Goal: Task Accomplishment & Management: Use online tool/utility

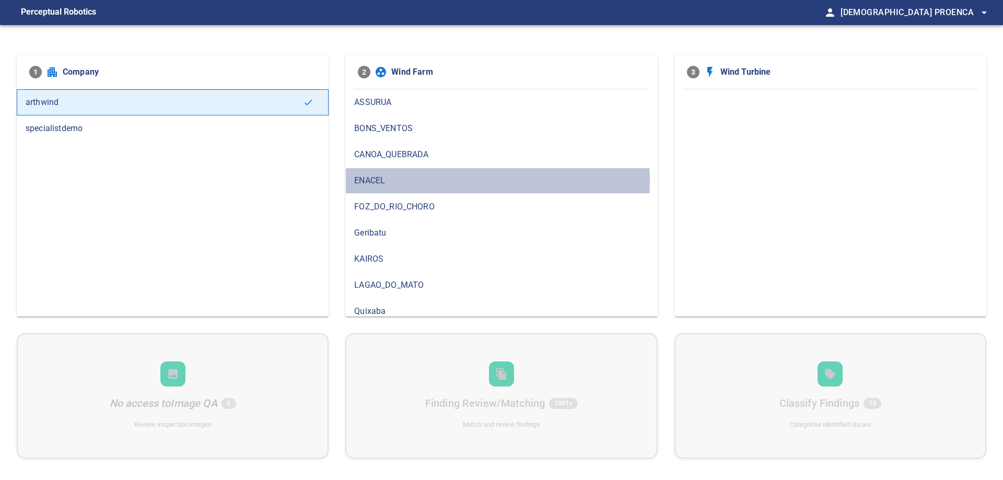
click at [381, 182] on span "ENACEL" at bounding box center [501, 180] width 294 height 13
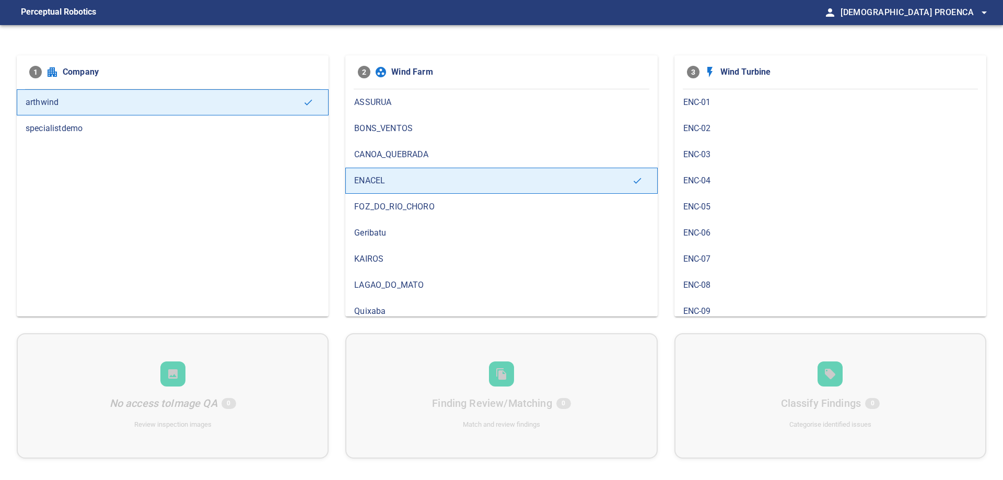
scroll to position [164, 0]
click at [706, 304] on span "ENC-15" at bounding box center [830, 303] width 294 height 13
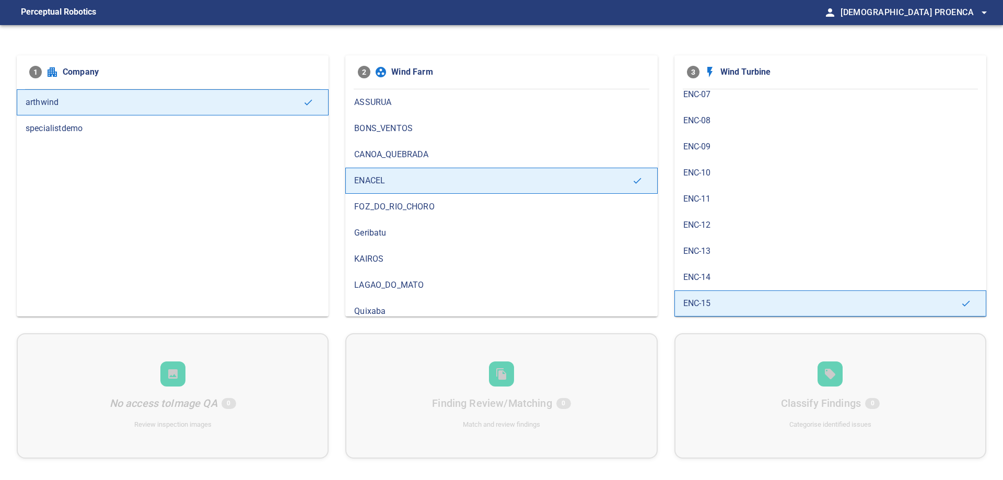
click at [716, 250] on span "ENC-13" at bounding box center [830, 251] width 294 height 13
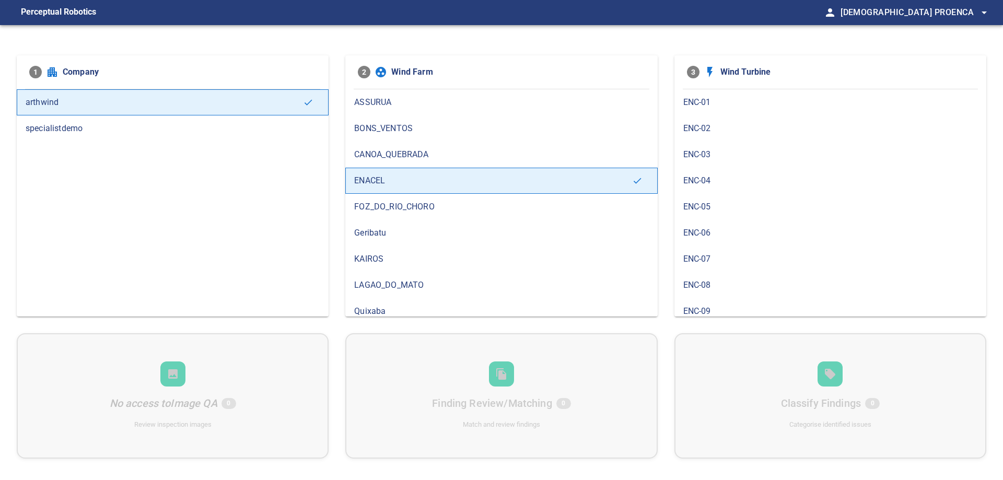
scroll to position [104, 0]
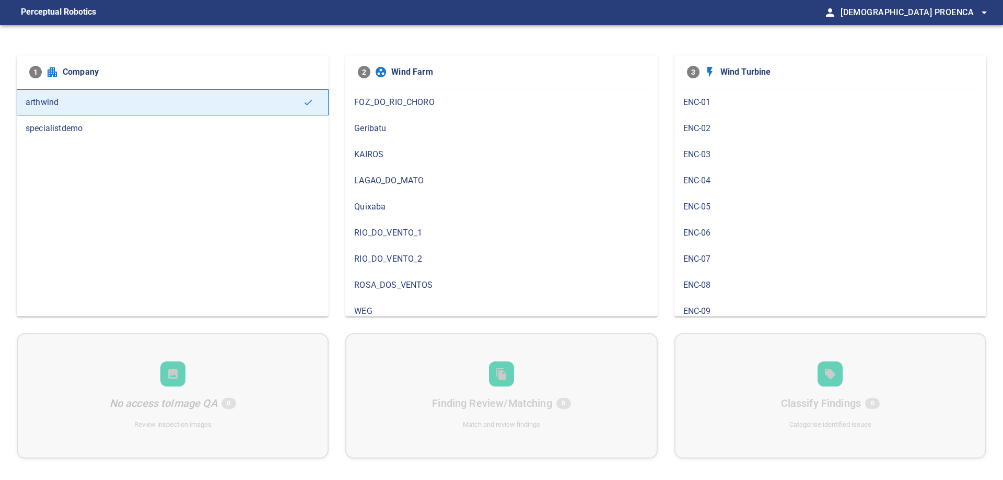
click at [403, 283] on span "ROSA_DOS_VENTOS" at bounding box center [501, 285] width 294 height 13
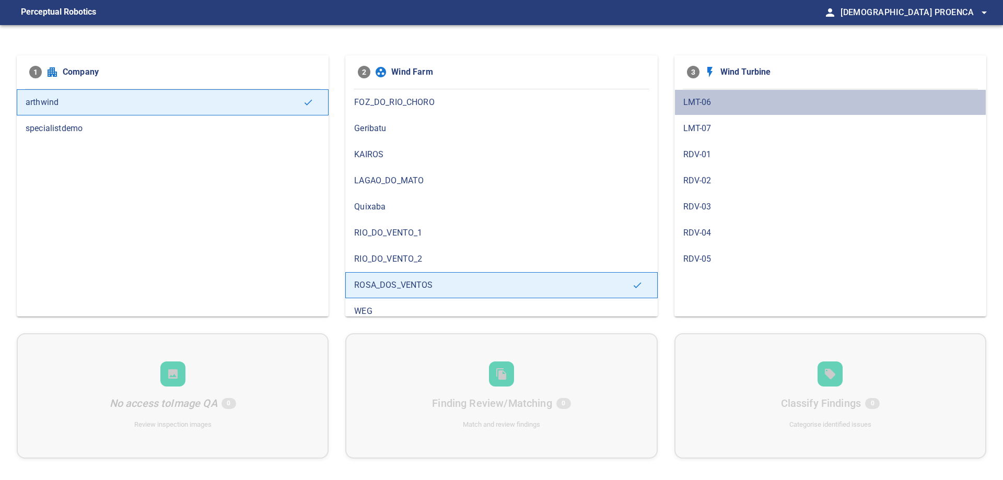
click at [708, 97] on span "LMT-06" at bounding box center [830, 102] width 294 height 13
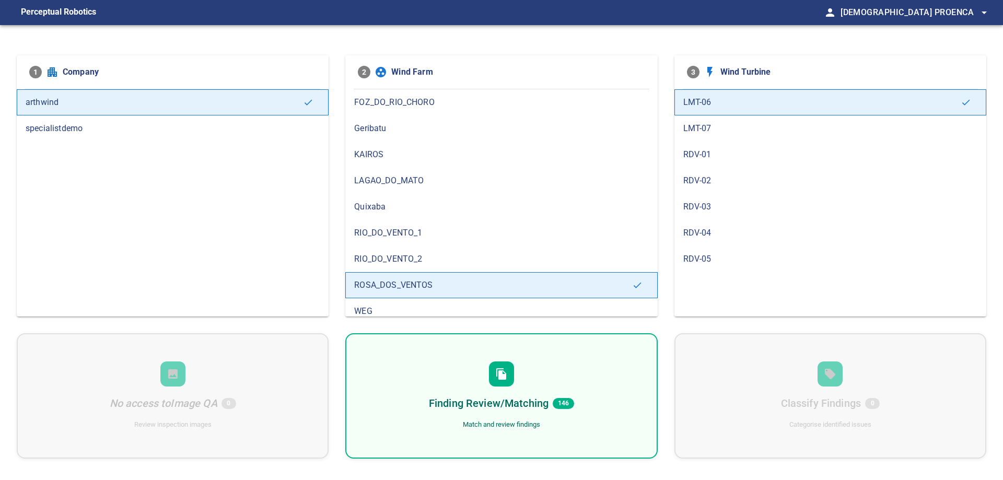
click at [566, 416] on div "Finding Review/Matching 146 Match and review findings" at bounding box center [501, 395] width 312 height 125
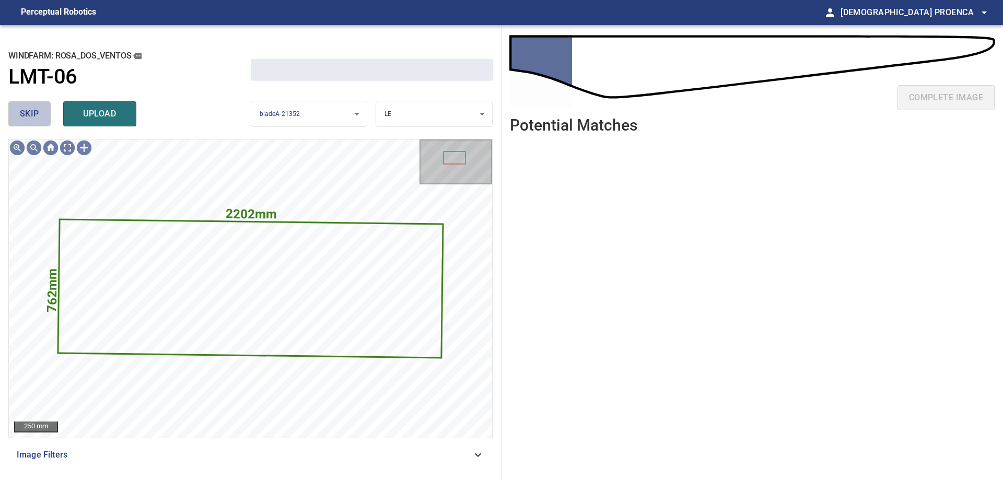
click at [36, 120] on span "skip" at bounding box center [29, 114] width 19 height 15
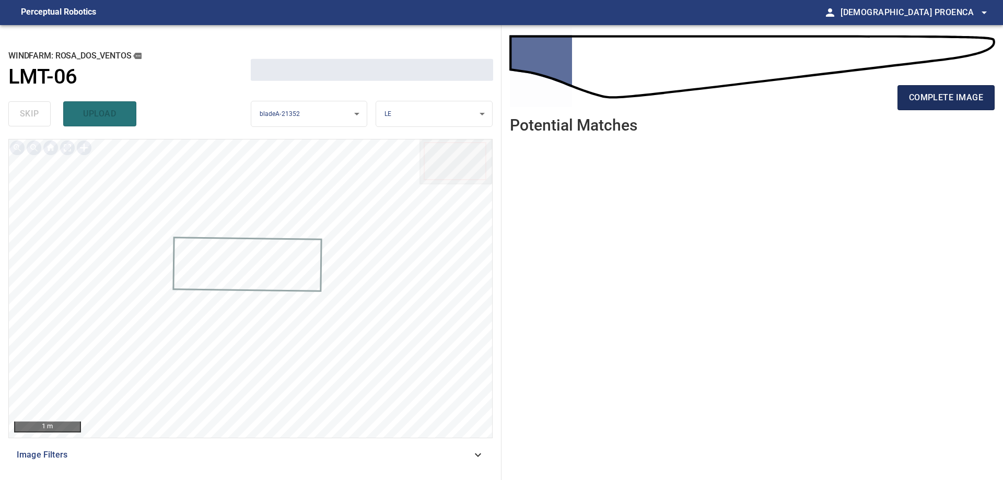
click at [916, 92] on span "complete image" at bounding box center [946, 97] width 74 height 15
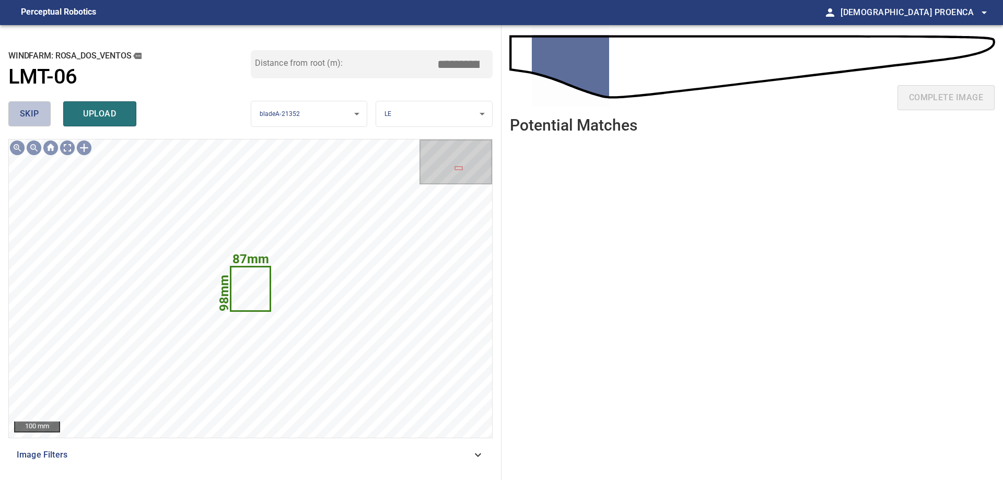
drag, startPoint x: 32, startPoint y: 107, endPoint x: 779, endPoint y: 84, distance: 746.5
click at [32, 107] on span "skip" at bounding box center [29, 114] width 19 height 15
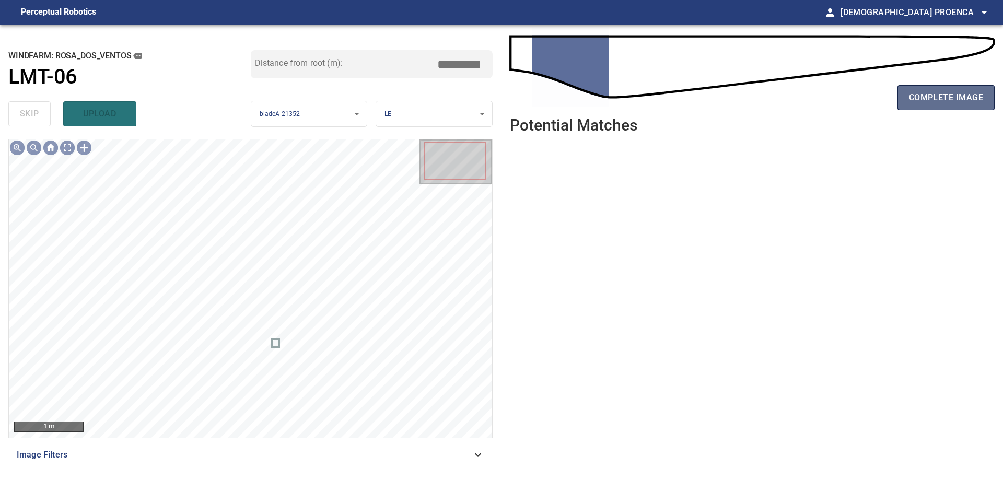
click at [939, 92] on span "complete image" at bounding box center [946, 97] width 74 height 15
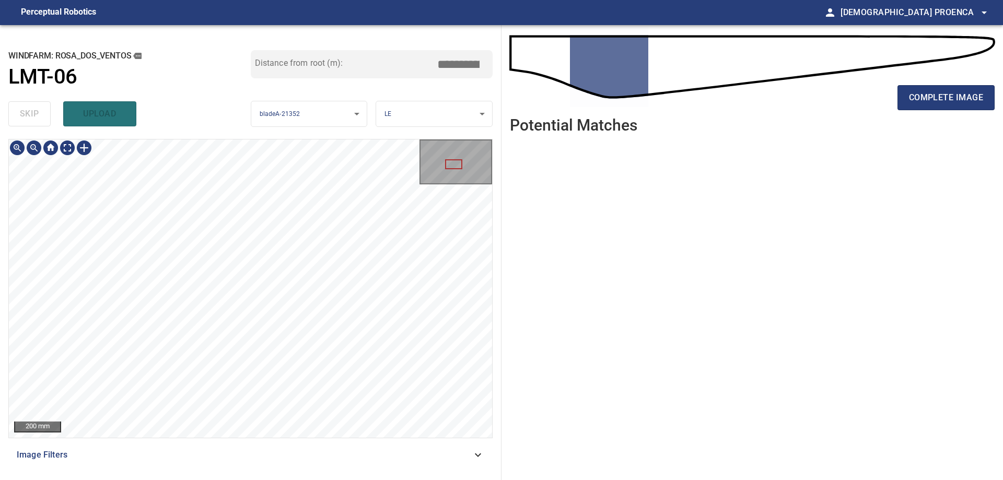
click at [293, 462] on div "200 mm Image Filters" at bounding box center [250, 305] width 484 height 333
click at [303, 479] on html "**********" at bounding box center [501, 240] width 1003 height 480
click at [917, 106] on button "complete image" at bounding box center [945, 97] width 97 height 25
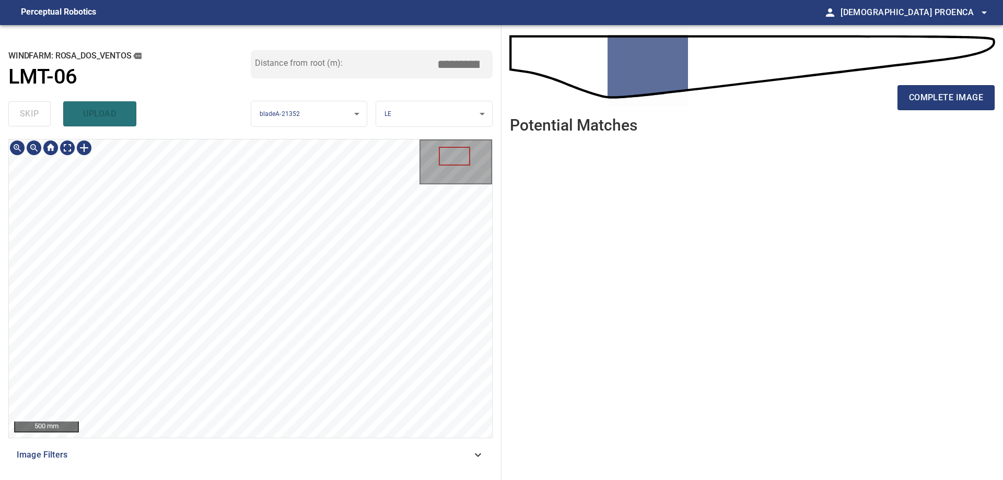
click at [260, 455] on div "500 mm Image Filters" at bounding box center [250, 305] width 484 height 333
click at [242, 479] on html "**********" at bounding box center [501, 240] width 1003 height 480
click at [83, 147] on div at bounding box center [84, 147] width 17 height 17
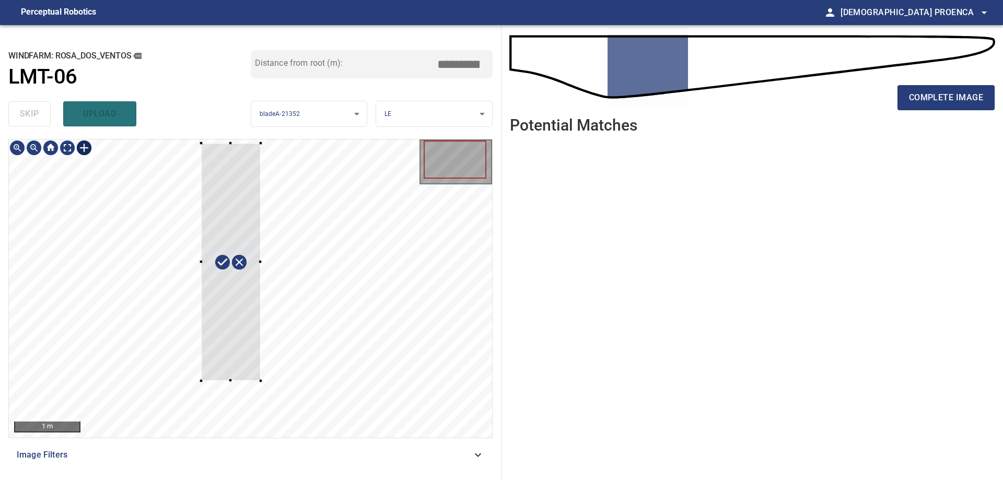
click at [261, 380] on div at bounding box center [250, 288] width 483 height 298
click at [242, 345] on div at bounding box center [233, 261] width 60 height 237
click at [214, 382] on div at bounding box center [213, 381] width 3 height 3
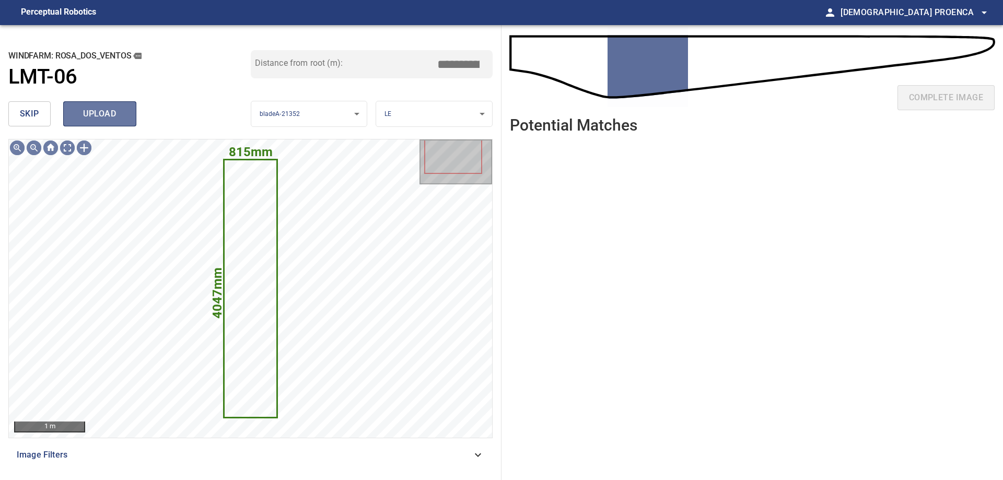
click at [97, 107] on span "upload" at bounding box center [100, 114] width 50 height 15
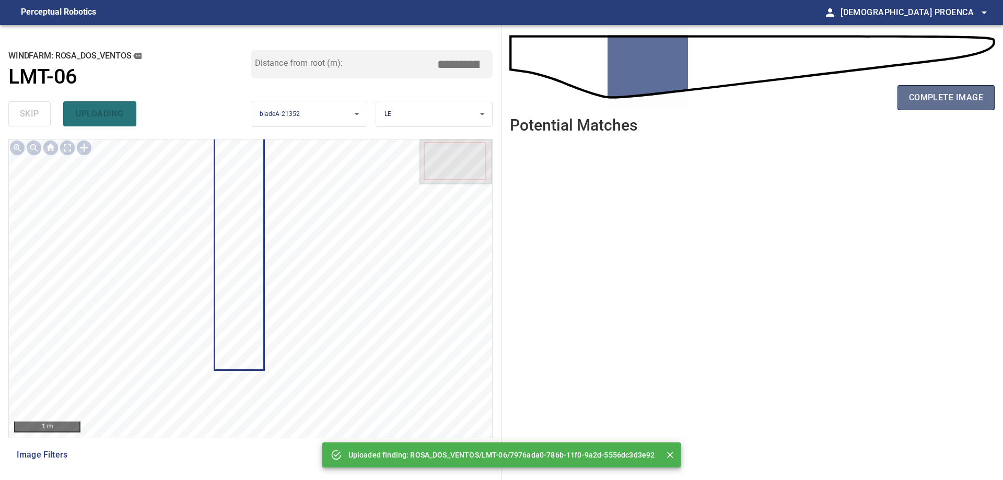
click at [946, 100] on span "complete image" at bounding box center [946, 97] width 74 height 15
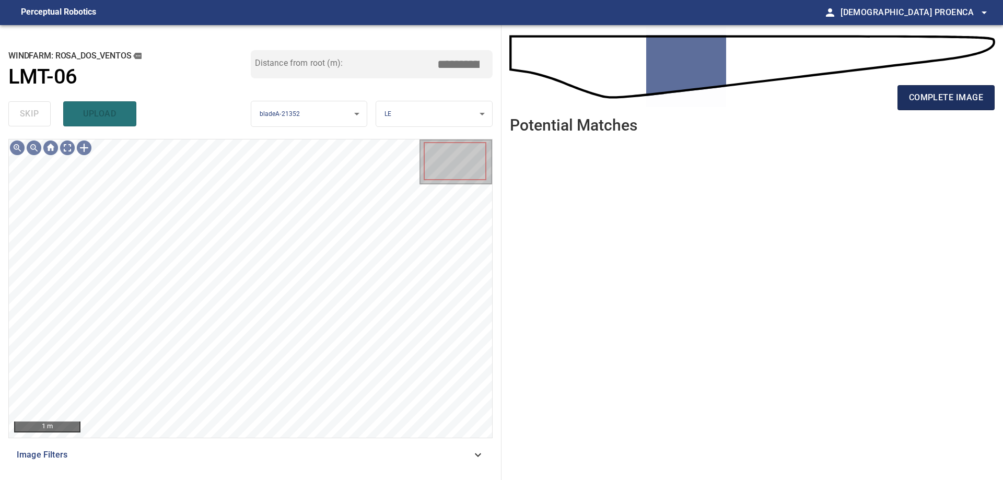
click at [946, 103] on span "complete image" at bounding box center [946, 97] width 74 height 15
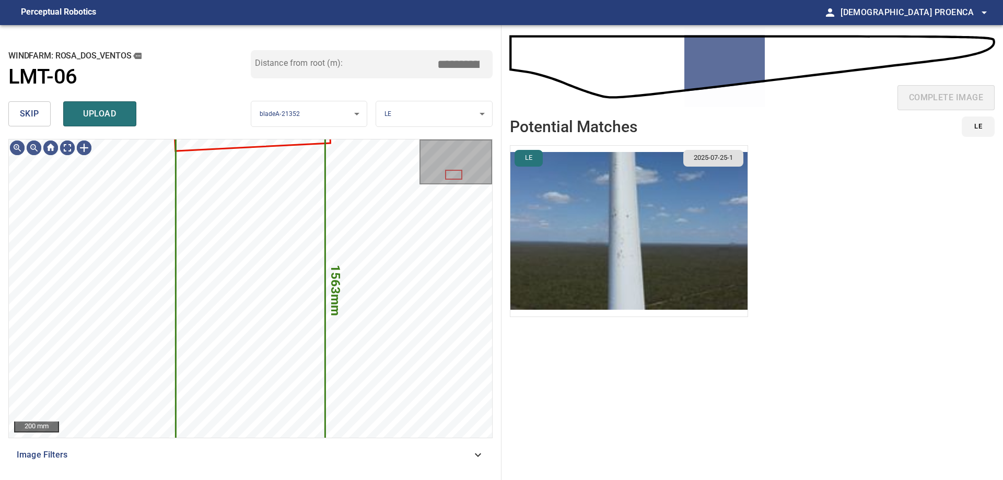
click at [34, 116] on span "skip" at bounding box center [29, 114] width 19 height 15
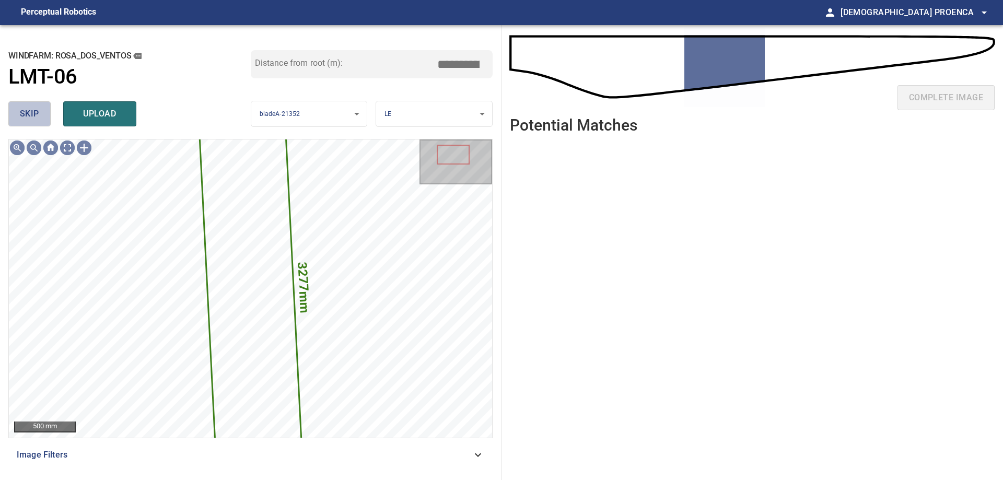
click at [33, 116] on span "skip" at bounding box center [29, 114] width 19 height 15
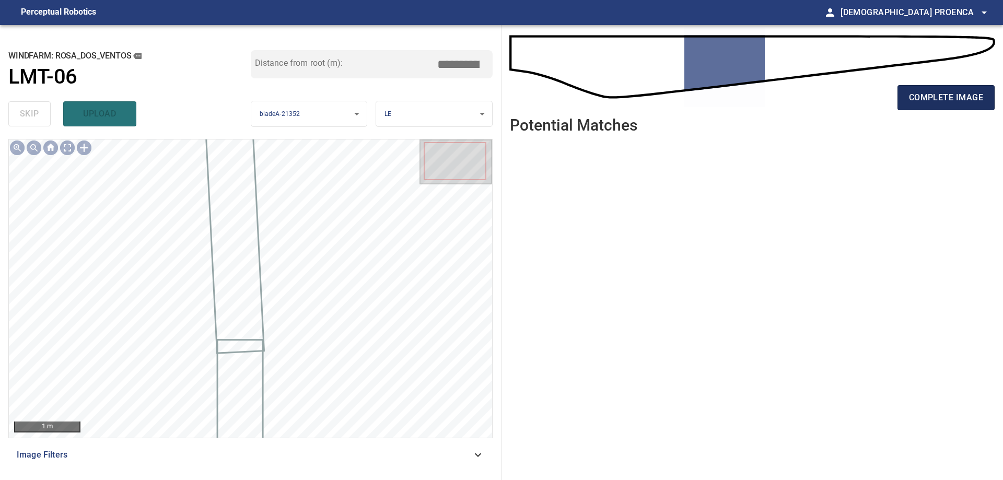
click at [941, 94] on span "complete image" at bounding box center [946, 97] width 74 height 15
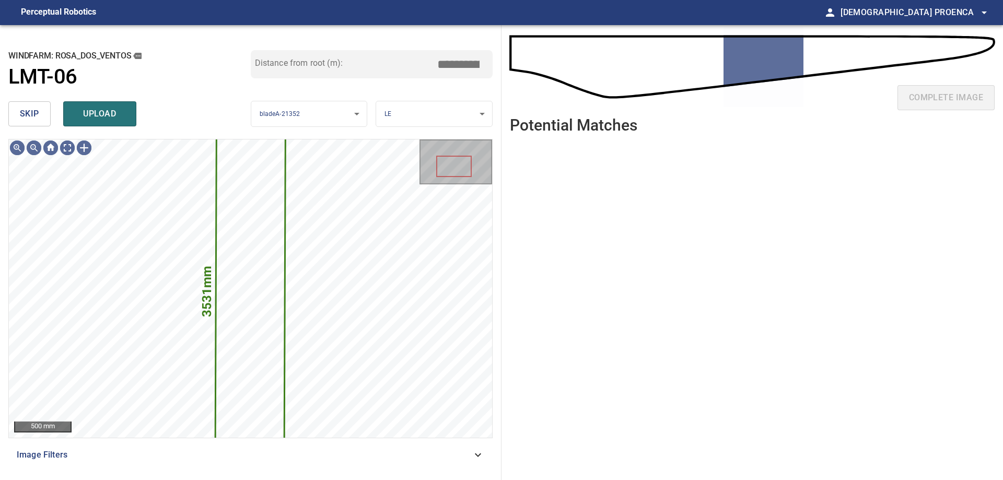
click at [23, 114] on span "skip" at bounding box center [29, 114] width 19 height 15
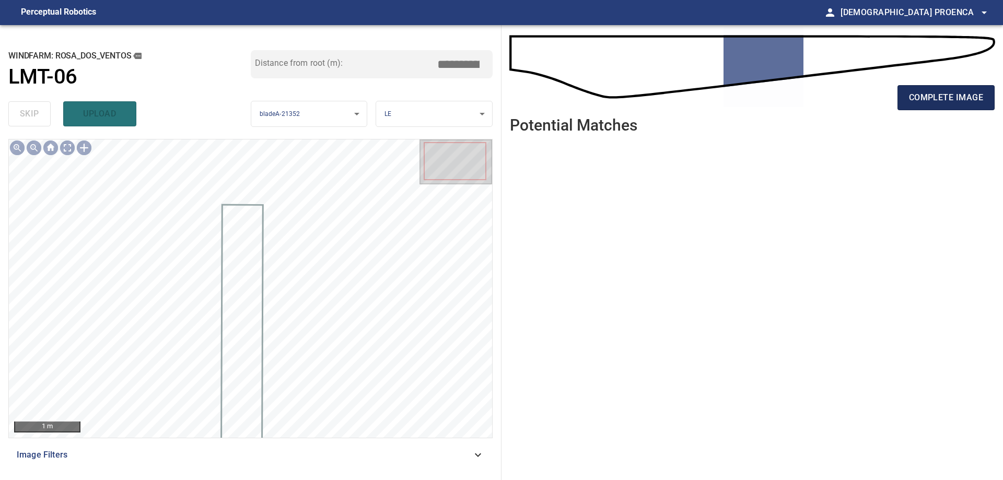
click at [933, 102] on span "complete image" at bounding box center [946, 97] width 74 height 15
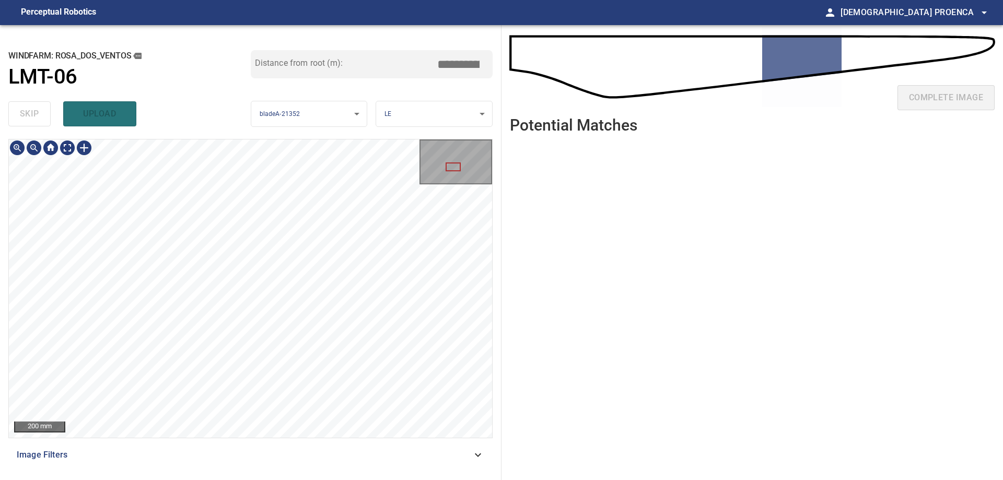
click at [252, 447] on div "200 mm Image Filters" at bounding box center [250, 305] width 484 height 333
click at [287, 456] on div "200 mm Image Filters" at bounding box center [250, 305] width 484 height 333
click at [311, 0] on html "**********" at bounding box center [501, 240] width 1003 height 480
click at [279, 104] on div "**********" at bounding box center [250, 252] width 501 height 455
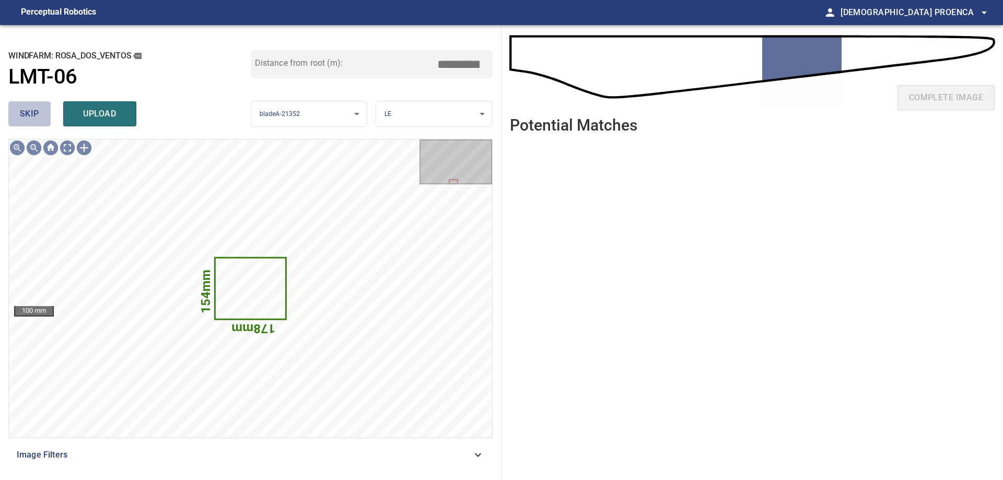
click at [30, 110] on span "skip" at bounding box center [29, 114] width 19 height 15
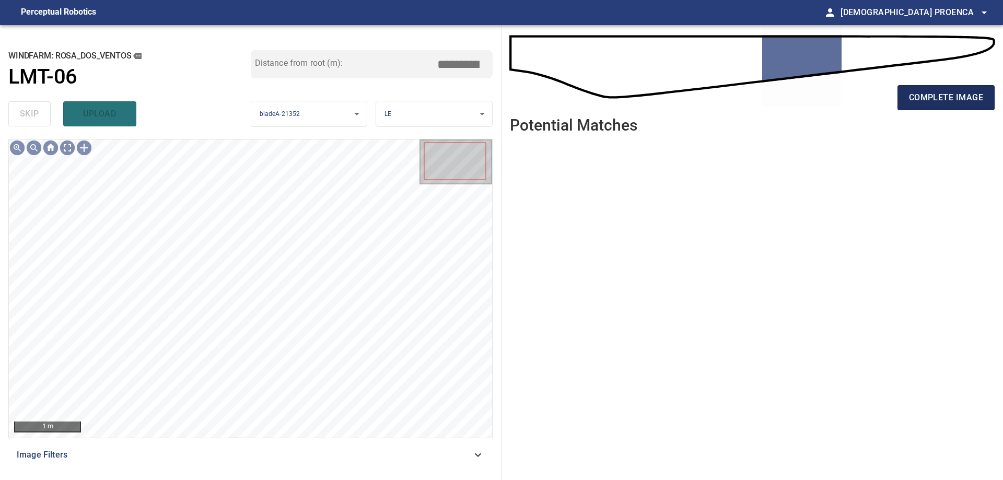
click at [914, 92] on span "complete image" at bounding box center [946, 97] width 74 height 15
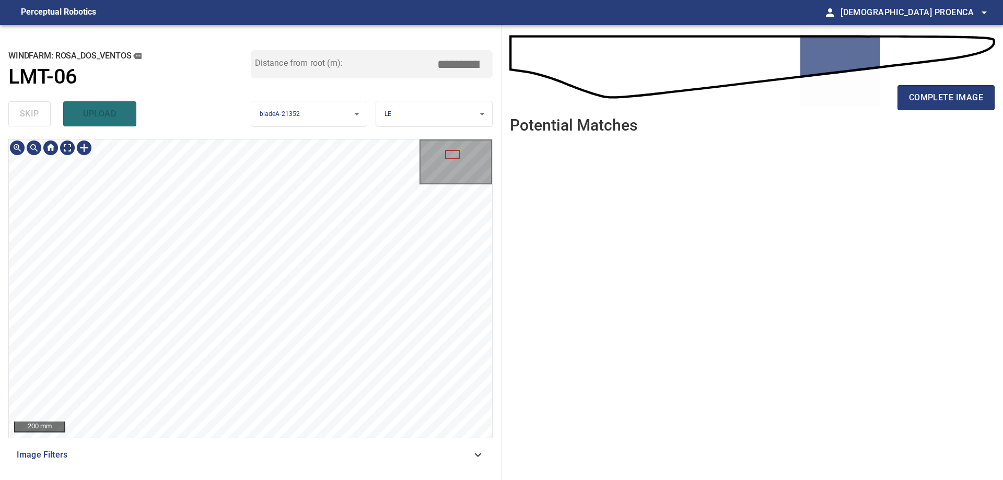
click at [293, 479] on html "**********" at bounding box center [501, 240] width 1003 height 480
click at [319, 479] on div "**********" at bounding box center [250, 252] width 501 height 455
click at [363, 471] on div "100 mm Image Filters" at bounding box center [250, 305] width 484 height 333
click at [956, 97] on span "complete image" at bounding box center [946, 97] width 74 height 15
click at [265, 461] on div "200 mm Image Filters" at bounding box center [250, 305] width 484 height 333
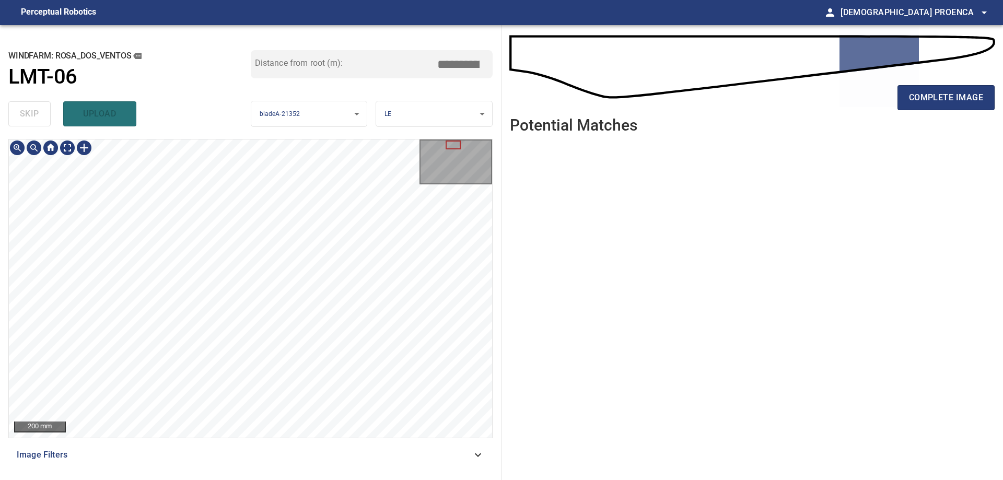
click at [260, 479] on html "**********" at bounding box center [501, 240] width 1003 height 480
drag, startPoint x: 949, startPoint y: 102, endPoint x: 961, endPoint y: 102, distance: 11.5
click at [949, 101] on span "complete image" at bounding box center [946, 97] width 74 height 15
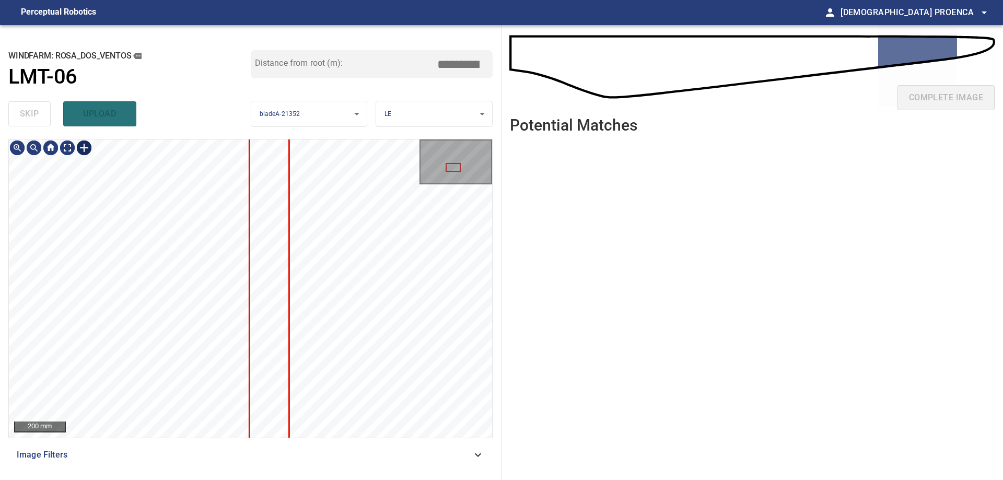
click at [83, 149] on div at bounding box center [84, 147] width 17 height 17
click at [162, 419] on div at bounding box center [250, 288] width 483 height 298
click at [185, 397] on div at bounding box center [250, 288] width 483 height 298
click at [199, 210] on div at bounding box center [250, 288] width 483 height 298
click at [268, 283] on div at bounding box center [269, 336] width 17 height 204
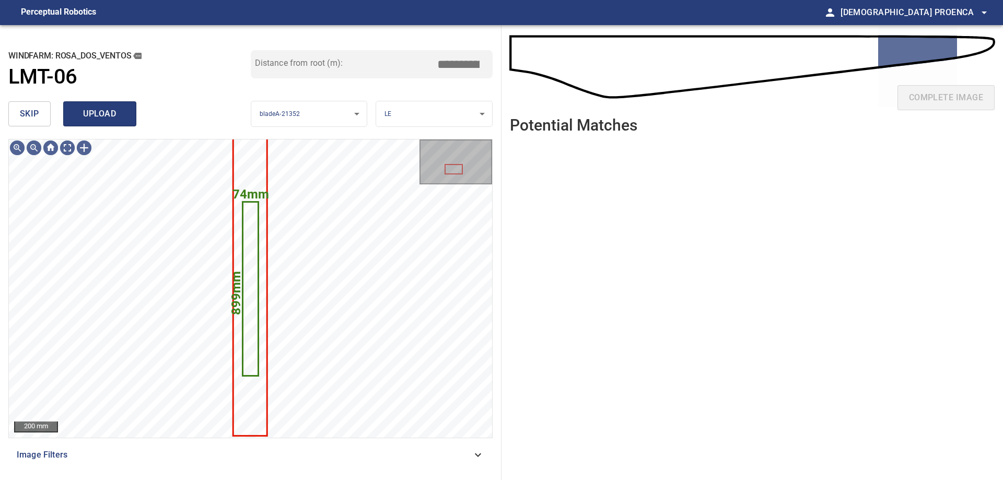
click at [91, 113] on span "upload" at bounding box center [100, 114] width 50 height 15
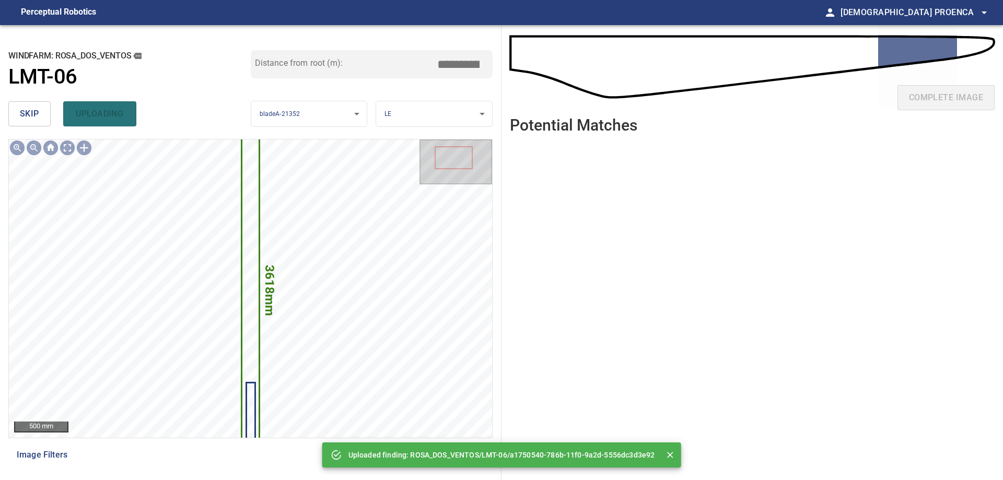
click at [19, 114] on button "skip" at bounding box center [29, 113] width 42 height 25
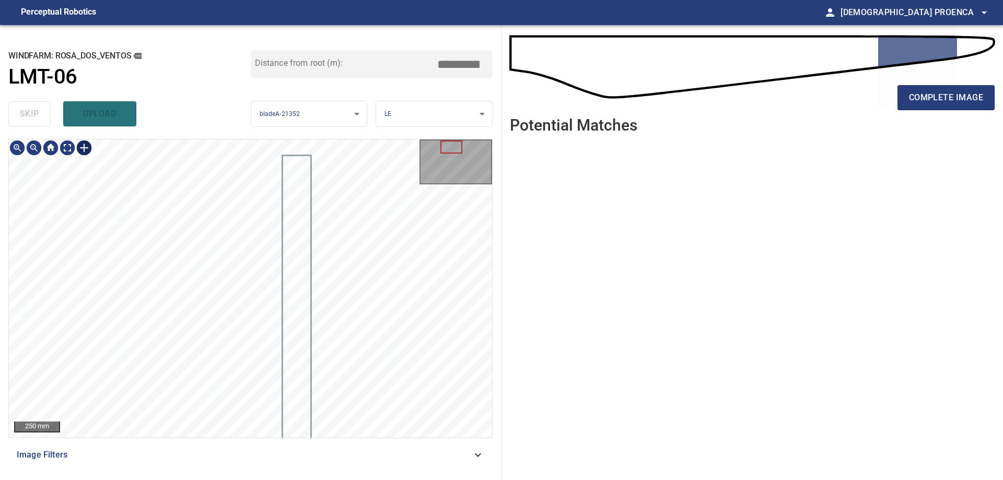
click at [85, 146] on div at bounding box center [84, 147] width 17 height 17
click at [205, 432] on div at bounding box center [250, 288] width 483 height 298
click at [298, 382] on div at bounding box center [293, 288] width 13 height 245
click at [292, 431] on div at bounding box center [291, 432] width 3 height 3
click at [292, 410] on div at bounding box center [295, 297] width 13 height 266
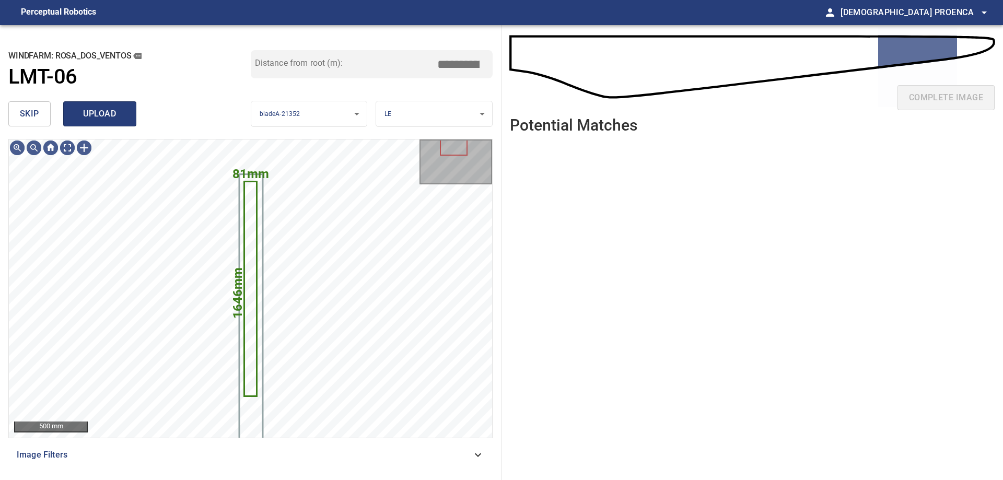
click at [120, 116] on span "upload" at bounding box center [100, 114] width 50 height 15
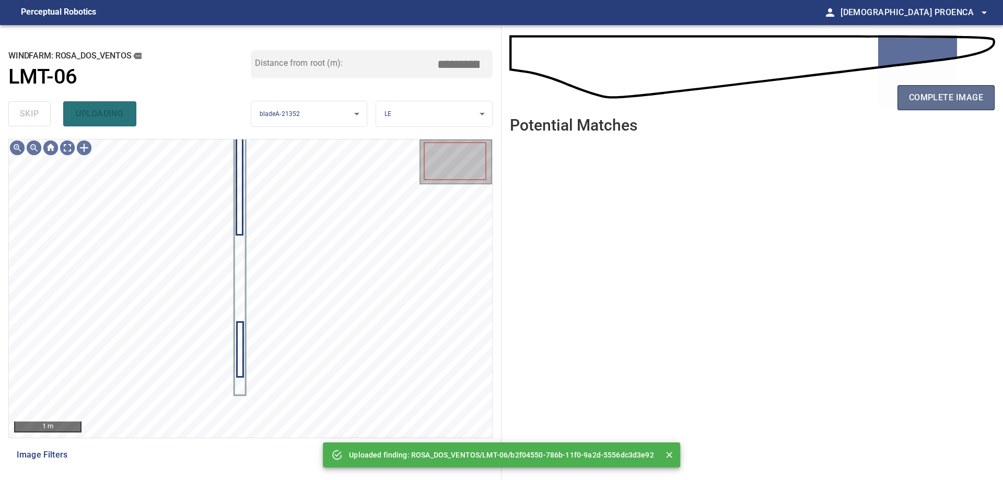
click at [966, 97] on span "complete image" at bounding box center [946, 97] width 74 height 15
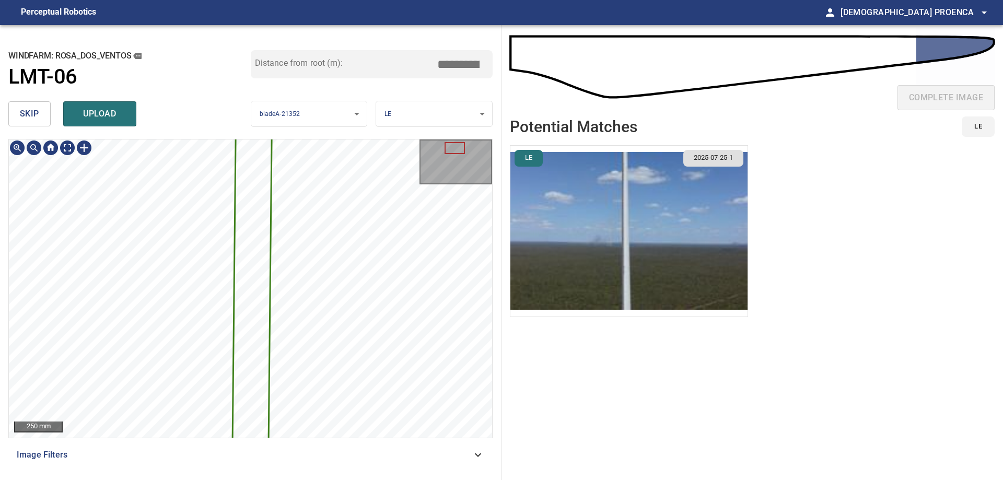
click at [301, 447] on div "3946mm 162mm 250 mm Image Filters" at bounding box center [250, 305] width 484 height 333
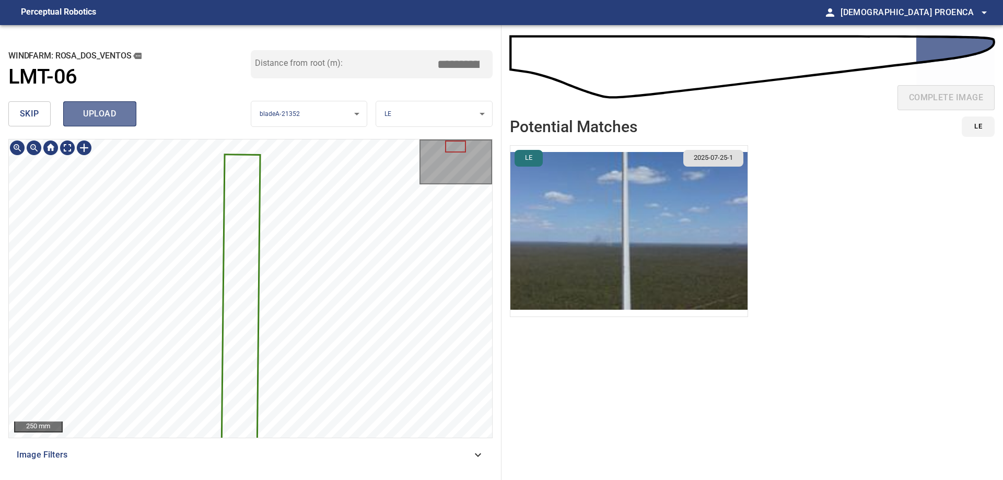
click at [112, 116] on span "upload" at bounding box center [100, 114] width 50 height 15
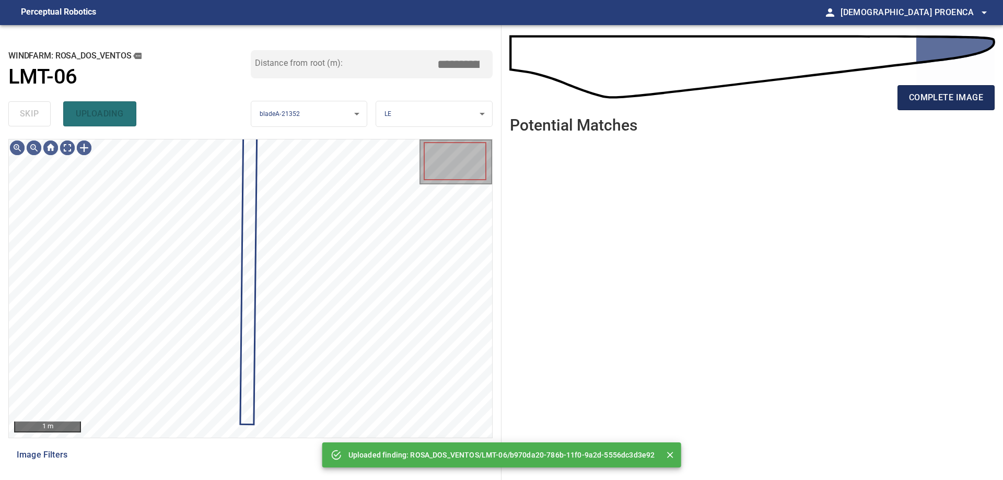
click at [918, 95] on span "complete image" at bounding box center [946, 97] width 74 height 15
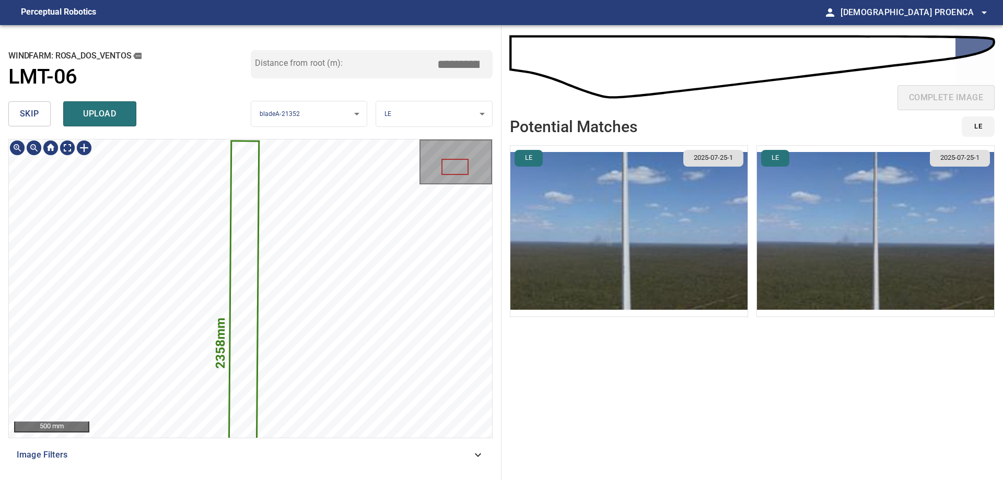
click at [289, 479] on html "**********" at bounding box center [501, 240] width 1003 height 480
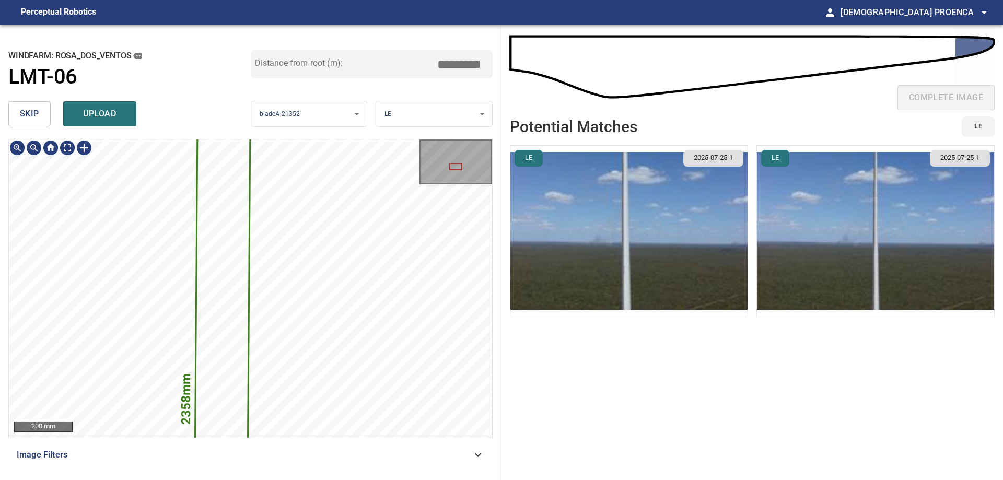
click at [273, 22] on main "**********" at bounding box center [501, 240] width 1003 height 480
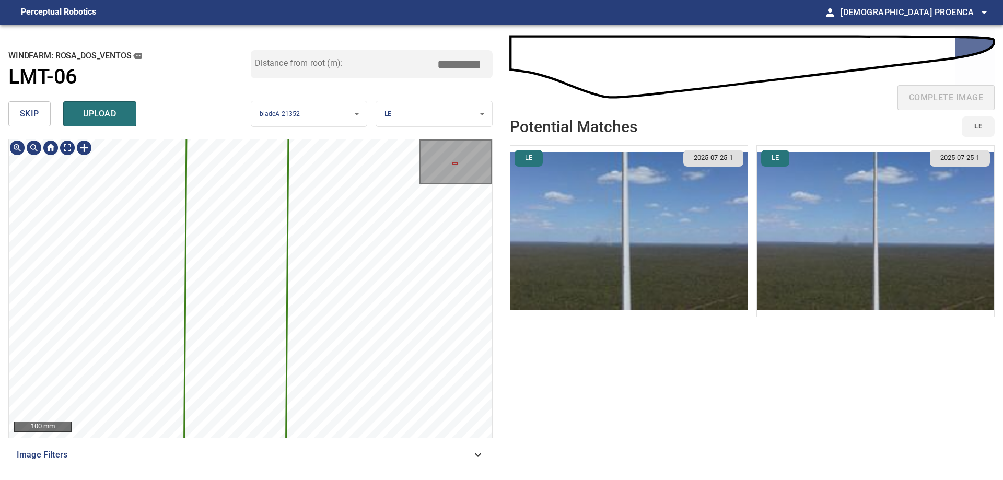
click at [298, 439] on div "2358mm 155mm 100 mm Image Filters" at bounding box center [250, 305] width 484 height 333
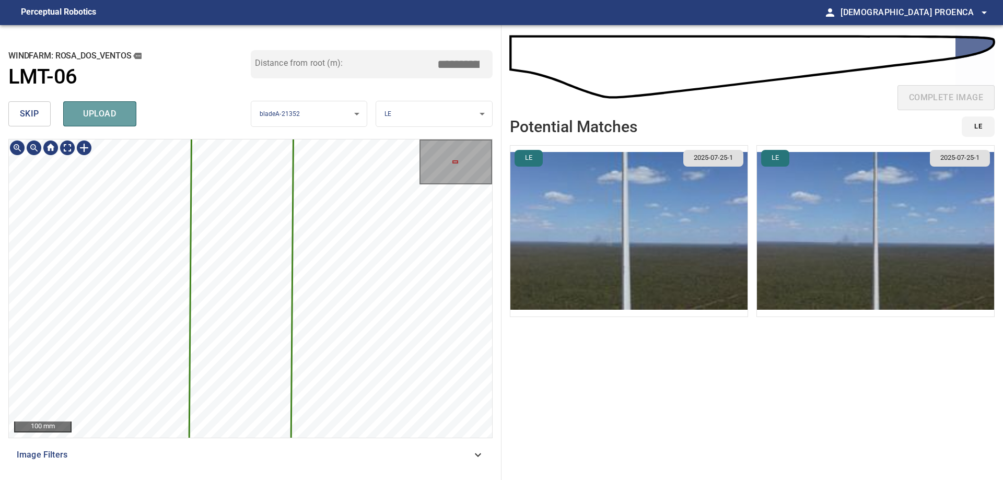
click at [129, 116] on button "upload" at bounding box center [99, 113] width 73 height 25
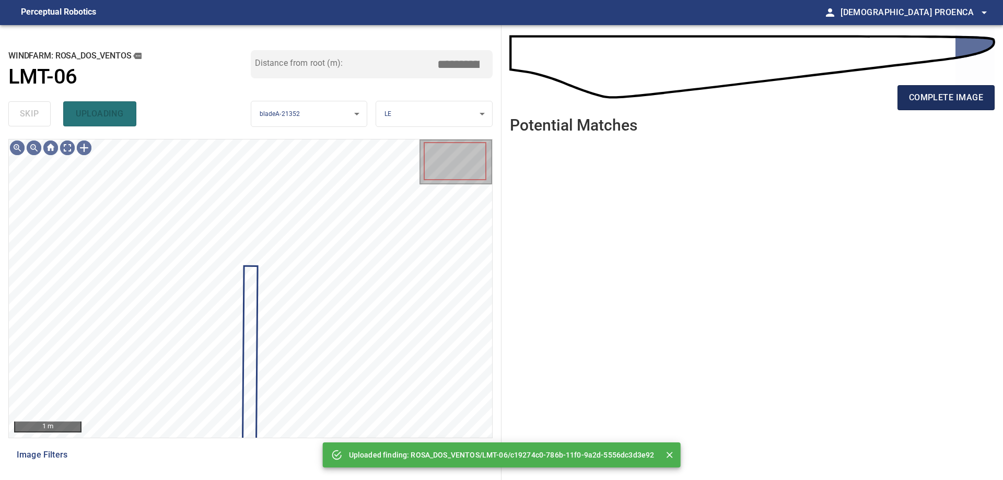
click at [950, 98] on span "complete image" at bounding box center [946, 97] width 74 height 15
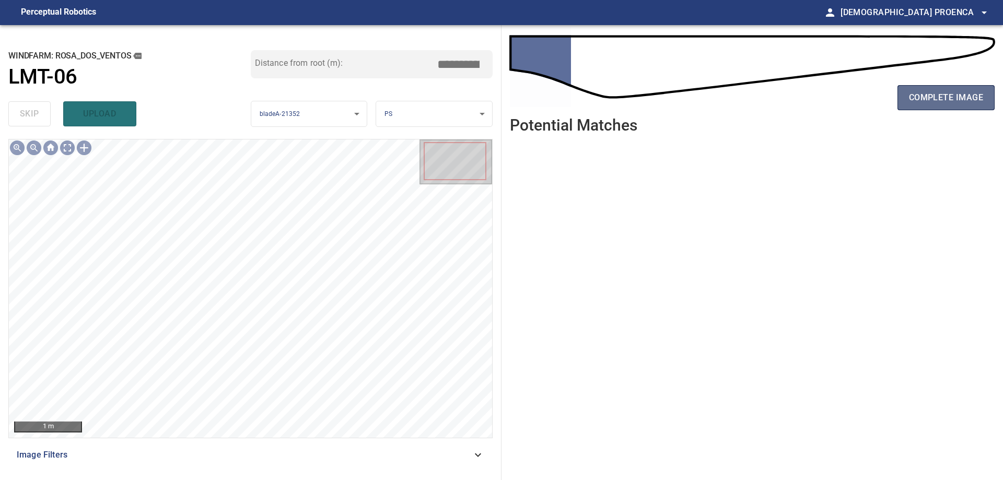
click at [929, 98] on span "complete image" at bounding box center [946, 97] width 74 height 15
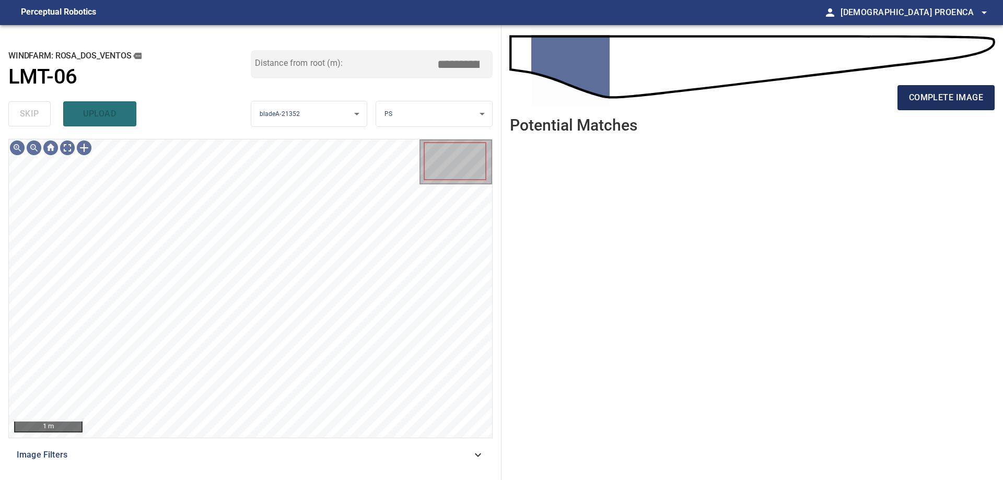
click at [967, 93] on span "complete image" at bounding box center [946, 97] width 74 height 15
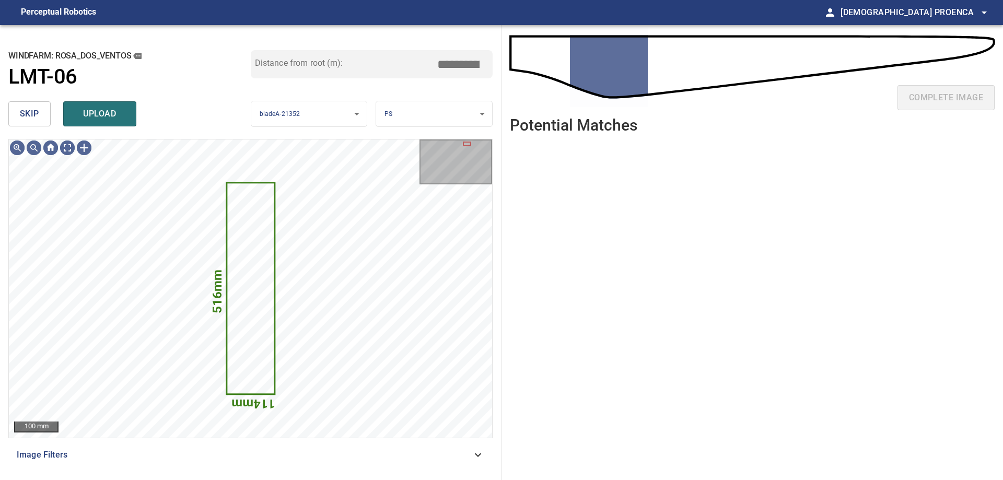
click at [24, 112] on span "skip" at bounding box center [29, 114] width 19 height 15
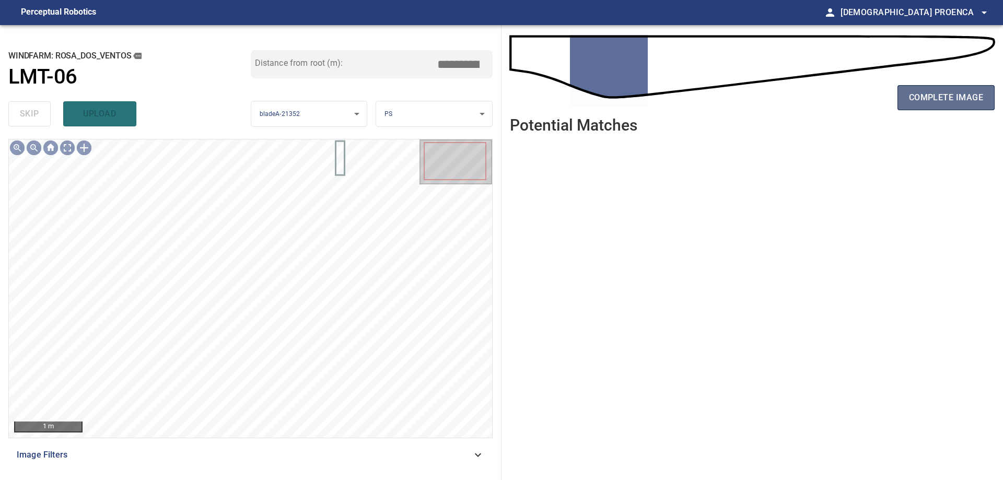
click at [920, 102] on span "complete image" at bounding box center [946, 97] width 74 height 15
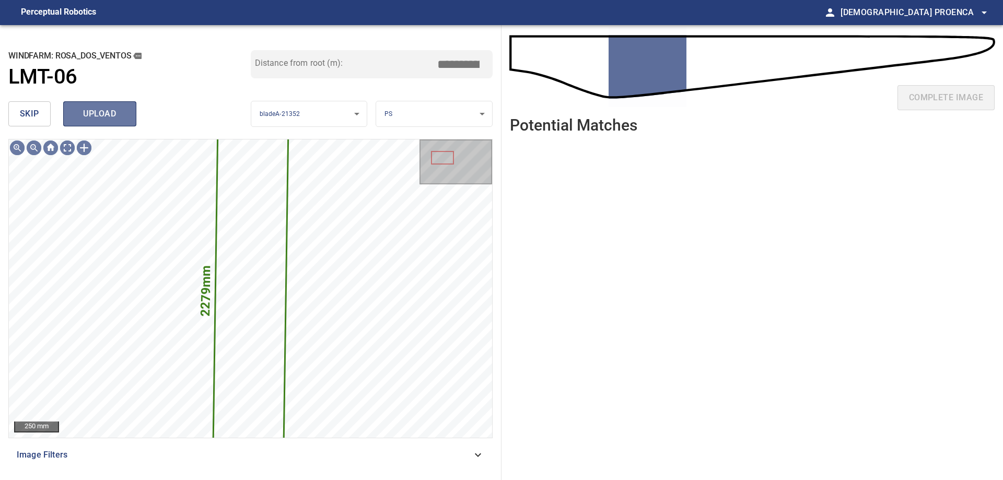
click at [98, 109] on span "upload" at bounding box center [100, 114] width 50 height 15
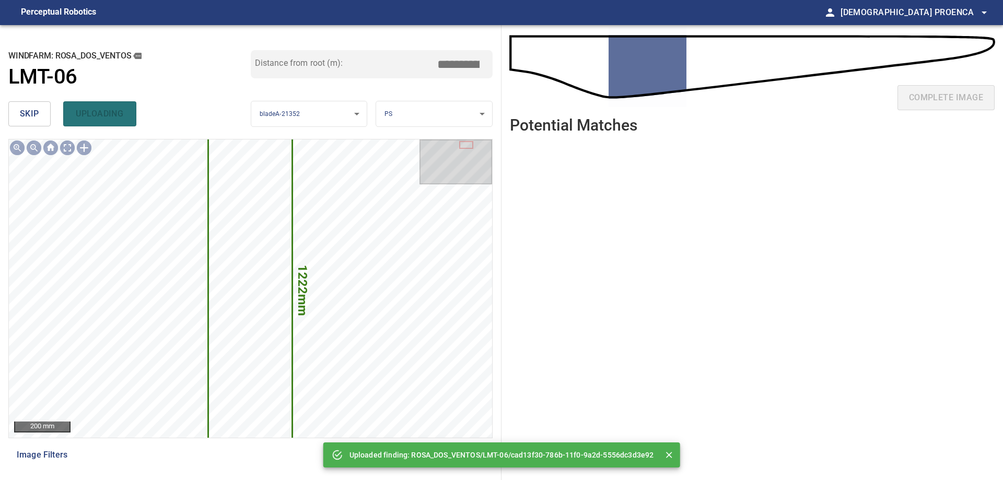
click at [34, 122] on button "skip" at bounding box center [29, 113] width 42 height 25
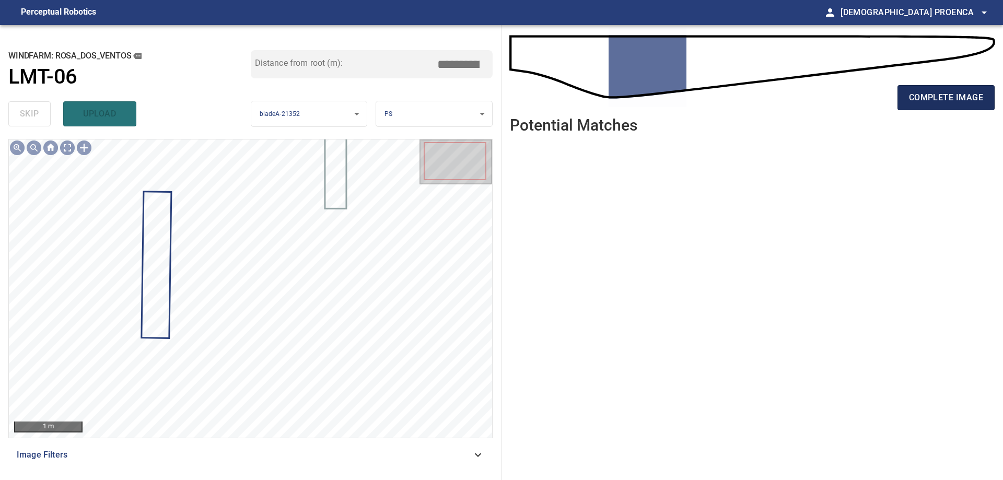
click at [932, 100] on span "complete image" at bounding box center [946, 97] width 74 height 15
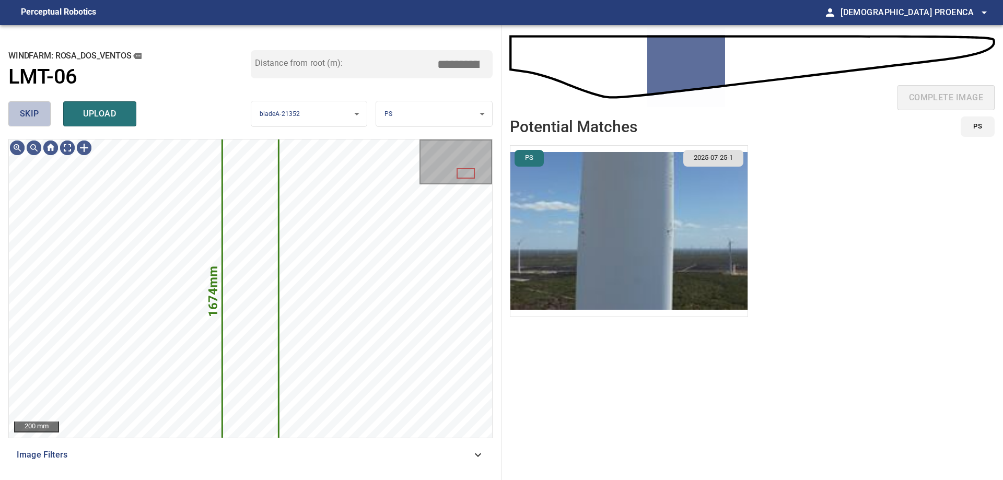
click at [29, 113] on span "skip" at bounding box center [29, 114] width 19 height 15
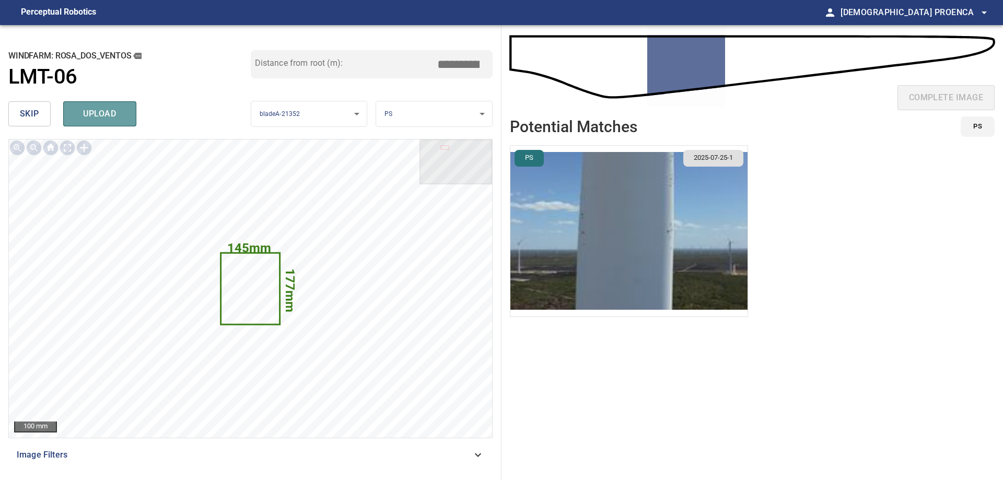
click at [75, 116] on span "upload" at bounding box center [100, 114] width 50 height 15
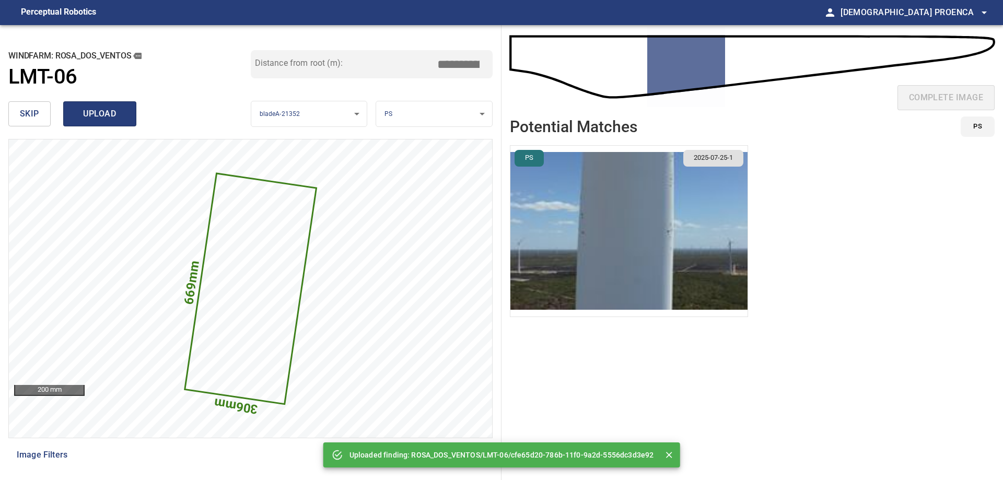
click at [105, 114] on span "upload" at bounding box center [100, 114] width 50 height 15
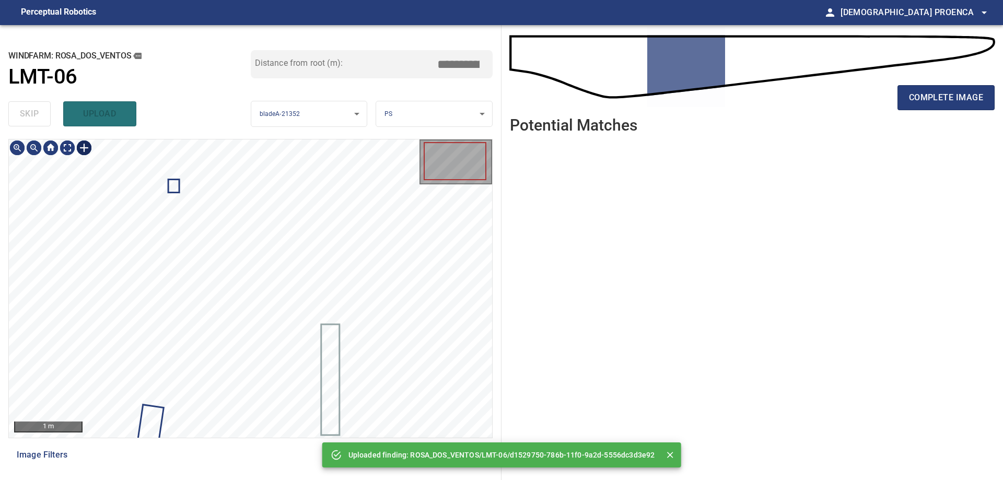
click at [85, 148] on div at bounding box center [84, 147] width 17 height 17
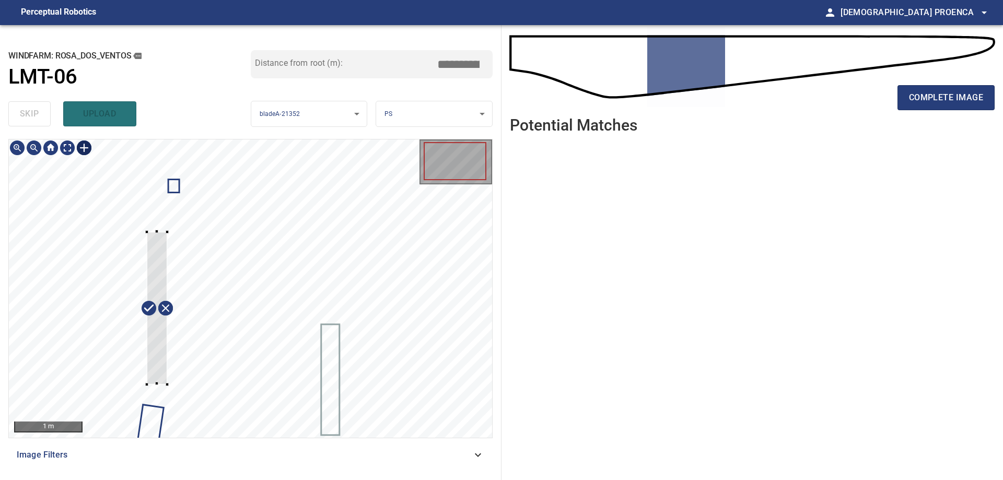
click at [168, 384] on div at bounding box center [250, 288] width 483 height 298
click at [152, 376] on div at bounding box center [152, 310] width 21 height 152
click at [159, 248] on div at bounding box center [154, 310] width 30 height 154
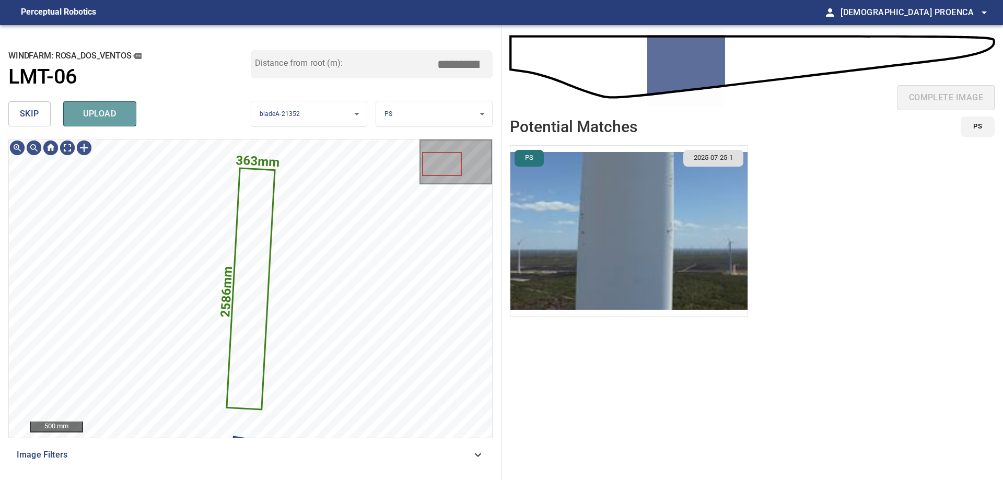
click at [112, 118] on span "upload" at bounding box center [100, 114] width 50 height 15
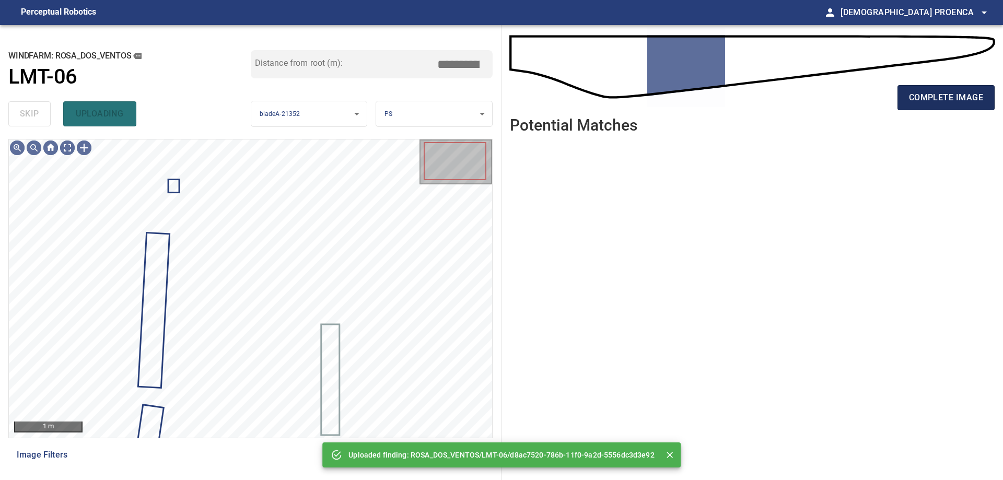
click at [936, 90] on button "complete image" at bounding box center [945, 97] width 97 height 25
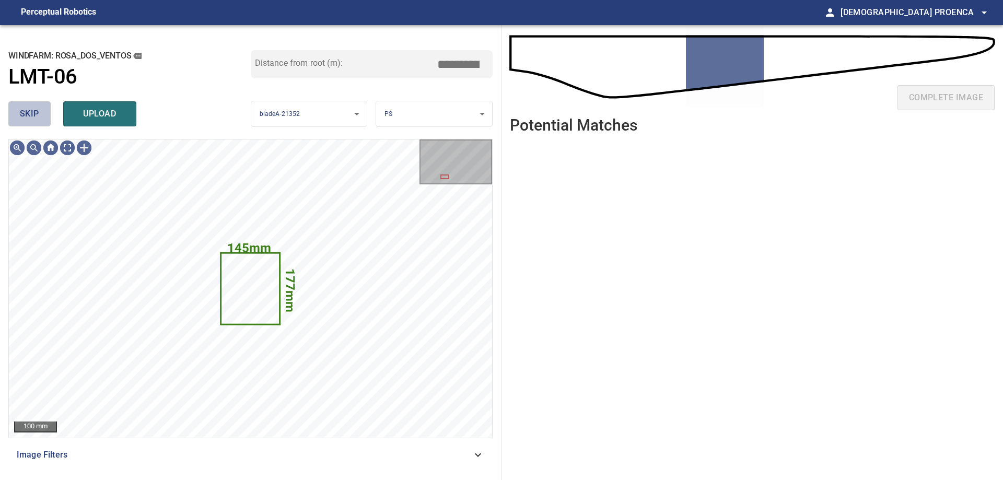
click at [42, 118] on button "skip" at bounding box center [29, 113] width 42 height 25
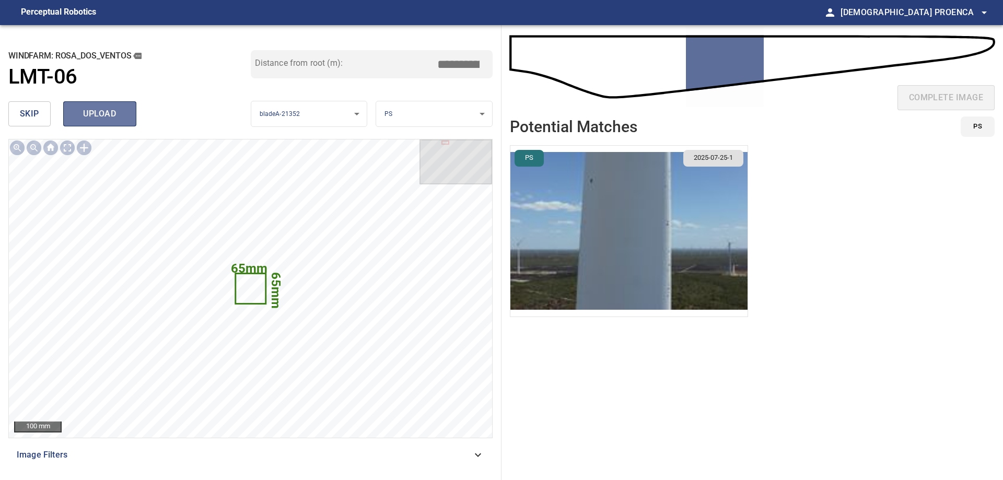
click at [92, 118] on span "upload" at bounding box center [100, 114] width 50 height 15
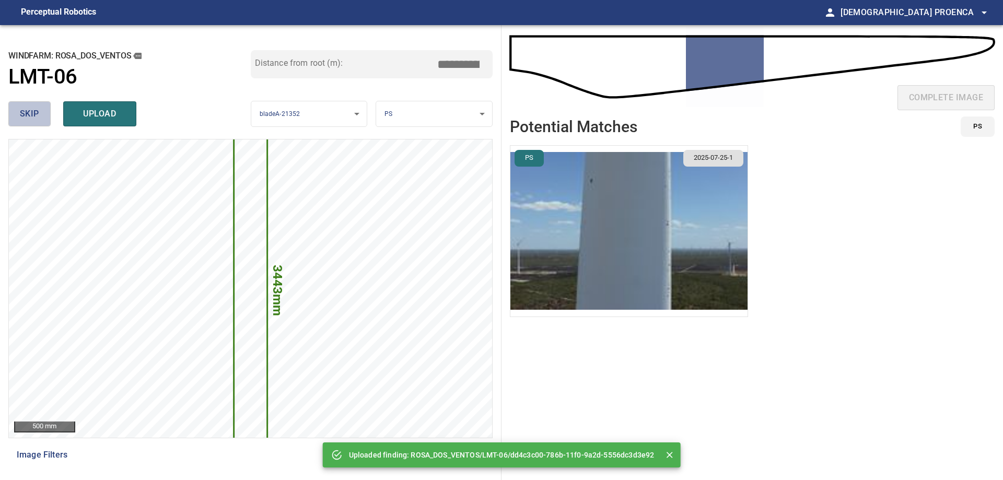
click at [32, 115] on span "skip" at bounding box center [29, 114] width 19 height 15
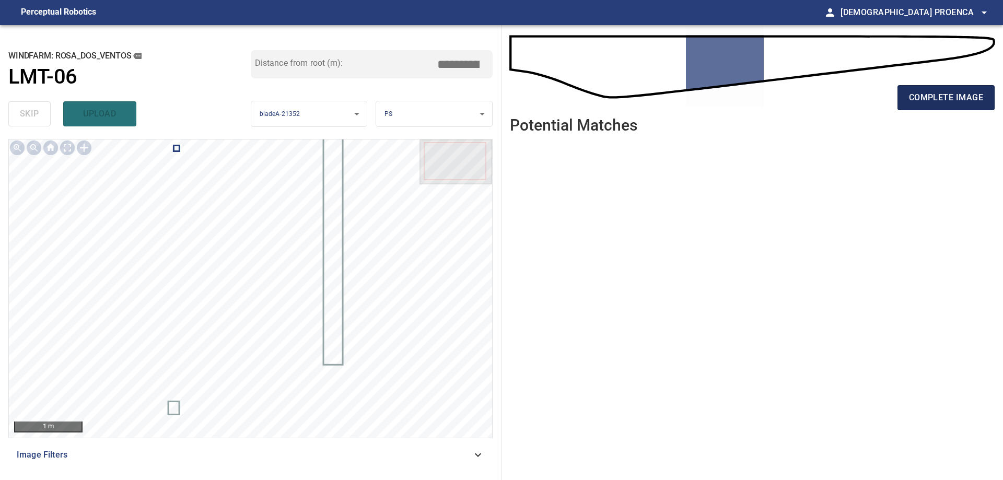
click at [929, 98] on span "complete image" at bounding box center [946, 97] width 74 height 15
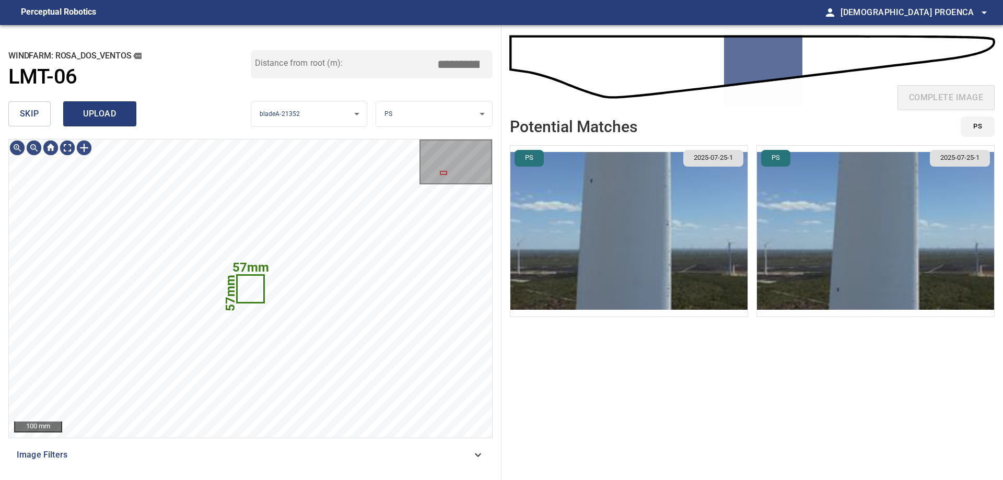
click at [107, 114] on span "upload" at bounding box center [100, 114] width 50 height 15
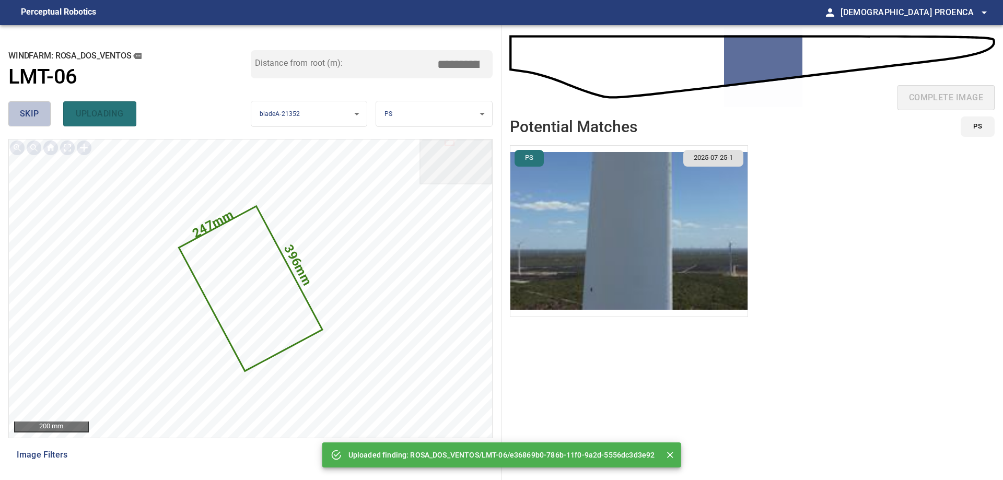
click at [18, 115] on button "skip" at bounding box center [29, 113] width 42 height 25
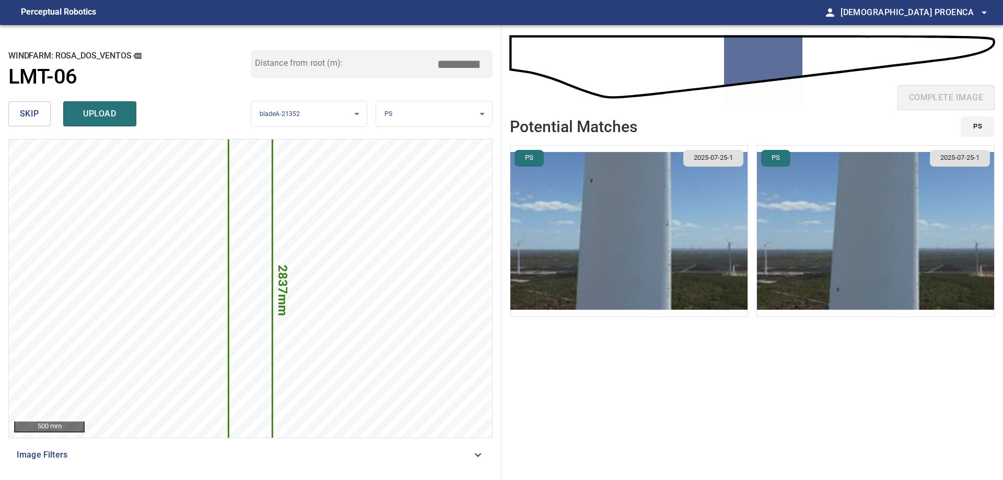
click at [18, 114] on button "skip" at bounding box center [29, 113] width 42 height 25
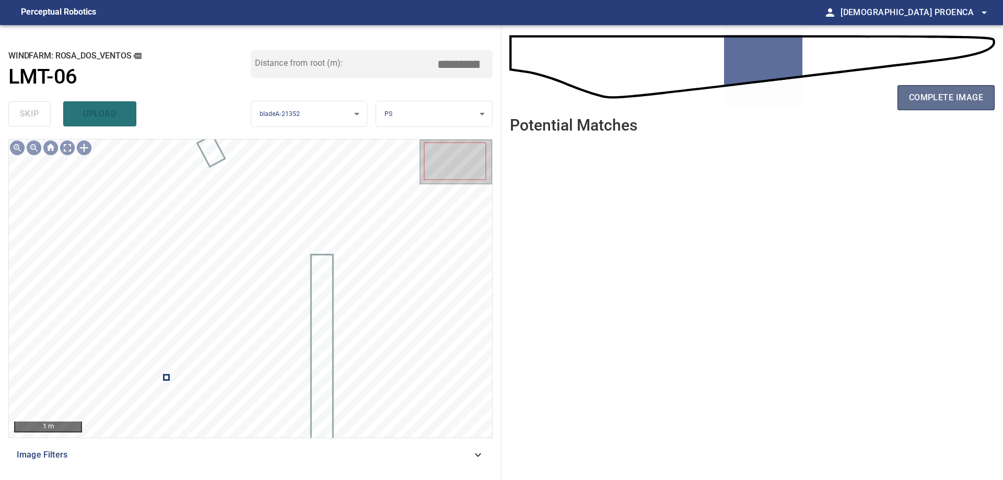
click at [961, 95] on span "complete image" at bounding box center [946, 97] width 74 height 15
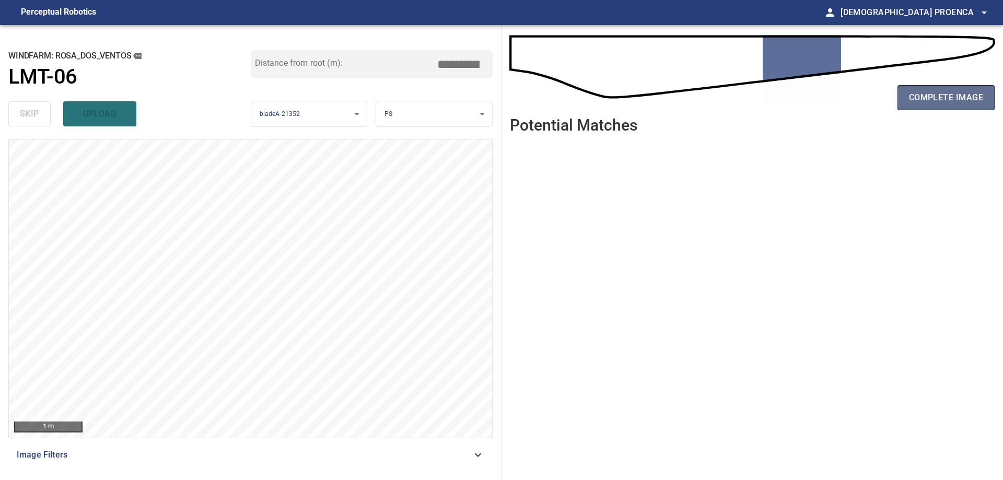
click at [949, 98] on span "complete image" at bounding box center [946, 97] width 74 height 15
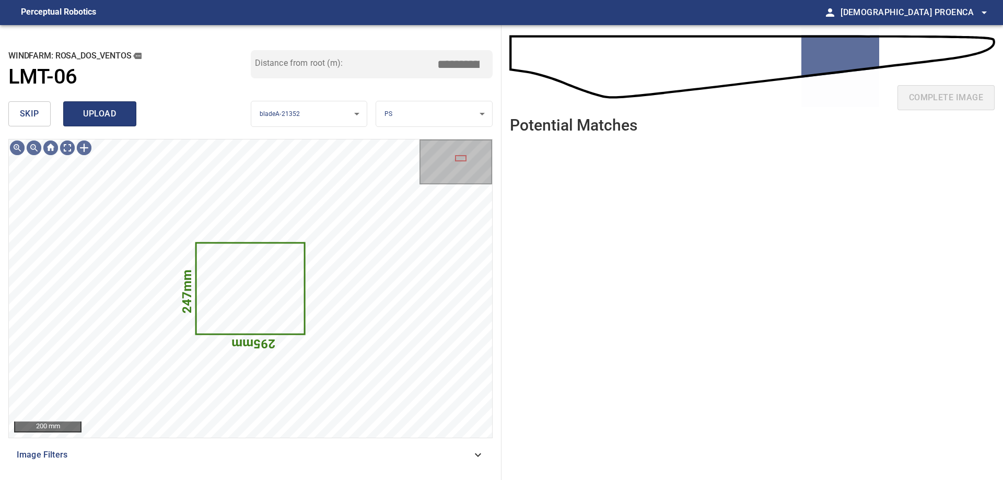
click at [106, 114] on span "upload" at bounding box center [100, 114] width 50 height 15
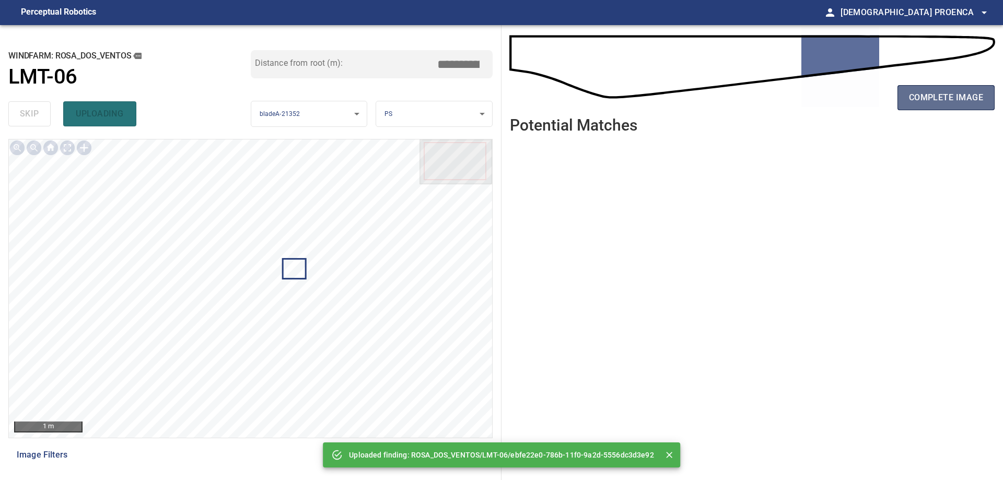
click at [930, 91] on span "complete image" at bounding box center [946, 97] width 74 height 15
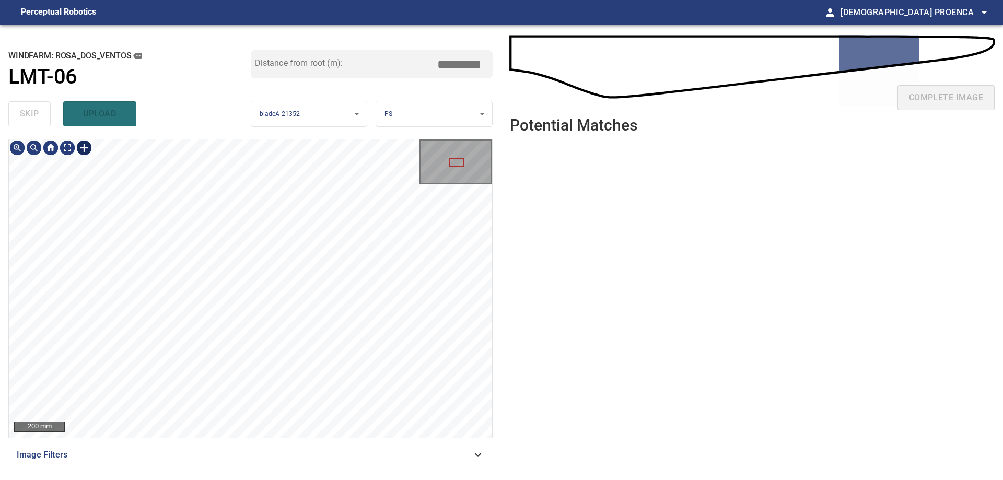
click at [86, 149] on div at bounding box center [84, 147] width 17 height 17
click at [279, 277] on div at bounding box center [250, 288] width 483 height 298
click at [116, 114] on span "upload" at bounding box center [100, 114] width 50 height 15
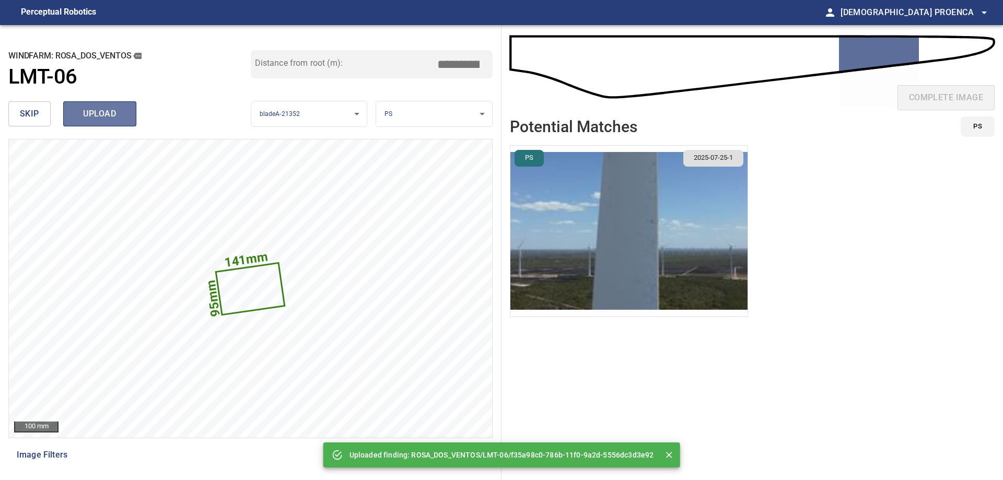
click at [117, 110] on span "upload" at bounding box center [100, 114] width 50 height 15
click at [108, 114] on span "upload" at bounding box center [100, 114] width 50 height 15
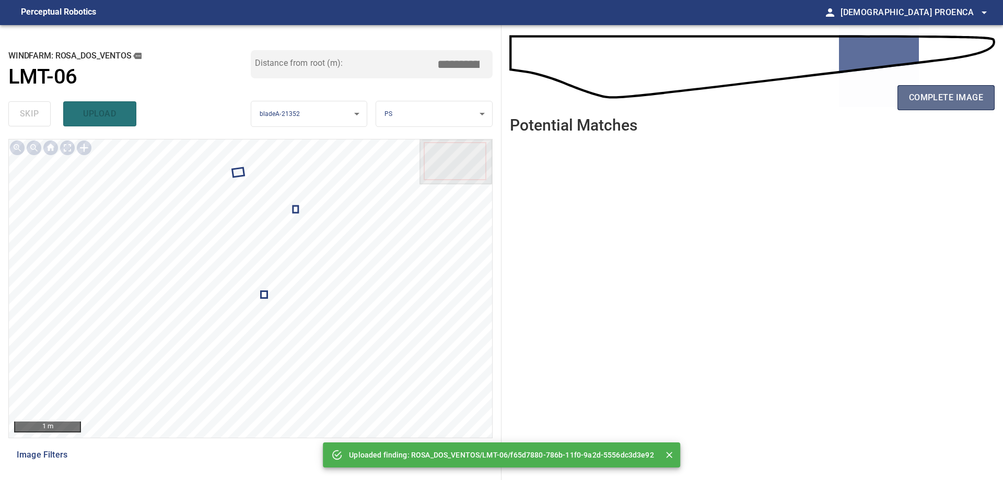
click at [927, 94] on span "complete image" at bounding box center [946, 97] width 74 height 15
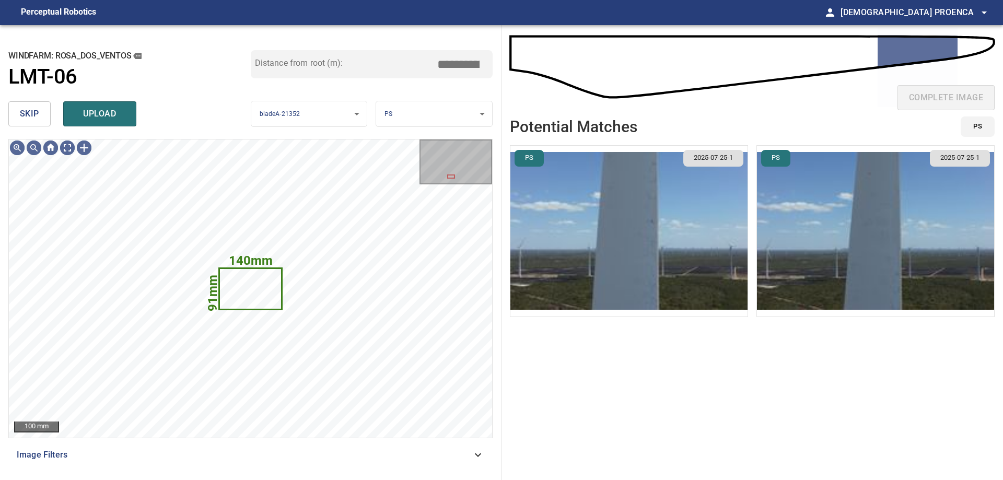
click at [19, 111] on button "skip" at bounding box center [29, 113] width 42 height 25
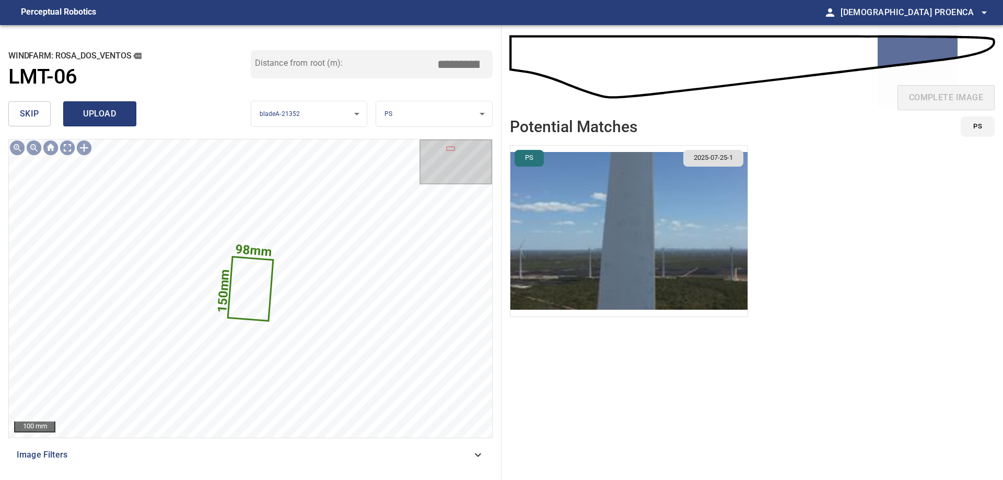
click at [89, 116] on span "upload" at bounding box center [100, 114] width 50 height 15
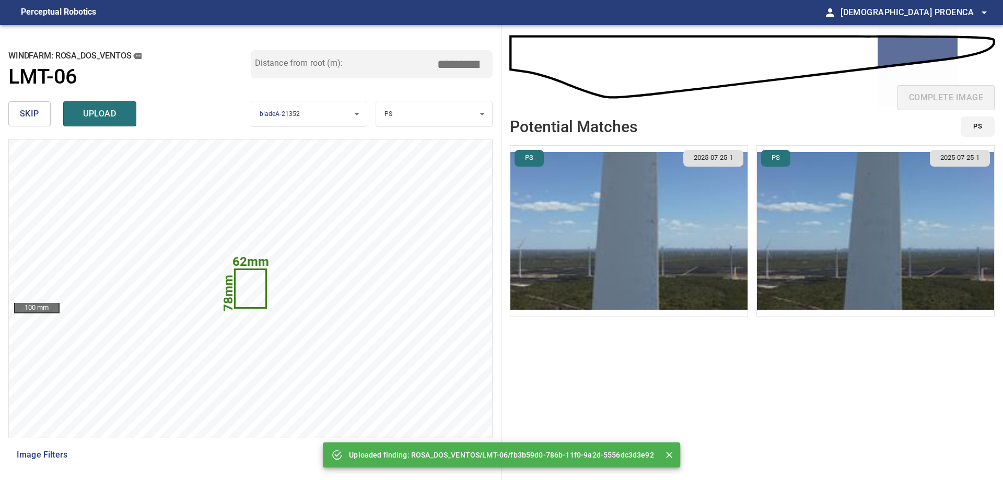
click at [85, 115] on div "skip upload" at bounding box center [129, 113] width 242 height 33
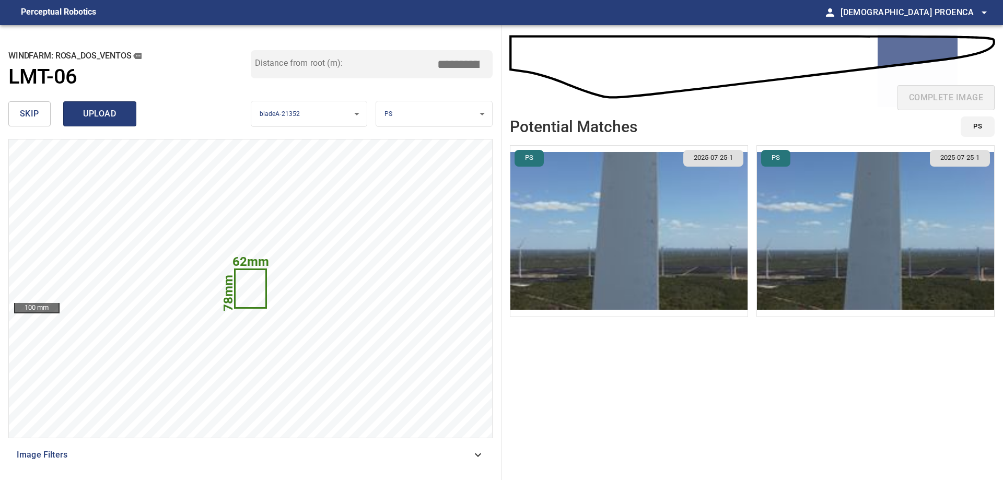
click at [86, 114] on span "upload" at bounding box center [100, 114] width 50 height 15
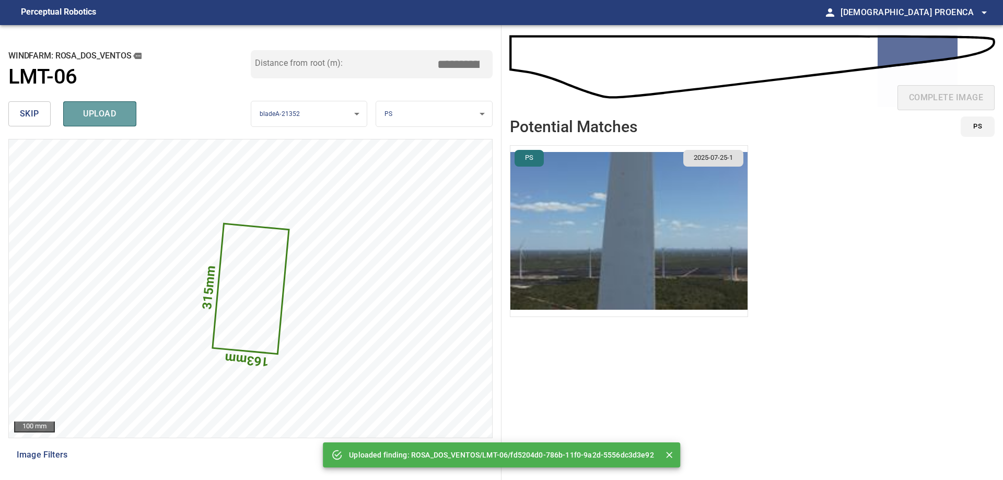
click at [110, 114] on span "upload" at bounding box center [100, 114] width 50 height 15
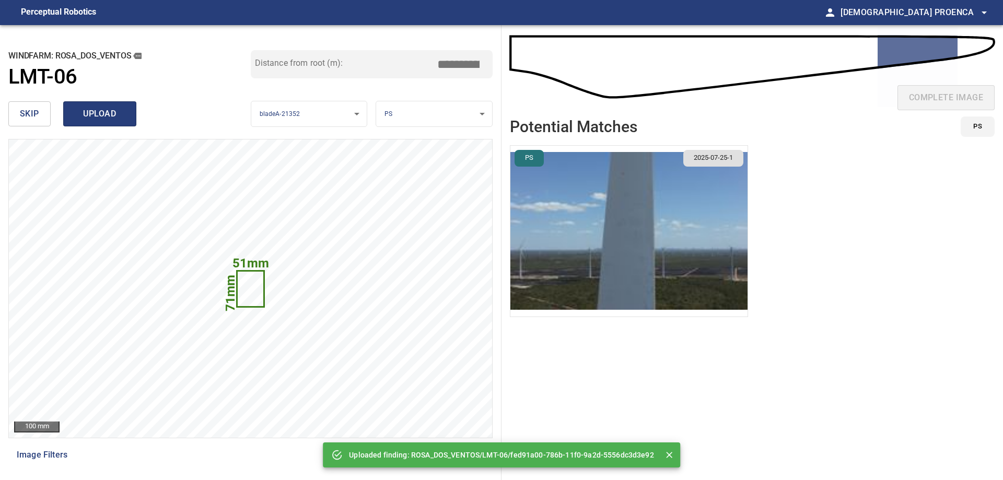
click at [112, 114] on span "upload" at bounding box center [100, 114] width 50 height 15
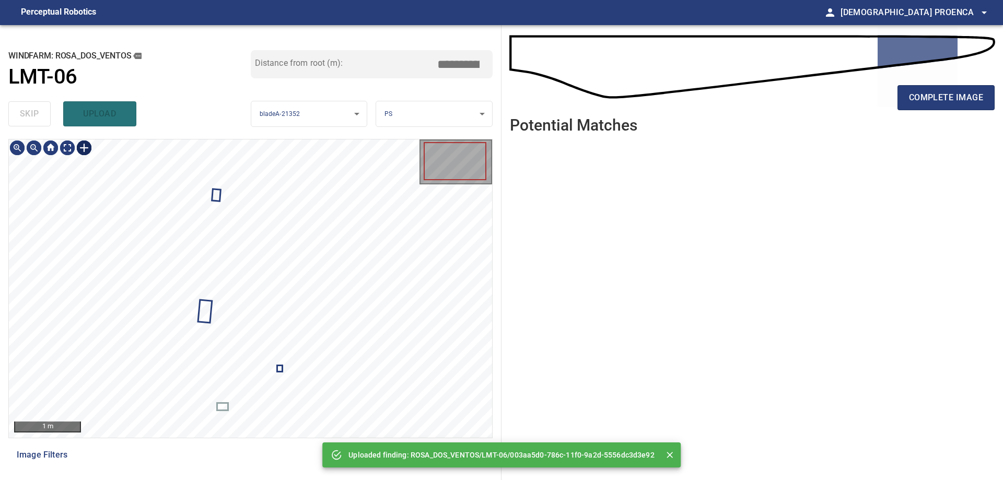
click at [84, 147] on div at bounding box center [84, 147] width 17 height 17
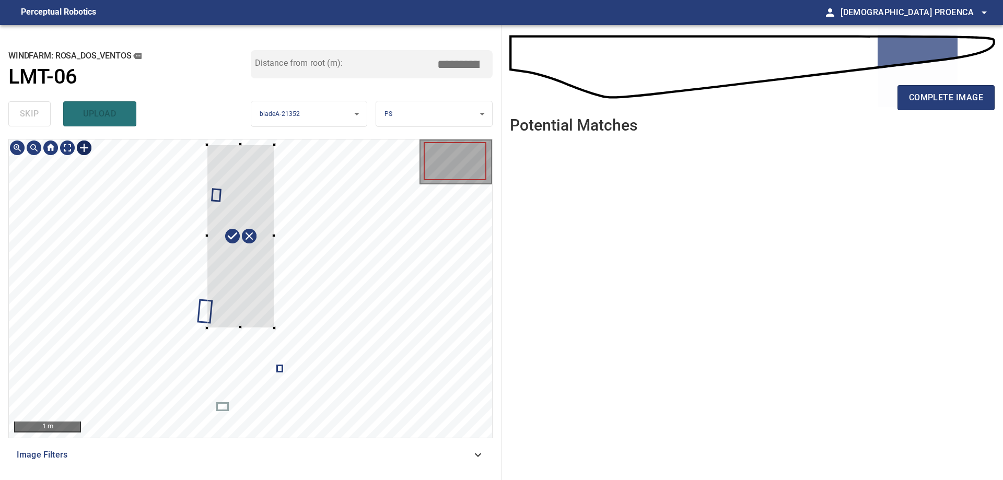
click at [275, 327] on div at bounding box center [250, 288] width 483 height 298
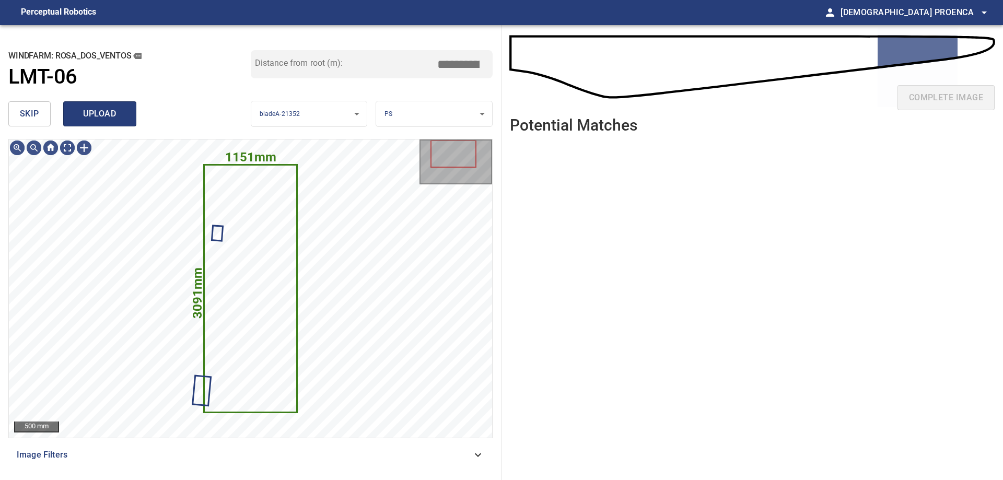
click at [112, 109] on span "upload" at bounding box center [100, 114] width 50 height 15
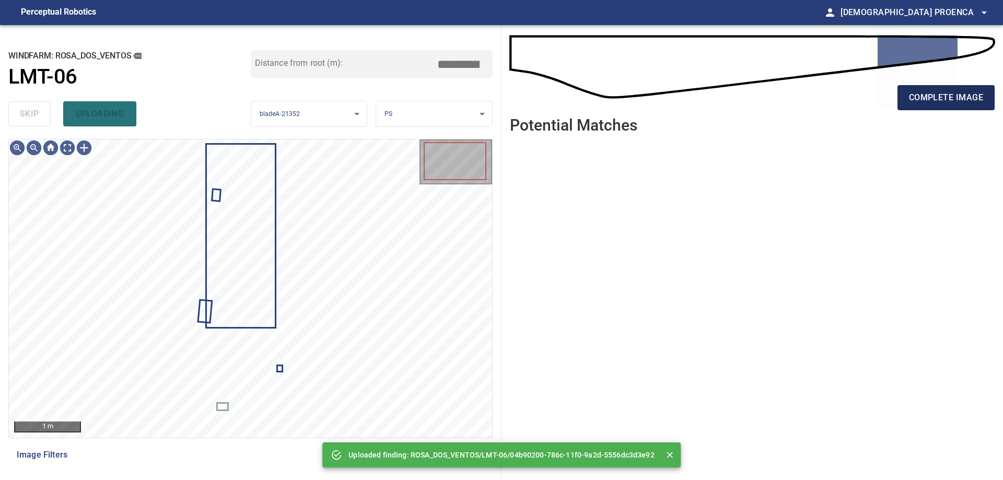
click at [935, 96] on span "complete image" at bounding box center [946, 97] width 74 height 15
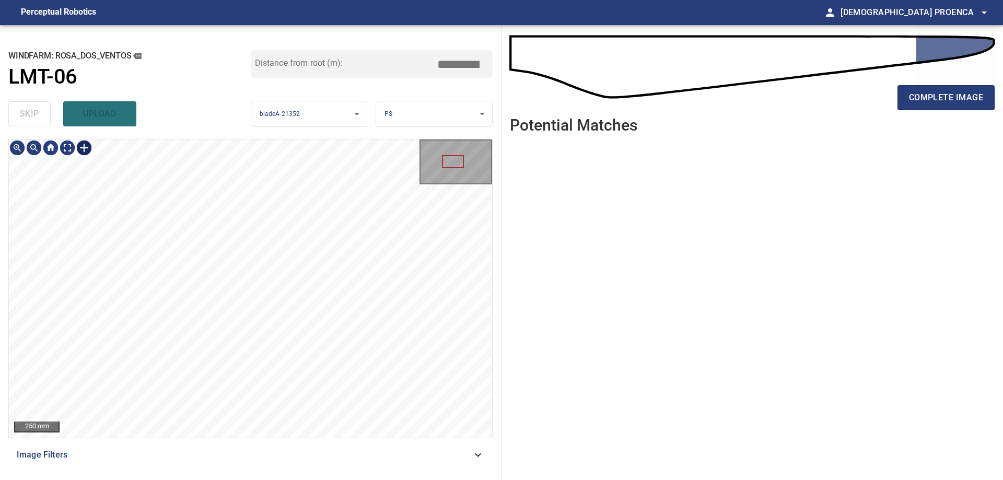
click at [83, 146] on div at bounding box center [84, 147] width 17 height 17
click at [207, 335] on div at bounding box center [250, 288] width 483 height 298
click at [197, 275] on div at bounding box center [197, 301] width 18 height 65
click at [208, 268] on div at bounding box center [208, 269] width 3 height 3
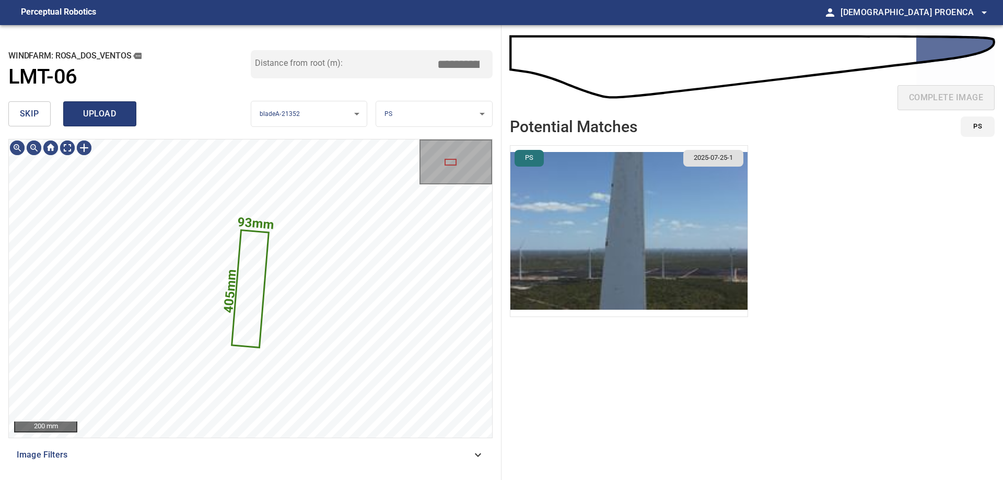
click at [110, 121] on span "upload" at bounding box center [100, 114] width 50 height 15
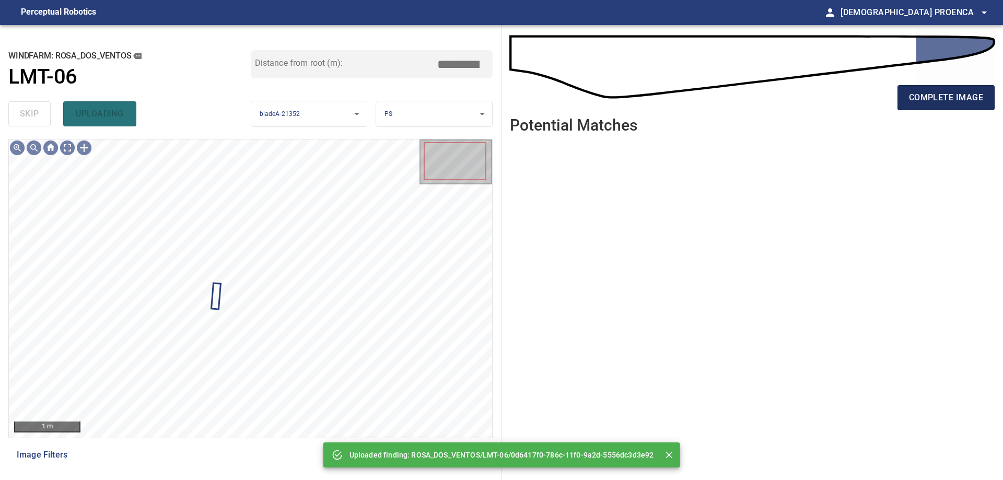
click at [960, 97] on span "complete image" at bounding box center [946, 97] width 74 height 15
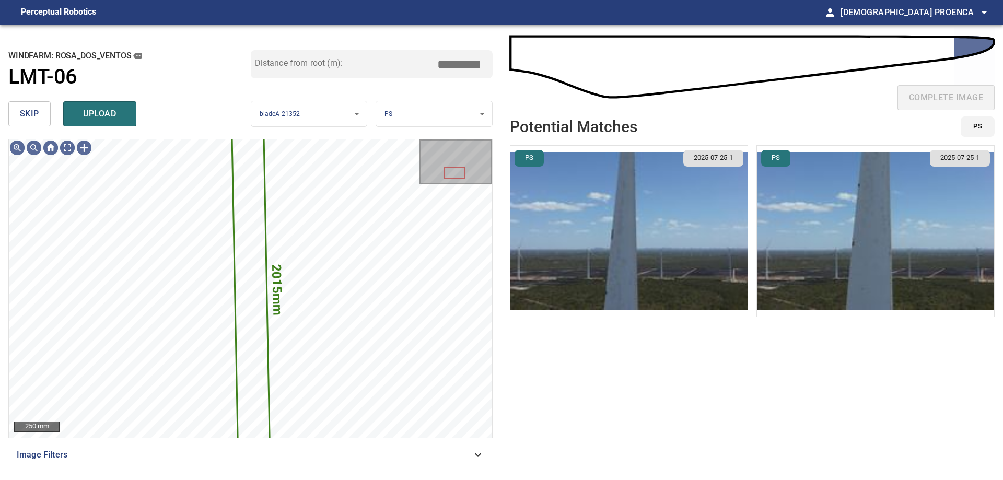
click at [32, 114] on span "skip" at bounding box center [29, 114] width 19 height 15
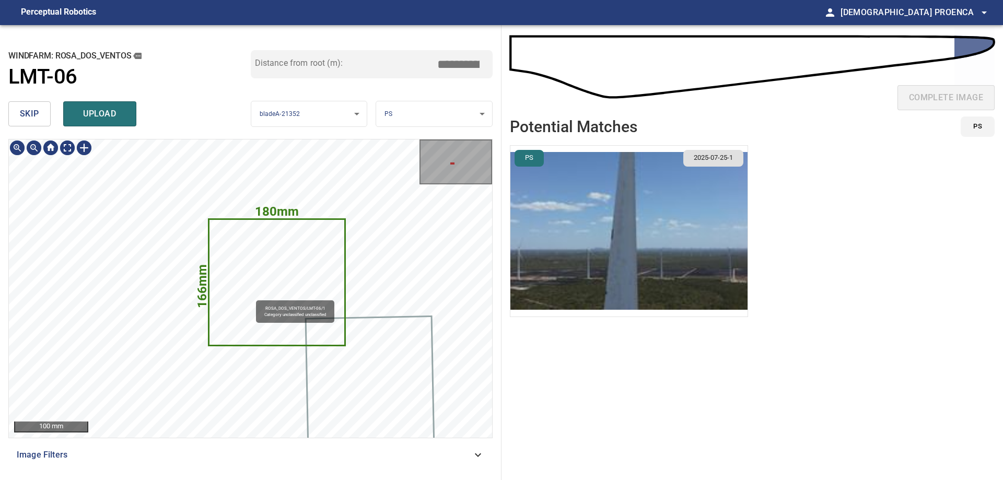
click at [251, 296] on icon at bounding box center [276, 282] width 135 height 124
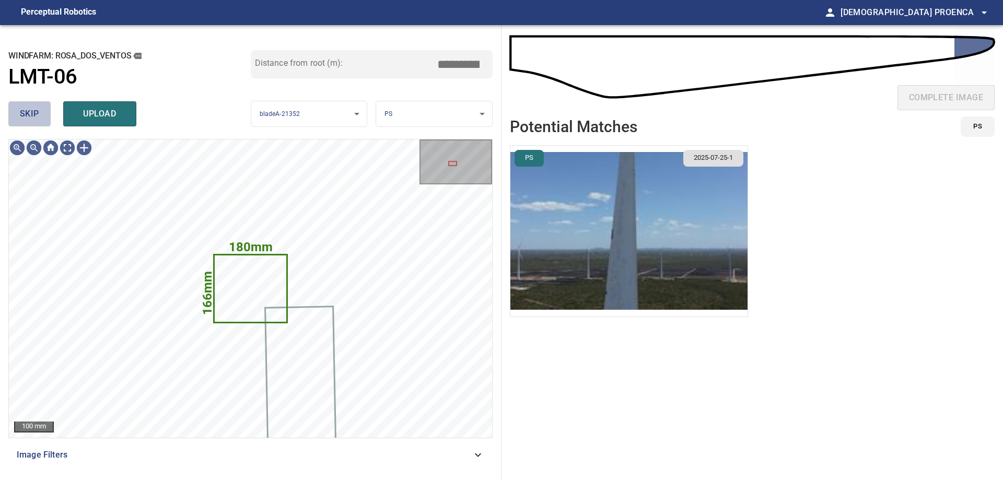
click at [30, 112] on span "skip" at bounding box center [29, 114] width 19 height 15
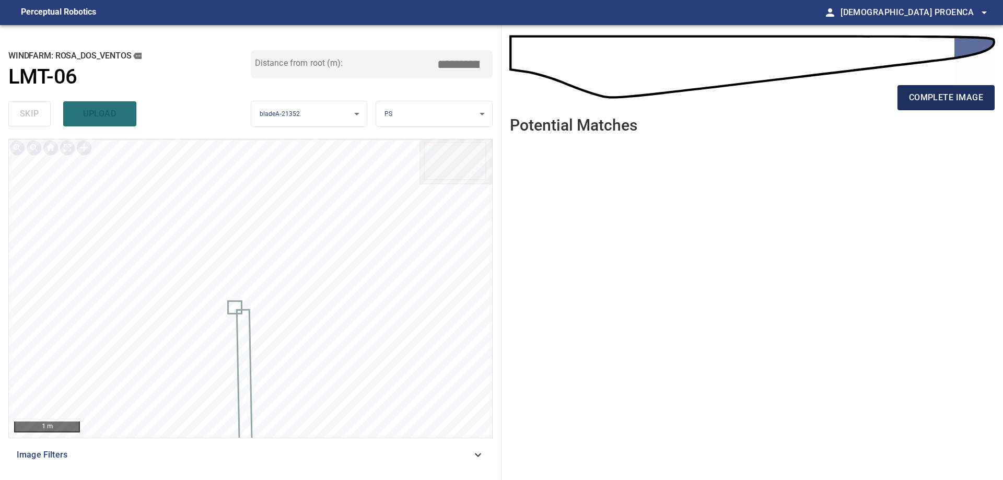
click at [924, 91] on span "complete image" at bounding box center [946, 97] width 74 height 15
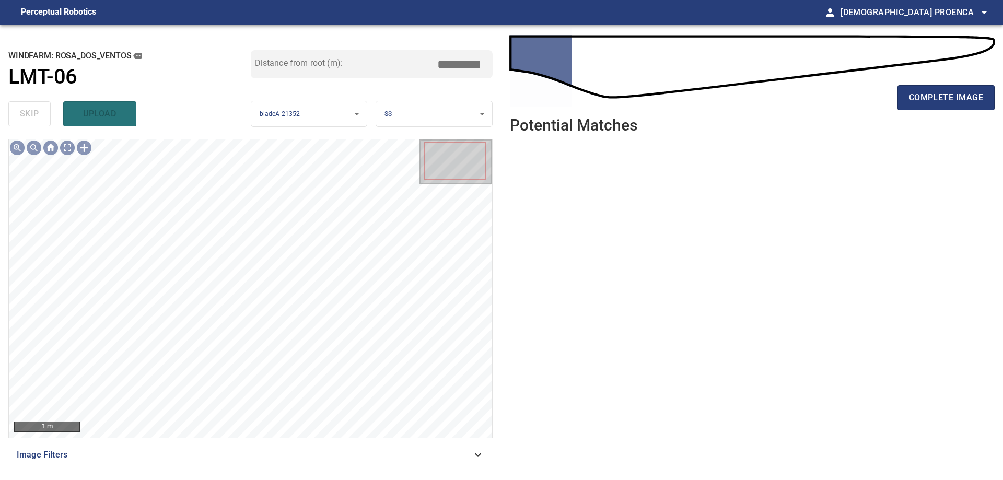
click at [284, 115] on body "**********" at bounding box center [501, 240] width 1003 height 480
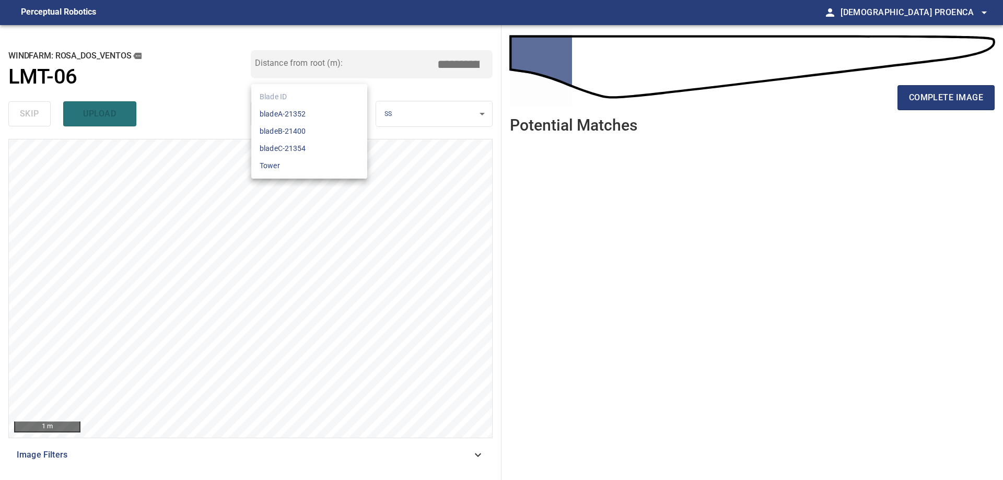
click at [949, 96] on div at bounding box center [501, 240] width 1003 height 480
click at [949, 96] on span "complete image" at bounding box center [946, 97] width 74 height 15
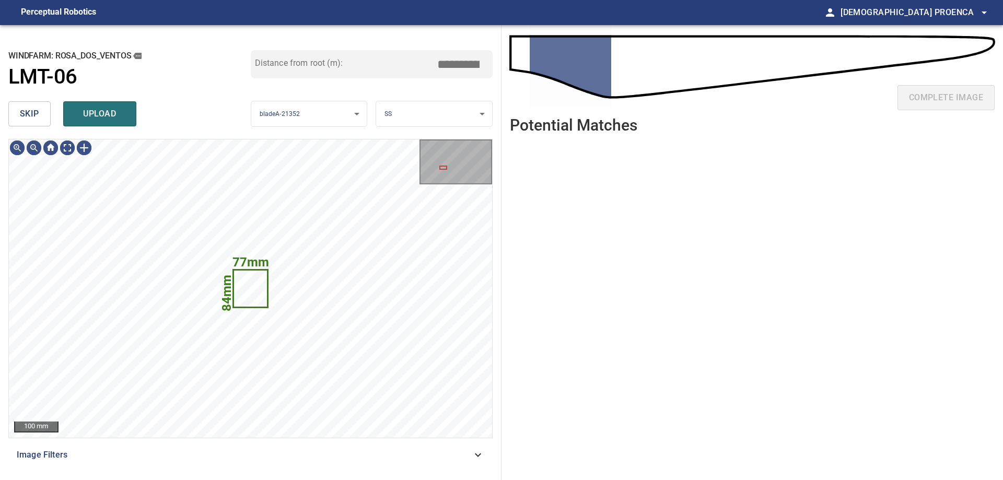
click at [29, 115] on span "skip" at bounding box center [29, 114] width 19 height 15
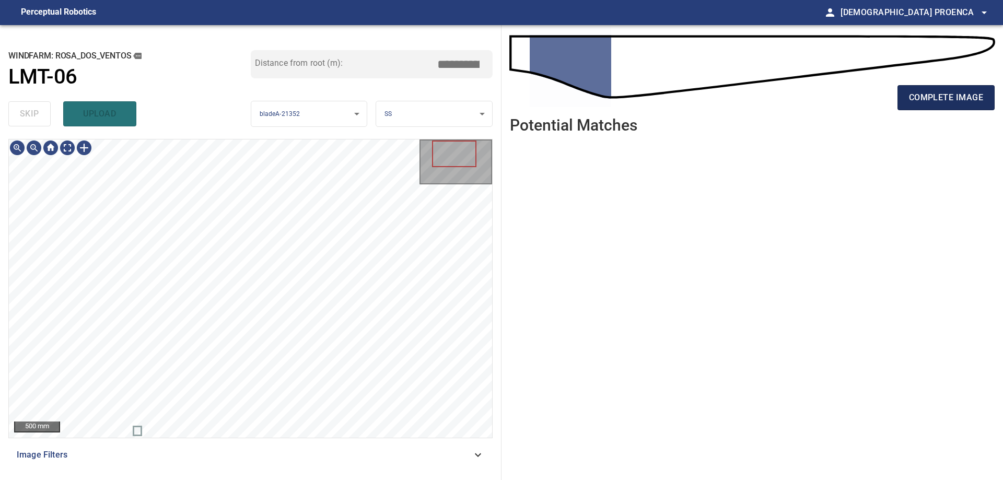
click at [943, 95] on span "complete image" at bounding box center [946, 97] width 74 height 15
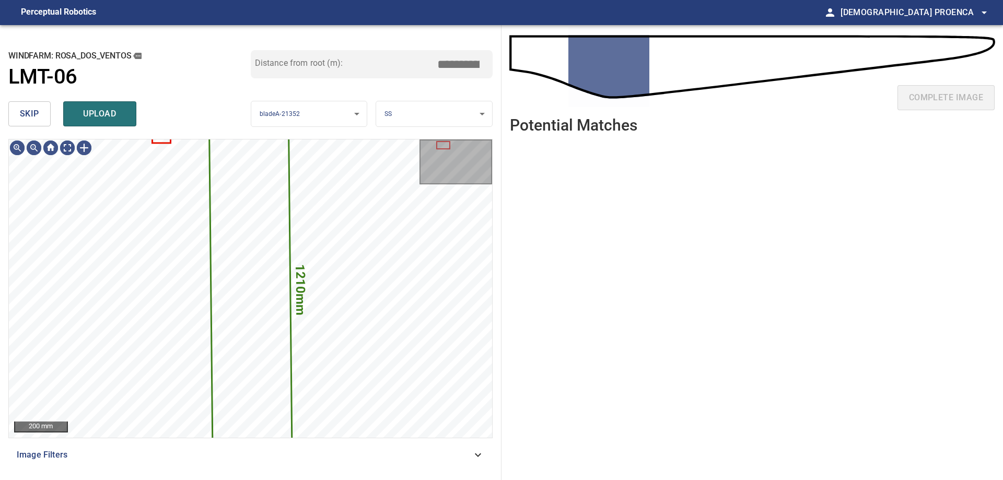
click at [17, 115] on button "skip" at bounding box center [29, 113] width 42 height 25
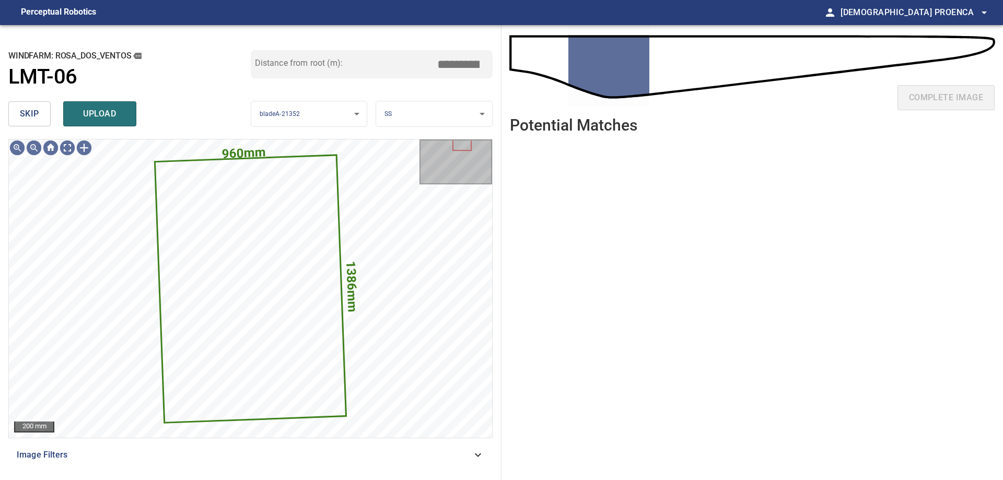
click at [17, 115] on button "skip" at bounding box center [29, 113] width 42 height 25
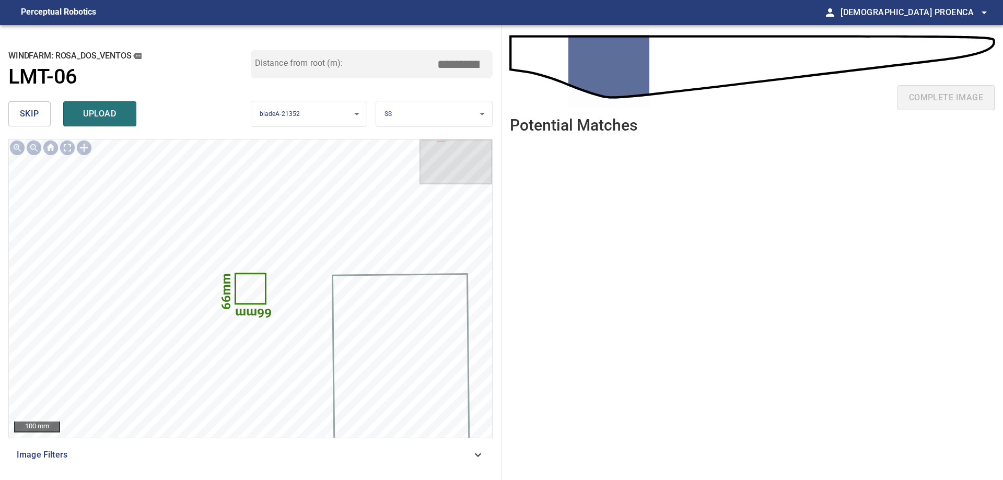
click at [87, 111] on span "upload" at bounding box center [100, 114] width 50 height 15
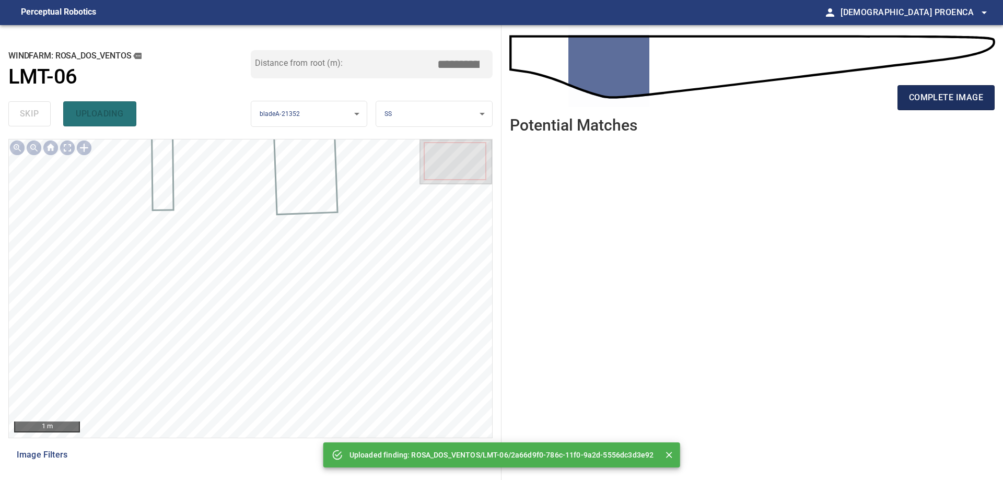
click at [927, 99] on span "complete image" at bounding box center [946, 97] width 74 height 15
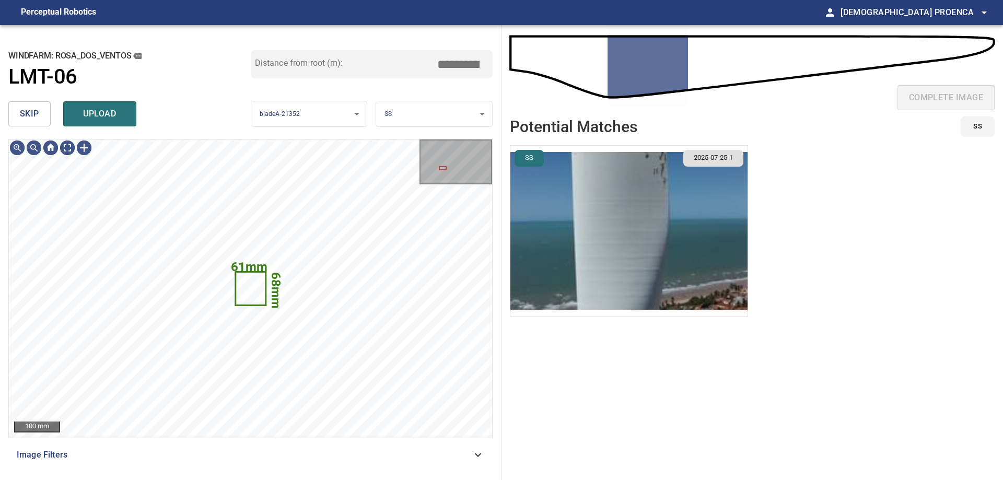
click at [21, 119] on span "skip" at bounding box center [29, 114] width 19 height 15
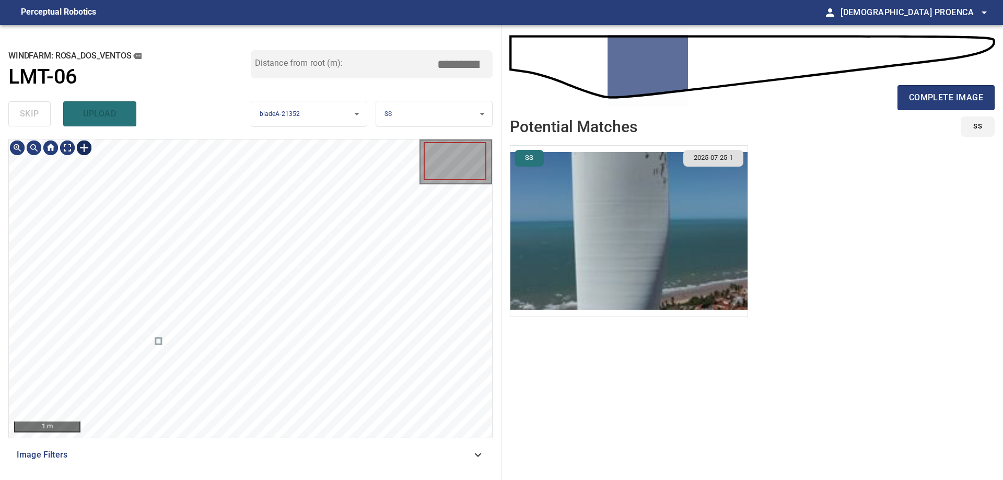
click at [82, 146] on div at bounding box center [84, 147] width 17 height 17
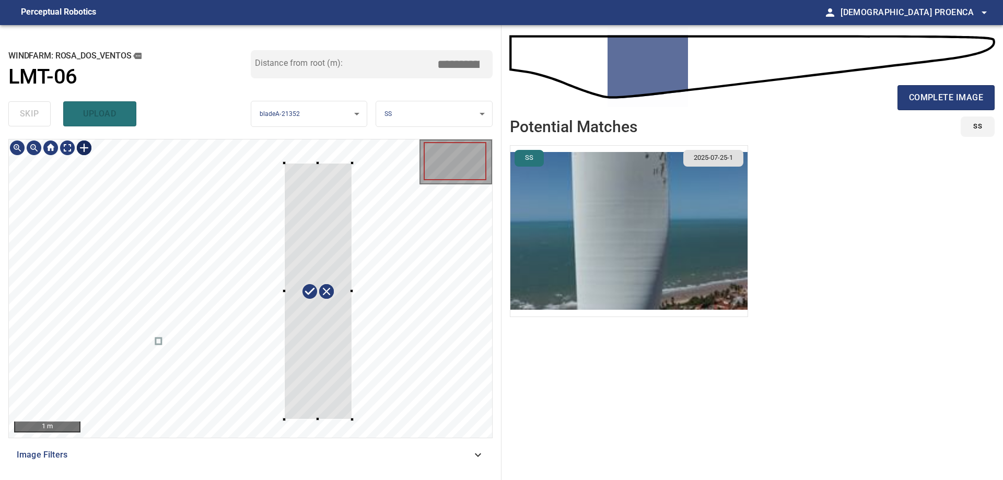
click at [351, 418] on div at bounding box center [250, 288] width 483 height 298
click at [280, 166] on div at bounding box center [280, 165] width 3 height 3
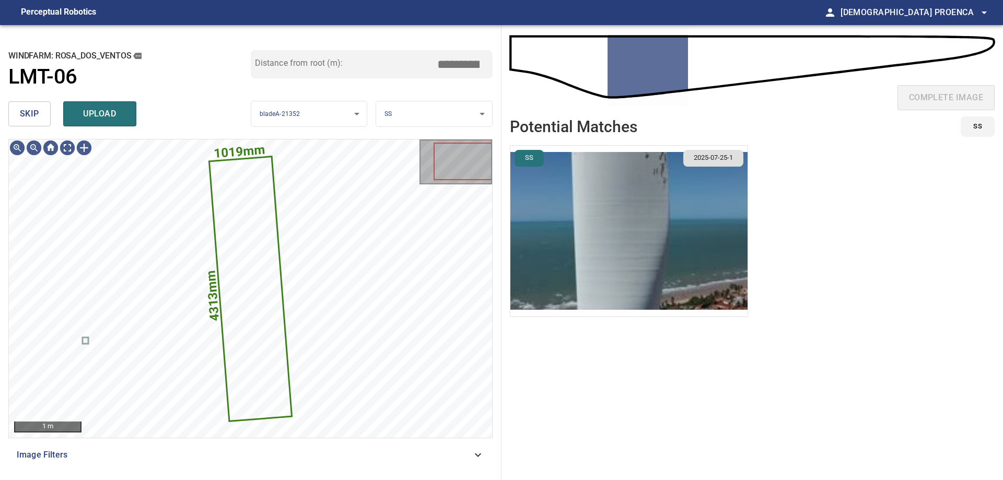
click at [114, 111] on span "upload" at bounding box center [100, 114] width 50 height 15
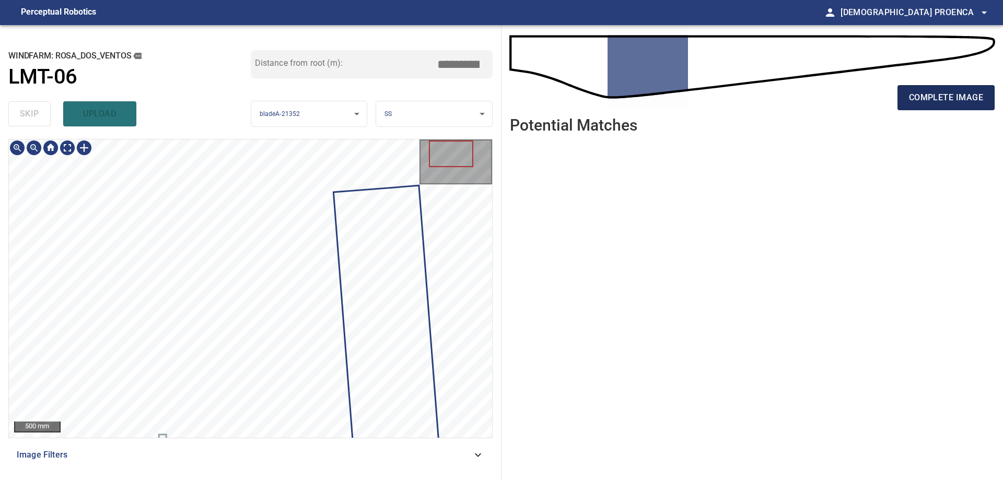
click at [924, 93] on span "complete image" at bounding box center [946, 97] width 74 height 15
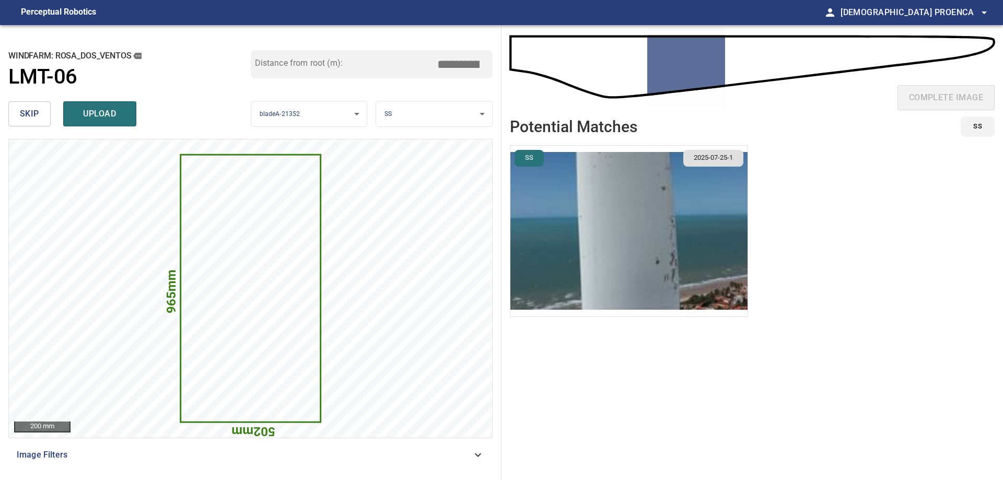
click at [42, 115] on button "skip" at bounding box center [29, 113] width 42 height 25
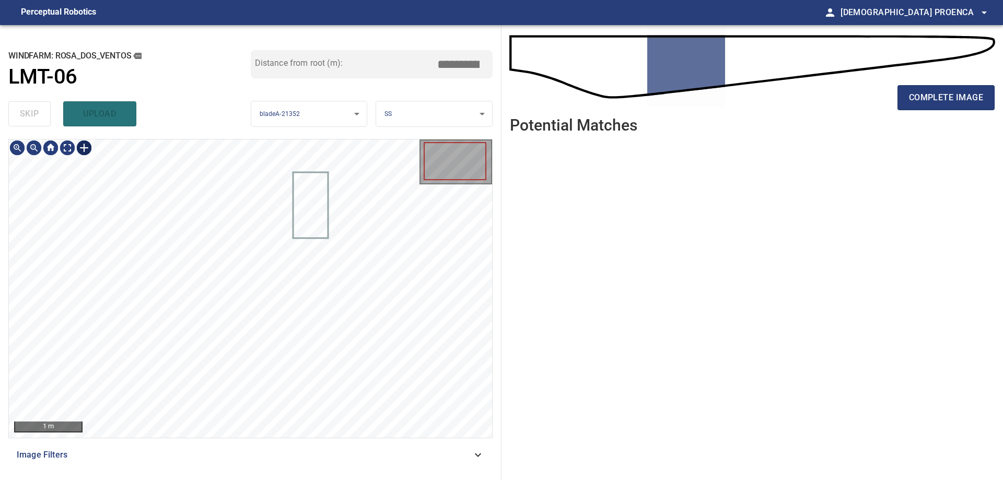
click at [82, 147] on div at bounding box center [84, 147] width 17 height 17
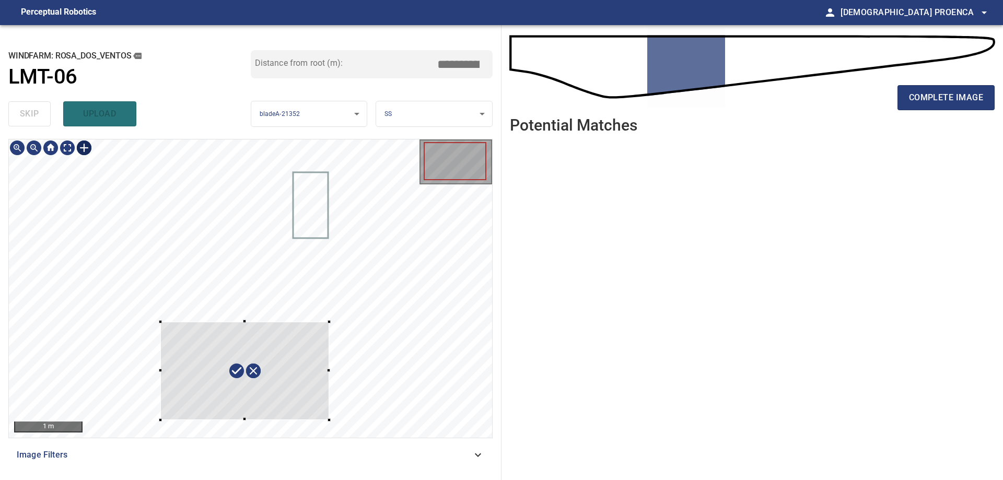
click at [329, 420] on div at bounding box center [250, 288] width 483 height 298
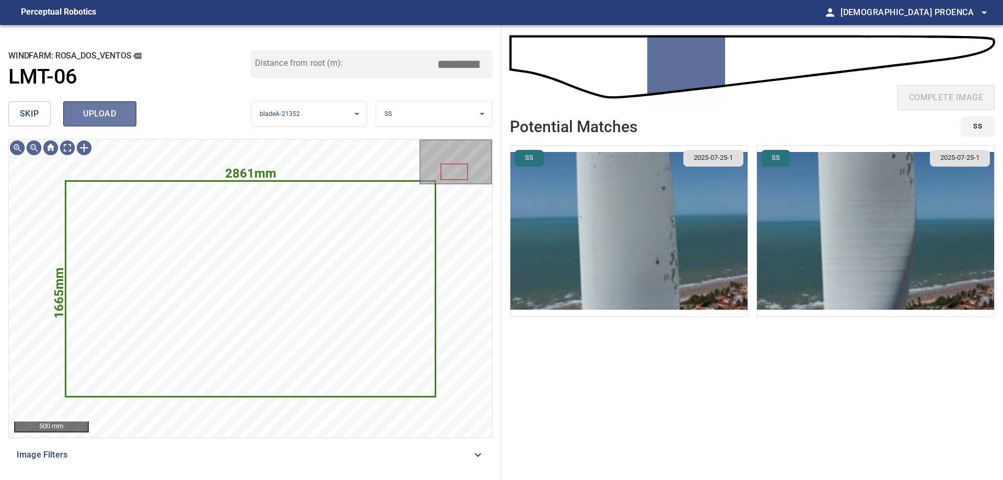
click at [77, 115] on span "upload" at bounding box center [100, 114] width 50 height 15
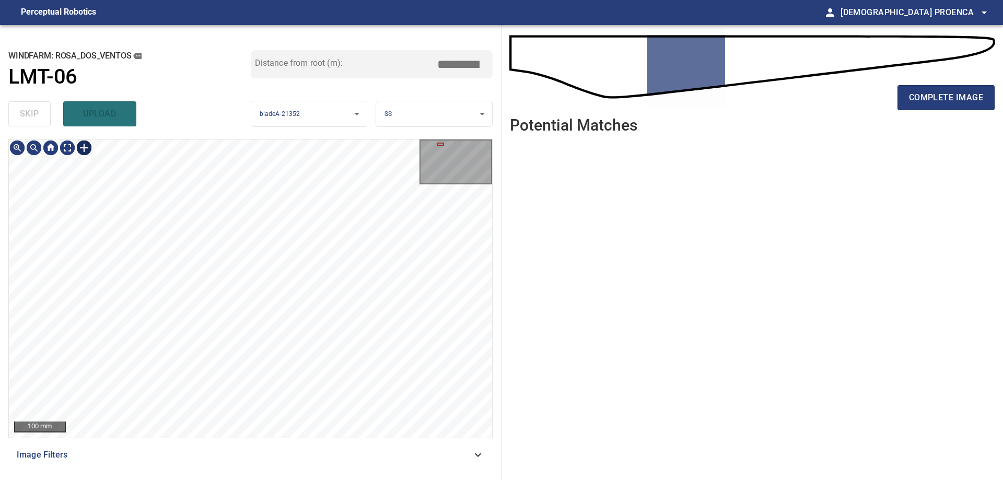
click at [79, 148] on div at bounding box center [84, 147] width 17 height 17
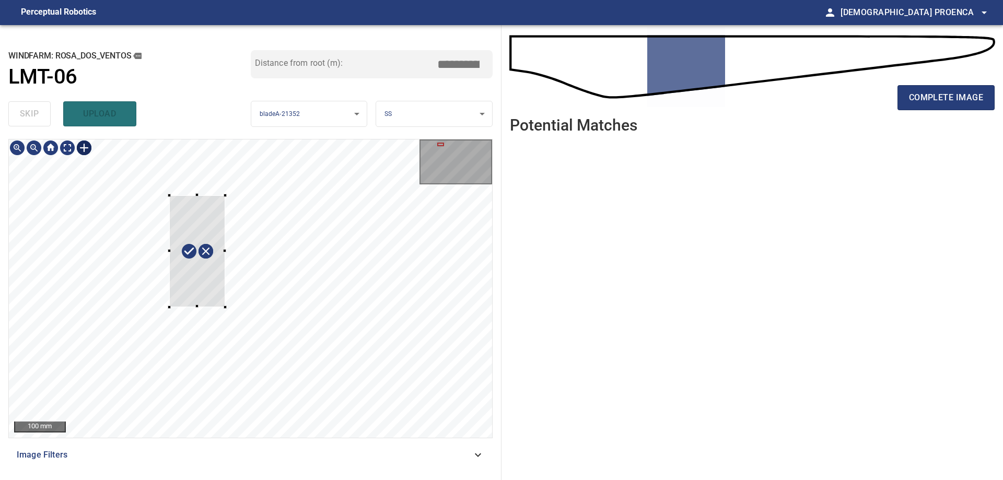
click at [226, 307] on div at bounding box center [250, 288] width 483 height 298
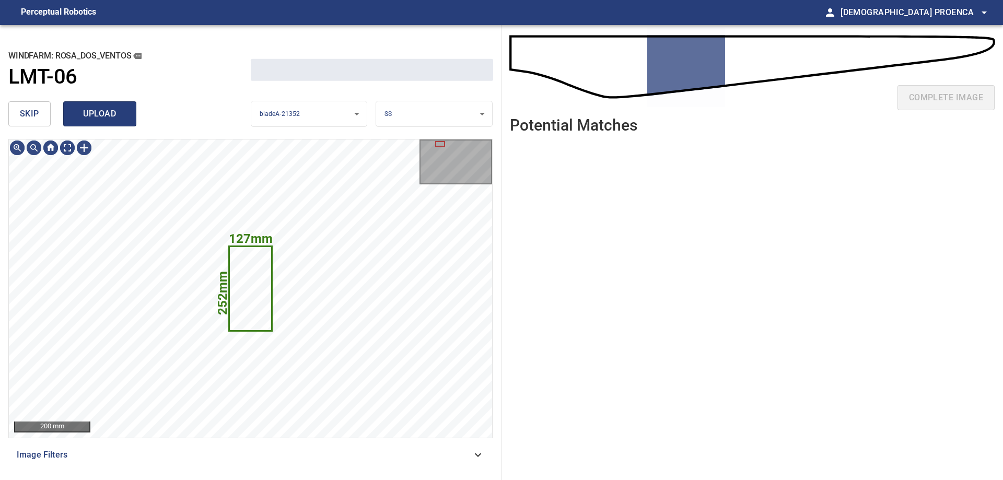
click at [99, 104] on button "upload" at bounding box center [99, 113] width 73 height 25
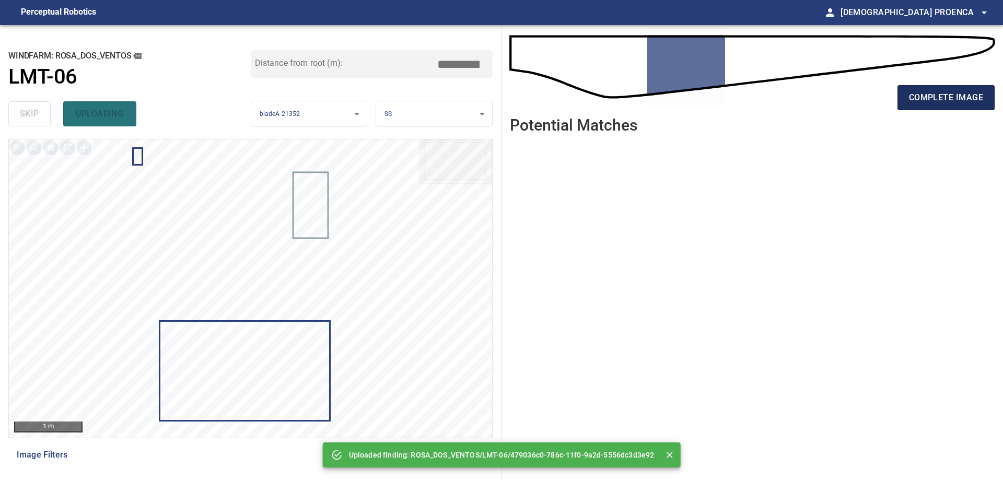
click at [922, 95] on span "complete image" at bounding box center [946, 97] width 74 height 15
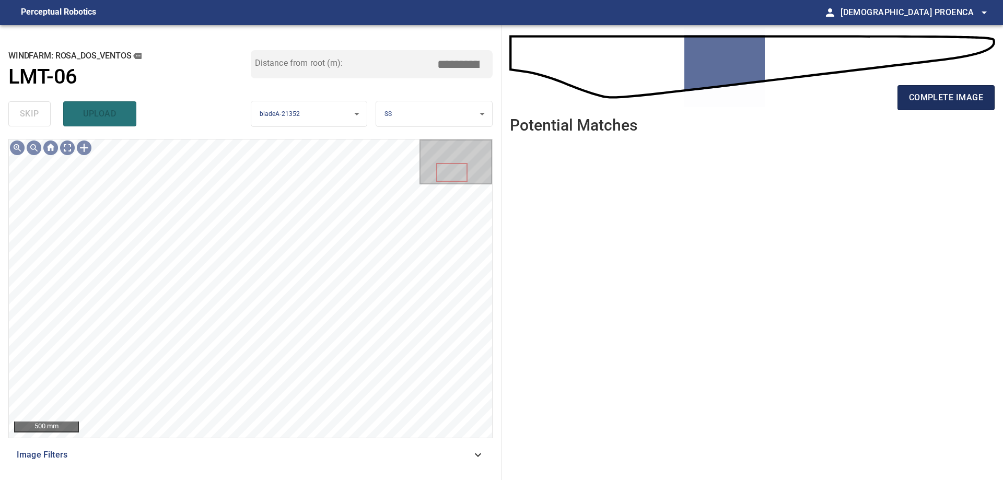
click at [952, 99] on span "complete image" at bounding box center [946, 97] width 74 height 15
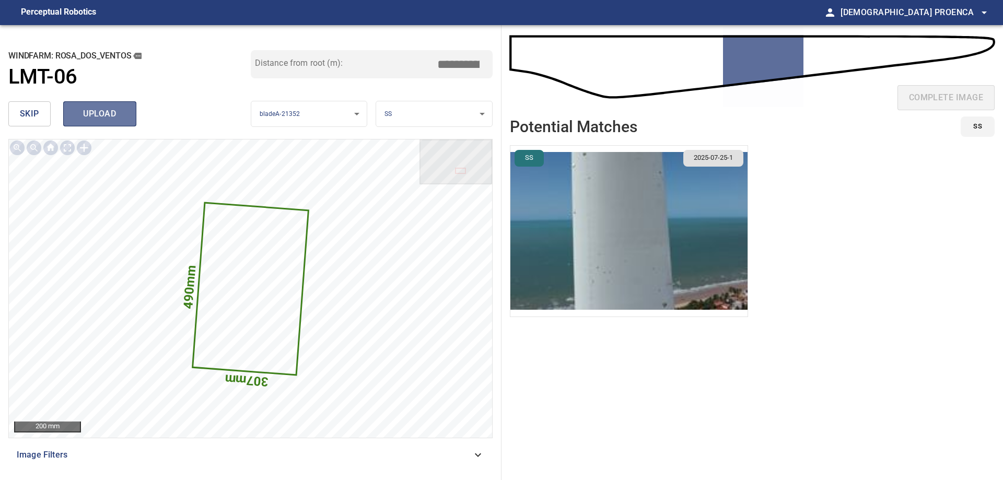
click at [75, 113] on span "upload" at bounding box center [100, 114] width 50 height 15
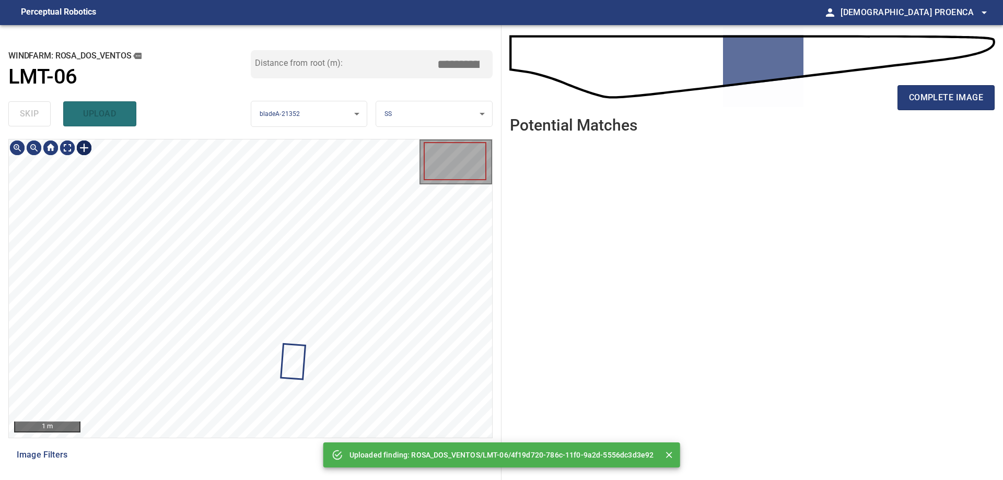
click at [80, 147] on div at bounding box center [84, 147] width 17 height 17
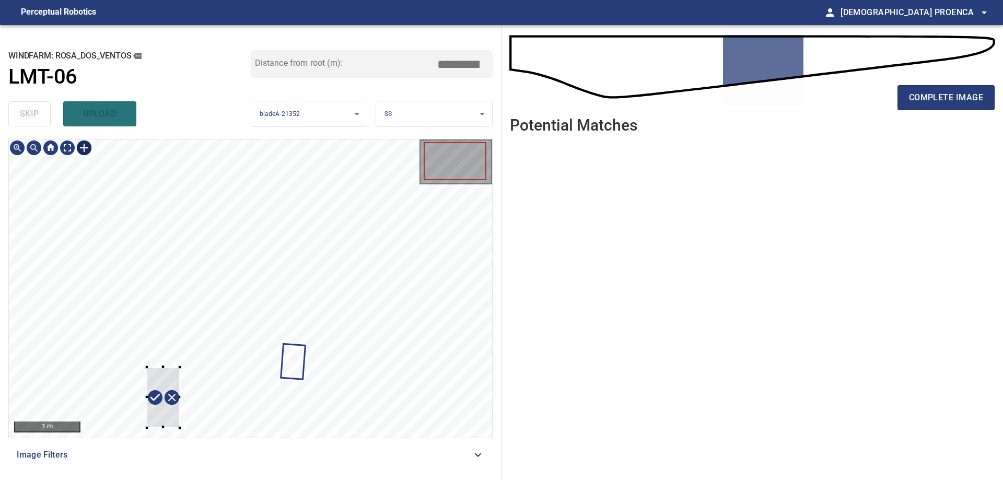
click at [179, 426] on div at bounding box center [250, 288] width 483 height 298
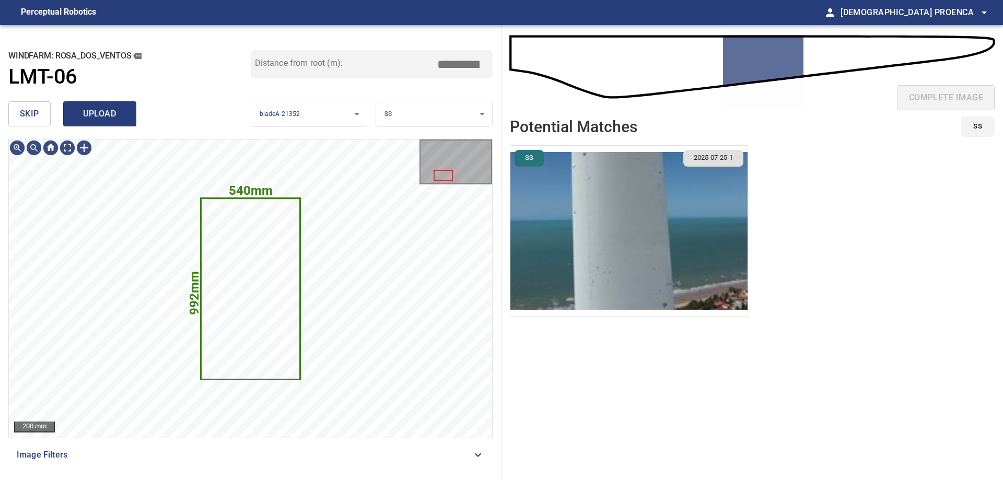
click at [112, 122] on button "upload" at bounding box center [99, 113] width 73 height 25
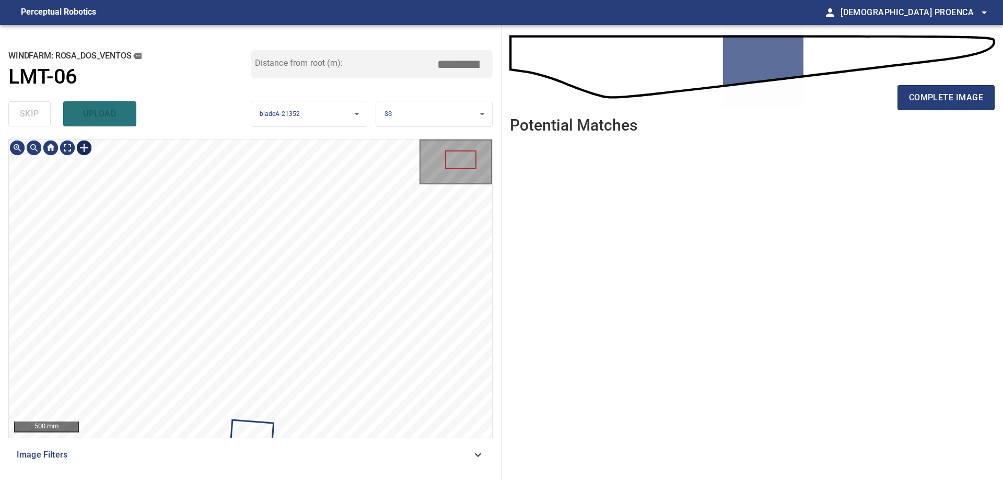
click at [83, 148] on div at bounding box center [84, 147] width 17 height 17
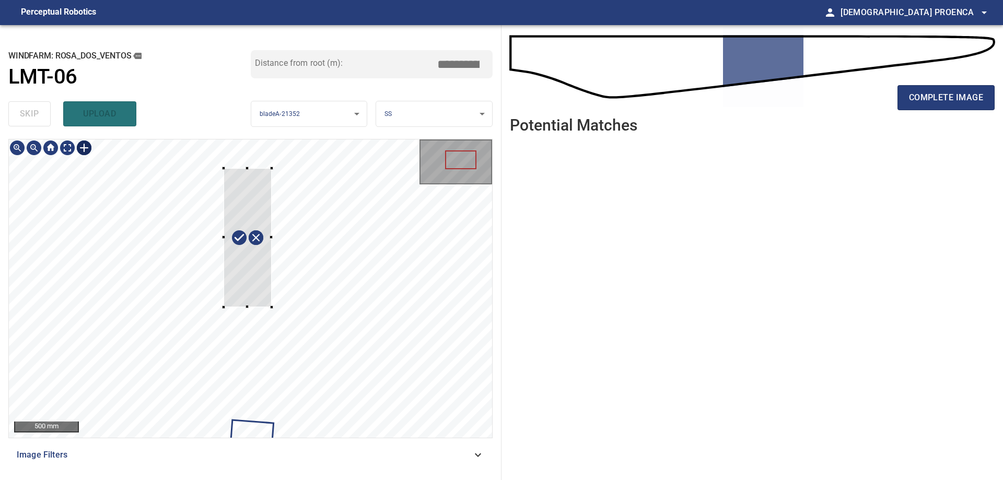
click at [272, 307] on div at bounding box center [250, 288] width 483 height 298
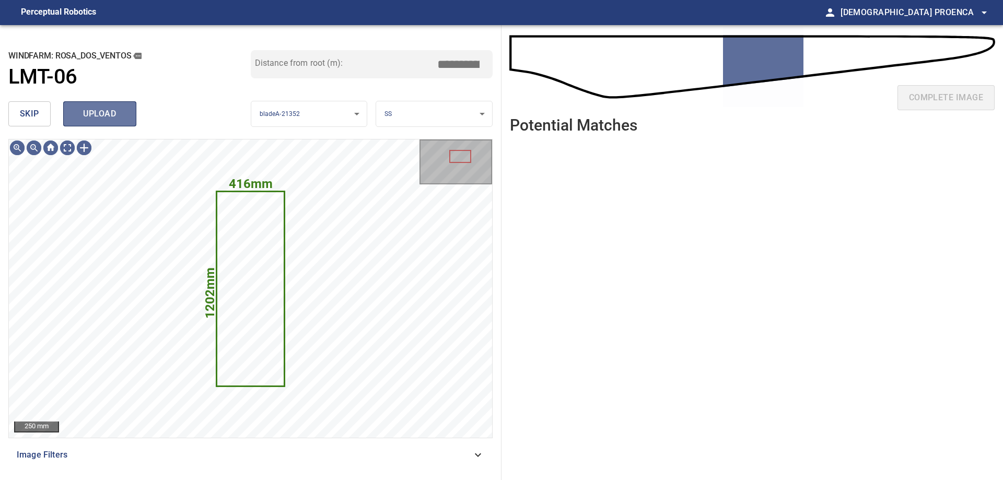
click at [116, 110] on span "upload" at bounding box center [100, 114] width 50 height 15
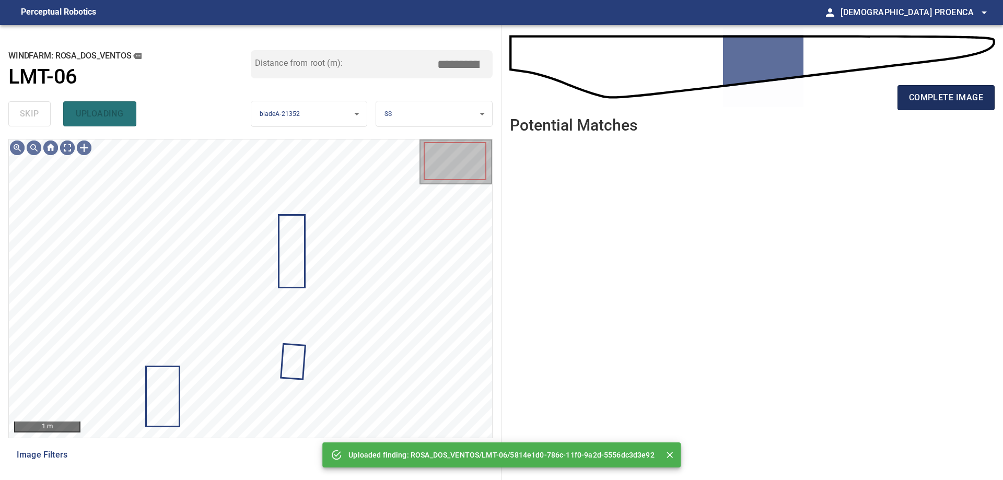
click at [951, 98] on span "complete image" at bounding box center [946, 97] width 74 height 15
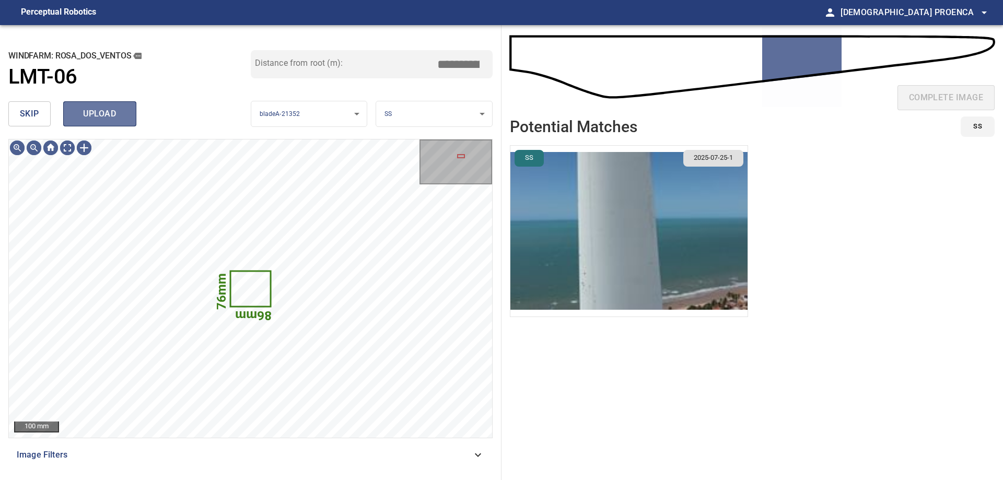
click at [111, 116] on span "upload" at bounding box center [100, 114] width 50 height 15
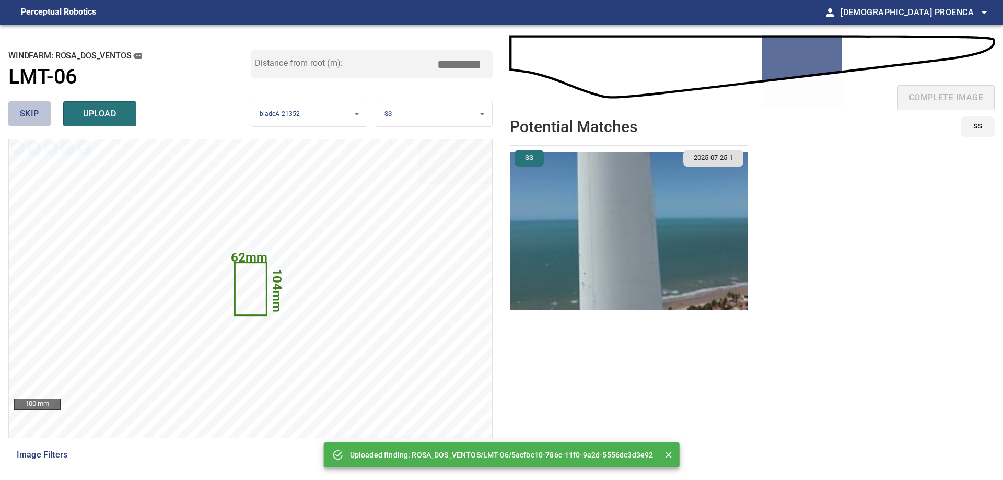
click at [29, 114] on span "skip" at bounding box center [29, 114] width 19 height 15
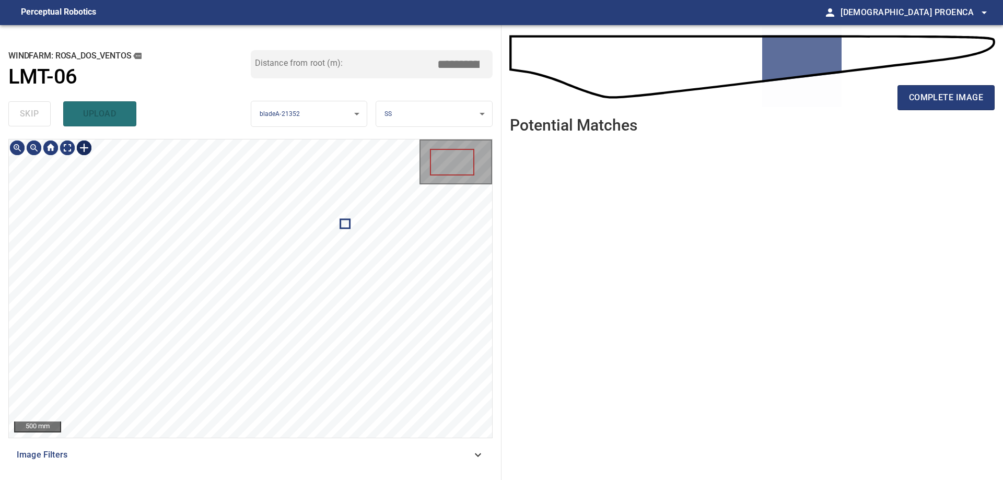
click at [81, 147] on div at bounding box center [84, 147] width 17 height 17
click at [207, 343] on div at bounding box center [250, 288] width 483 height 298
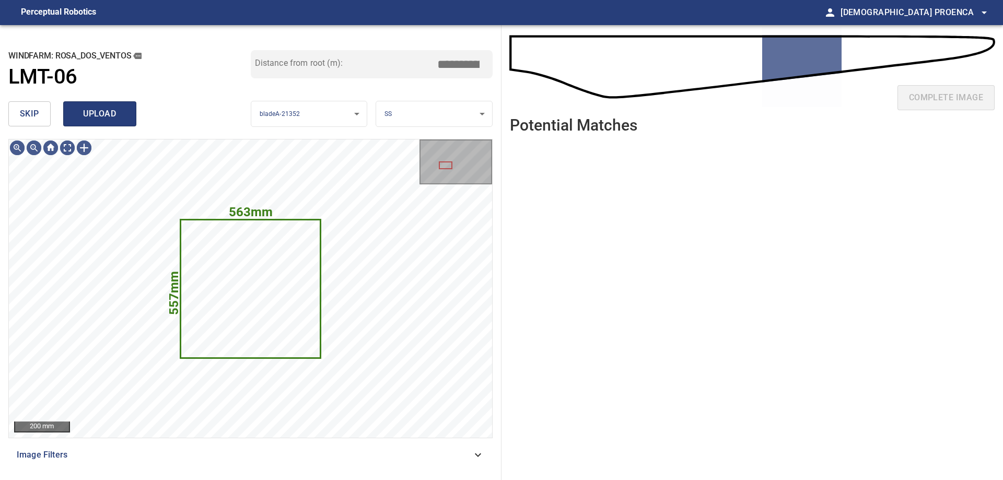
click at [96, 119] on span "upload" at bounding box center [100, 114] width 50 height 15
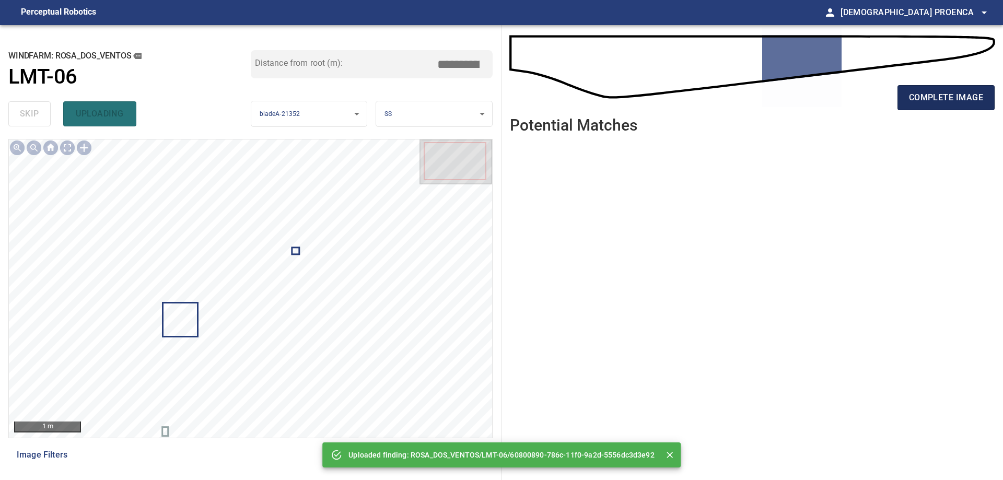
click at [973, 101] on span "complete image" at bounding box center [946, 97] width 74 height 15
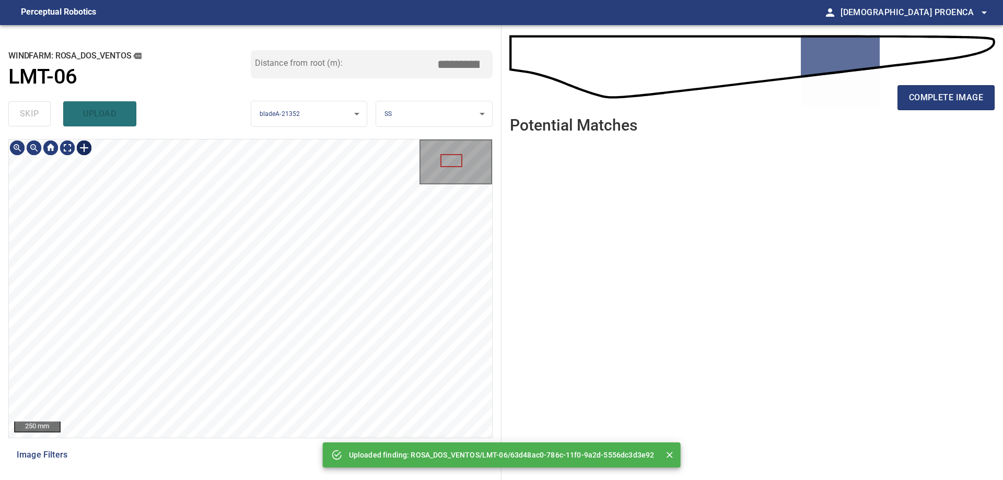
click at [83, 143] on div at bounding box center [84, 147] width 17 height 17
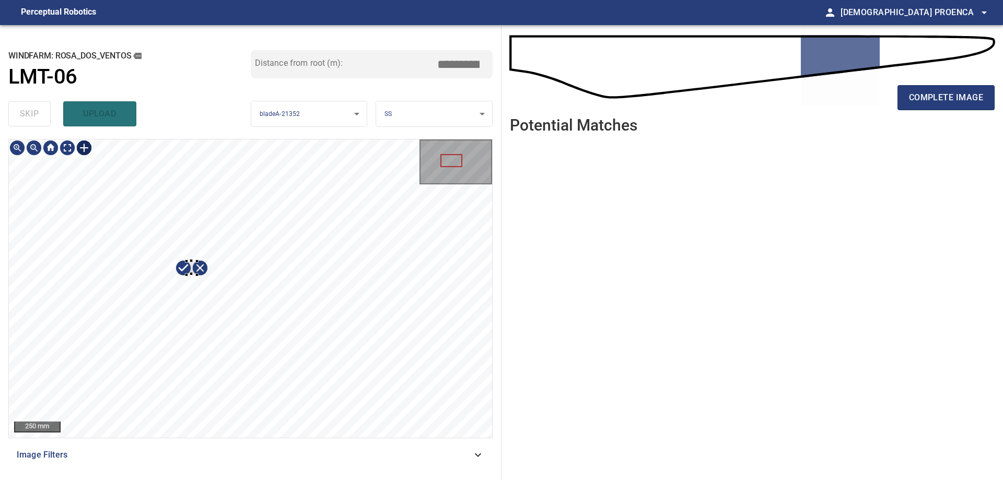
click at [197, 275] on div at bounding box center [250, 288] width 483 height 298
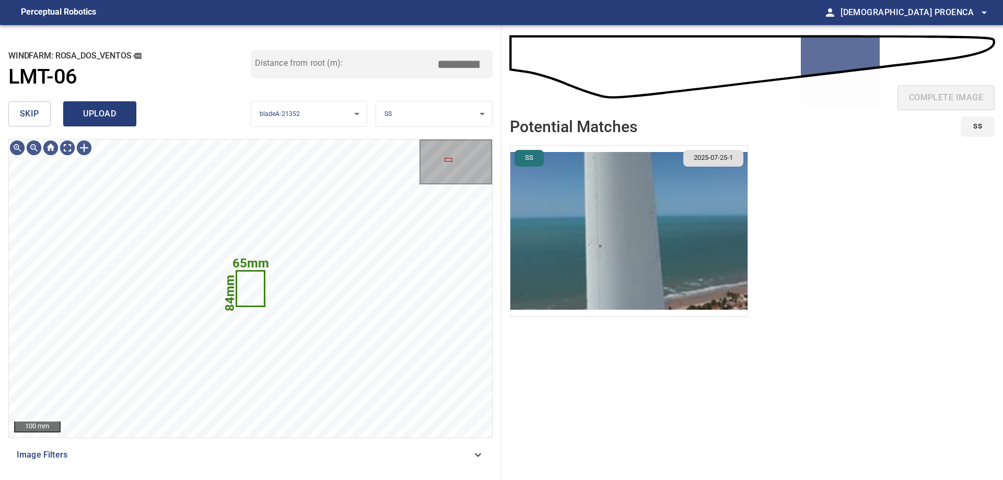
click at [127, 115] on button "upload" at bounding box center [99, 113] width 73 height 25
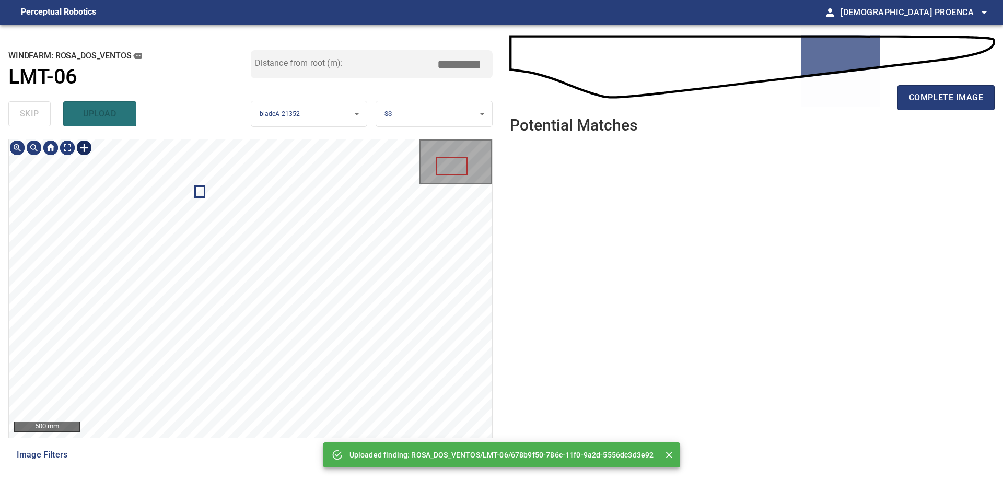
click at [85, 150] on div at bounding box center [84, 147] width 17 height 17
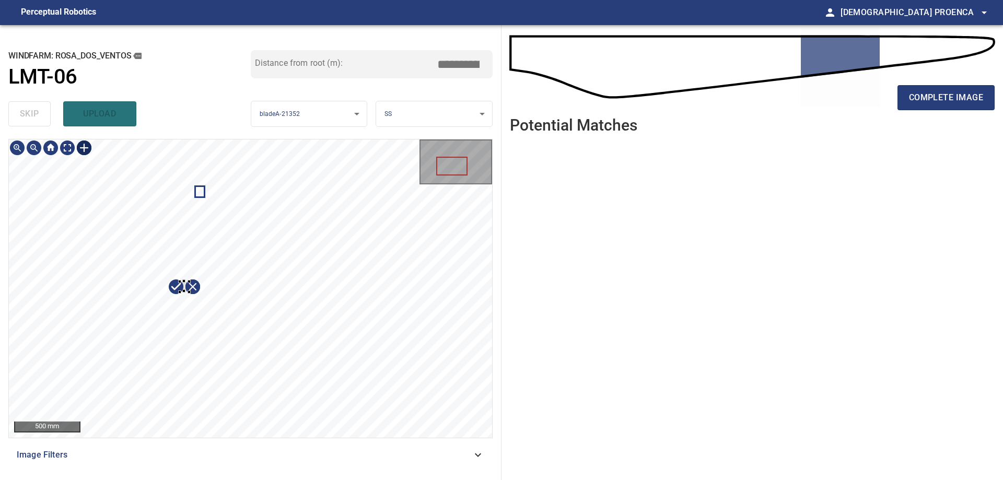
click at [187, 291] on div at bounding box center [250, 288] width 483 height 298
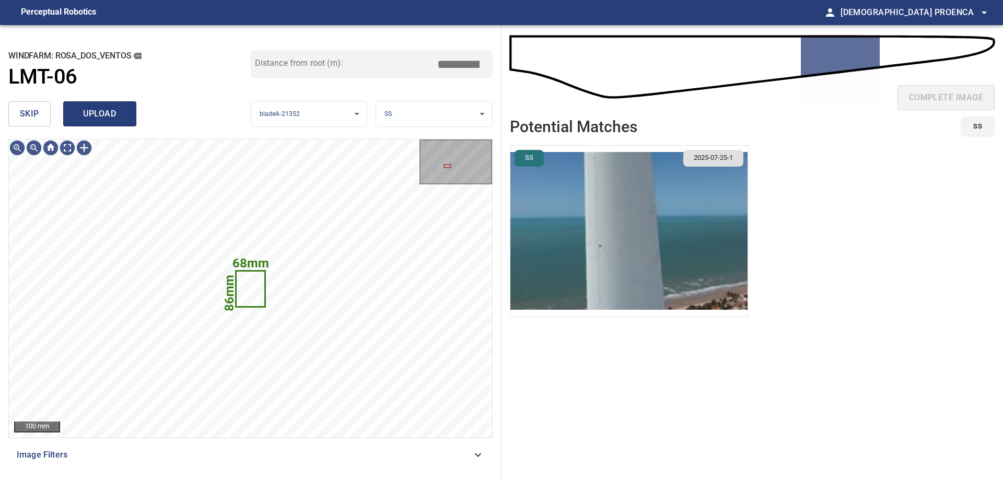
click at [103, 119] on span "upload" at bounding box center [100, 114] width 50 height 15
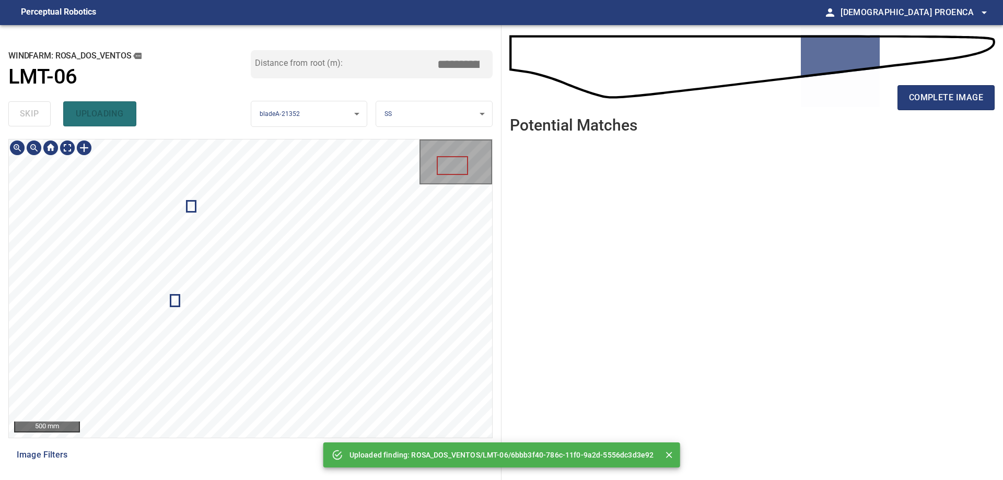
click at [237, 447] on div "500 mm Image Filters" at bounding box center [250, 305] width 484 height 333
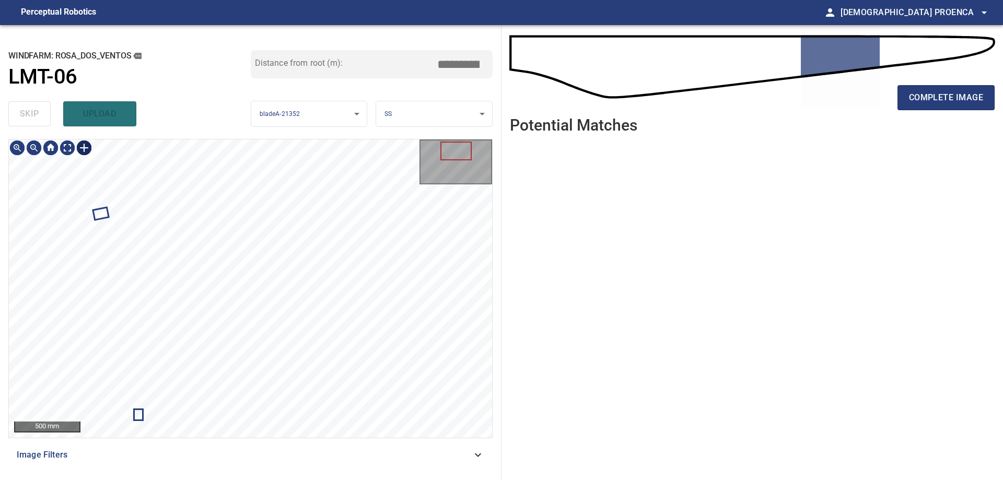
click at [85, 148] on div at bounding box center [84, 147] width 17 height 17
click at [254, 300] on div at bounding box center [250, 288] width 483 height 298
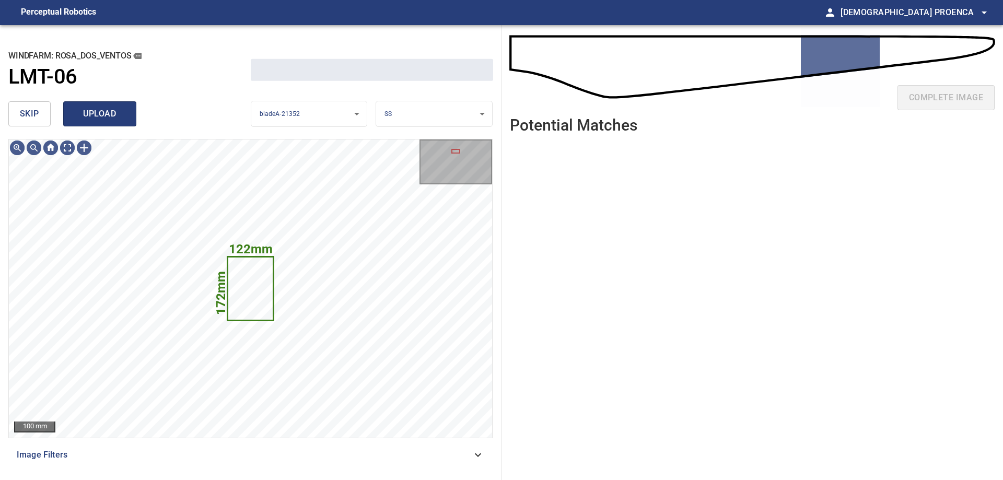
click at [99, 107] on span "upload" at bounding box center [100, 114] width 50 height 15
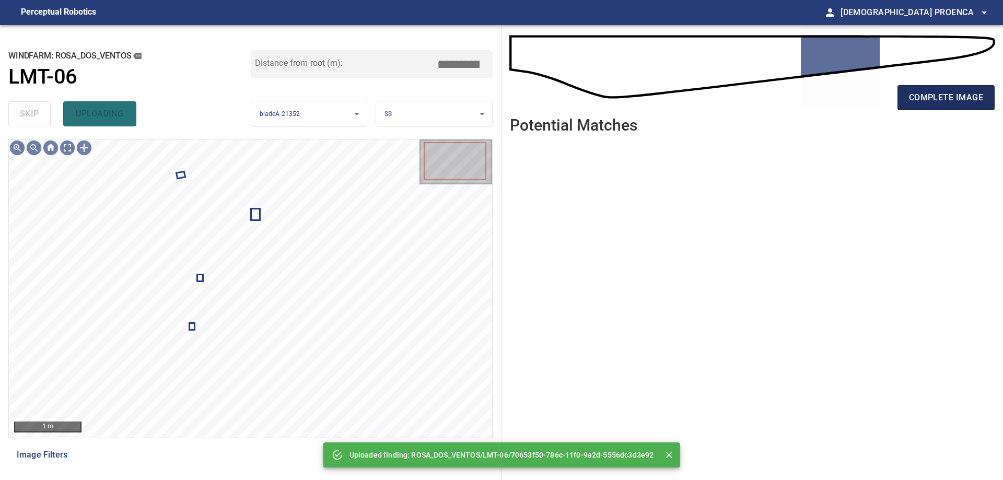
click at [933, 103] on span "complete image" at bounding box center [946, 97] width 74 height 15
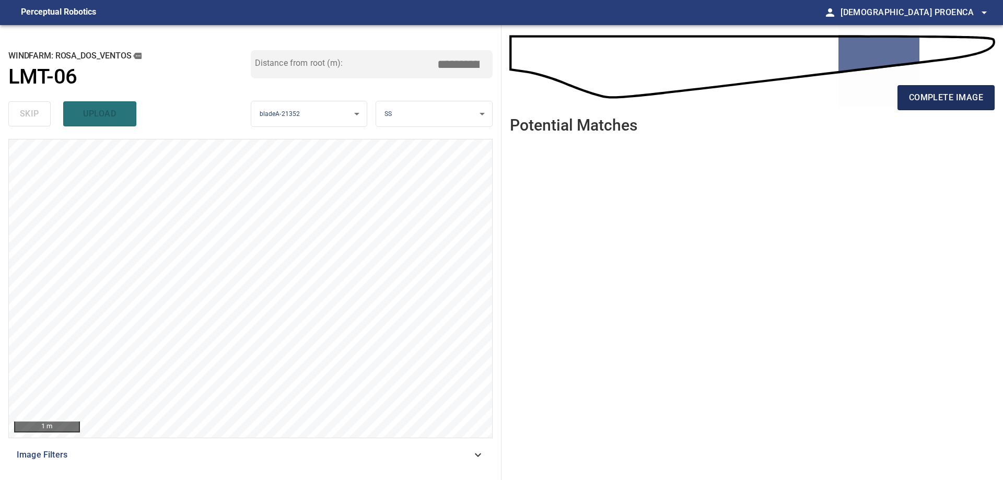
click at [970, 95] on span "complete image" at bounding box center [946, 97] width 74 height 15
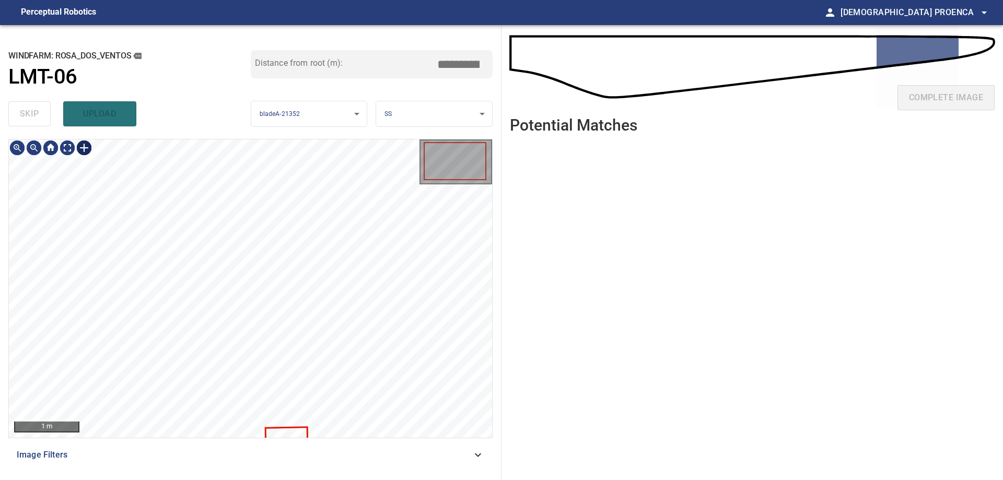
click at [86, 149] on div at bounding box center [84, 147] width 17 height 17
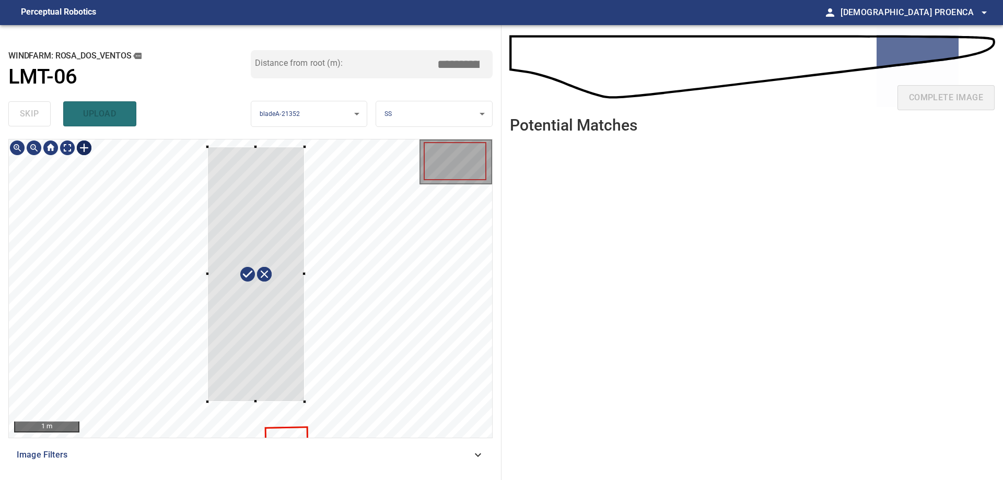
click at [304, 402] on div at bounding box center [250, 288] width 483 height 298
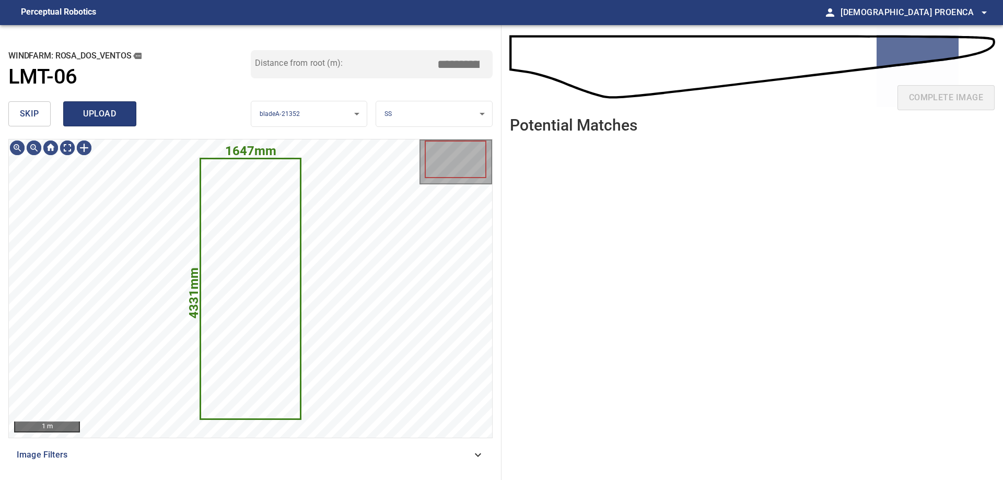
click at [111, 115] on span "upload" at bounding box center [100, 114] width 50 height 15
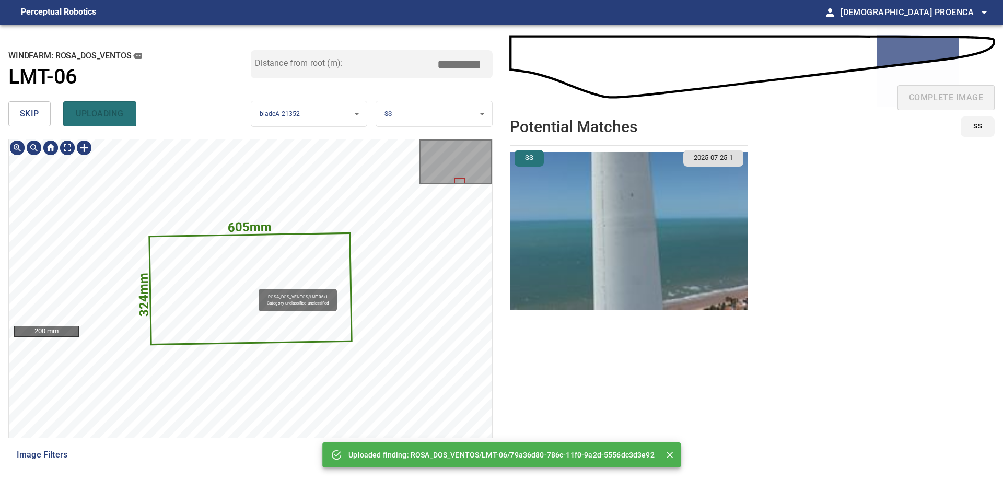
click at [254, 284] on icon at bounding box center [250, 288] width 201 height 110
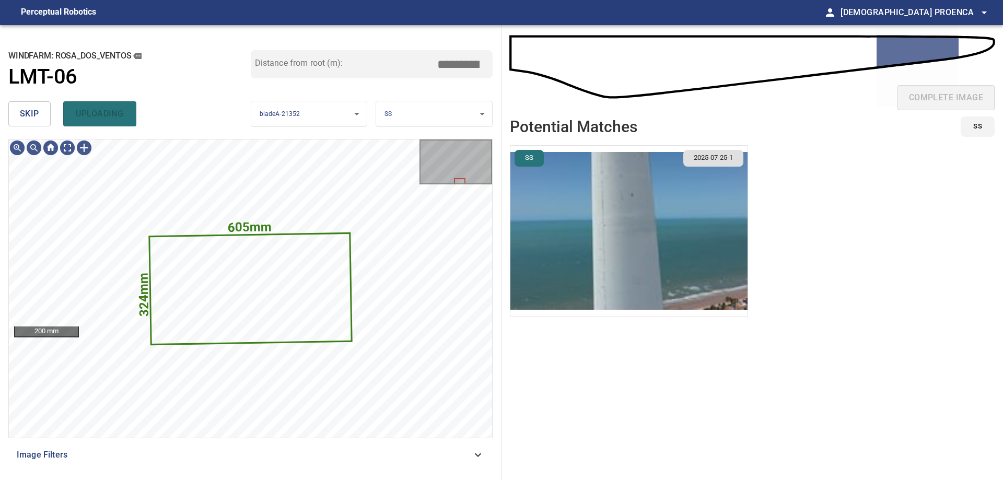
click at [38, 117] on span "skip" at bounding box center [29, 114] width 19 height 15
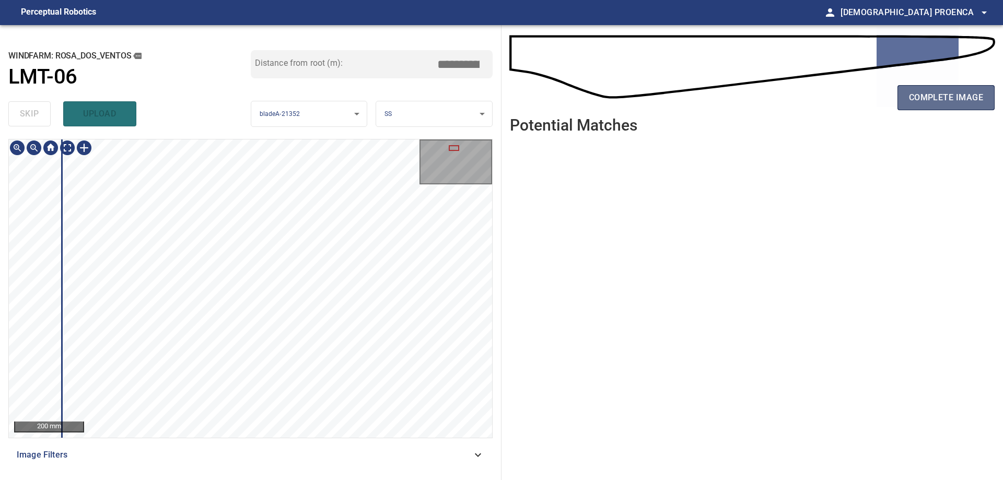
drag, startPoint x: 937, startPoint y: 107, endPoint x: 964, endPoint y: 99, distance: 27.8
click at [938, 105] on button "complete image" at bounding box center [945, 97] width 97 height 25
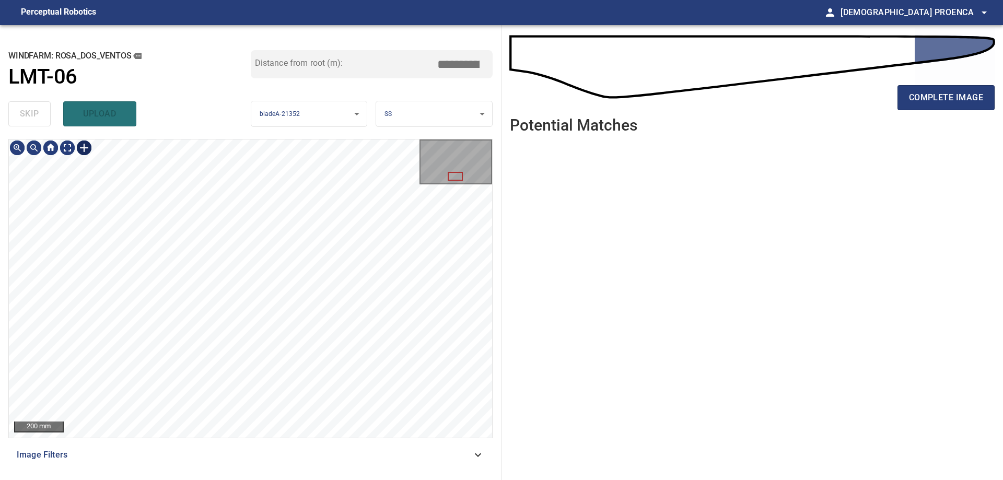
click at [82, 146] on div at bounding box center [84, 147] width 17 height 17
click at [258, 307] on div at bounding box center [250, 288] width 483 height 298
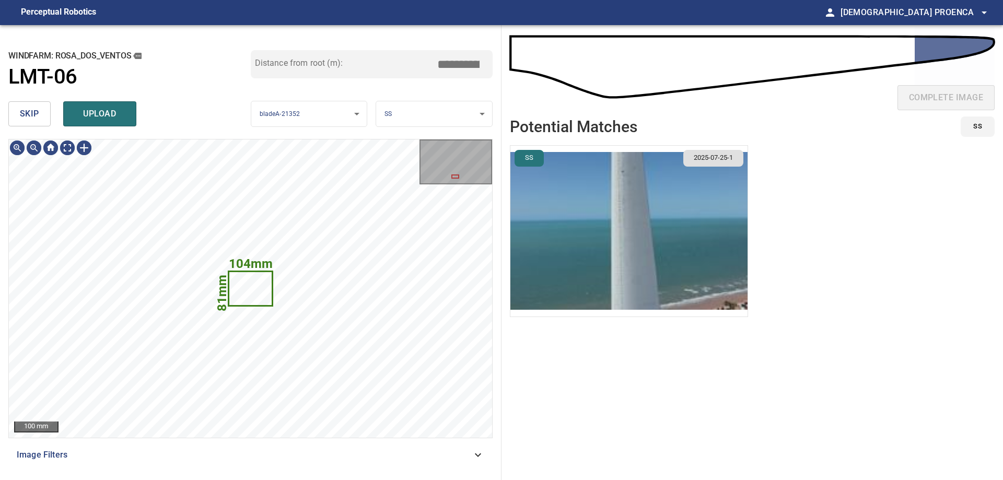
click at [116, 115] on span "upload" at bounding box center [100, 114] width 50 height 15
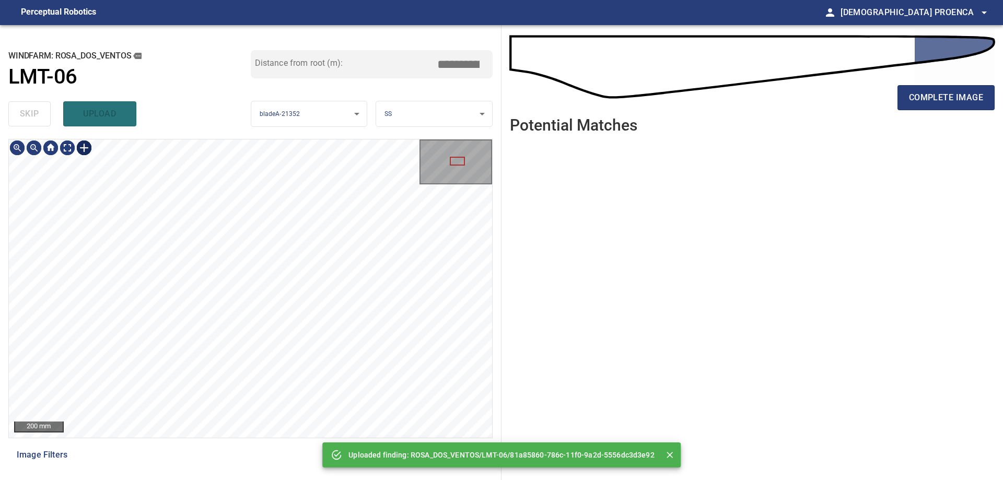
click at [82, 147] on div at bounding box center [84, 147] width 17 height 17
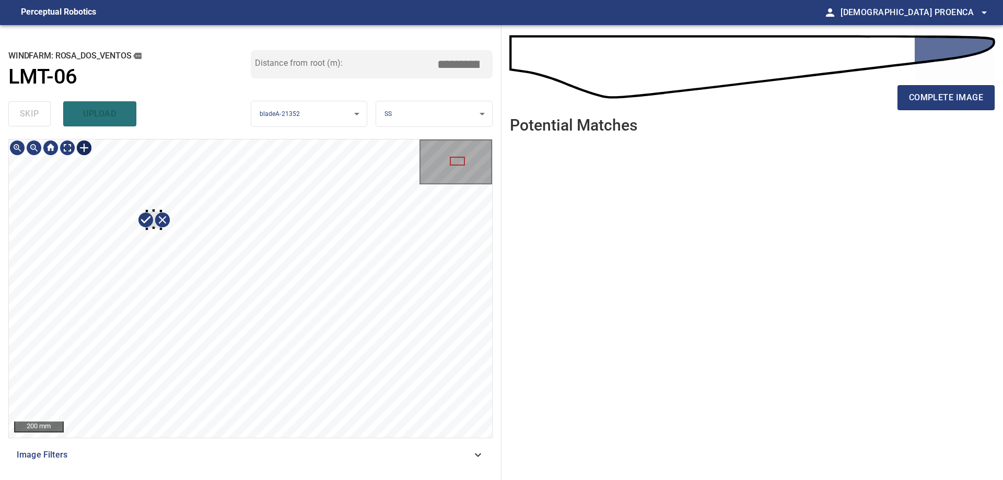
click at [161, 229] on div at bounding box center [250, 288] width 483 height 298
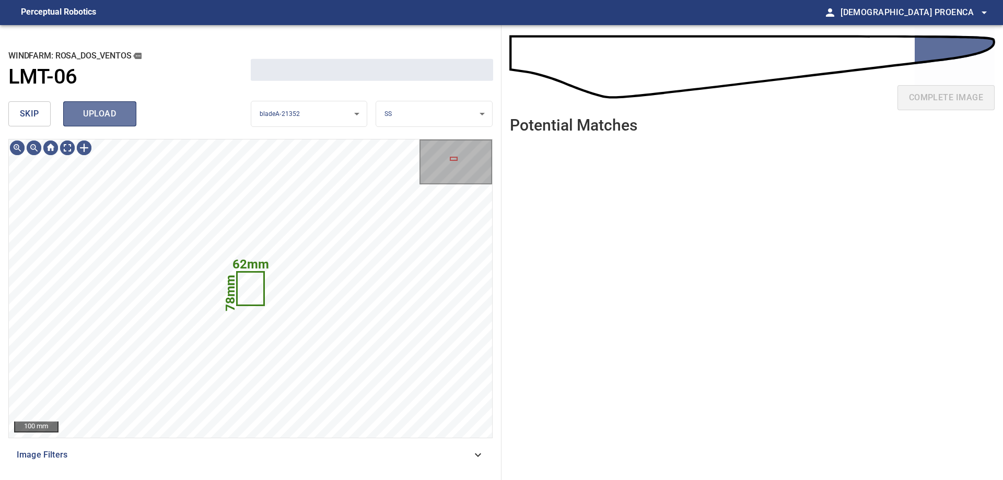
click at [127, 122] on button "upload" at bounding box center [99, 113] width 73 height 25
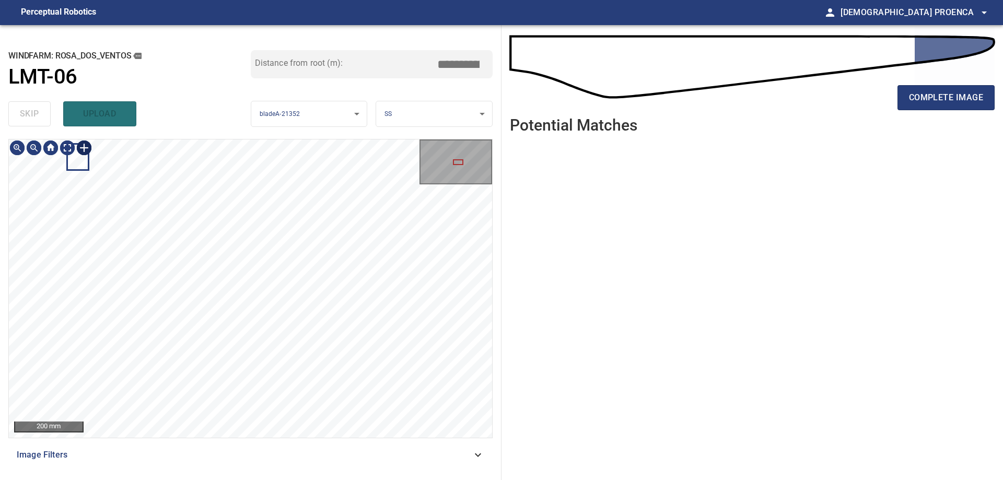
click at [85, 146] on div at bounding box center [84, 147] width 17 height 17
click at [247, 267] on div at bounding box center [250, 288] width 483 height 298
click at [231, 208] on div at bounding box center [250, 288] width 483 height 298
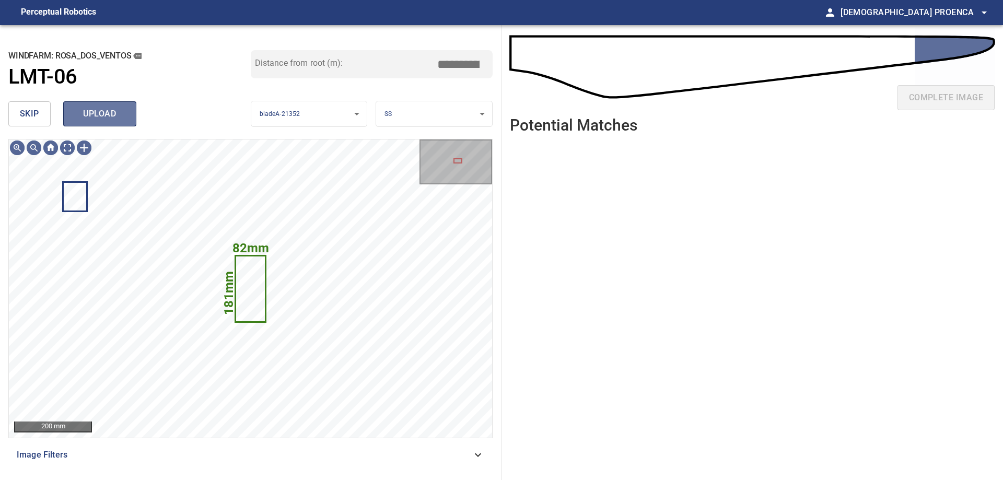
click at [125, 111] on button "upload" at bounding box center [99, 113] width 73 height 25
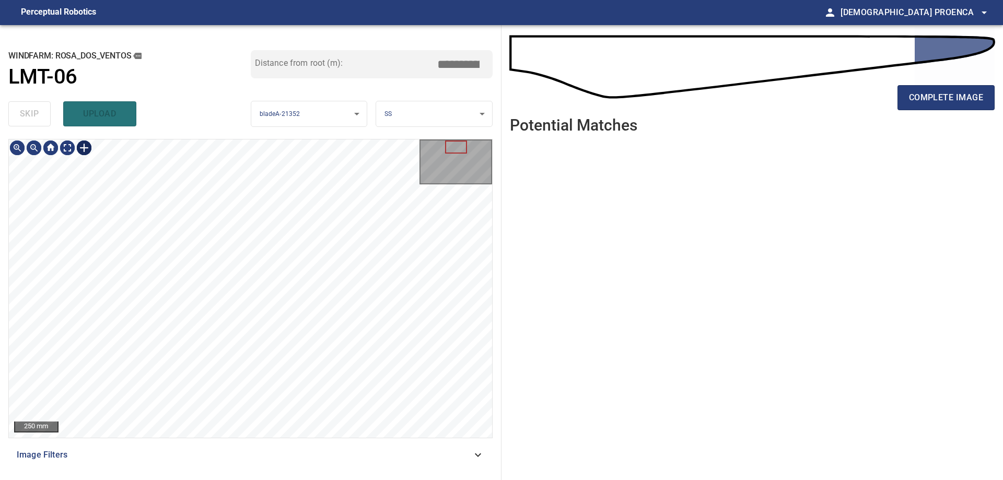
click at [85, 148] on div at bounding box center [84, 147] width 17 height 17
click at [200, 380] on div at bounding box center [250, 288] width 483 height 298
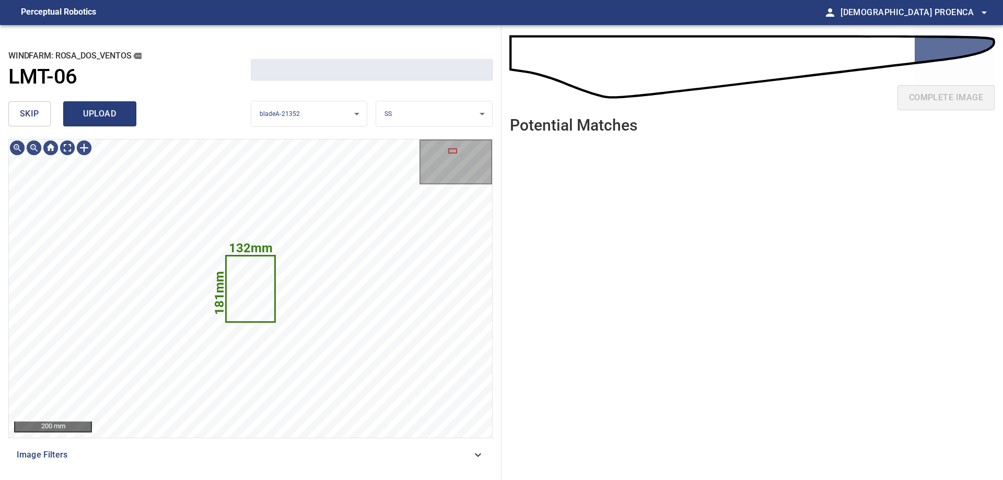
click at [109, 115] on span "upload" at bounding box center [100, 114] width 50 height 15
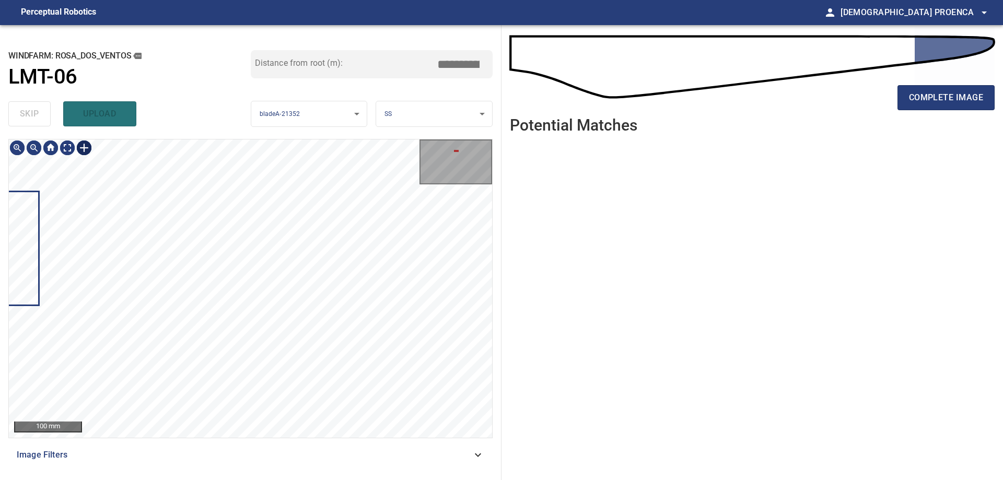
click at [83, 144] on div at bounding box center [84, 147] width 17 height 17
click at [246, 268] on div at bounding box center [250, 288] width 483 height 298
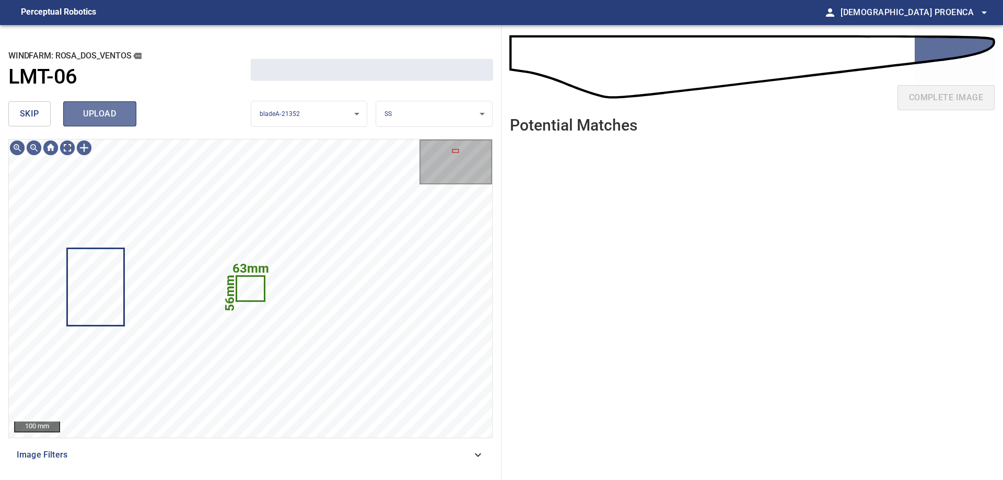
click at [124, 114] on span "upload" at bounding box center [100, 114] width 50 height 15
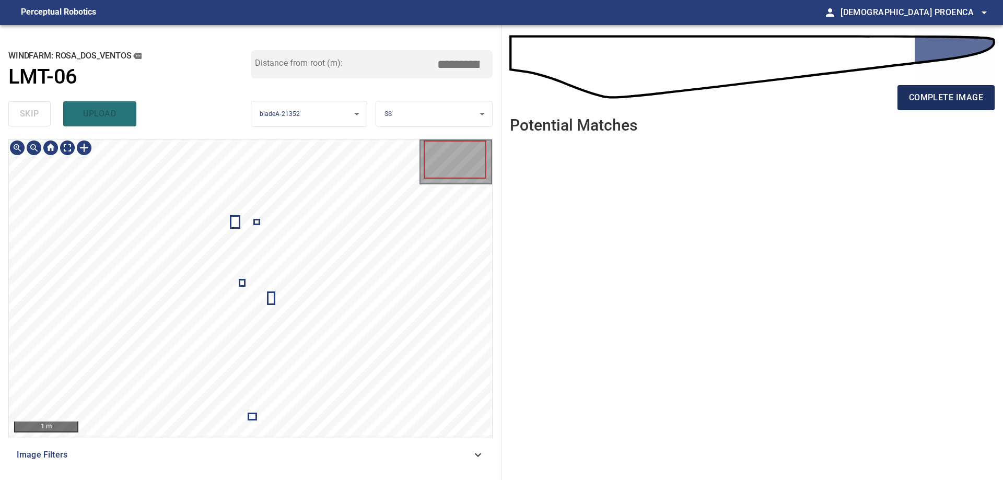
click at [916, 102] on span "complete image" at bounding box center [946, 97] width 74 height 15
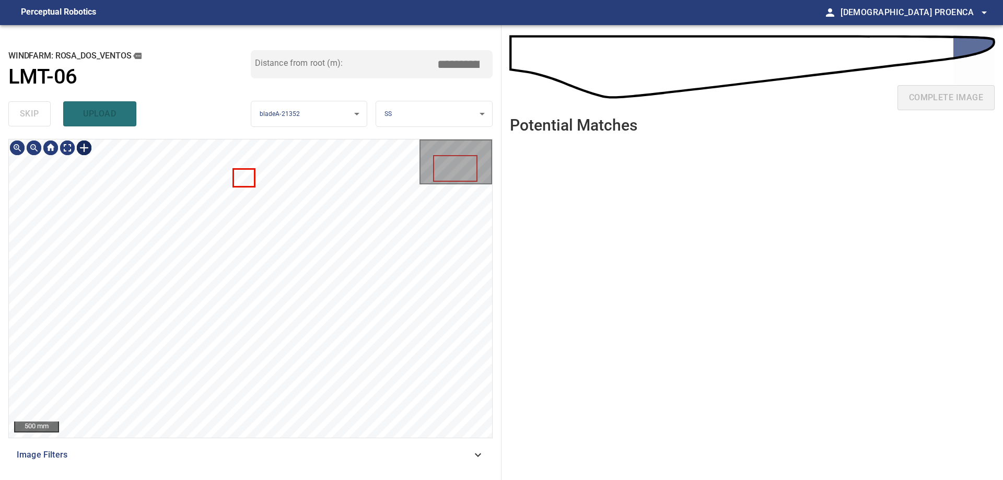
click at [84, 146] on div at bounding box center [84, 147] width 17 height 17
click at [258, 215] on div at bounding box center [250, 288] width 483 height 298
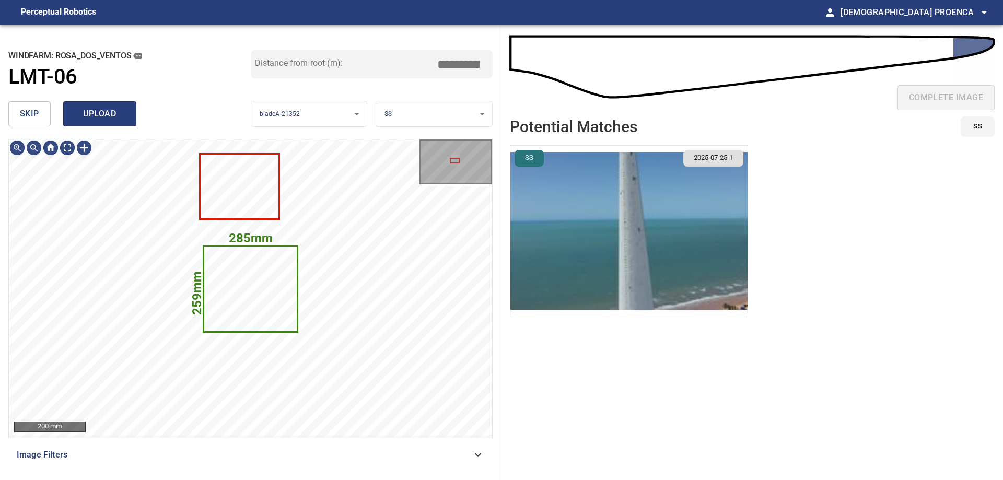
click at [110, 109] on span "upload" at bounding box center [100, 114] width 50 height 15
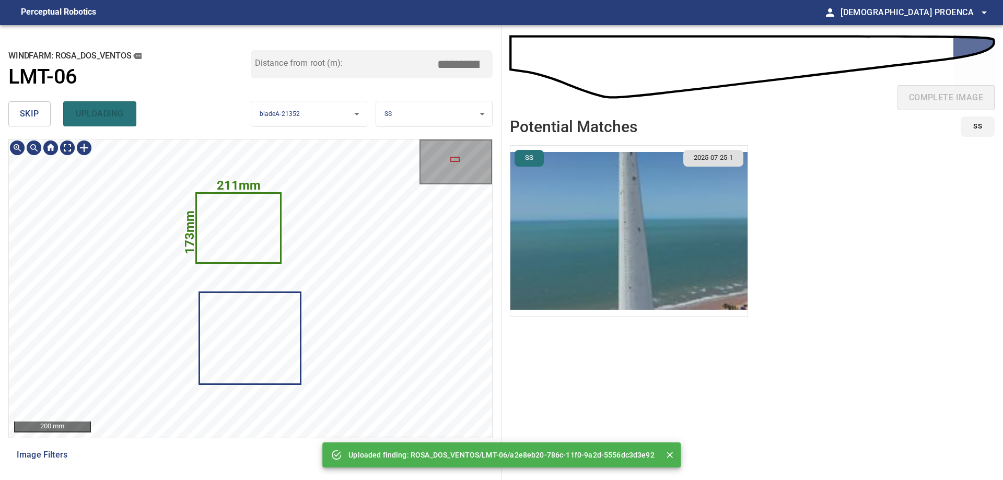
click at [289, 66] on div "**********" at bounding box center [250, 252] width 501 height 455
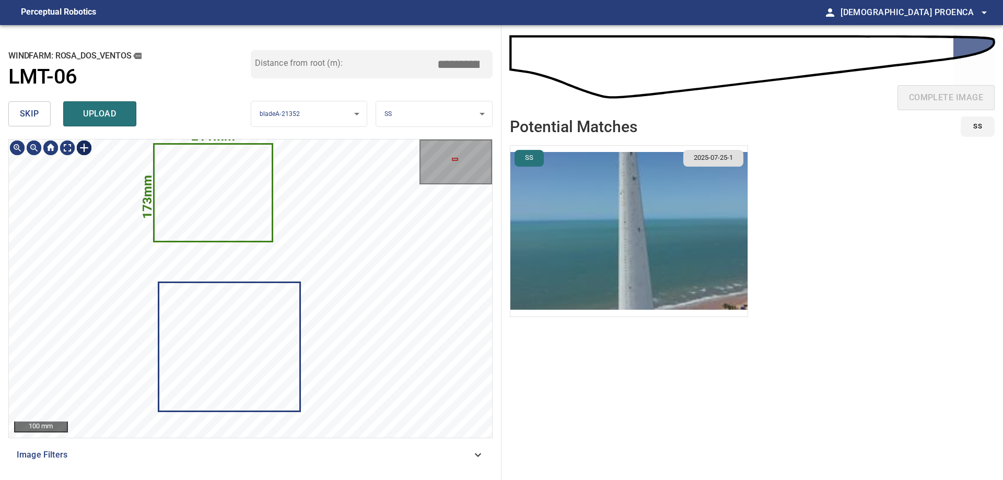
click at [82, 146] on div at bounding box center [84, 147] width 17 height 17
click at [247, 294] on div "211mm 173mm" at bounding box center [250, 288] width 483 height 298
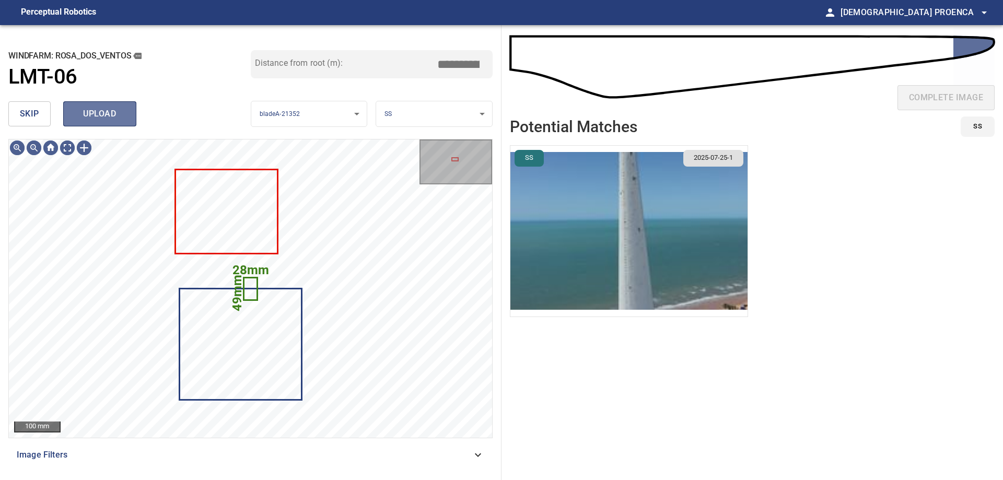
click at [113, 119] on span "upload" at bounding box center [100, 114] width 50 height 15
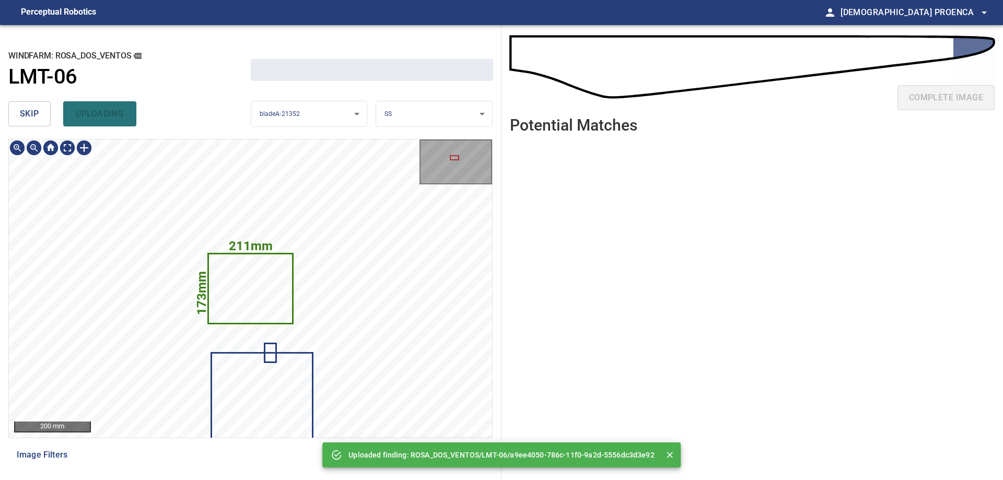
click at [292, 72] on div "**********" at bounding box center [250, 252] width 501 height 455
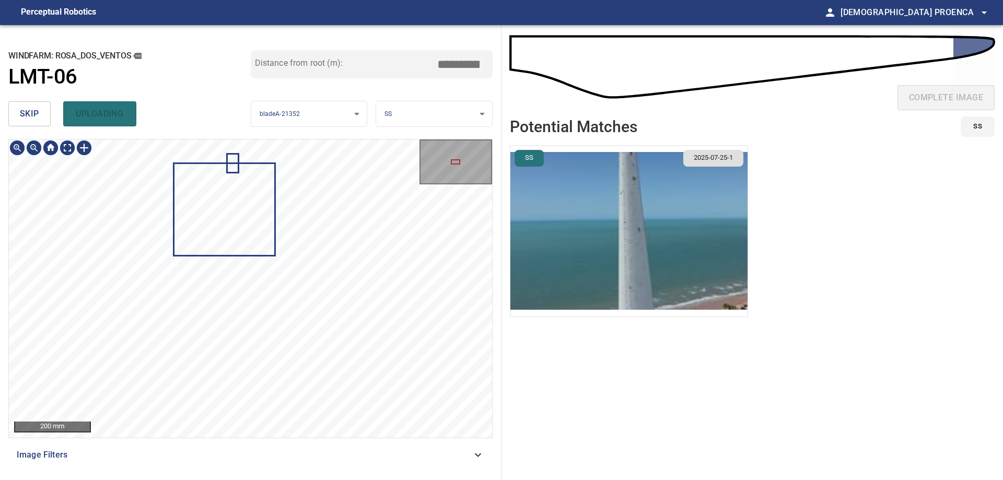
click at [319, 123] on div "**********" at bounding box center [250, 252] width 501 height 455
click at [84, 148] on div at bounding box center [84, 147] width 17 height 17
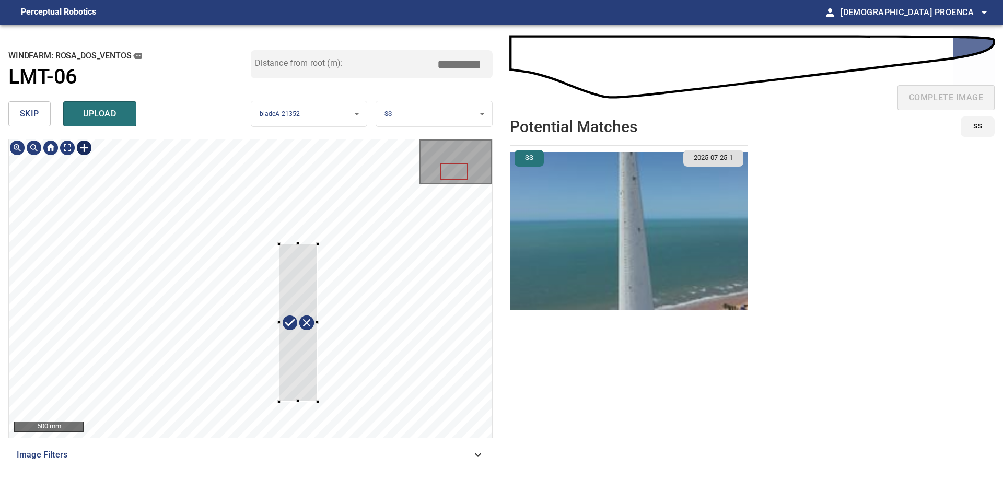
click at [317, 402] on div at bounding box center [250, 288] width 483 height 298
click at [289, 399] on div at bounding box center [250, 288] width 483 height 298
click at [299, 293] on div at bounding box center [300, 320] width 47 height 159
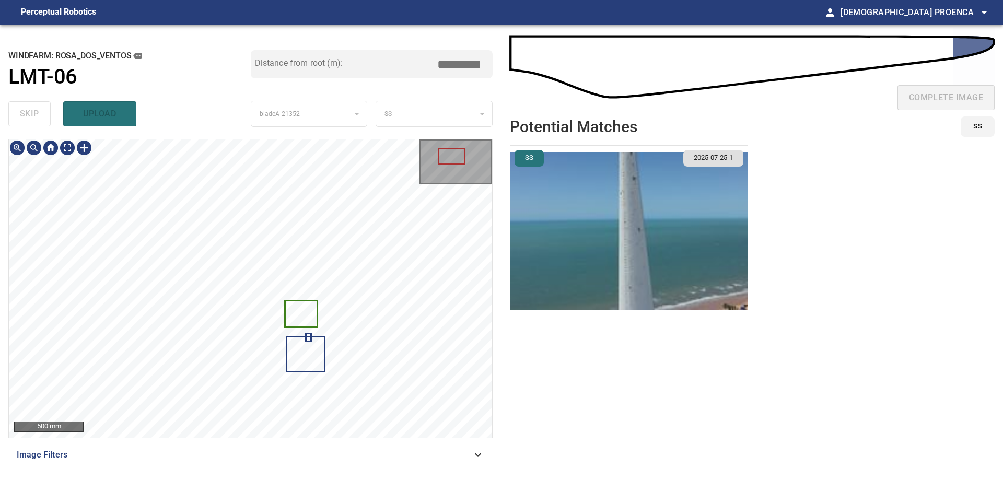
click at [292, 308] on icon at bounding box center [301, 313] width 31 height 25
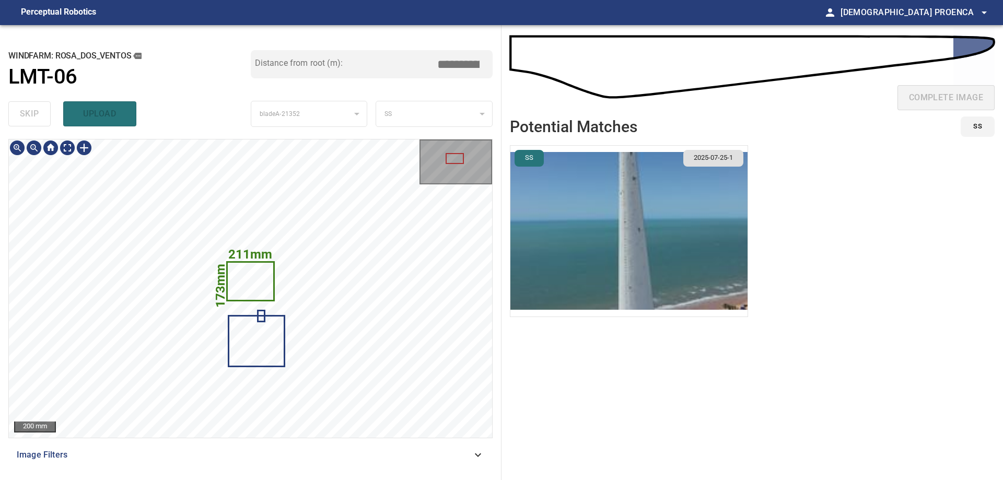
click at [250, 274] on icon at bounding box center [250, 281] width 45 height 37
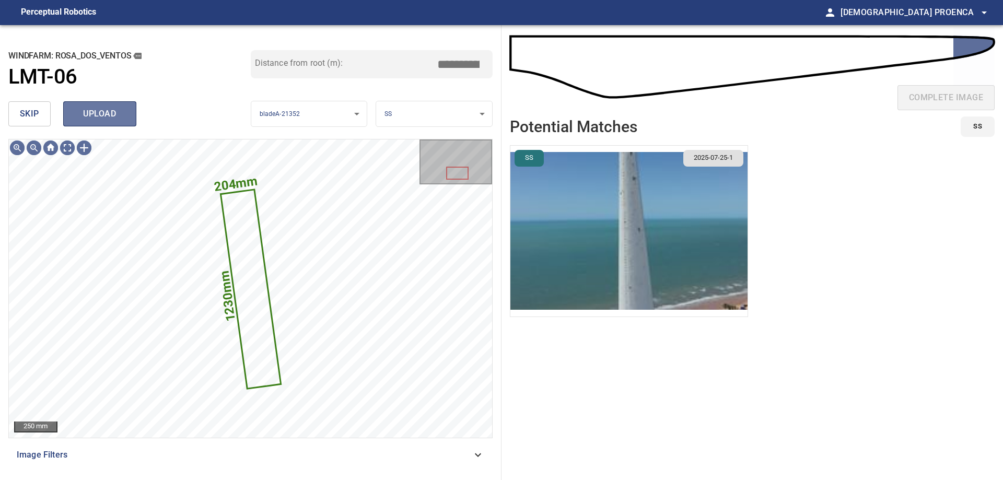
click at [108, 116] on span "upload" at bounding box center [100, 114] width 50 height 15
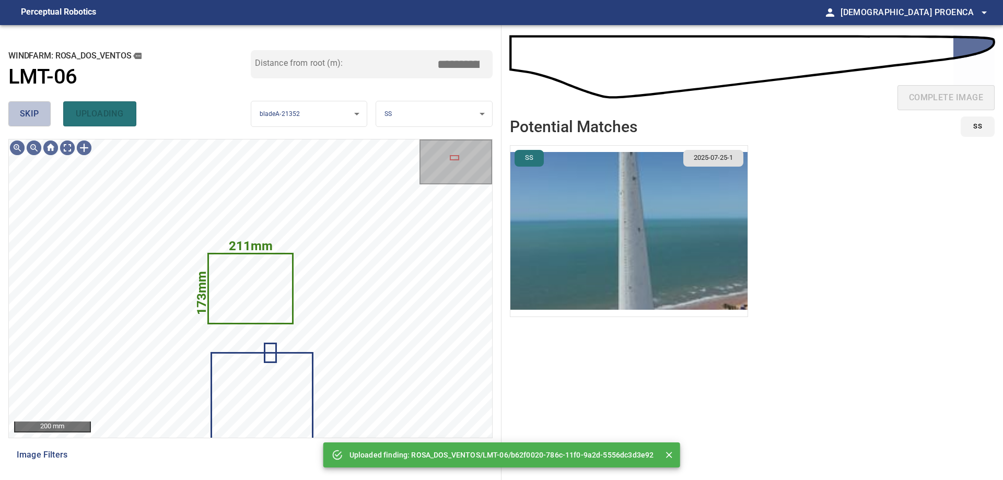
click at [34, 115] on span "skip" at bounding box center [29, 114] width 19 height 15
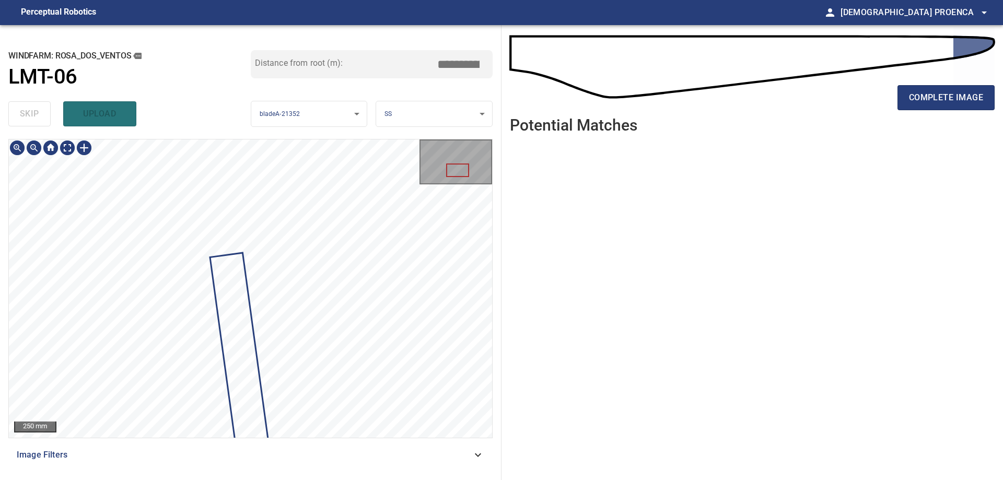
click at [323, 40] on div "**********" at bounding box center [250, 252] width 501 height 455
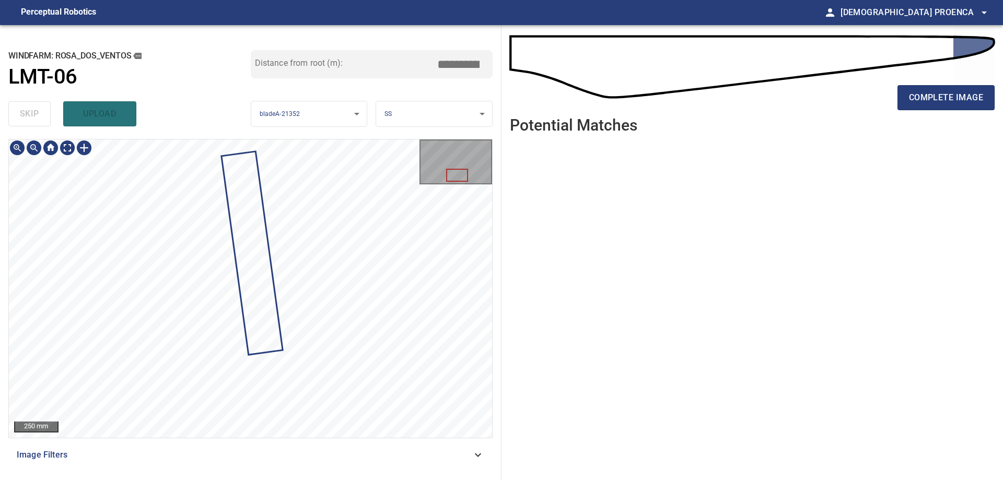
click at [375, 54] on div "**********" at bounding box center [250, 252] width 501 height 455
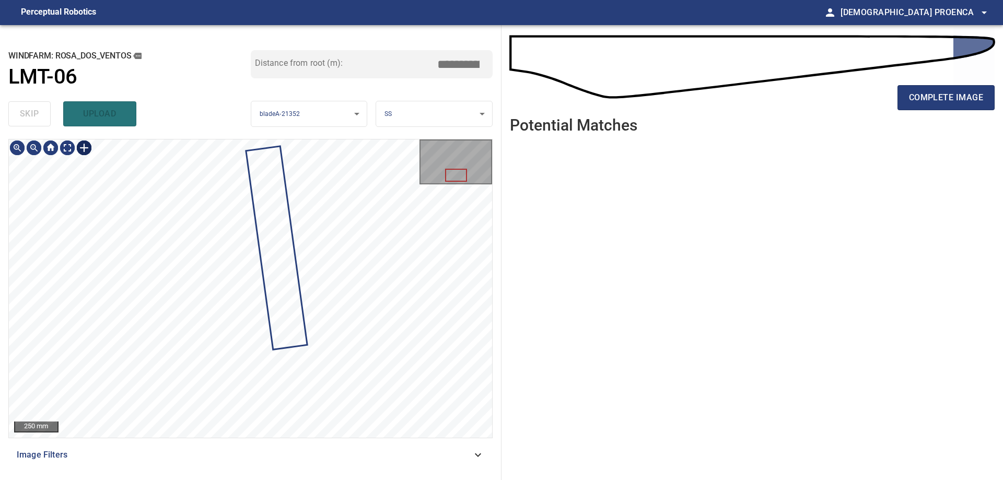
click at [85, 144] on div at bounding box center [84, 147] width 17 height 17
click at [225, 400] on div at bounding box center [250, 288] width 483 height 298
click at [203, 400] on div at bounding box center [202, 399] width 3 height 3
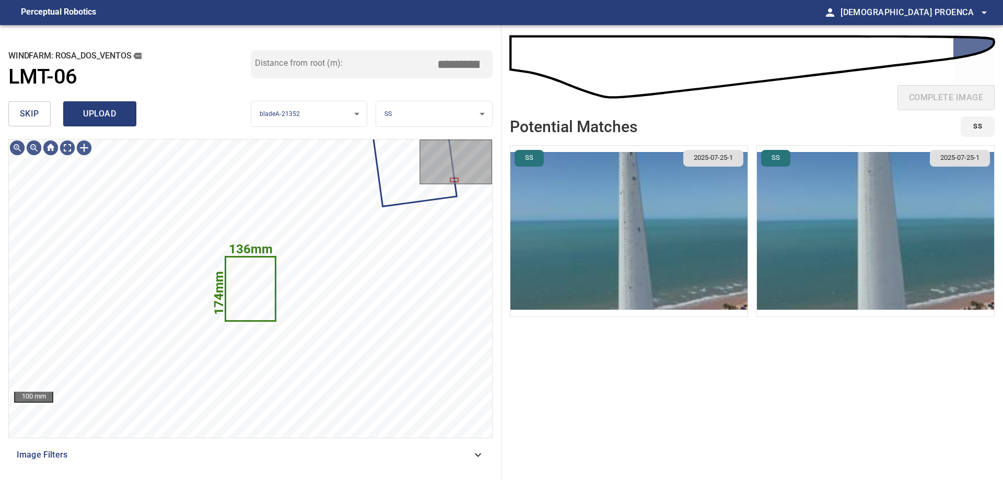
click at [95, 112] on span "upload" at bounding box center [100, 114] width 50 height 15
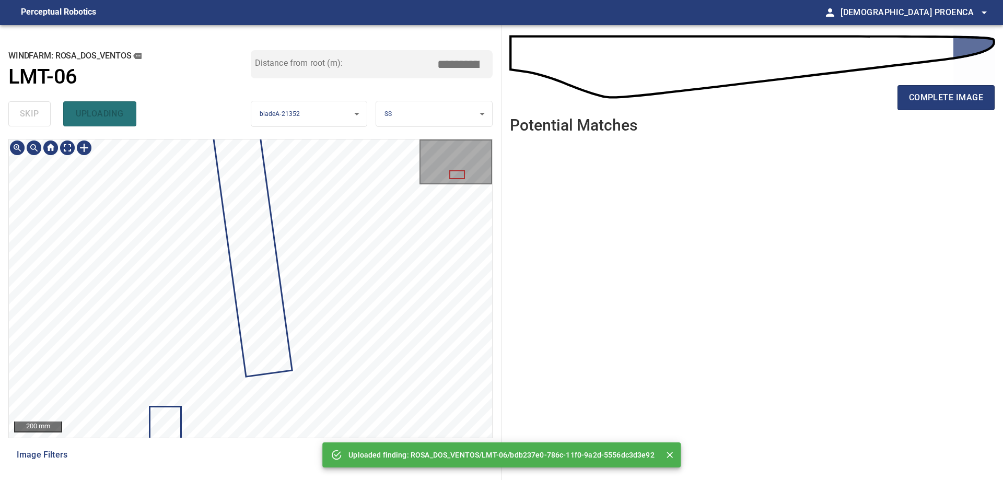
click at [373, 98] on div "**********" at bounding box center [250, 252] width 501 height 455
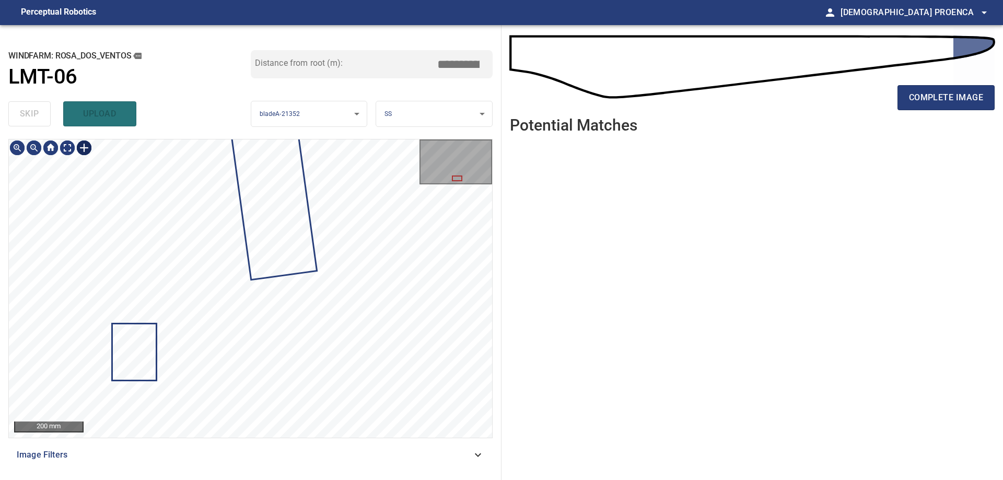
click at [82, 145] on div at bounding box center [84, 147] width 17 height 17
click at [260, 357] on div at bounding box center [250, 288] width 483 height 298
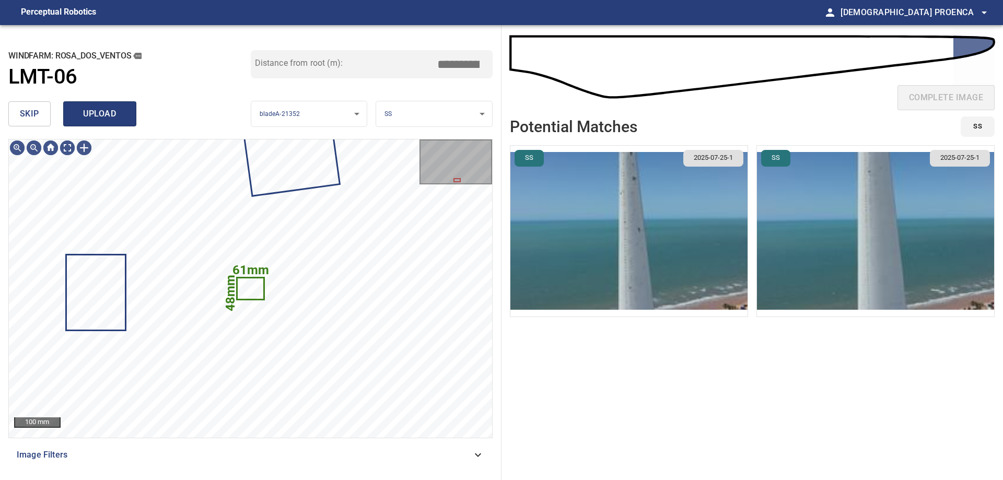
click at [107, 113] on span "upload" at bounding box center [100, 114] width 50 height 15
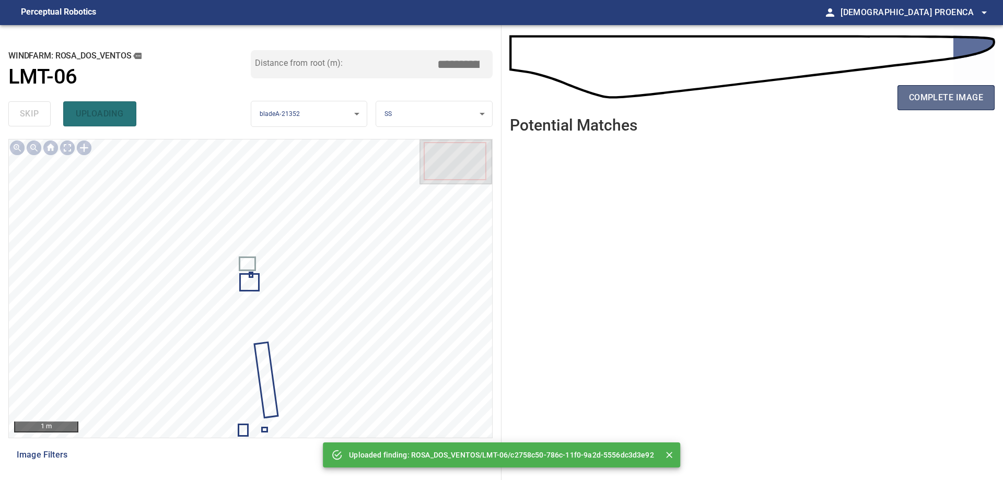
click at [952, 97] on span "complete image" at bounding box center [946, 97] width 74 height 15
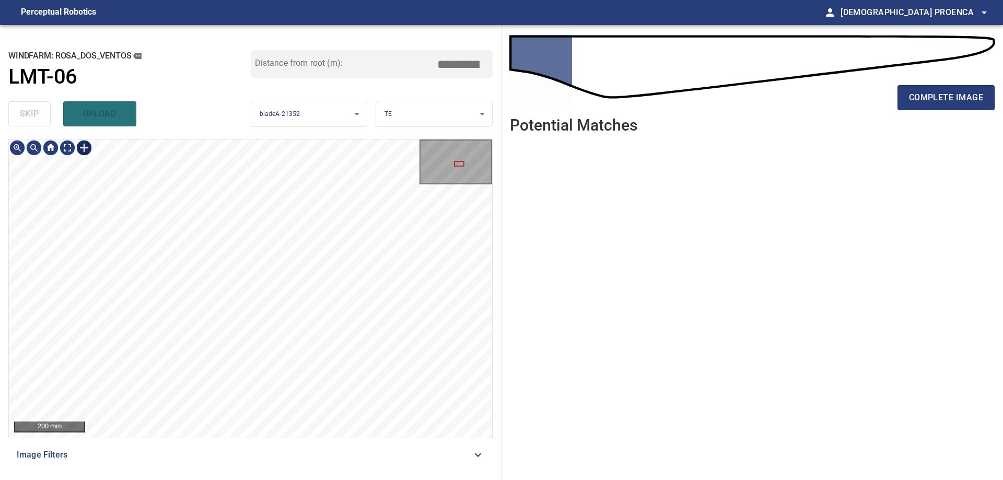
click at [82, 145] on div at bounding box center [84, 147] width 17 height 17
click at [302, 287] on div at bounding box center [250, 288] width 483 height 298
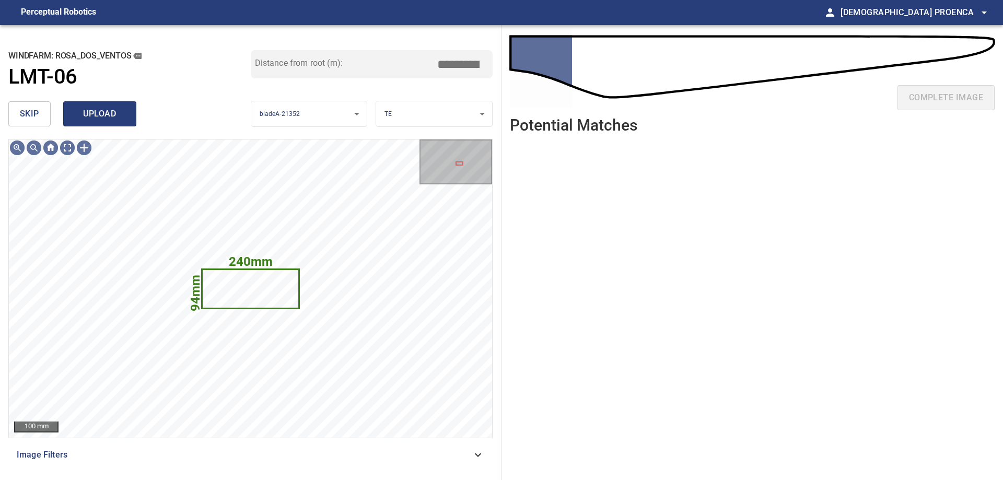
click at [110, 116] on span "upload" at bounding box center [100, 114] width 50 height 15
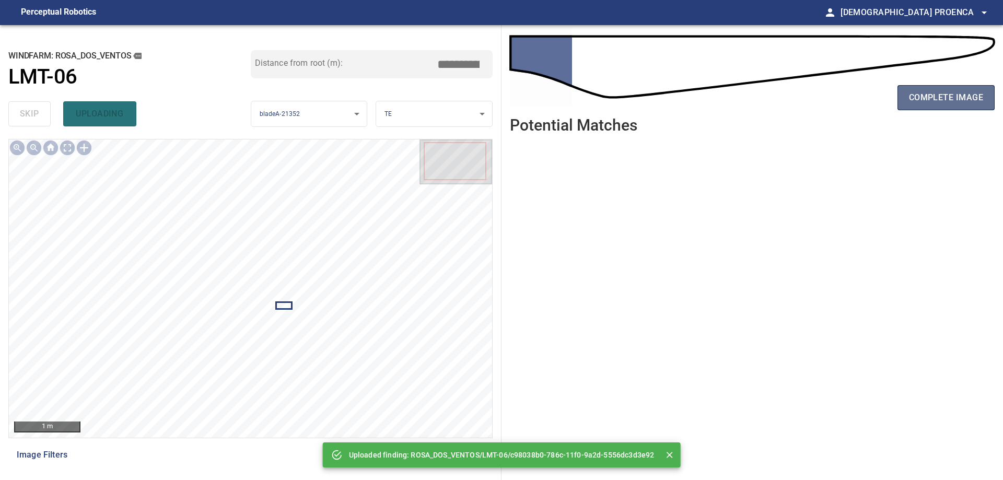
click at [963, 102] on span "complete image" at bounding box center [946, 97] width 74 height 15
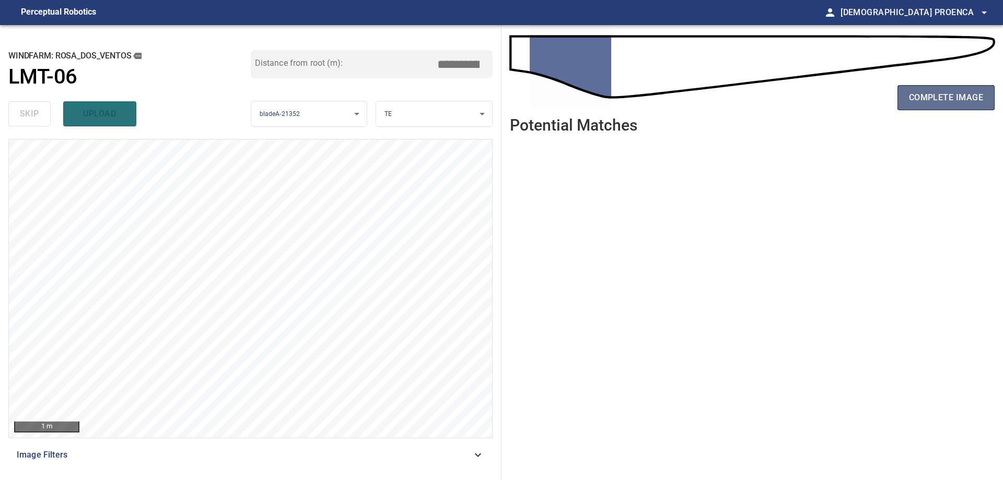
click at [947, 99] on span "complete image" at bounding box center [946, 97] width 74 height 15
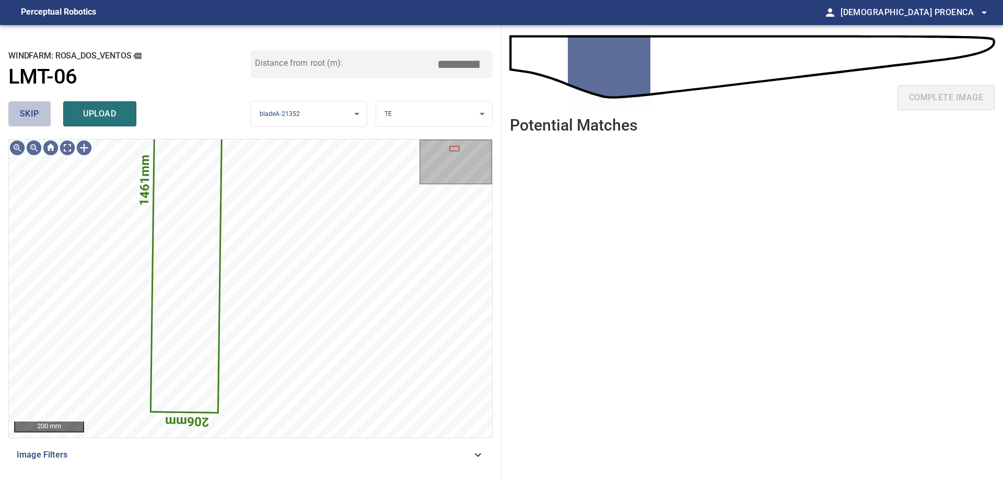
click at [36, 116] on span "skip" at bounding box center [29, 114] width 19 height 15
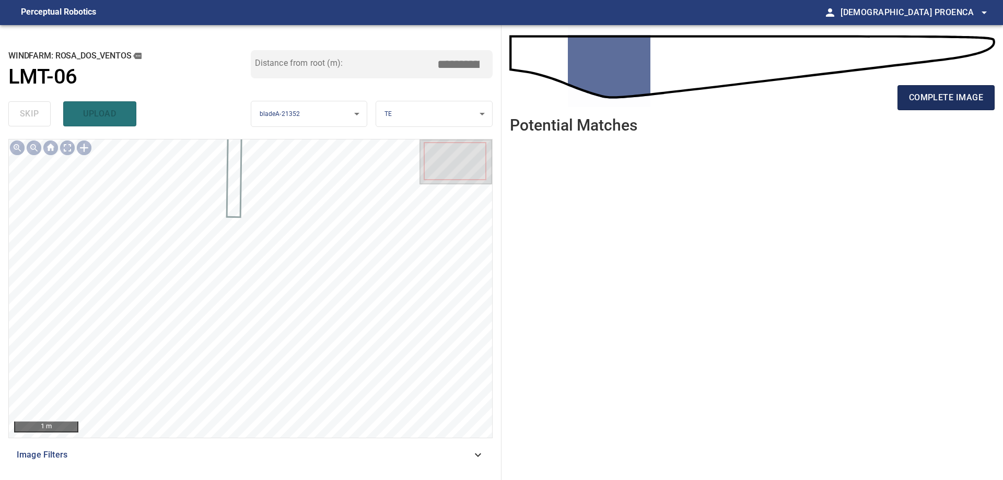
click at [950, 98] on span "complete image" at bounding box center [946, 97] width 74 height 15
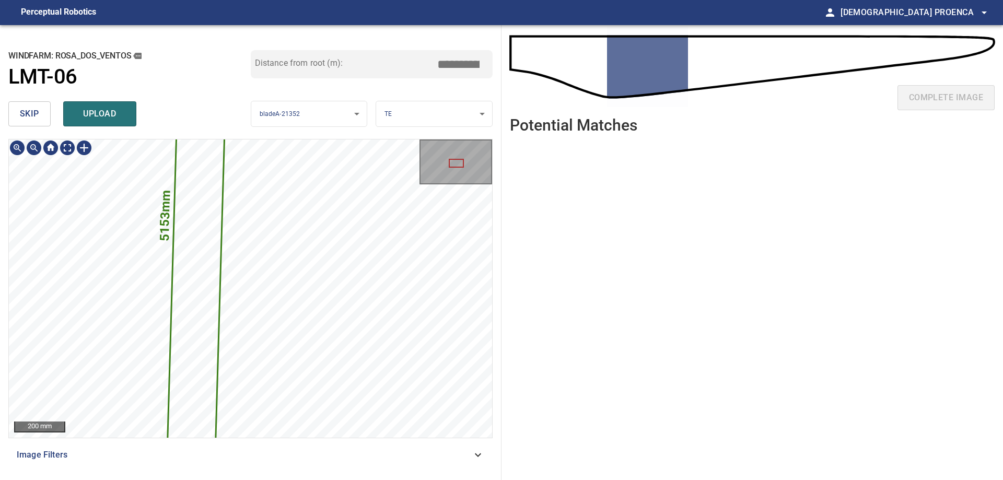
click at [255, 466] on div "5153mm 204mm 200 mm Image Filters" at bounding box center [250, 305] width 484 height 333
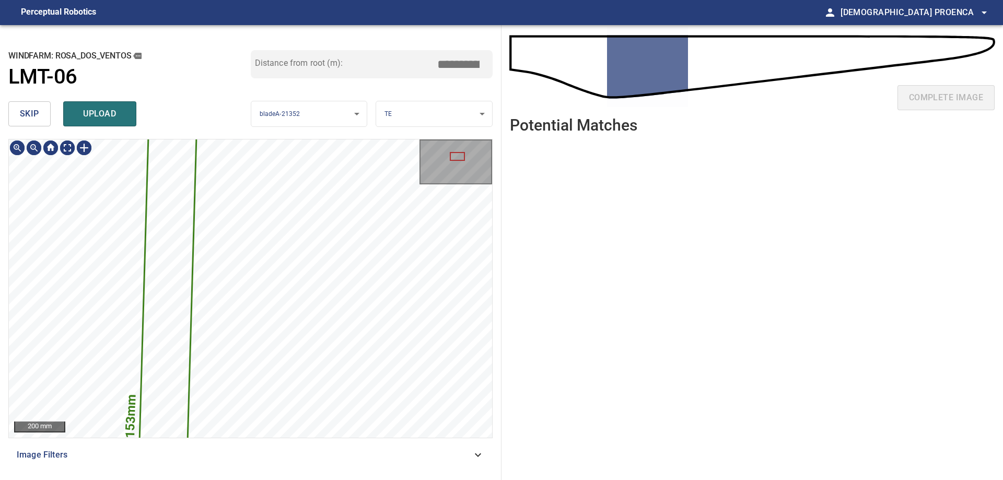
click at [39, 108] on button "skip" at bounding box center [29, 113] width 42 height 25
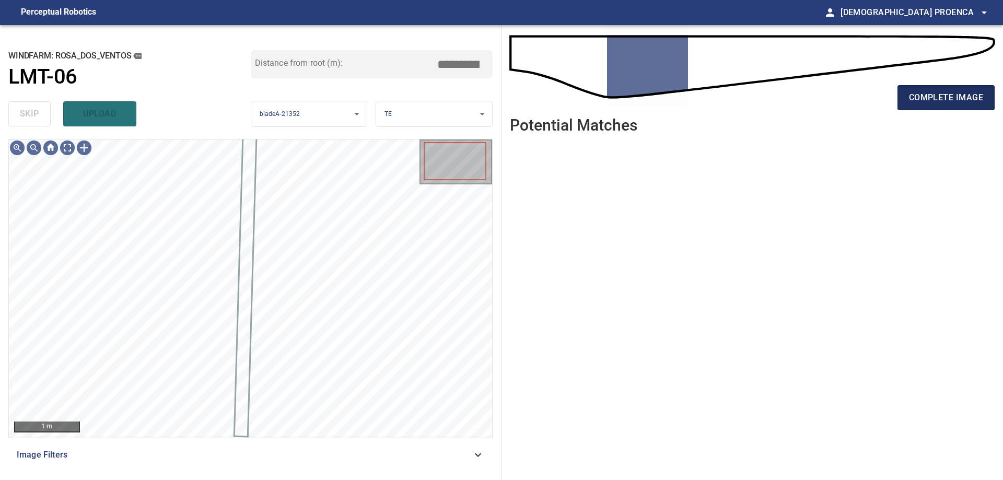
click at [961, 99] on span "complete image" at bounding box center [946, 97] width 74 height 15
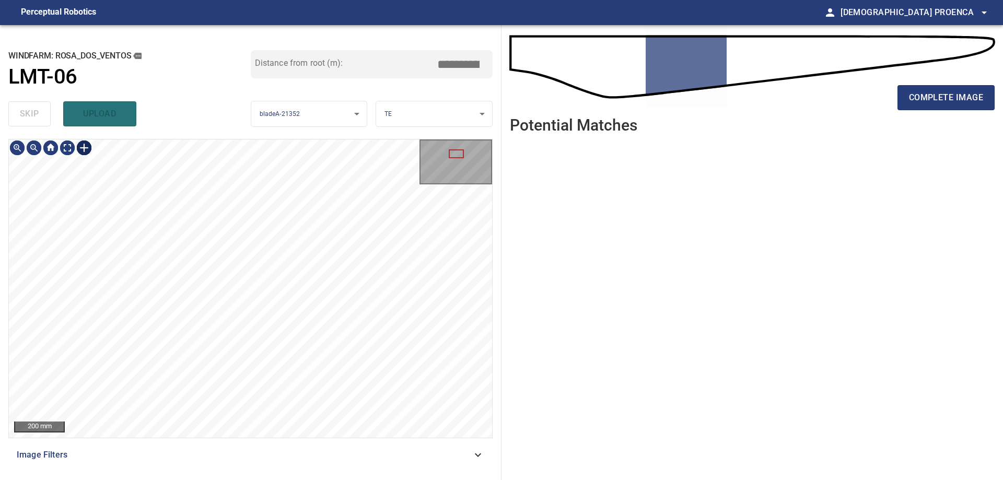
click at [82, 150] on div at bounding box center [84, 147] width 17 height 17
click at [263, 395] on div at bounding box center [250, 288] width 483 height 298
click at [258, 340] on div at bounding box center [250, 288] width 483 height 298
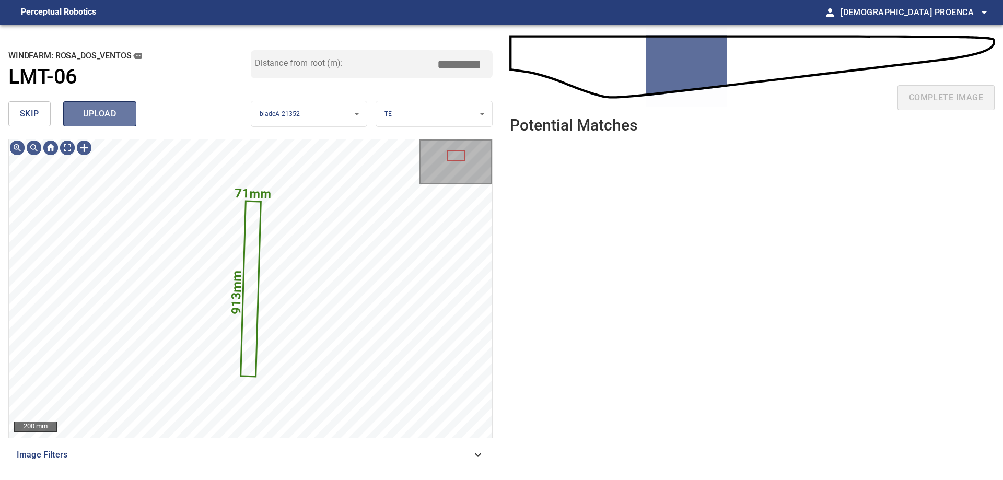
click at [111, 114] on span "upload" at bounding box center [100, 114] width 50 height 15
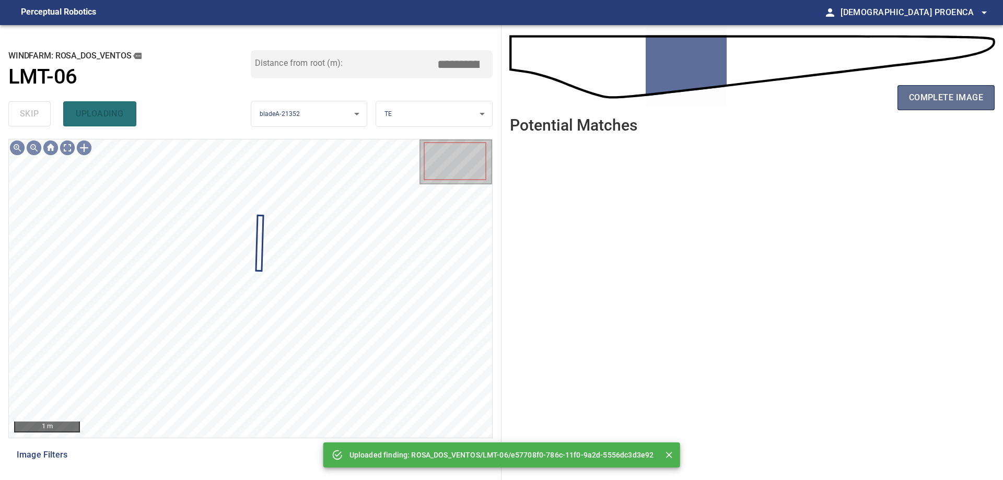
click at [921, 103] on span "complete image" at bounding box center [946, 97] width 74 height 15
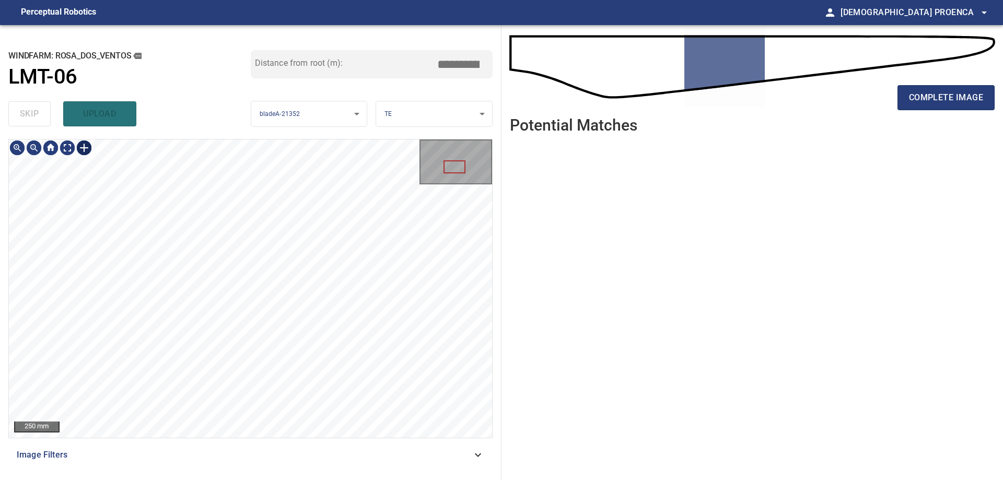
click at [81, 149] on div at bounding box center [84, 147] width 17 height 17
click at [311, 433] on div at bounding box center [250, 288] width 483 height 298
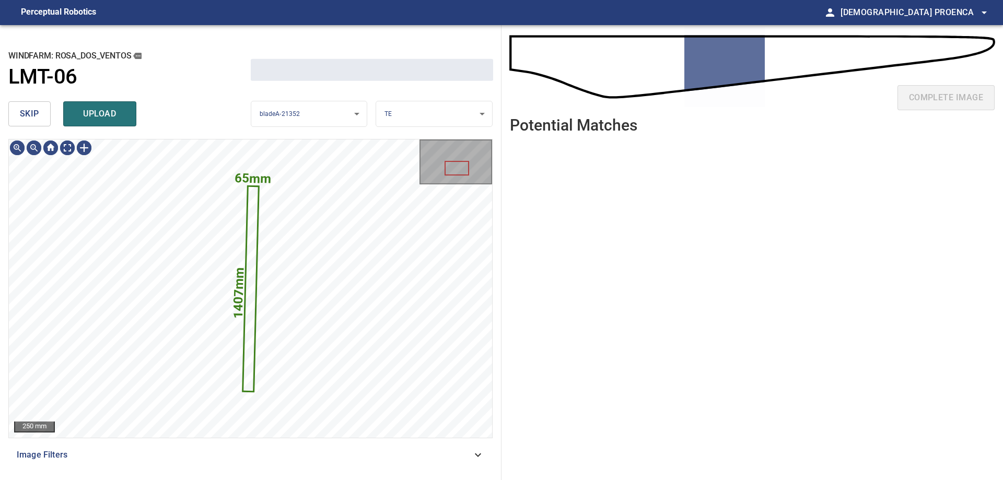
click at [116, 114] on span "upload" at bounding box center [100, 114] width 50 height 15
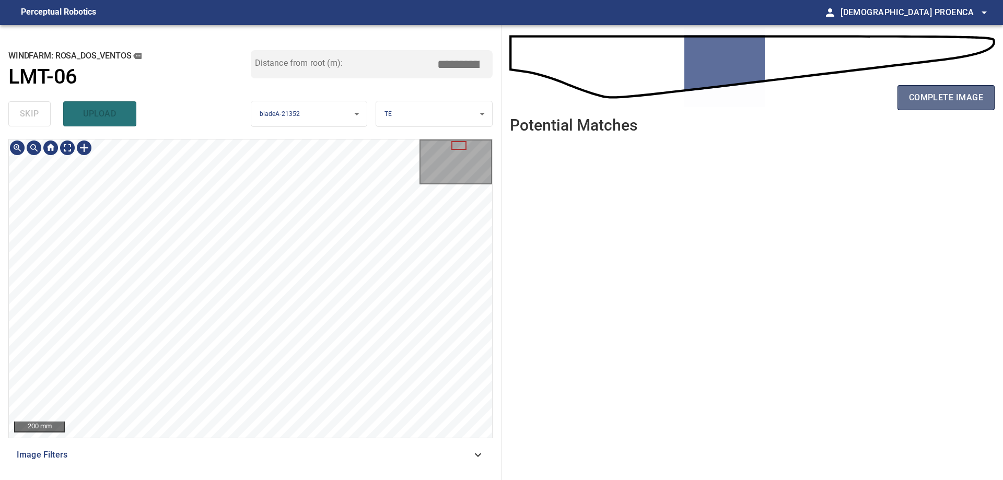
click at [932, 92] on span "complete image" at bounding box center [946, 97] width 74 height 15
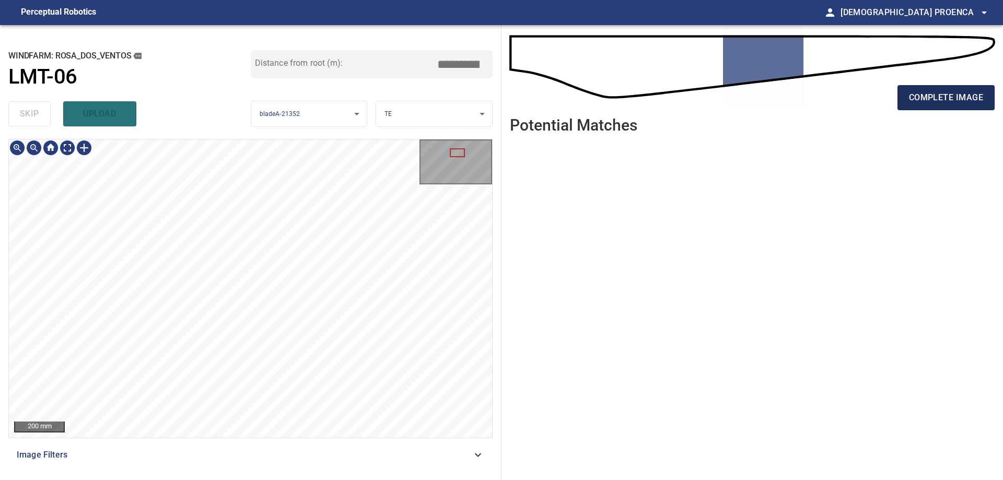
click at [964, 93] on span "complete image" at bounding box center [946, 97] width 74 height 15
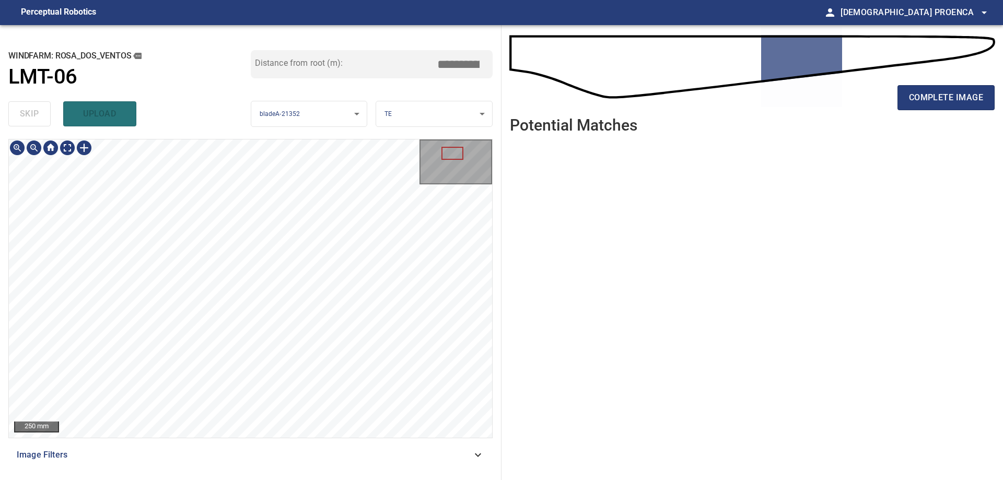
click at [337, 438] on div "250 mm" at bounding box center [250, 288] width 484 height 299
click at [909, 93] on span "complete image" at bounding box center [946, 97] width 74 height 15
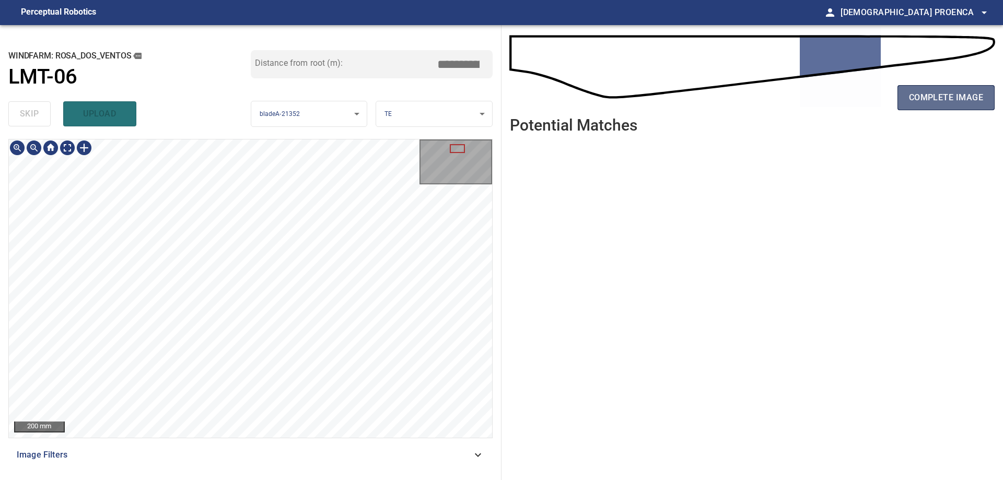
click at [930, 103] on span "complete image" at bounding box center [946, 97] width 74 height 15
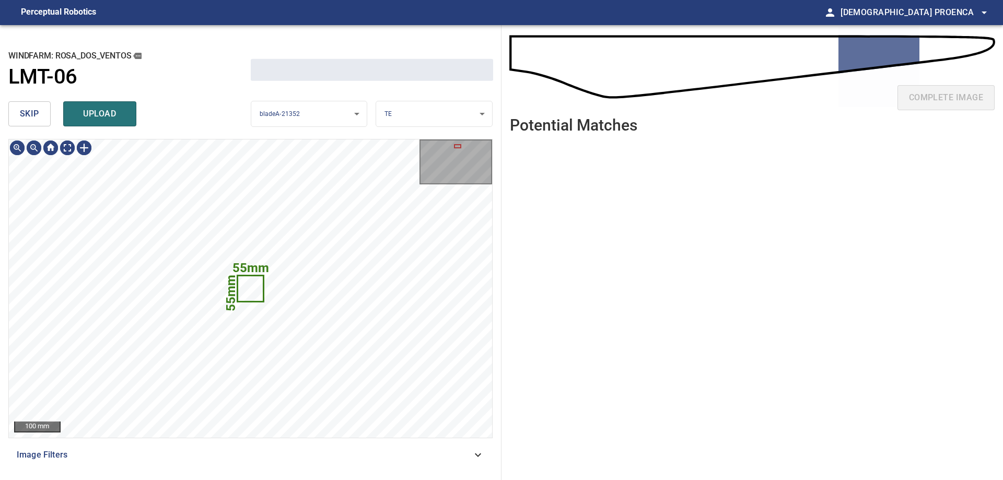
click at [7, 107] on div "**********" at bounding box center [250, 252] width 501 height 455
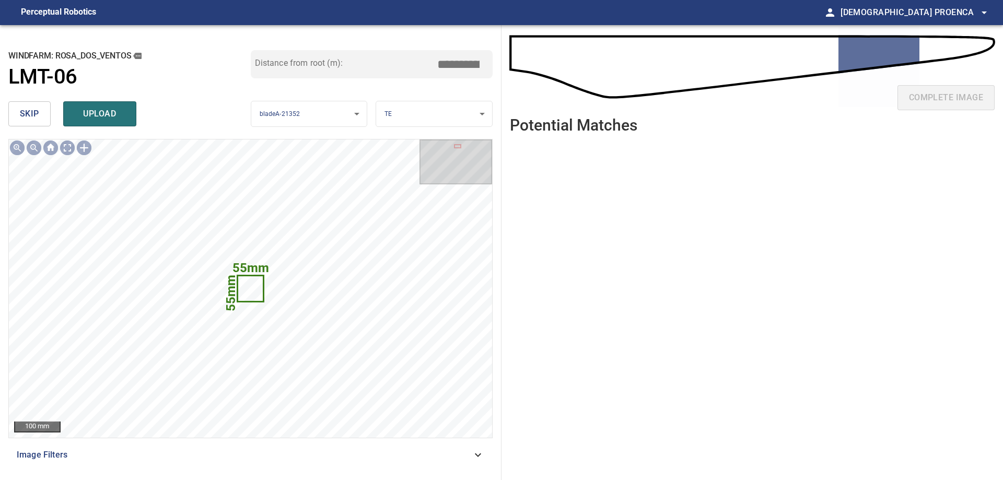
click at [23, 119] on span "skip" at bounding box center [29, 114] width 19 height 15
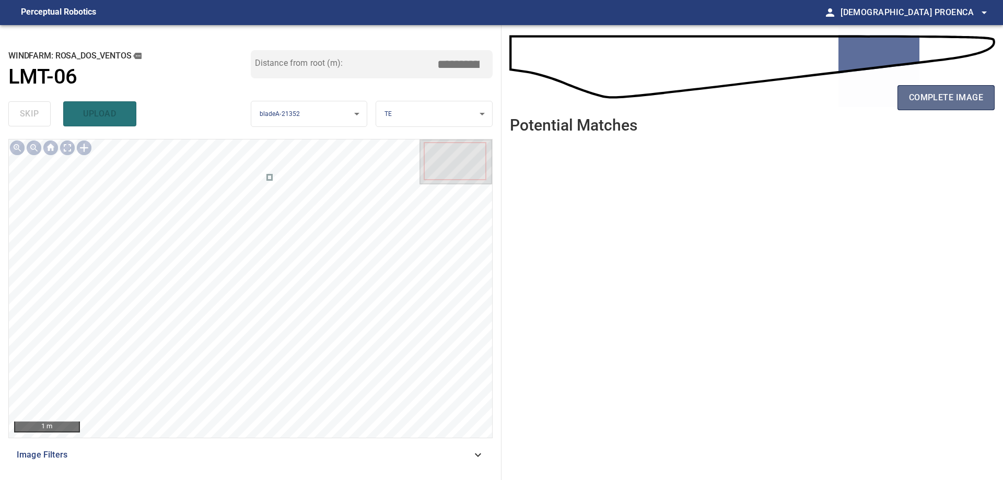
click at [938, 99] on span "complete image" at bounding box center [946, 97] width 74 height 15
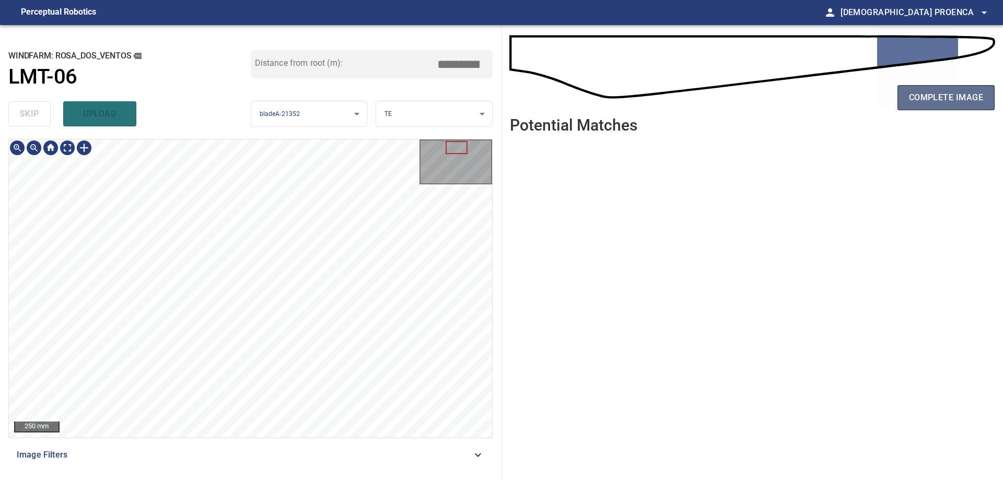
click at [905, 100] on button "complete image" at bounding box center [945, 97] width 97 height 25
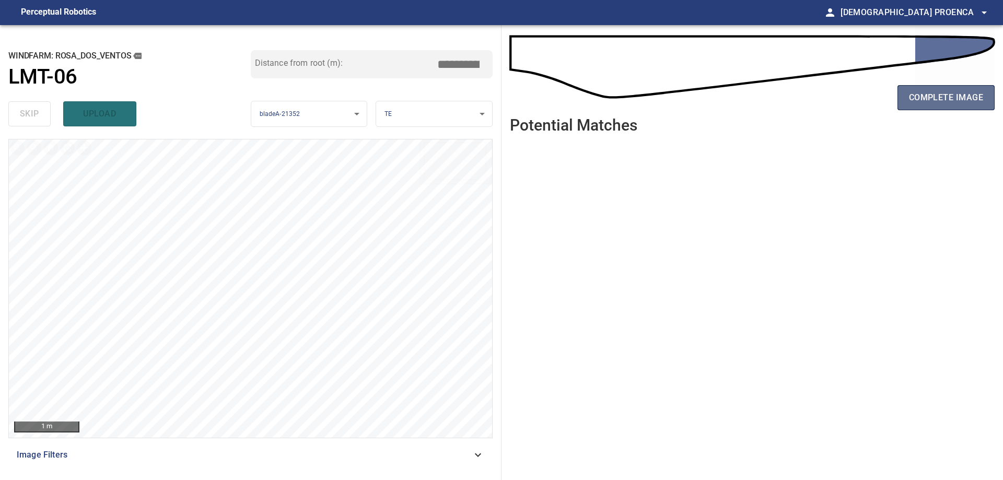
click at [921, 97] on span "complete image" at bounding box center [946, 97] width 74 height 15
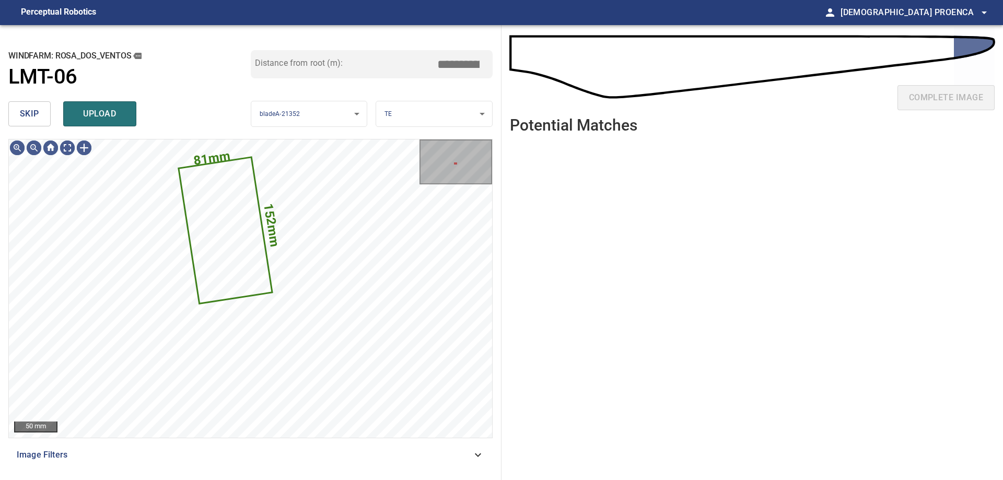
click at [36, 114] on span "skip" at bounding box center [29, 114] width 19 height 15
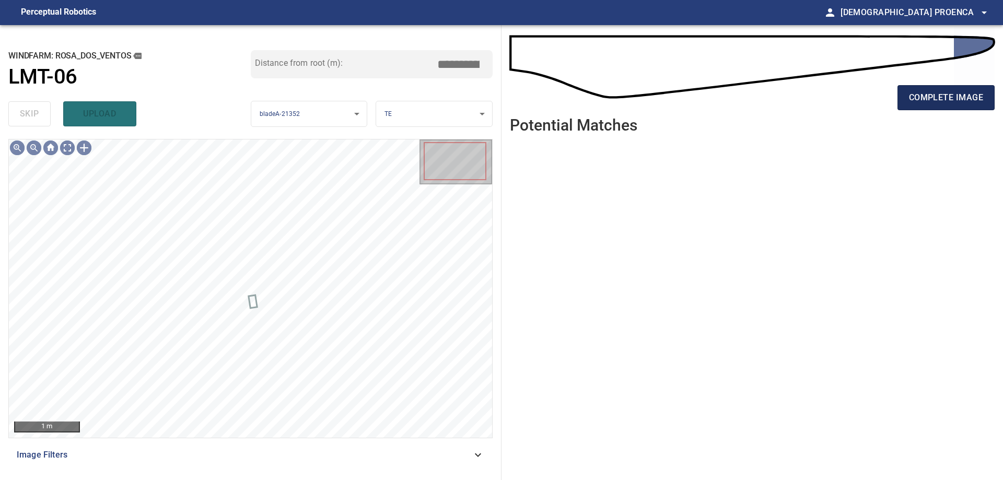
click at [957, 93] on span "complete image" at bounding box center [946, 97] width 74 height 15
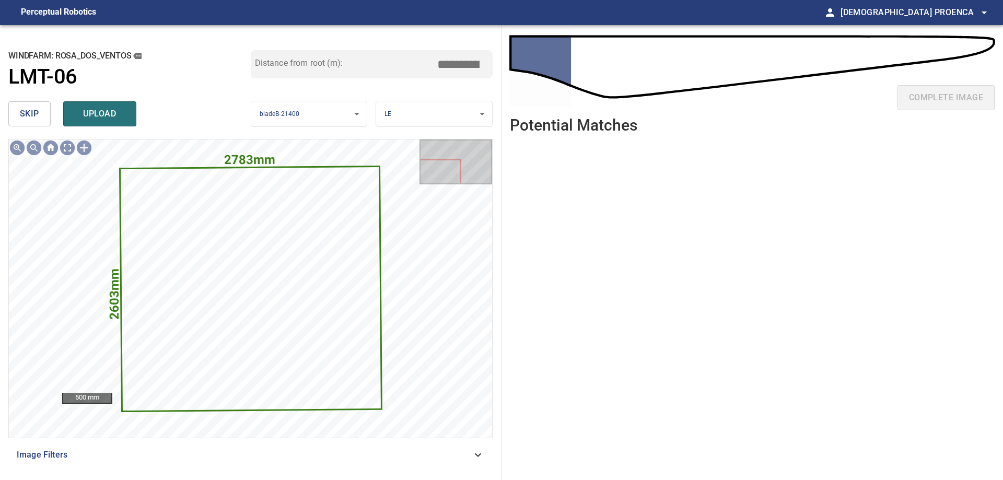
click at [46, 115] on button "skip" at bounding box center [29, 113] width 42 height 25
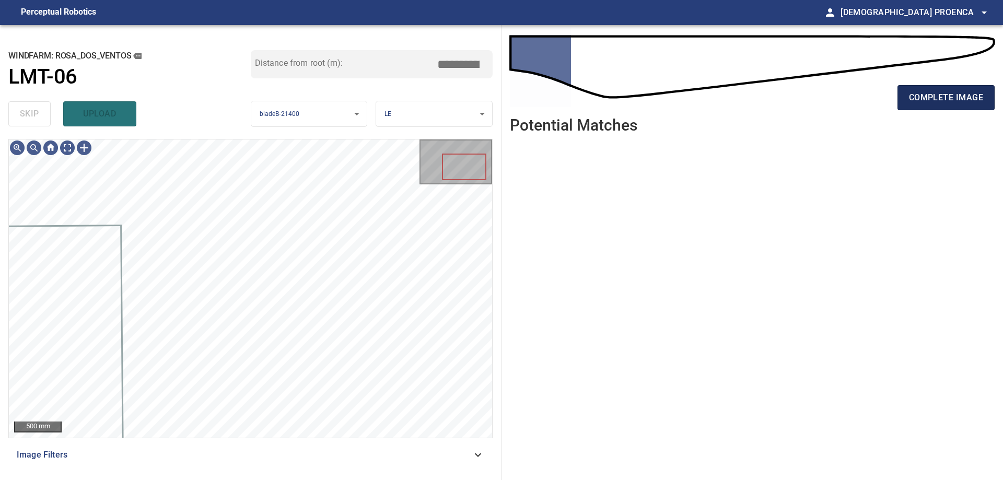
click at [918, 105] on button "complete image" at bounding box center [945, 97] width 97 height 25
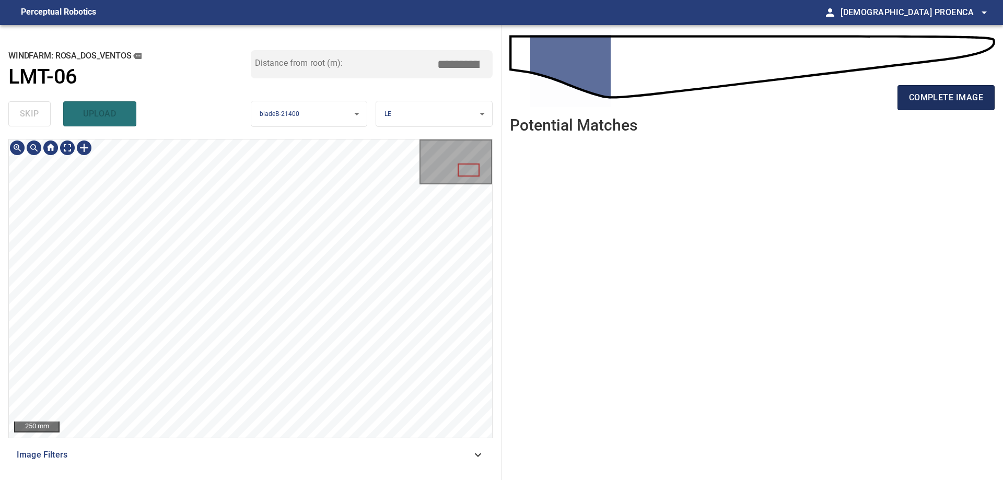
click at [958, 104] on span "complete image" at bounding box center [946, 97] width 74 height 15
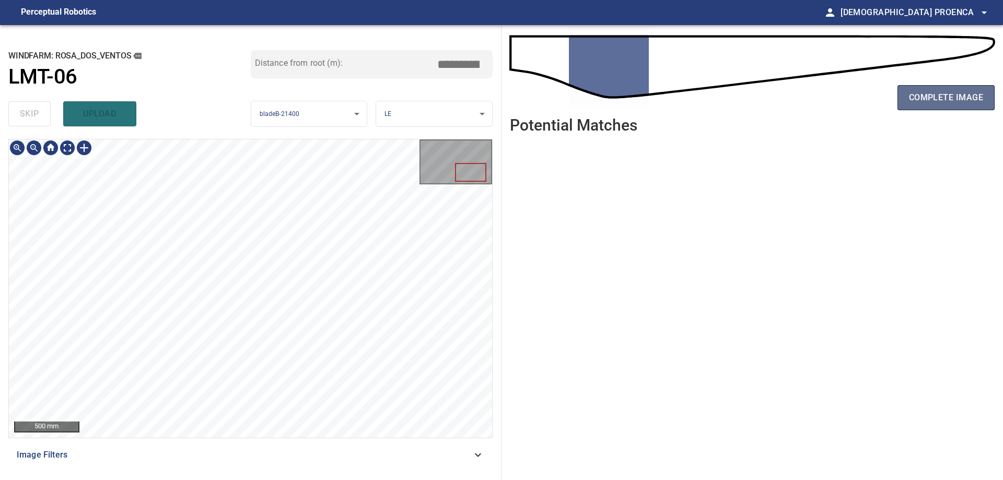
click at [928, 102] on span "complete image" at bounding box center [946, 97] width 74 height 15
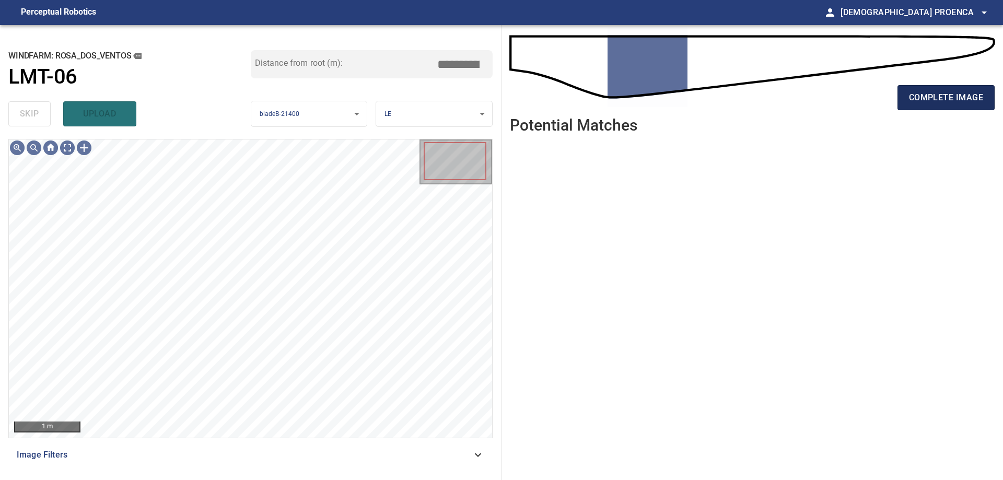
click at [923, 100] on span "complete image" at bounding box center [946, 97] width 74 height 15
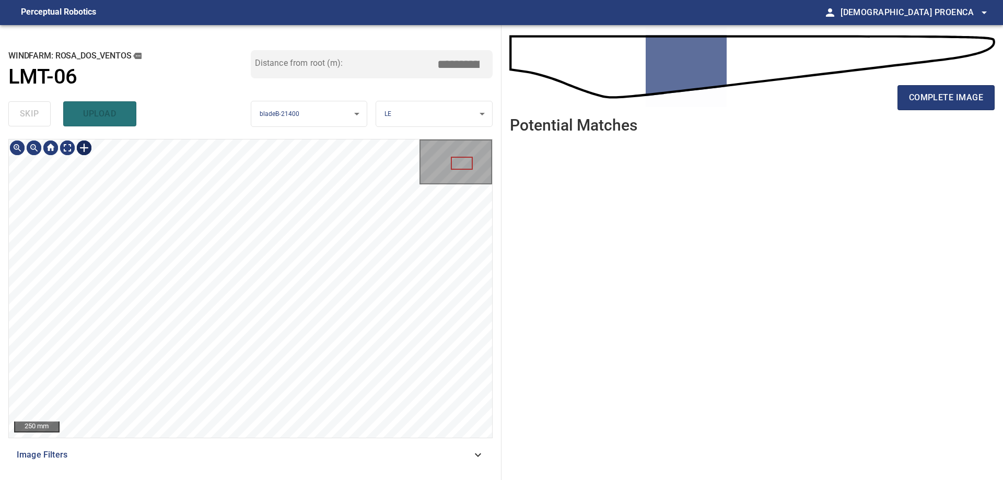
click at [80, 145] on div at bounding box center [84, 147] width 17 height 17
click at [309, 276] on div at bounding box center [250, 288] width 483 height 298
click at [293, 282] on div at bounding box center [244, 266] width 131 height 89
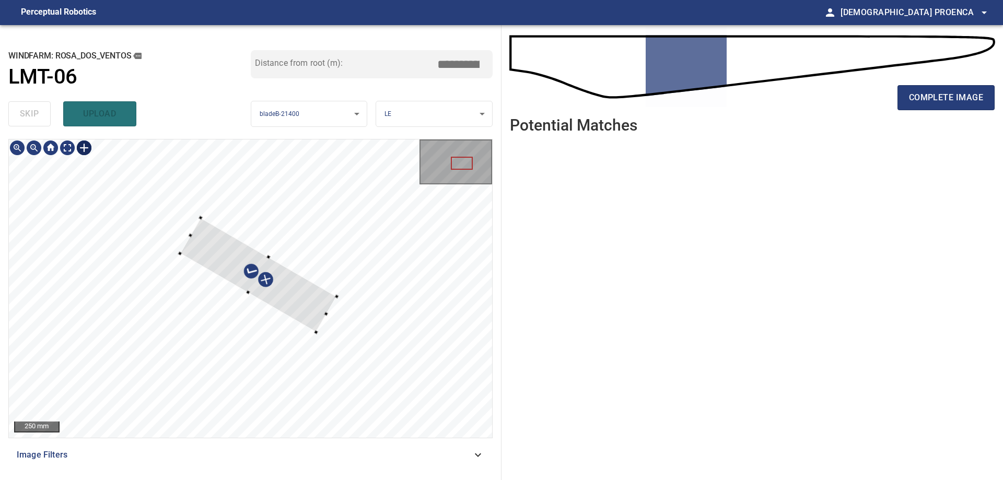
click at [324, 318] on div at bounding box center [325, 314] width 21 height 36
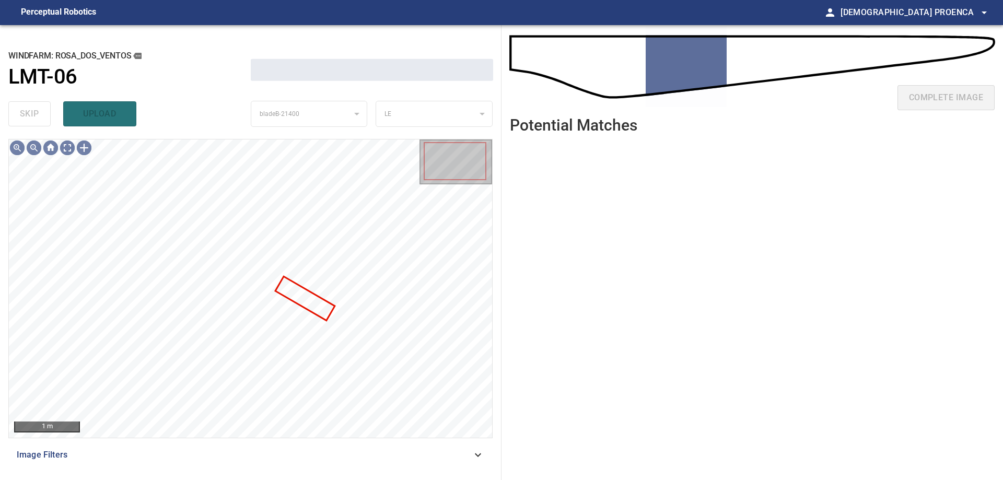
click at [303, 289] on div at bounding box center [250, 288] width 483 height 298
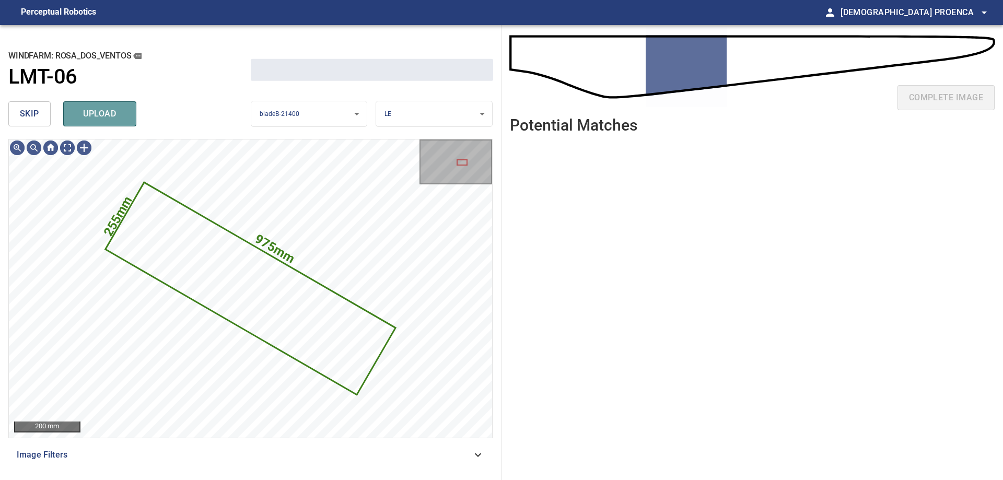
click at [106, 109] on span "upload" at bounding box center [100, 114] width 50 height 15
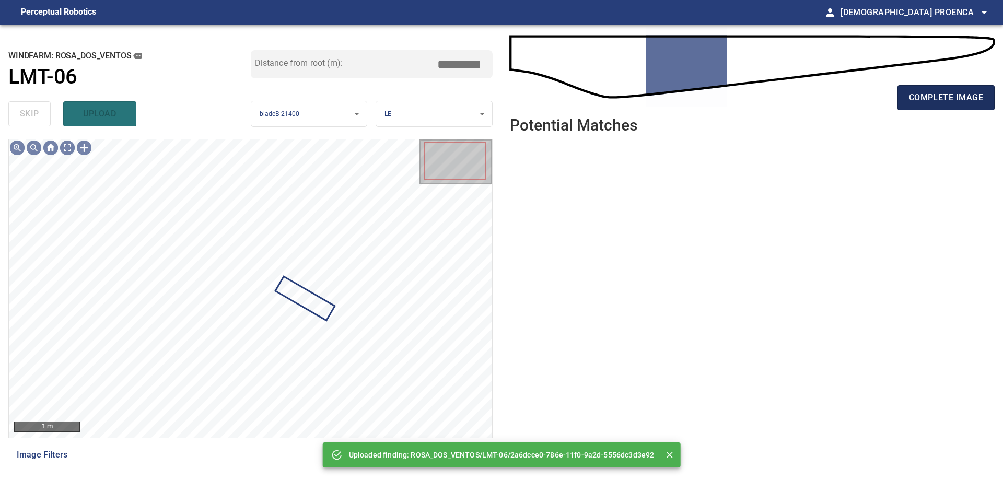
click at [948, 98] on span "complete image" at bounding box center [946, 97] width 74 height 15
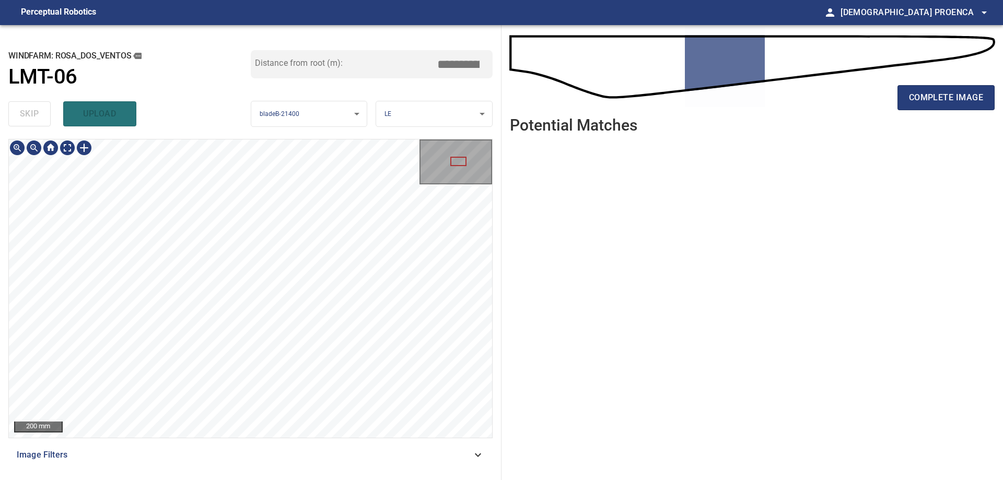
click at [0, 97] on div "**********" at bounding box center [250, 252] width 501 height 455
click at [953, 93] on span "complete image" at bounding box center [946, 97] width 74 height 15
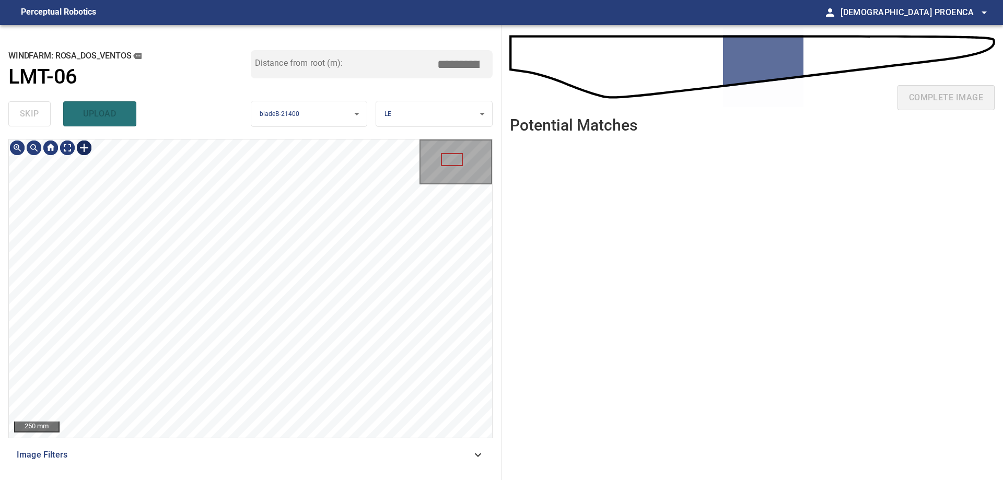
click at [84, 147] on div at bounding box center [84, 147] width 17 height 17
click at [256, 261] on div at bounding box center [250, 288] width 483 height 298
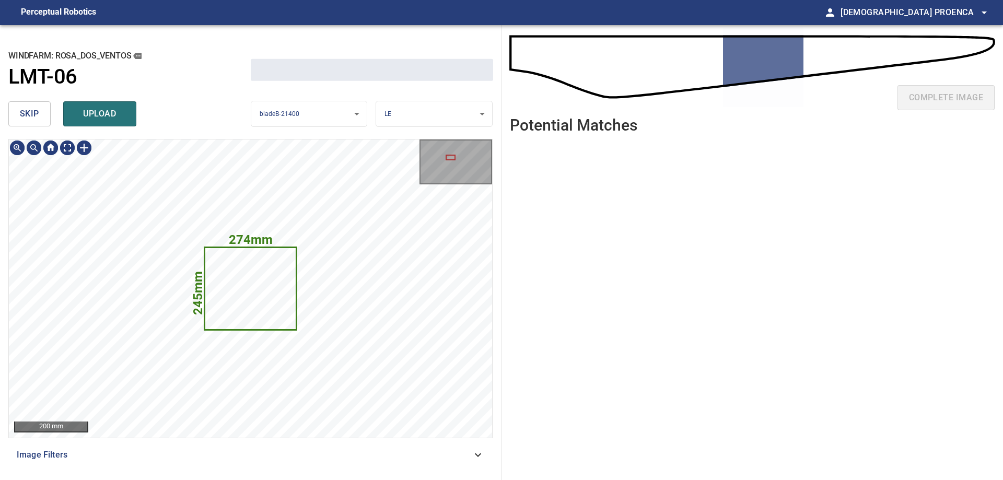
click at [104, 116] on span "upload" at bounding box center [100, 114] width 50 height 15
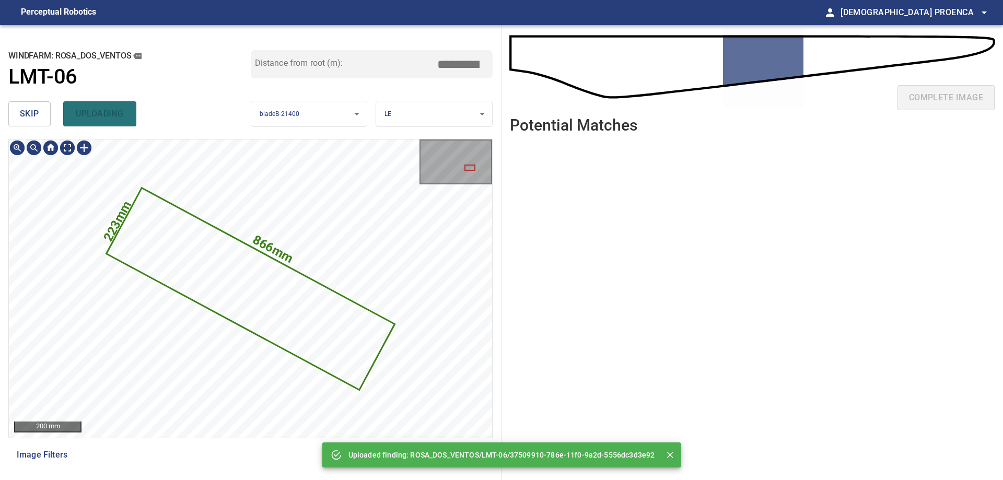
click at [275, 300] on icon at bounding box center [251, 288] width 286 height 200
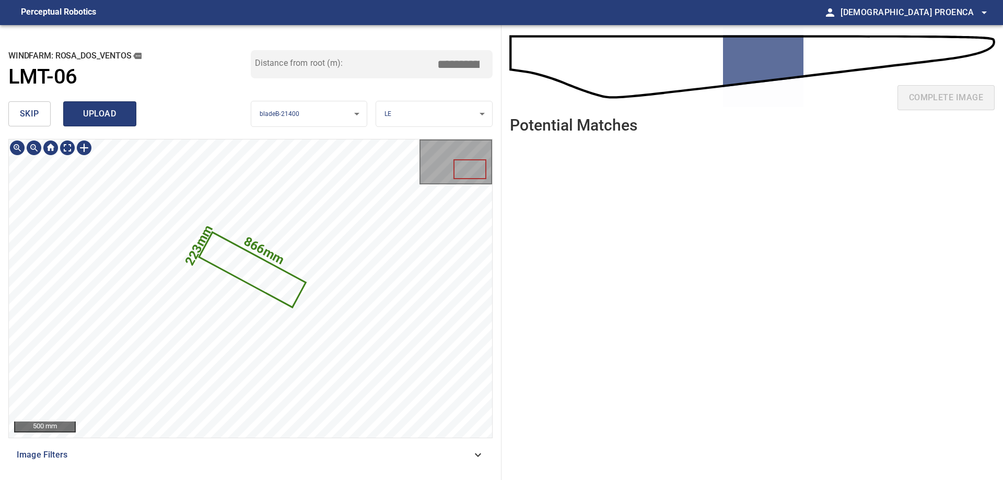
click at [112, 113] on span "upload" at bounding box center [100, 114] width 50 height 15
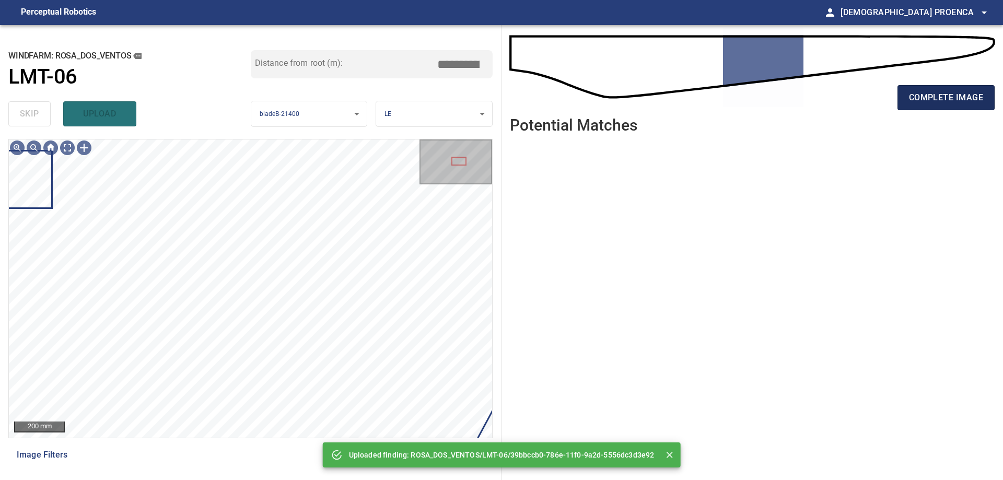
click at [928, 96] on span "complete image" at bounding box center [946, 97] width 74 height 15
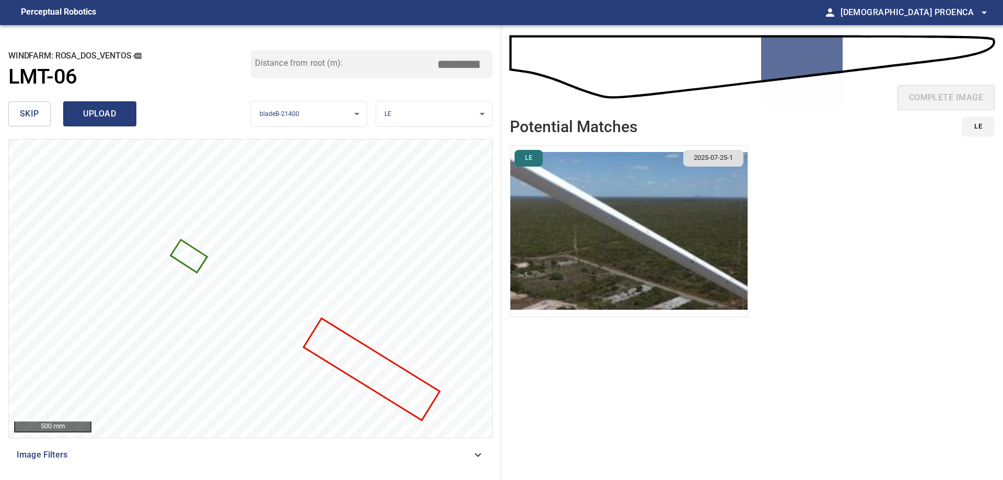
click at [104, 114] on span "upload" at bounding box center [100, 114] width 50 height 15
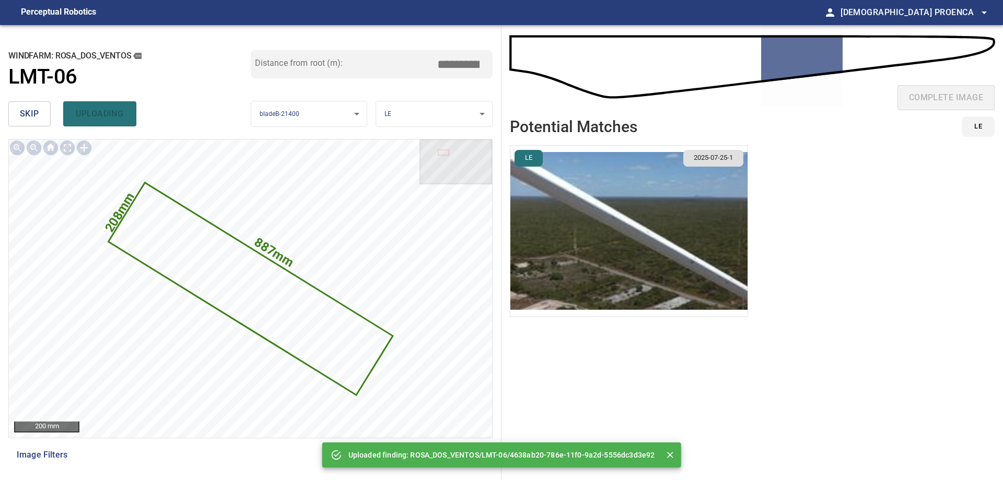
click at [30, 110] on span "skip" at bounding box center [29, 114] width 19 height 15
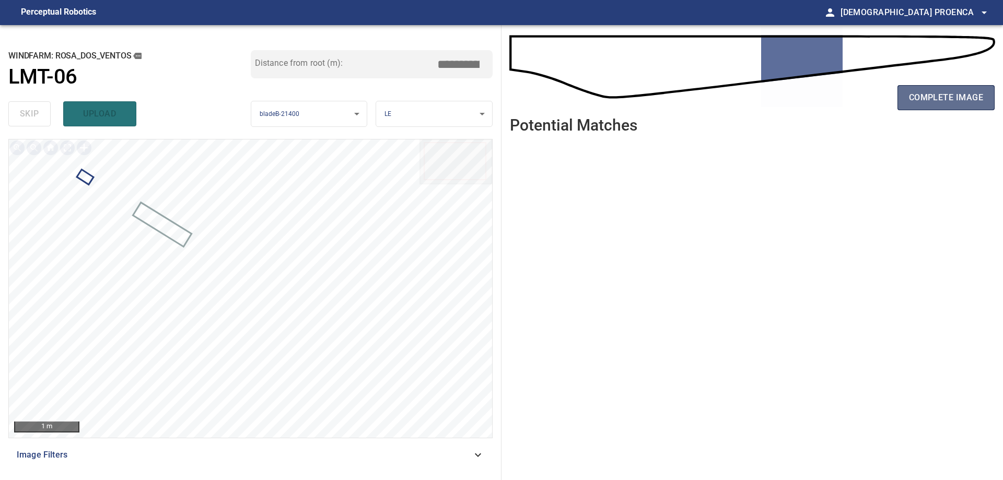
click at [936, 96] on span "complete image" at bounding box center [946, 97] width 74 height 15
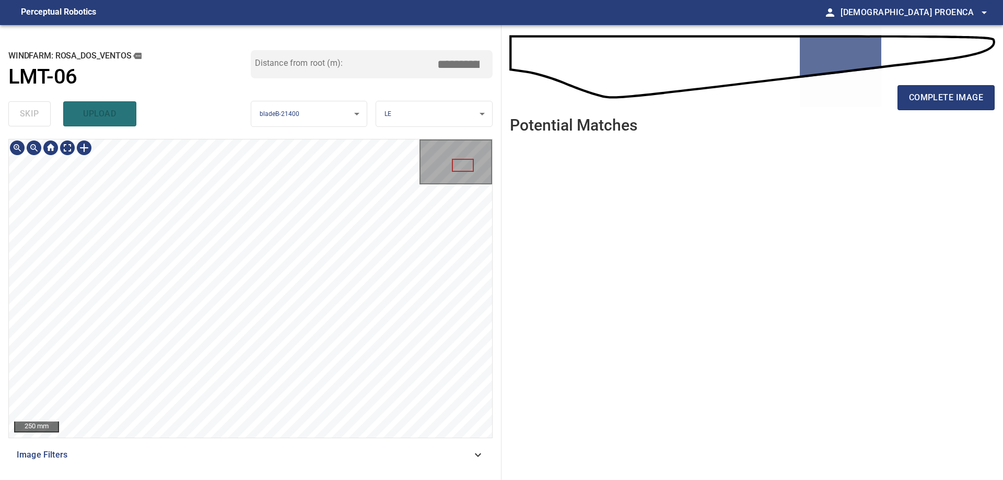
click at [0, 171] on div "**********" at bounding box center [250, 252] width 501 height 455
click at [82, 150] on div at bounding box center [84, 147] width 17 height 17
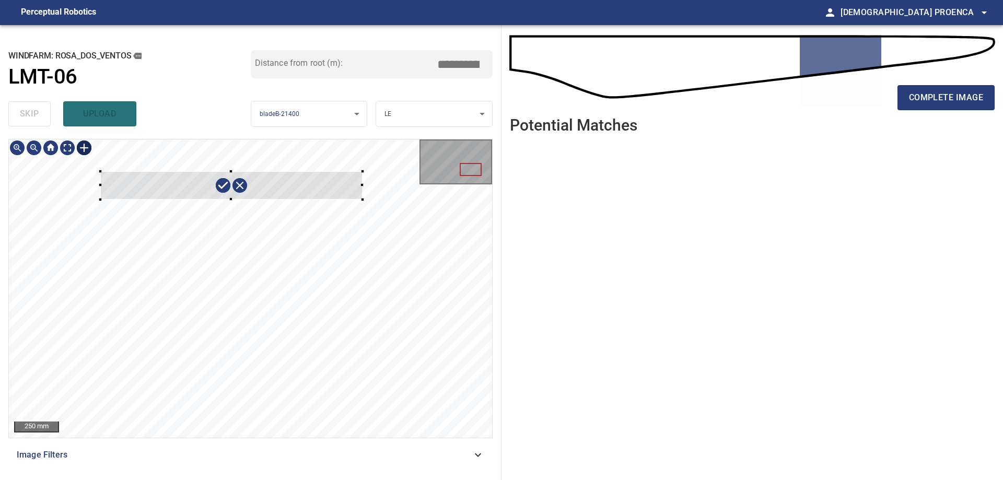
click at [362, 197] on div at bounding box center [250, 288] width 483 height 298
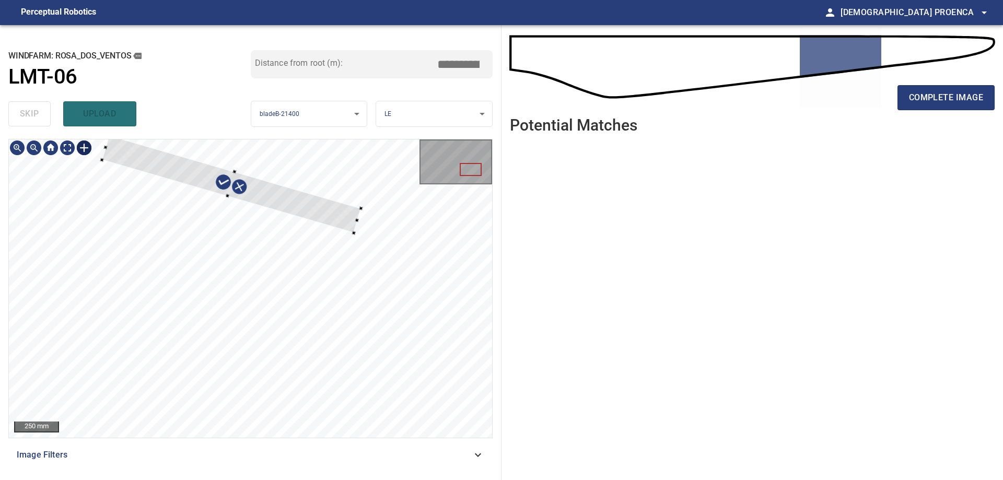
click at [345, 241] on div at bounding box center [250, 288] width 483 height 298
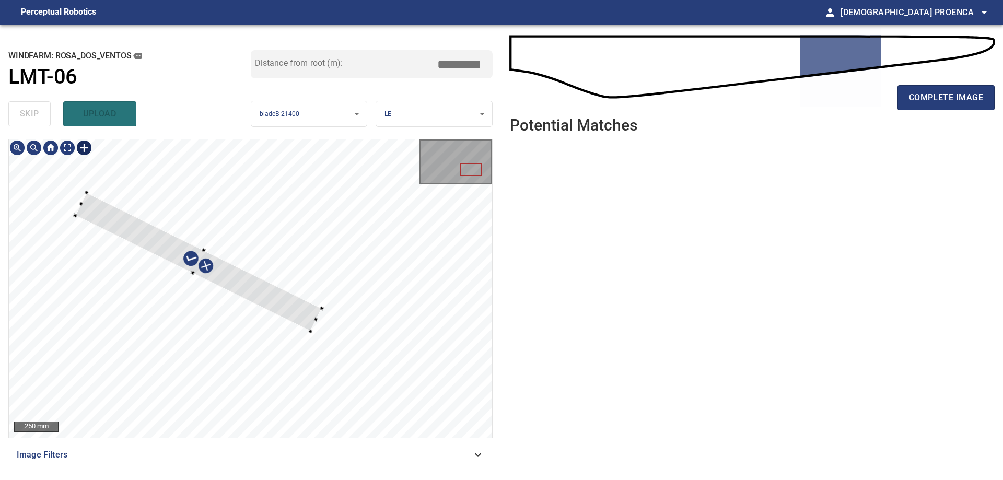
click at [281, 298] on div at bounding box center [198, 262] width 246 height 139
click at [296, 304] on div at bounding box center [195, 257] width 244 height 144
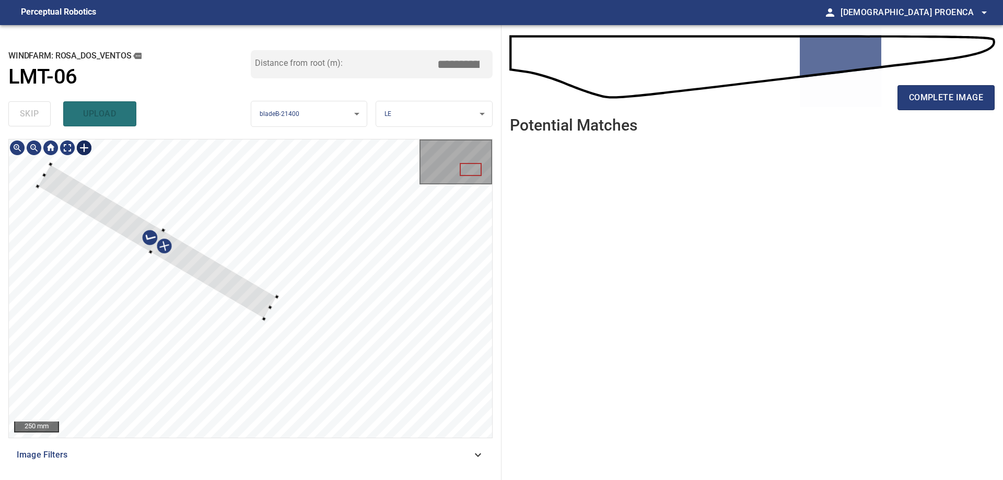
click at [69, 191] on div at bounding box center [157, 241] width 239 height 155
click at [367, 359] on div at bounding box center [250, 288] width 483 height 298
click at [317, 328] on div at bounding box center [206, 265] width 334 height 203
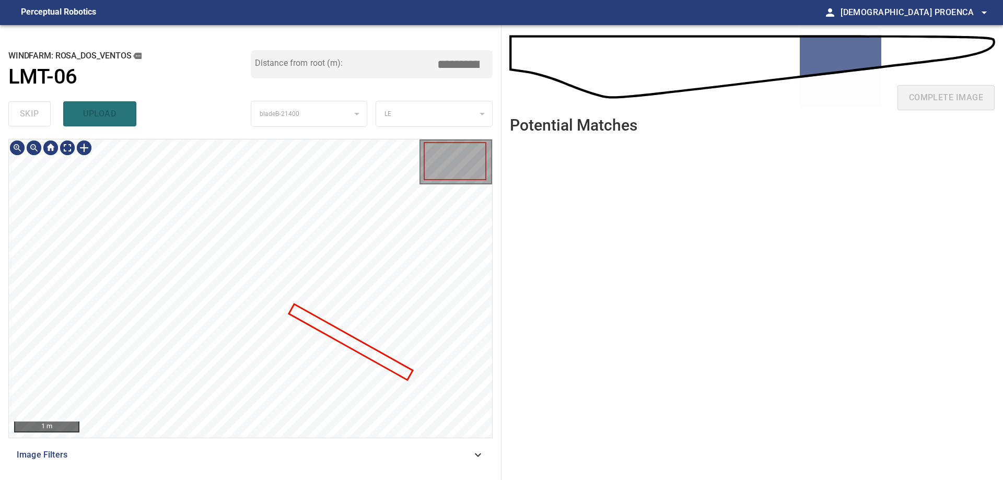
click at [332, 327] on div at bounding box center [250, 288] width 483 height 298
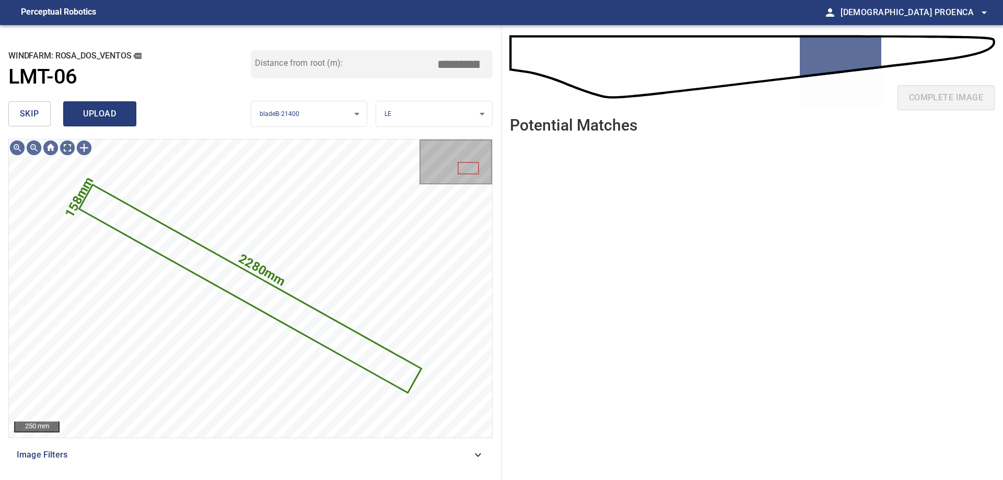
click at [109, 113] on span "upload" at bounding box center [100, 114] width 50 height 15
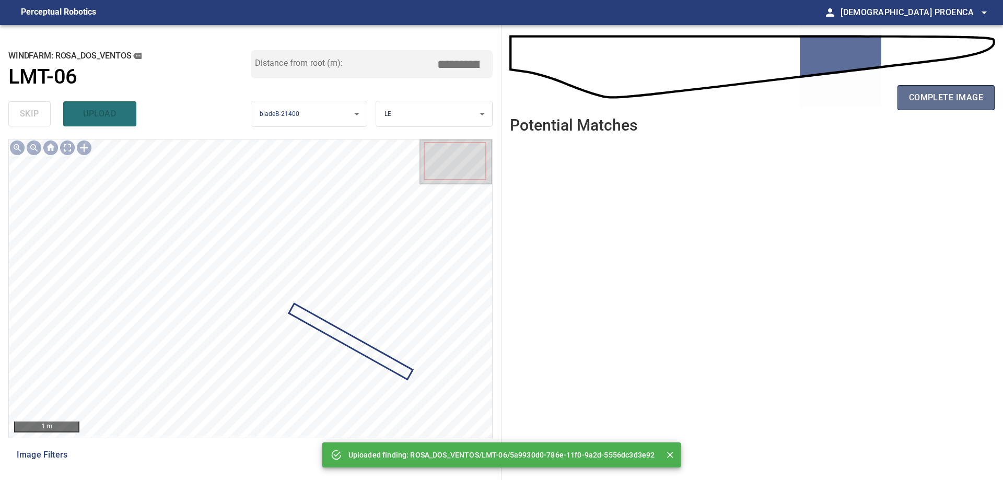
click at [929, 88] on button "complete image" at bounding box center [945, 97] width 97 height 25
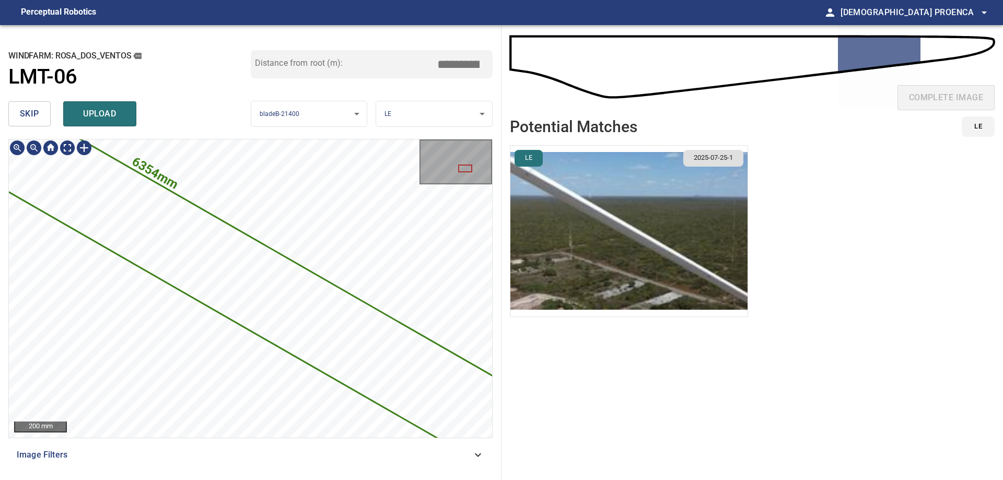
click at [60, 97] on div "**********" at bounding box center [250, 252] width 501 height 455
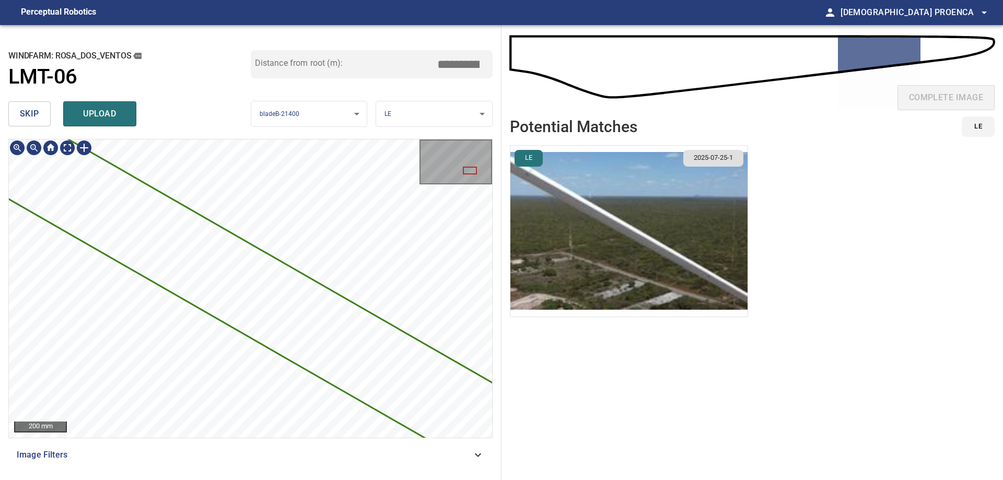
click at [12, 93] on div "**********" at bounding box center [250, 252] width 501 height 455
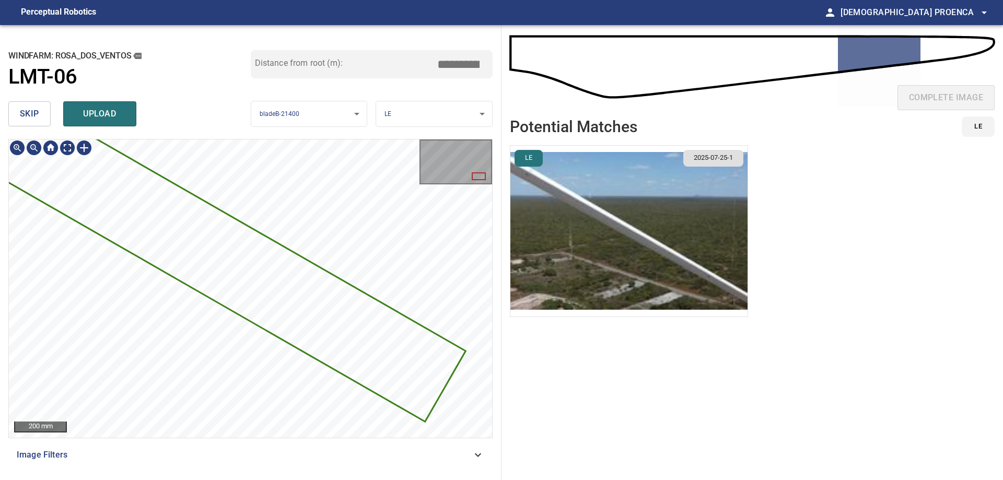
click at [131, 119] on div "**********" at bounding box center [250, 252] width 501 height 455
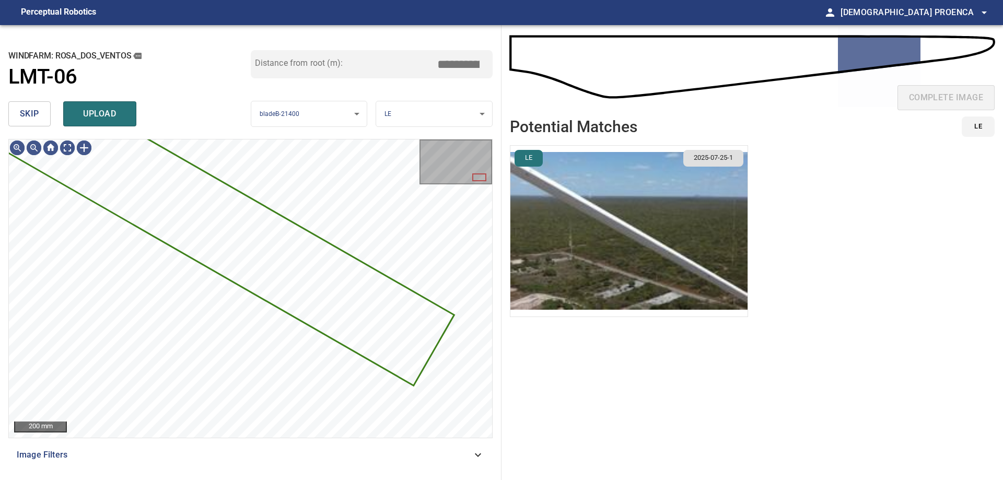
click at [23, 114] on span "skip" at bounding box center [29, 114] width 19 height 15
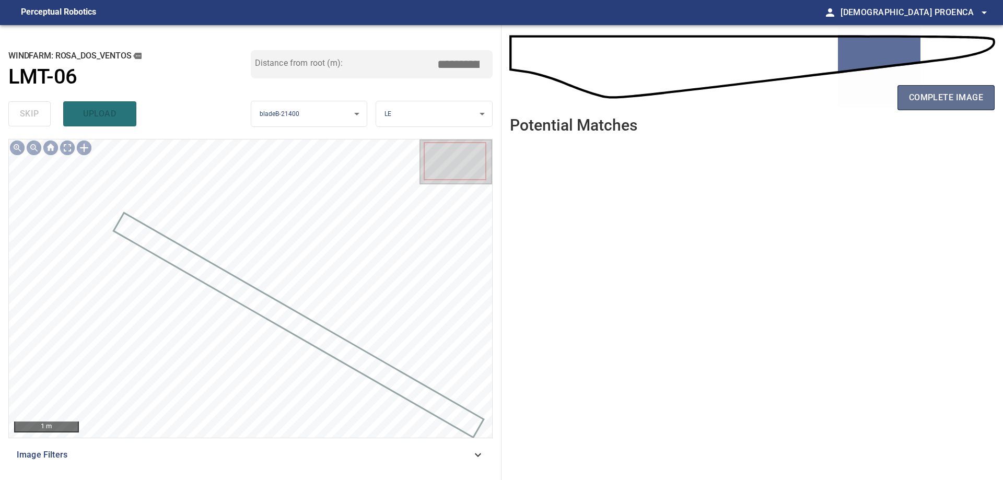
click at [954, 92] on span "complete image" at bounding box center [946, 97] width 74 height 15
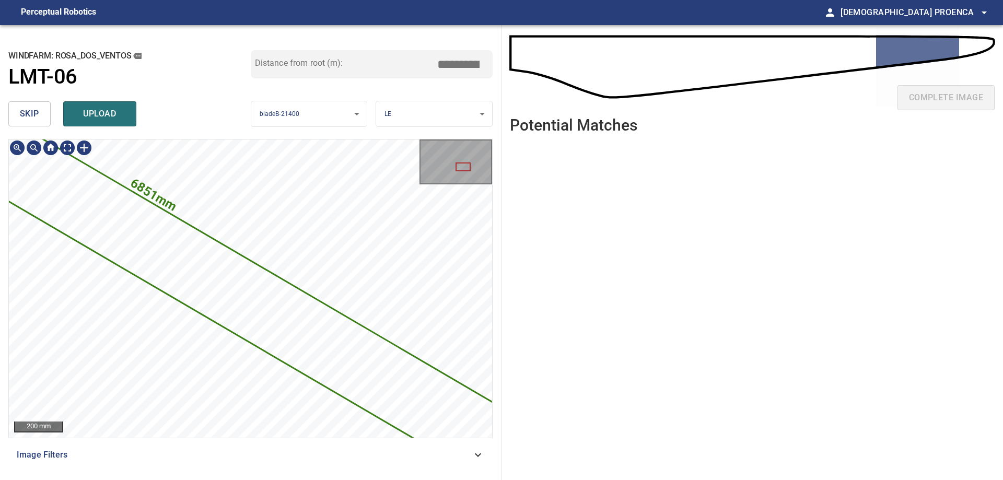
click at [36, 107] on div "**********" at bounding box center [250, 252] width 501 height 455
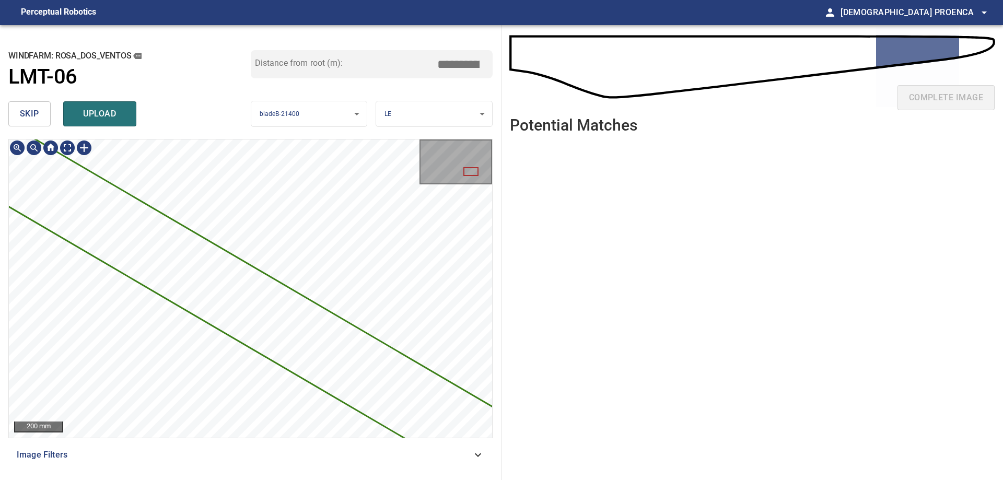
click at [0, 102] on div "**********" at bounding box center [250, 252] width 501 height 455
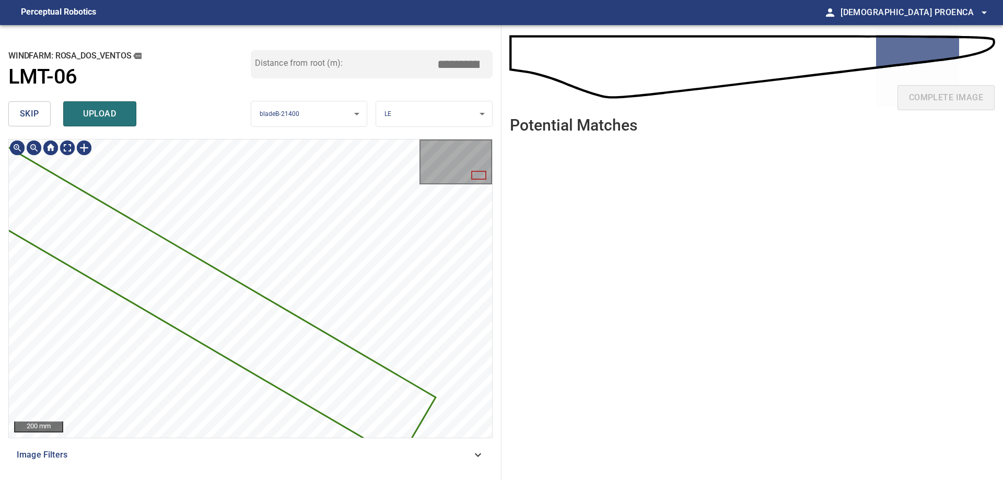
click at [70, 104] on div "**********" at bounding box center [250, 252] width 501 height 455
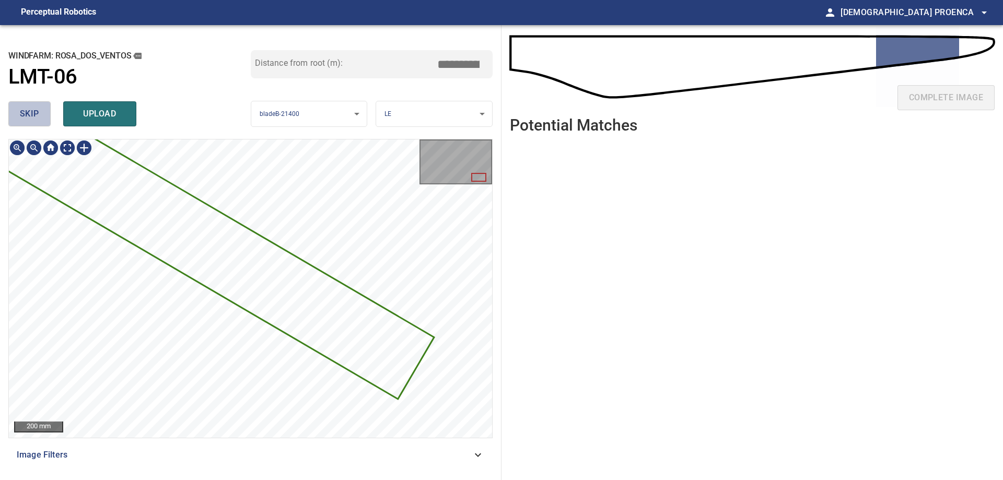
click at [26, 105] on button "skip" at bounding box center [29, 113] width 42 height 25
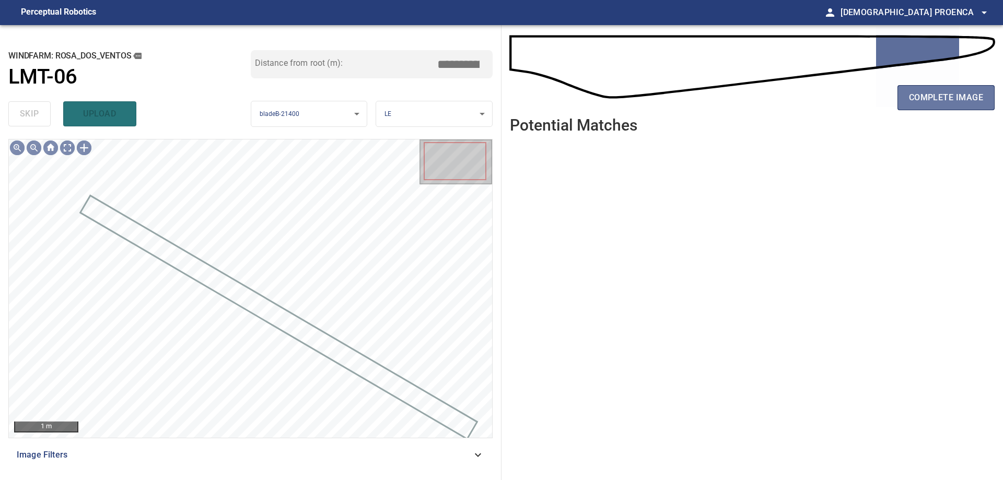
drag, startPoint x: 925, startPoint y: 93, endPoint x: 894, endPoint y: 93, distance: 30.8
click at [924, 92] on span "complete image" at bounding box center [946, 97] width 74 height 15
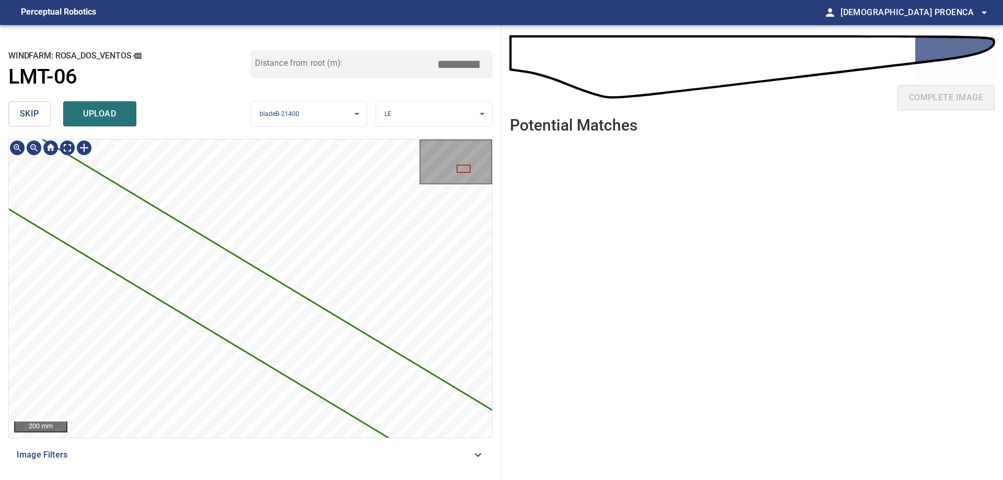
click at [513, 362] on div "**********" at bounding box center [501, 252] width 1003 height 455
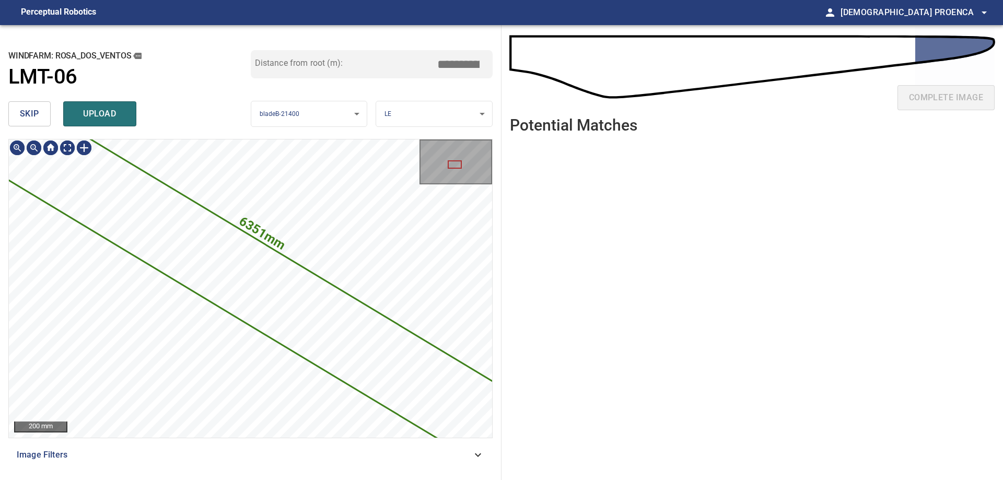
click at [36, 112] on span "skip" at bounding box center [29, 114] width 19 height 15
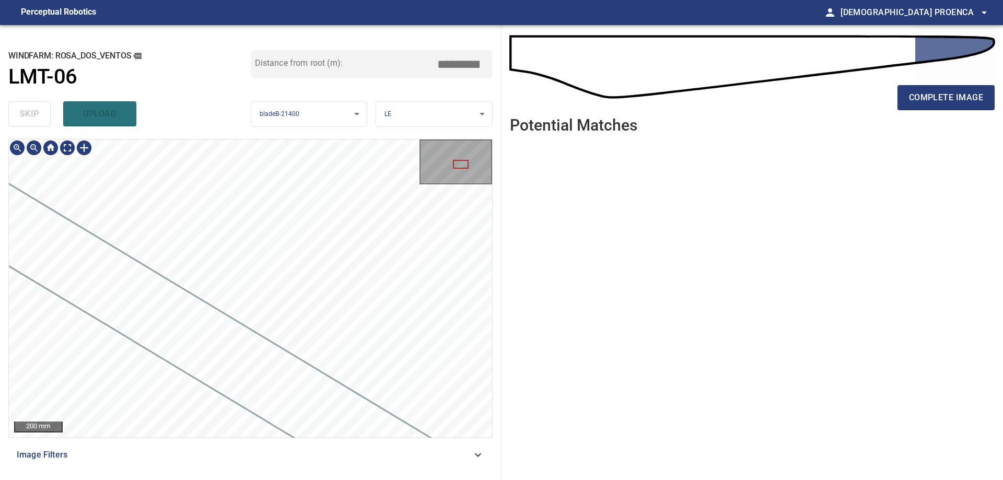
click at [121, 98] on div "**********" at bounding box center [250, 252] width 501 height 455
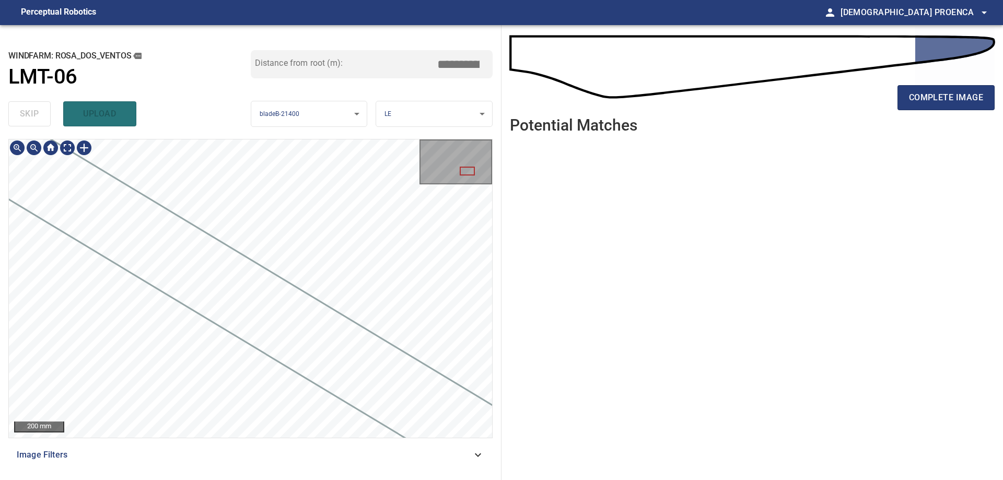
click at [208, 127] on div "**********" at bounding box center [250, 252] width 501 height 455
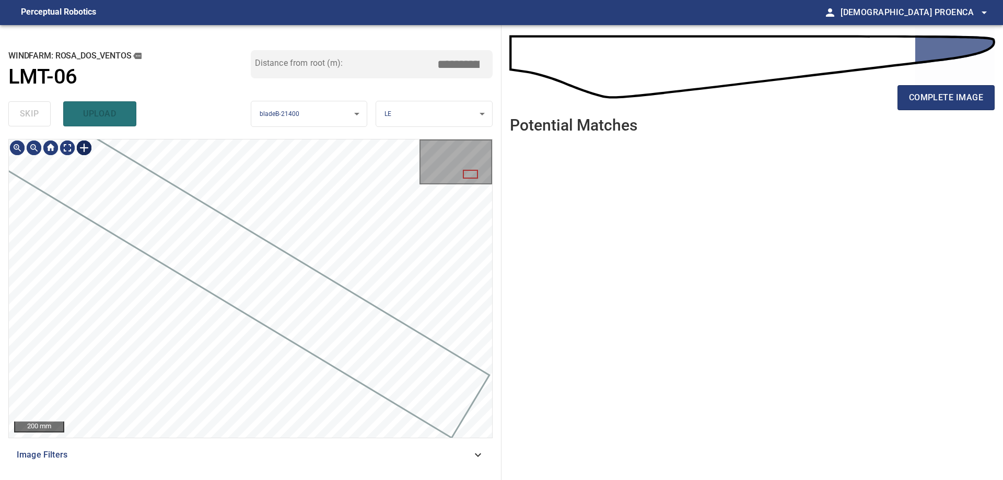
click at [86, 149] on div at bounding box center [84, 147] width 17 height 17
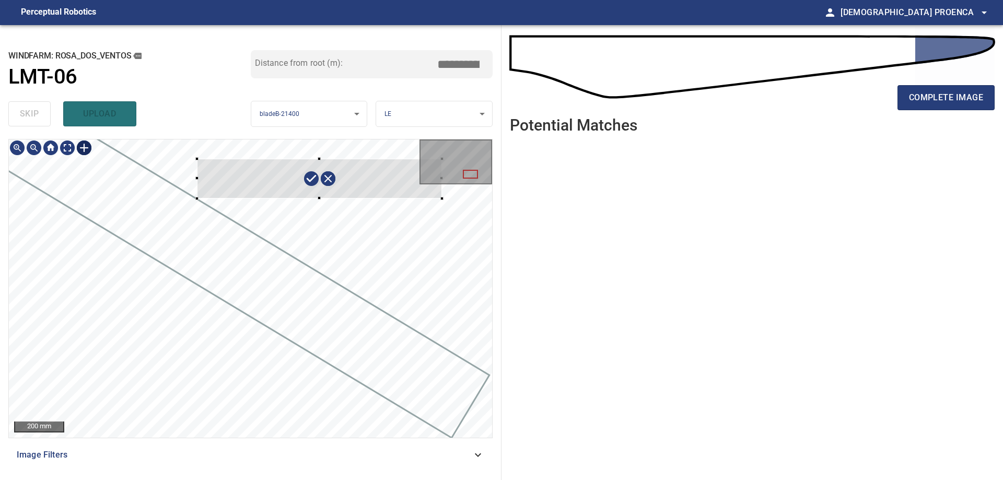
click at [442, 198] on div at bounding box center [250, 288] width 483 height 298
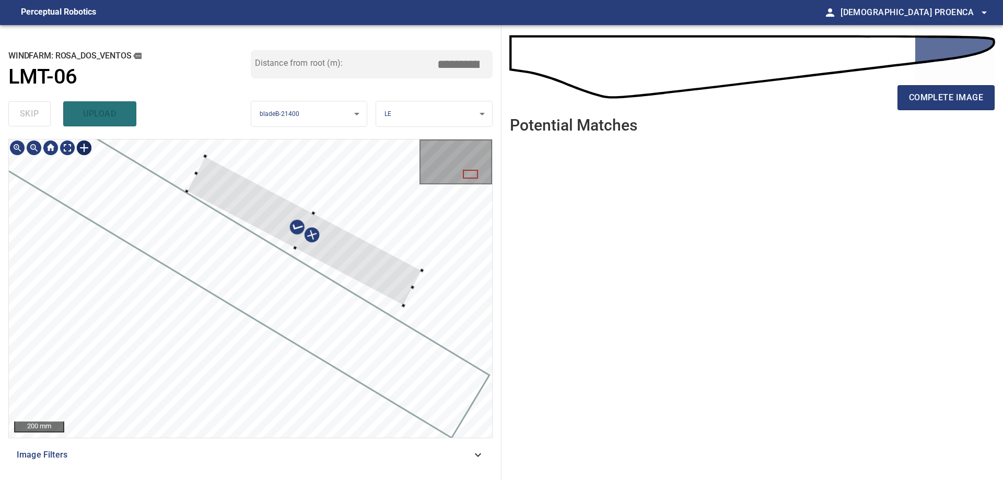
click at [384, 271] on div at bounding box center [303, 230] width 235 height 149
click at [425, 305] on div at bounding box center [250, 288] width 483 height 298
click at [445, 311] on div at bounding box center [250, 288] width 483 height 298
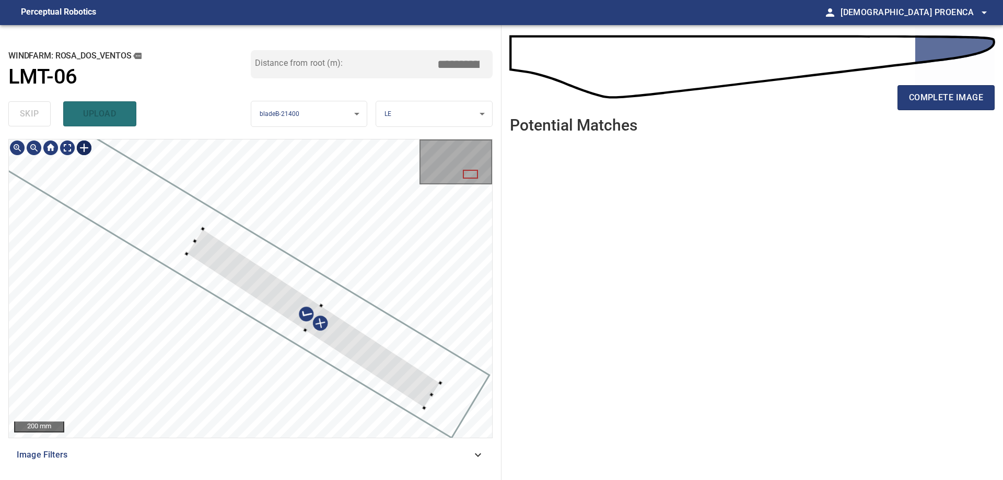
click at [386, 357] on div at bounding box center [313, 318] width 254 height 179
click at [161, 224] on div at bounding box center [250, 288] width 483 height 298
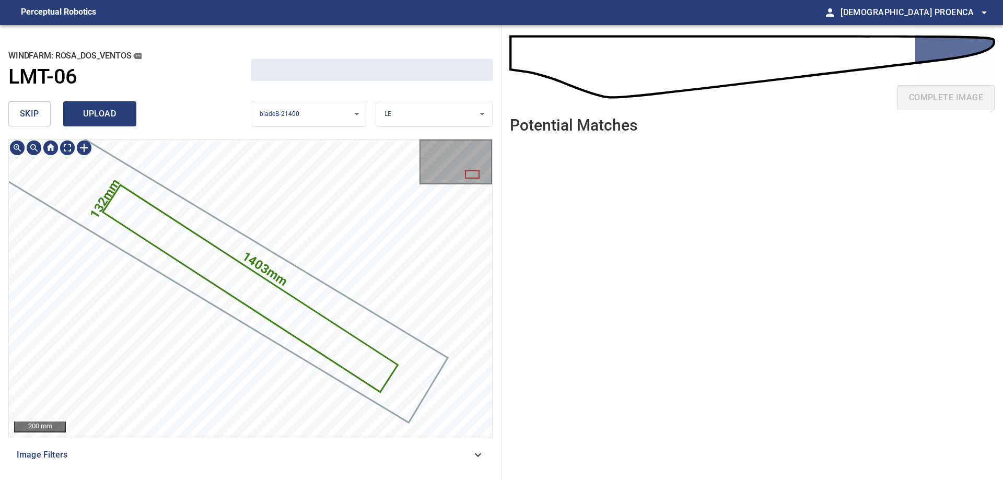
click at [107, 115] on span "upload" at bounding box center [100, 114] width 50 height 15
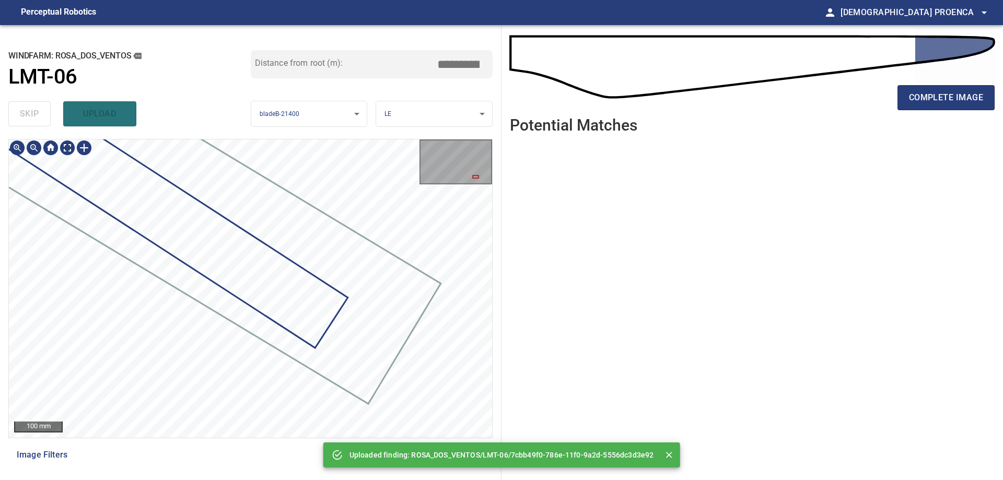
click at [281, 122] on div "**********" at bounding box center [250, 252] width 501 height 455
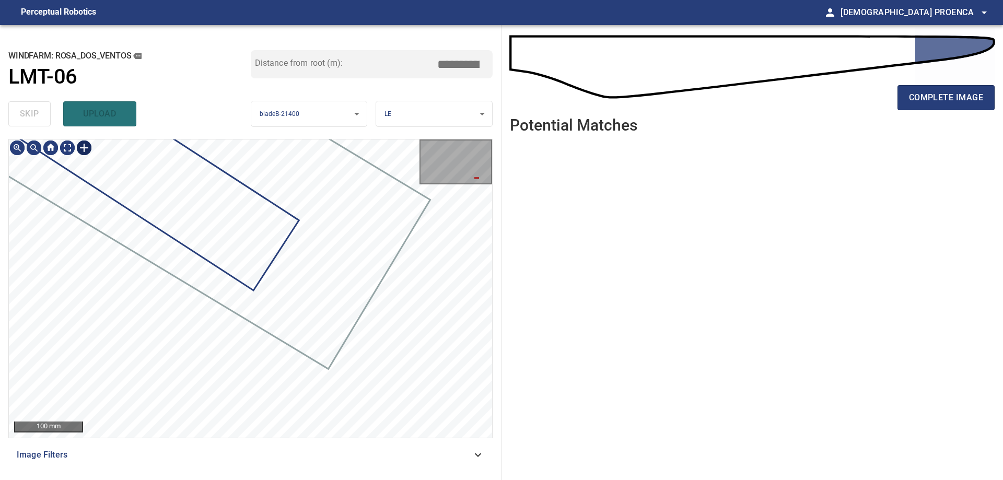
click at [81, 147] on div at bounding box center [84, 147] width 17 height 17
click at [416, 365] on div at bounding box center [250, 288] width 483 height 298
click at [411, 371] on div at bounding box center [411, 371] width 4 height 4
click at [400, 371] on div at bounding box center [250, 288] width 483 height 298
click at [324, 292] on div at bounding box center [305, 286] width 49 height 40
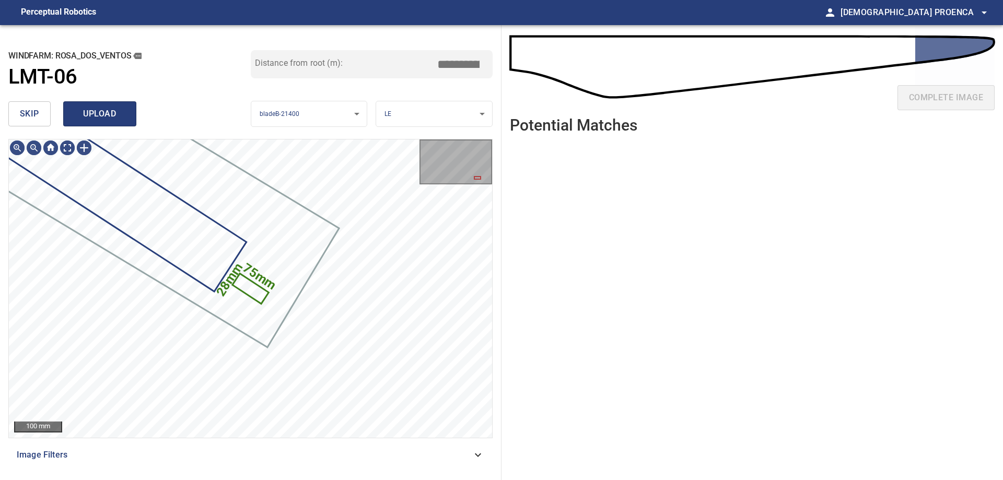
click at [96, 118] on span "upload" at bounding box center [100, 114] width 50 height 15
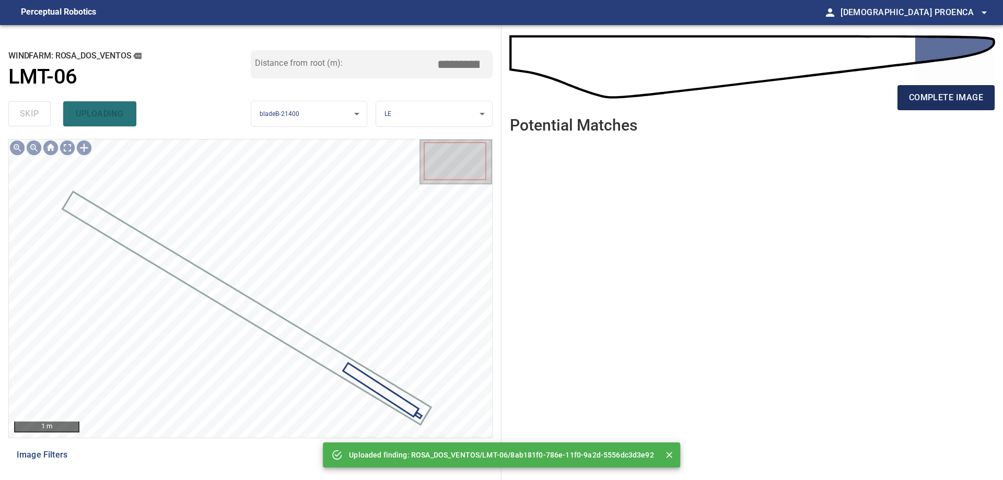
click at [972, 95] on span "complete image" at bounding box center [946, 97] width 74 height 15
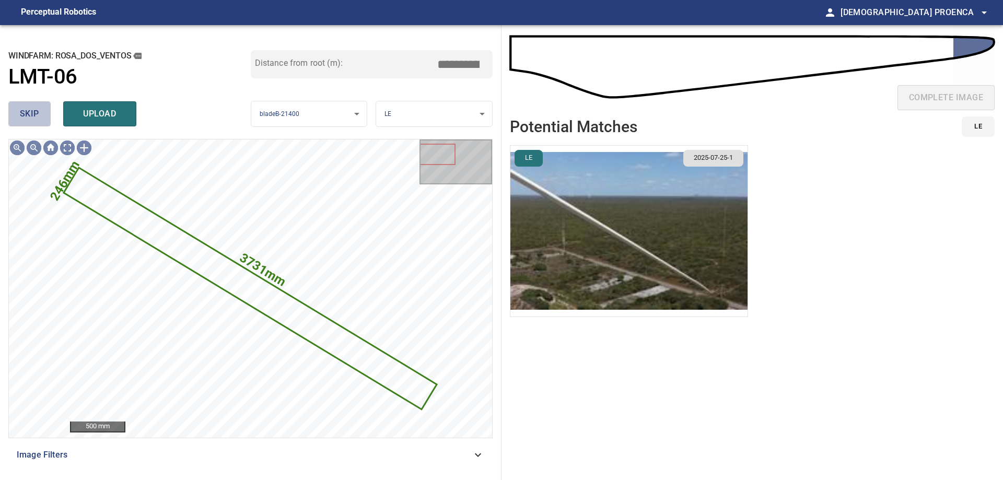
click at [29, 114] on span "skip" at bounding box center [29, 114] width 19 height 15
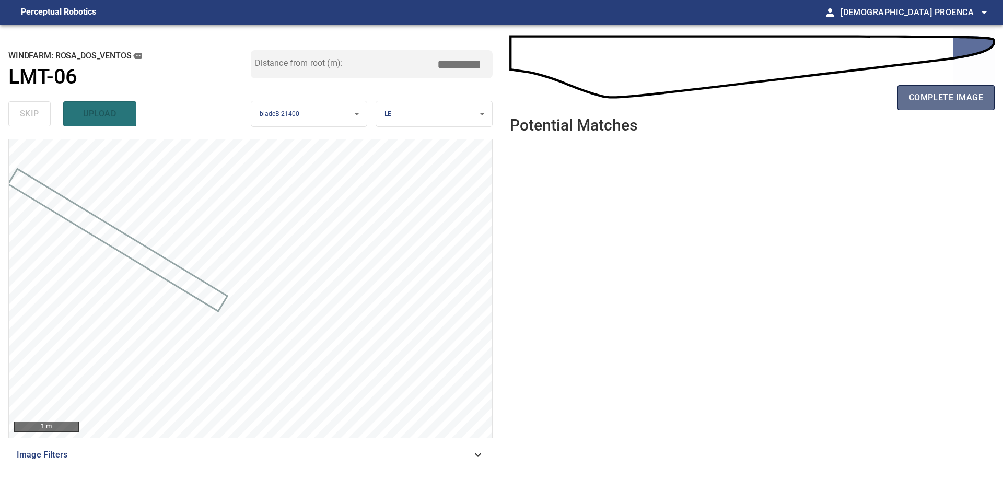
click at [937, 94] on span "complete image" at bounding box center [946, 97] width 74 height 15
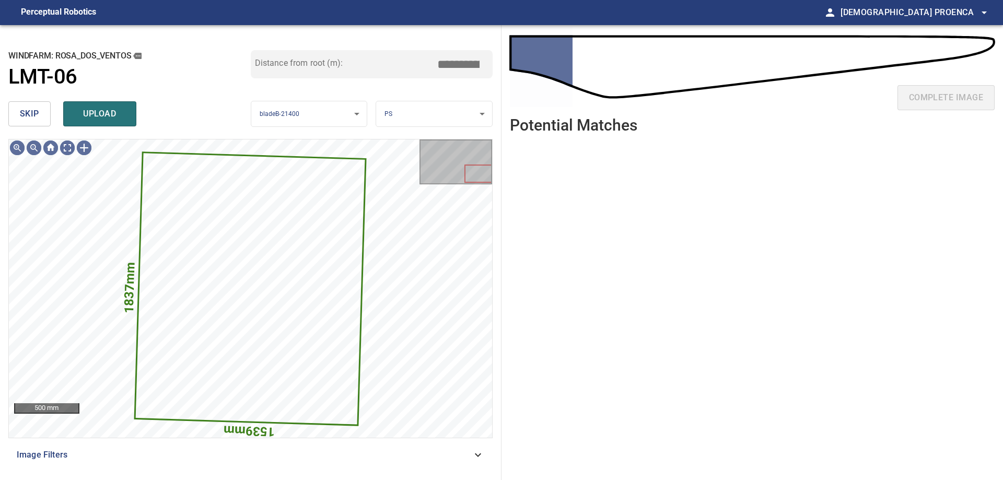
drag, startPoint x: 14, startPoint y: 100, endPoint x: 14, endPoint y: 109, distance: 8.4
click at [14, 103] on div "skip upload" at bounding box center [129, 113] width 242 height 33
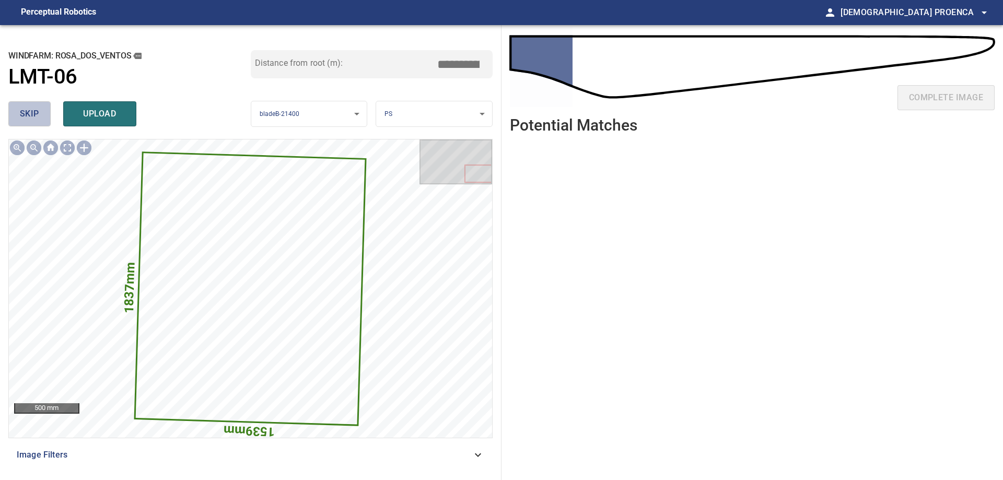
click at [13, 110] on button "skip" at bounding box center [29, 113] width 42 height 25
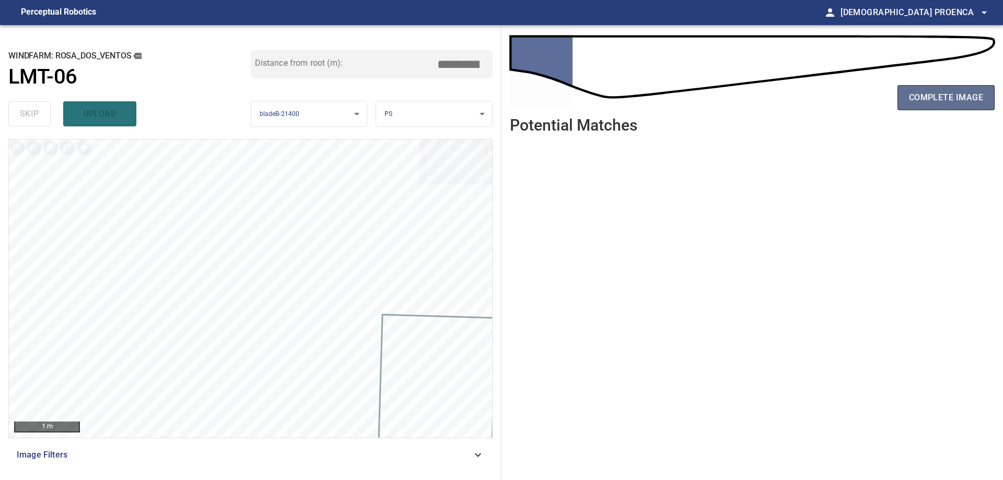
click at [917, 97] on span "complete image" at bounding box center [946, 97] width 74 height 15
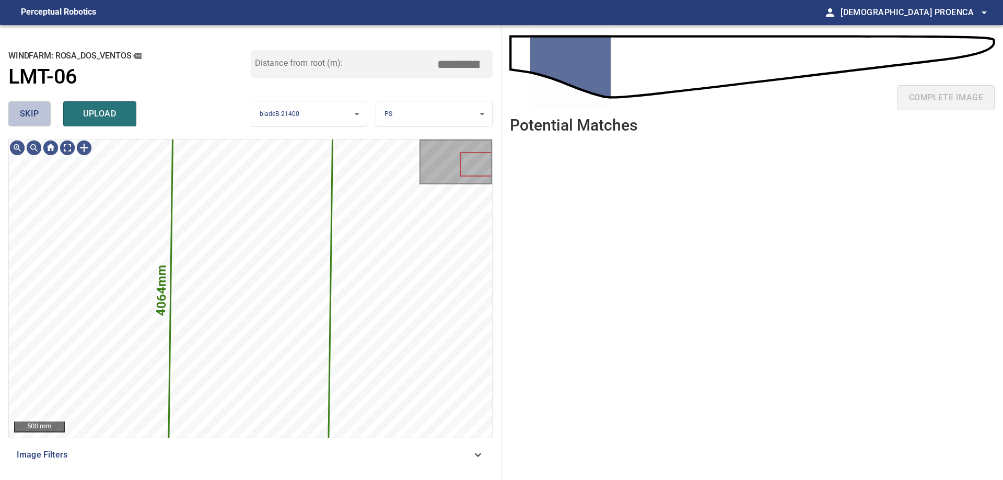
click at [20, 114] on span "skip" at bounding box center [29, 114] width 19 height 15
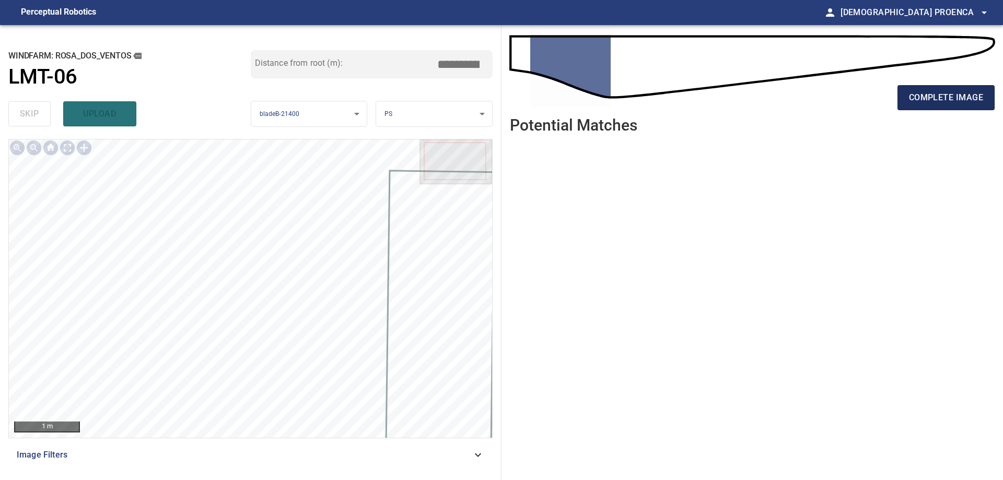
click at [950, 93] on span "complete image" at bounding box center [946, 97] width 74 height 15
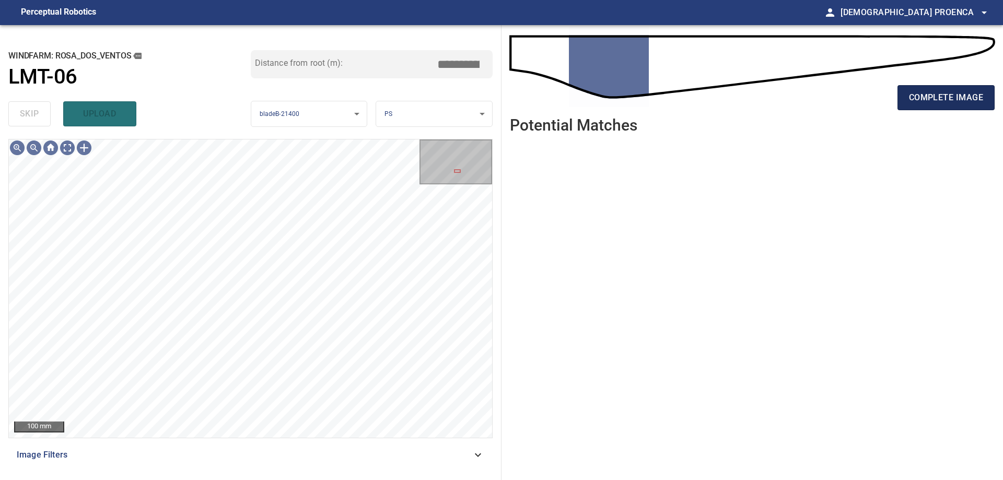
click at [911, 105] on span "complete image" at bounding box center [946, 97] width 74 height 15
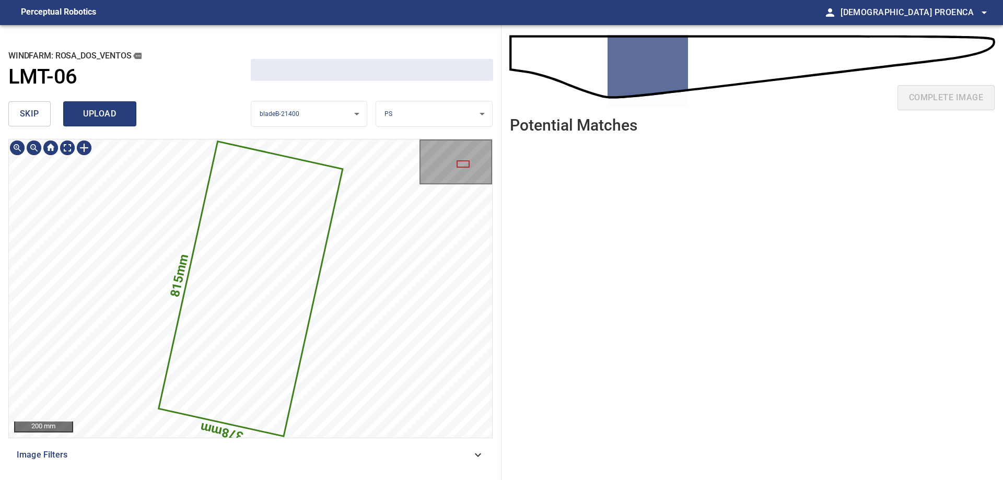
click at [91, 115] on span "upload" at bounding box center [100, 114] width 50 height 15
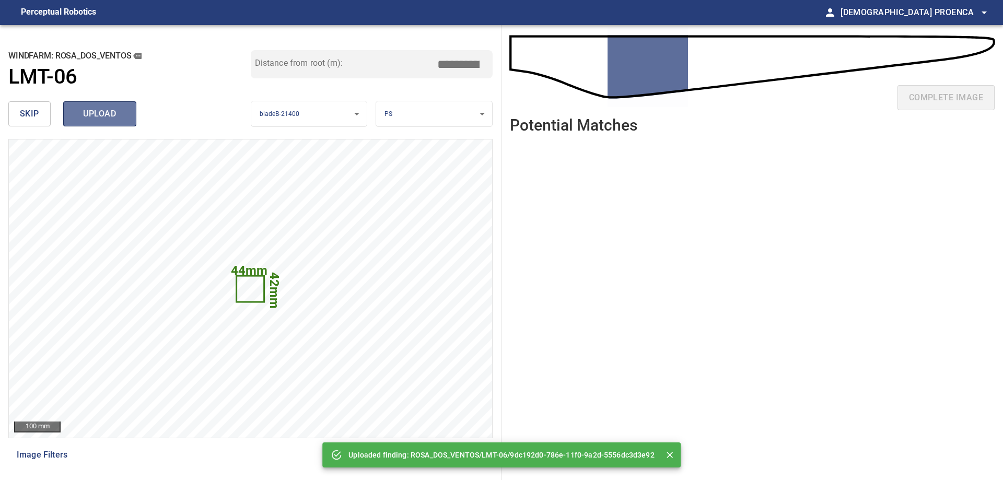
click at [110, 113] on span "upload" at bounding box center [100, 114] width 50 height 15
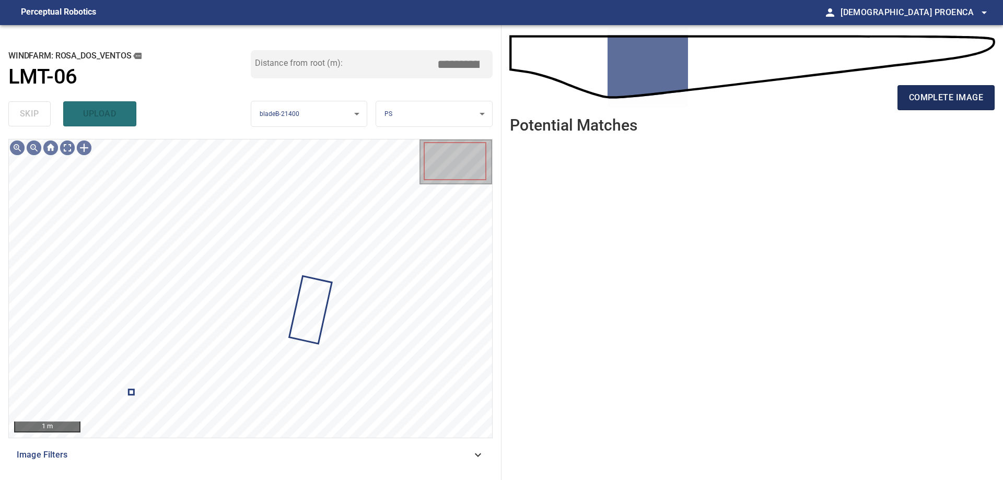
click at [964, 92] on span "complete image" at bounding box center [946, 97] width 74 height 15
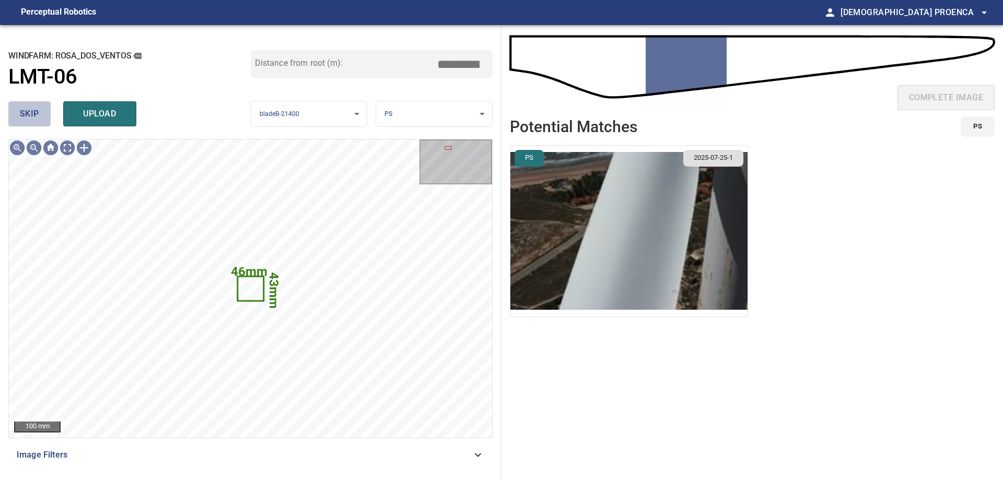
click at [26, 114] on span "skip" at bounding box center [29, 114] width 19 height 15
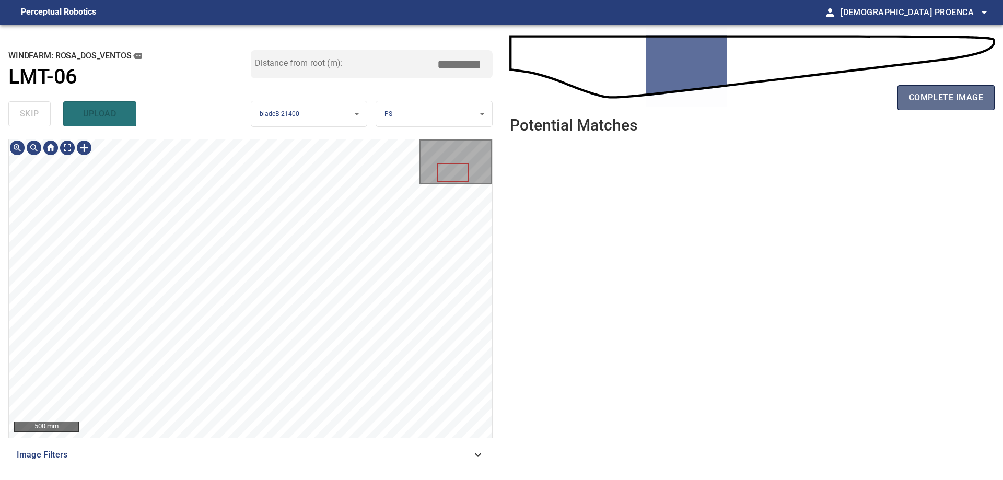
click at [961, 98] on span "complete image" at bounding box center [946, 97] width 74 height 15
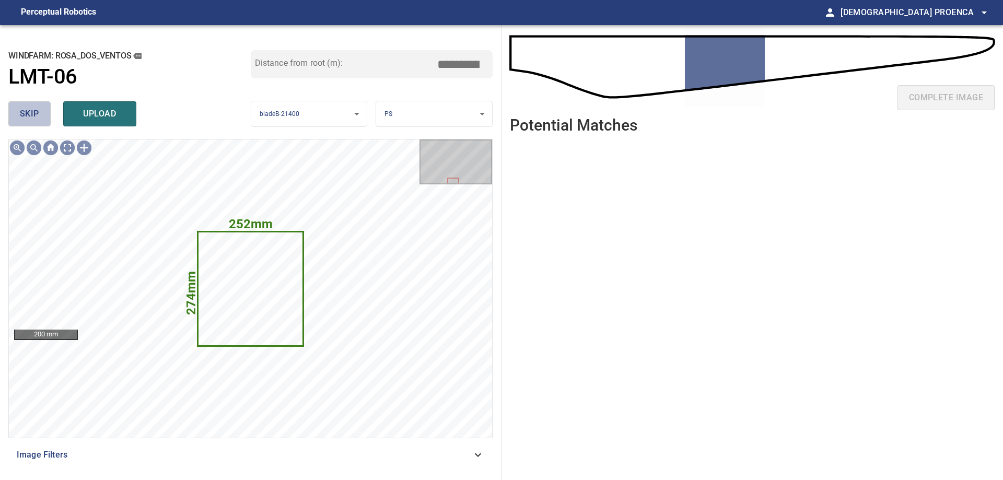
click at [43, 114] on button "skip" at bounding box center [29, 113] width 42 height 25
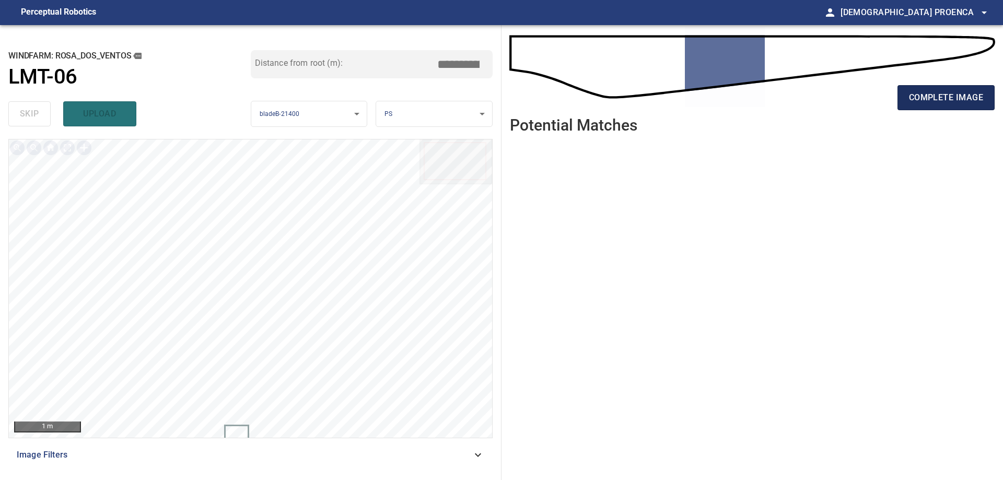
click at [939, 102] on span "complete image" at bounding box center [946, 97] width 74 height 15
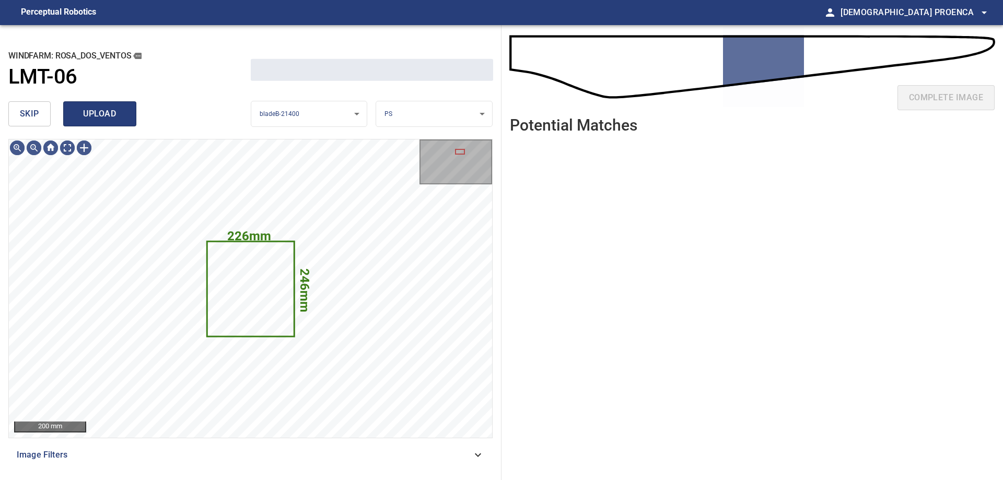
click at [87, 120] on span "upload" at bounding box center [100, 114] width 50 height 15
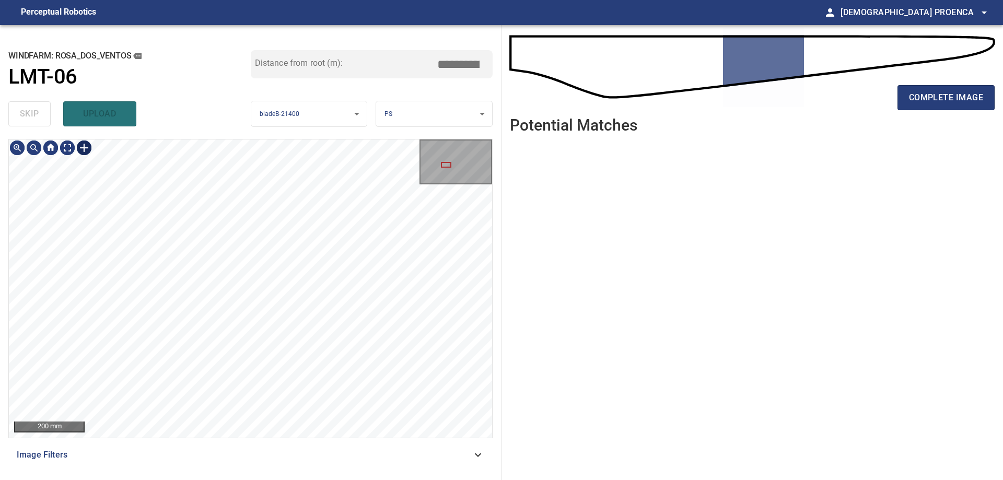
click at [80, 148] on div at bounding box center [84, 147] width 17 height 17
click at [174, 276] on div at bounding box center [250, 288] width 483 height 298
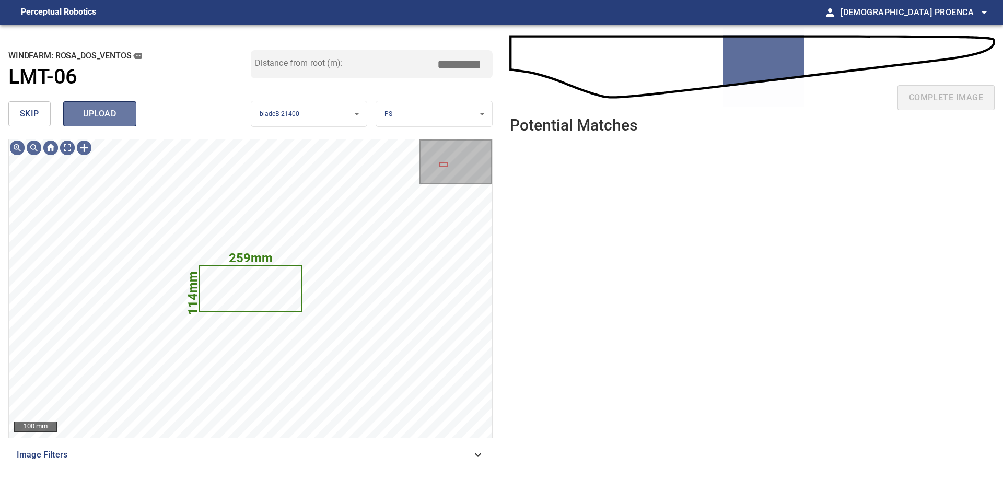
click at [111, 113] on span "upload" at bounding box center [100, 114] width 50 height 15
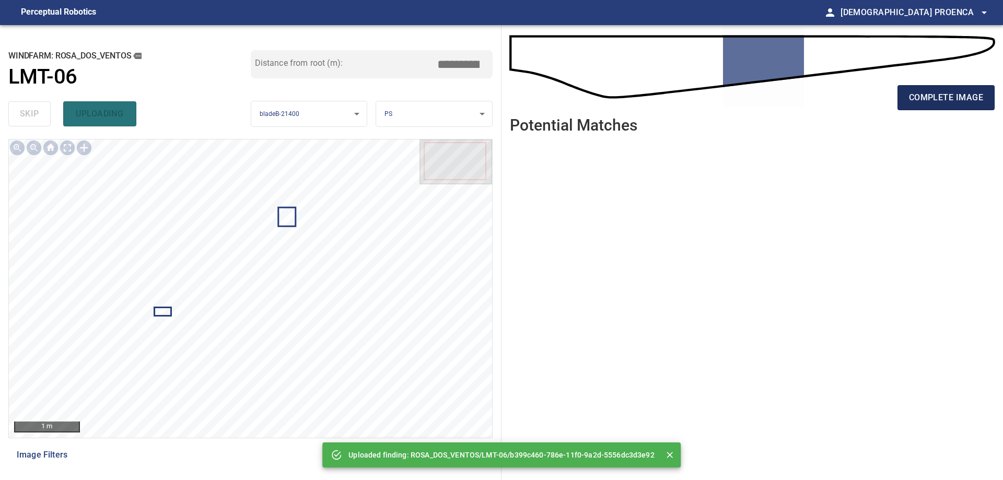
click at [943, 87] on button "complete image" at bounding box center [945, 97] width 97 height 25
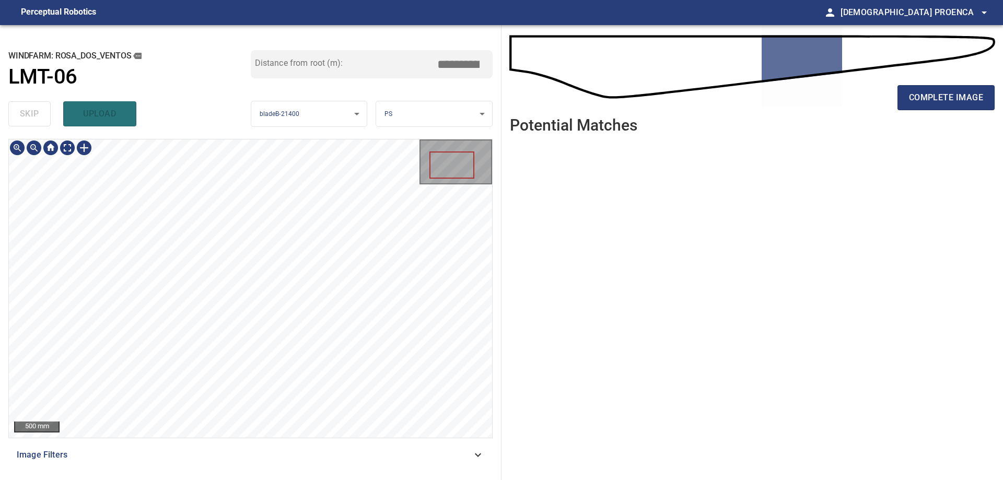
click at [361, 119] on div "**********" at bounding box center [250, 252] width 501 height 455
click at [946, 99] on span "complete image" at bounding box center [946, 97] width 74 height 15
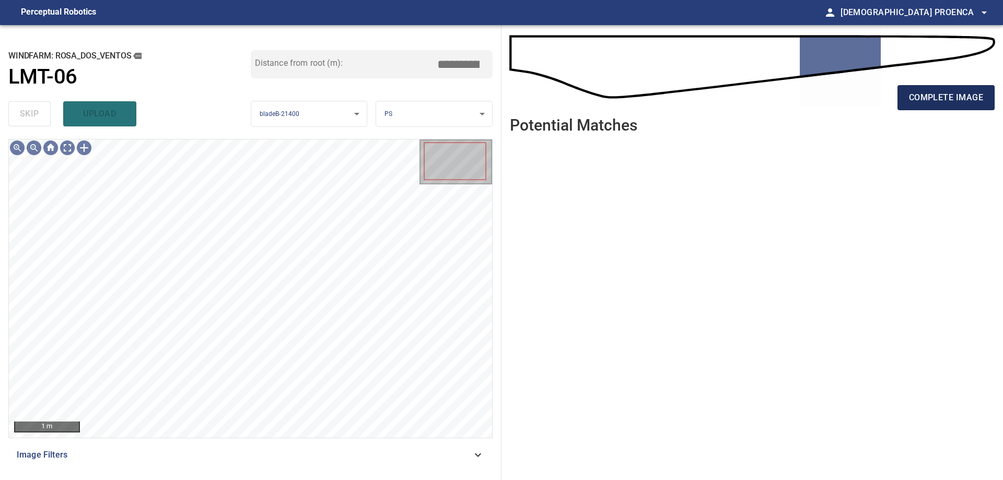
click at [956, 93] on span "complete image" at bounding box center [946, 97] width 74 height 15
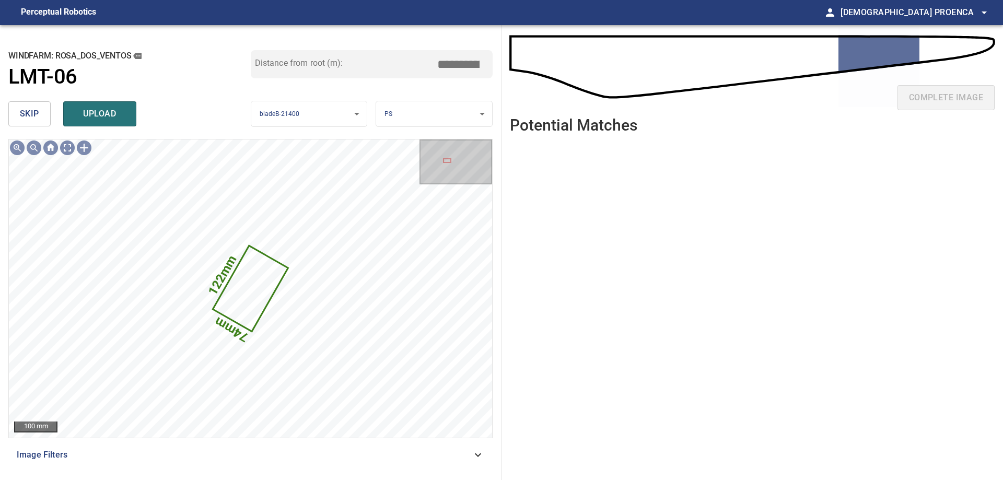
click at [25, 111] on span "skip" at bounding box center [29, 114] width 19 height 15
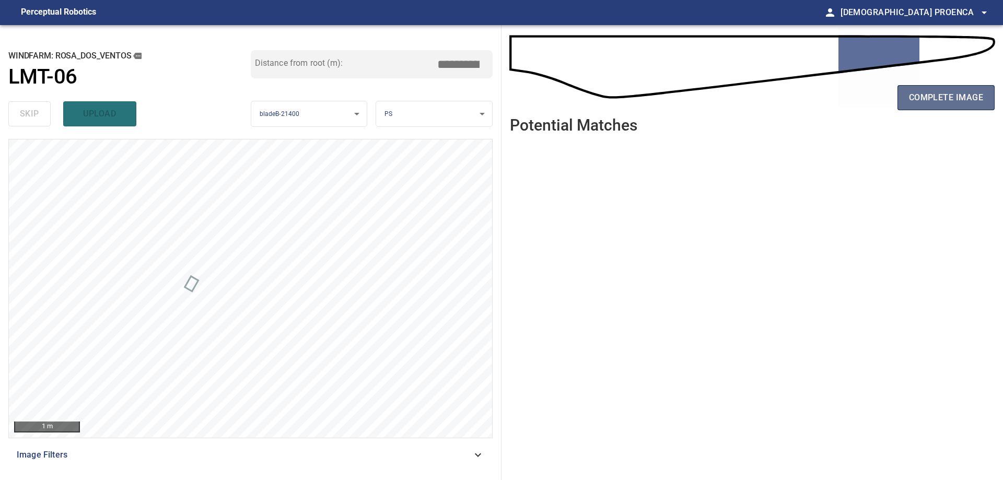
click at [956, 97] on span "complete image" at bounding box center [946, 97] width 74 height 15
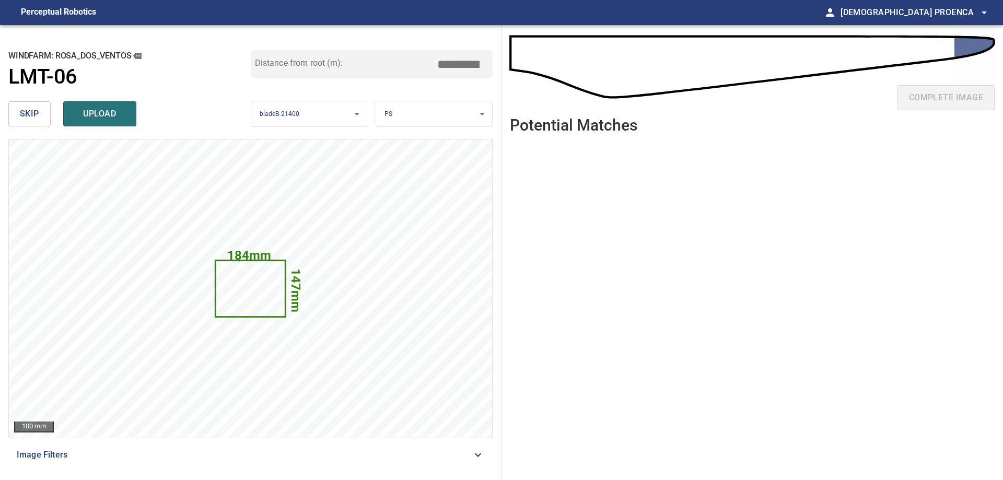
click at [37, 113] on span "skip" at bounding box center [29, 114] width 19 height 15
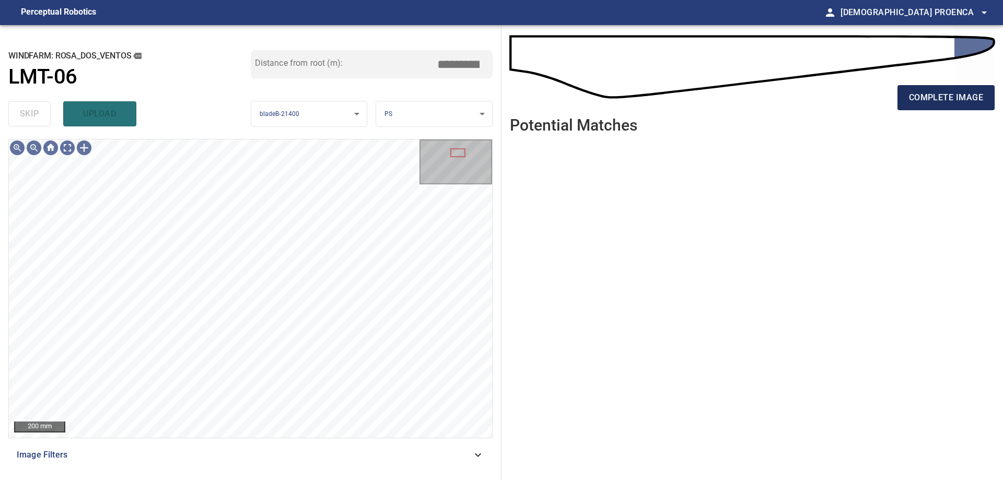
click at [935, 88] on button "complete image" at bounding box center [945, 97] width 97 height 25
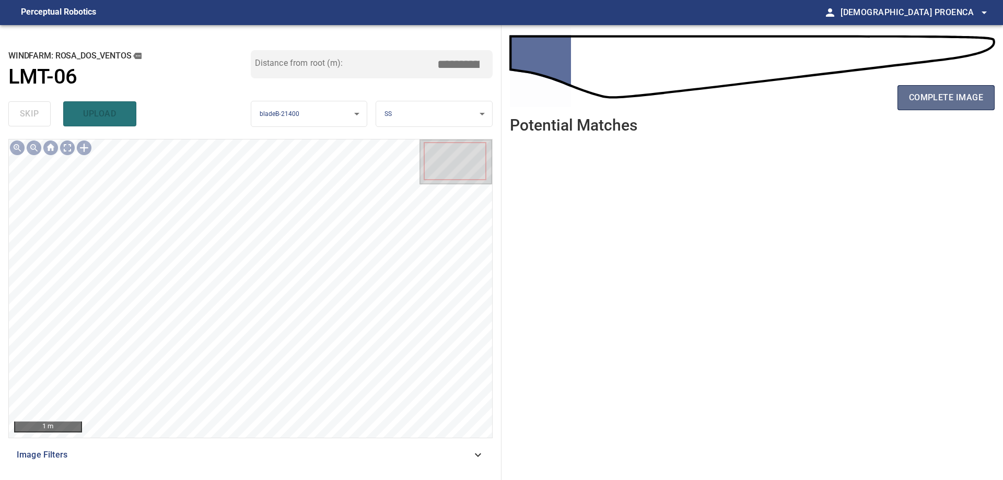
click at [944, 102] on span "complete image" at bounding box center [946, 97] width 74 height 15
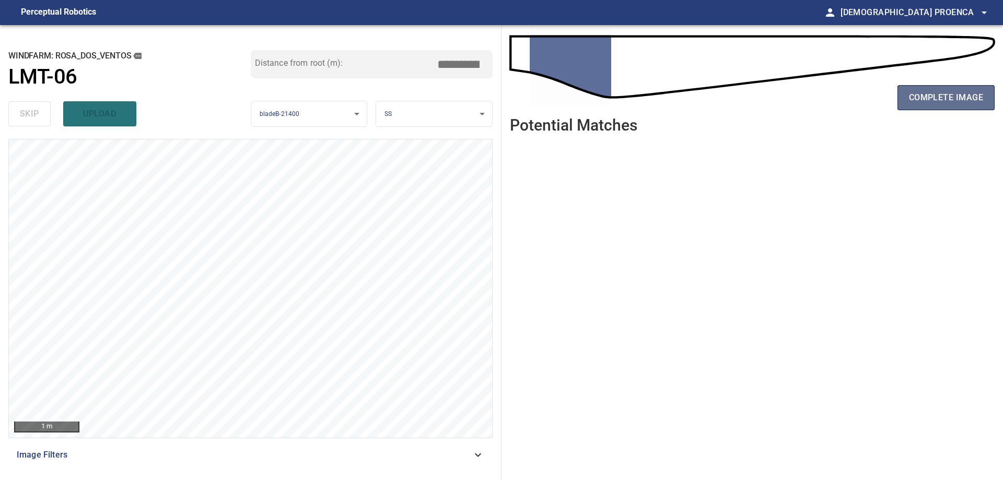
click at [940, 95] on span "complete image" at bounding box center [946, 97] width 74 height 15
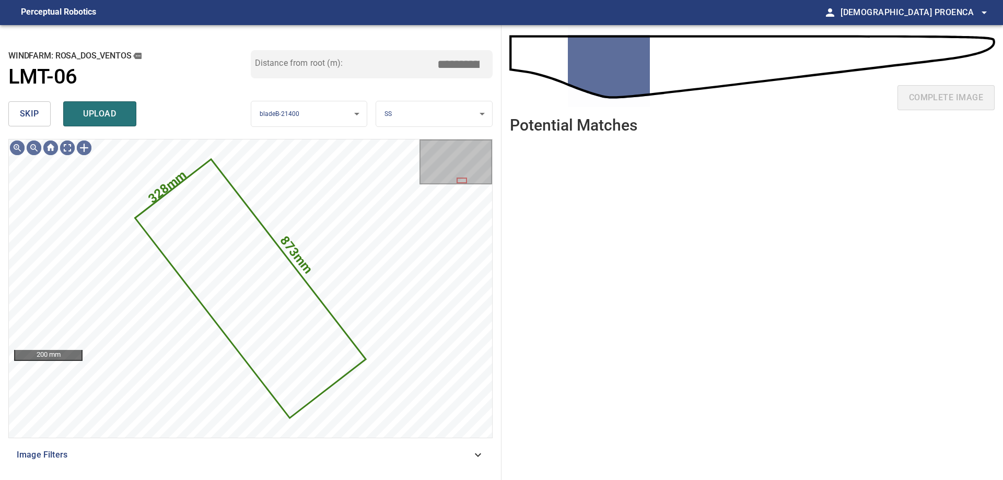
click at [14, 113] on button "skip" at bounding box center [29, 113] width 42 height 25
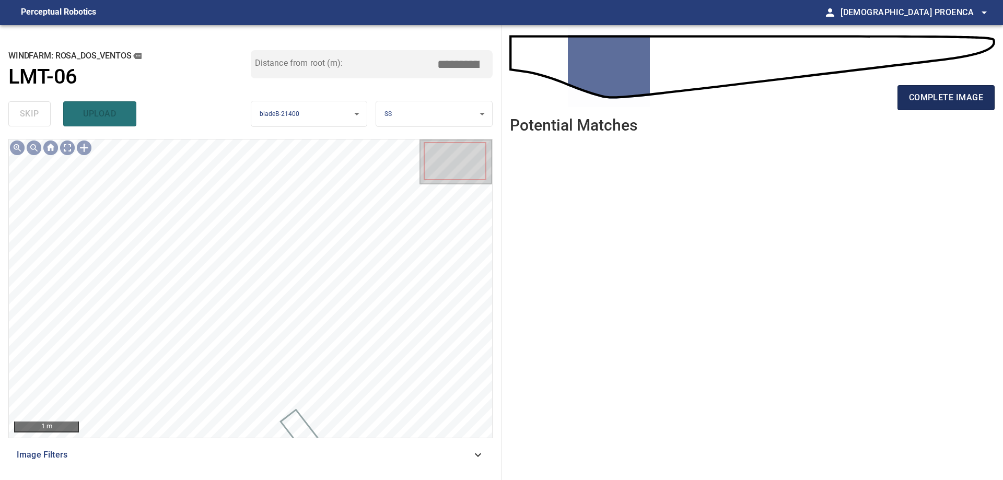
click at [923, 100] on span "complete image" at bounding box center [946, 97] width 74 height 15
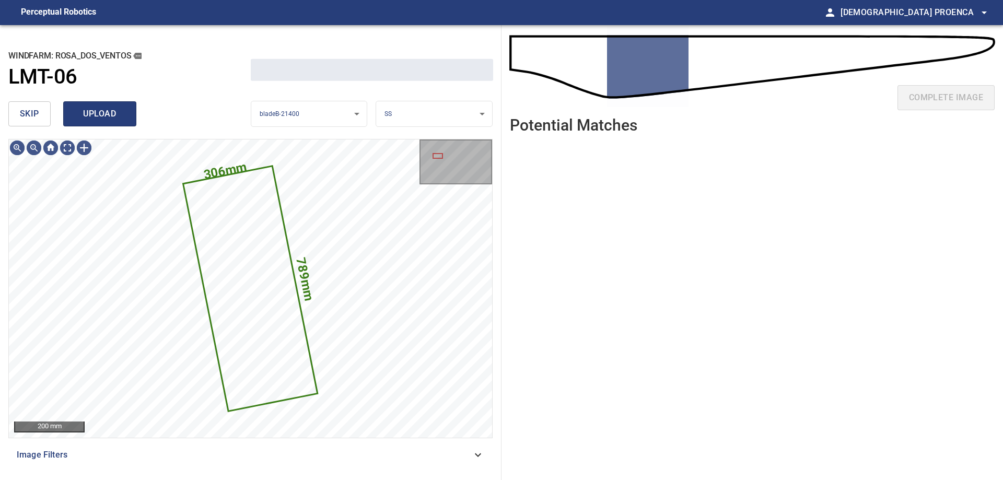
click at [100, 117] on span "upload" at bounding box center [100, 114] width 50 height 15
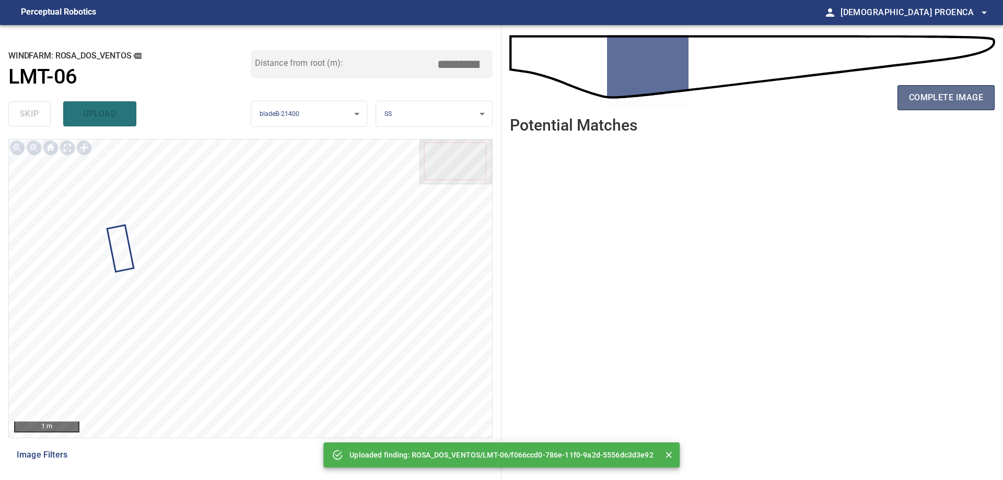
click at [929, 103] on span "complete image" at bounding box center [946, 97] width 74 height 15
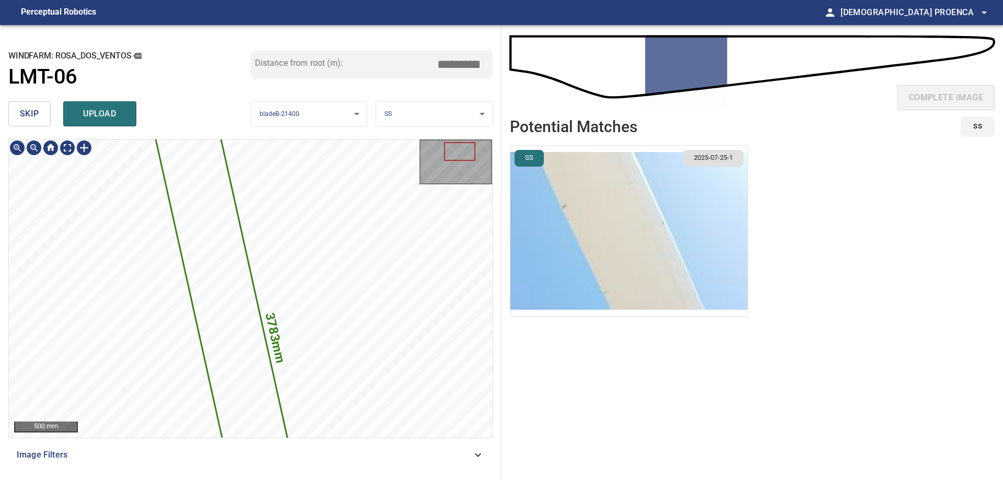
click at [327, 85] on div "**********" at bounding box center [250, 252] width 501 height 455
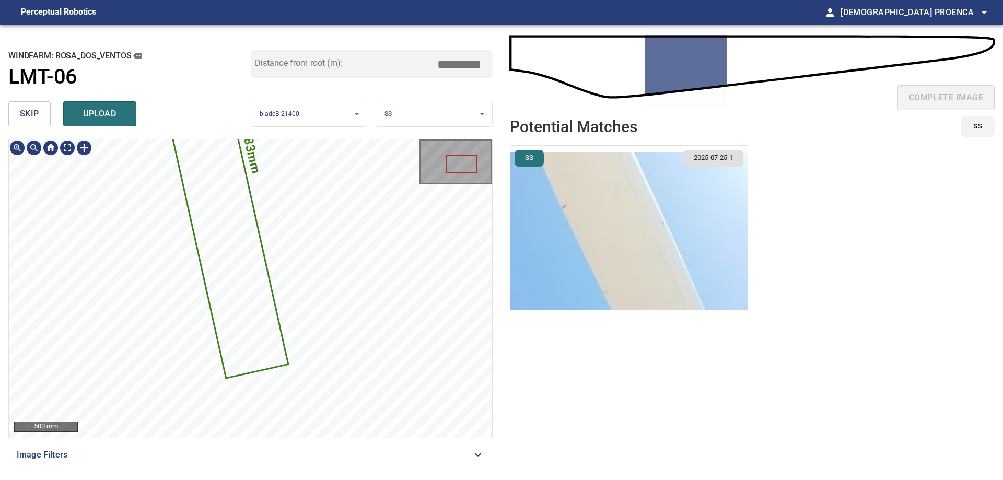
click at [29, 114] on span "skip" at bounding box center [29, 114] width 19 height 15
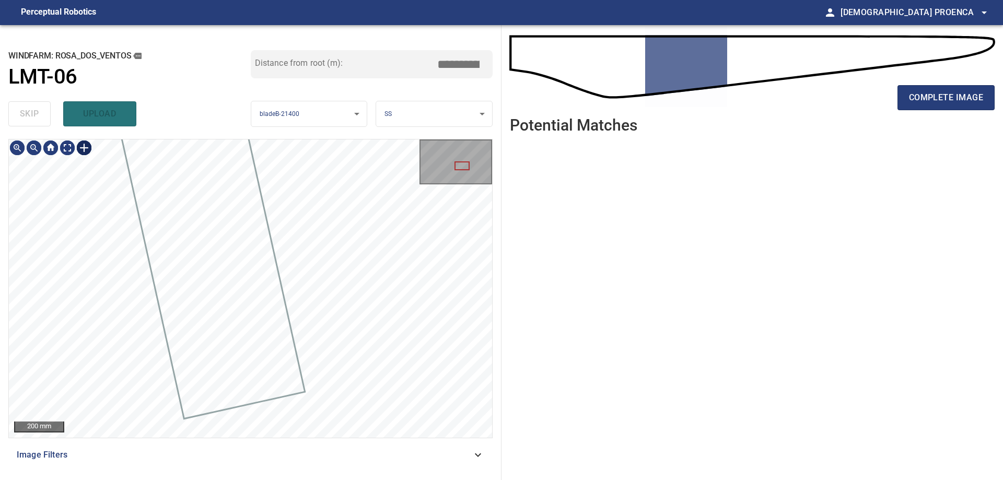
click at [81, 147] on div at bounding box center [84, 147] width 17 height 17
click at [320, 321] on div at bounding box center [250, 288] width 483 height 298
click at [252, 314] on div at bounding box center [250, 288] width 483 height 298
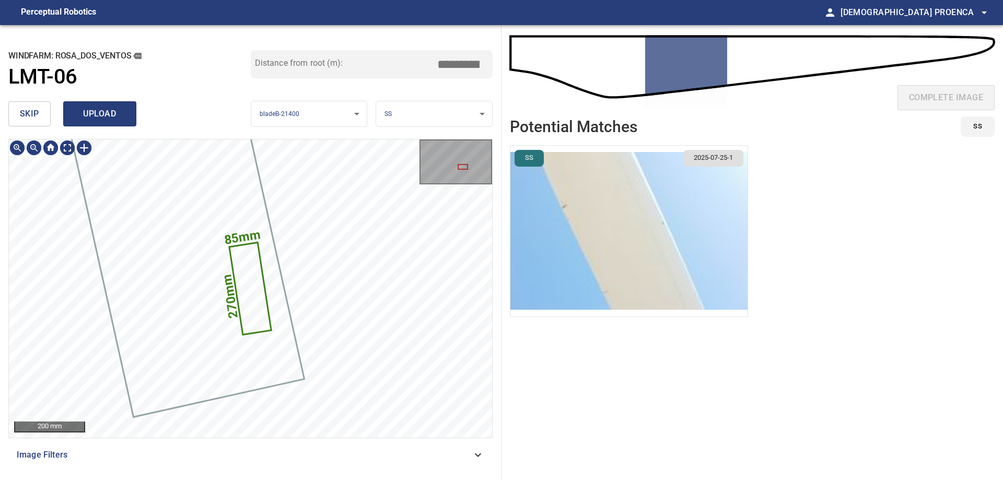
click at [113, 116] on span "upload" at bounding box center [100, 114] width 50 height 15
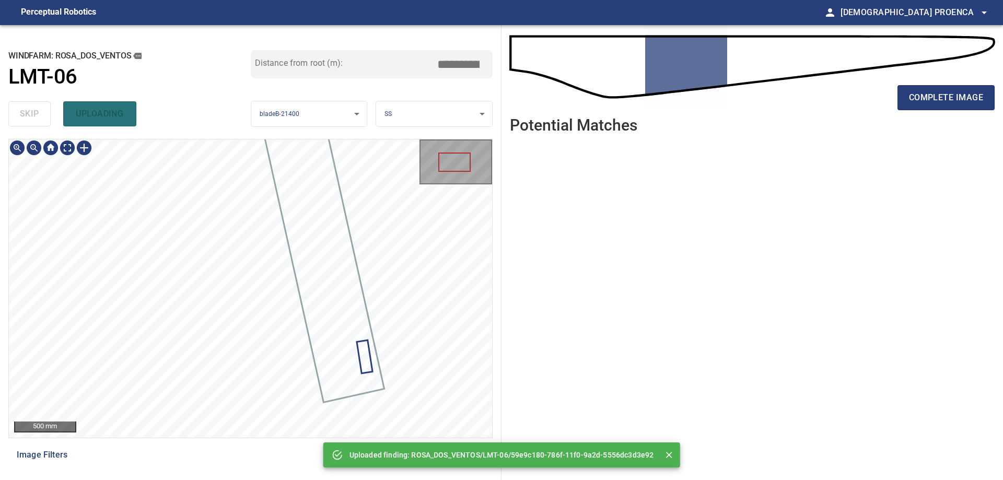
click at [138, 137] on div "**********" at bounding box center [250, 252] width 501 height 455
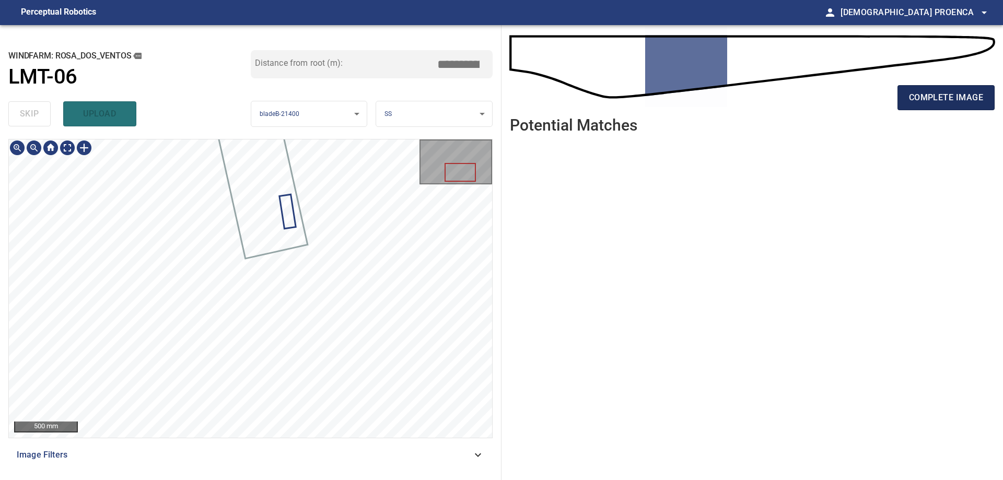
click at [942, 100] on span "complete image" at bounding box center [946, 97] width 74 height 15
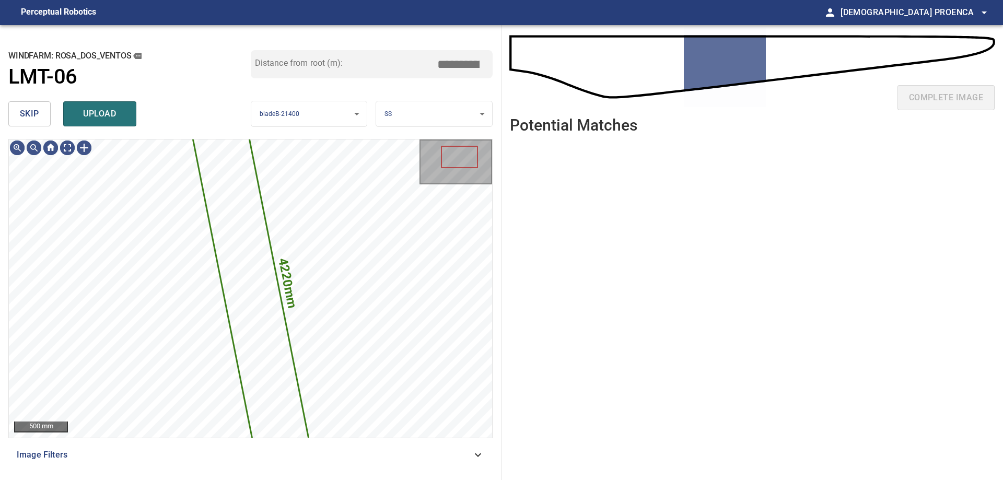
click at [20, 113] on span "skip" at bounding box center [29, 114] width 19 height 15
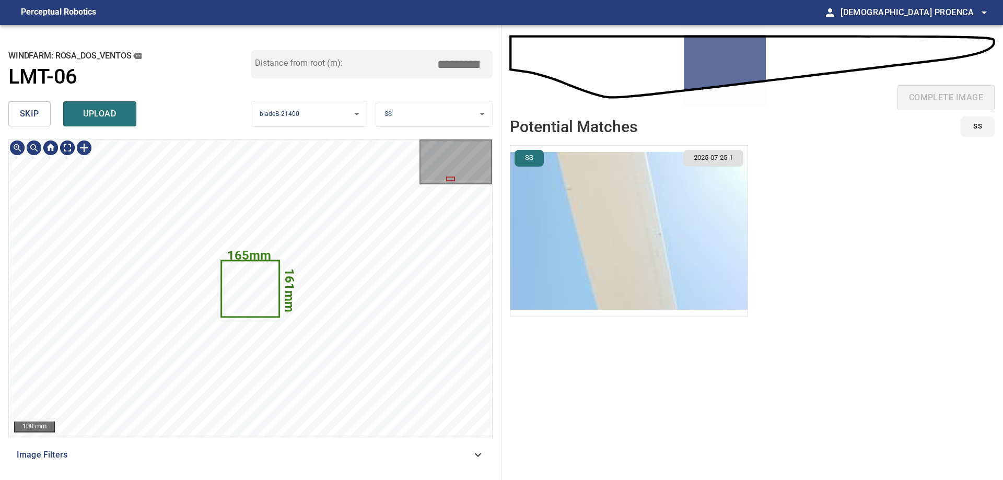
click at [254, 287] on icon at bounding box center [250, 288] width 56 height 55
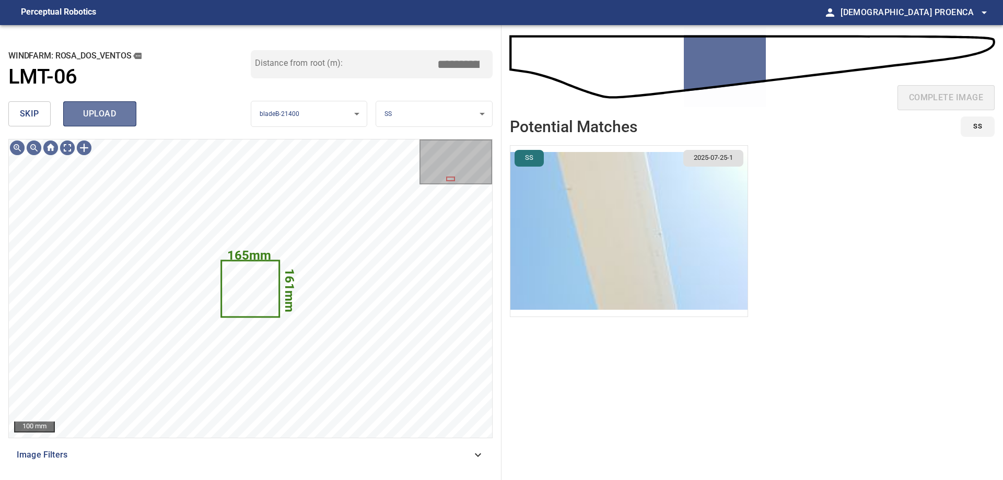
click at [96, 116] on span "upload" at bounding box center [100, 114] width 50 height 15
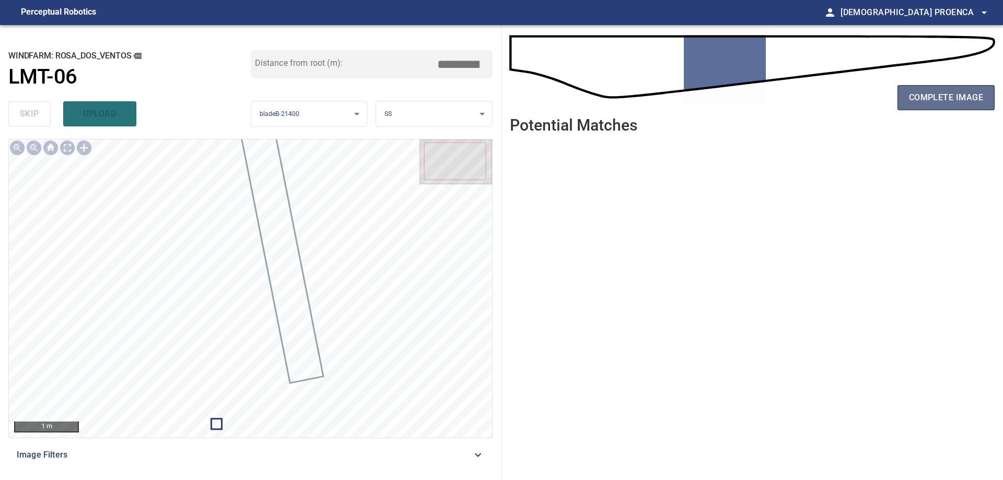
click at [929, 91] on span "complete image" at bounding box center [946, 97] width 74 height 15
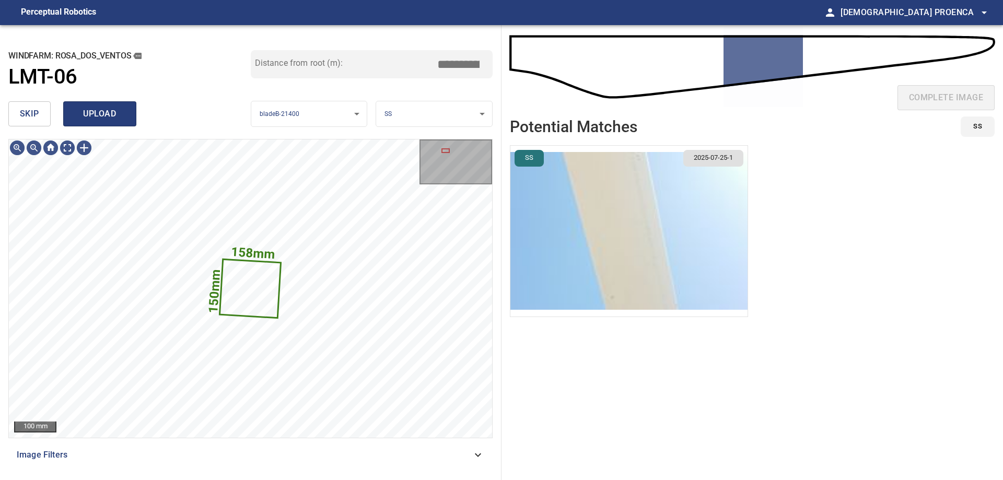
click at [117, 109] on span "upload" at bounding box center [100, 114] width 50 height 15
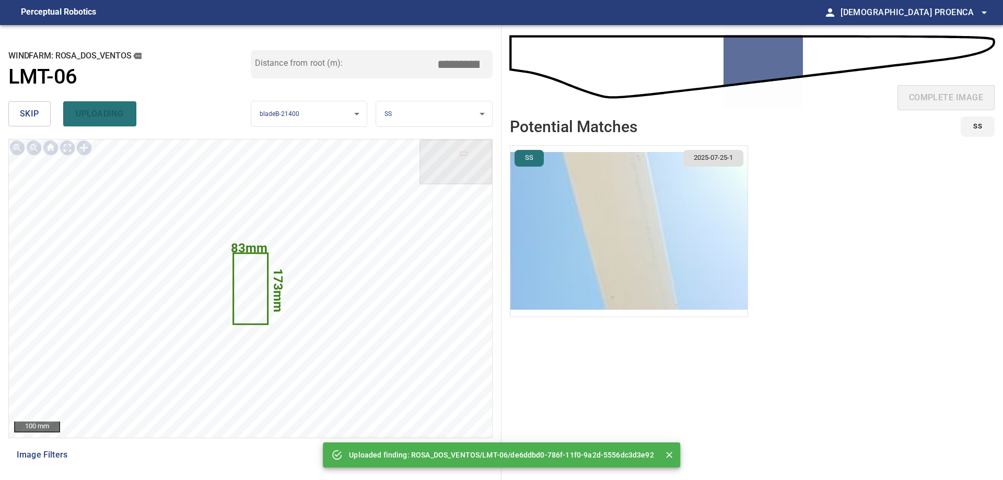
click at [26, 115] on span "skip" at bounding box center [29, 114] width 19 height 15
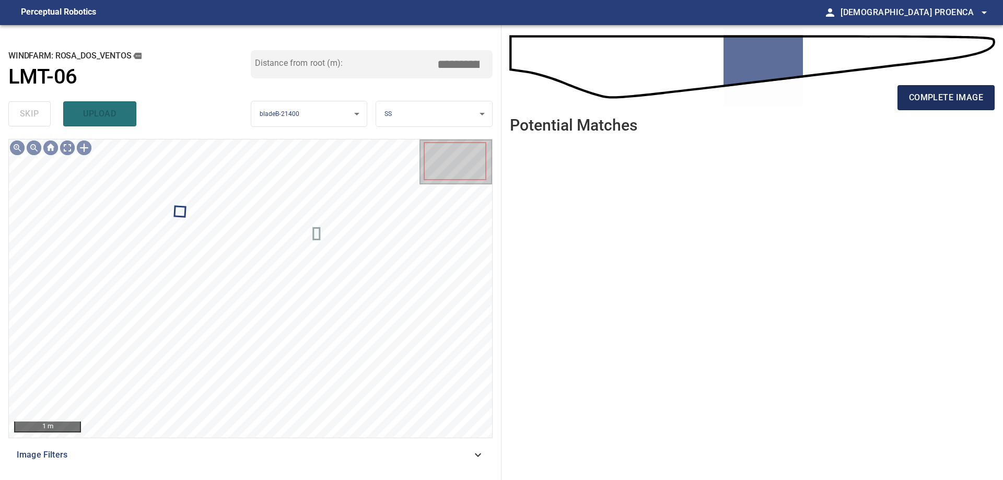
click at [930, 105] on span "complete image" at bounding box center [946, 97] width 74 height 15
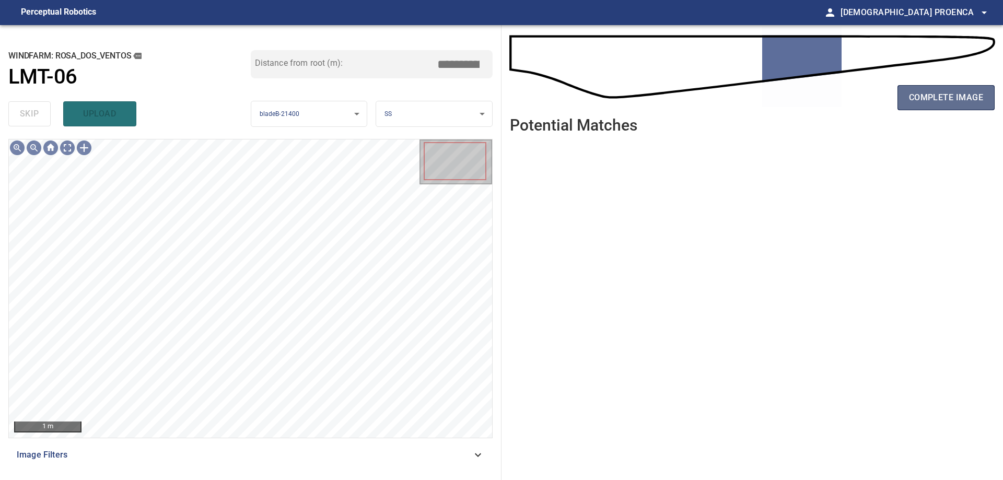
click at [924, 95] on span "complete image" at bounding box center [946, 97] width 74 height 15
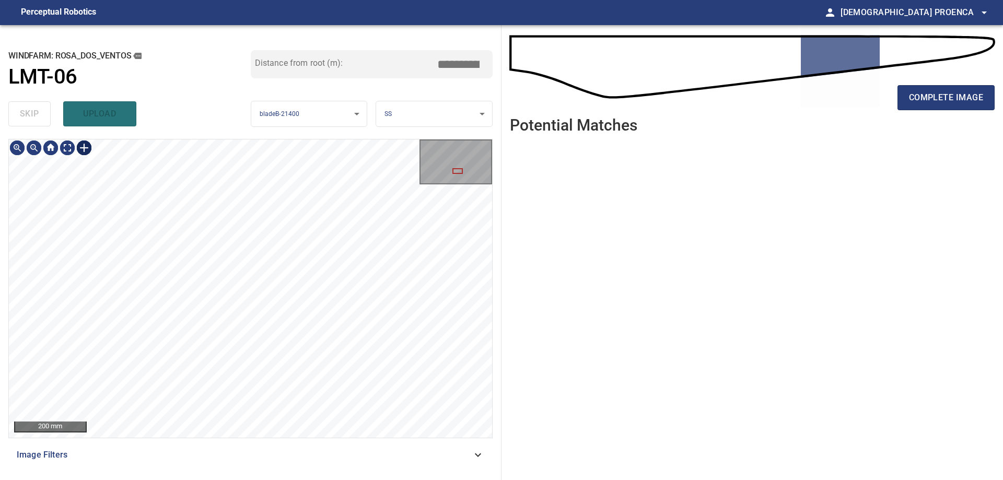
click at [83, 146] on div at bounding box center [84, 147] width 17 height 17
click at [258, 269] on div at bounding box center [250, 288] width 483 height 298
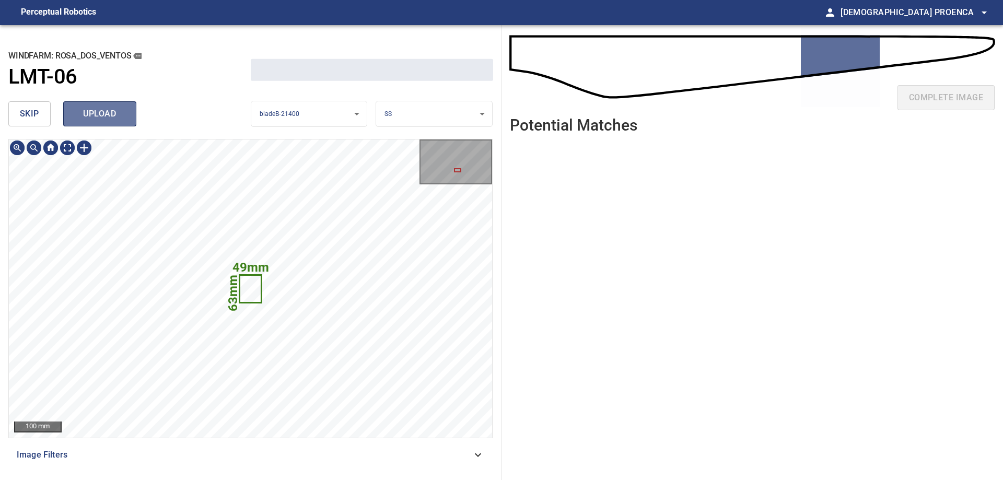
click at [105, 110] on span "upload" at bounding box center [100, 114] width 50 height 15
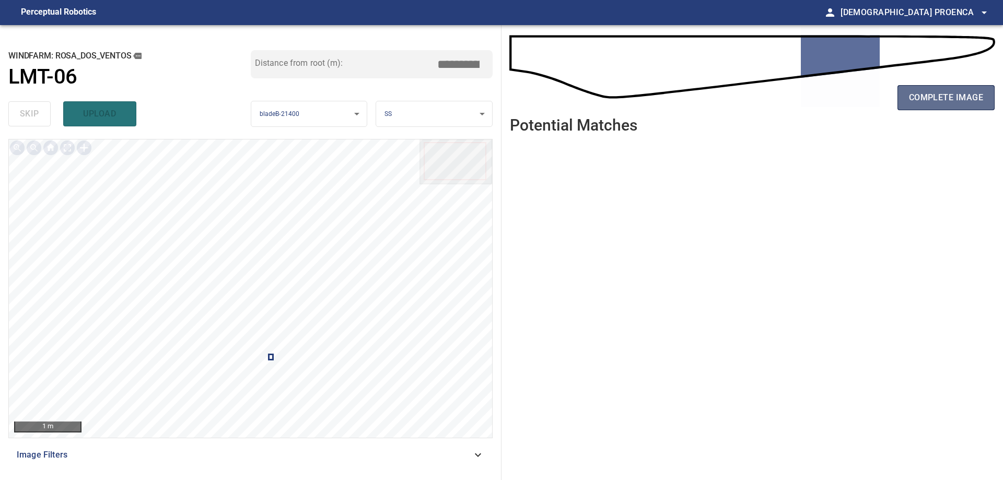
click at [926, 95] on span "complete image" at bounding box center [946, 97] width 74 height 15
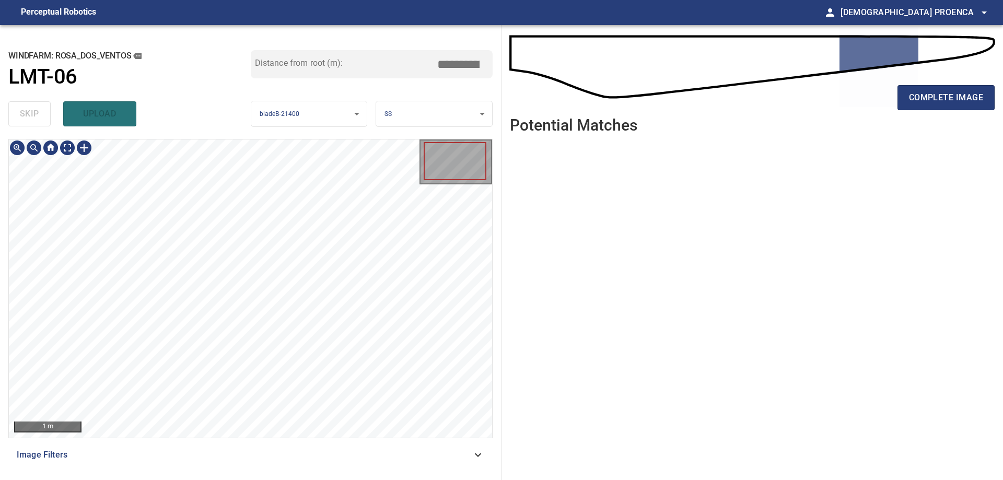
click at [89, 332] on div "**********" at bounding box center [501, 252] width 1003 height 455
click at [85, 148] on div at bounding box center [84, 147] width 17 height 17
click at [288, 250] on div at bounding box center [250, 288] width 483 height 298
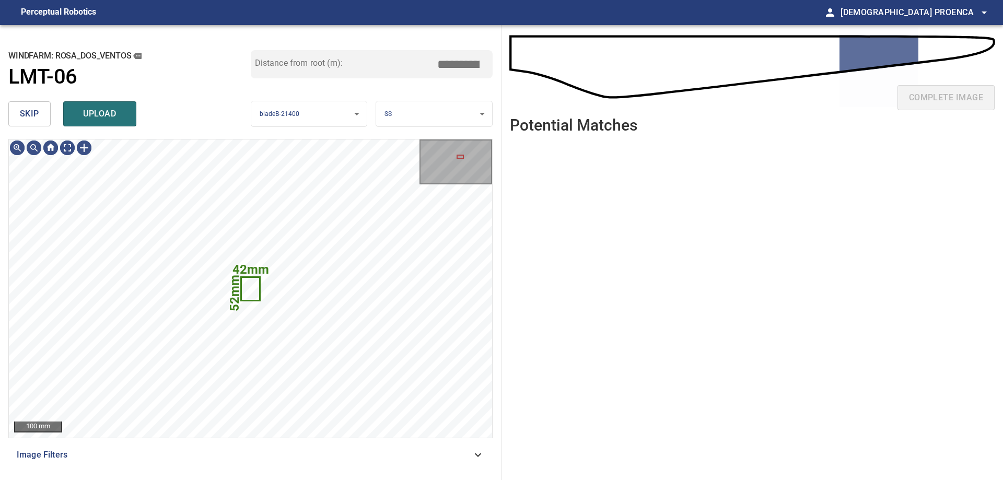
click at [101, 114] on span "upload" at bounding box center [100, 114] width 50 height 15
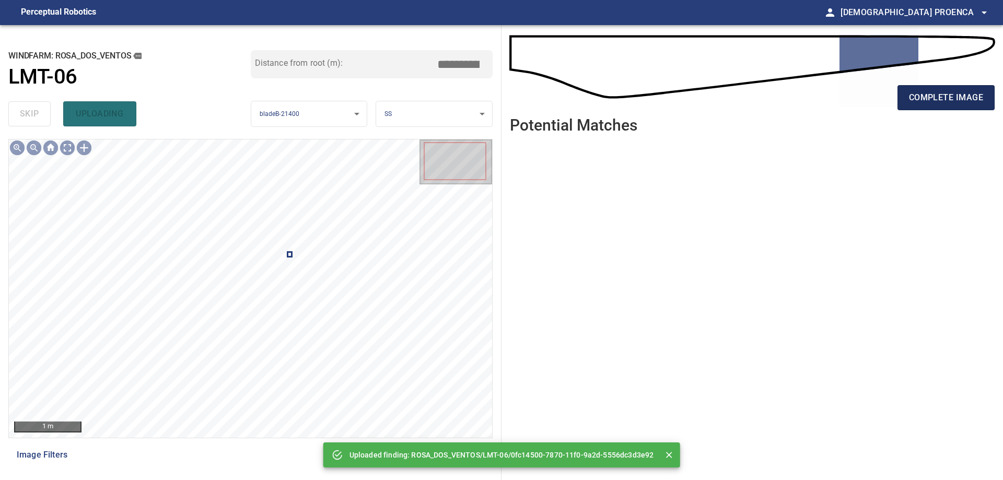
click at [922, 92] on span "complete image" at bounding box center [946, 97] width 74 height 15
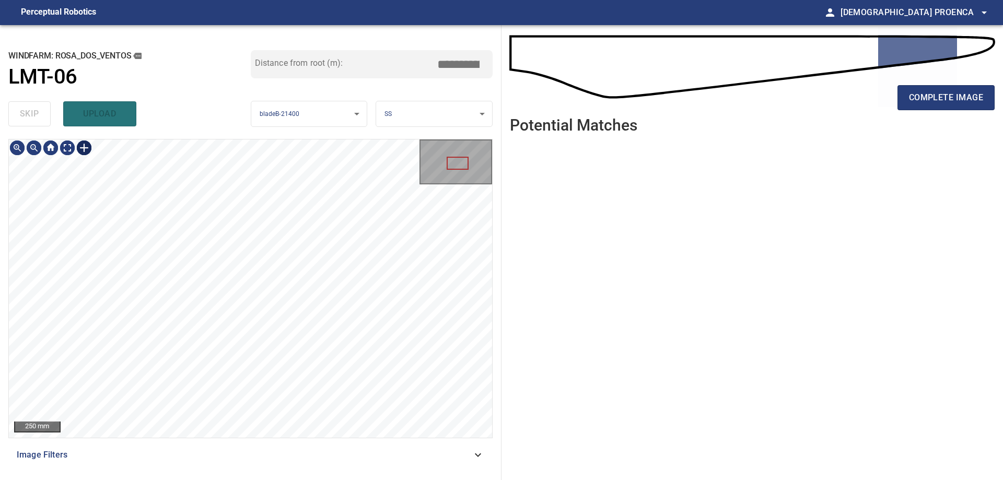
click at [85, 146] on div at bounding box center [84, 147] width 17 height 17
click at [271, 324] on div at bounding box center [250, 288] width 483 height 298
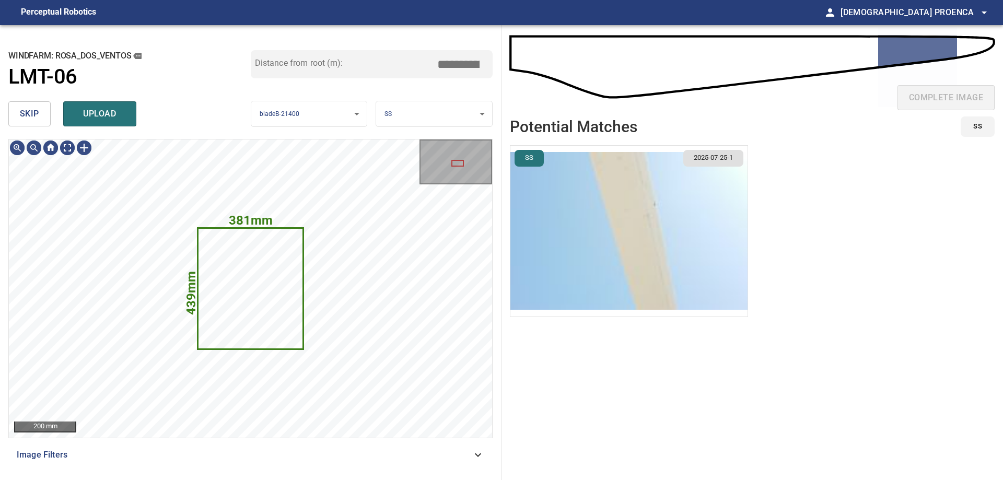
click at [97, 116] on span "upload" at bounding box center [100, 114] width 50 height 15
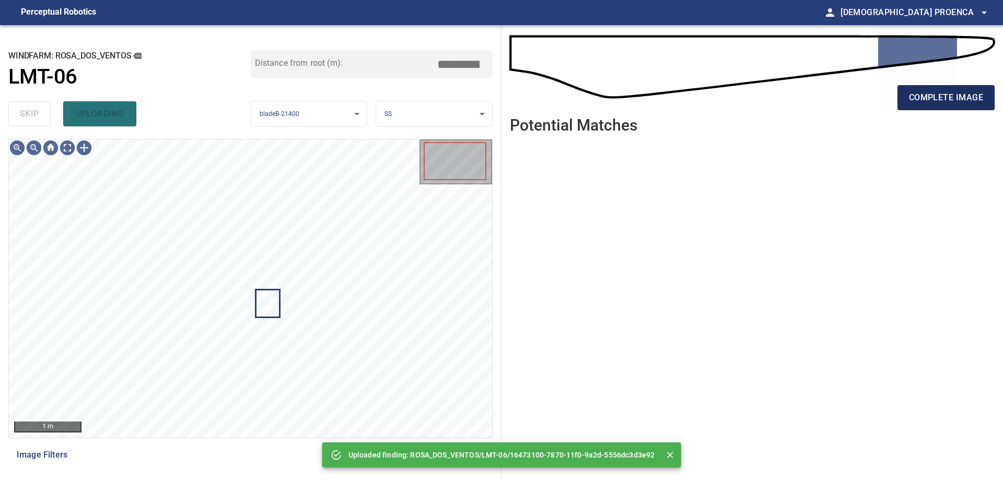
click at [926, 94] on span "complete image" at bounding box center [946, 97] width 74 height 15
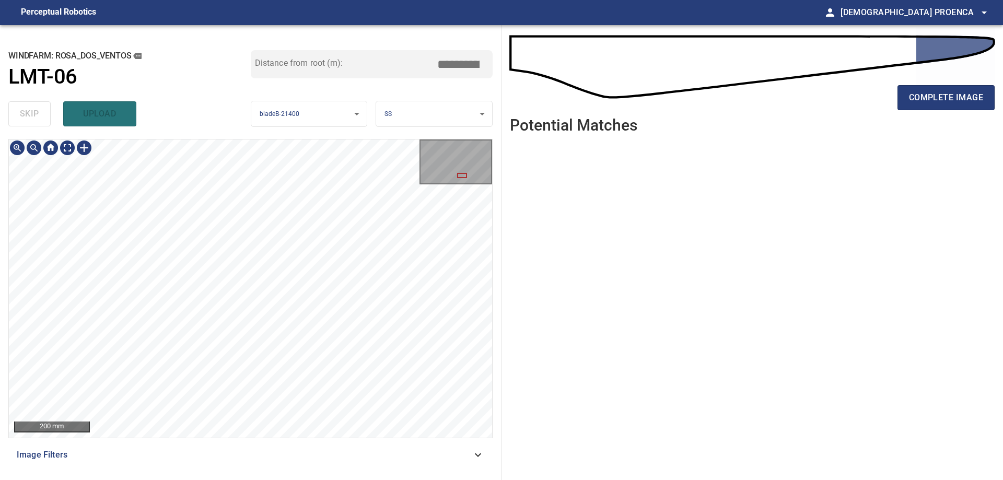
click at [292, 135] on div "**********" at bounding box center [250, 252] width 501 height 455
click at [953, 86] on button "complete image" at bounding box center [945, 97] width 97 height 25
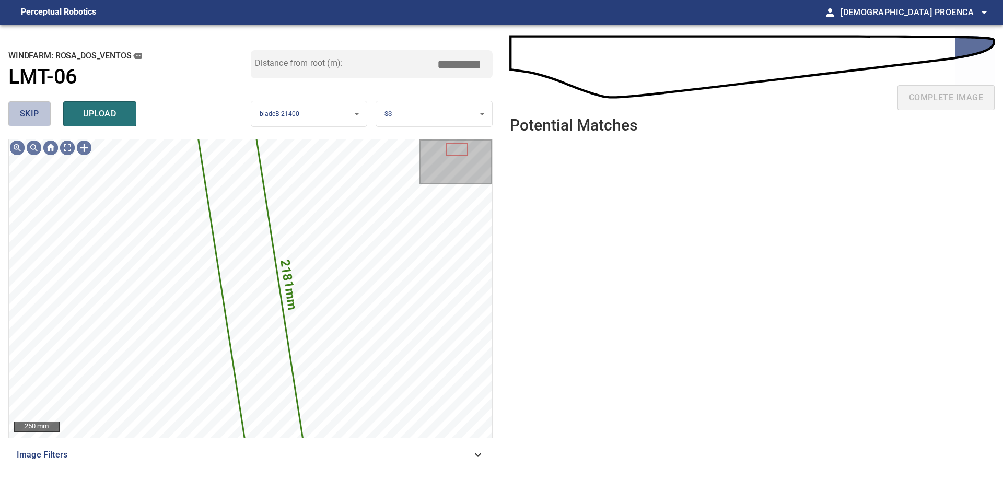
click at [25, 110] on span "skip" at bounding box center [29, 114] width 19 height 15
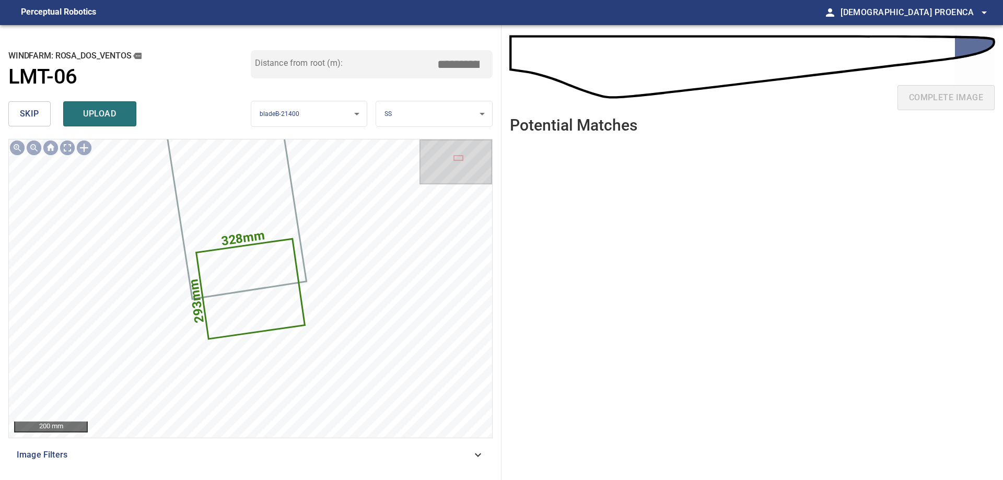
click at [28, 114] on span "skip" at bounding box center [29, 114] width 19 height 15
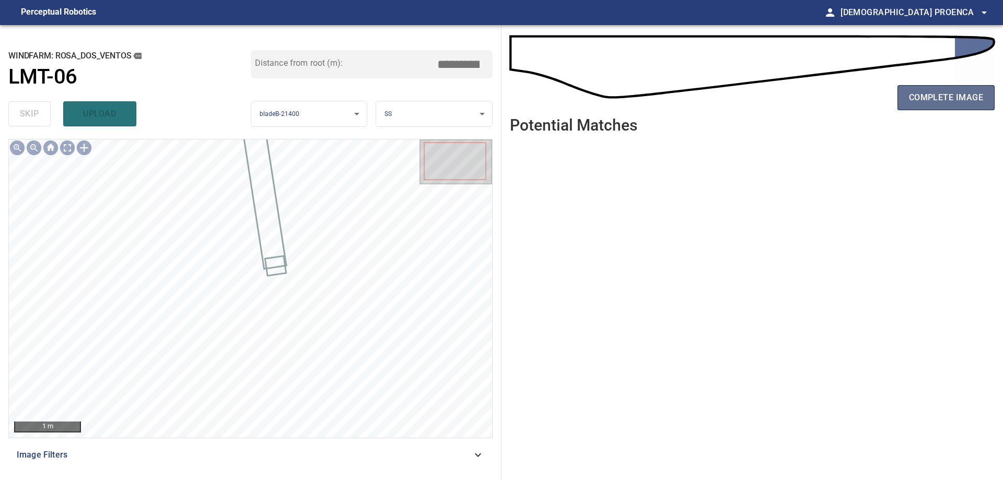
click at [918, 94] on span "complete image" at bounding box center [946, 97] width 74 height 15
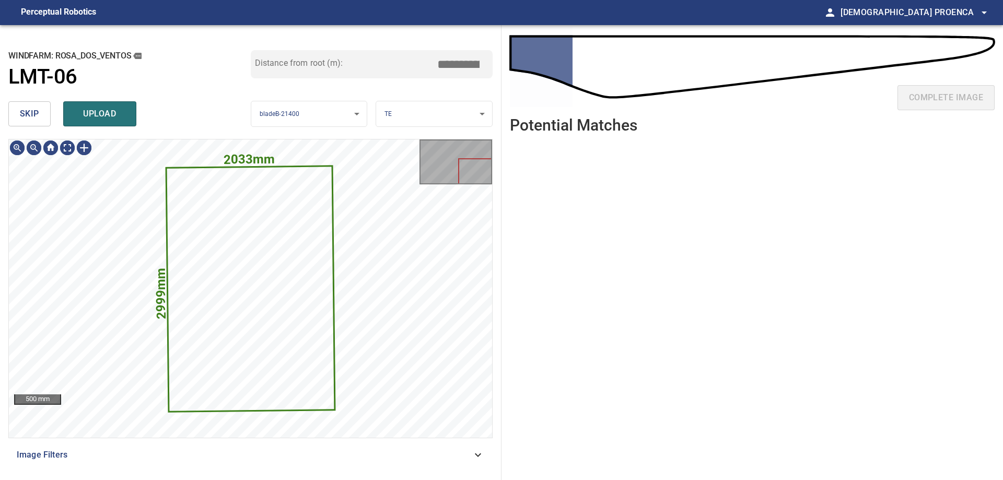
click at [25, 119] on span "skip" at bounding box center [29, 114] width 19 height 15
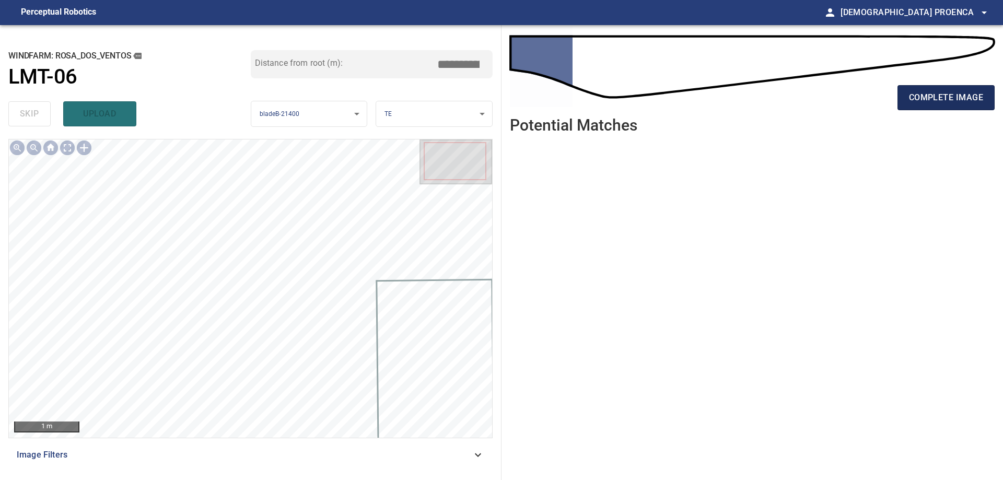
click at [947, 98] on span "complete image" at bounding box center [946, 97] width 74 height 15
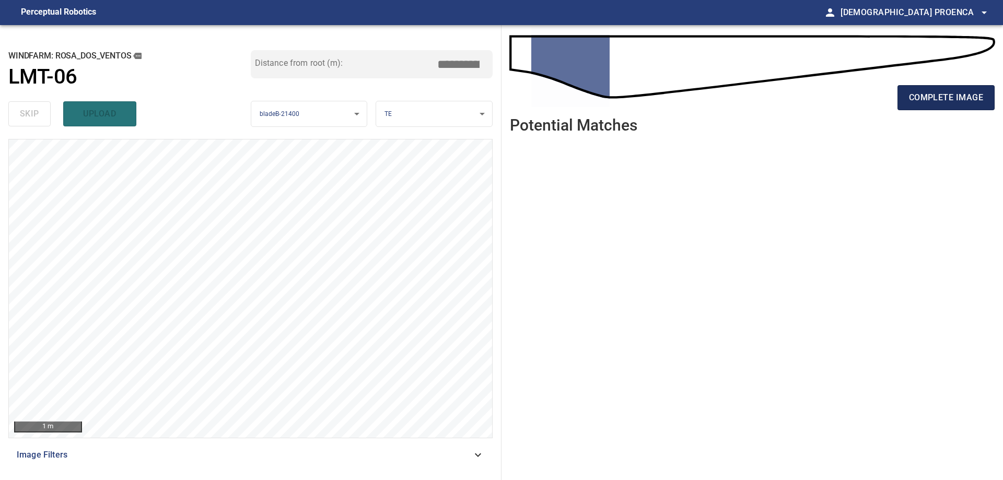
click at [944, 103] on span "complete image" at bounding box center [946, 97] width 74 height 15
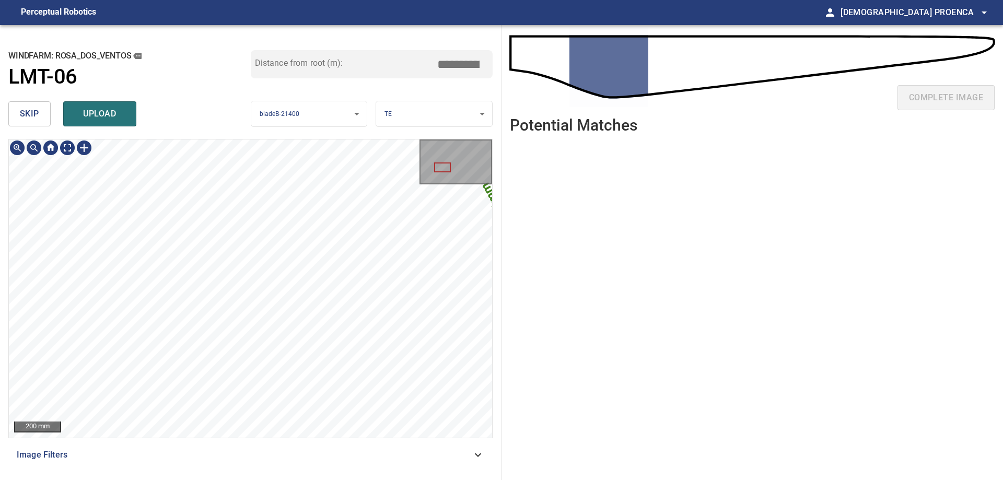
click at [543, 203] on div "**********" at bounding box center [501, 252] width 1003 height 455
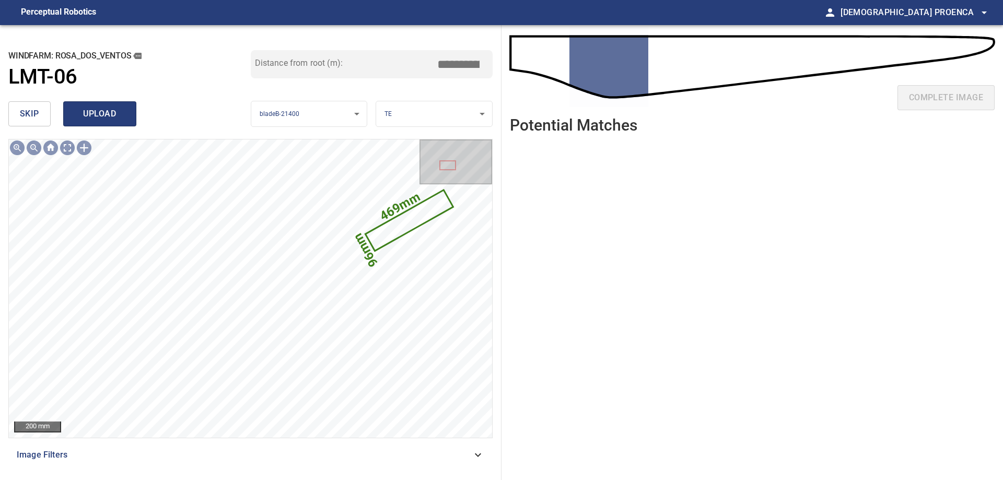
click at [96, 108] on span "upload" at bounding box center [100, 114] width 50 height 15
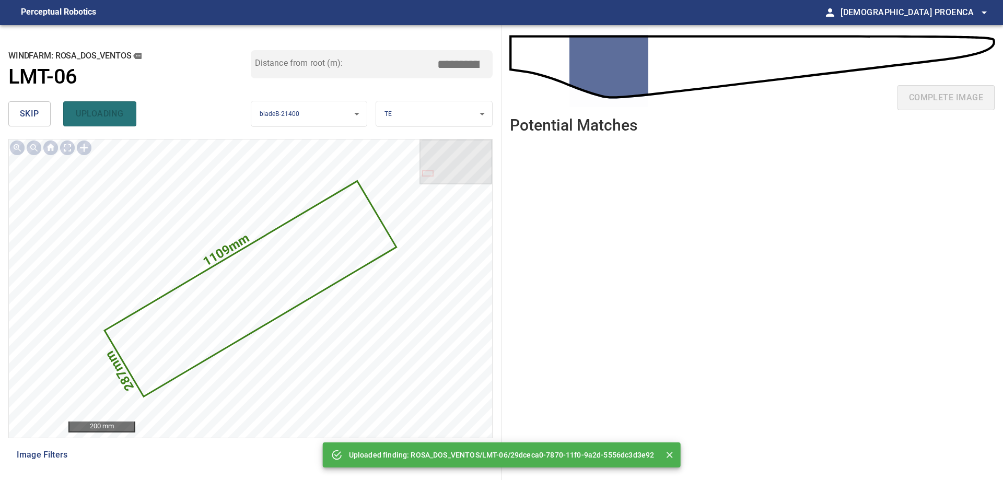
click at [34, 113] on span "skip" at bounding box center [29, 114] width 19 height 15
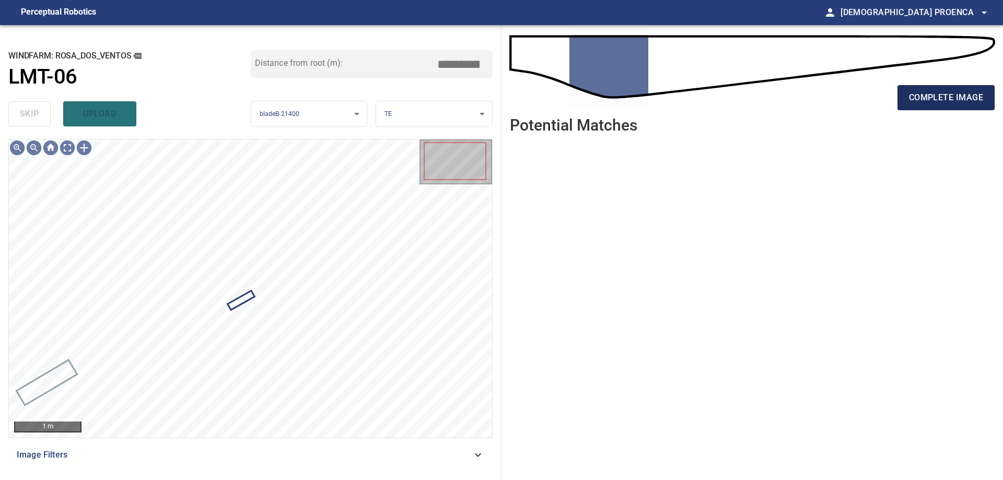
click at [942, 97] on span "complete image" at bounding box center [946, 97] width 74 height 15
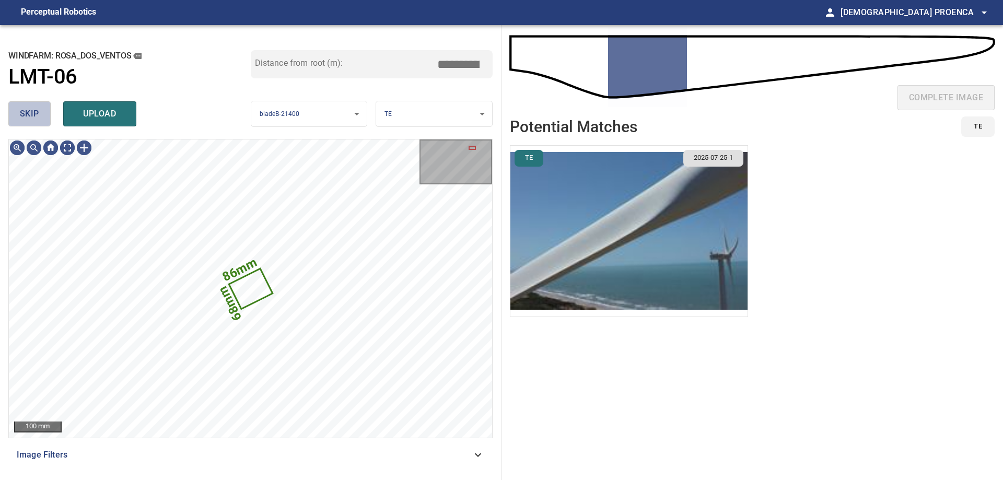
click at [29, 117] on span "skip" at bounding box center [29, 114] width 19 height 15
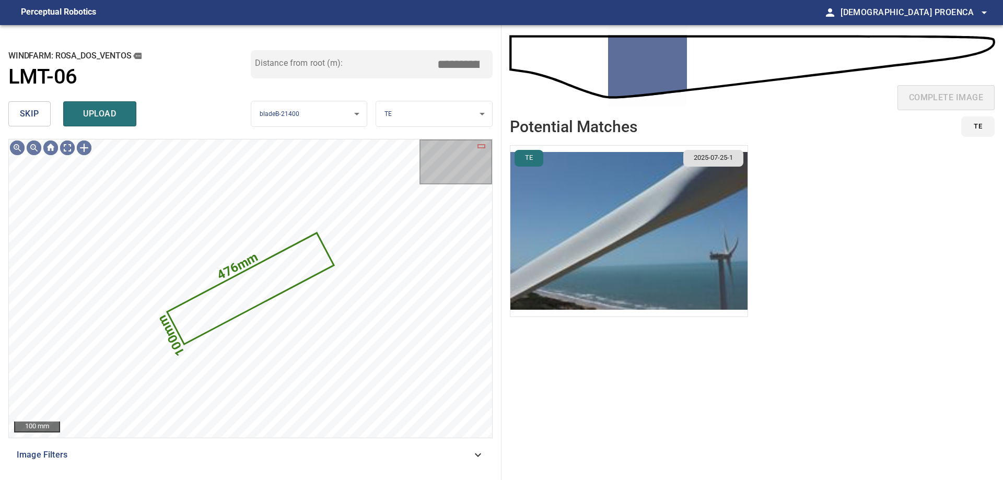
click at [29, 117] on span "skip" at bounding box center [29, 114] width 19 height 15
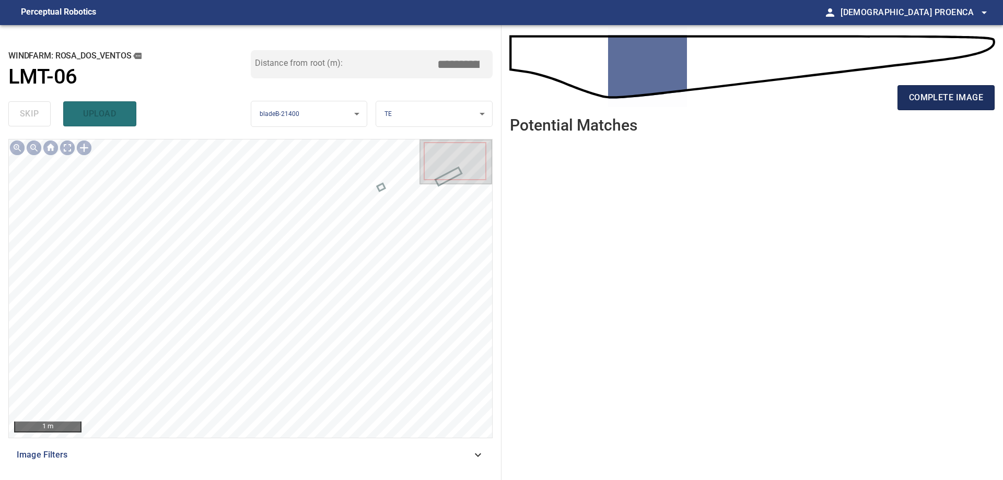
click at [936, 91] on span "complete image" at bounding box center [946, 97] width 74 height 15
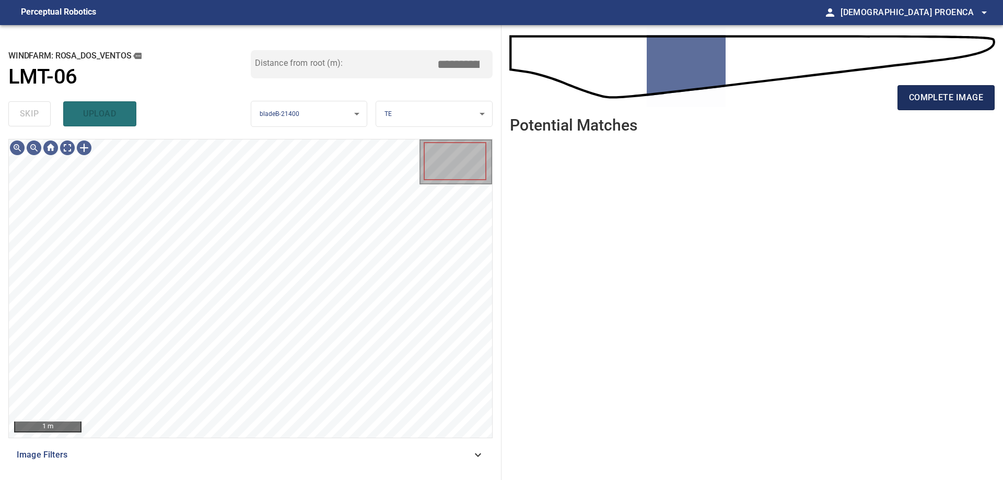
click at [953, 95] on span "complete image" at bounding box center [946, 97] width 74 height 15
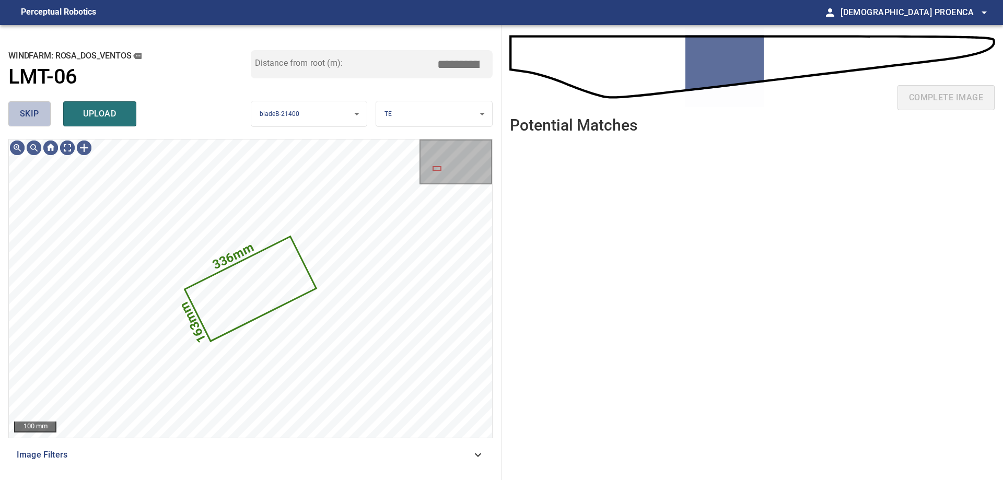
click at [20, 115] on span "skip" at bounding box center [29, 114] width 19 height 15
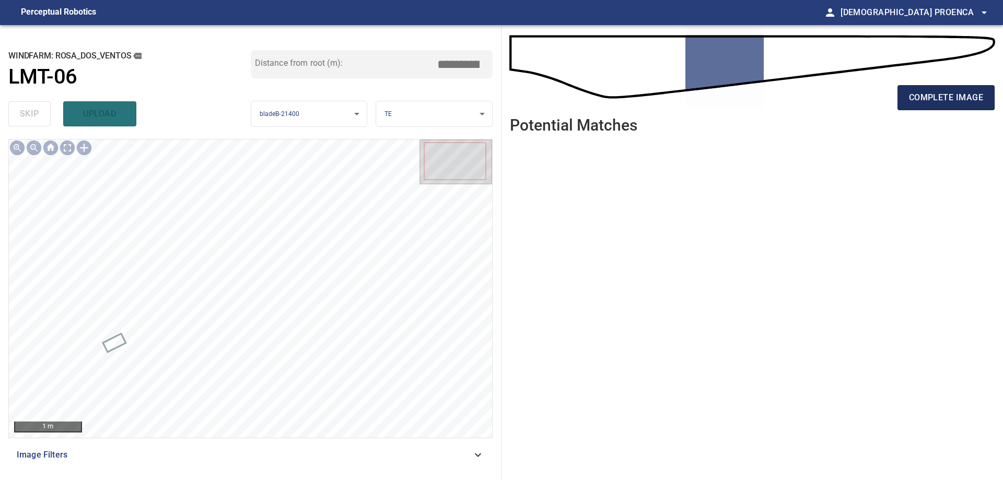
click at [939, 100] on span "complete image" at bounding box center [946, 97] width 74 height 15
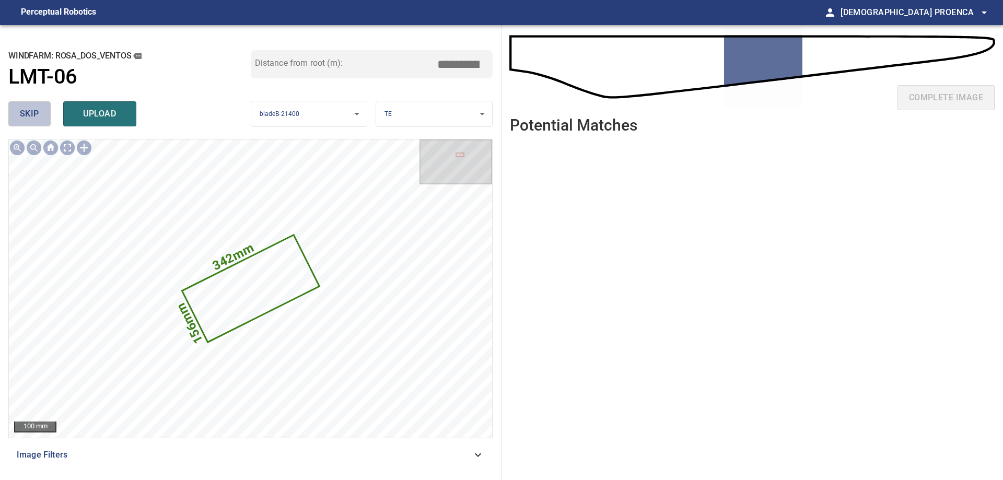
click at [37, 114] on span "skip" at bounding box center [29, 114] width 19 height 15
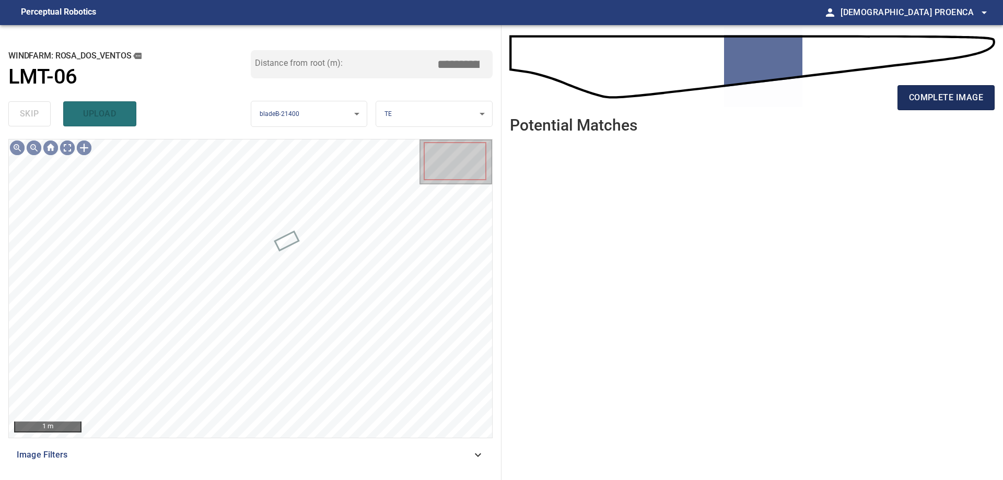
click at [959, 95] on span "complete image" at bounding box center [946, 97] width 74 height 15
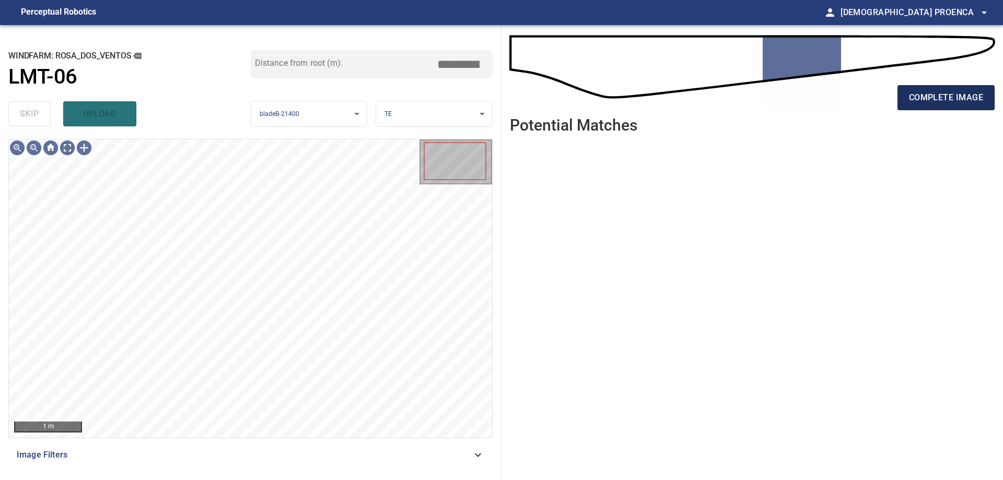
click at [938, 90] on div "complete image" at bounding box center [752, 102] width 485 height 42
click at [939, 97] on span "complete image" at bounding box center [946, 97] width 74 height 15
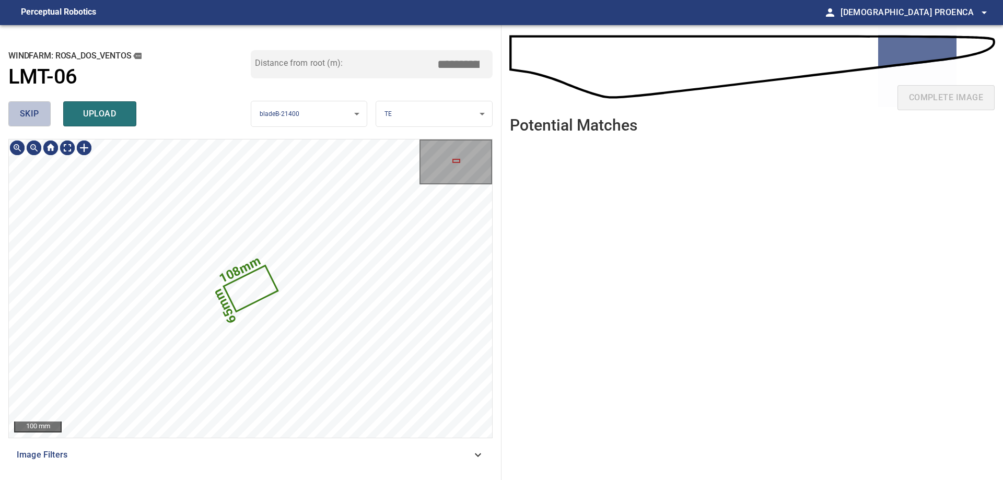
click at [29, 110] on span "skip" at bounding box center [29, 114] width 19 height 15
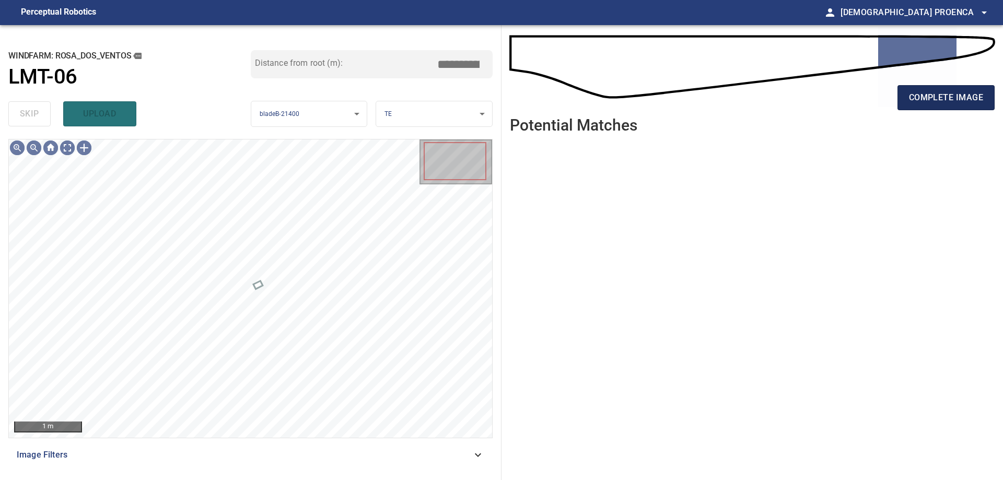
click at [932, 95] on span "complete image" at bounding box center [946, 97] width 74 height 15
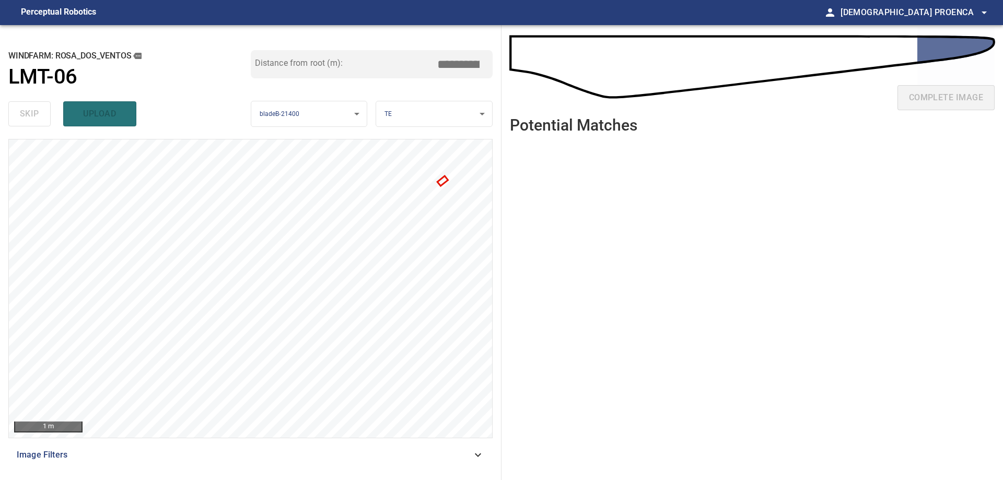
click at [442, 182] on div at bounding box center [455, 161] width 70 height 43
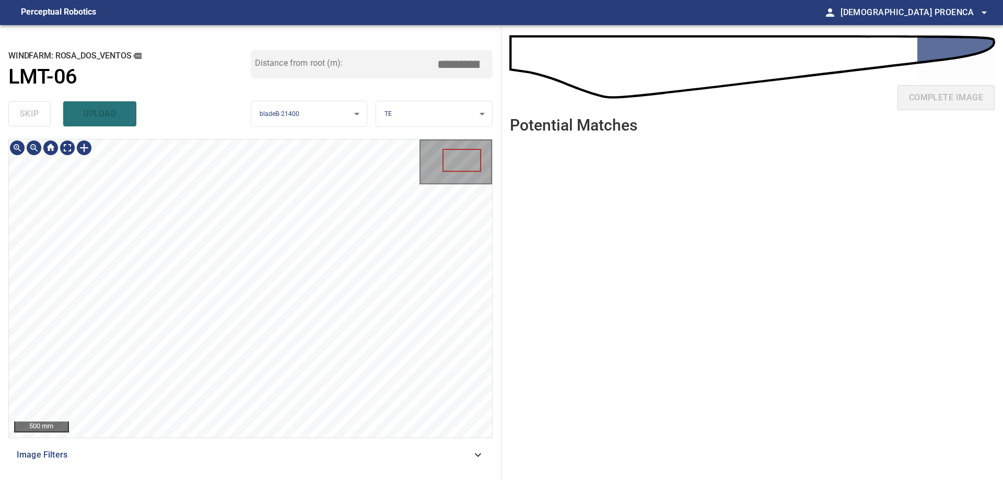
click at [119, 479] on html "**********" at bounding box center [501, 240] width 1003 height 480
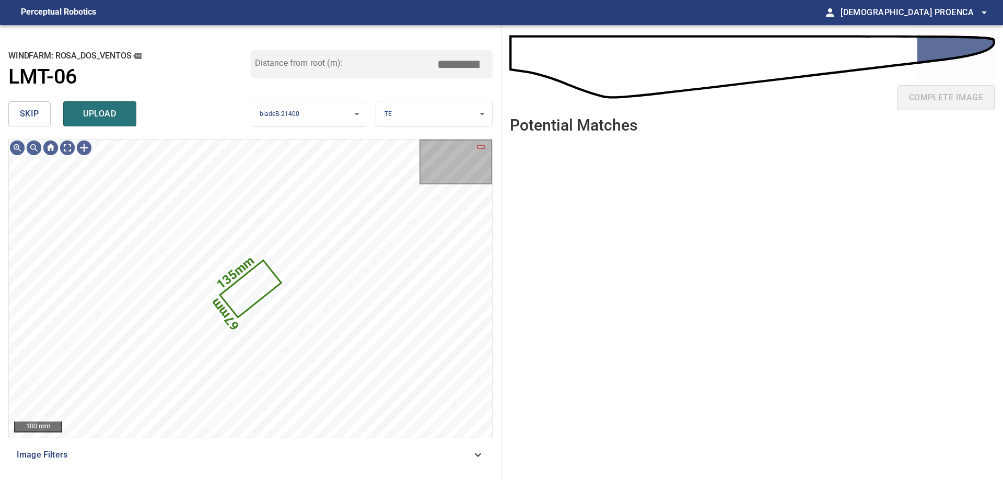
click at [27, 111] on span "skip" at bounding box center [29, 114] width 19 height 15
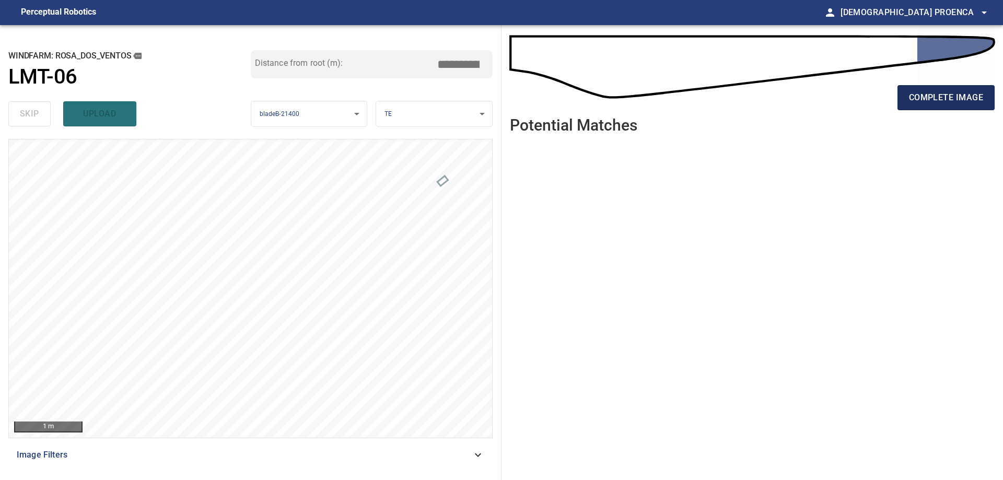
click at [960, 101] on span "complete image" at bounding box center [946, 97] width 74 height 15
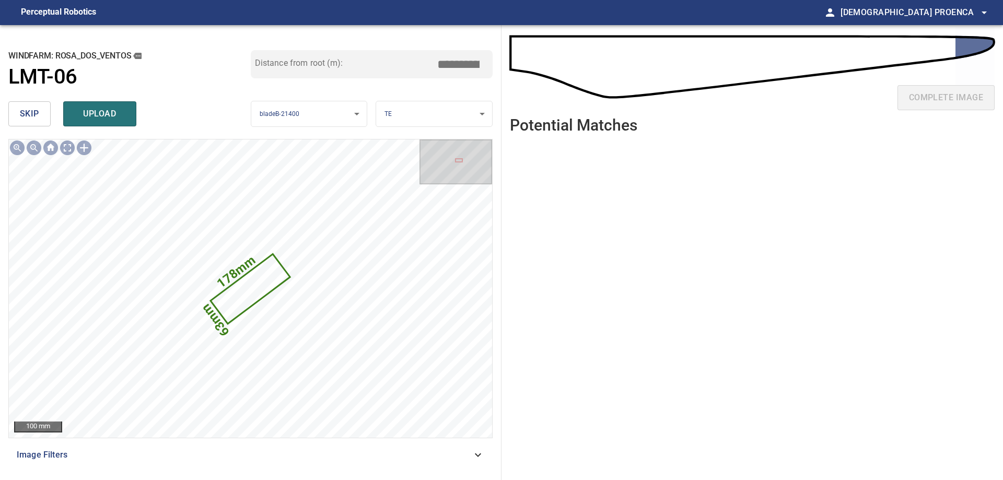
click at [38, 115] on span "skip" at bounding box center [29, 114] width 19 height 15
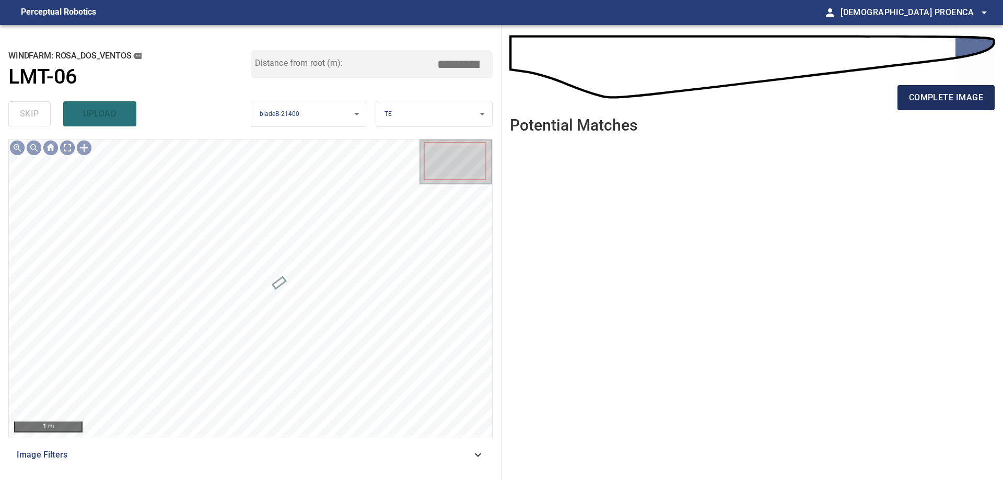
click at [917, 97] on span "complete image" at bounding box center [946, 97] width 74 height 15
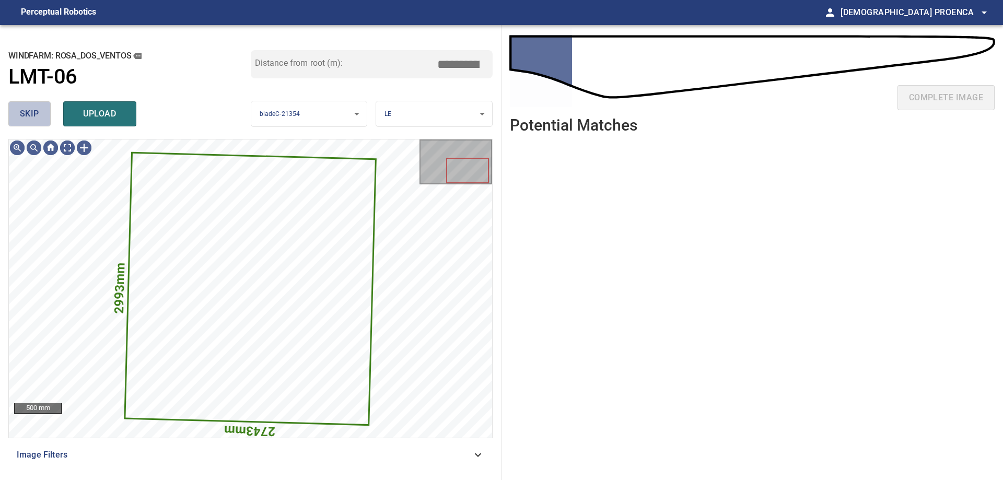
click at [22, 108] on span "skip" at bounding box center [29, 114] width 19 height 15
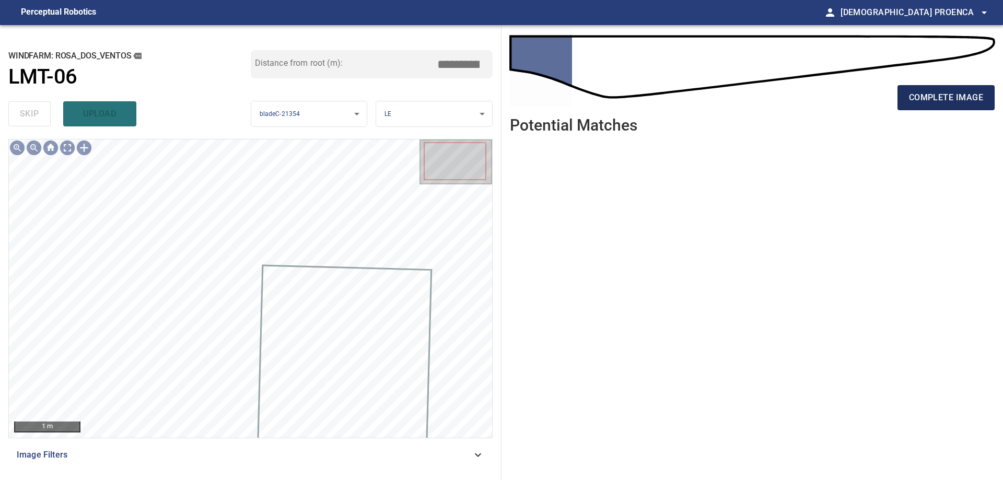
click at [940, 104] on span "complete image" at bounding box center [946, 97] width 74 height 15
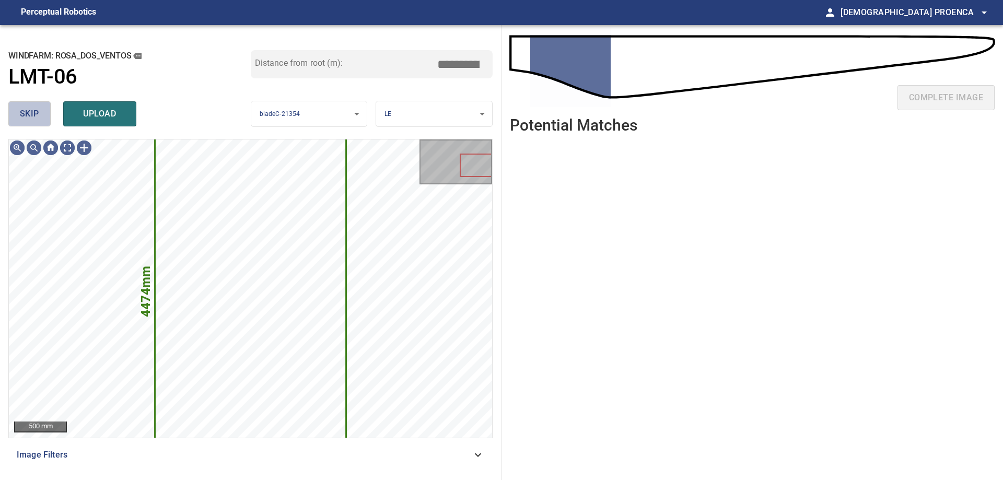
click at [22, 120] on span "skip" at bounding box center [29, 114] width 19 height 15
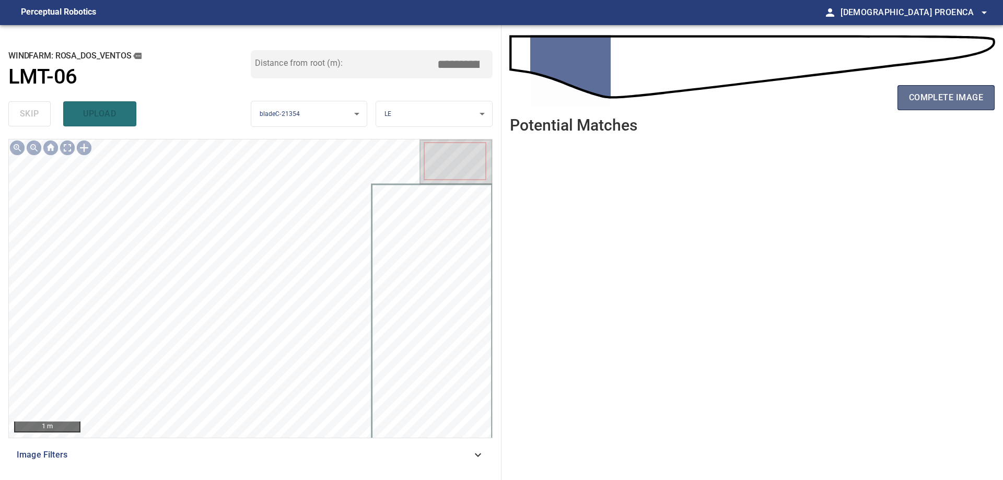
click at [956, 90] on button "complete image" at bounding box center [945, 97] width 97 height 25
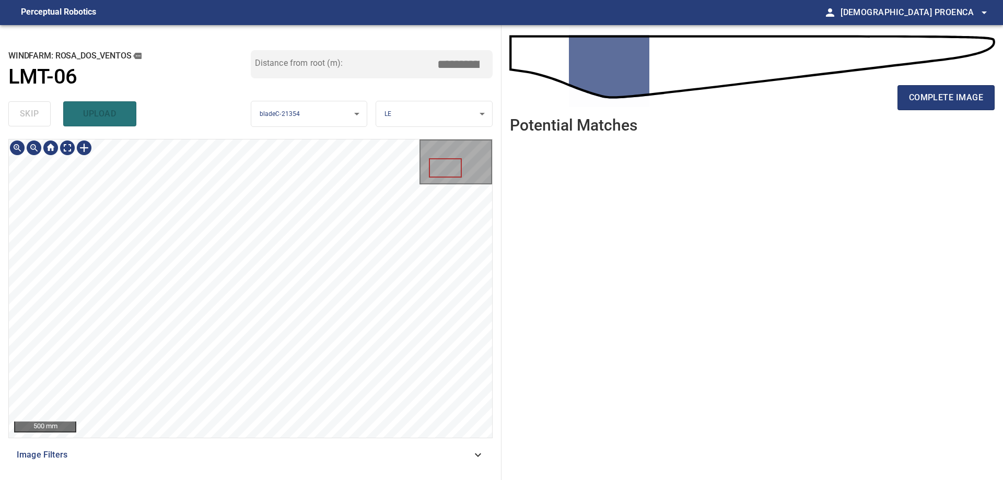
click at [457, 164] on div "500 mm" at bounding box center [250, 288] width 483 height 298
drag, startPoint x: 933, startPoint y: 100, endPoint x: 900, endPoint y: 94, distance: 33.4
click at [924, 97] on span "complete image" at bounding box center [946, 97] width 74 height 15
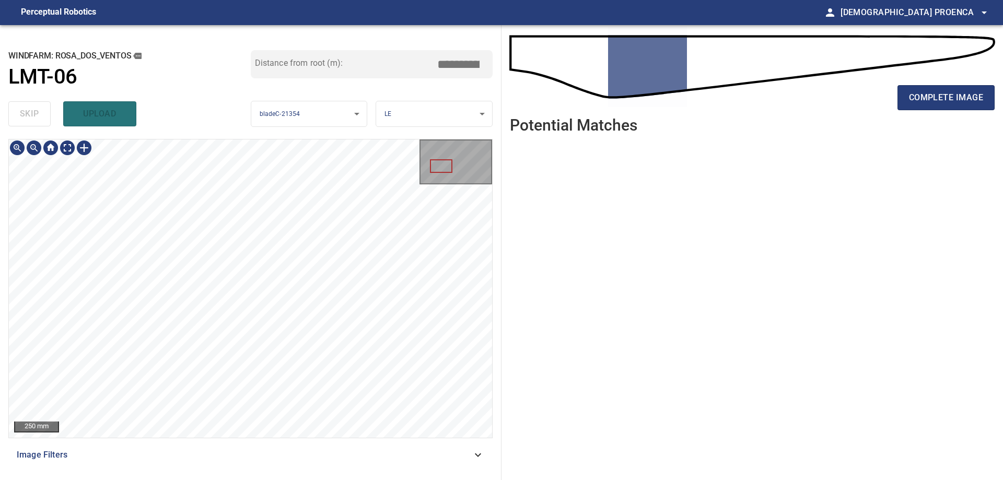
click at [500, 167] on div "**********" at bounding box center [250, 252] width 501 height 455
click at [86, 147] on div at bounding box center [84, 147] width 17 height 17
click at [353, 284] on div at bounding box center [250, 288] width 483 height 298
click at [317, 226] on div at bounding box center [300, 243] width 108 height 87
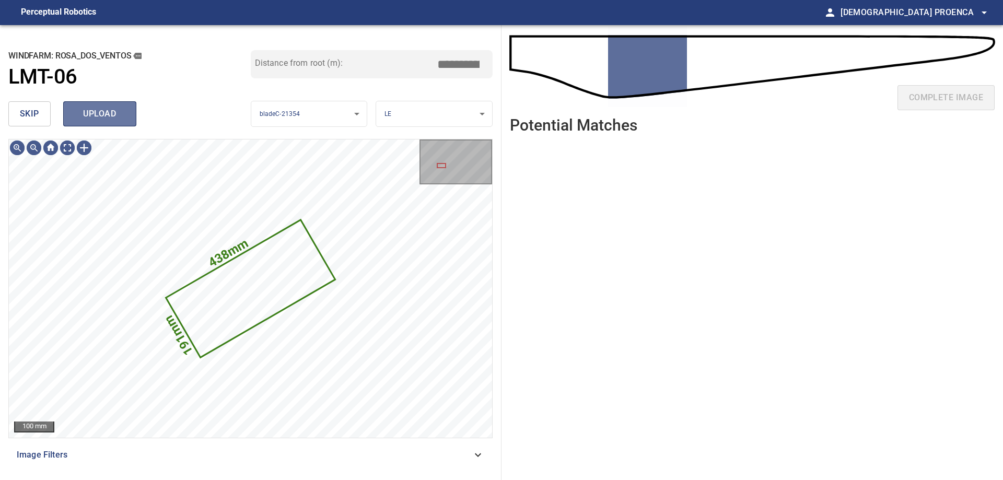
click at [104, 112] on span "upload" at bounding box center [100, 114] width 50 height 15
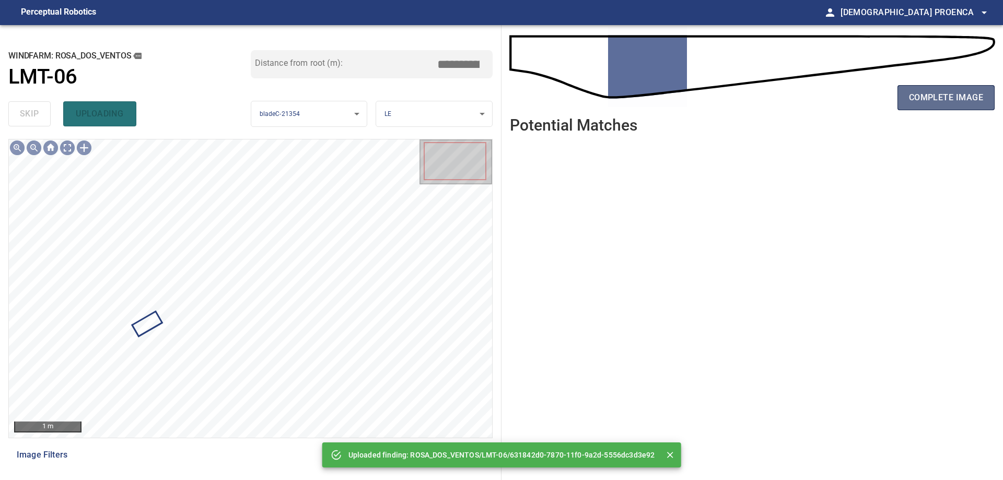
click at [933, 95] on span "complete image" at bounding box center [946, 97] width 74 height 15
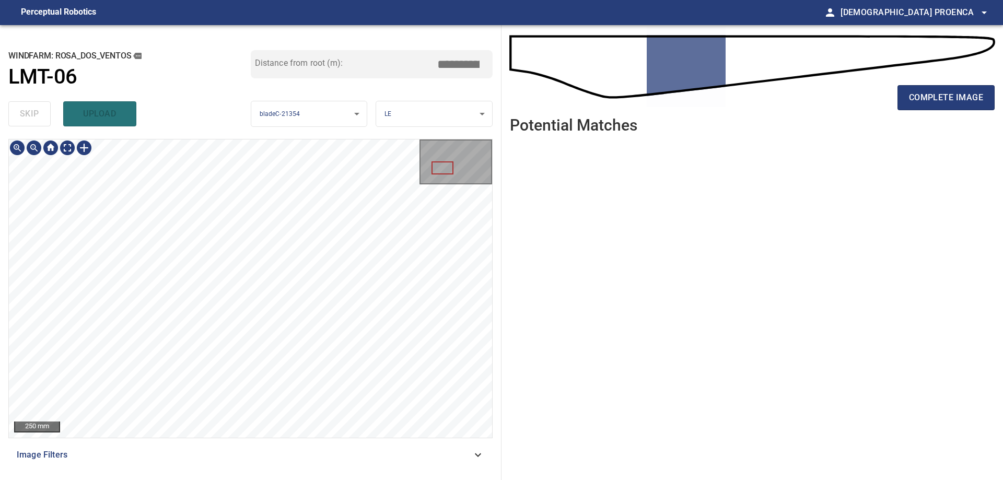
click at [501, 169] on div "**********" at bounding box center [501, 252] width 1003 height 455
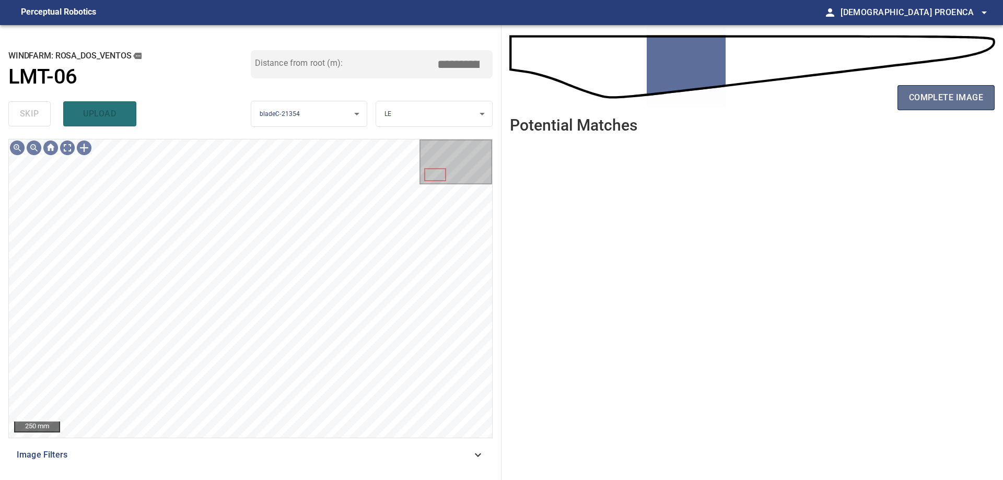
click at [916, 99] on span "complete image" at bounding box center [946, 97] width 74 height 15
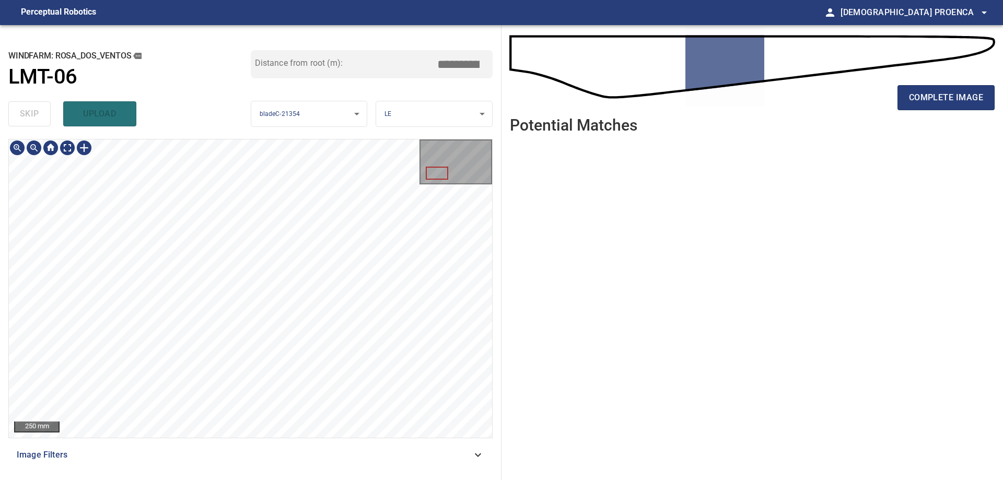
click at [554, 169] on div "**********" at bounding box center [501, 252] width 1003 height 455
click at [628, 258] on div "**********" at bounding box center [501, 252] width 1003 height 455
click at [947, 97] on span "complete image" at bounding box center [946, 97] width 74 height 15
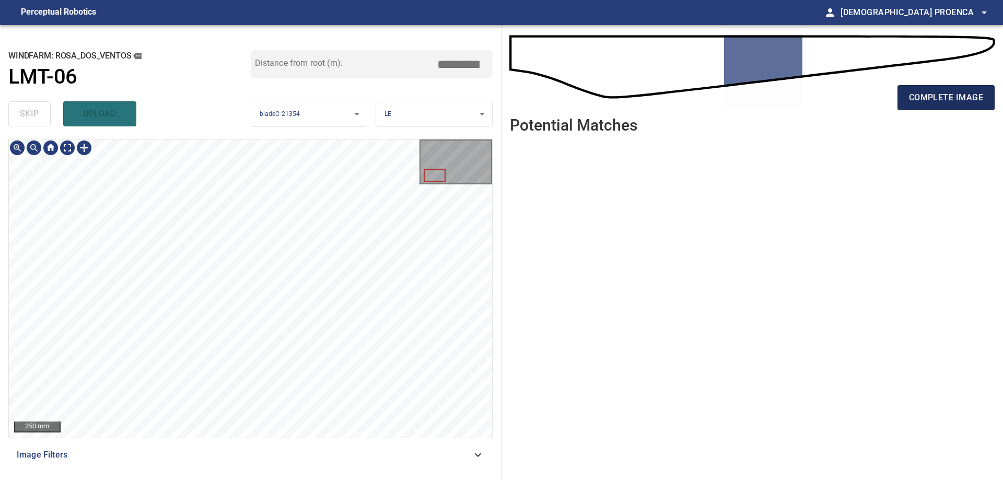
click at [912, 107] on button "complete image" at bounding box center [945, 97] width 97 height 25
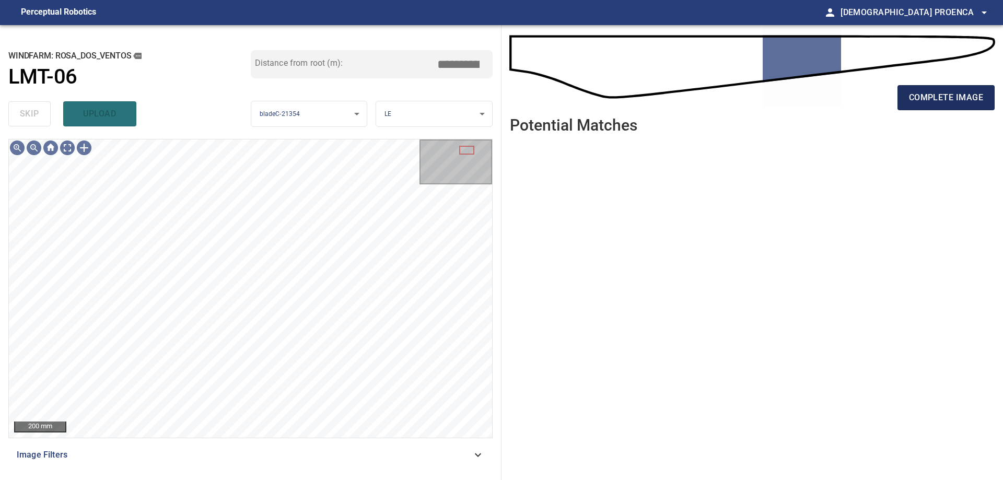
click at [922, 97] on span "complete image" at bounding box center [946, 97] width 74 height 15
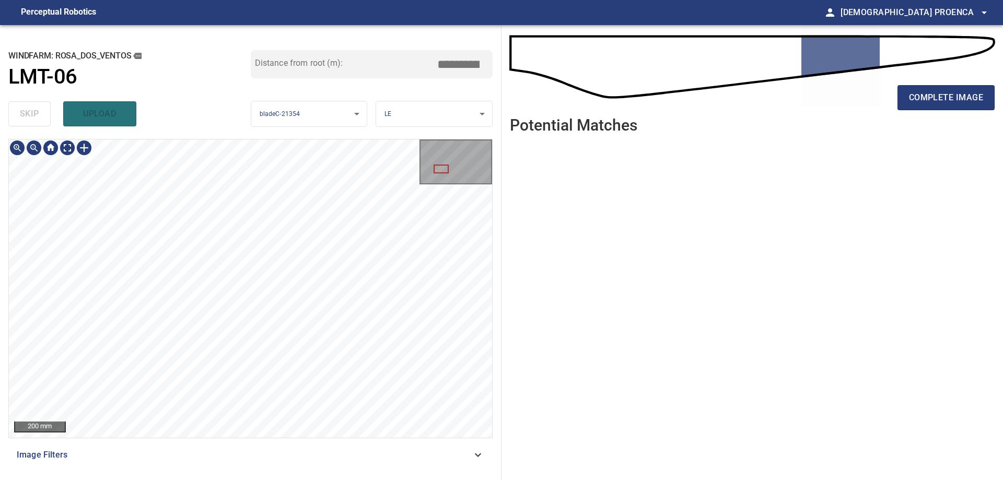
click at [518, 199] on div "**********" at bounding box center [501, 252] width 1003 height 455
click at [480, 164] on div "200 mm" at bounding box center [250, 288] width 483 height 298
click at [932, 100] on span "complete image" at bounding box center [946, 97] width 74 height 15
click at [0, 338] on div "**********" at bounding box center [250, 252] width 501 height 455
click at [631, 118] on div "**********" at bounding box center [501, 252] width 1003 height 455
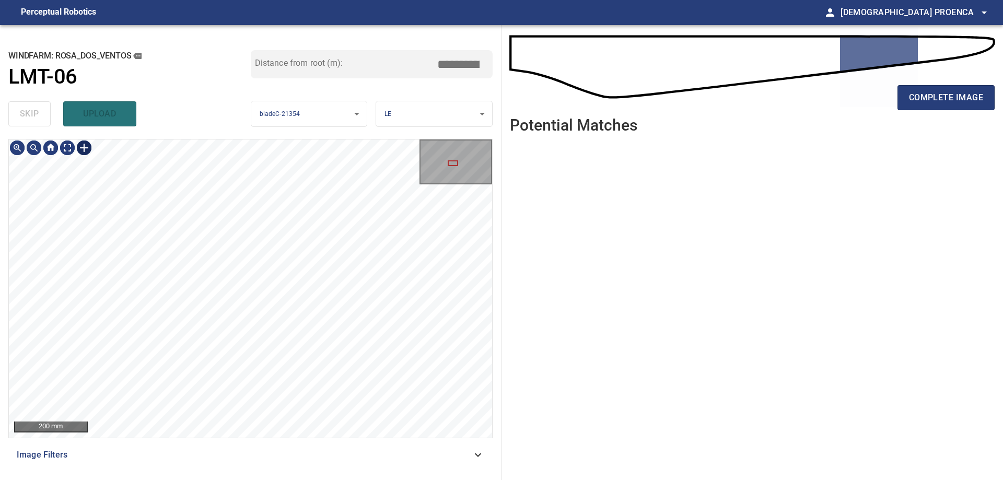
click at [80, 148] on div at bounding box center [84, 147] width 17 height 17
click at [265, 247] on div at bounding box center [250, 288] width 483 height 298
click at [276, 238] on div at bounding box center [241, 251] width 126 height 82
click at [297, 208] on div at bounding box center [248, 242] width 122 height 95
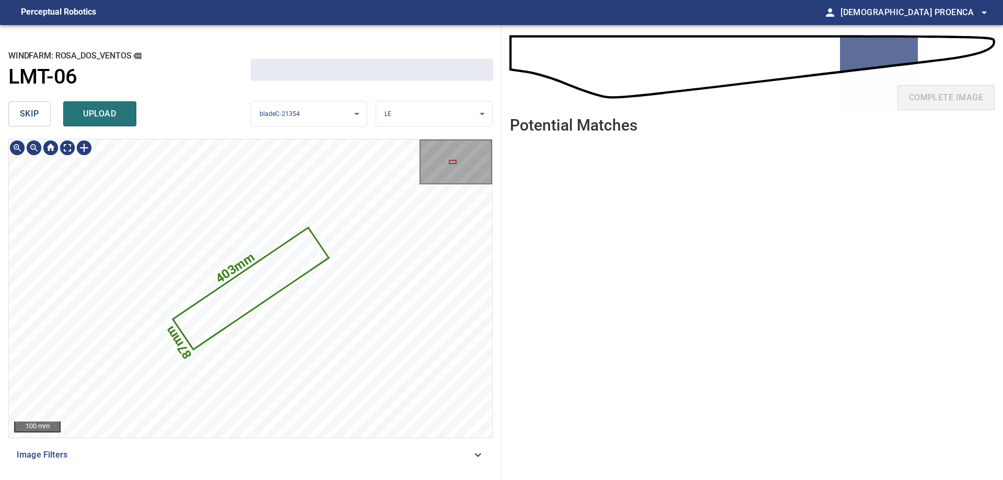
click at [114, 113] on span "upload" at bounding box center [100, 114] width 50 height 15
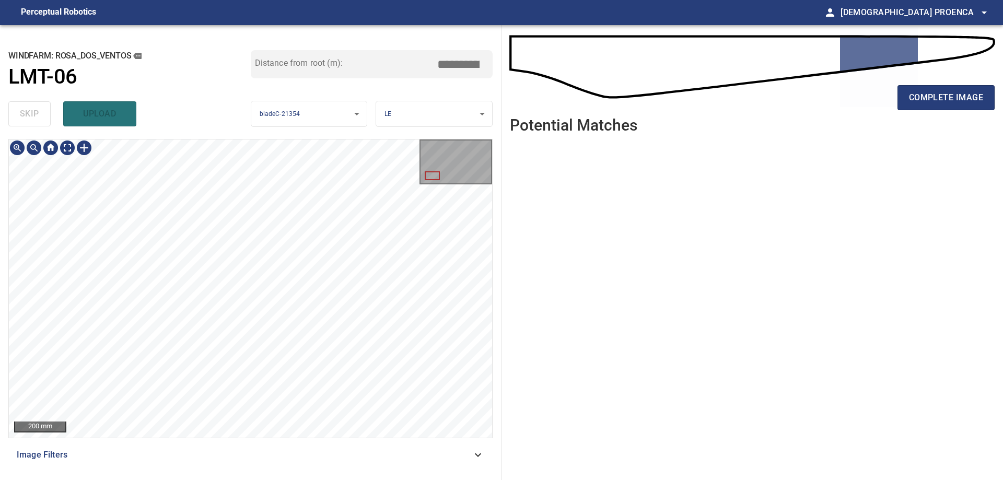
click at [517, 129] on div "**********" at bounding box center [501, 252] width 1003 height 455
click at [967, 99] on span "complete image" at bounding box center [946, 97] width 74 height 15
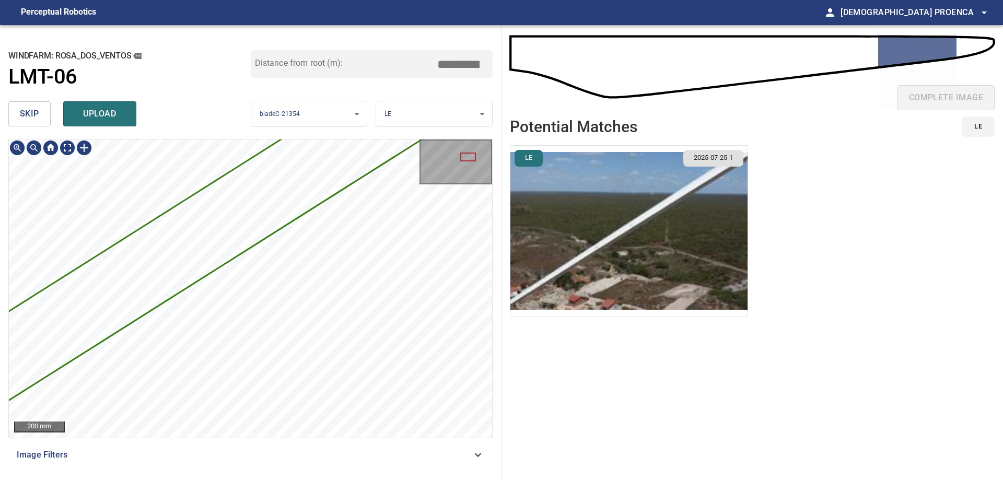
click at [523, 91] on div "**********" at bounding box center [501, 252] width 1003 height 455
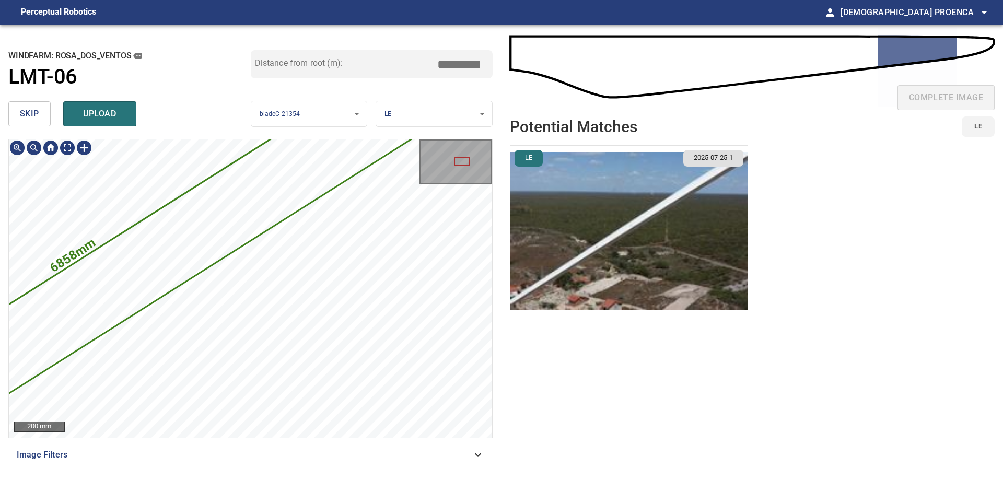
click at [471, 158] on div "6858mm 294mm 200 mm" at bounding box center [250, 288] width 483 height 298
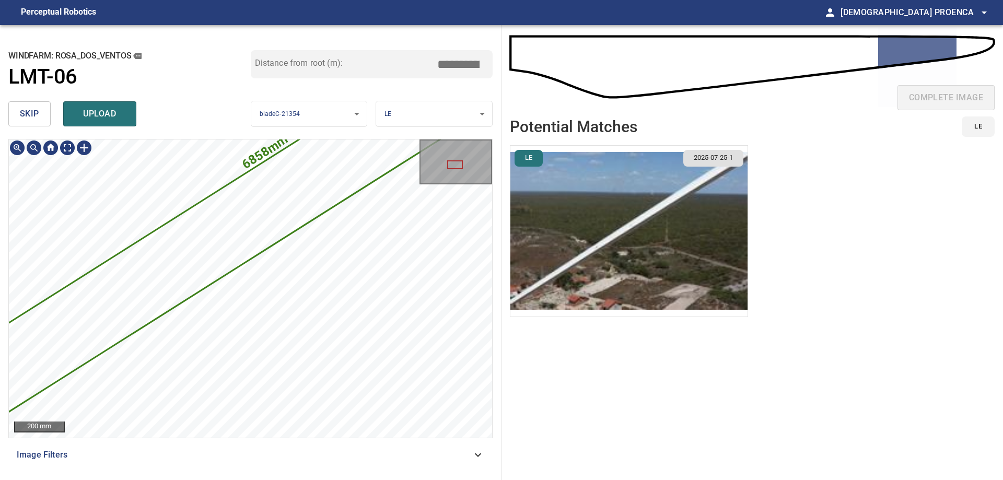
click at [551, 197] on div "**********" at bounding box center [501, 252] width 1003 height 455
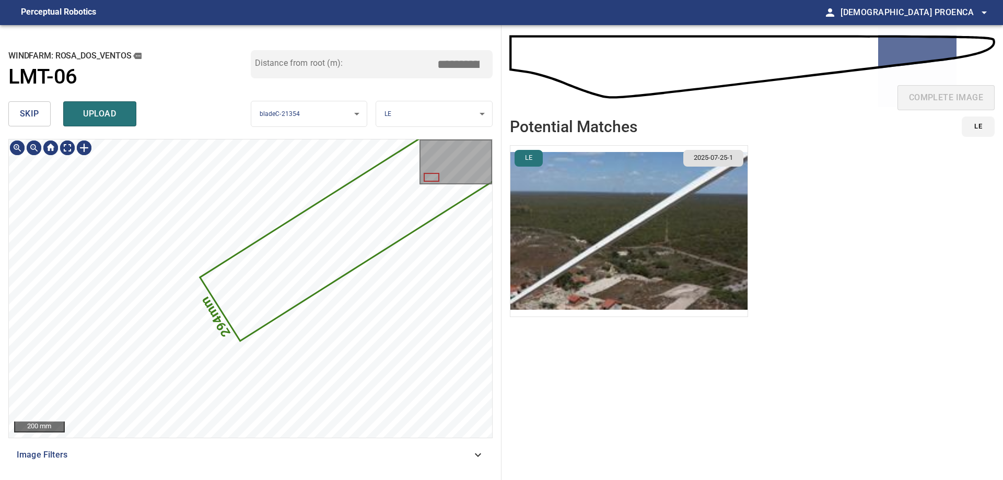
click at [21, 114] on span "skip" at bounding box center [29, 114] width 19 height 15
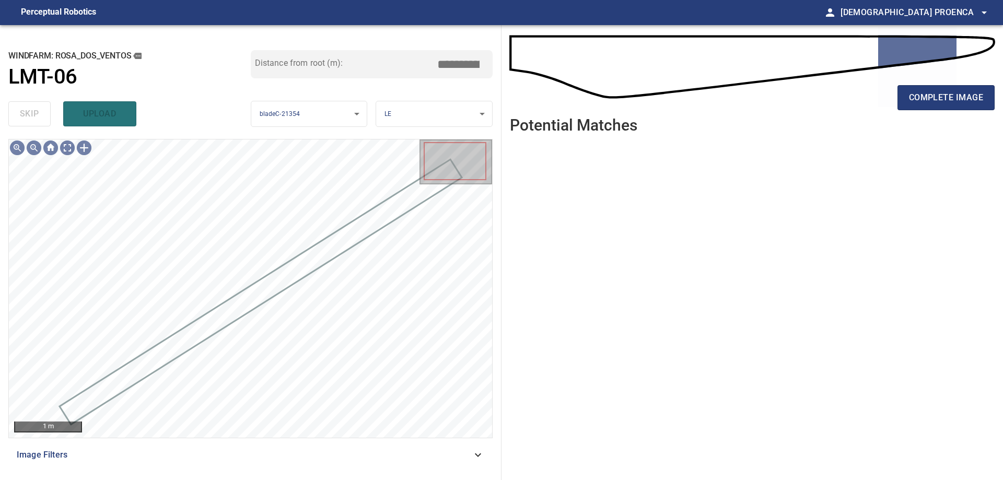
drag, startPoint x: 963, startPoint y: 100, endPoint x: 1002, endPoint y: 80, distance: 43.2
click at [963, 99] on span "complete image" at bounding box center [946, 97] width 74 height 15
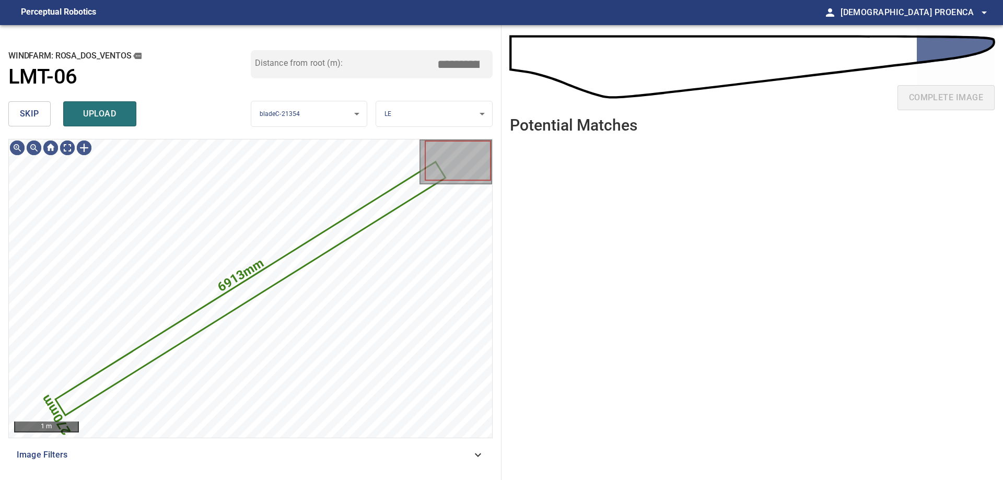
click at [43, 112] on button "skip" at bounding box center [29, 113] width 42 height 25
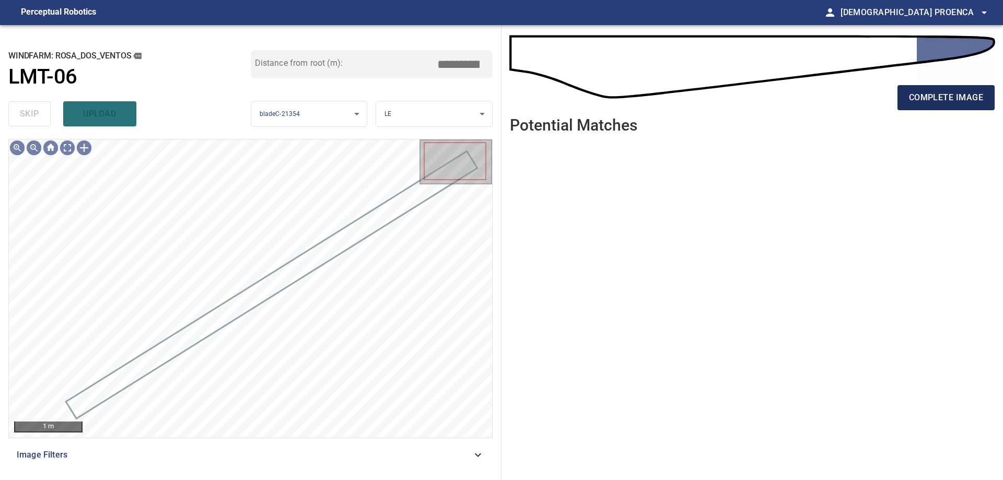
click at [934, 103] on span "complete image" at bounding box center [946, 97] width 74 height 15
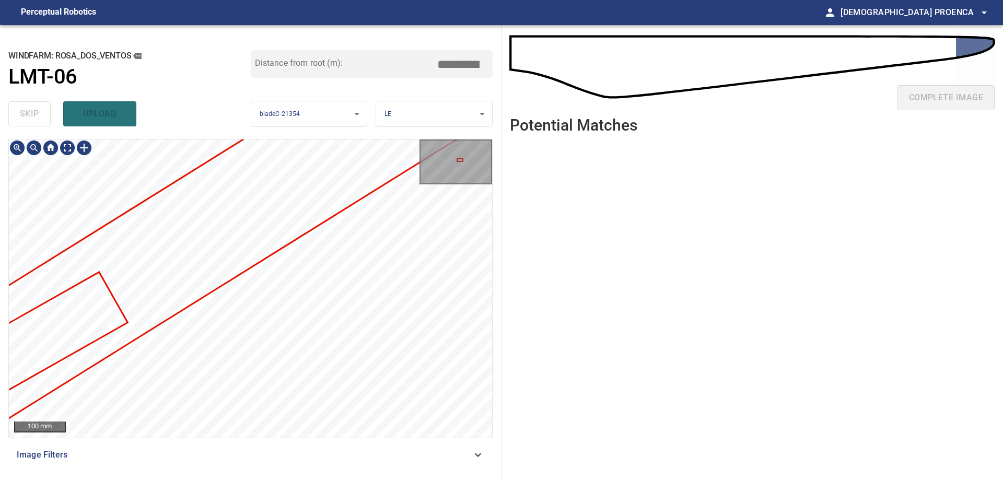
click at [133, 452] on div "100 mm Image Filters" at bounding box center [250, 305] width 484 height 333
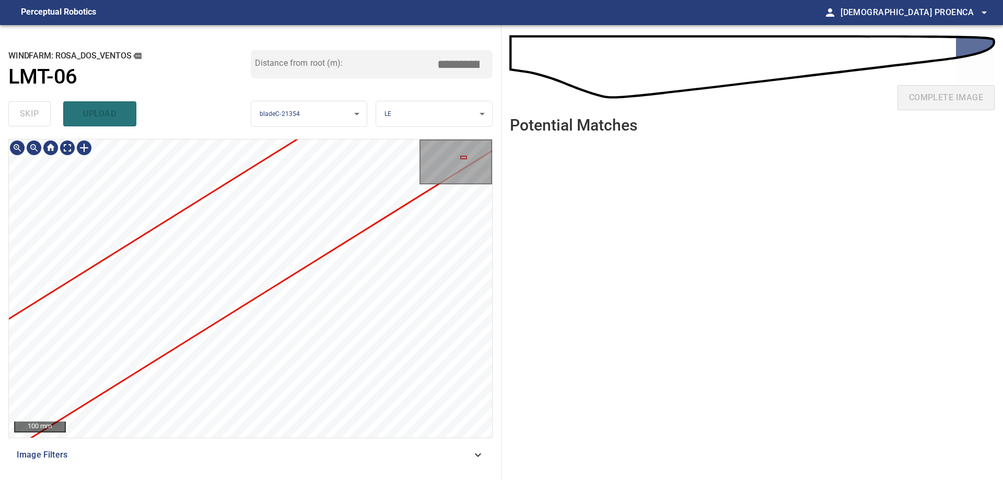
click at [65, 473] on div "**********" at bounding box center [250, 252] width 501 height 455
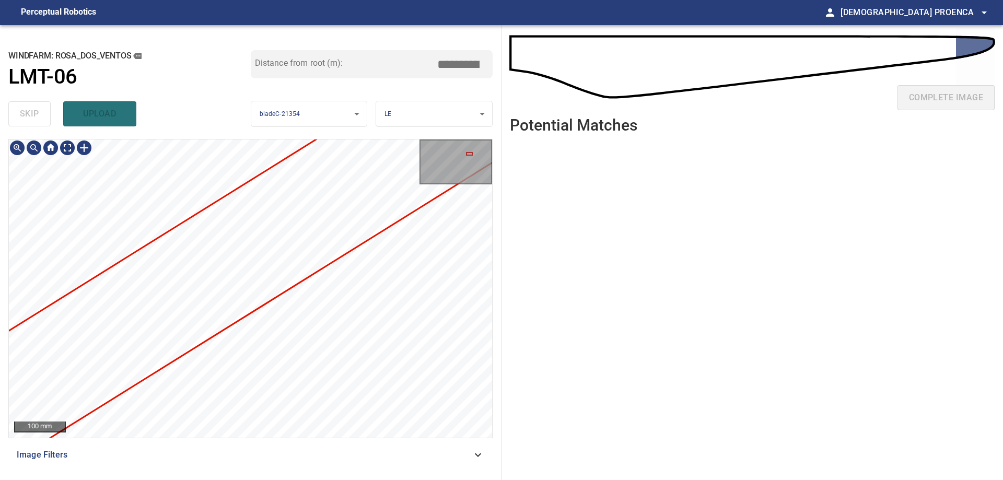
click at [79, 469] on div "100 mm Image Filters" at bounding box center [250, 305] width 484 height 333
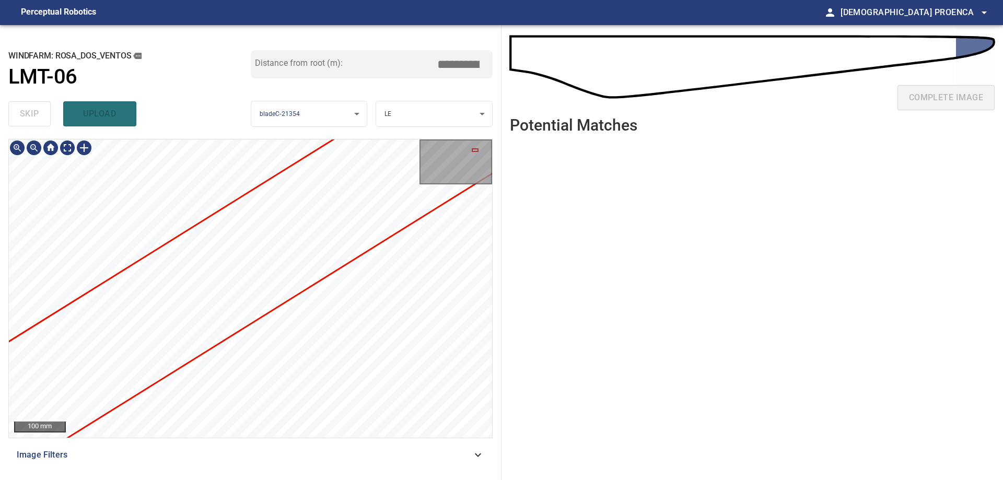
click at [64, 479] on html "**********" at bounding box center [501, 240] width 1003 height 480
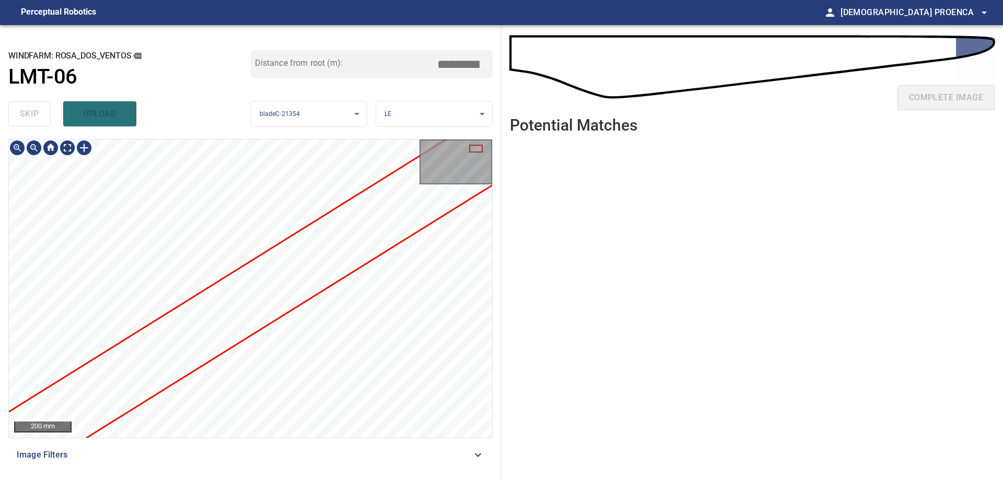
click at [483, 173] on div "200 mm" at bounding box center [250, 288] width 483 height 298
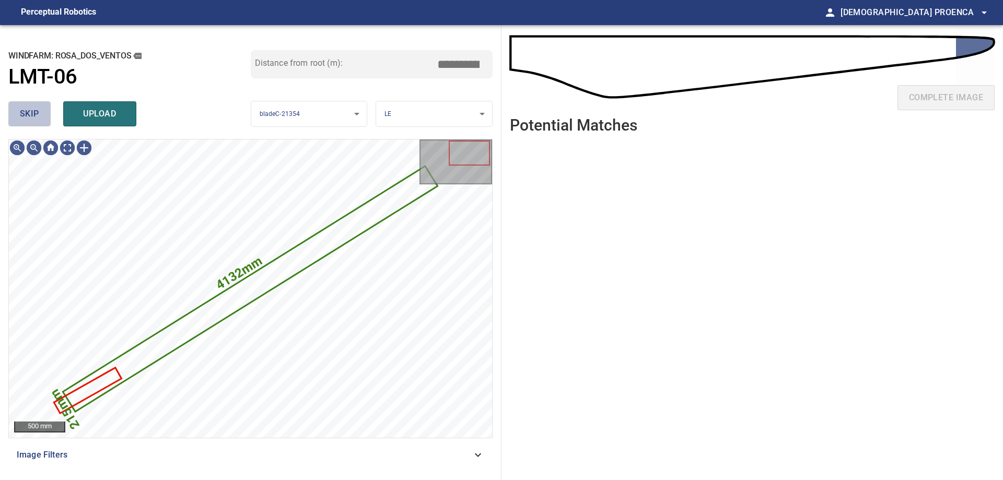
click at [29, 120] on span "skip" at bounding box center [29, 114] width 19 height 15
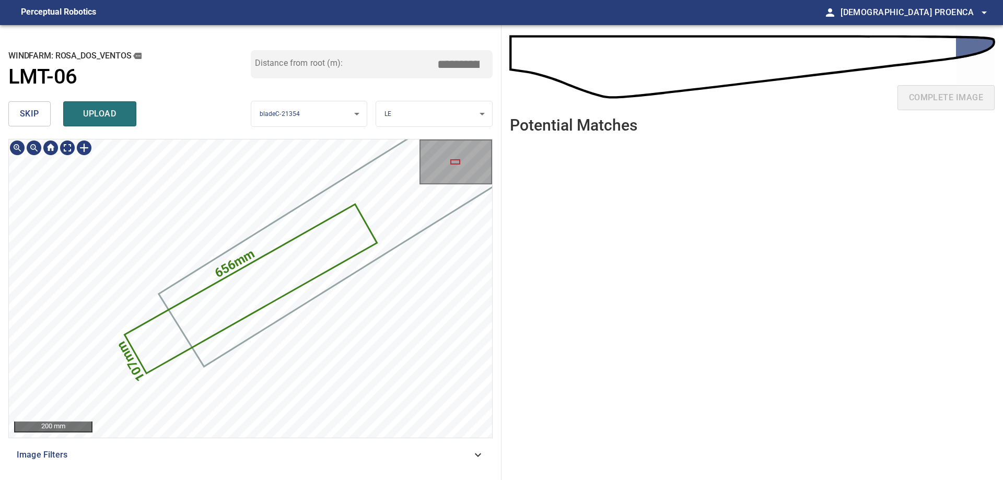
click at [148, 345] on icon at bounding box center [250, 288] width 250 height 167
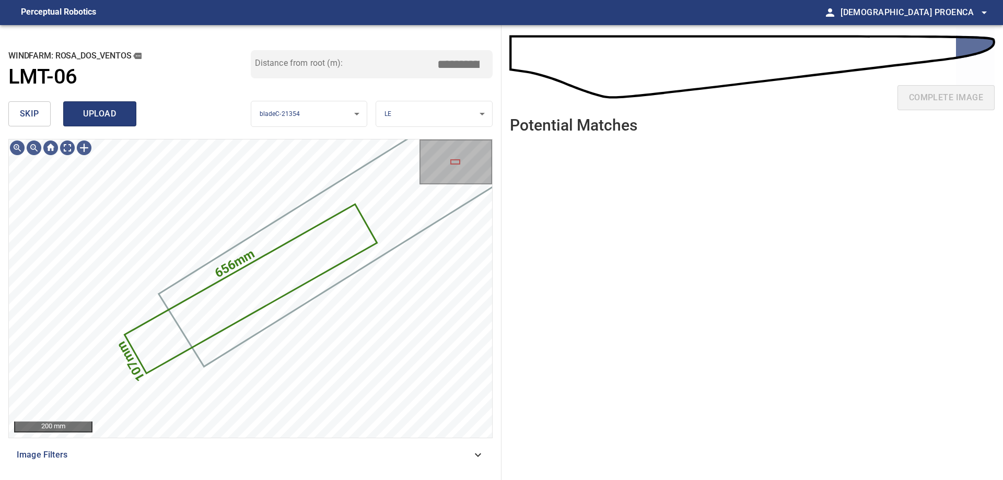
click at [102, 108] on span "upload" at bounding box center [100, 114] width 50 height 15
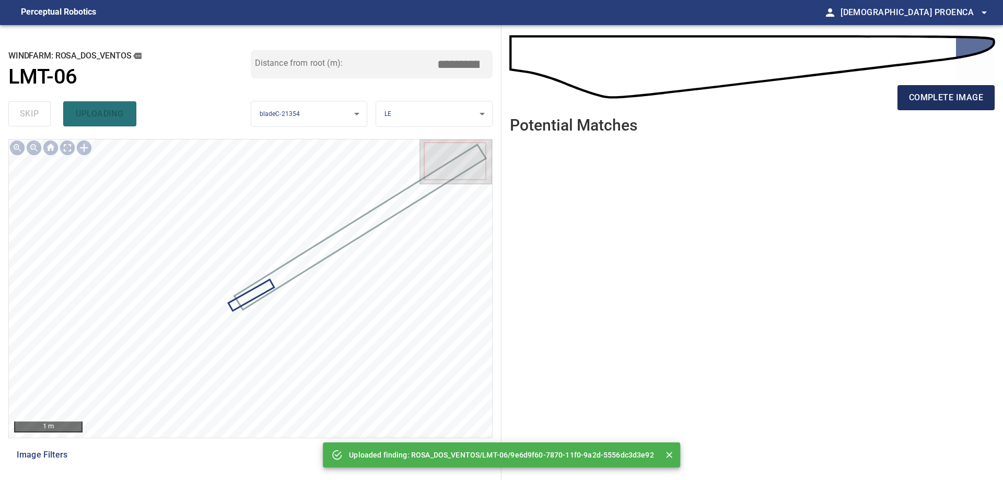
click at [926, 92] on span "complete image" at bounding box center [946, 97] width 74 height 15
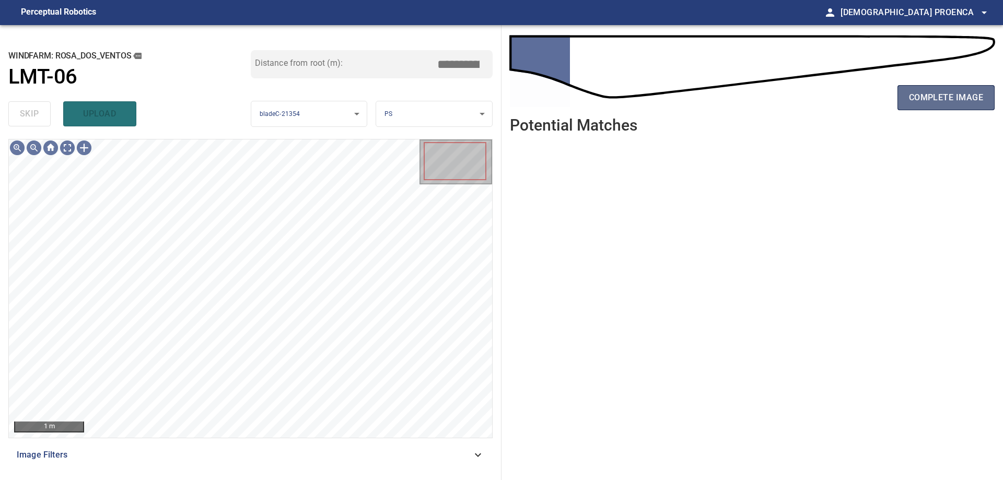
click at [909, 93] on span "complete image" at bounding box center [946, 97] width 74 height 15
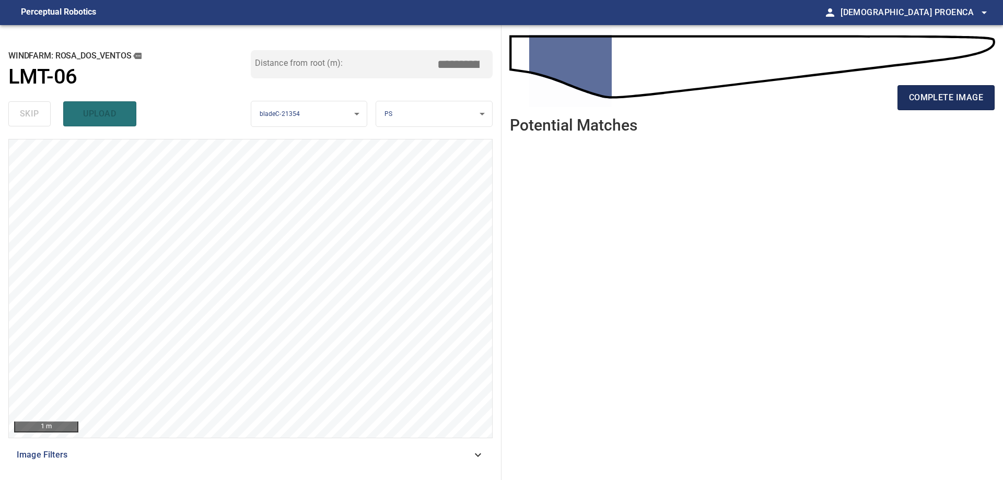
click at [965, 89] on button "complete image" at bounding box center [945, 97] width 97 height 25
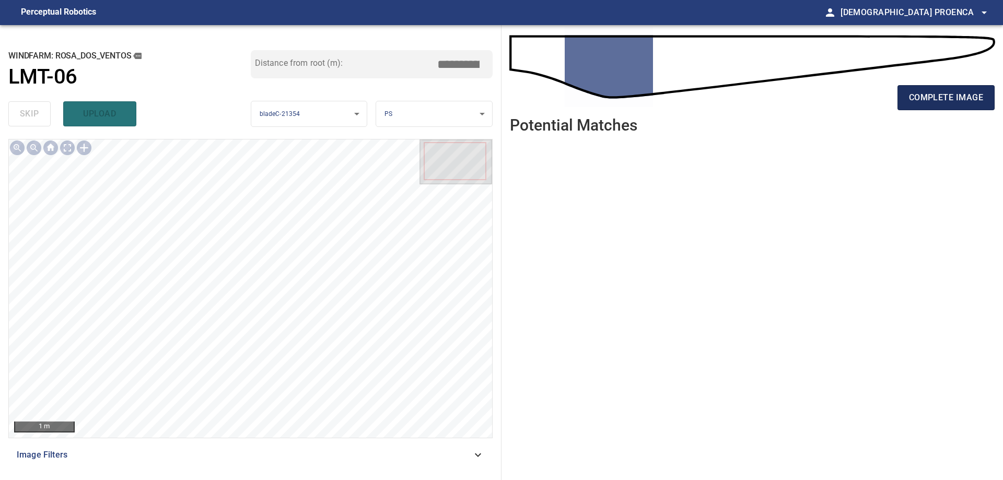
click at [928, 98] on span "complete image" at bounding box center [946, 97] width 74 height 15
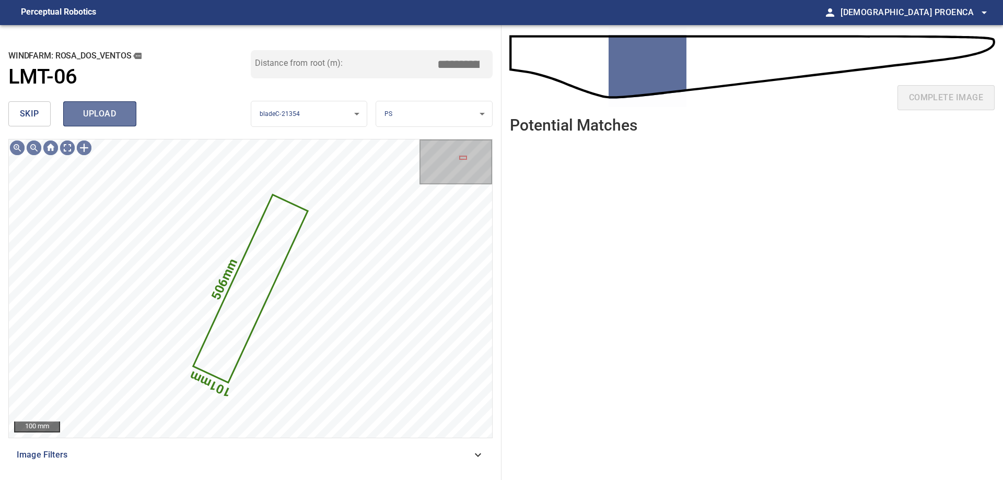
click at [96, 115] on span "upload" at bounding box center [100, 114] width 50 height 15
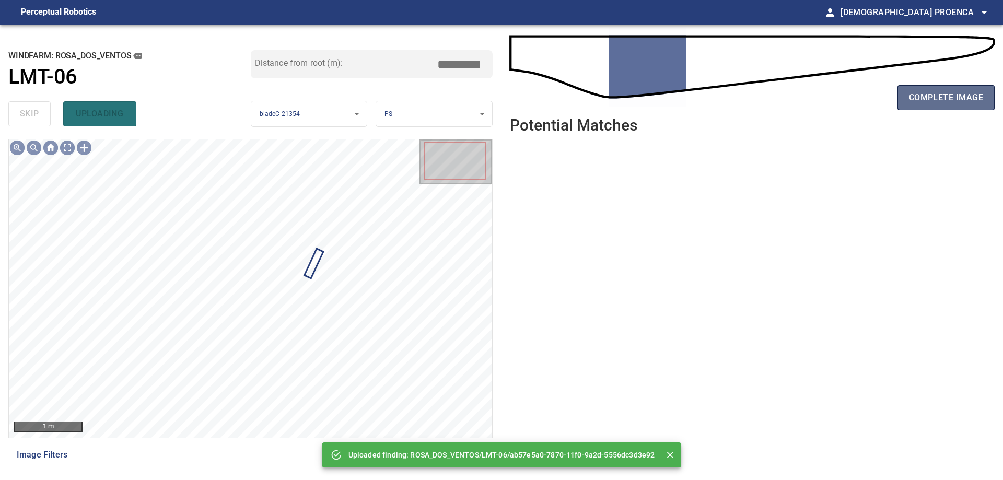
click at [962, 94] on span "complete image" at bounding box center [946, 97] width 74 height 15
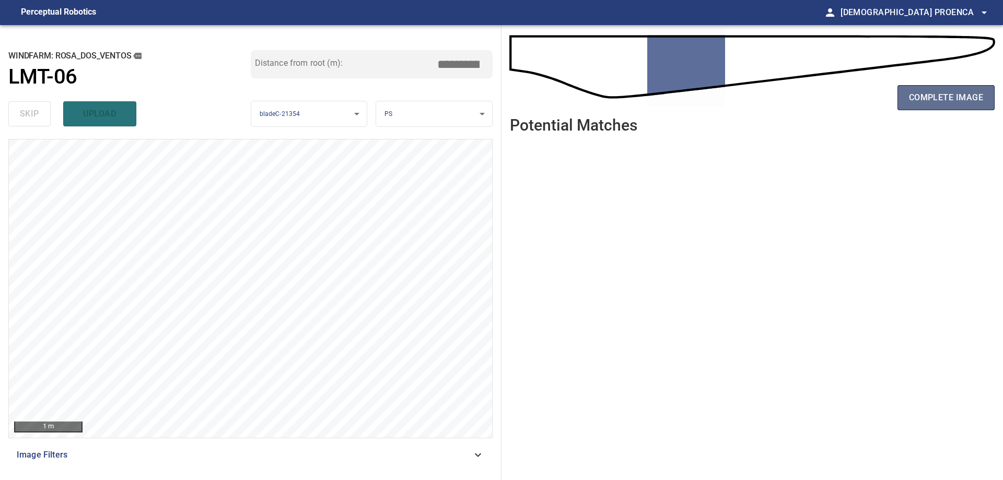
click at [952, 90] on span "complete image" at bounding box center [946, 97] width 74 height 15
click at [949, 107] on button "complete image" at bounding box center [945, 97] width 97 height 25
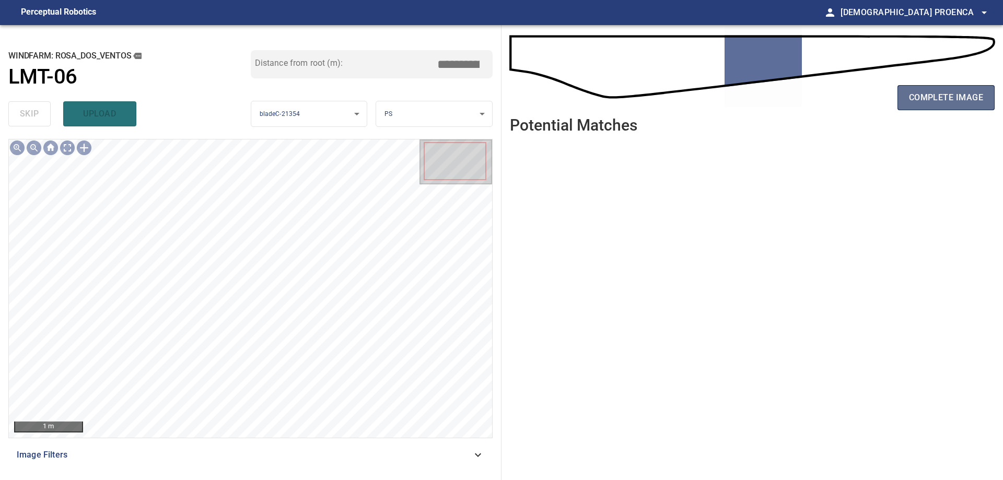
click at [957, 101] on span "complete image" at bounding box center [946, 97] width 74 height 15
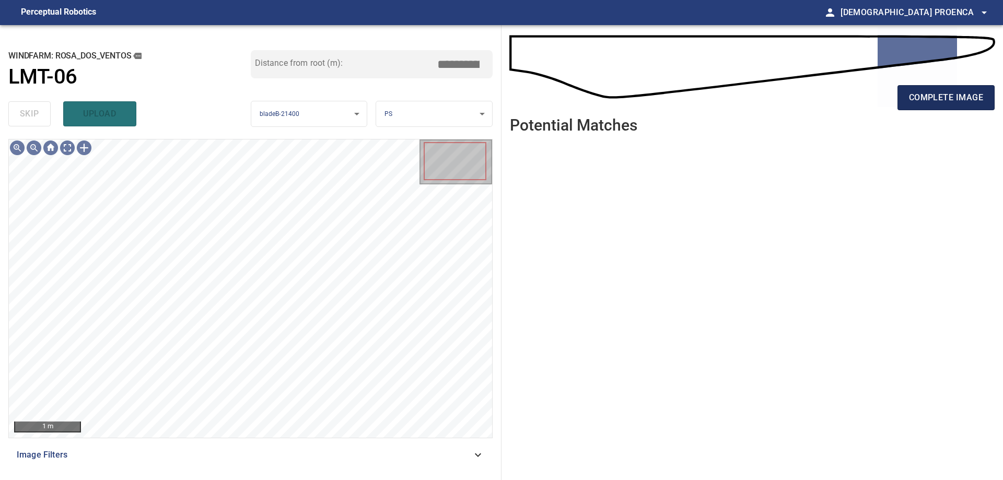
click at [942, 98] on span "complete image" at bounding box center [946, 97] width 74 height 15
click at [909, 100] on span "complete image" at bounding box center [946, 97] width 74 height 15
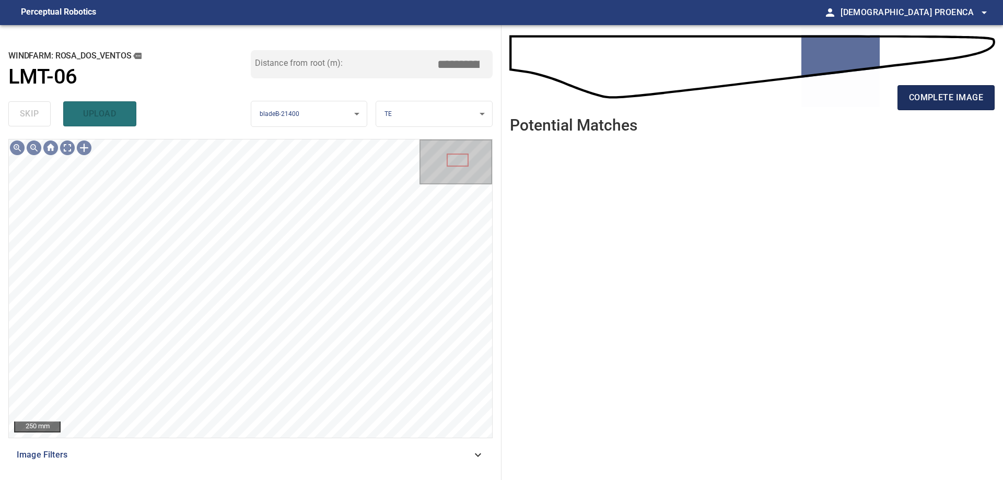
click at [923, 97] on span "complete image" at bounding box center [946, 97] width 74 height 15
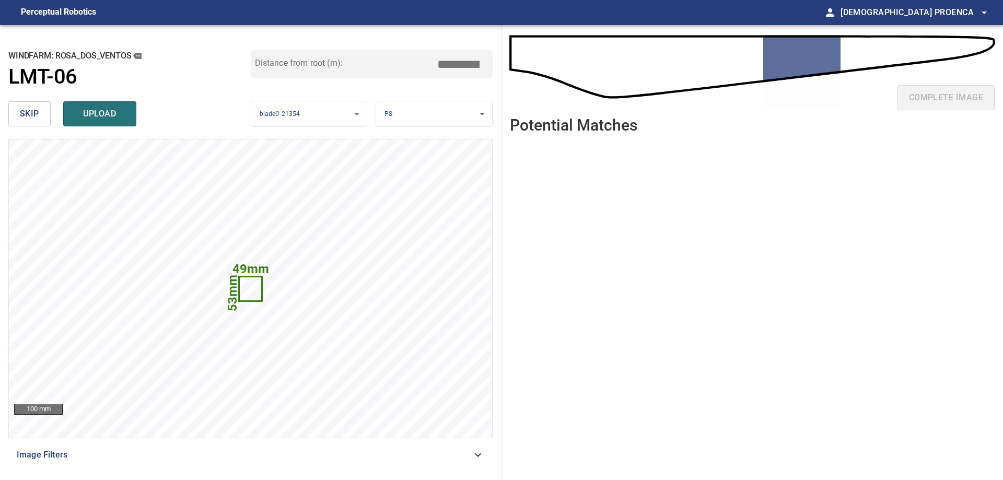
click at [32, 110] on span "skip" at bounding box center [29, 114] width 19 height 15
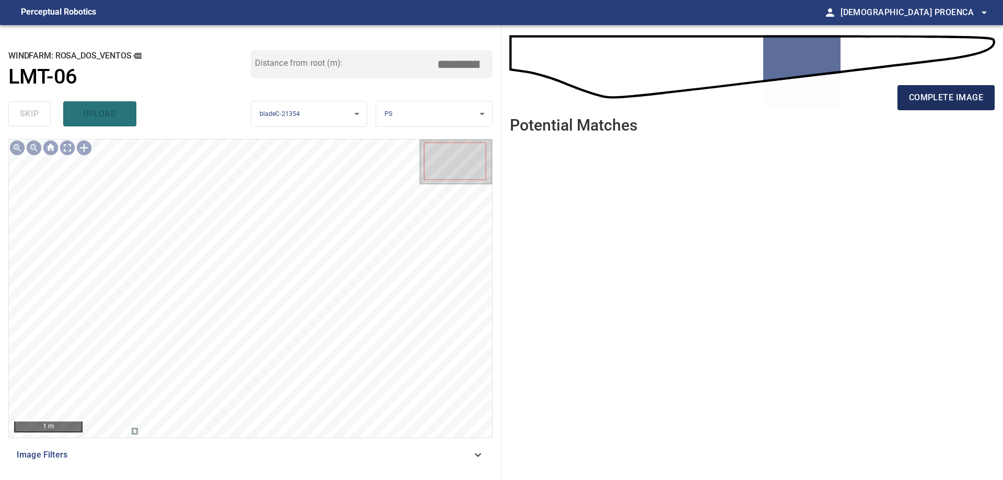
click at [933, 99] on span "complete image" at bounding box center [946, 97] width 74 height 15
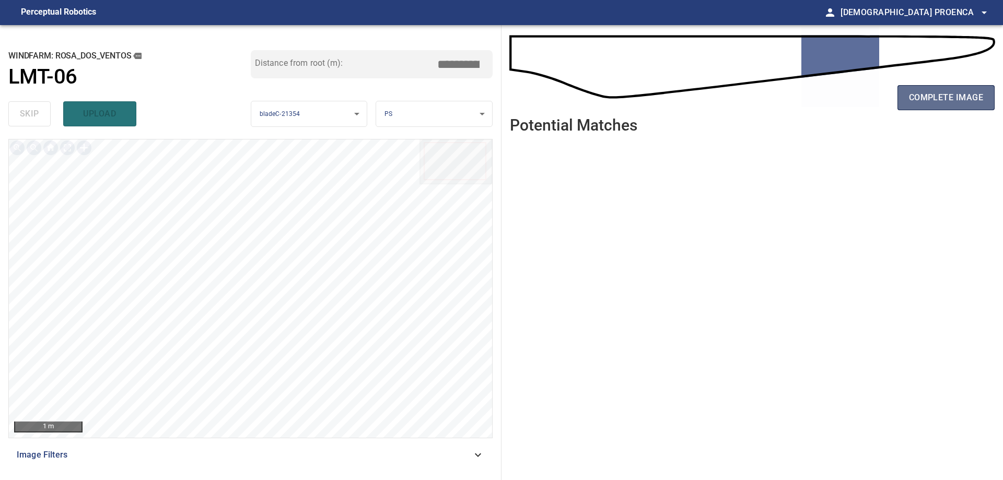
click at [926, 90] on button "complete image" at bounding box center [945, 97] width 97 height 25
click at [975, 101] on span "complete image" at bounding box center [946, 97] width 74 height 15
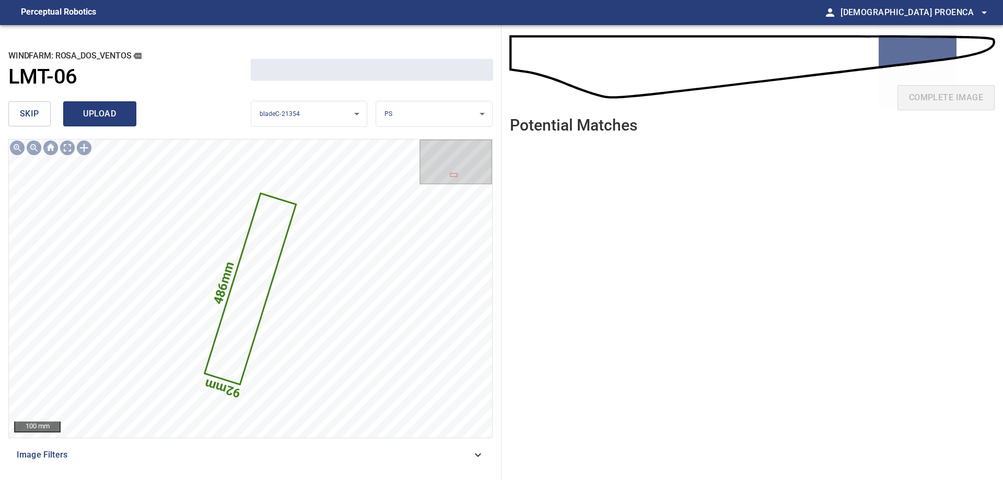
click at [97, 115] on span "upload" at bounding box center [100, 114] width 50 height 15
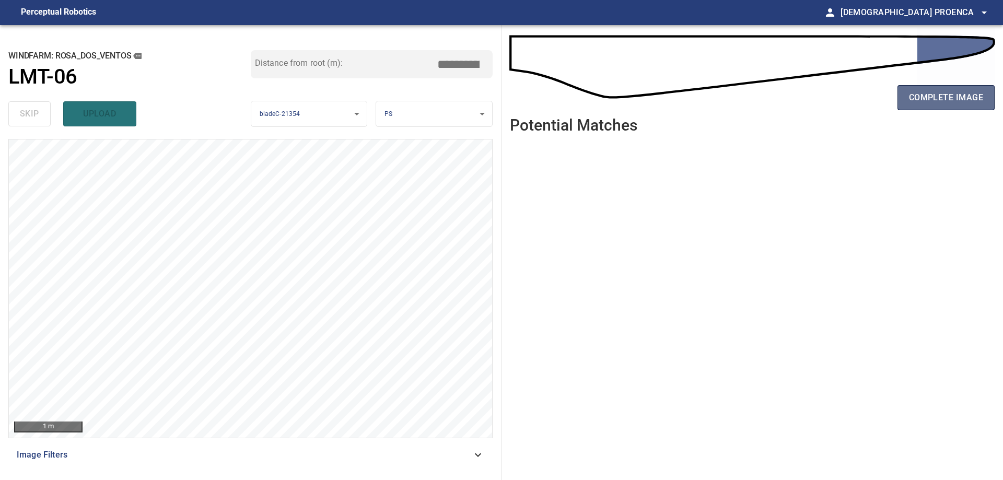
click at [935, 97] on span "complete image" at bounding box center [946, 97] width 74 height 15
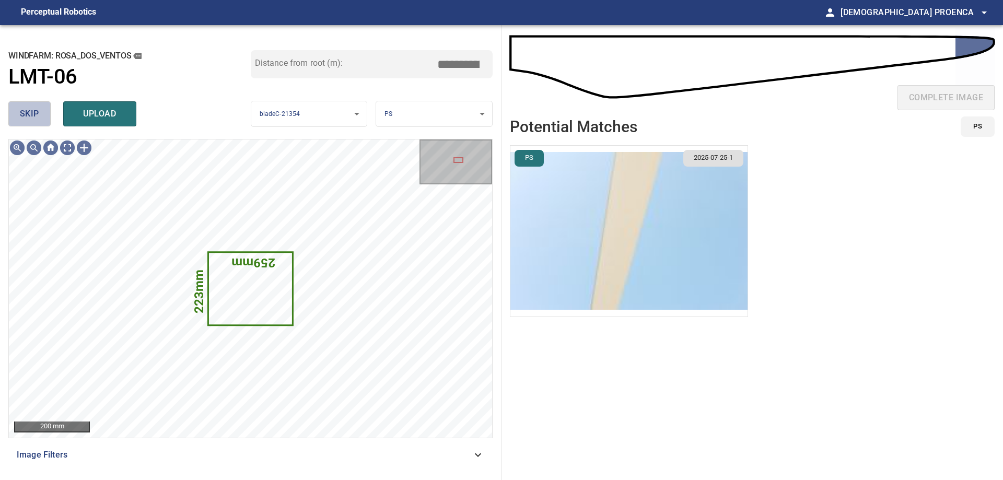
click at [43, 119] on button "skip" at bounding box center [29, 113] width 42 height 25
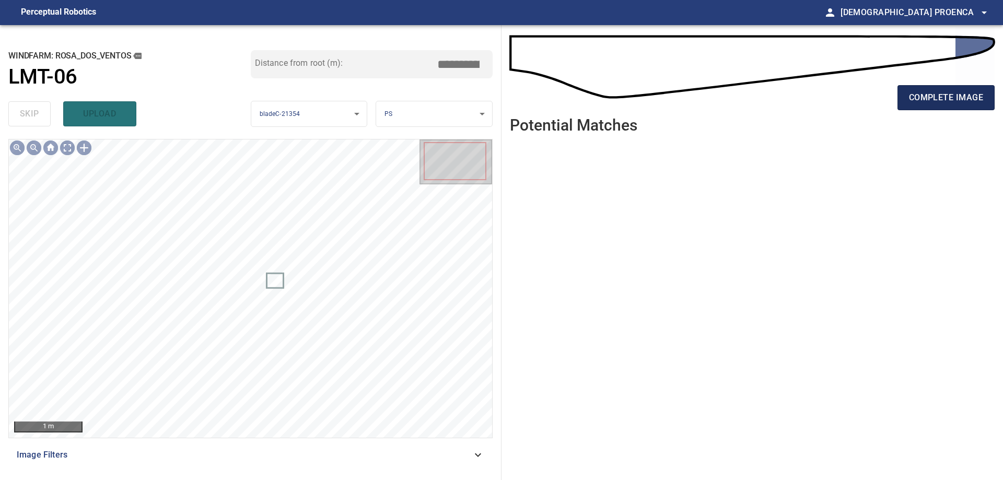
click at [913, 95] on span "complete image" at bounding box center [946, 97] width 74 height 15
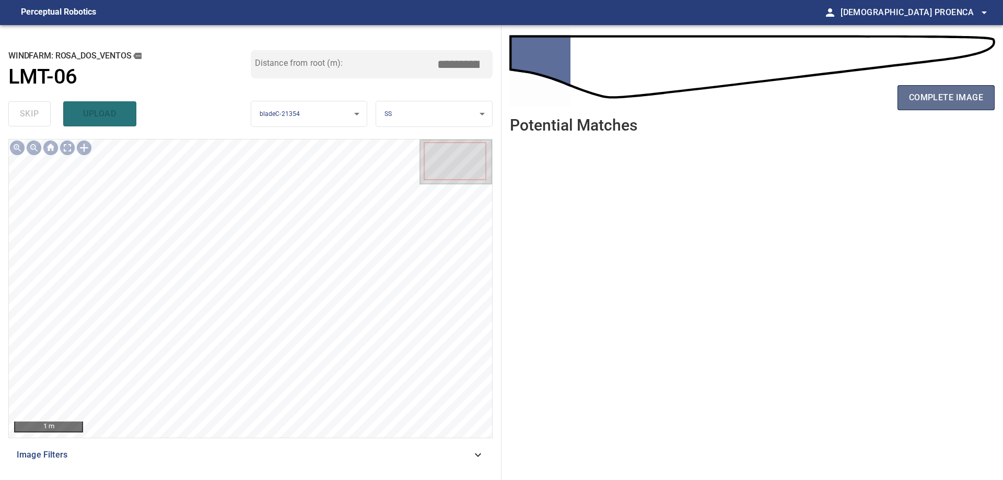
click at [922, 98] on span "complete image" at bounding box center [946, 97] width 74 height 15
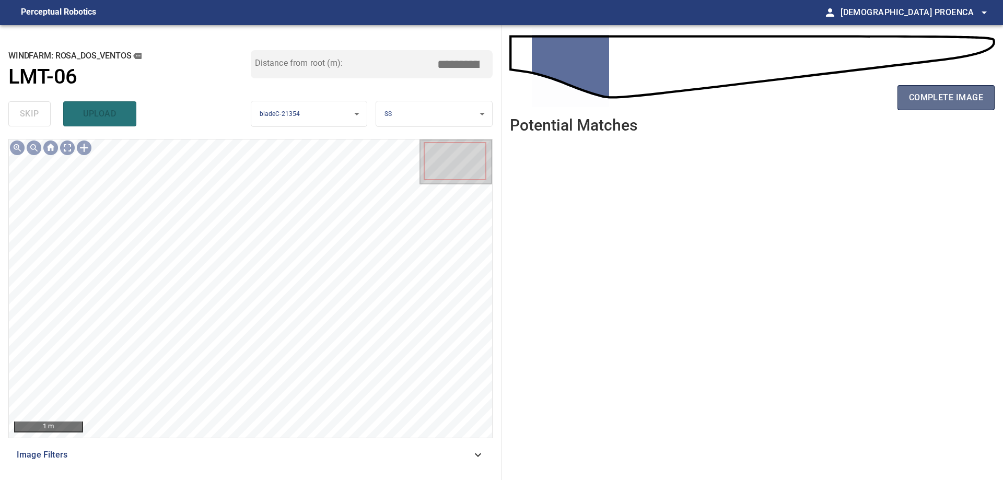
click at [949, 98] on span "complete image" at bounding box center [946, 97] width 74 height 15
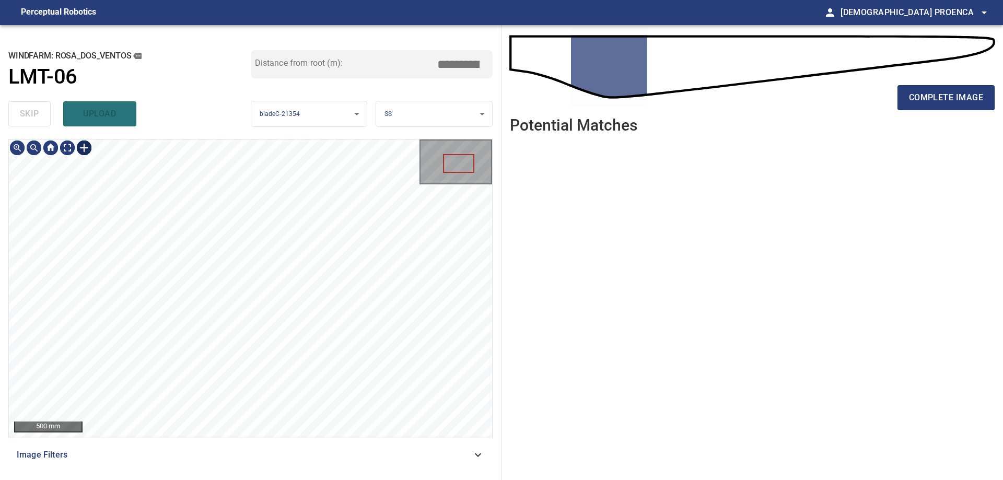
click at [85, 148] on div at bounding box center [84, 147] width 17 height 17
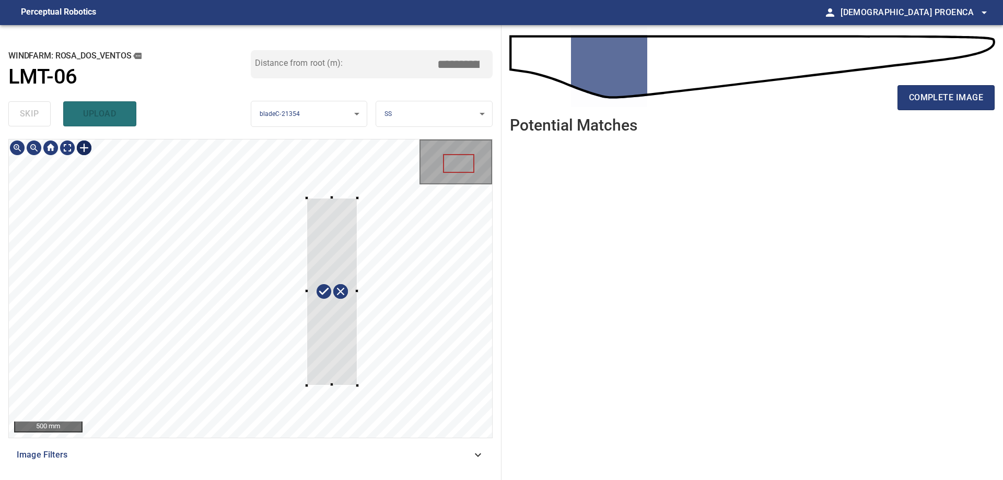
click at [355, 378] on div at bounding box center [250, 288] width 483 height 298
click at [315, 206] on div at bounding box center [324, 281] width 70 height 184
click at [345, 386] on div at bounding box center [337, 387] width 48 height 6
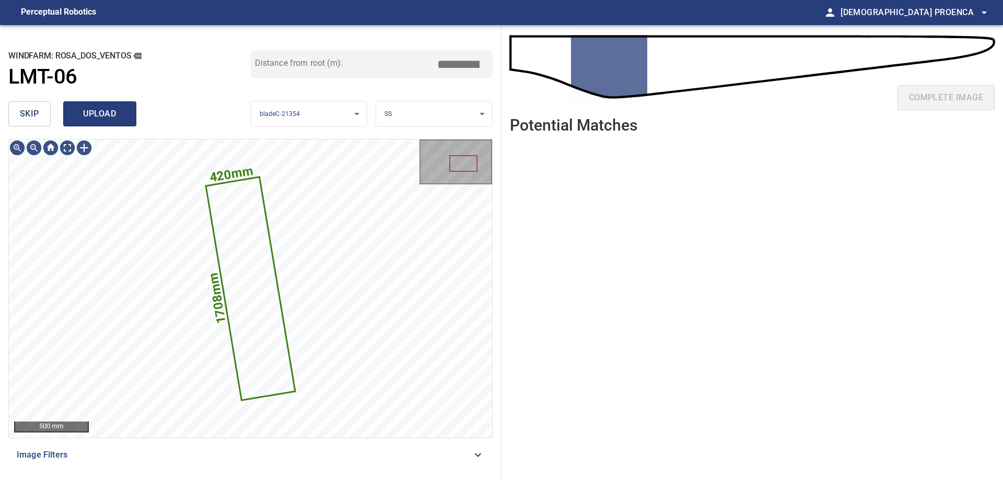
click at [104, 115] on span "upload" at bounding box center [100, 114] width 50 height 15
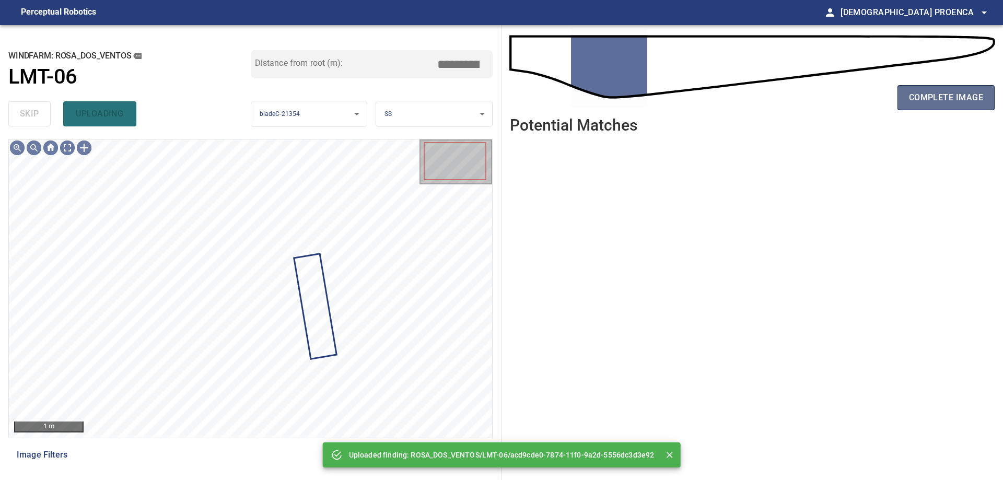
click at [932, 105] on span "complete image" at bounding box center [946, 97] width 74 height 15
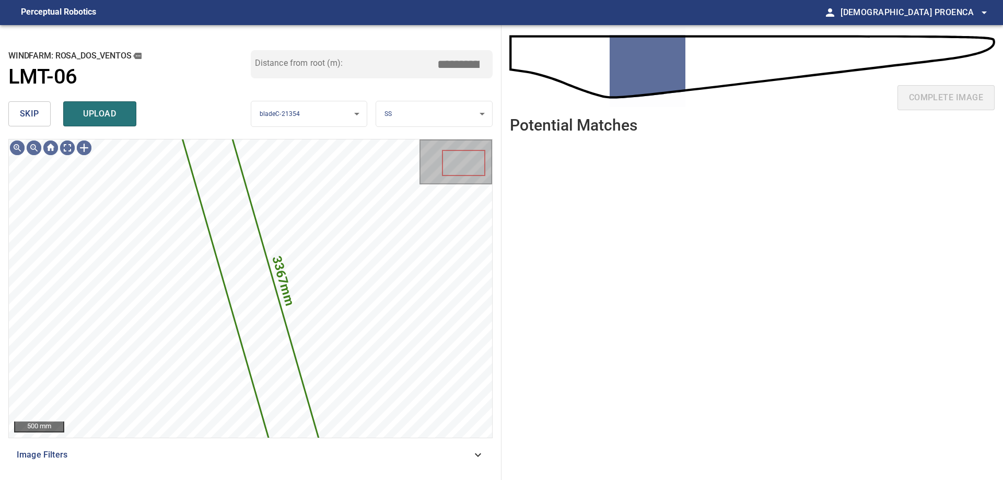
click at [32, 103] on button "skip" at bounding box center [29, 113] width 42 height 25
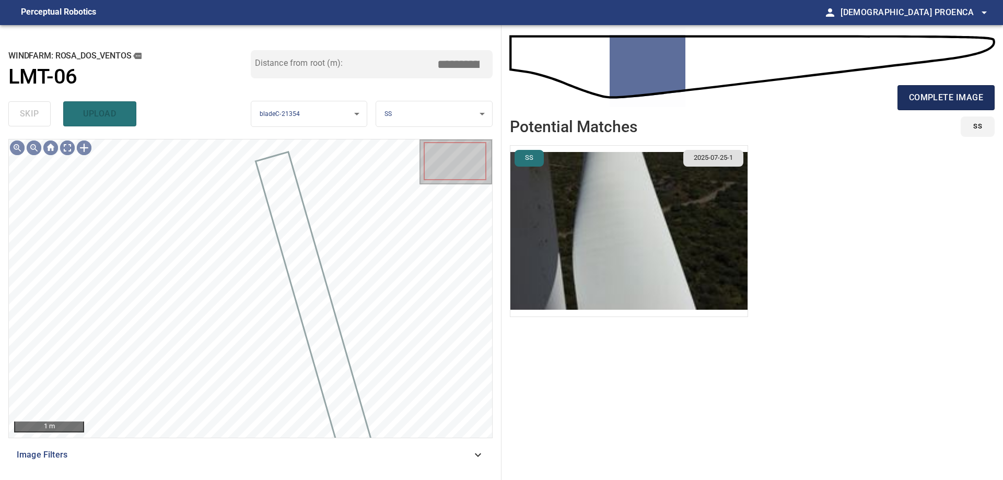
click at [971, 93] on span "complete image" at bounding box center [946, 97] width 74 height 15
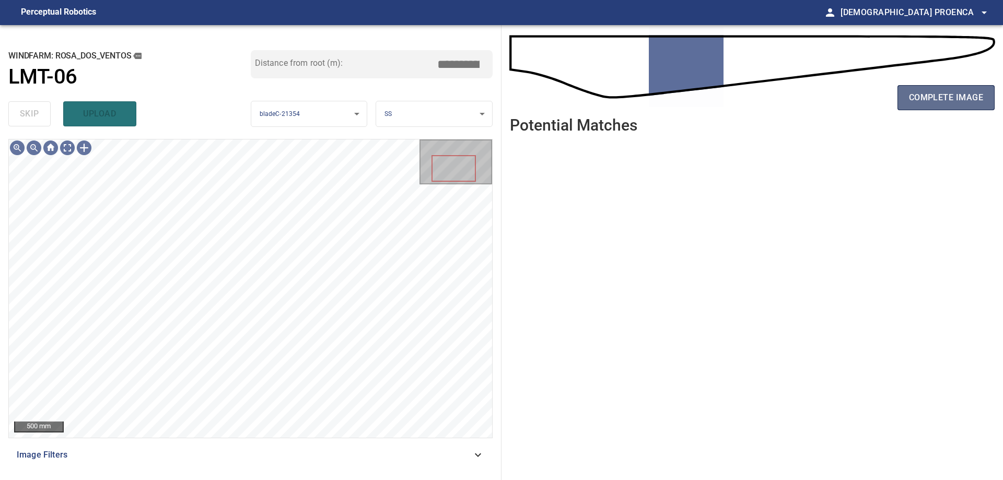
click at [926, 99] on span "complete image" at bounding box center [946, 97] width 74 height 15
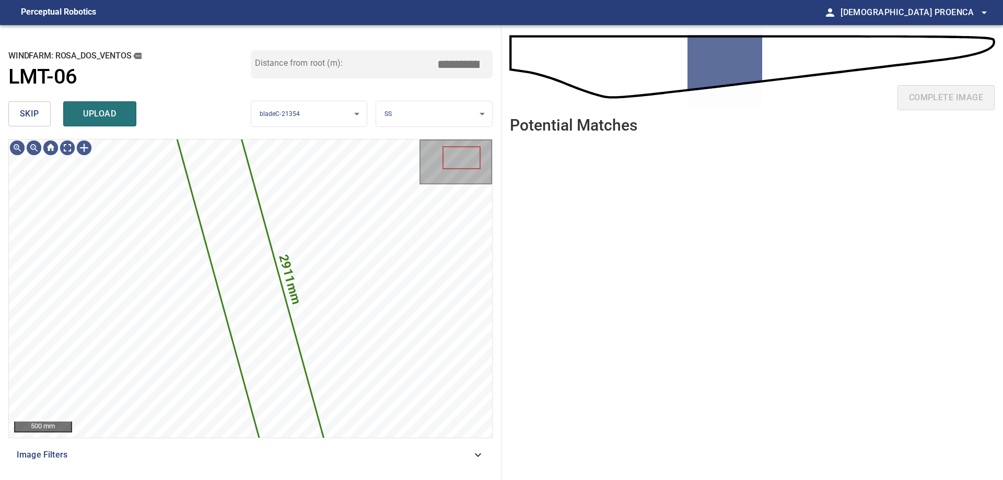
click at [19, 113] on button "skip" at bounding box center [29, 113] width 42 height 25
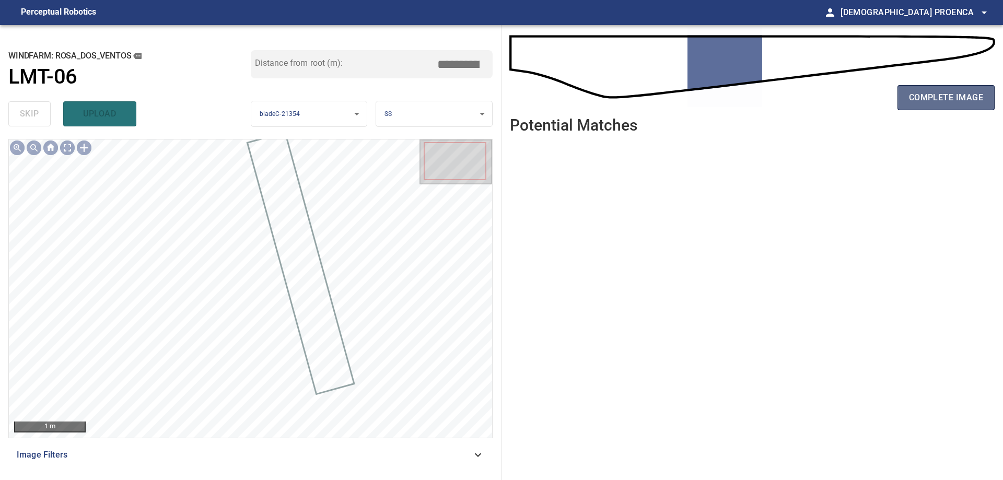
click at [949, 99] on span "complete image" at bounding box center [946, 97] width 74 height 15
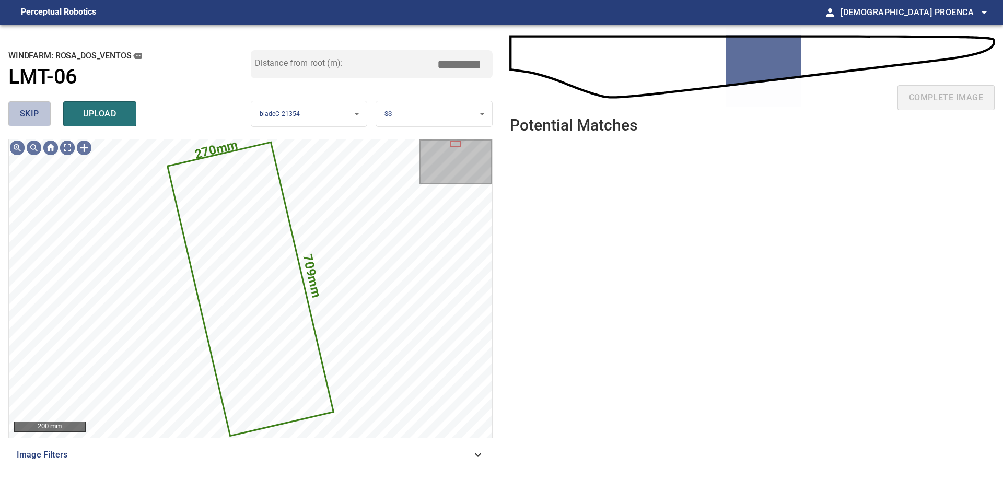
click at [38, 113] on span "skip" at bounding box center [29, 114] width 19 height 15
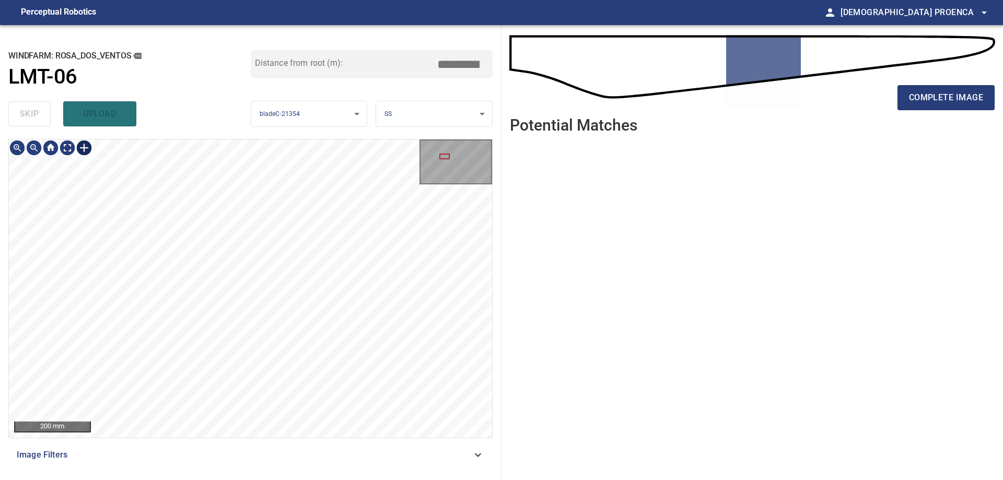
click at [86, 146] on div at bounding box center [84, 147] width 17 height 17
click at [208, 222] on div at bounding box center [250, 288] width 483 height 298
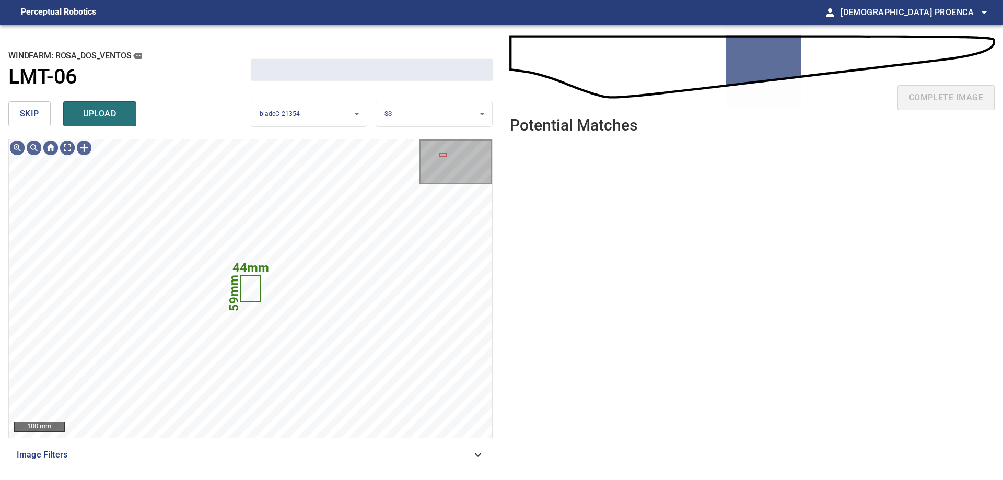
click at [33, 114] on span "skip" at bounding box center [29, 114] width 19 height 15
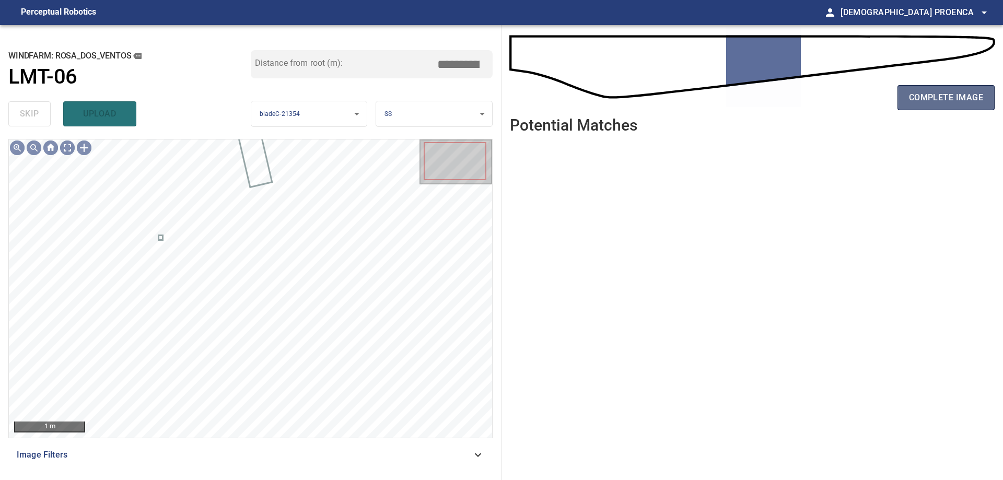
click at [914, 100] on span "complete image" at bounding box center [946, 97] width 74 height 15
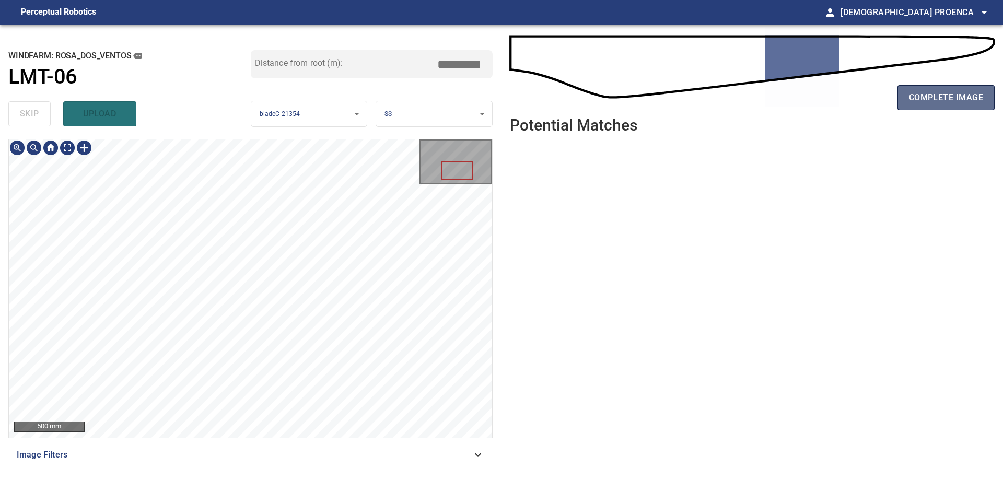
click at [935, 103] on span "complete image" at bounding box center [946, 97] width 74 height 15
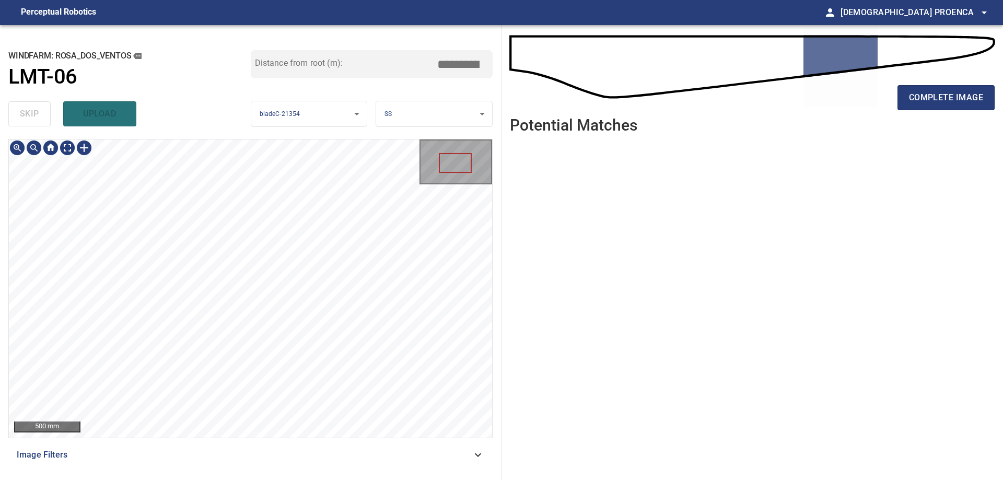
click at [214, 98] on div "**********" at bounding box center [250, 252] width 501 height 455
drag, startPoint x: 939, startPoint y: 93, endPoint x: 1002, endPoint y: 86, distance: 63.1
click at [939, 92] on span "complete image" at bounding box center [946, 97] width 74 height 15
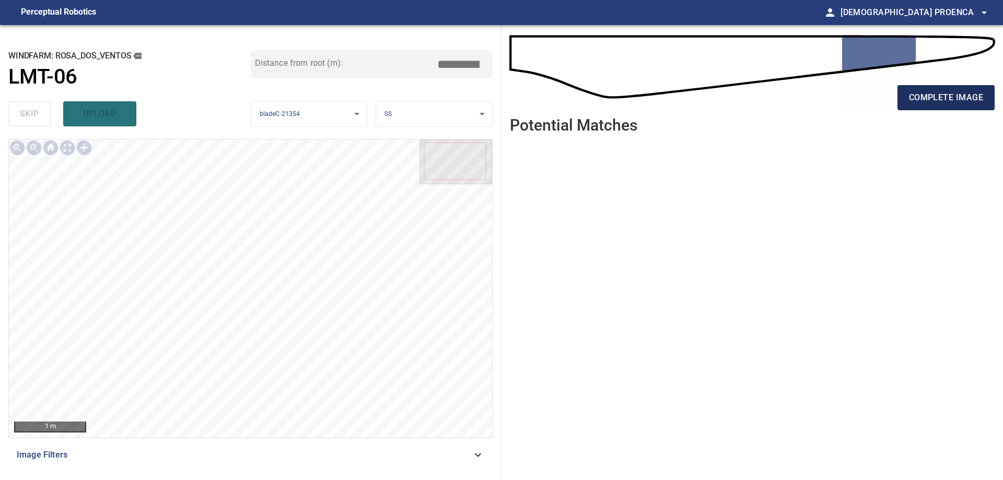
click at [923, 99] on span "complete image" at bounding box center [946, 97] width 74 height 15
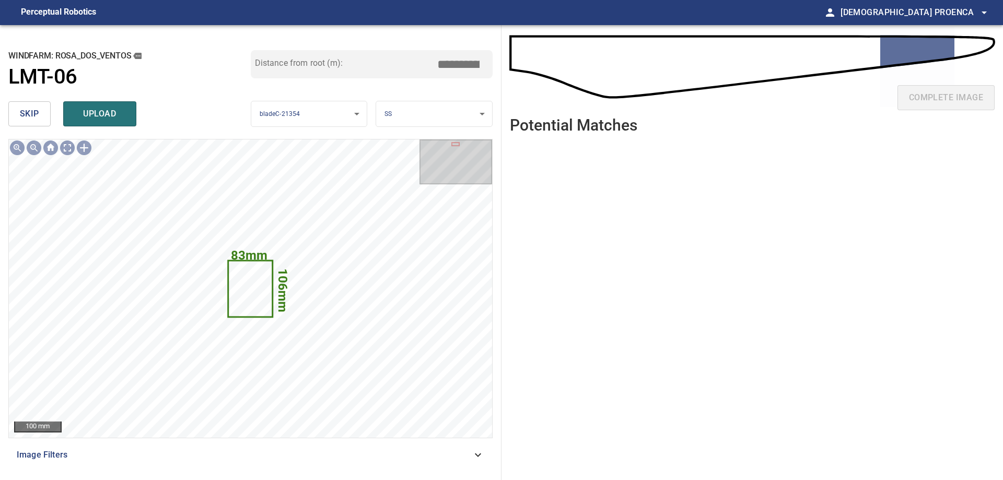
click at [27, 118] on span "skip" at bounding box center [29, 114] width 19 height 15
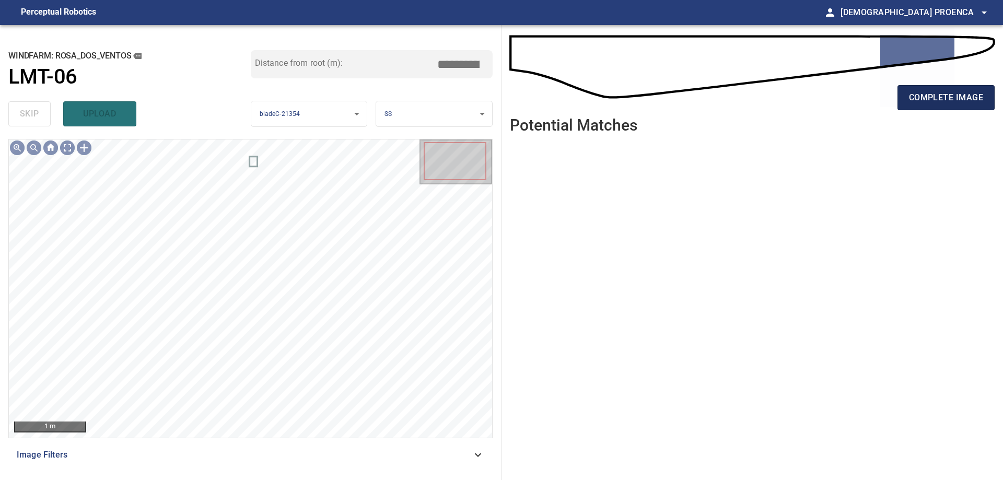
click at [957, 99] on span "complete image" at bounding box center [946, 97] width 74 height 15
click at [958, 99] on span "complete image" at bounding box center [946, 97] width 74 height 15
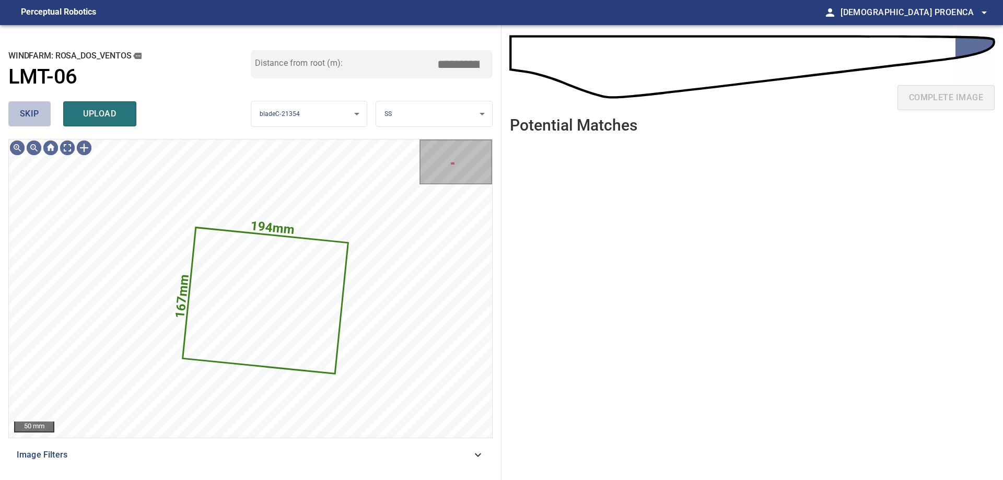
click at [26, 117] on span "skip" at bounding box center [29, 114] width 19 height 15
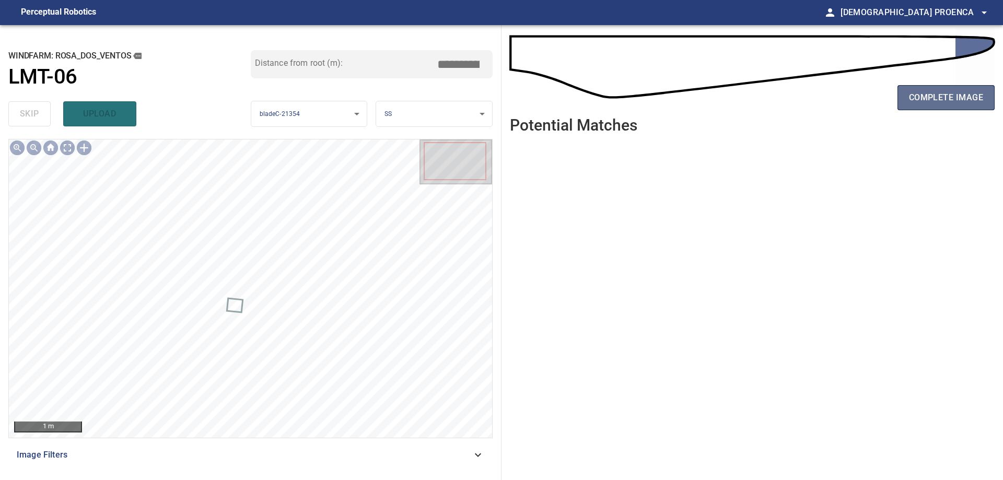
click at [937, 91] on span "complete image" at bounding box center [946, 97] width 74 height 15
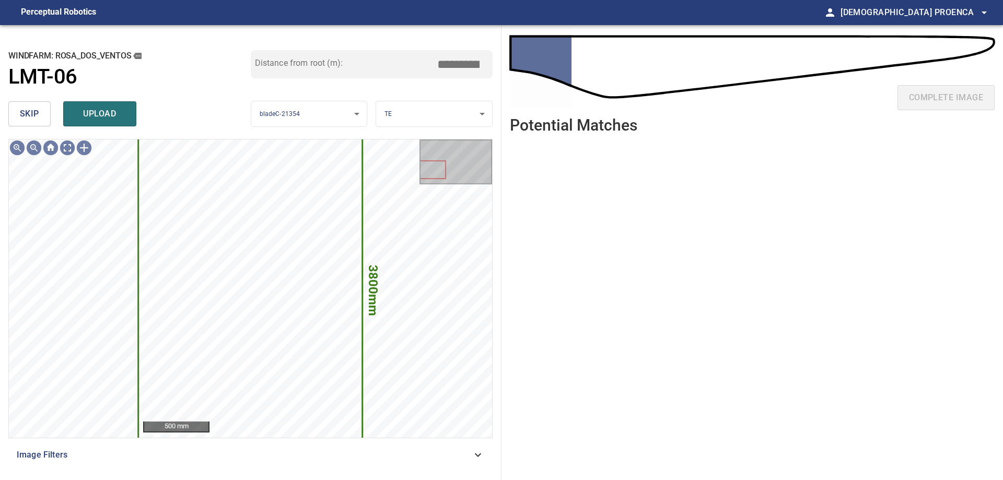
click at [21, 105] on button "skip" at bounding box center [29, 113] width 42 height 25
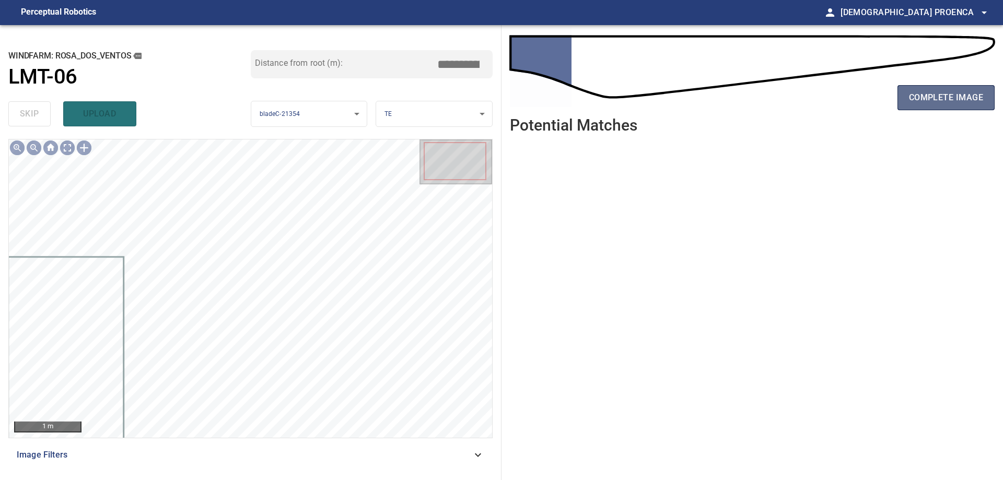
click at [948, 101] on span "complete image" at bounding box center [946, 97] width 74 height 15
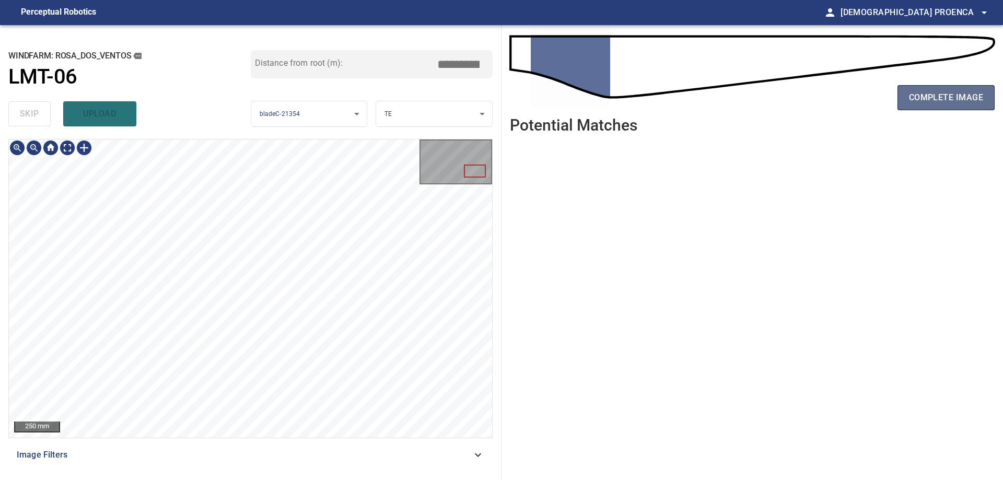
click at [957, 98] on span "complete image" at bounding box center [946, 97] width 74 height 15
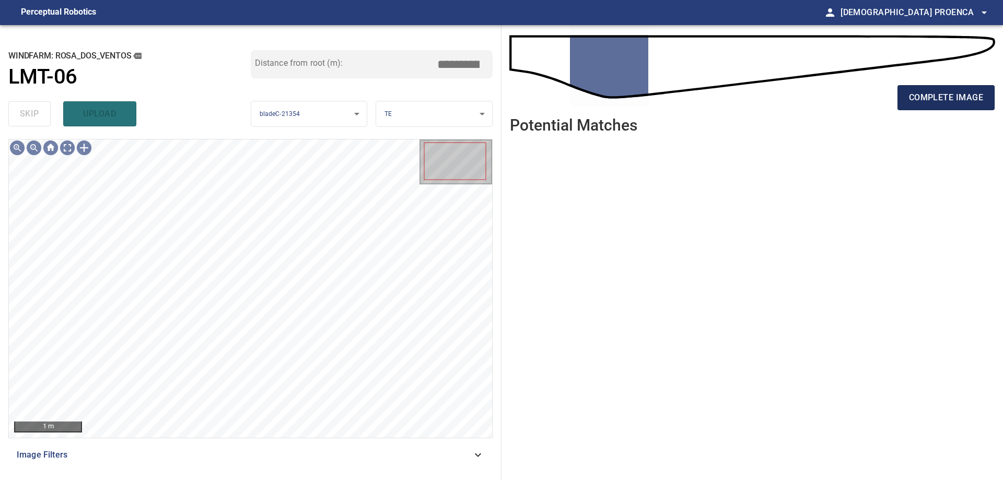
click at [930, 94] on span "complete image" at bounding box center [946, 97] width 74 height 15
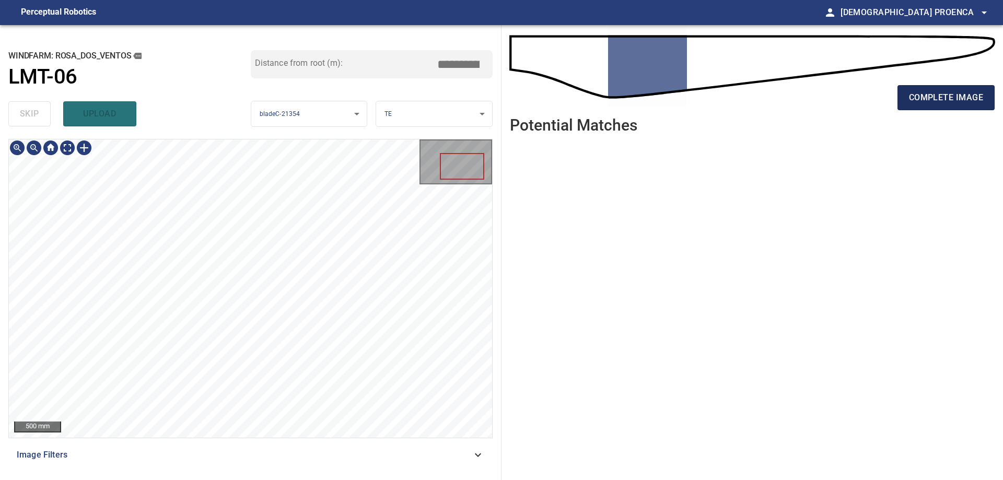
click at [937, 104] on span "complete image" at bounding box center [946, 97] width 74 height 15
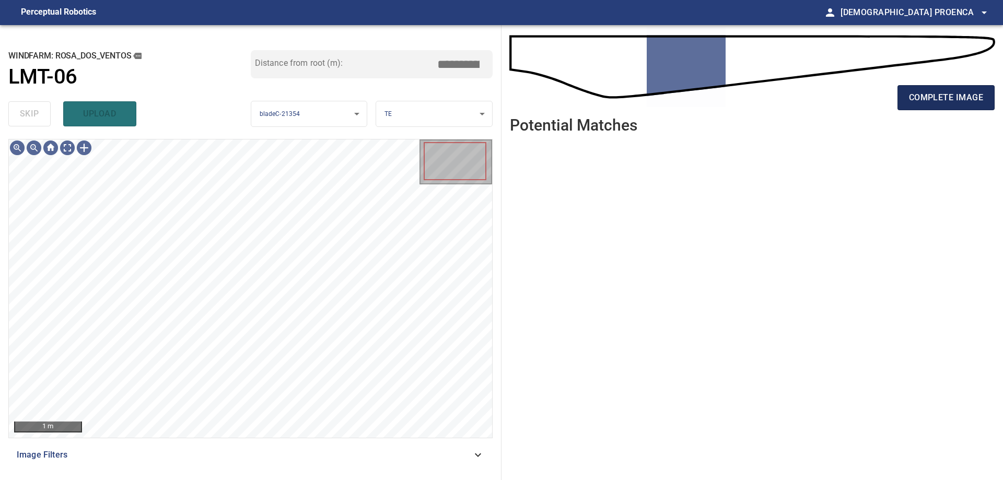
click at [953, 109] on button "complete image" at bounding box center [945, 97] width 97 height 25
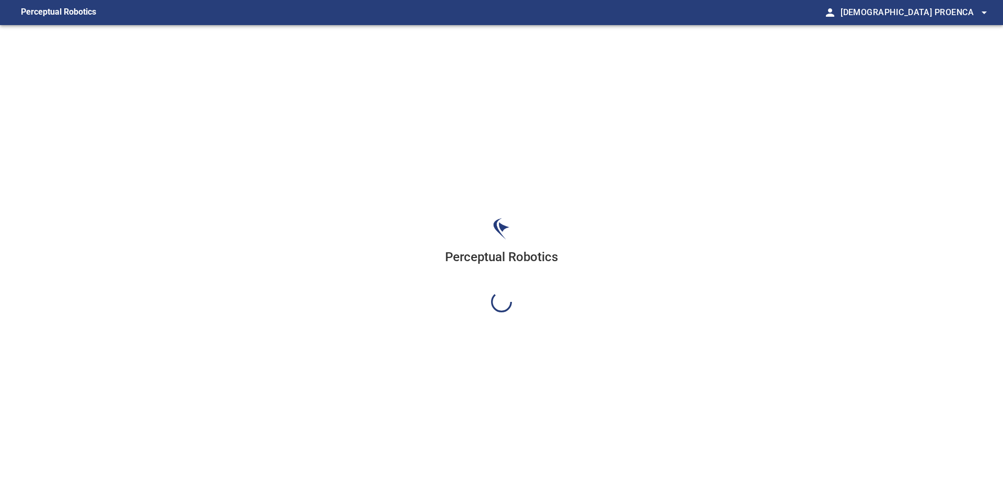
click at [953, 95] on div "Perceptual Robotics" at bounding box center [501, 265] width 1003 height 480
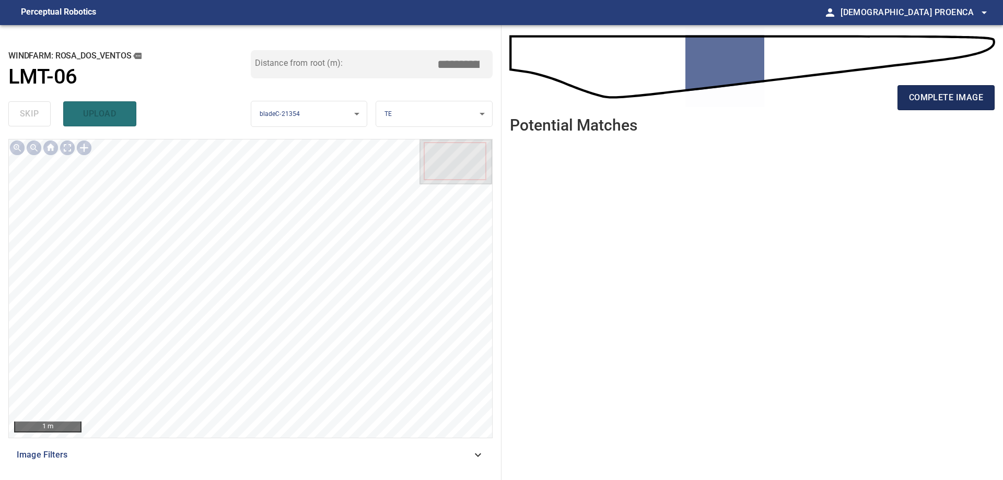
click at [939, 96] on span "complete image" at bounding box center [946, 97] width 74 height 15
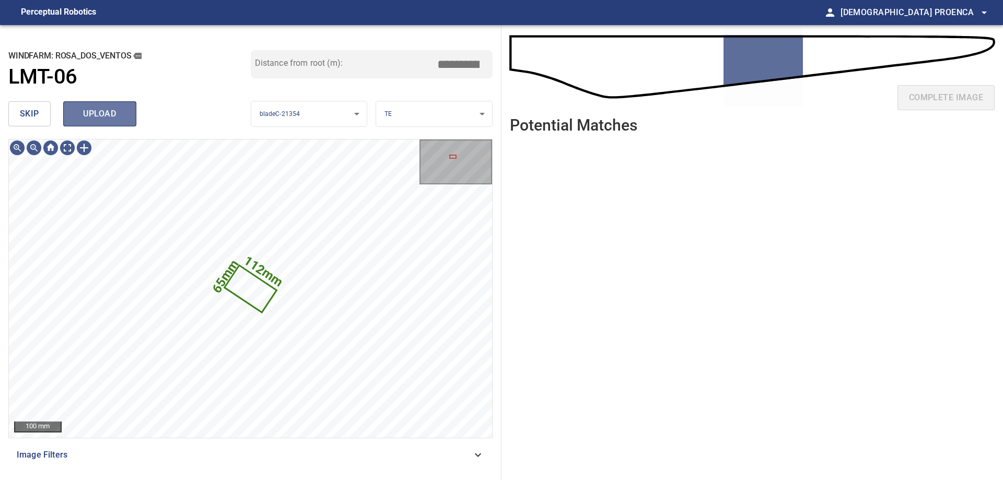
click at [117, 117] on span "upload" at bounding box center [100, 114] width 50 height 15
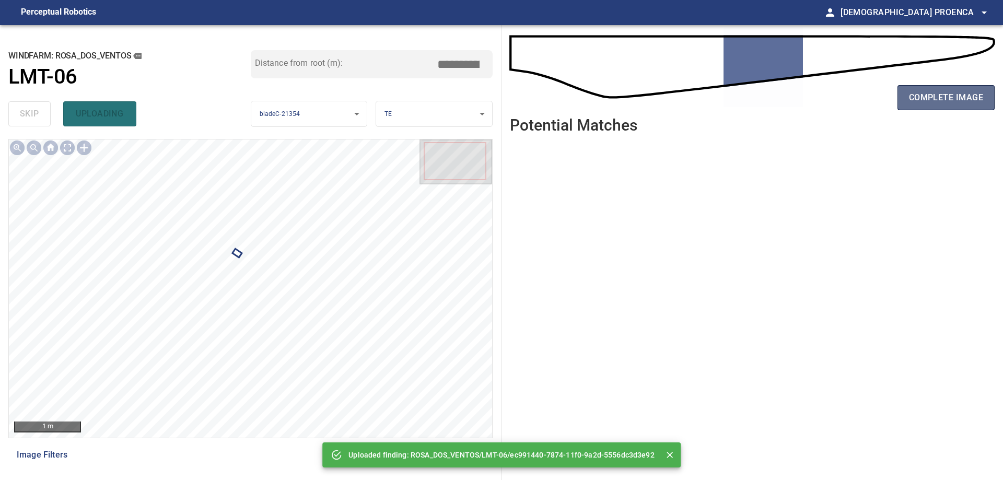
click at [954, 94] on span "complete image" at bounding box center [946, 97] width 74 height 15
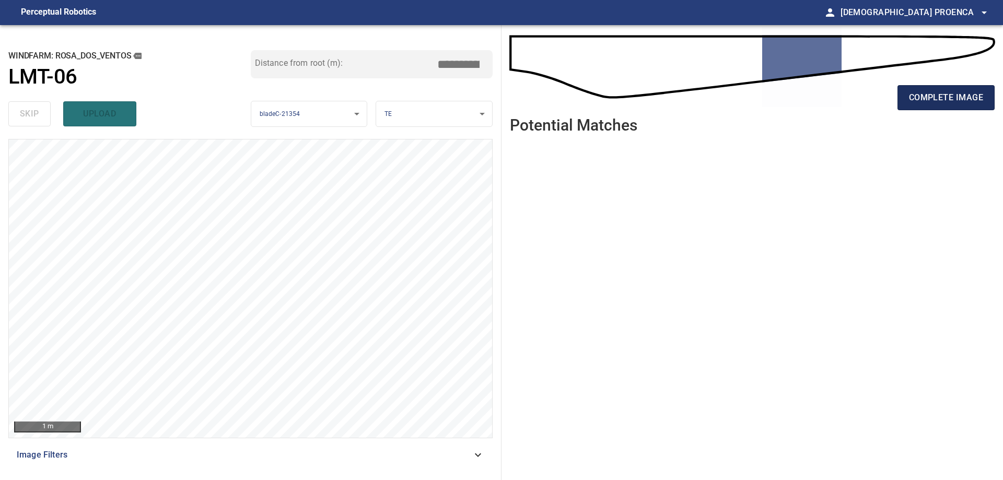
click at [969, 96] on span "complete image" at bounding box center [946, 97] width 74 height 15
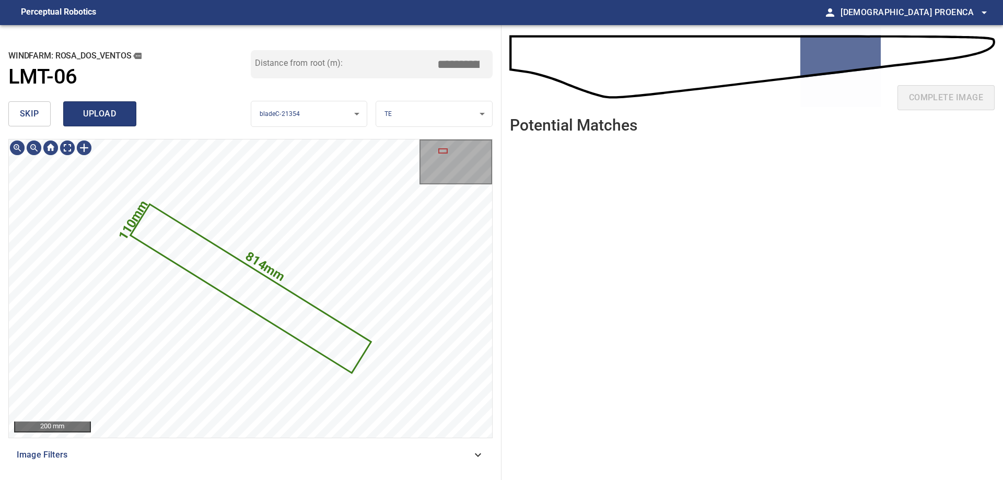
click at [115, 113] on span "upload" at bounding box center [100, 114] width 50 height 15
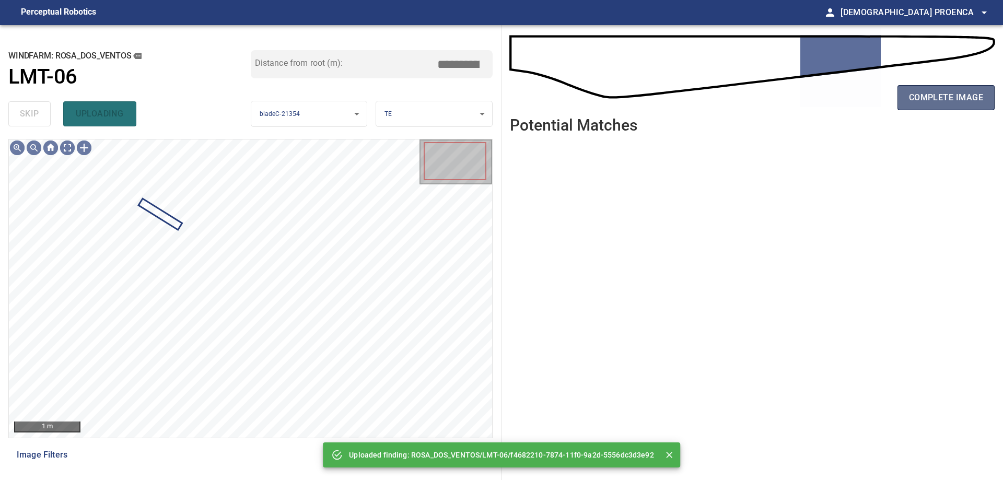
click at [923, 95] on span "complete image" at bounding box center [946, 97] width 74 height 15
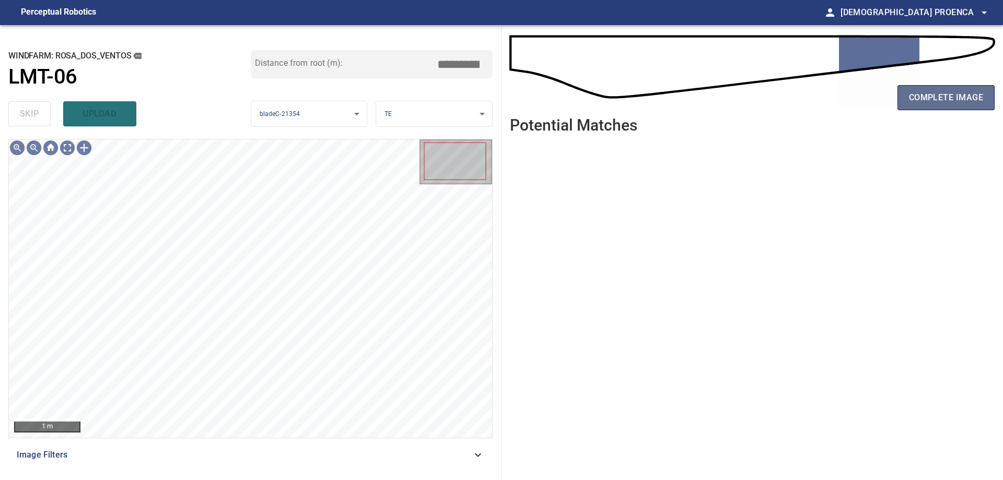
click at [952, 100] on span "complete image" at bounding box center [946, 97] width 74 height 15
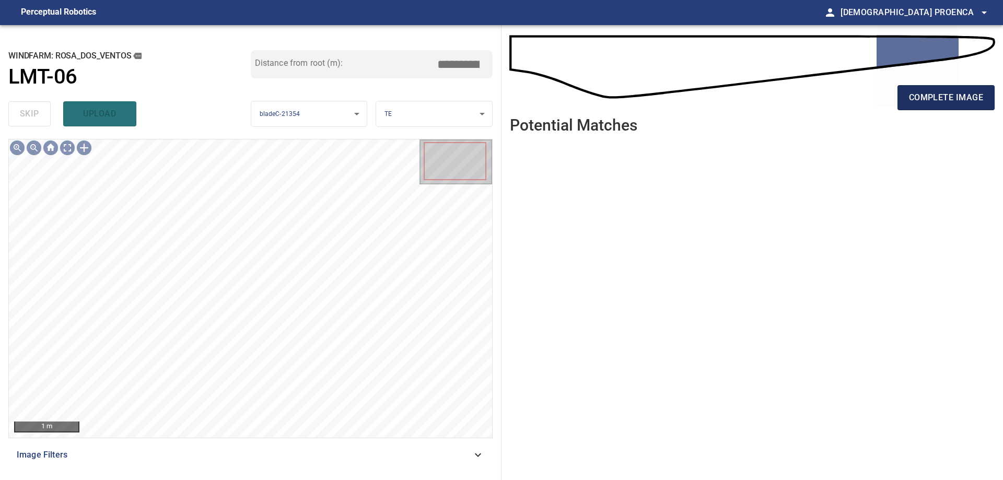
click at [948, 95] on span "complete image" at bounding box center [946, 97] width 74 height 15
click at [928, 97] on span "complete image" at bounding box center [946, 97] width 74 height 15
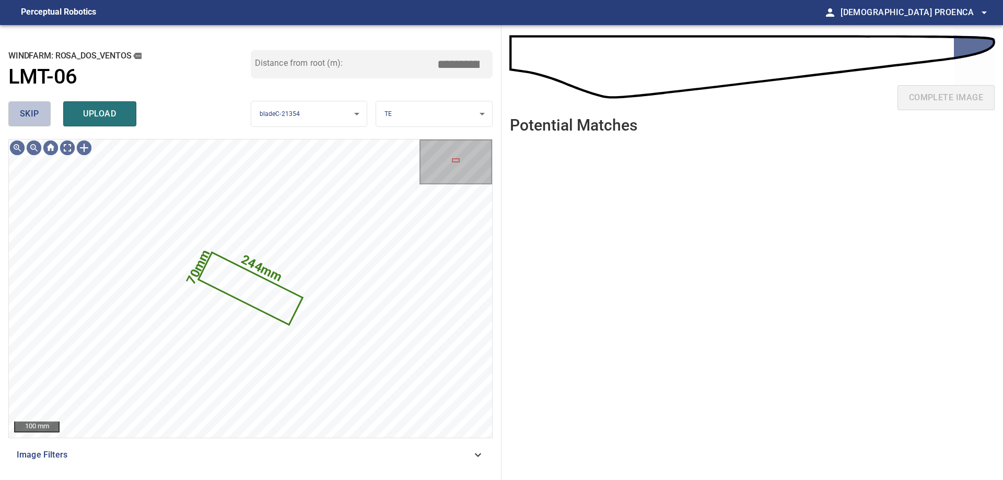
click at [22, 116] on span "skip" at bounding box center [29, 114] width 19 height 15
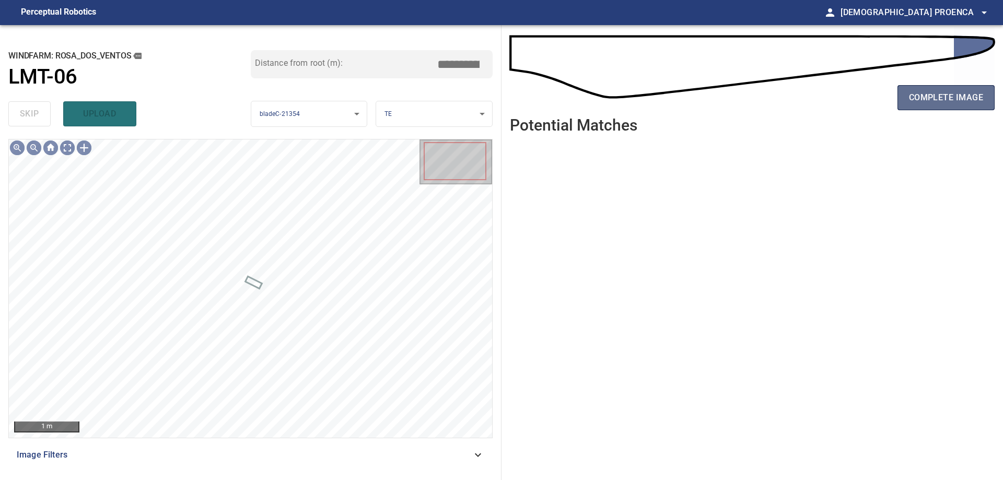
click at [961, 90] on span "complete image" at bounding box center [946, 97] width 74 height 15
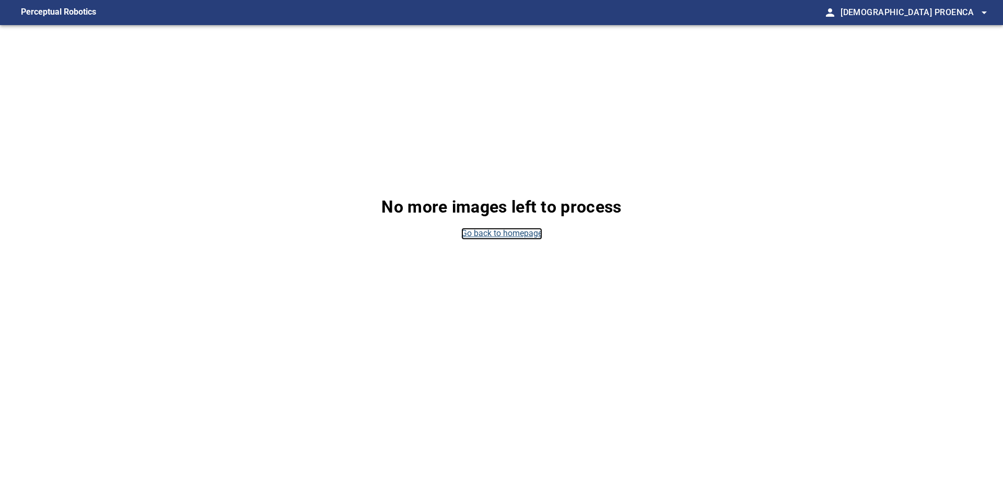
click at [503, 233] on link "Go back to homepage" at bounding box center [501, 234] width 81 height 12
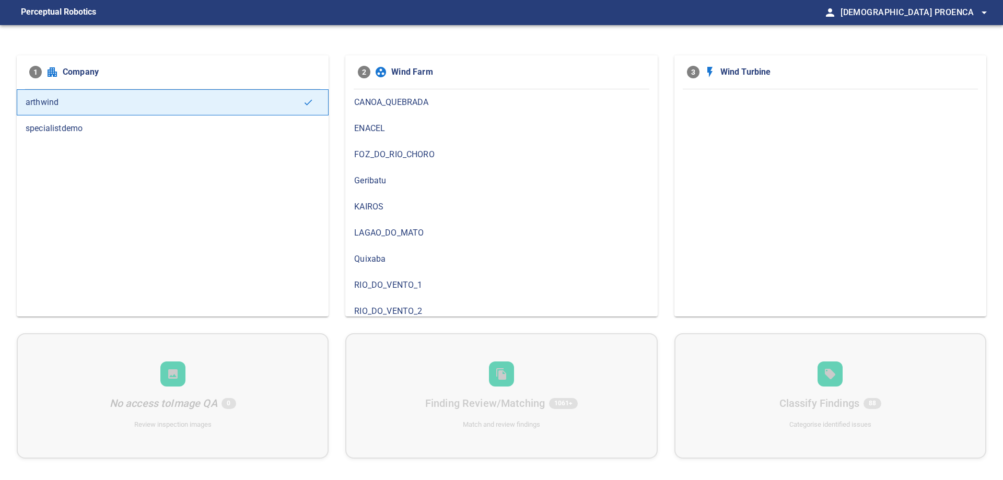
scroll to position [112, 0]
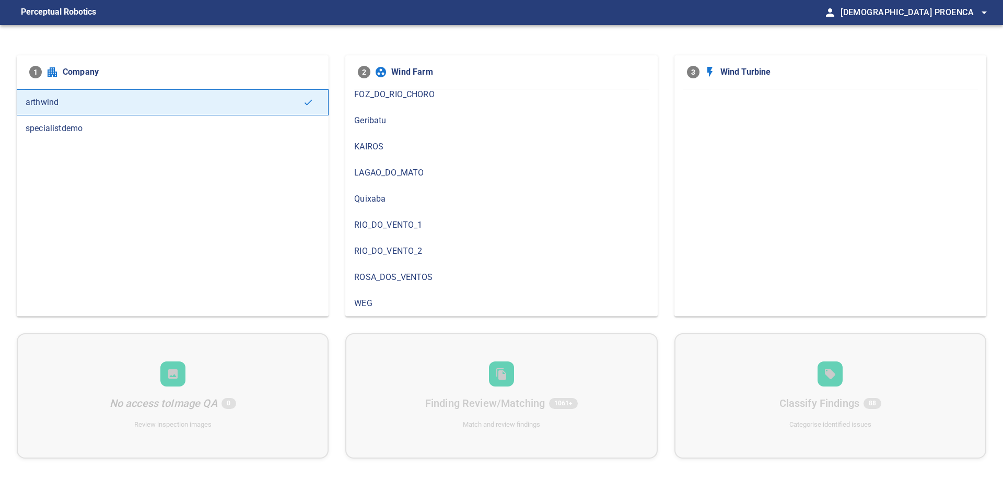
click at [405, 277] on span "ROSA_DOS_VENTOS" at bounding box center [501, 277] width 294 height 13
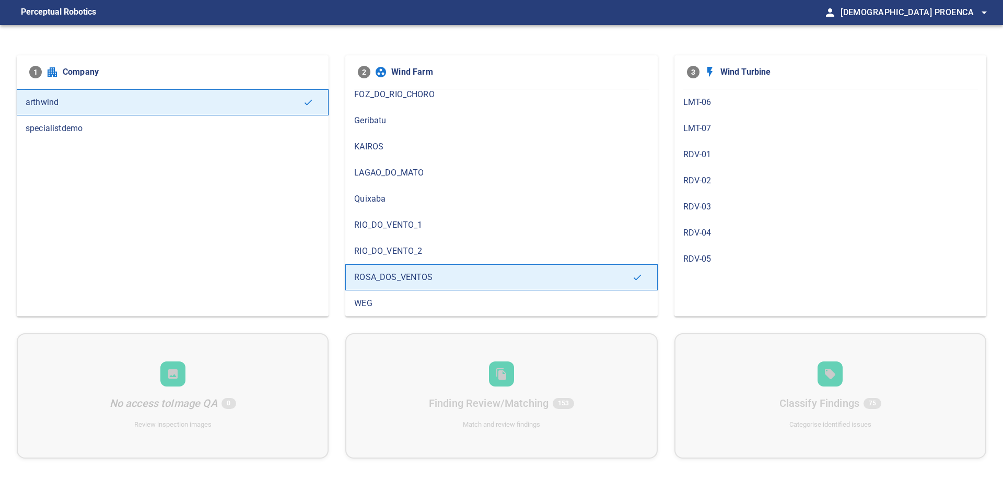
click at [707, 131] on span "LMT-07" at bounding box center [830, 128] width 294 height 13
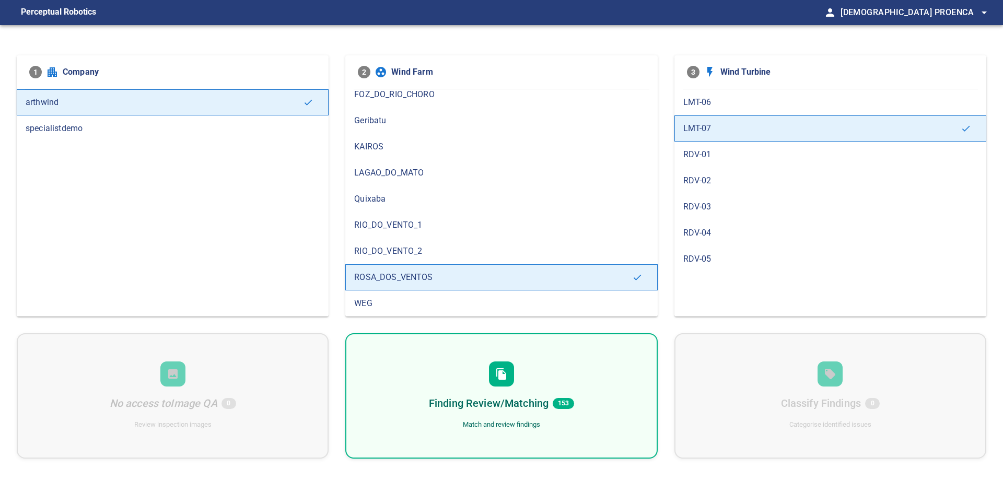
click at [536, 378] on div "Finding Review/Matching 153 Match and review findings" at bounding box center [501, 395] width 312 height 125
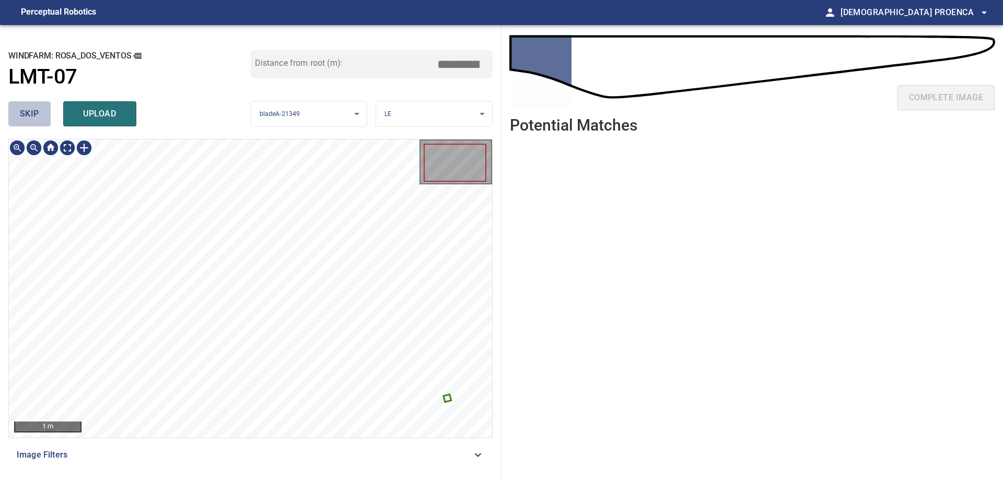
click at [18, 111] on button "skip" at bounding box center [29, 113] width 42 height 25
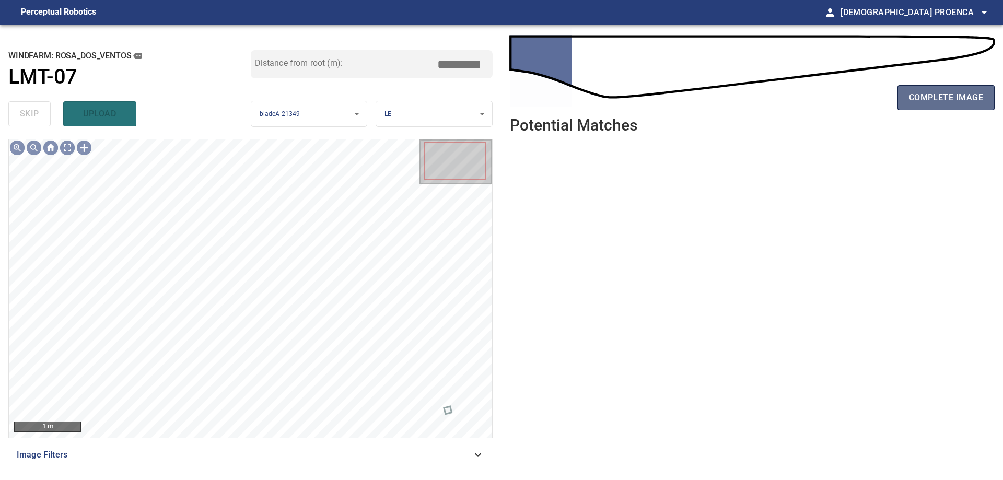
click at [948, 94] on span "complete image" at bounding box center [946, 97] width 74 height 15
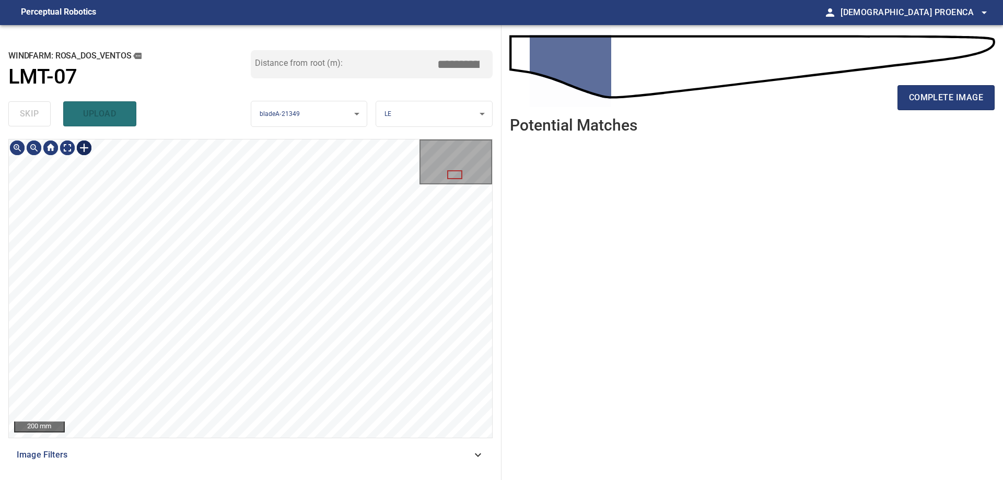
click at [84, 149] on div at bounding box center [84, 147] width 17 height 17
click at [212, 382] on div at bounding box center [250, 288] width 483 height 298
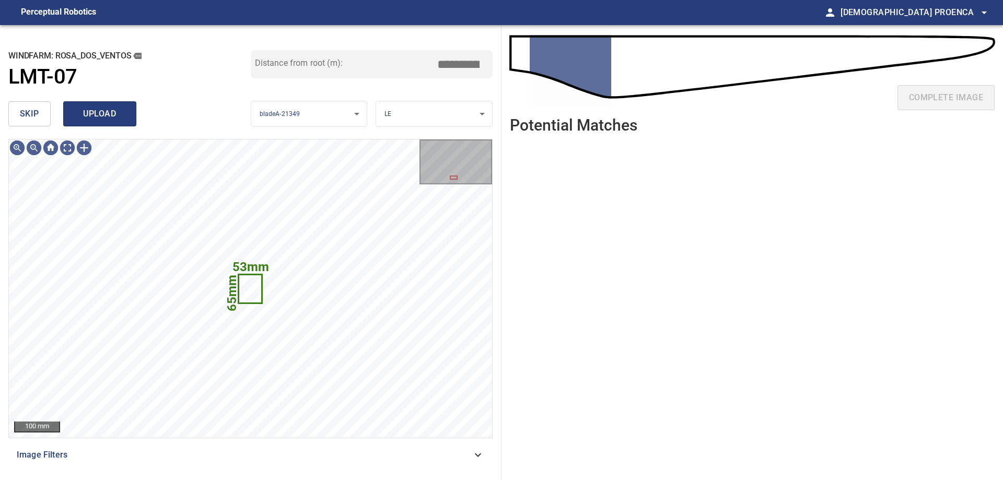
click at [109, 115] on span "upload" at bounding box center [100, 114] width 50 height 15
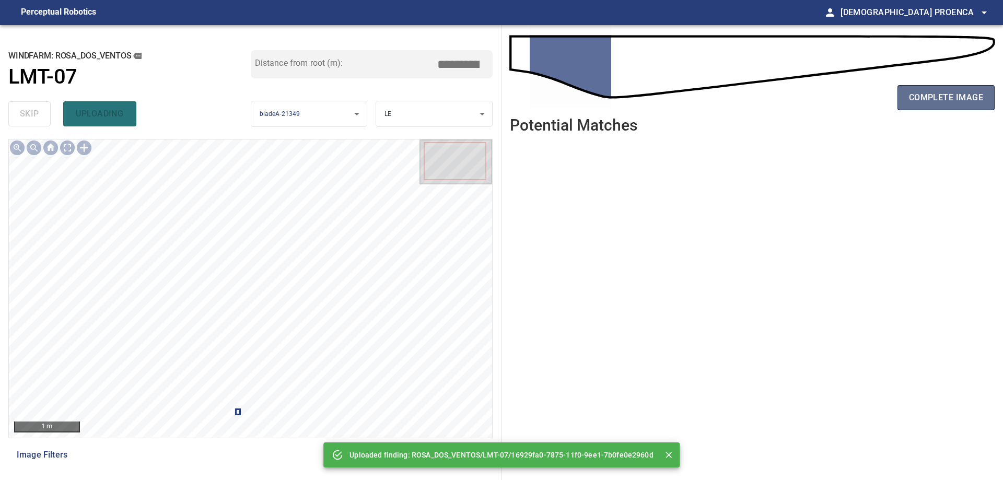
click at [934, 98] on span "complete image" at bounding box center [946, 97] width 74 height 15
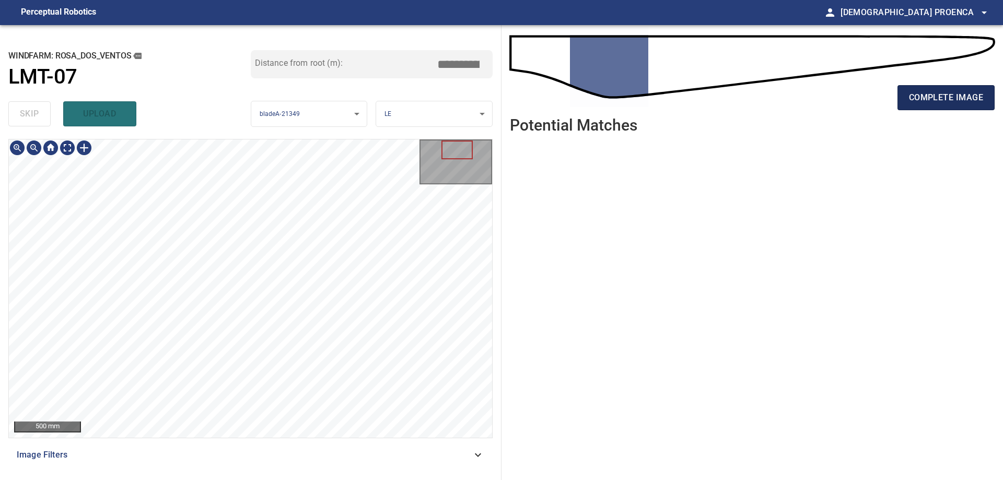
click at [932, 98] on span "complete image" at bounding box center [946, 97] width 74 height 15
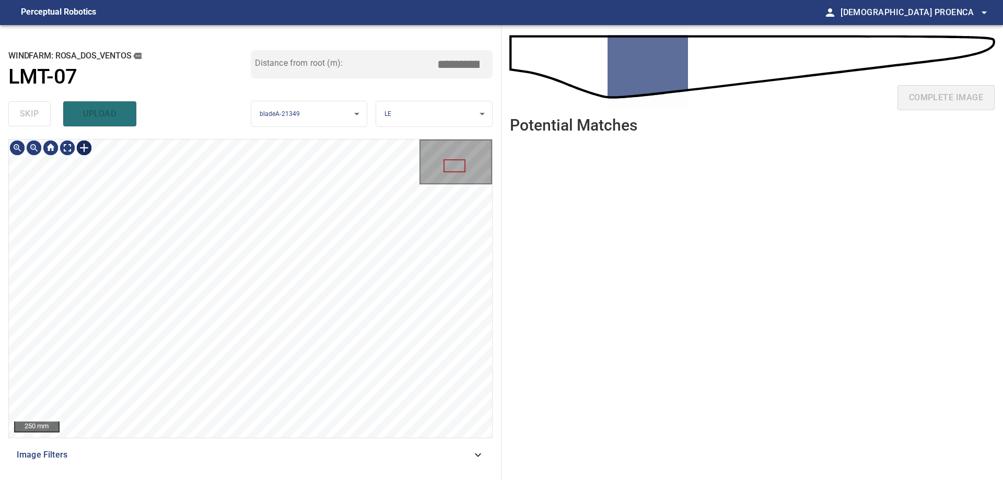
click at [85, 146] on div at bounding box center [84, 147] width 17 height 17
click at [251, 304] on div at bounding box center [250, 288] width 483 height 298
click at [239, 245] on div at bounding box center [245, 279] width 49 height 84
click at [228, 218] on div at bounding box center [250, 288] width 483 height 298
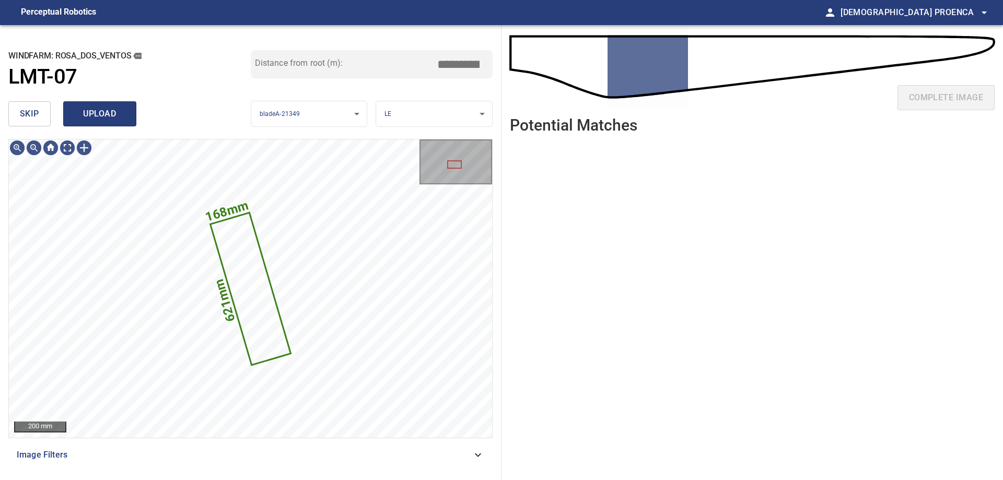
click at [110, 117] on span "upload" at bounding box center [100, 114] width 50 height 15
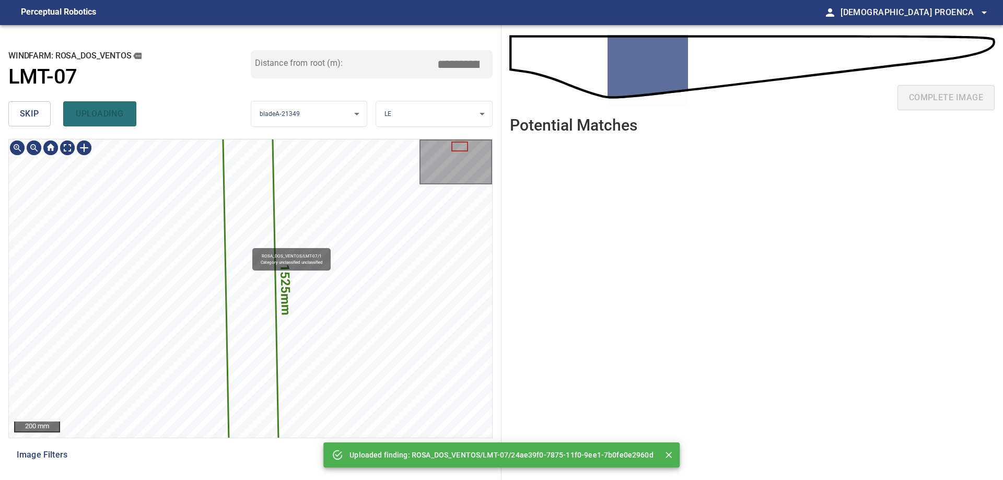
click at [248, 243] on icon at bounding box center [250, 289] width 55 height 350
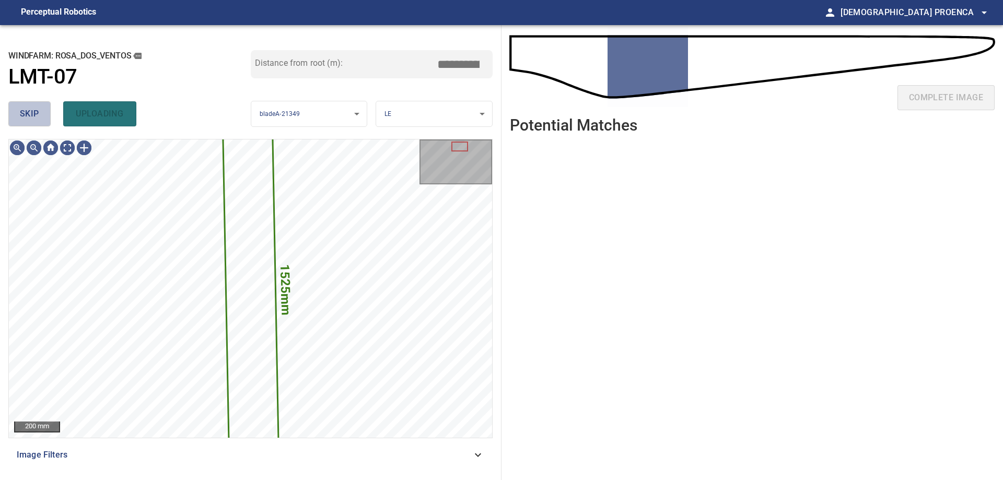
click at [26, 114] on span "skip" at bounding box center [29, 114] width 19 height 15
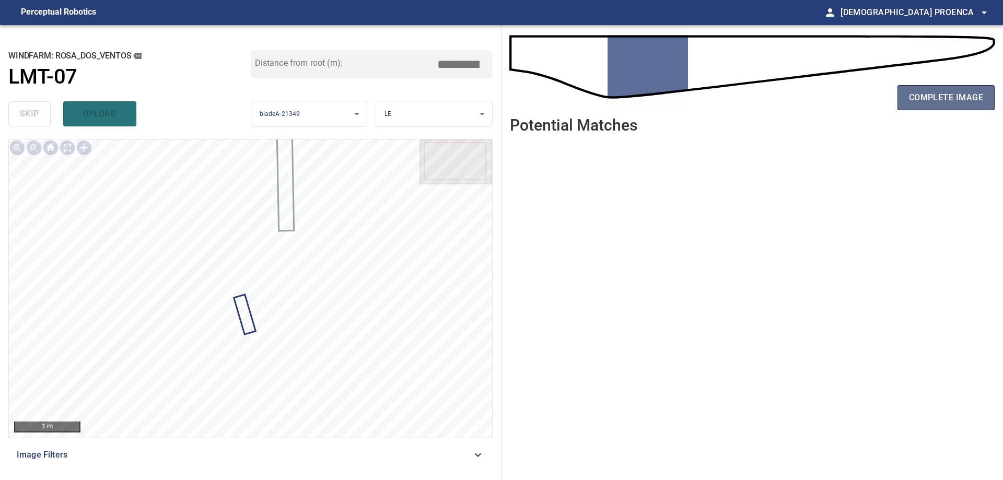
click at [947, 98] on span "complete image" at bounding box center [946, 97] width 74 height 15
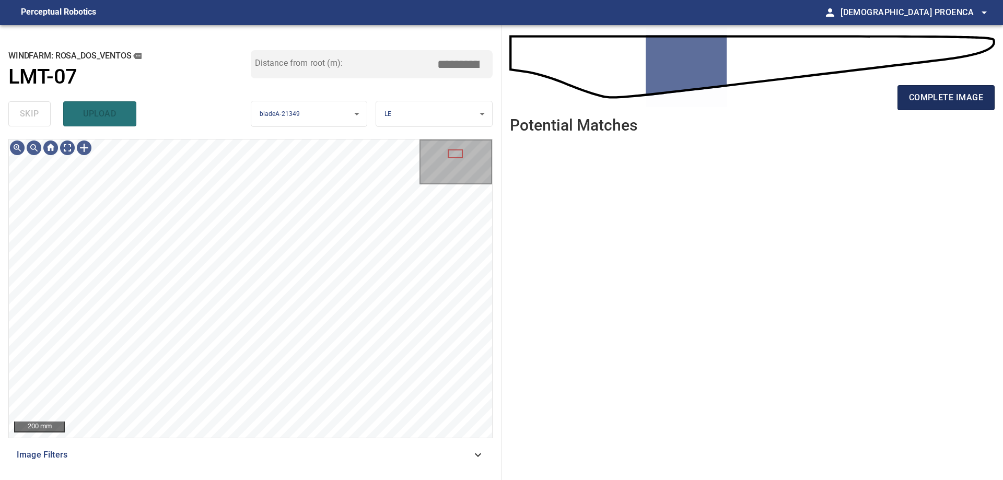
click at [940, 96] on span "complete image" at bounding box center [946, 97] width 74 height 15
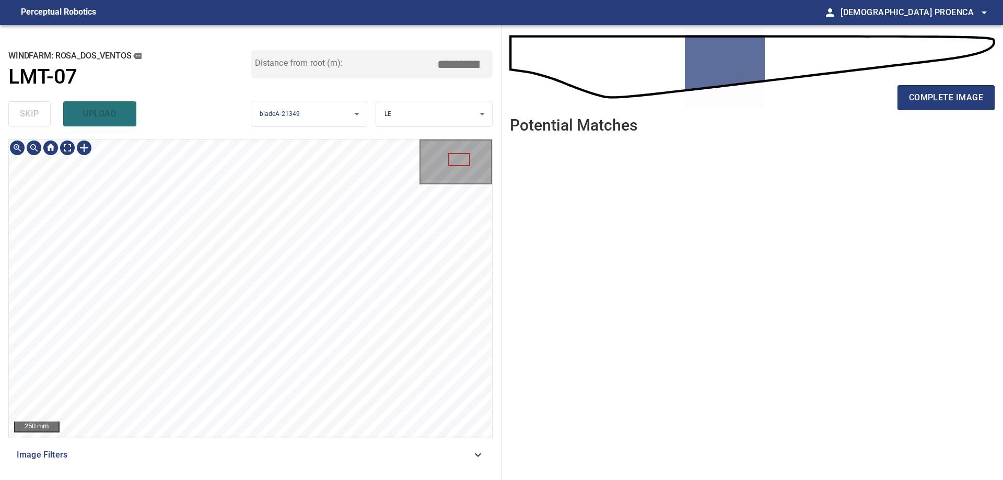
click at [446, 479] on html "**********" at bounding box center [501, 240] width 1003 height 480
click at [313, 471] on div "**********" at bounding box center [250, 252] width 501 height 455
click at [82, 145] on div at bounding box center [84, 147] width 17 height 17
click at [197, 312] on div at bounding box center [250, 288] width 483 height 298
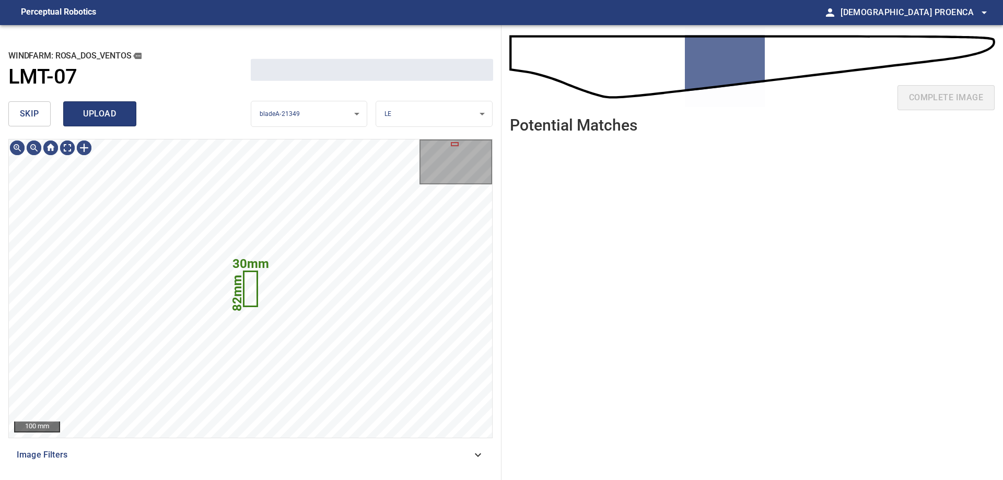
click at [106, 116] on span "upload" at bounding box center [100, 114] width 50 height 15
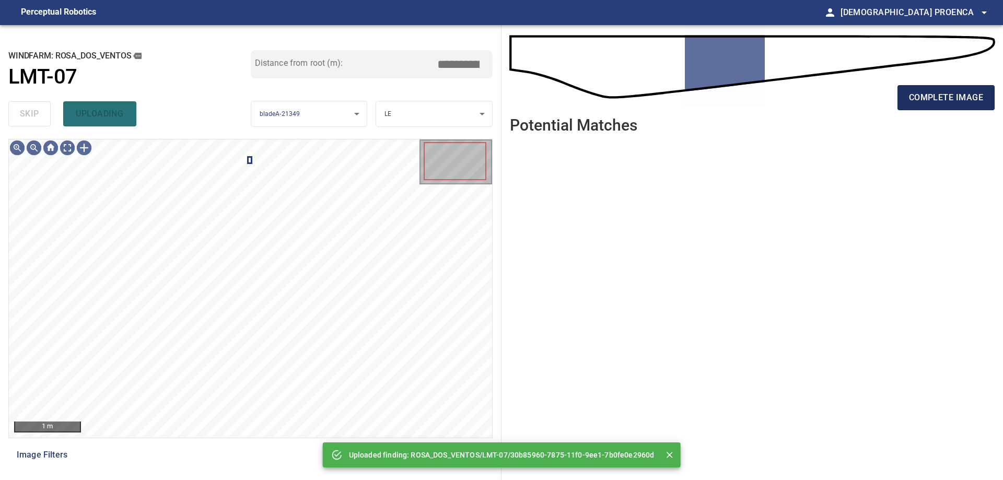
click at [945, 90] on button "complete image" at bounding box center [945, 97] width 97 height 25
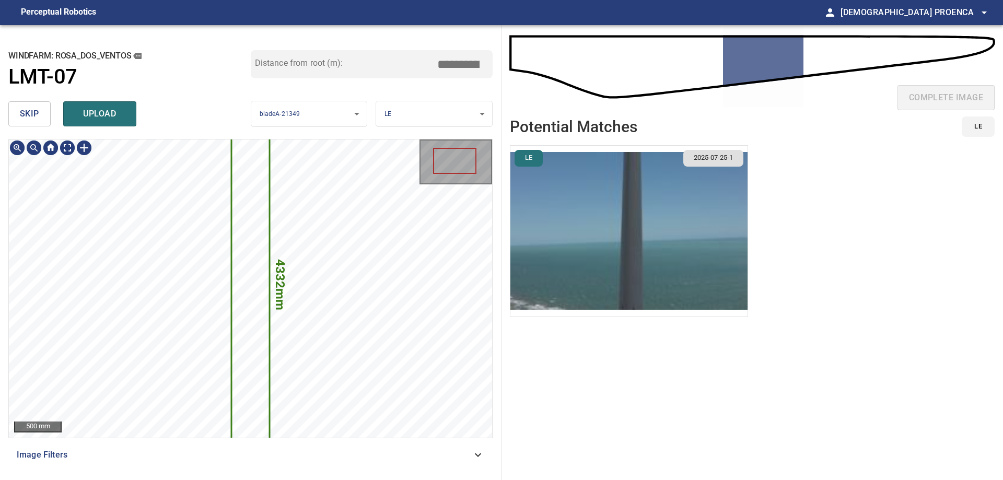
click at [374, 127] on div "**********" at bounding box center [250, 252] width 501 height 455
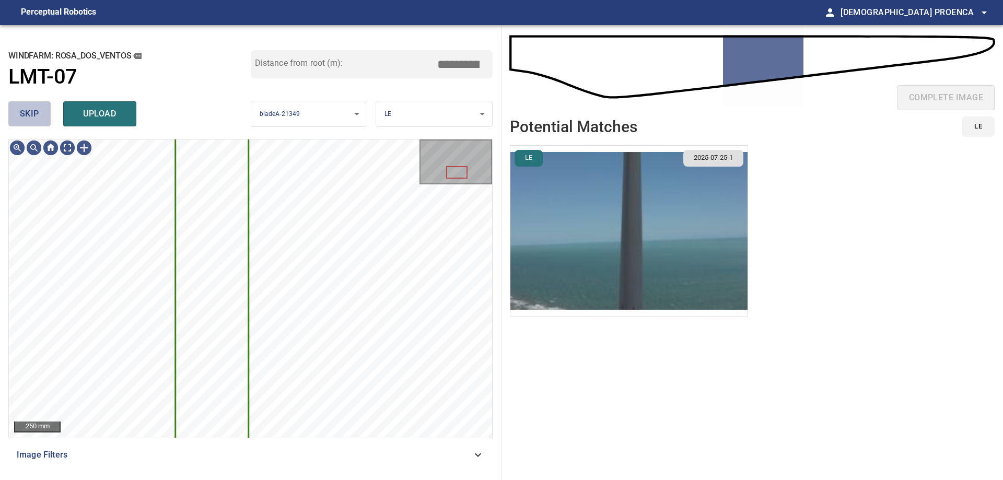
drag, startPoint x: 38, startPoint y: 115, endPoint x: 621, endPoint y: 72, distance: 584.4
click at [38, 115] on span "skip" at bounding box center [29, 114] width 19 height 15
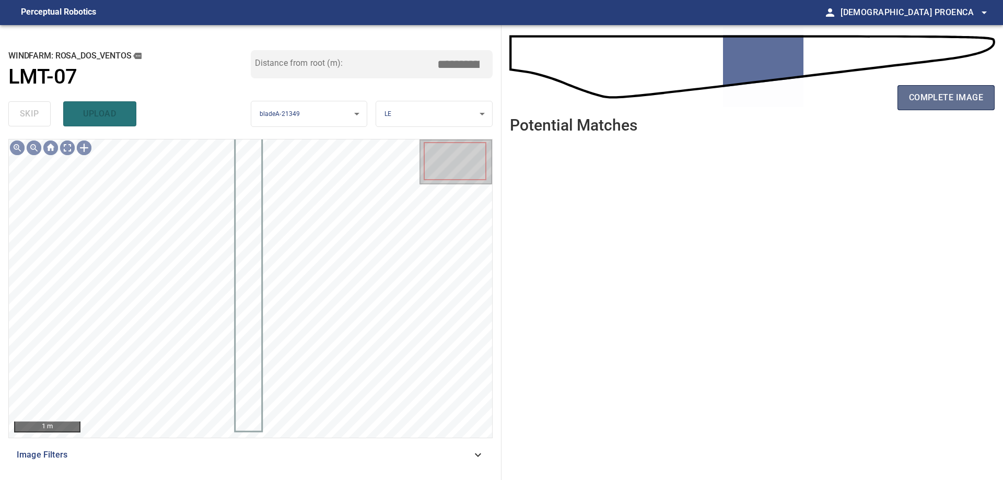
click at [930, 92] on span "complete image" at bounding box center [946, 97] width 74 height 15
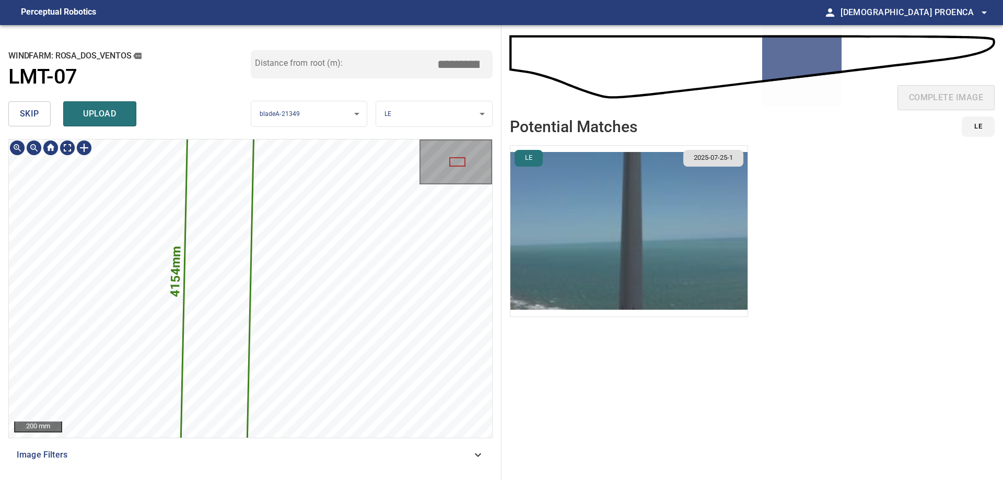
click at [275, 441] on div "4154mm 257mm 200 mm Image Filters" at bounding box center [250, 305] width 484 height 333
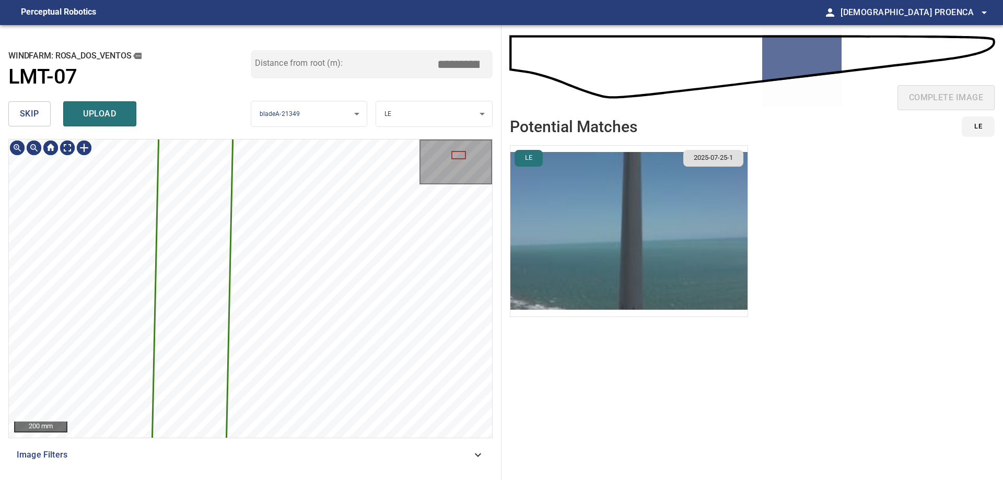
drag, startPoint x: 40, startPoint y: 105, endPoint x: 36, endPoint y: 108, distance: 5.4
click at [38, 108] on button "skip" at bounding box center [29, 113] width 42 height 25
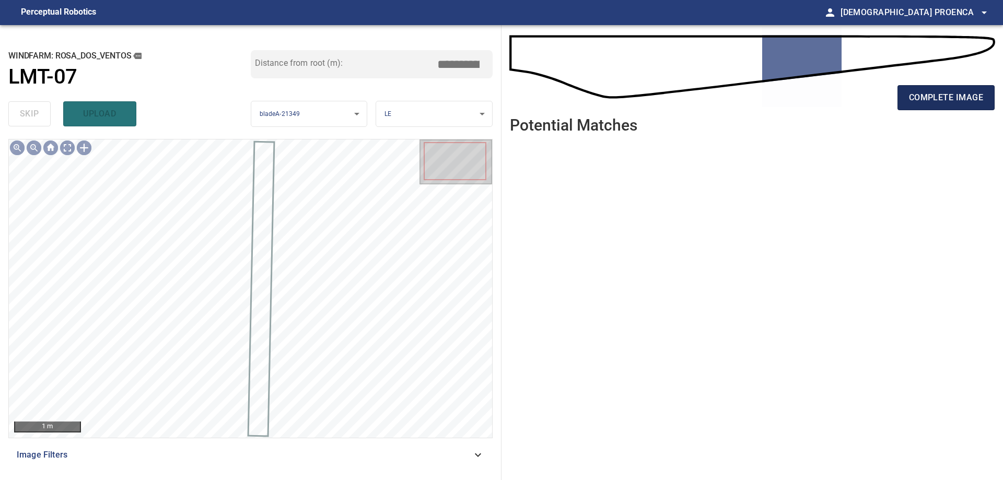
click at [922, 93] on span "complete image" at bounding box center [946, 97] width 74 height 15
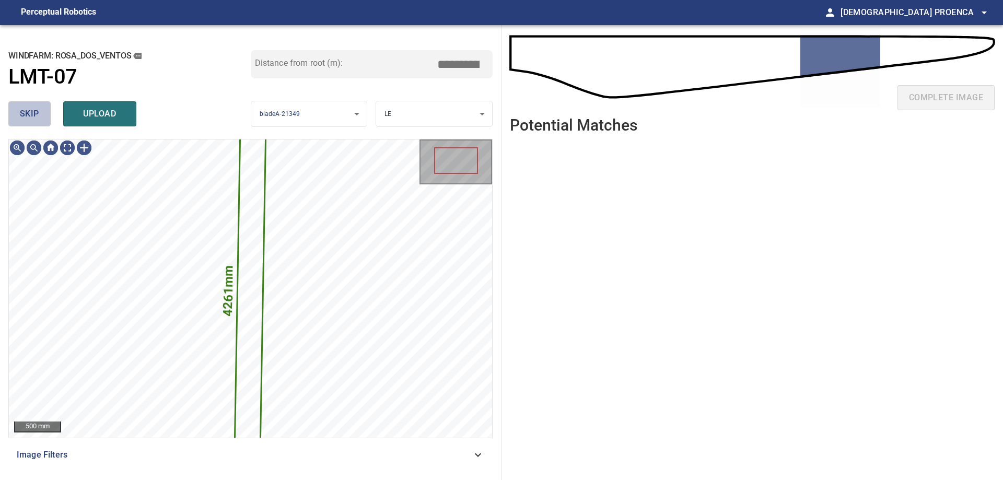
click at [31, 112] on span "skip" at bounding box center [29, 114] width 19 height 15
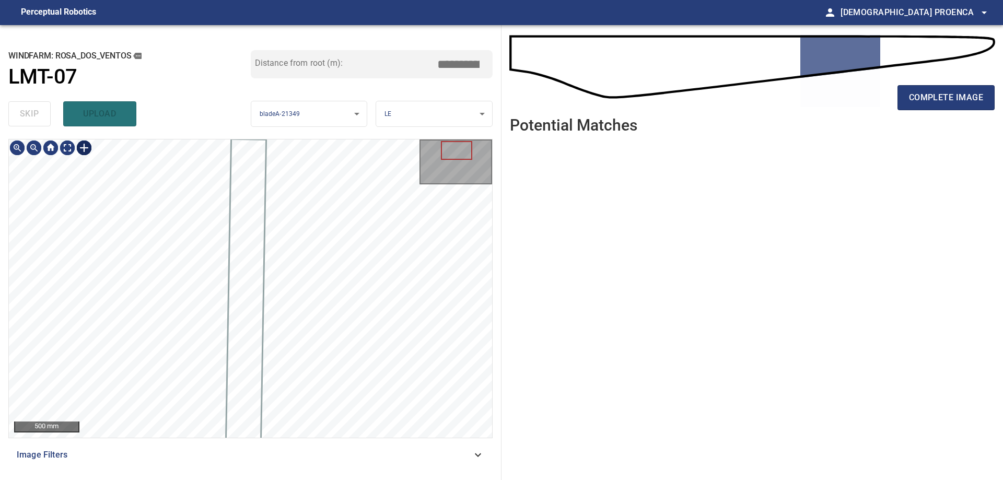
click at [82, 148] on div at bounding box center [84, 147] width 17 height 17
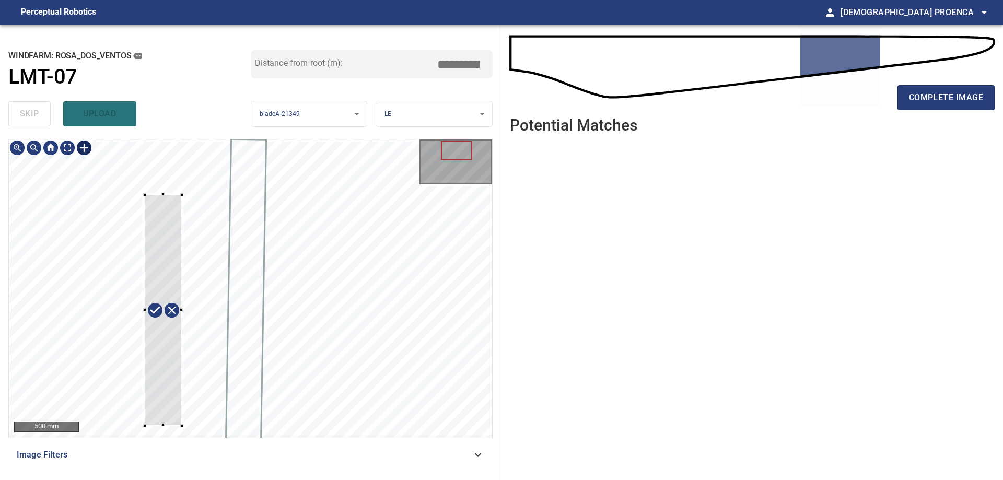
click at [181, 423] on div at bounding box center [250, 288] width 483 height 298
click at [168, 144] on div at bounding box center [250, 288] width 483 height 298
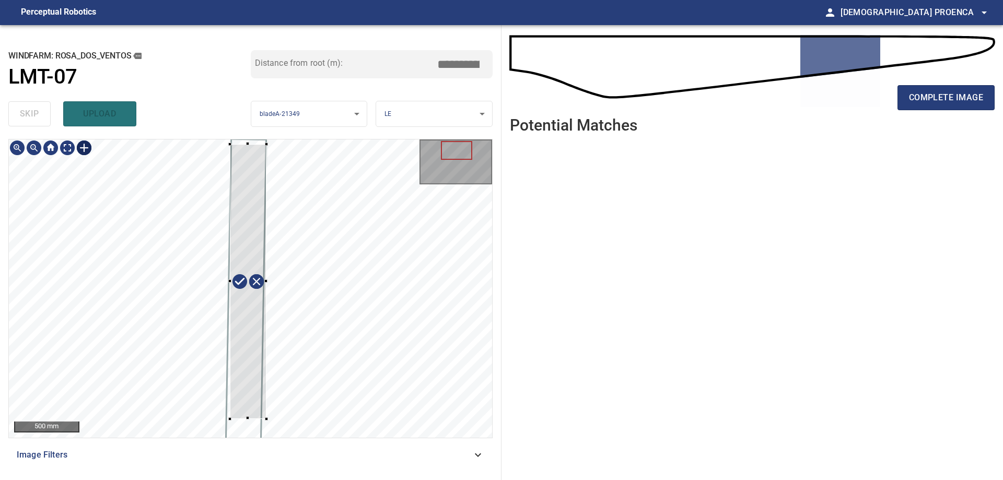
click at [252, 173] on div at bounding box center [248, 281] width 37 height 275
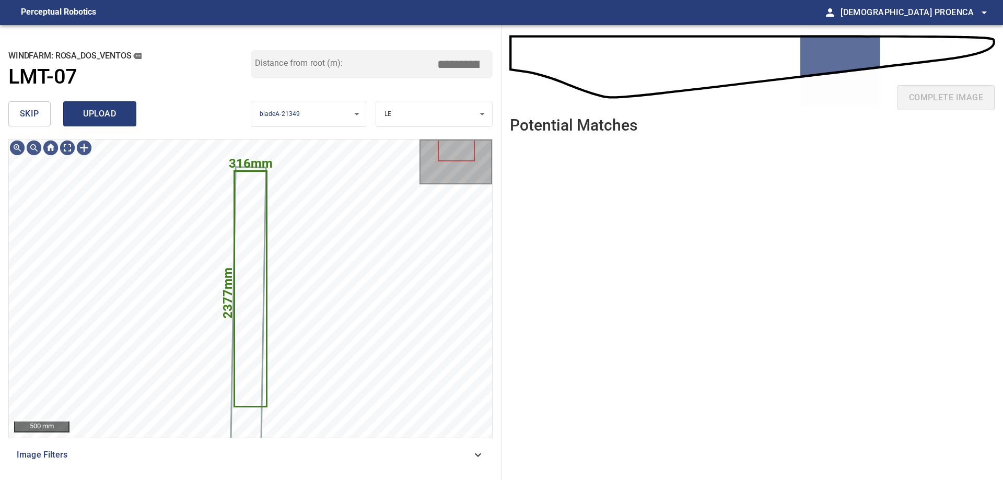
click at [131, 115] on button "upload" at bounding box center [99, 113] width 73 height 25
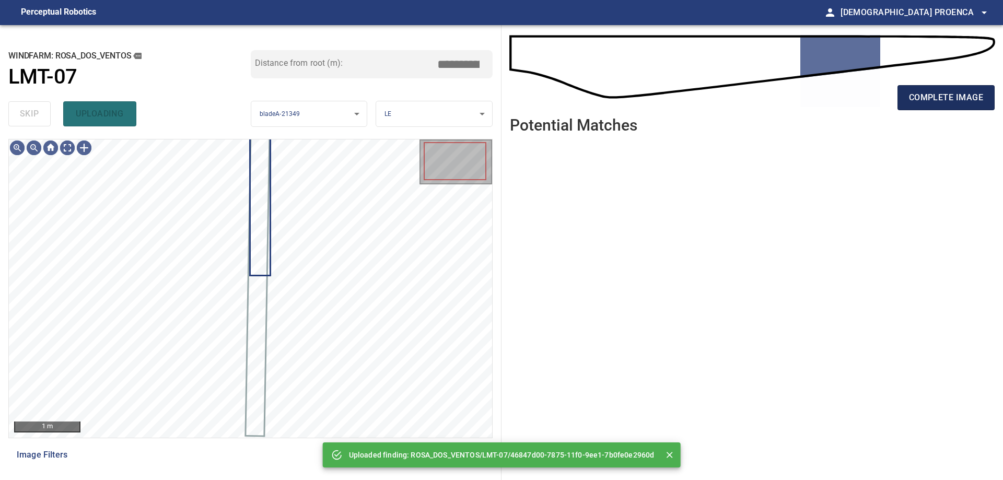
click at [957, 96] on span "complete image" at bounding box center [946, 97] width 74 height 15
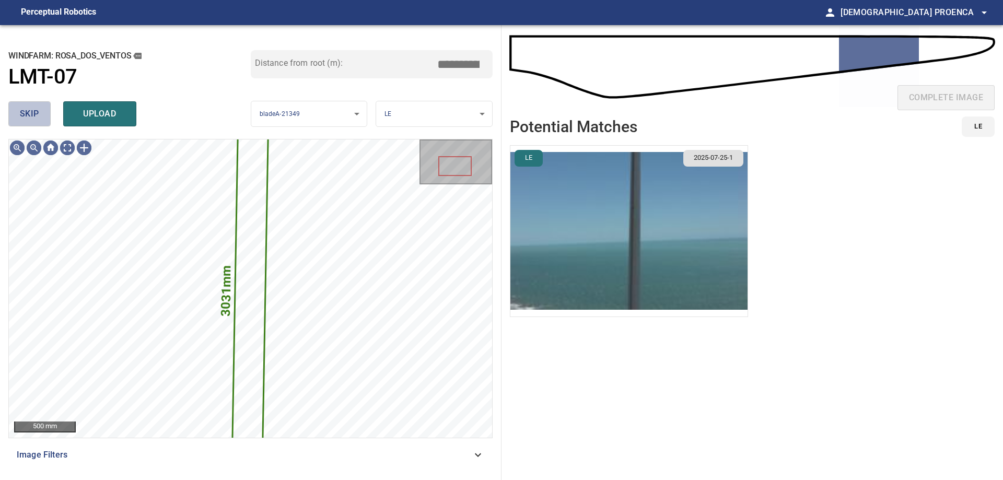
click at [38, 118] on span "skip" at bounding box center [29, 114] width 19 height 15
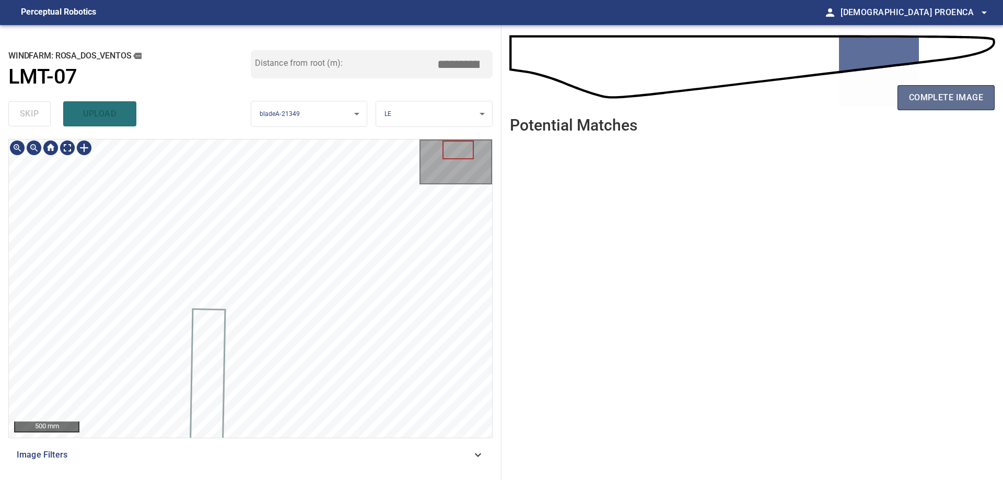
click at [919, 90] on span "complete image" at bounding box center [946, 97] width 74 height 15
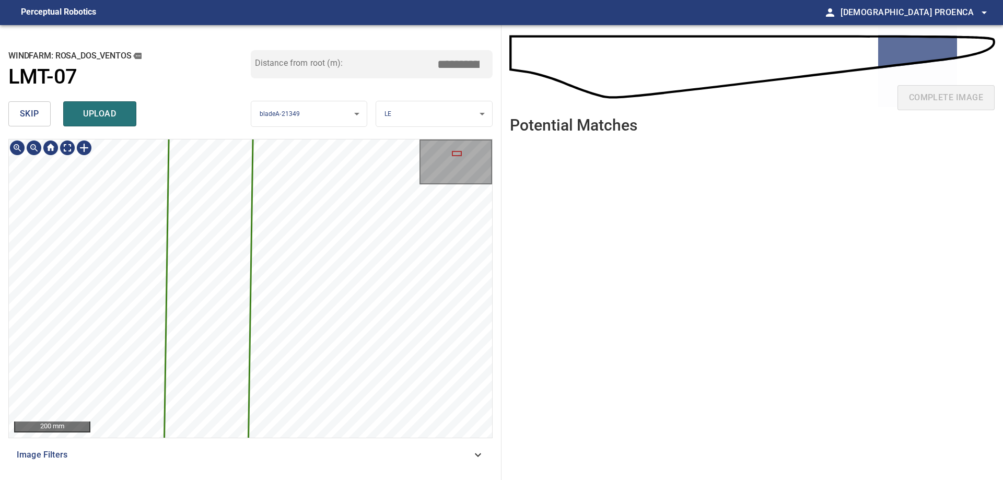
click at [304, 453] on div "3869mm 195mm 200 mm Image Filters" at bounding box center [250, 305] width 484 height 333
click at [306, 479] on html "**********" at bounding box center [501, 240] width 1003 height 480
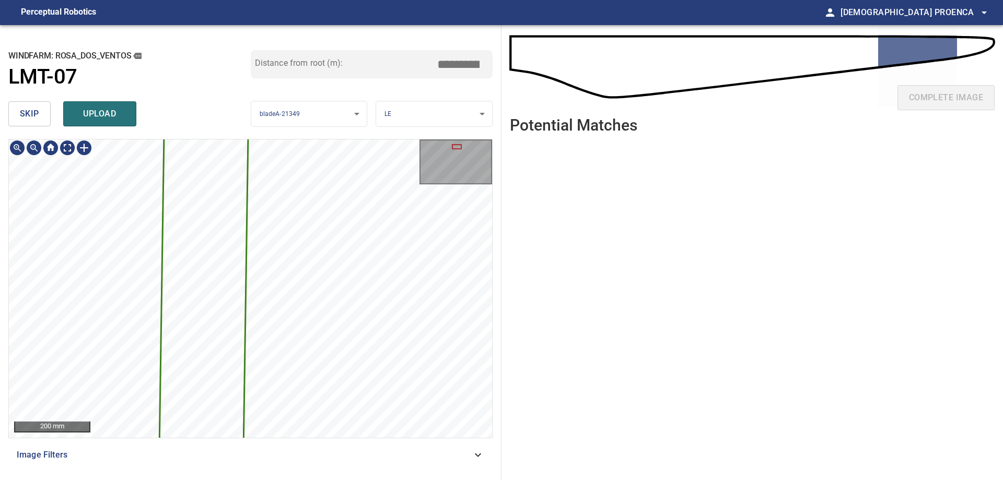
click at [293, 479] on html "**********" at bounding box center [501, 240] width 1003 height 480
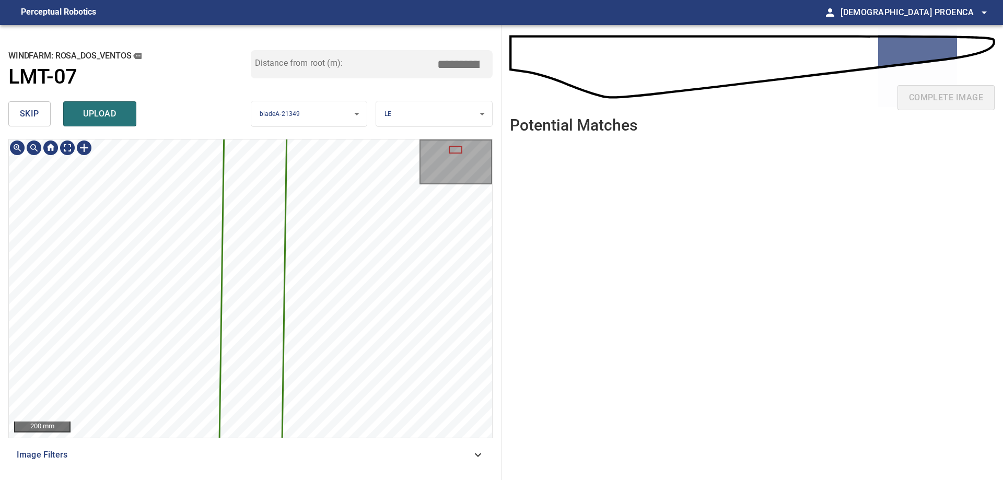
click at [372, 74] on div "**********" at bounding box center [250, 252] width 501 height 455
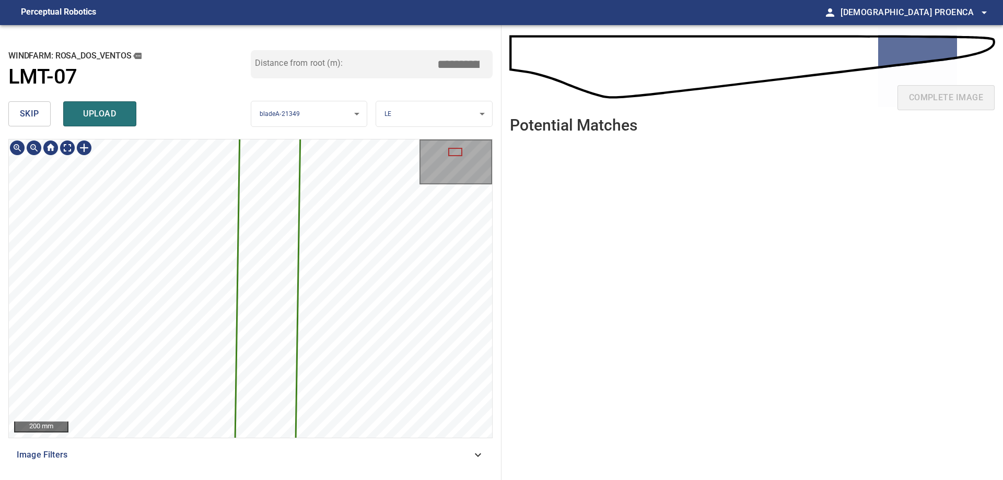
click at [370, 104] on div "**********" at bounding box center [250, 252] width 501 height 455
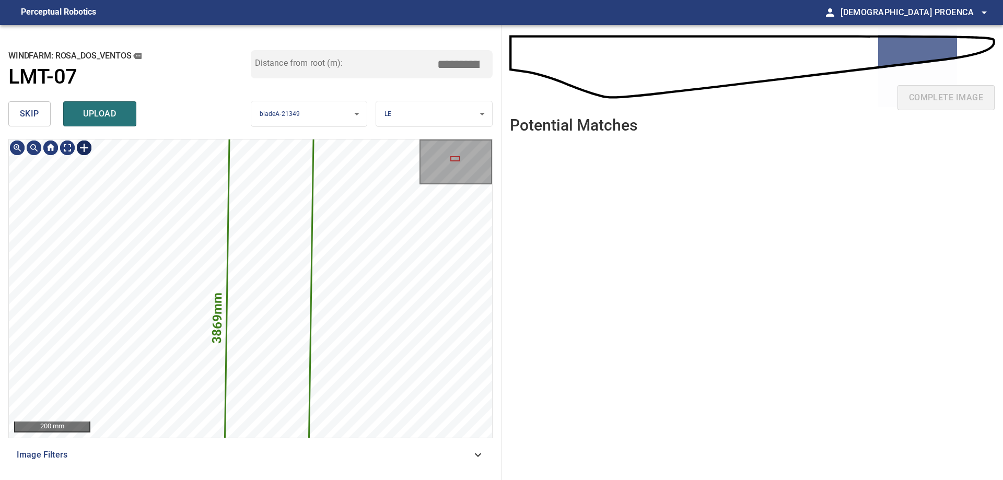
click at [84, 148] on div at bounding box center [84, 147] width 17 height 17
click at [139, 288] on div "3869mm 195mm" at bounding box center [250, 288] width 483 height 298
click at [280, 283] on div "3869mm 195mm" at bounding box center [250, 288] width 483 height 298
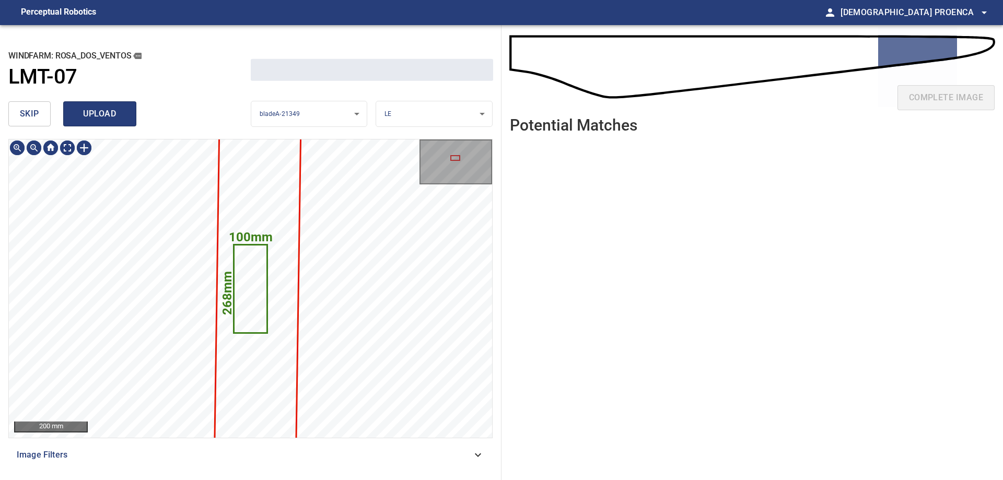
click at [110, 119] on span "upload" at bounding box center [100, 114] width 50 height 15
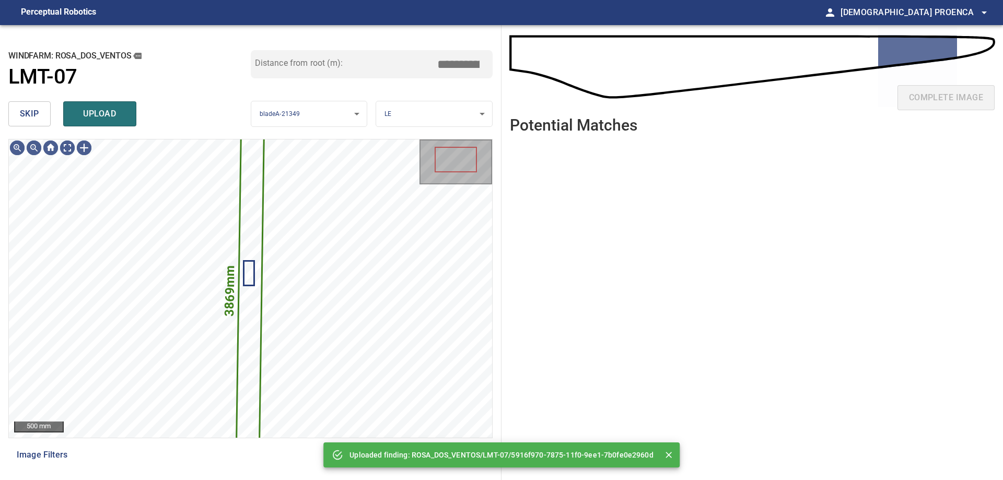
click at [29, 113] on span "skip" at bounding box center [29, 114] width 19 height 15
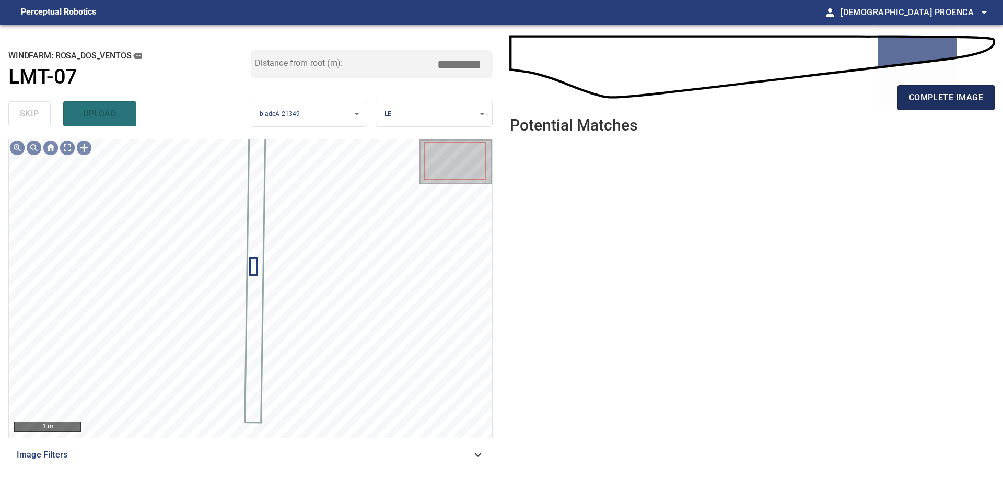
click at [941, 99] on span "complete image" at bounding box center [946, 97] width 74 height 15
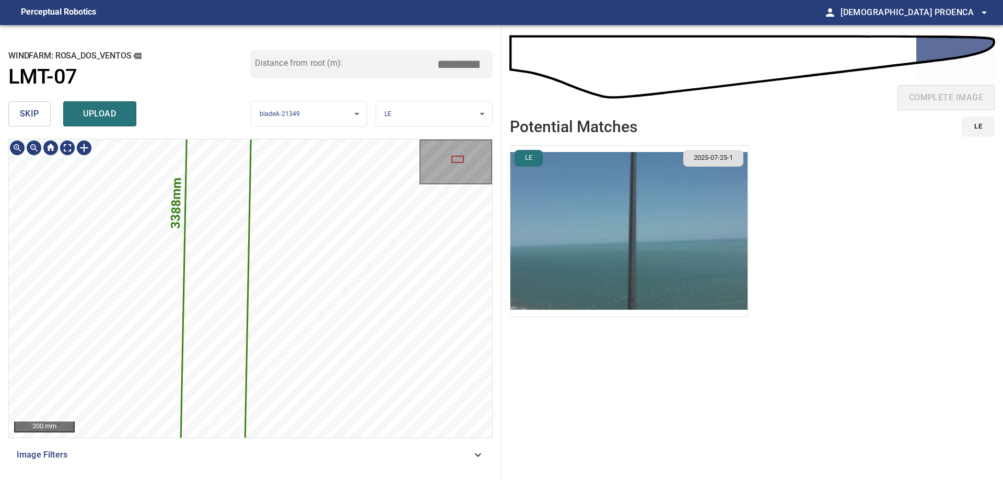
click at [324, 137] on div "**********" at bounding box center [250, 252] width 501 height 455
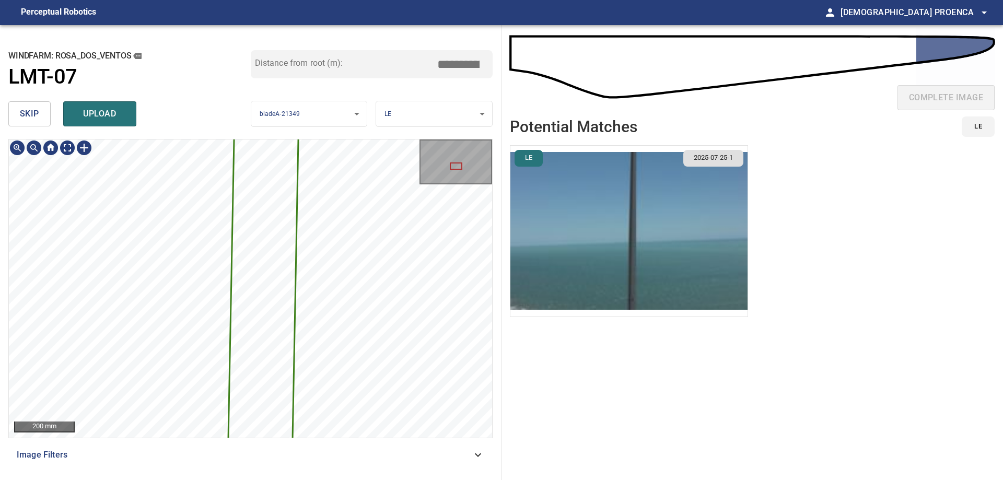
click at [293, 444] on div "3388mm 185mm 200 mm Image Filters" at bounding box center [250, 305] width 484 height 333
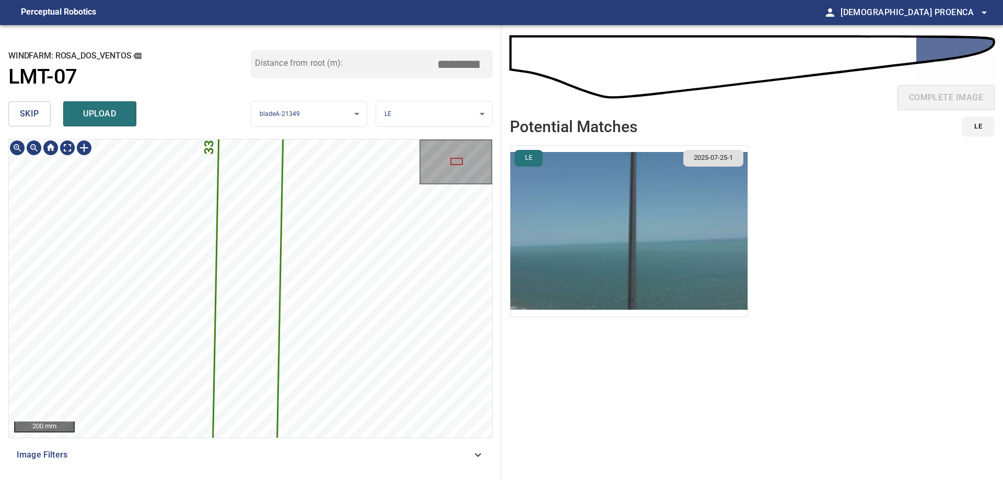
click at [312, 470] on div "3388mm 185mm 200 mm Image Filters" at bounding box center [250, 305] width 484 height 333
click at [301, 479] on html "**********" at bounding box center [501, 240] width 1003 height 480
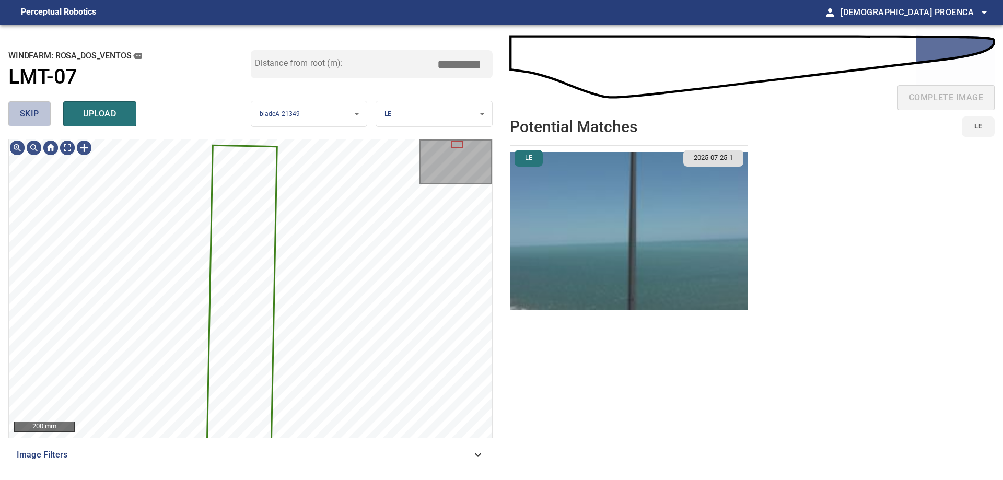
click at [28, 114] on span "skip" at bounding box center [29, 114] width 19 height 15
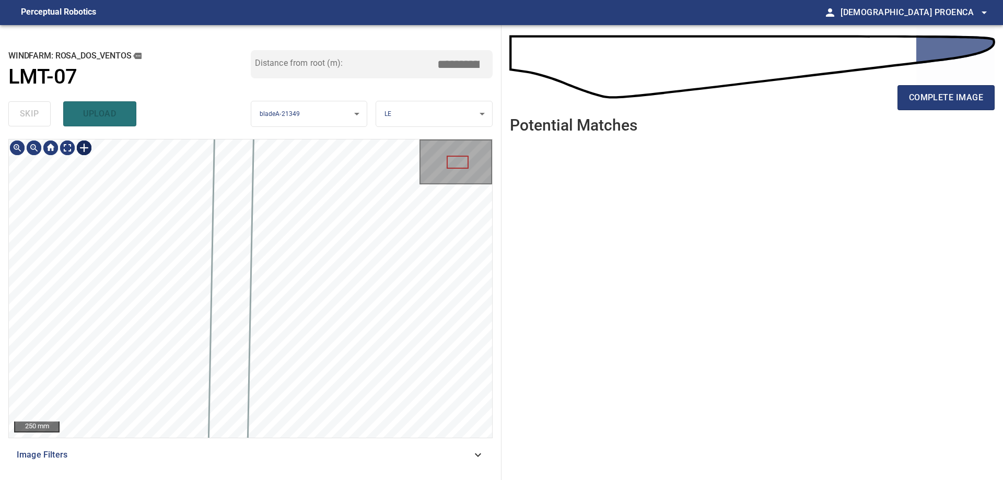
click at [84, 149] on div at bounding box center [84, 147] width 17 height 17
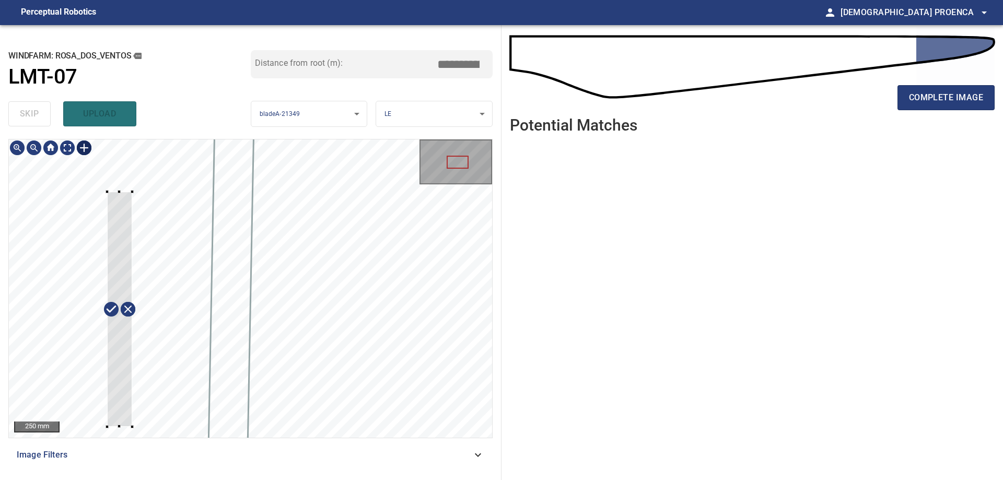
click at [131, 423] on div at bounding box center [250, 288] width 483 height 298
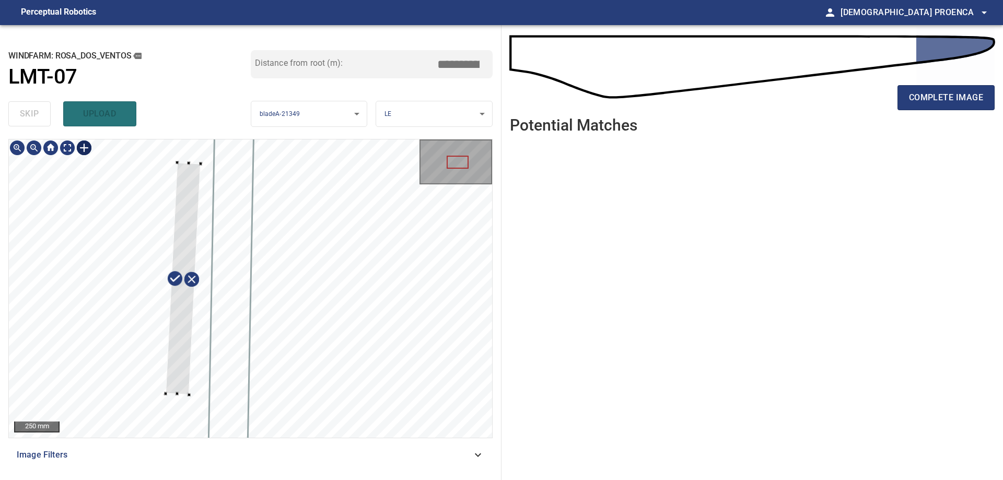
click at [166, 195] on div at bounding box center [250, 288] width 483 height 298
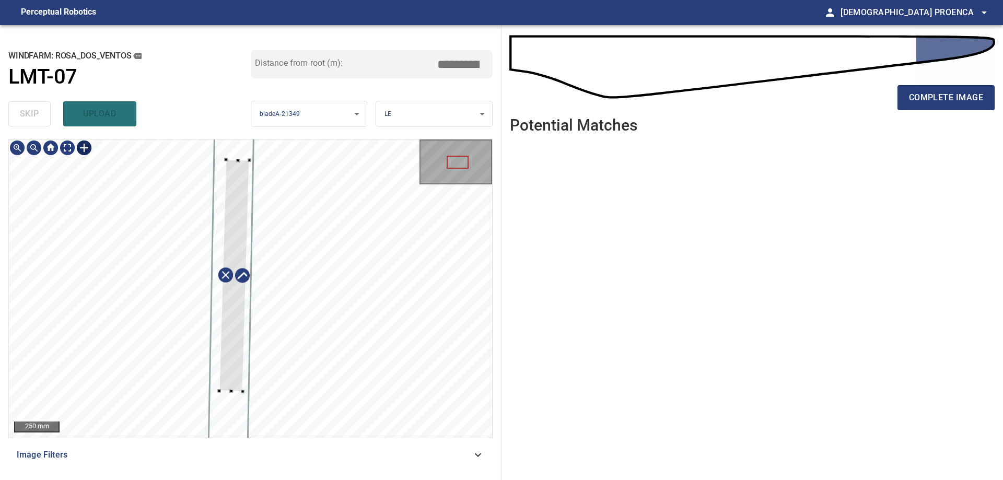
click at [237, 176] on div at bounding box center [234, 275] width 30 height 232
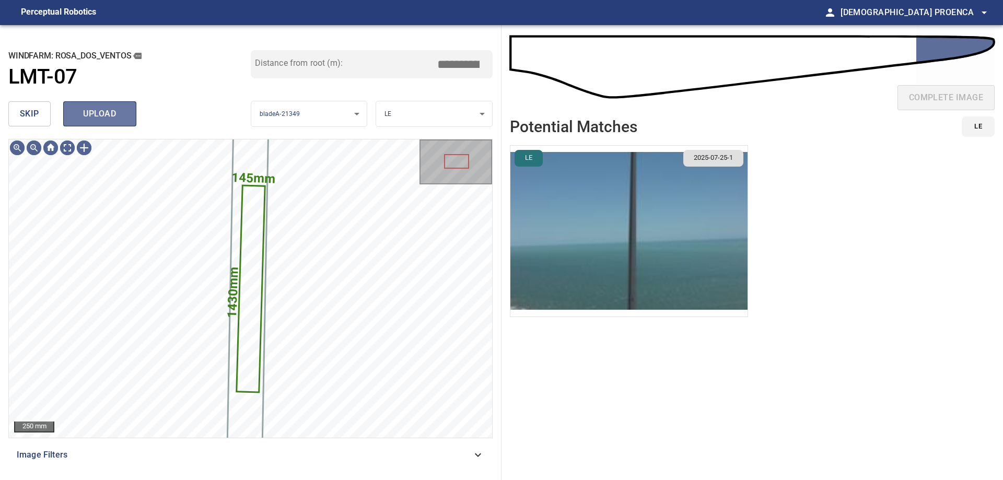
click at [109, 115] on span "upload" at bounding box center [100, 114] width 50 height 15
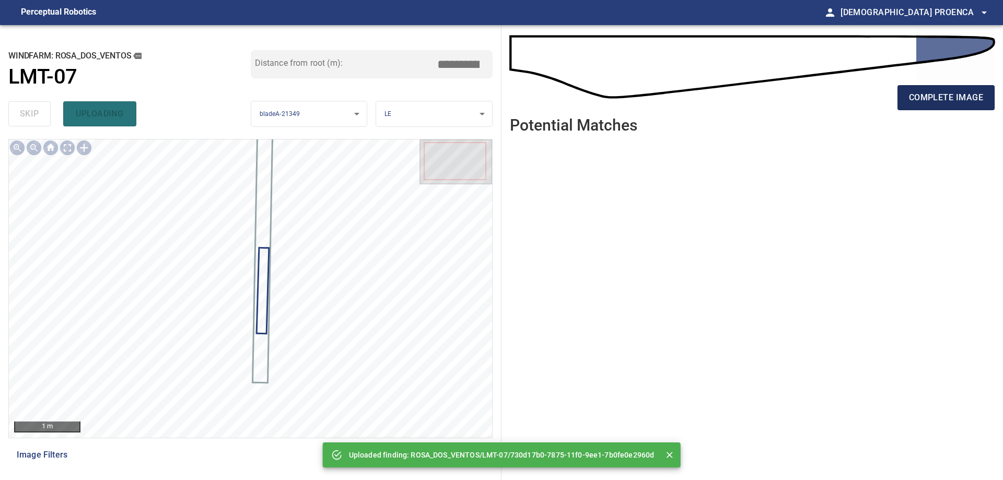
click at [937, 96] on span "complete image" at bounding box center [946, 97] width 74 height 15
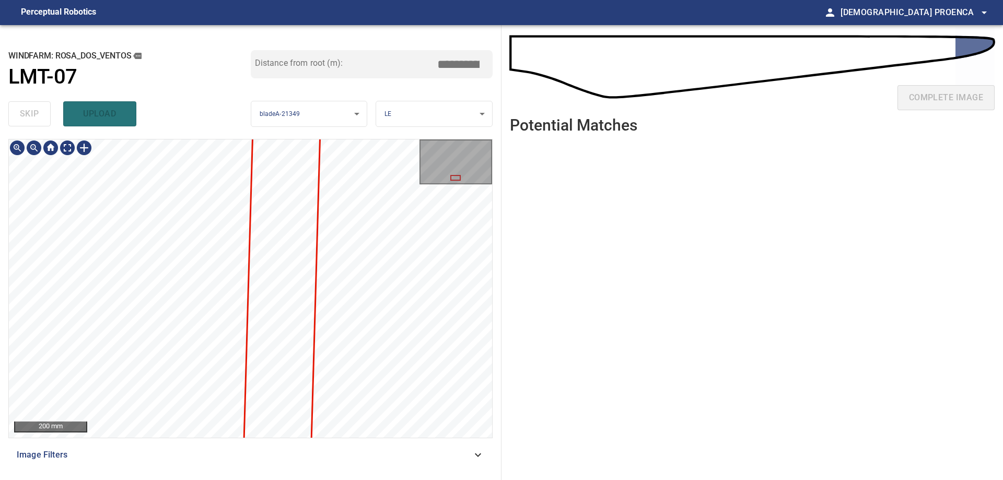
click at [277, 479] on html "**********" at bounding box center [501, 240] width 1003 height 480
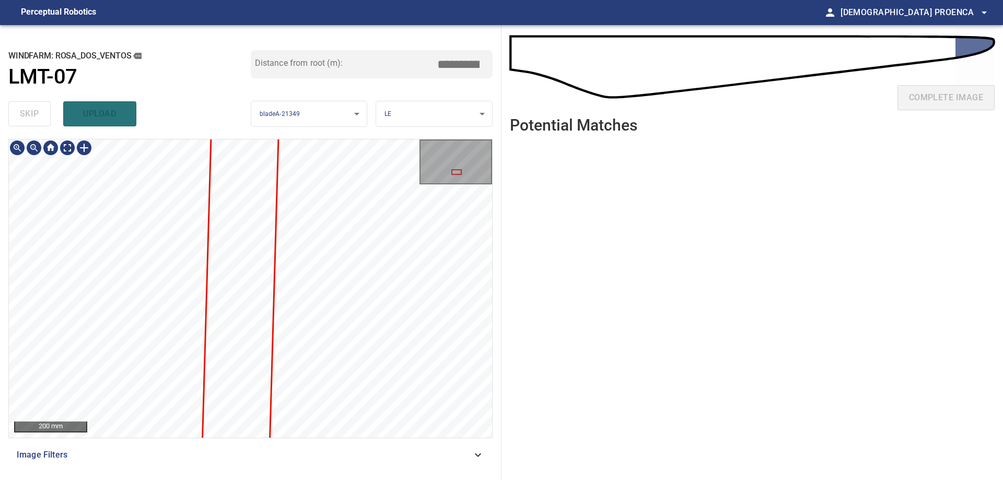
click at [339, 479] on html "**********" at bounding box center [501, 240] width 1003 height 480
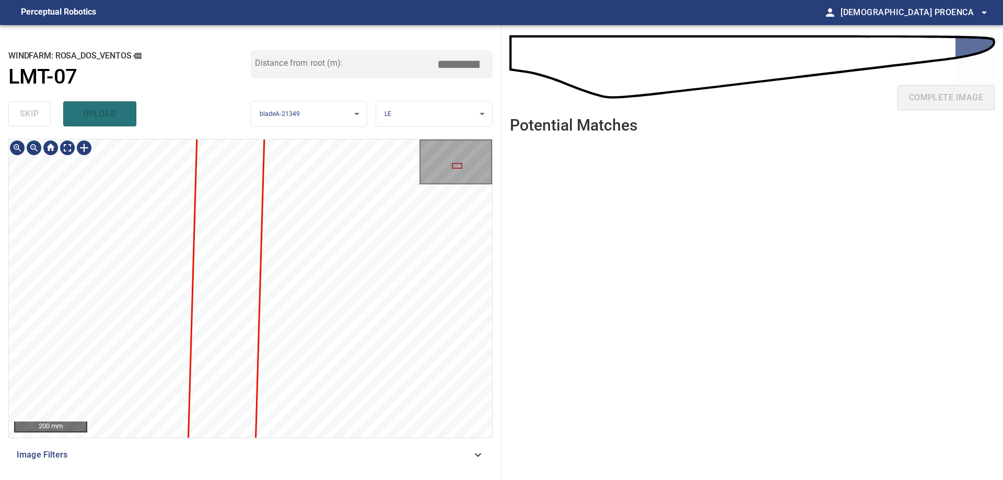
click at [317, 465] on div "200 mm Image Filters" at bounding box center [250, 305] width 484 height 333
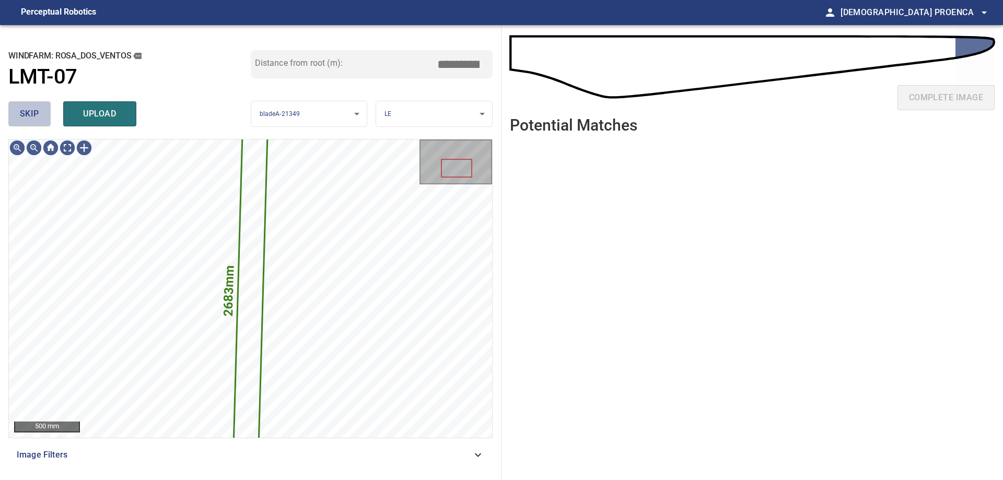
click at [36, 112] on span "skip" at bounding box center [29, 114] width 19 height 15
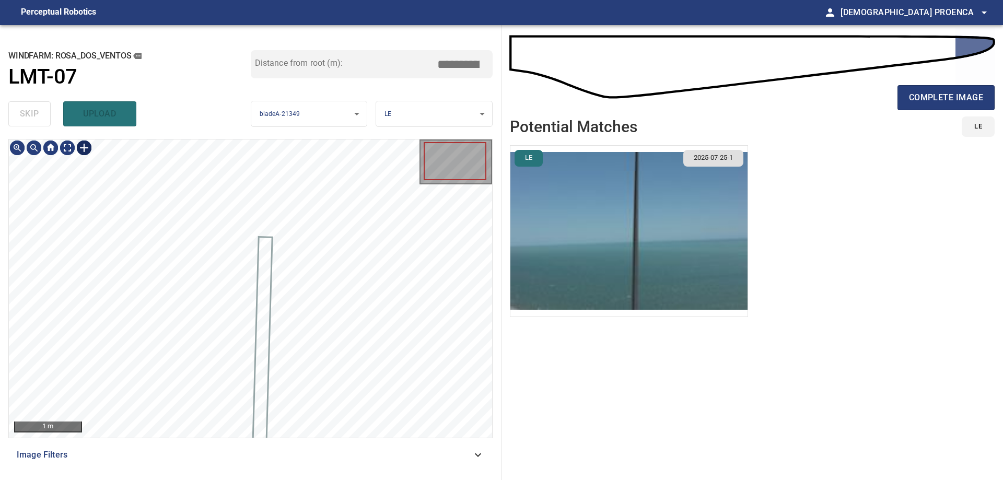
click at [89, 146] on div at bounding box center [84, 147] width 17 height 17
click at [86, 149] on img at bounding box center [84, 147] width 17 height 17
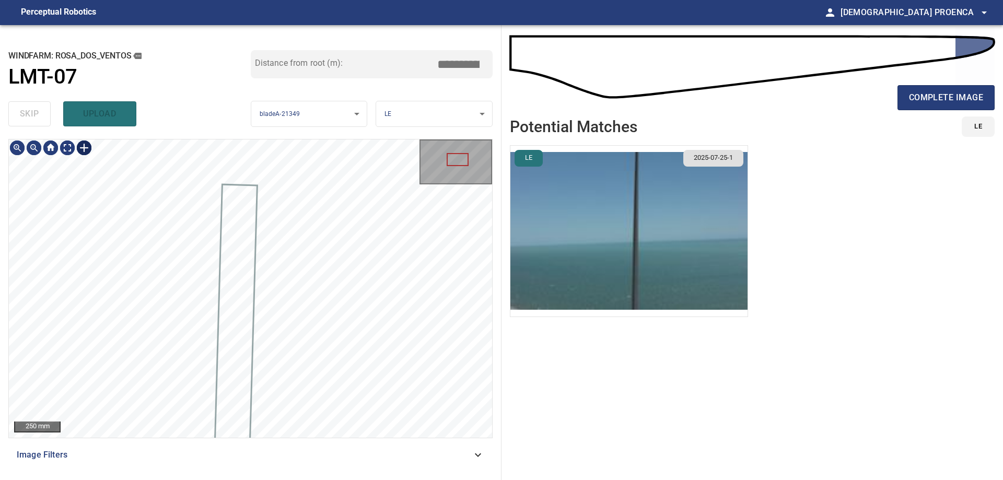
click at [82, 147] on div at bounding box center [84, 147] width 17 height 17
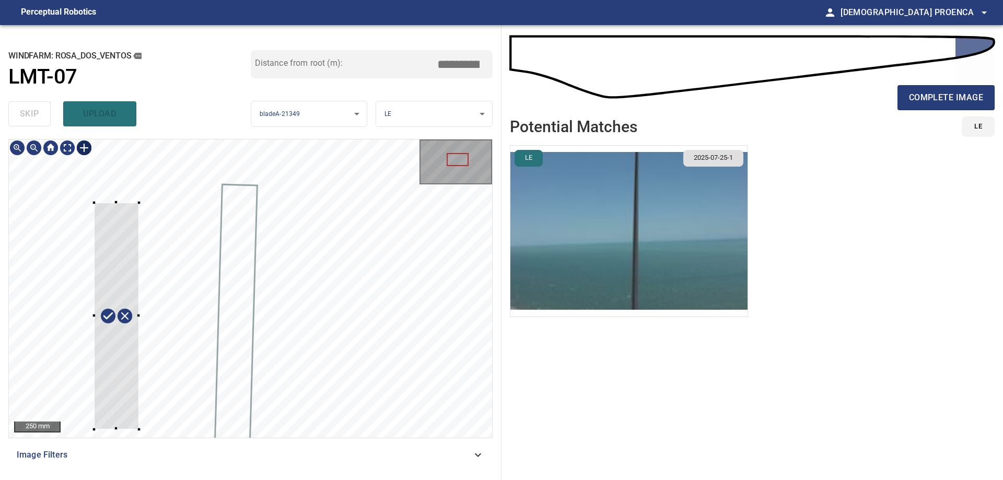
click at [138, 423] on div at bounding box center [250, 288] width 483 height 298
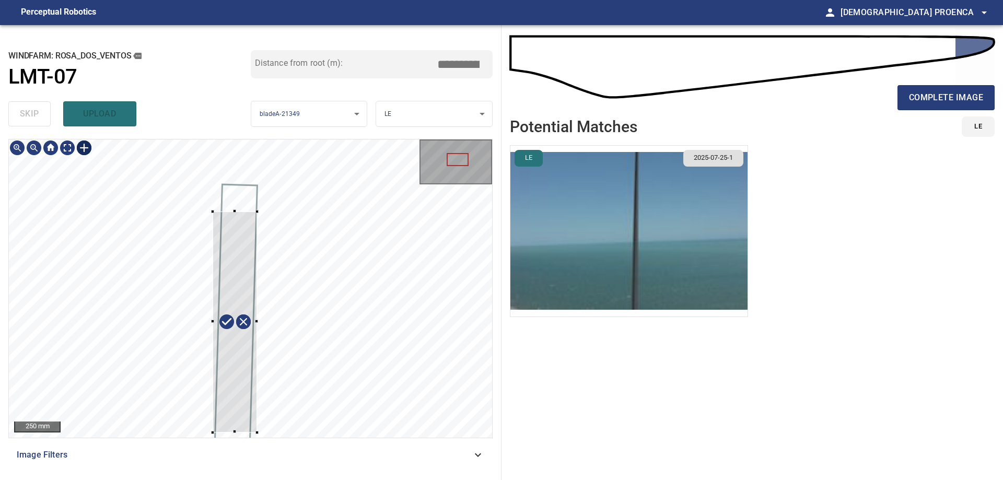
click at [256, 390] on div at bounding box center [235, 321] width 44 height 221
click at [242, 193] on div at bounding box center [250, 288] width 483 height 298
click at [230, 194] on div at bounding box center [242, 313] width 29 height 239
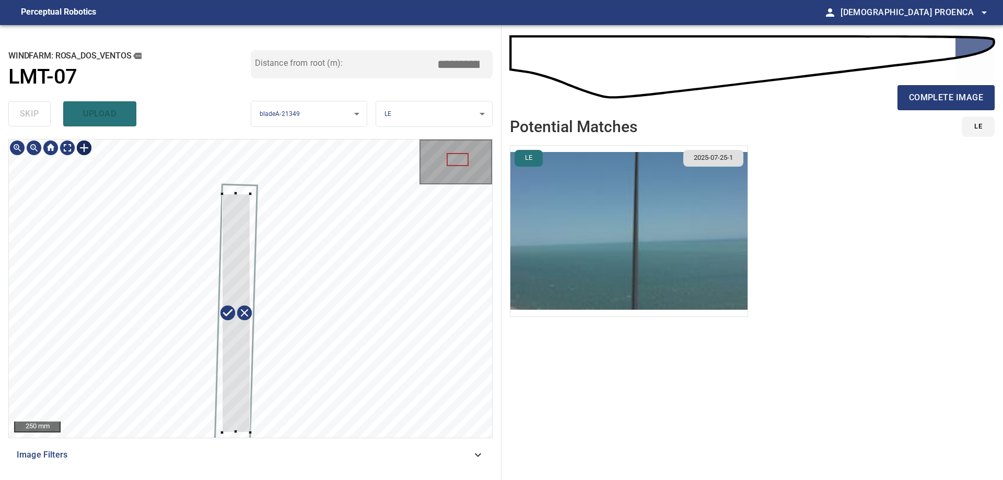
click at [230, 202] on div at bounding box center [236, 313] width 28 height 239
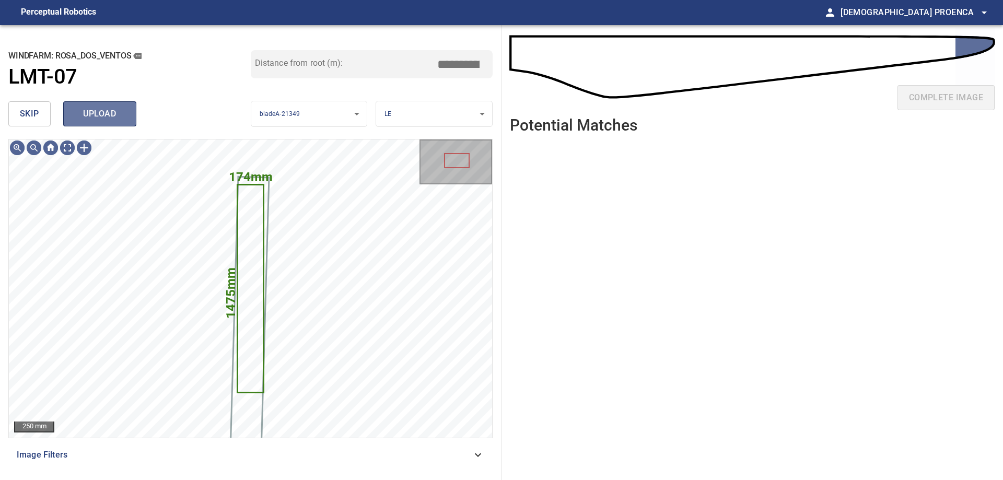
click at [125, 113] on button "upload" at bounding box center [99, 113] width 73 height 25
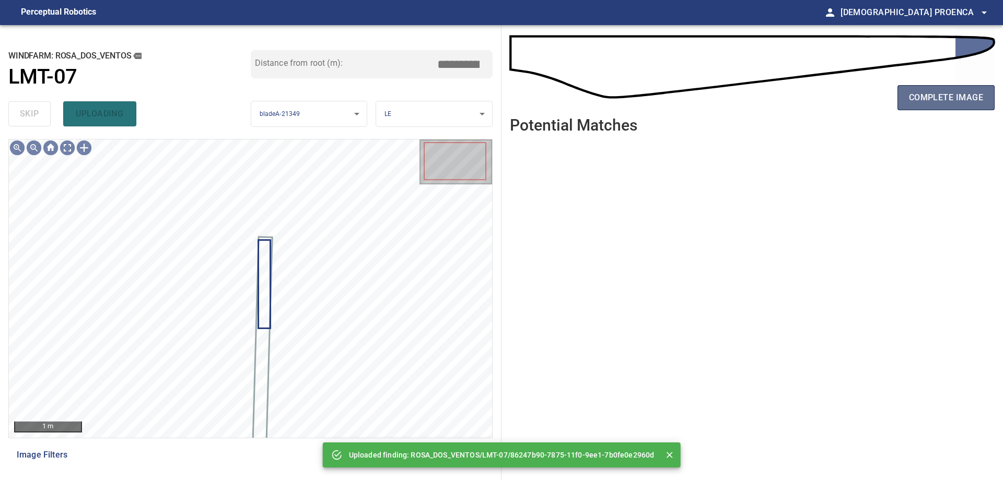
click at [971, 98] on span "complete image" at bounding box center [946, 97] width 74 height 15
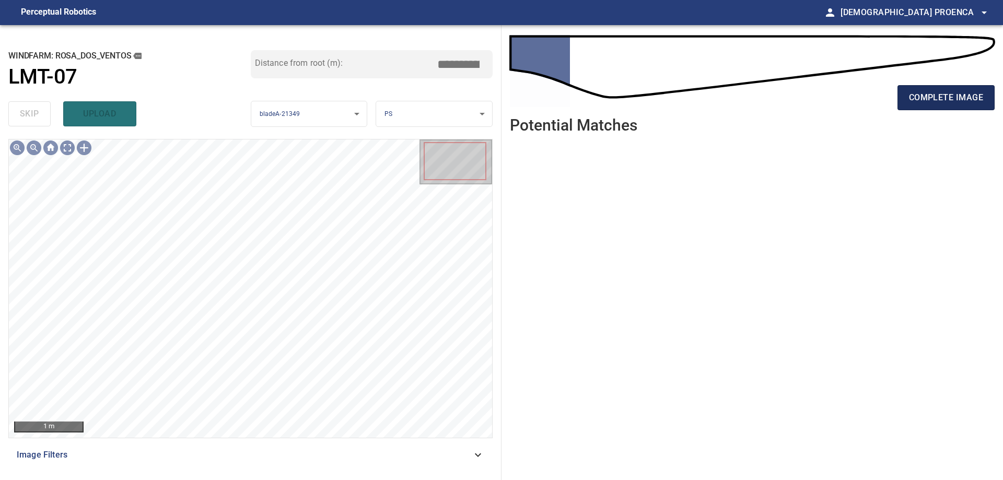
click at [962, 93] on span "complete image" at bounding box center [946, 97] width 74 height 15
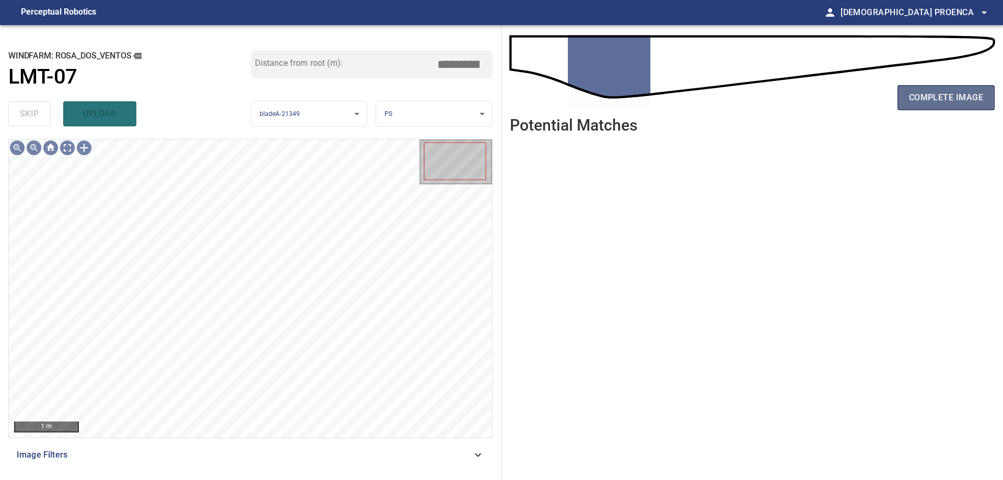
click at [922, 96] on span "complete image" at bounding box center [946, 97] width 74 height 15
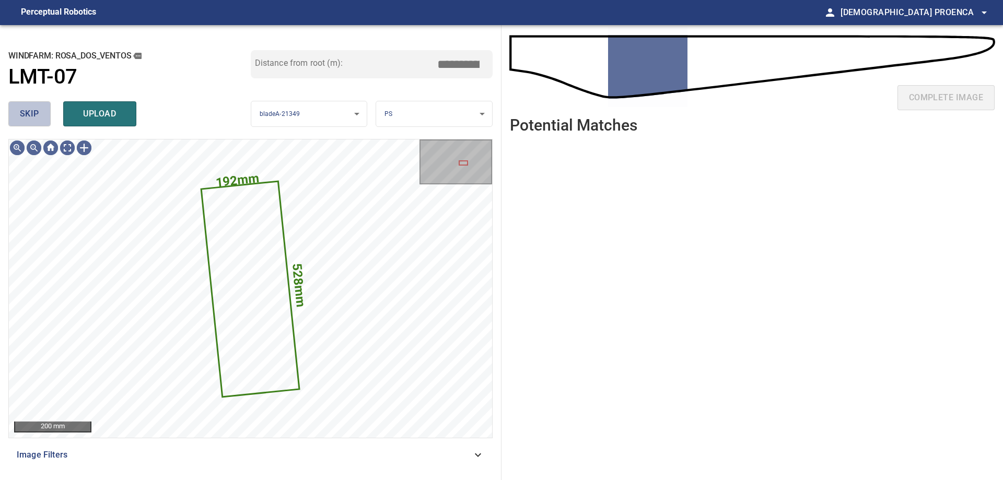
click at [33, 115] on span "skip" at bounding box center [29, 114] width 19 height 15
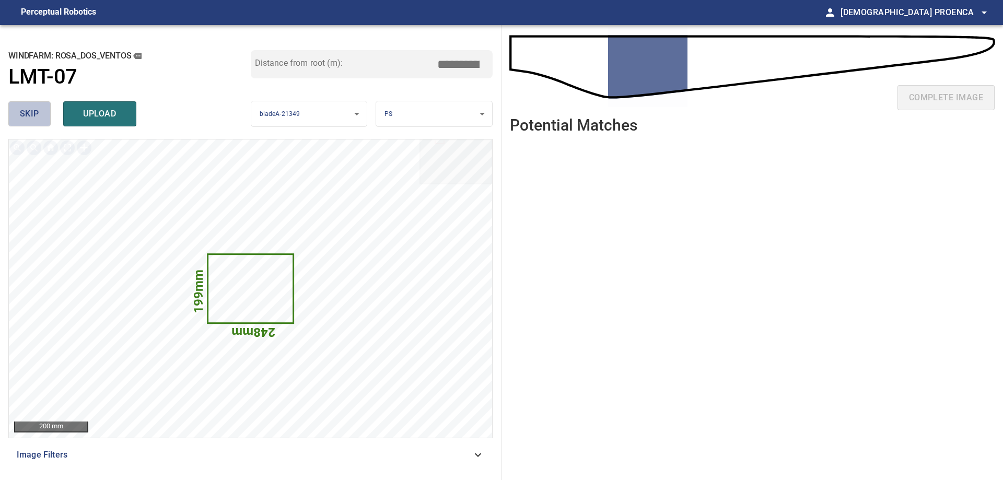
click at [30, 117] on span "skip" at bounding box center [29, 114] width 19 height 15
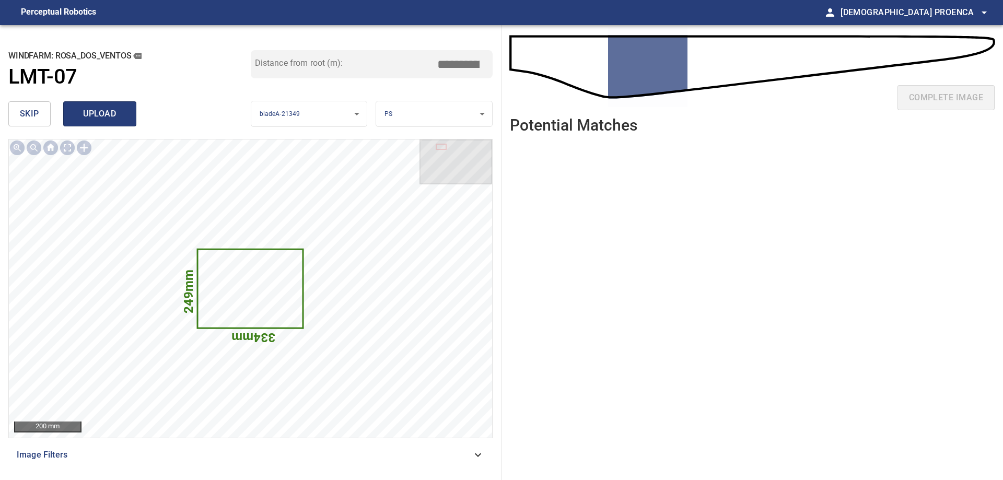
click at [104, 112] on span "upload" at bounding box center [100, 114] width 50 height 15
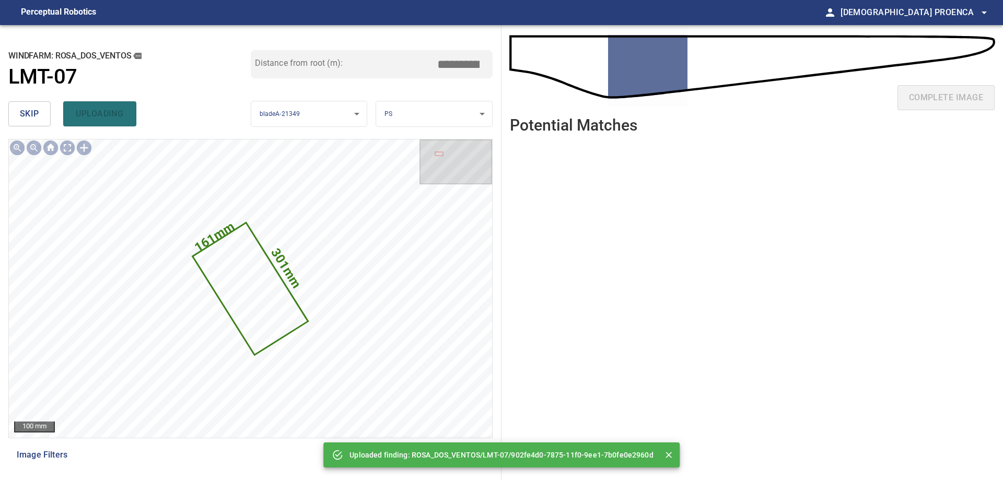
click at [97, 114] on div "skip uploading" at bounding box center [129, 113] width 242 height 33
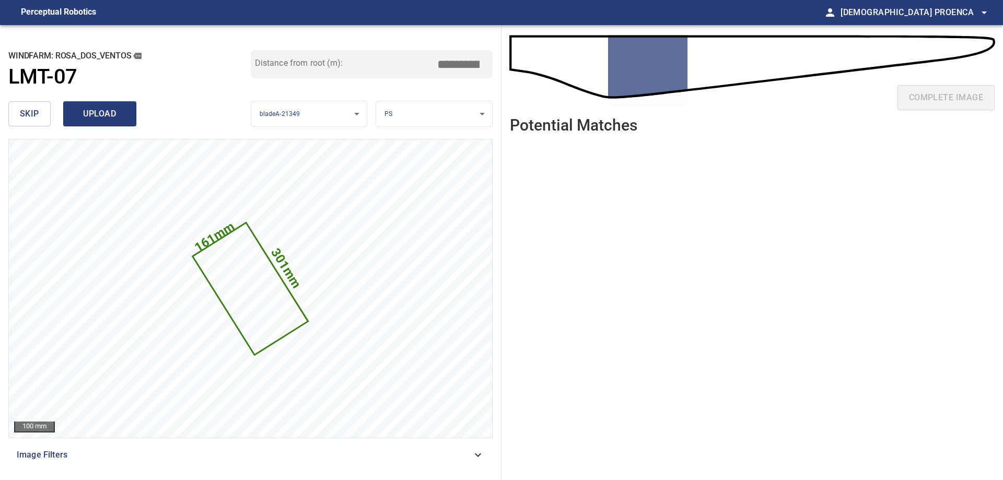
click at [104, 113] on span "upload" at bounding box center [100, 114] width 50 height 15
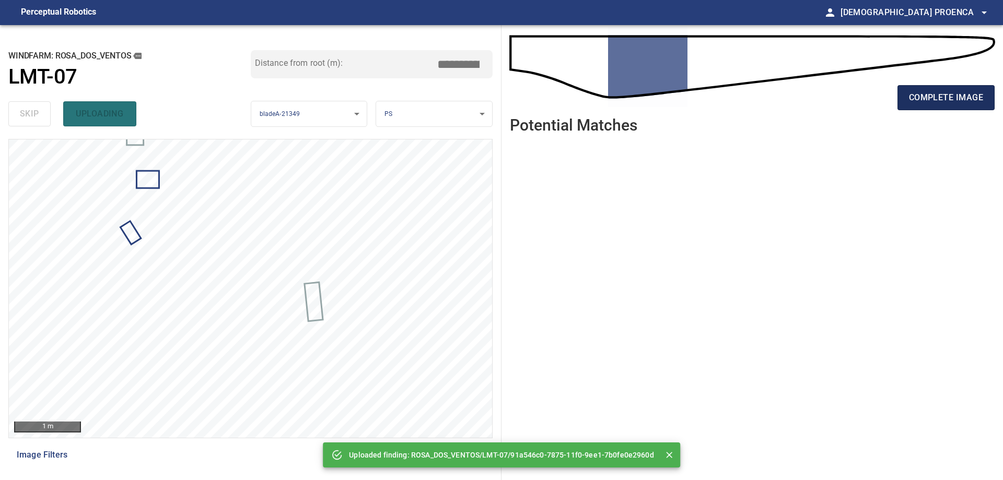
click at [953, 95] on span "complete image" at bounding box center [946, 97] width 74 height 15
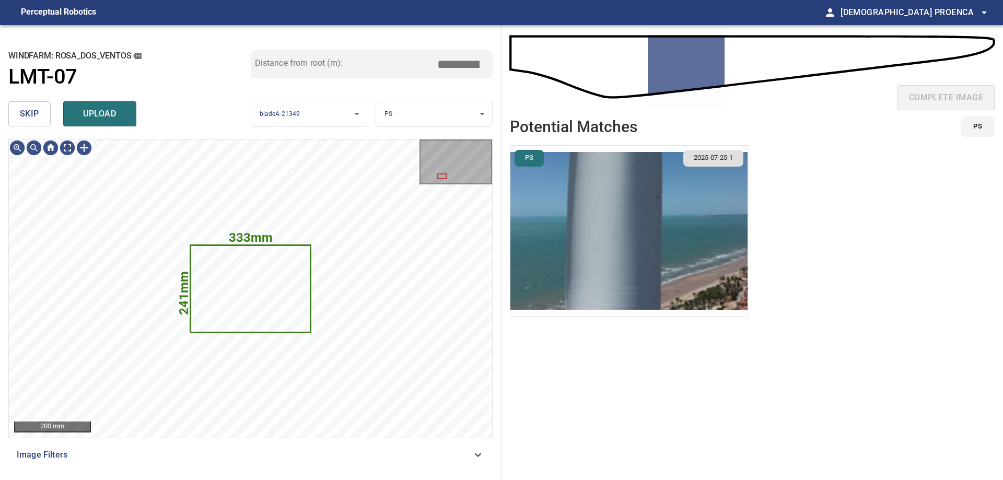
click at [35, 115] on span "skip" at bounding box center [29, 114] width 19 height 15
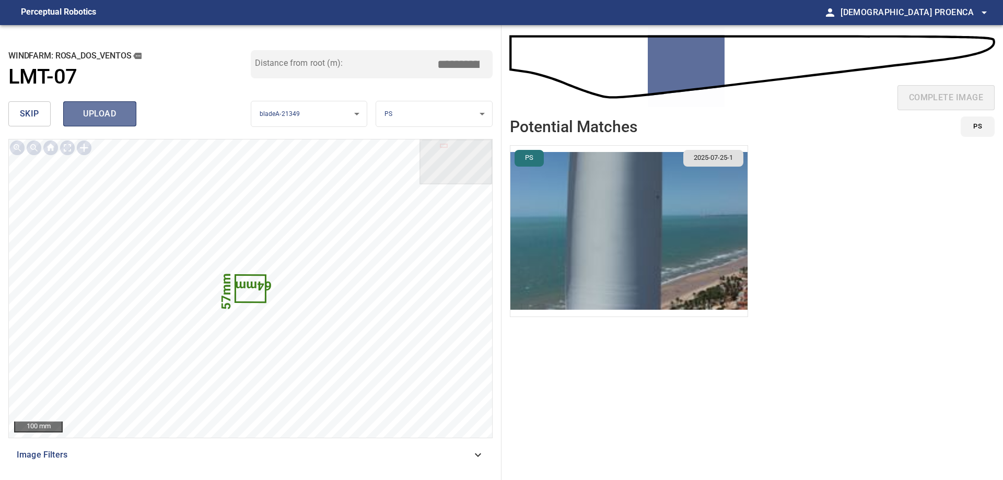
click at [87, 117] on span "upload" at bounding box center [100, 114] width 50 height 15
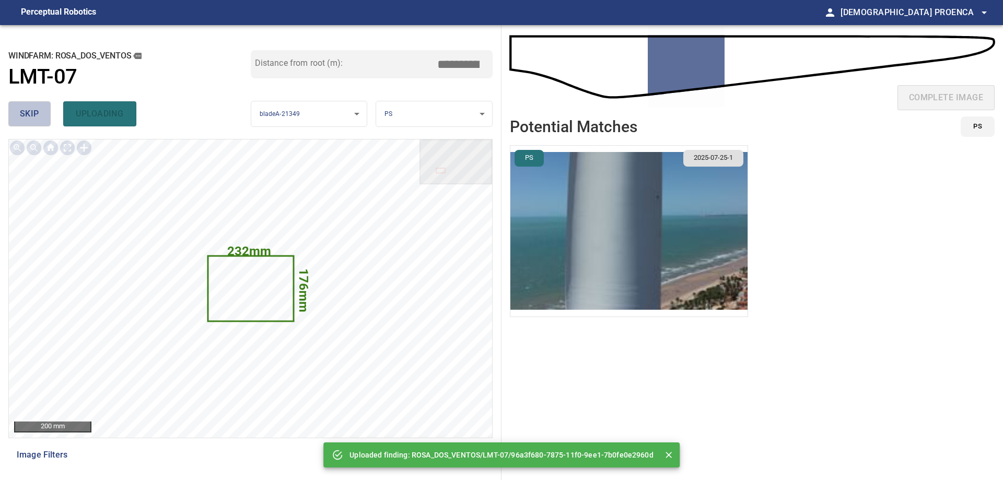
click at [38, 114] on span "skip" at bounding box center [29, 114] width 19 height 15
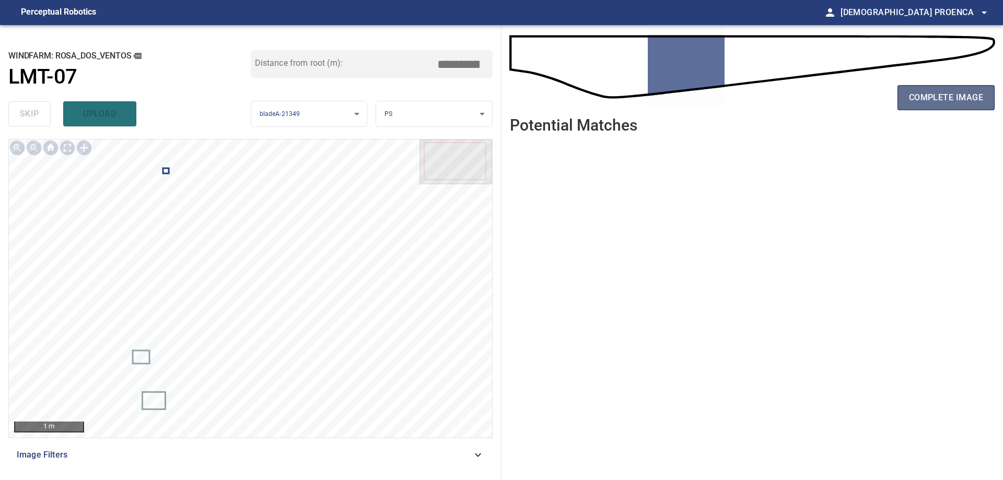
click at [926, 97] on span "complete image" at bounding box center [946, 97] width 74 height 15
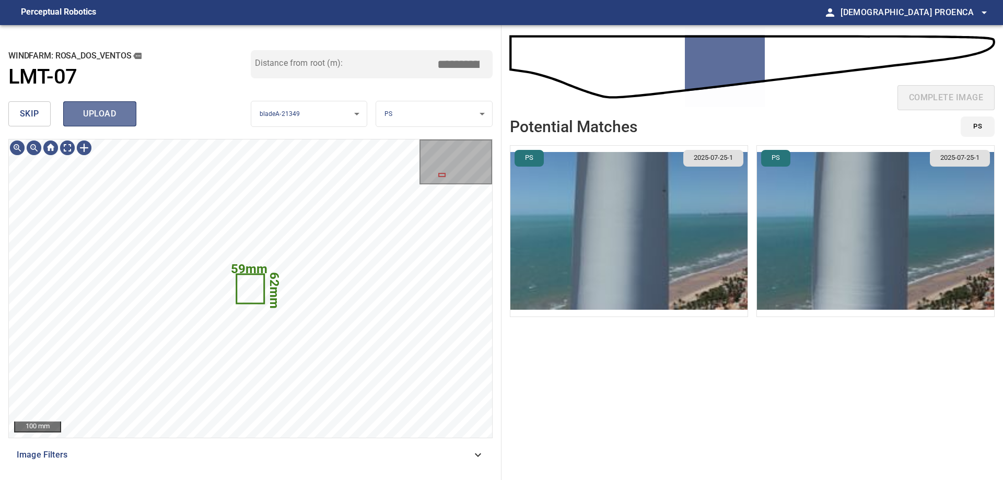
click at [94, 113] on span "upload" at bounding box center [100, 114] width 50 height 15
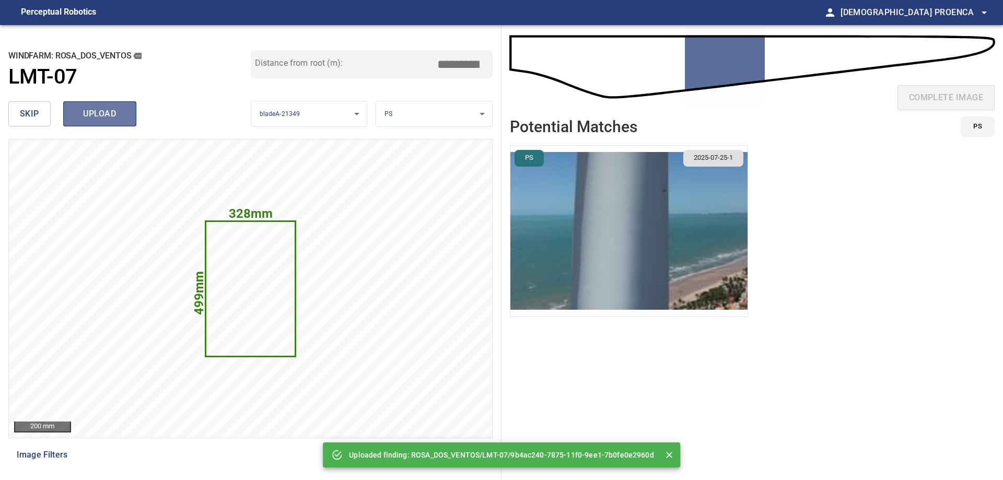
click at [88, 113] on span "upload" at bounding box center [100, 114] width 50 height 15
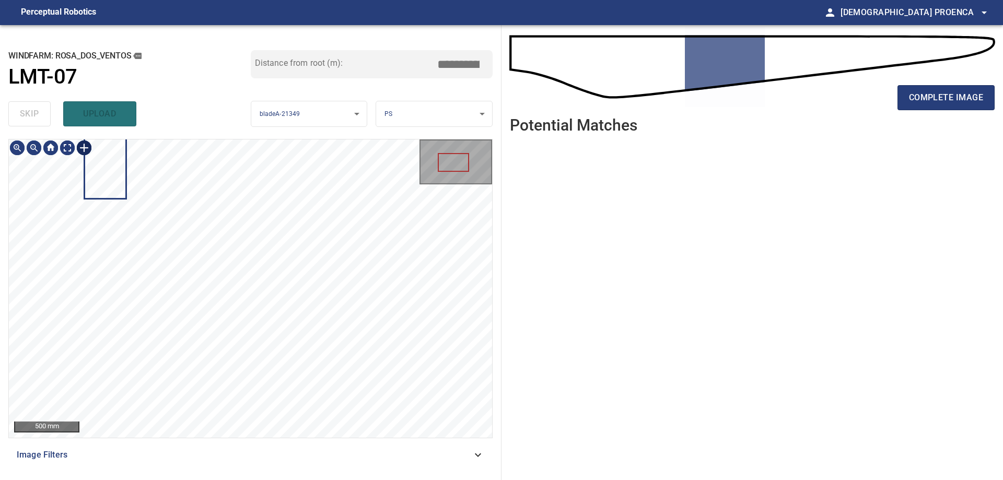
click at [83, 146] on div at bounding box center [84, 147] width 17 height 17
click at [241, 386] on div at bounding box center [250, 288] width 483 height 298
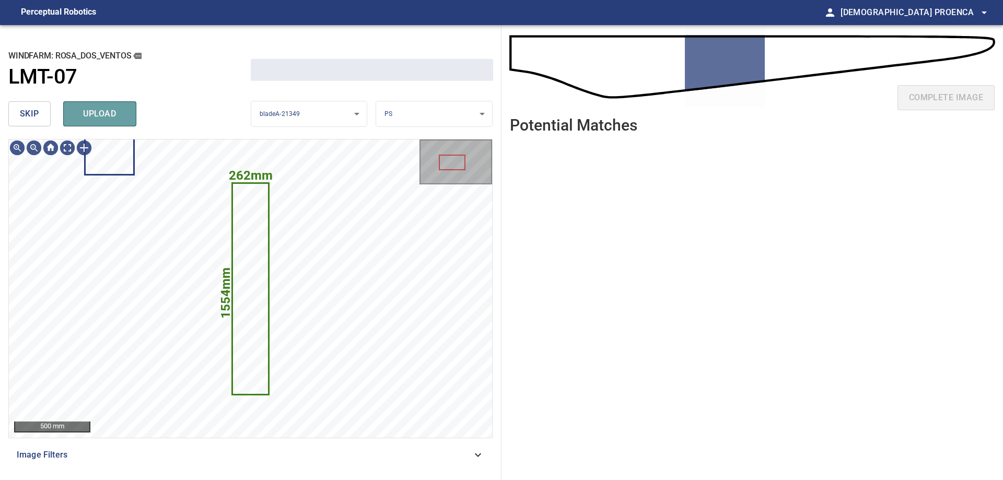
click at [113, 109] on span "upload" at bounding box center [100, 114] width 50 height 15
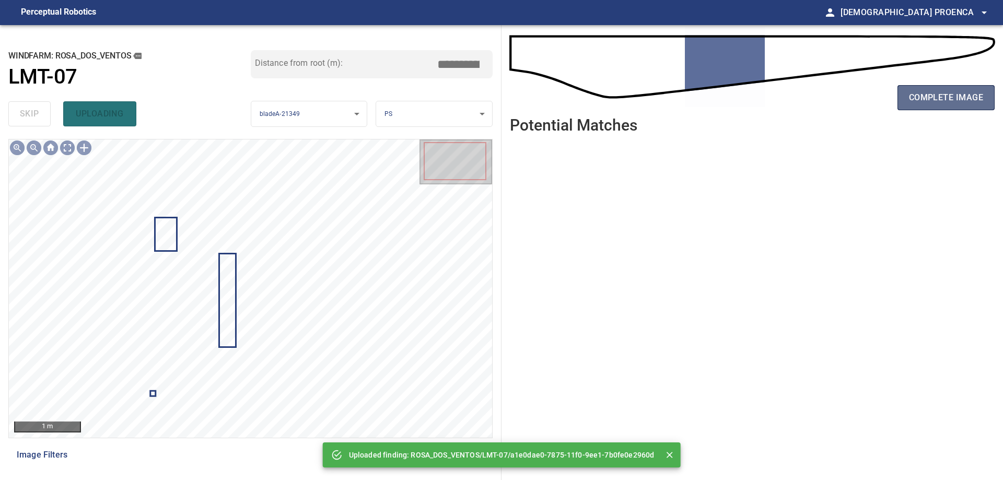
click at [968, 95] on span "complete image" at bounding box center [946, 97] width 74 height 15
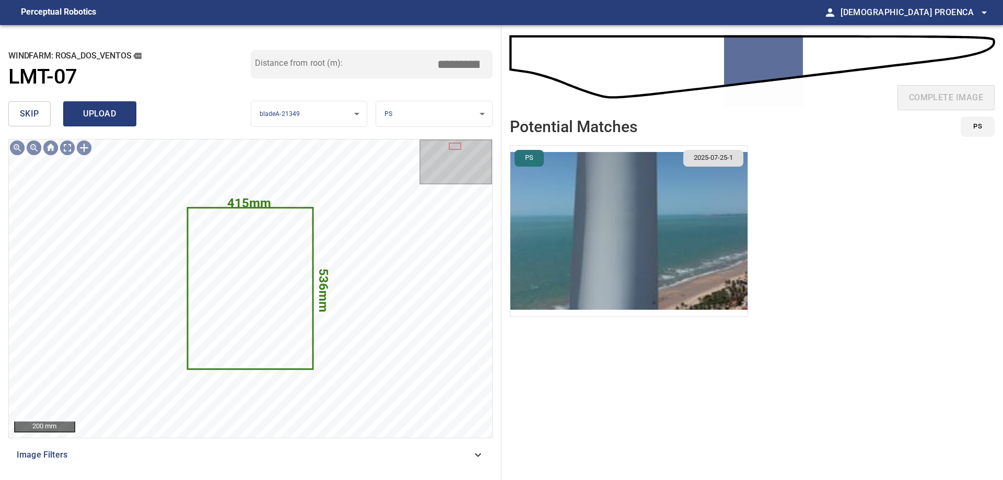
click at [111, 112] on span "upload" at bounding box center [100, 114] width 50 height 15
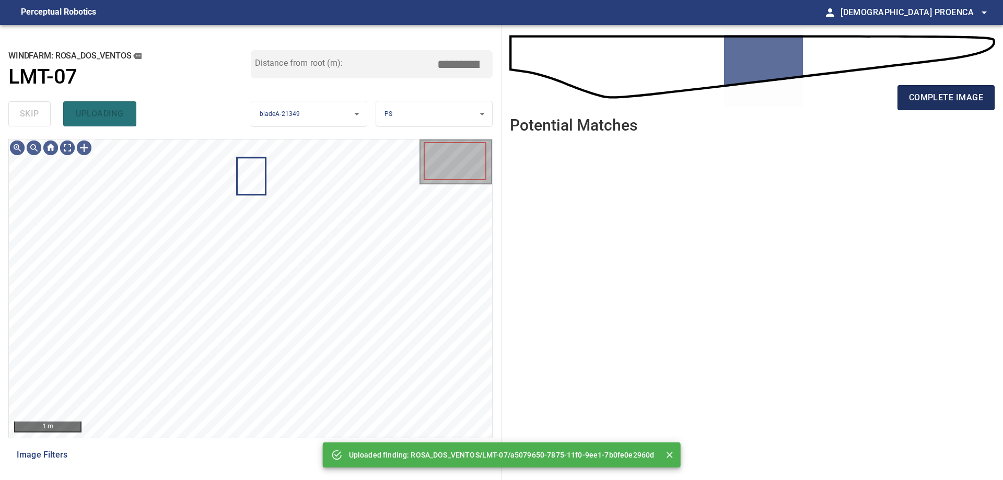
click at [950, 96] on span "complete image" at bounding box center [946, 97] width 74 height 15
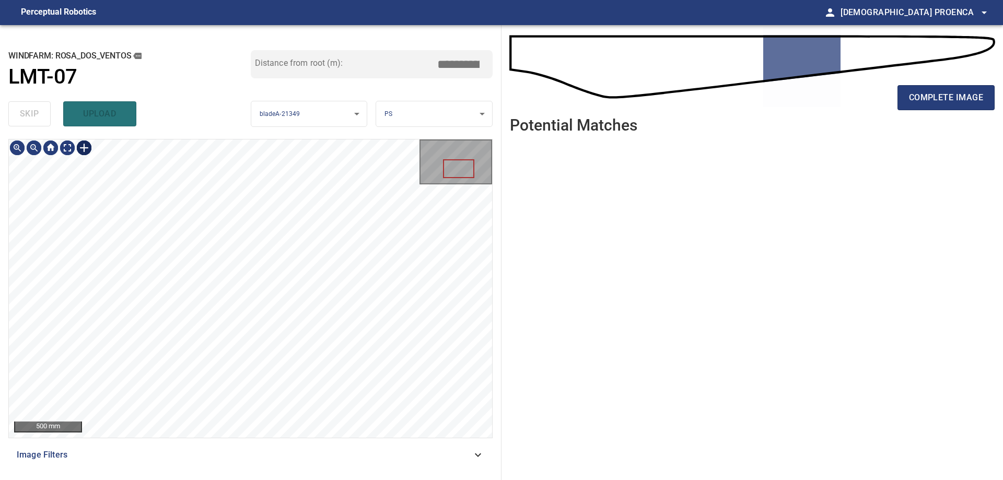
click at [83, 148] on div at bounding box center [84, 147] width 17 height 17
click at [255, 262] on div at bounding box center [250, 288] width 483 height 298
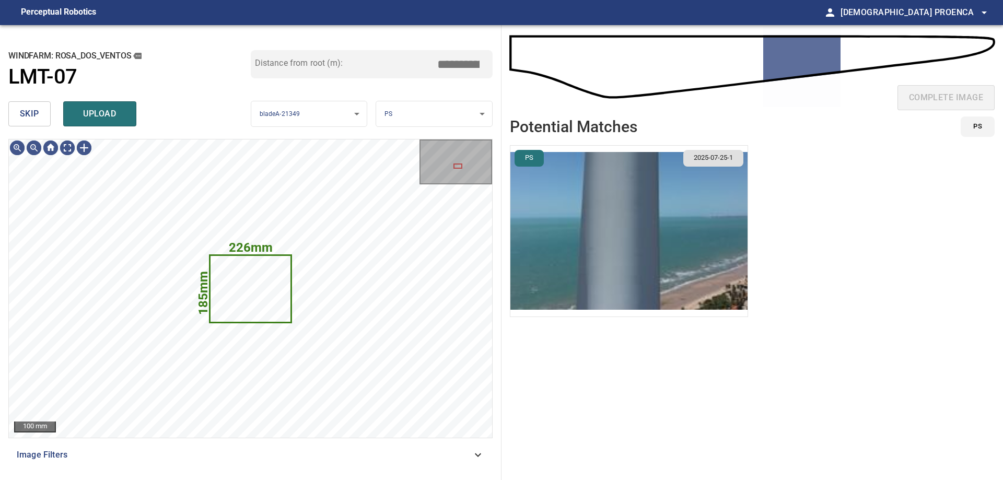
click at [123, 119] on span "upload" at bounding box center [100, 114] width 50 height 15
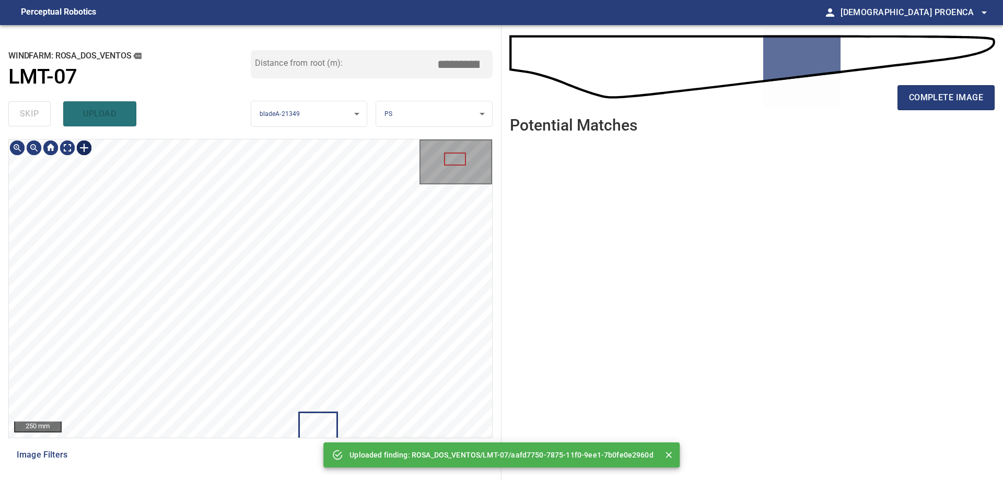
click at [86, 148] on div at bounding box center [84, 147] width 17 height 17
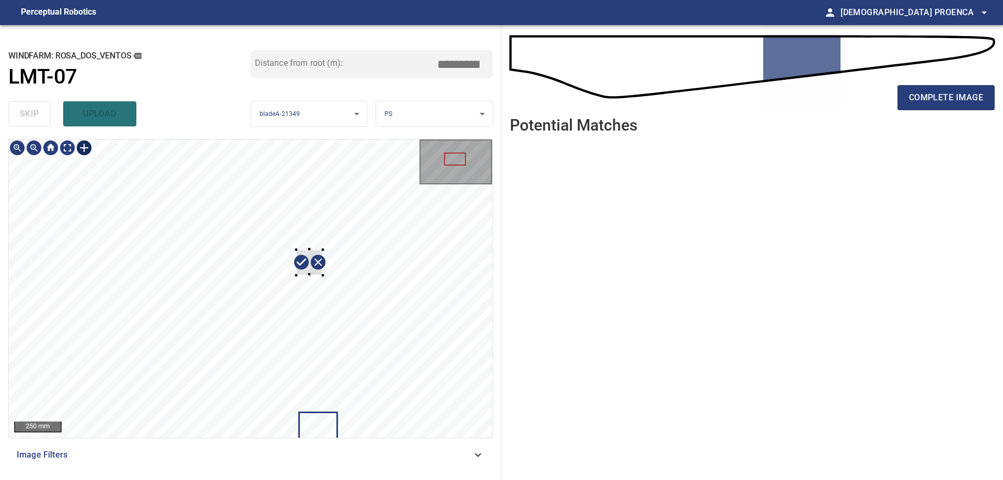
click at [322, 275] on div at bounding box center [250, 288] width 483 height 298
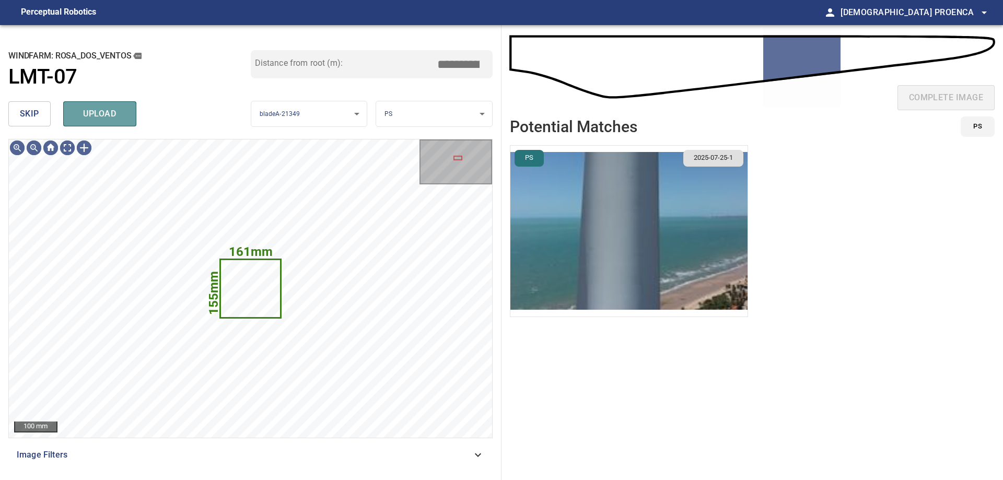
drag, startPoint x: 126, startPoint y: 119, endPoint x: 130, endPoint y: 124, distance: 6.4
click at [130, 124] on button "upload" at bounding box center [99, 113] width 73 height 25
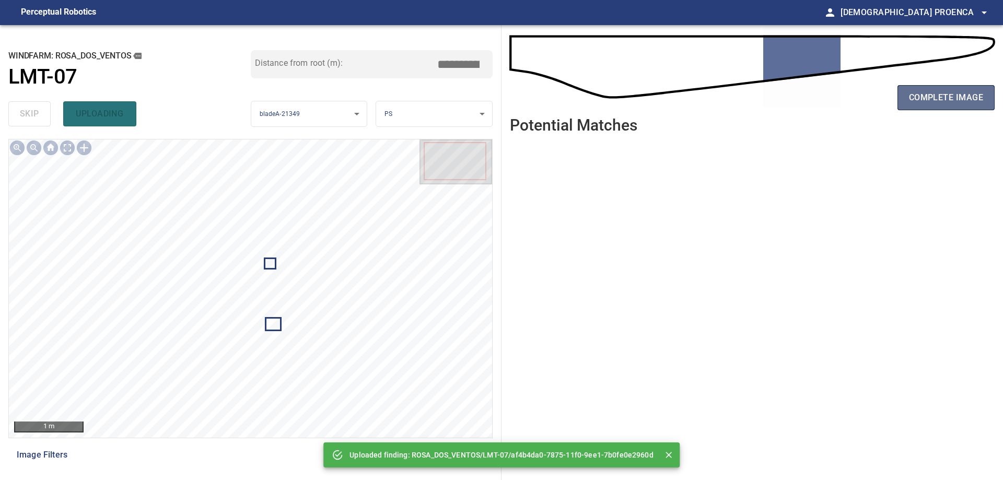
click at [952, 87] on button "complete image" at bounding box center [945, 97] width 97 height 25
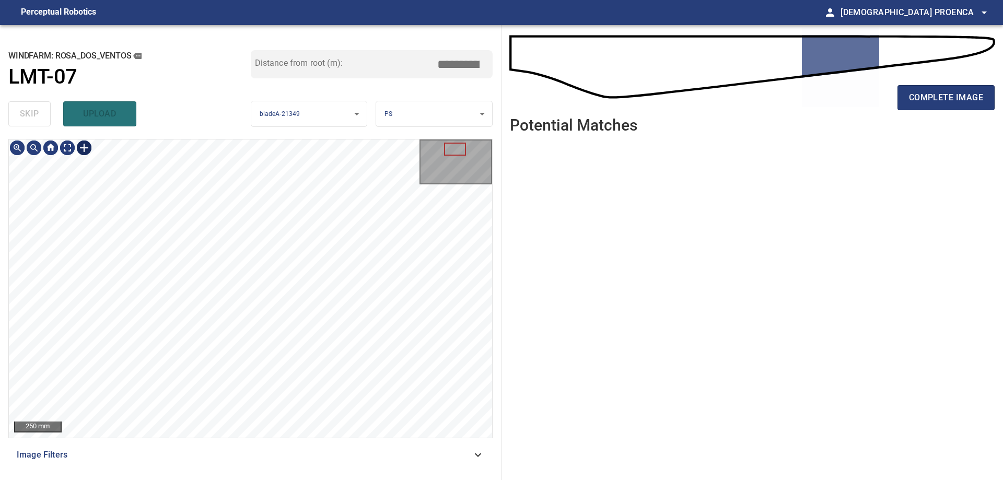
click at [82, 146] on div at bounding box center [84, 147] width 17 height 17
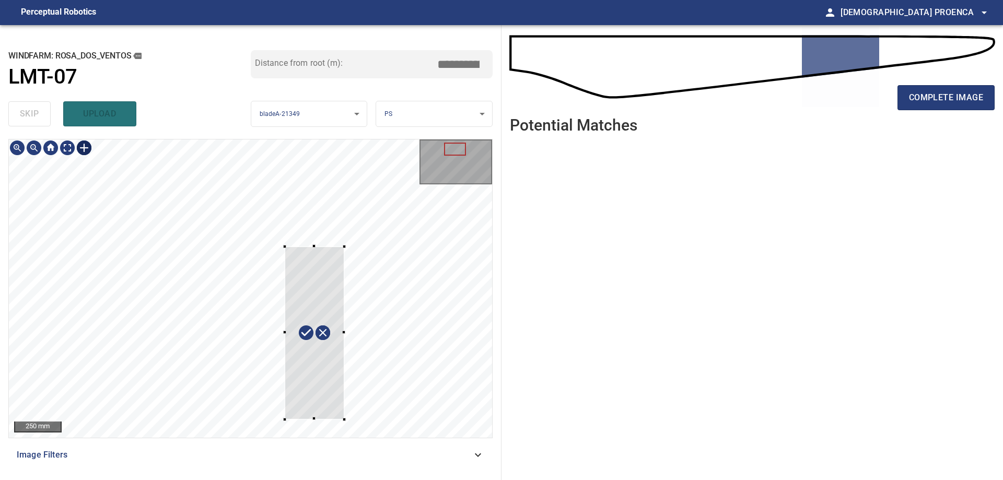
click at [344, 419] on div at bounding box center [250, 288] width 483 height 298
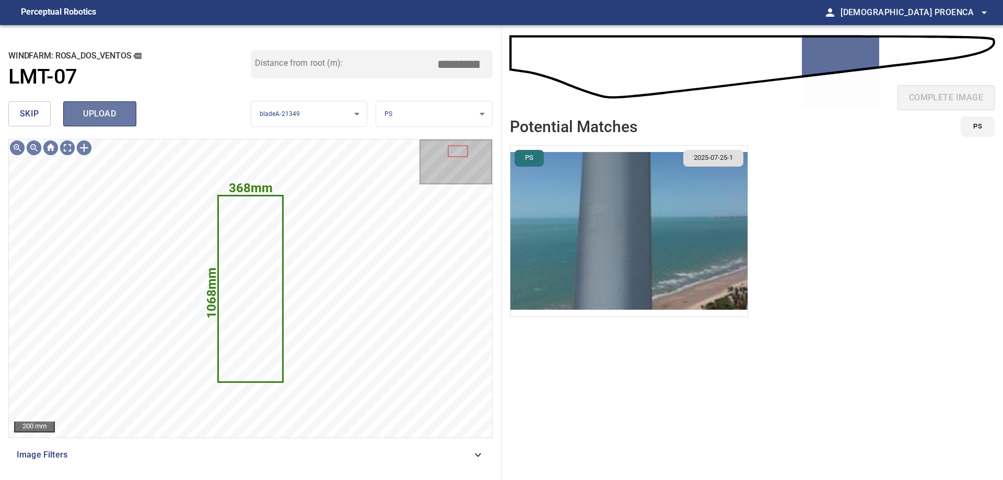
click at [109, 114] on span "upload" at bounding box center [100, 114] width 50 height 15
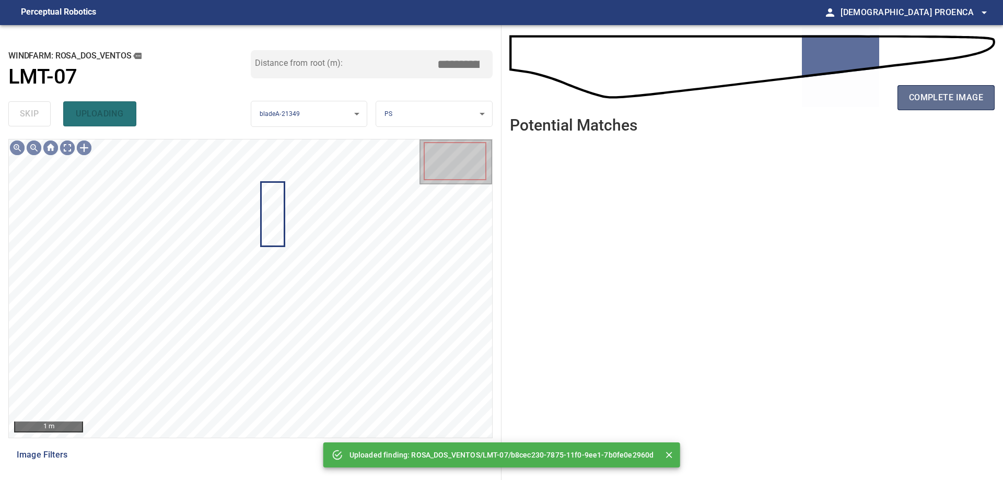
click at [946, 100] on span "complete image" at bounding box center [946, 97] width 74 height 15
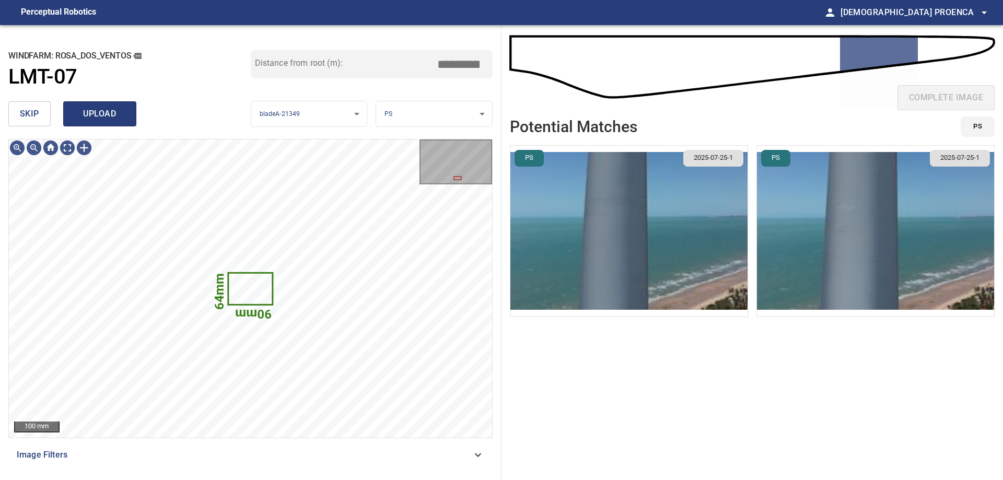
click at [107, 115] on span "upload" at bounding box center [100, 114] width 50 height 15
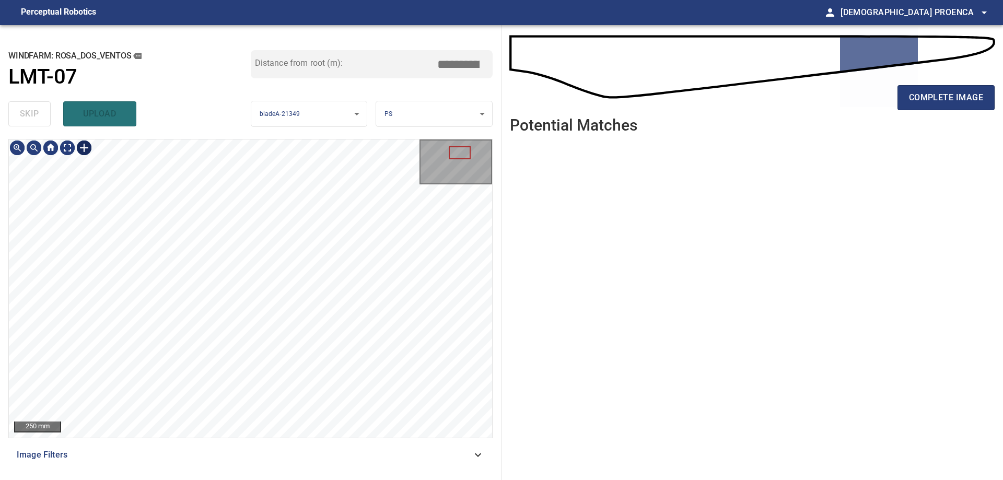
click at [85, 147] on div at bounding box center [84, 147] width 17 height 17
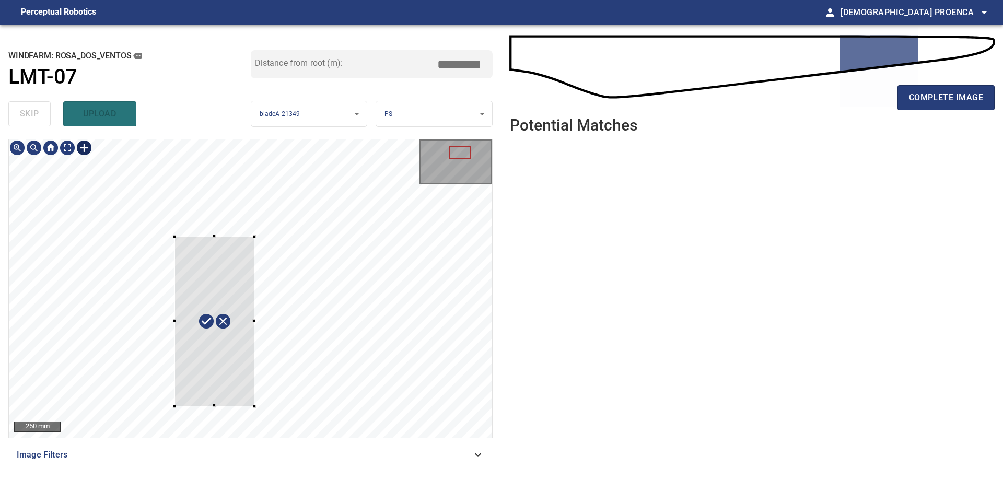
click at [254, 406] on div at bounding box center [250, 288] width 483 height 298
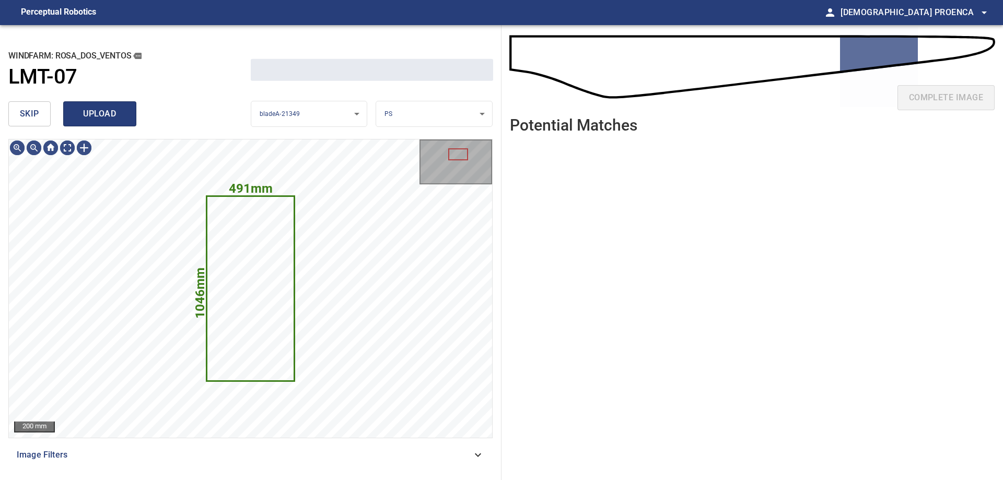
click at [111, 109] on span "upload" at bounding box center [100, 114] width 50 height 15
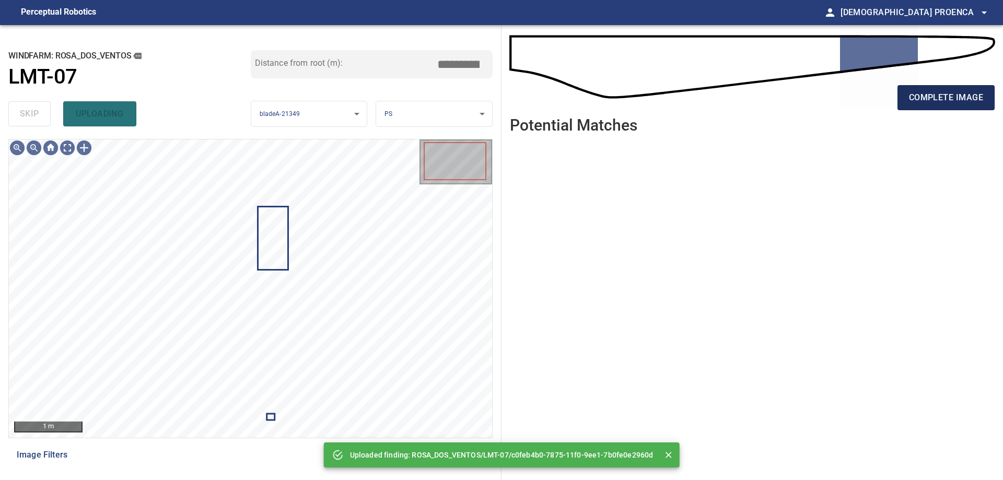
click at [946, 101] on span "complete image" at bounding box center [946, 97] width 74 height 15
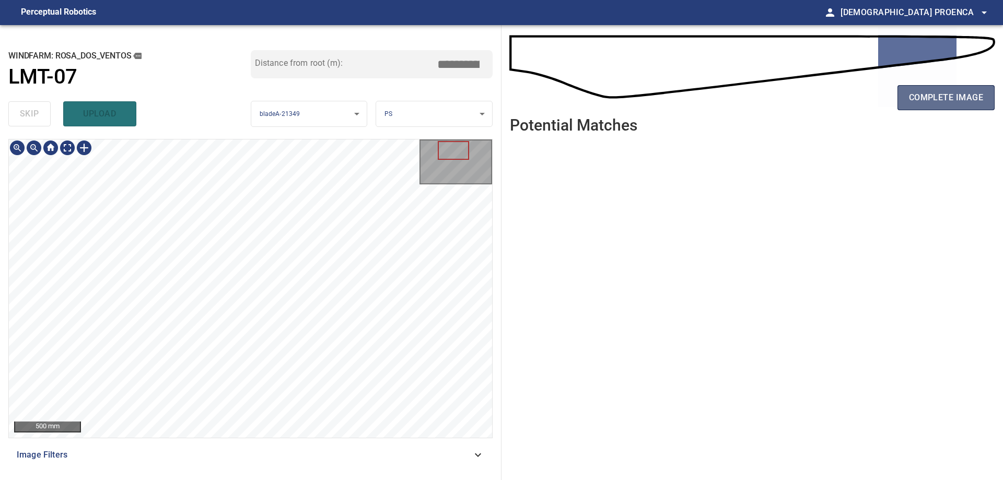
click at [961, 100] on span "complete image" at bounding box center [946, 97] width 74 height 15
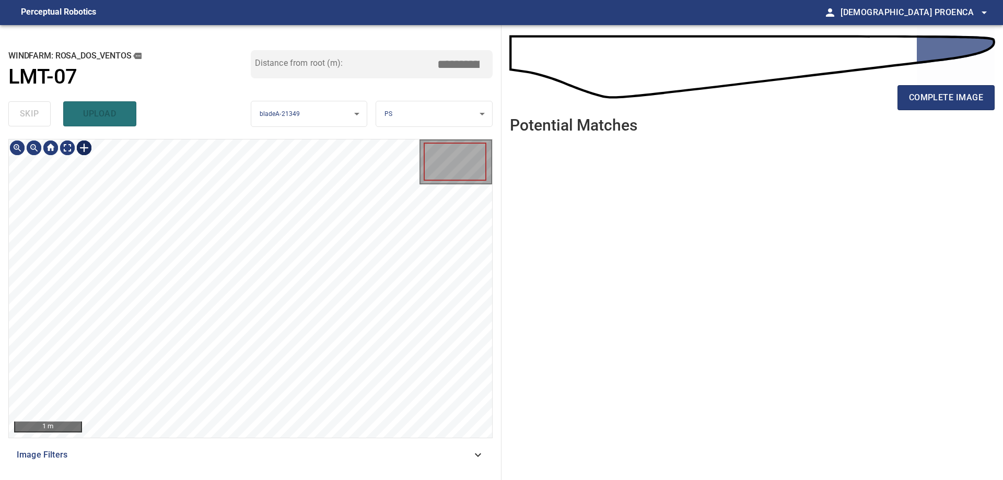
click at [84, 147] on div at bounding box center [84, 147] width 17 height 17
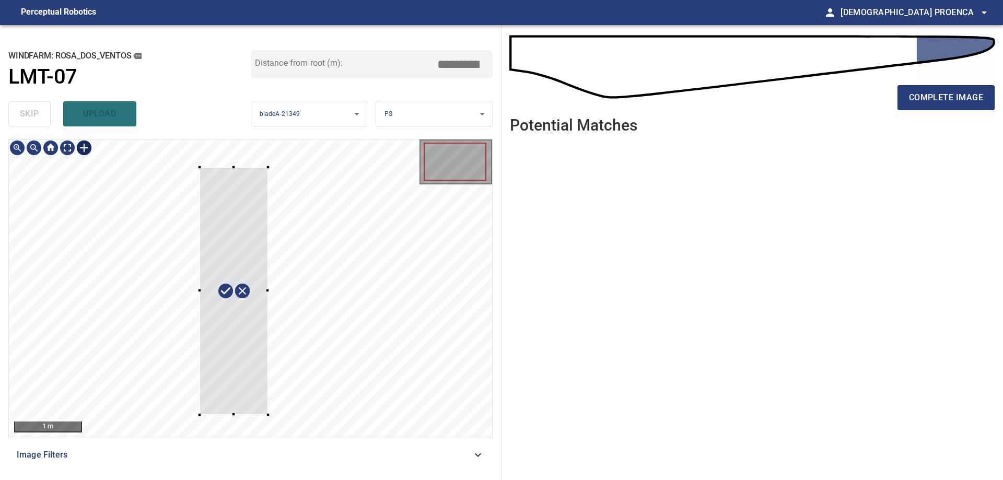
click at [267, 417] on div at bounding box center [250, 288] width 483 height 298
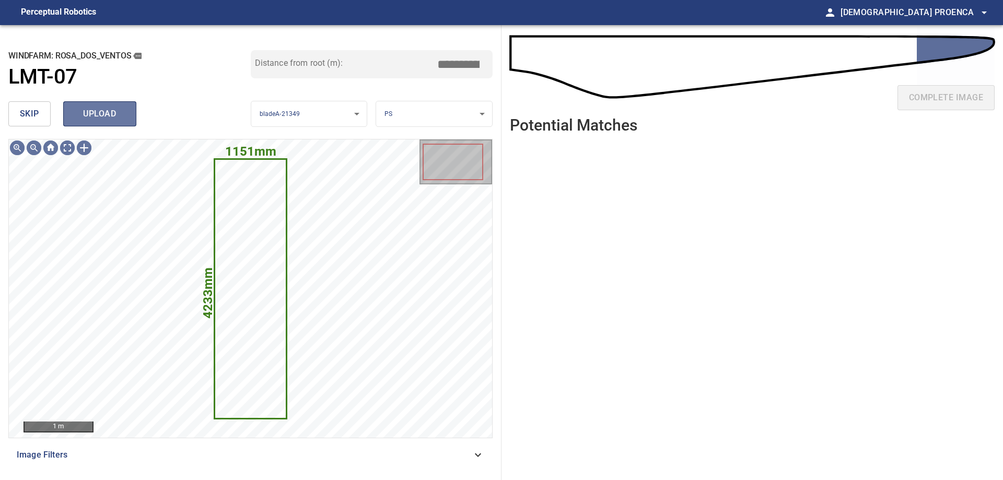
click at [88, 105] on button "upload" at bounding box center [99, 113] width 73 height 25
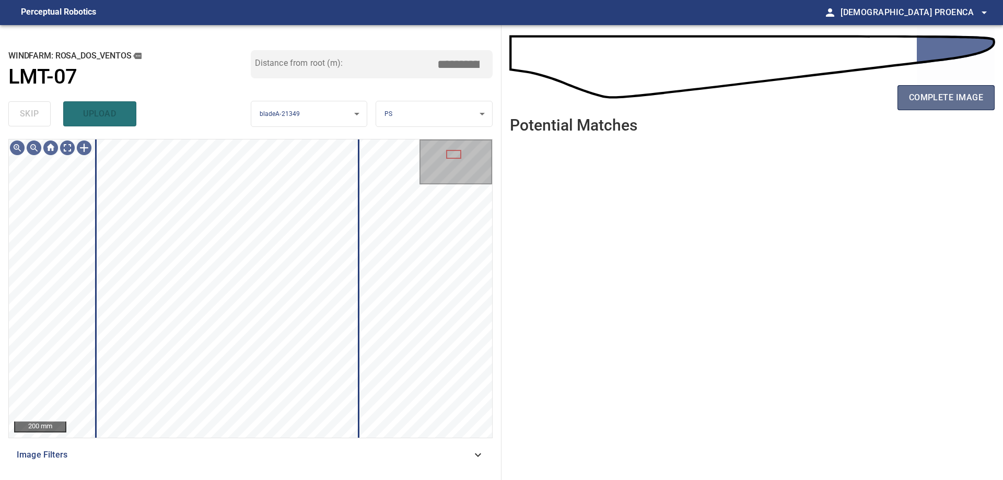
click at [956, 97] on span "complete image" at bounding box center [946, 97] width 74 height 15
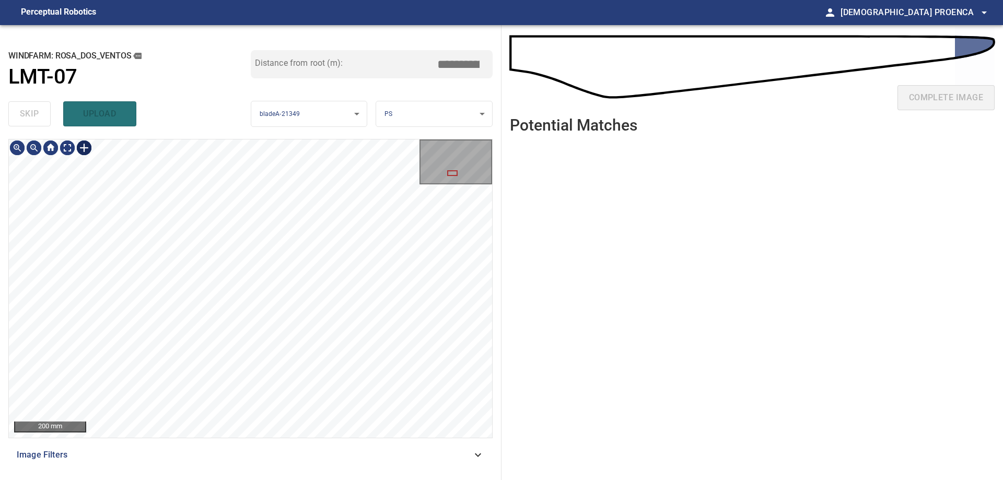
click at [83, 148] on div at bounding box center [84, 147] width 17 height 17
click at [150, 287] on div at bounding box center [250, 288] width 483 height 298
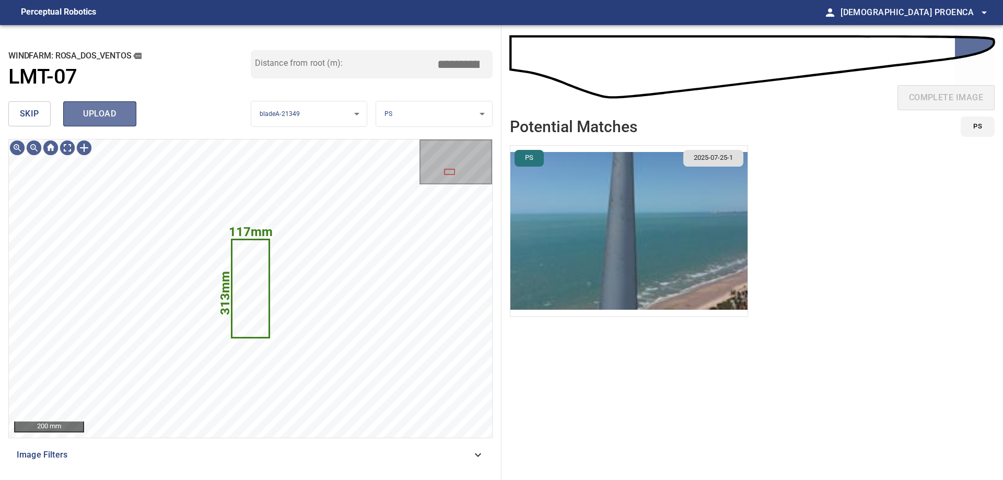
click at [99, 117] on span "upload" at bounding box center [100, 114] width 50 height 15
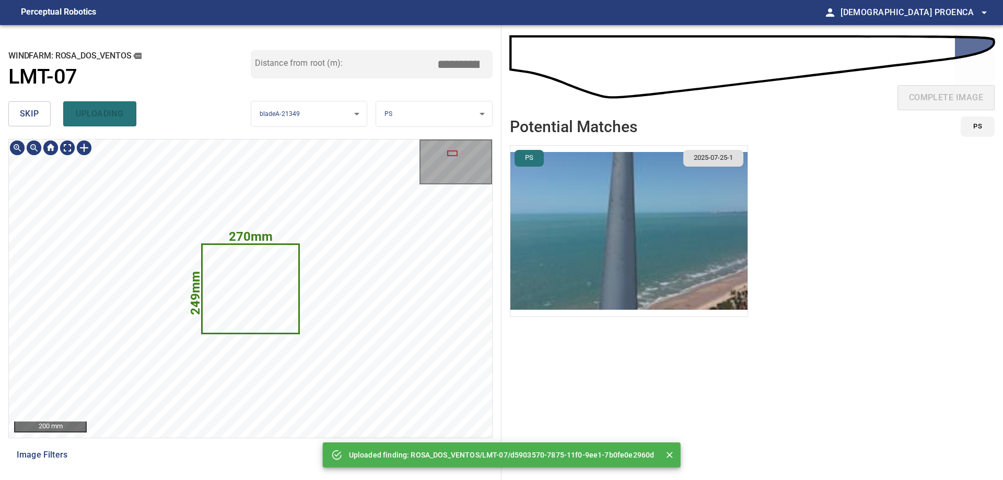
click at [251, 269] on icon at bounding box center [250, 289] width 95 height 88
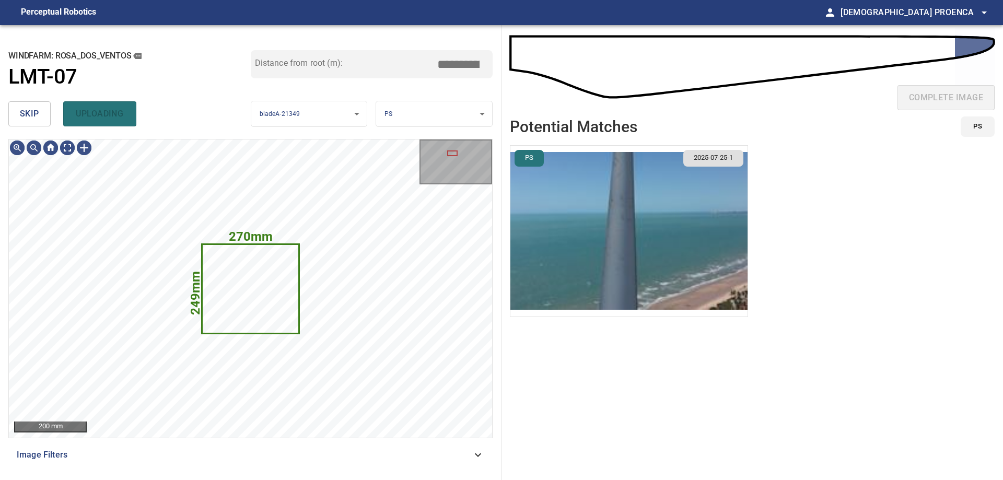
click at [38, 116] on span "skip" at bounding box center [29, 114] width 19 height 15
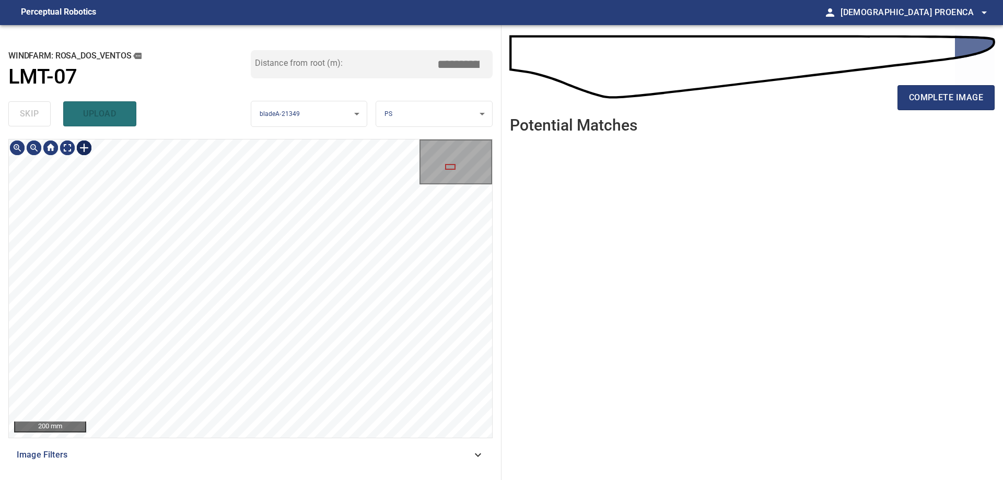
click at [82, 147] on div at bounding box center [84, 147] width 17 height 17
click at [290, 324] on div at bounding box center [250, 288] width 483 height 298
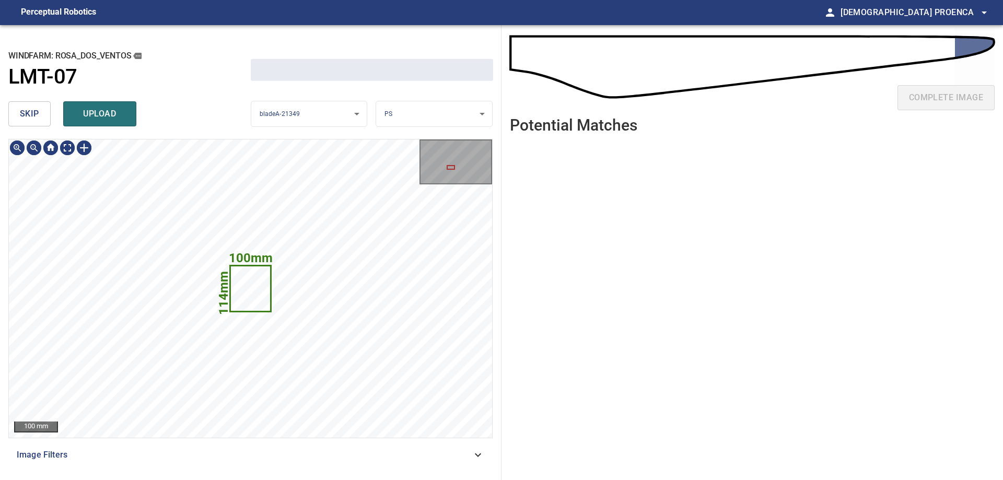
click at [93, 114] on span "upload" at bounding box center [100, 114] width 50 height 15
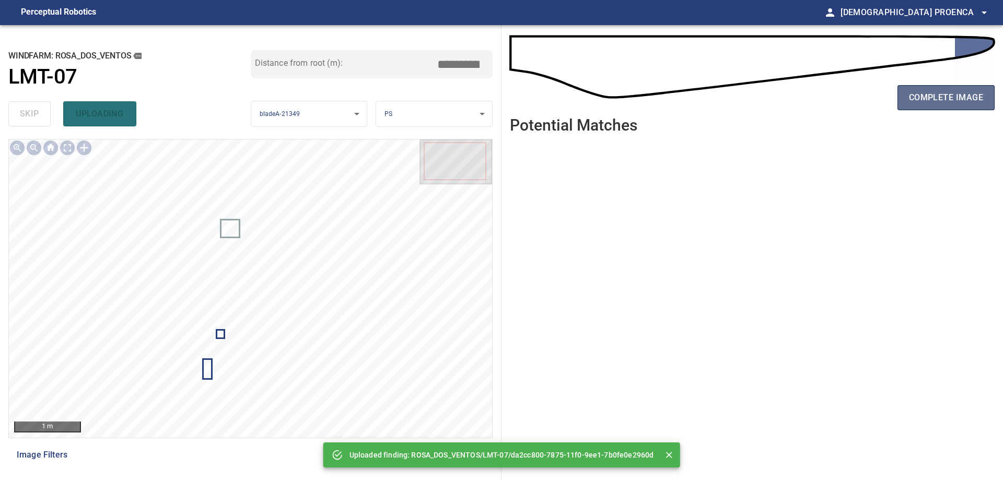
click at [927, 95] on span "complete image" at bounding box center [946, 97] width 74 height 15
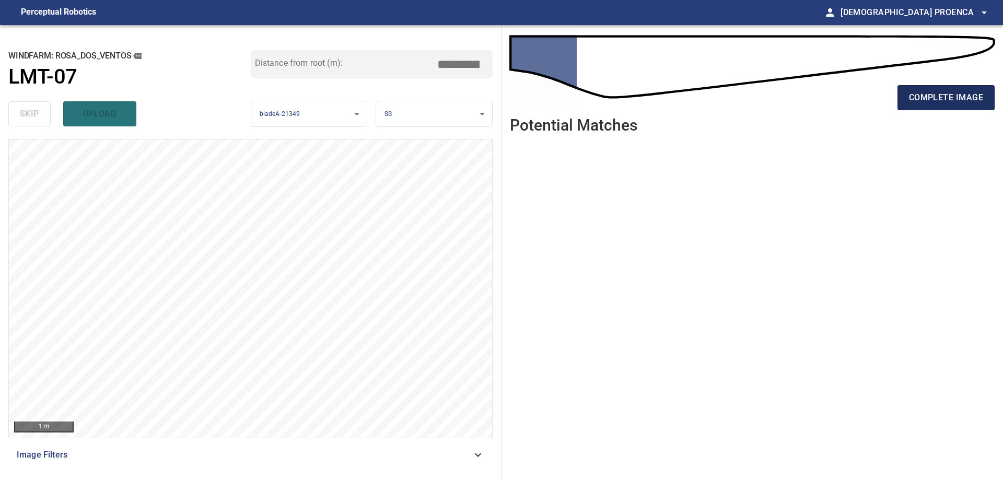
click at [948, 102] on span "complete image" at bounding box center [946, 97] width 74 height 15
click at [936, 95] on span "complete image" at bounding box center [946, 97] width 74 height 15
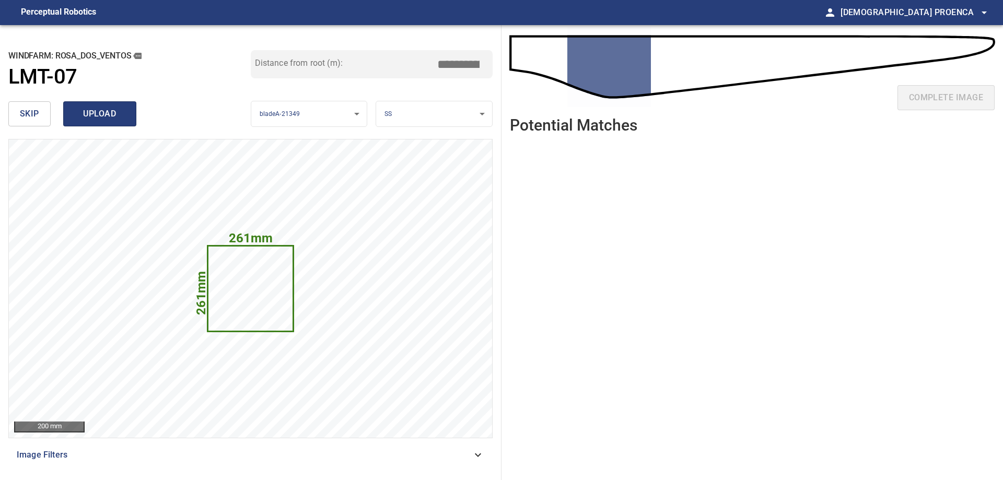
click at [106, 117] on span "upload" at bounding box center [100, 114] width 50 height 15
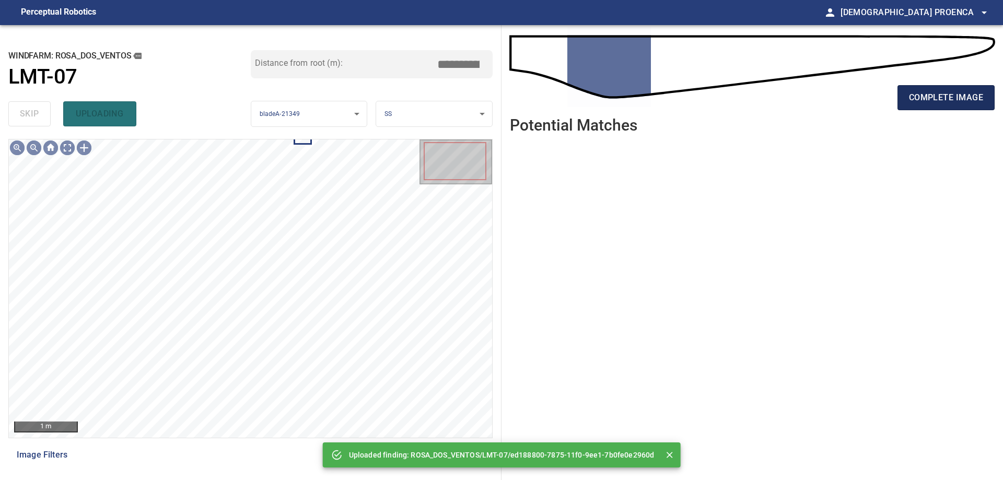
click at [922, 96] on span "complete image" at bounding box center [946, 97] width 74 height 15
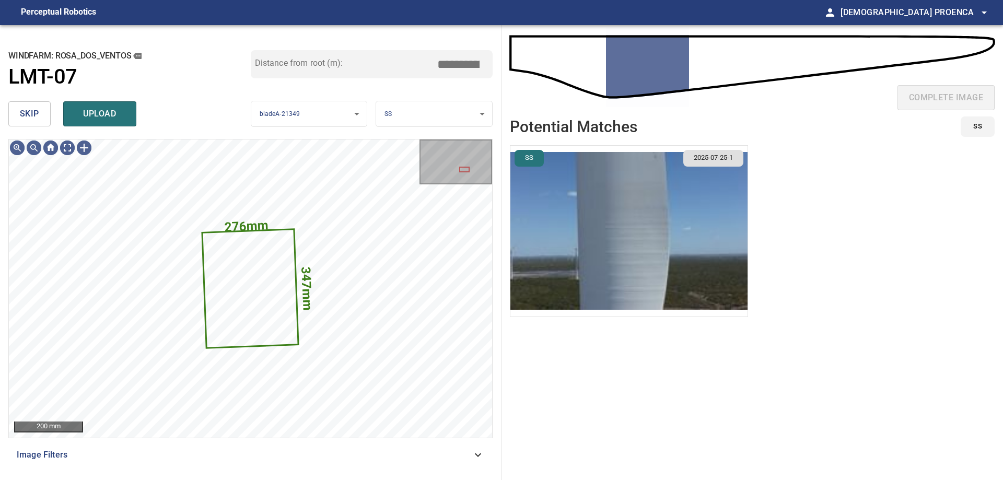
click at [23, 114] on span "skip" at bounding box center [29, 114] width 19 height 15
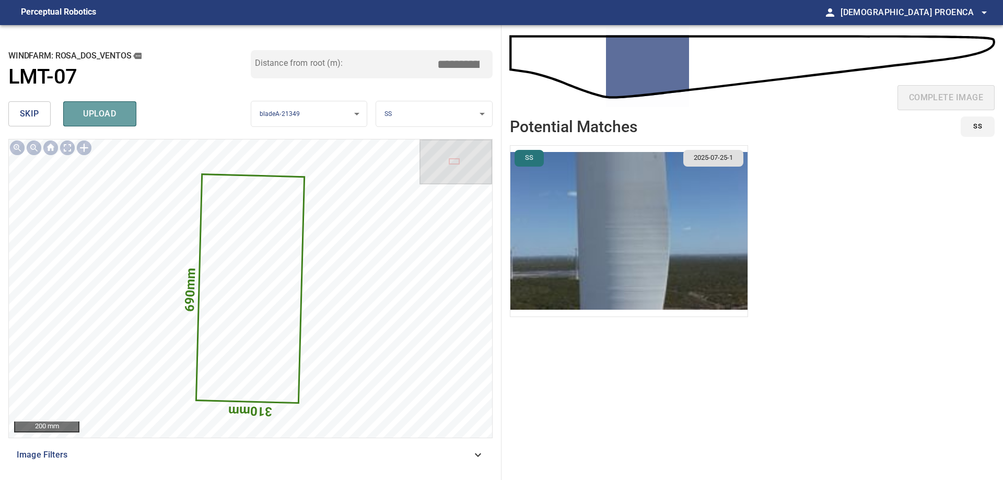
click at [86, 107] on span "upload" at bounding box center [100, 114] width 50 height 15
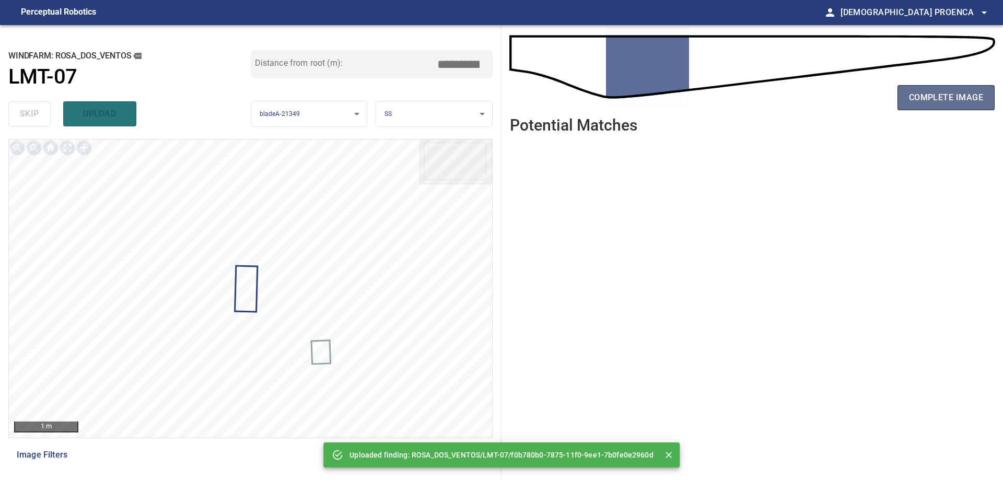
click at [924, 93] on span "complete image" at bounding box center [946, 97] width 74 height 15
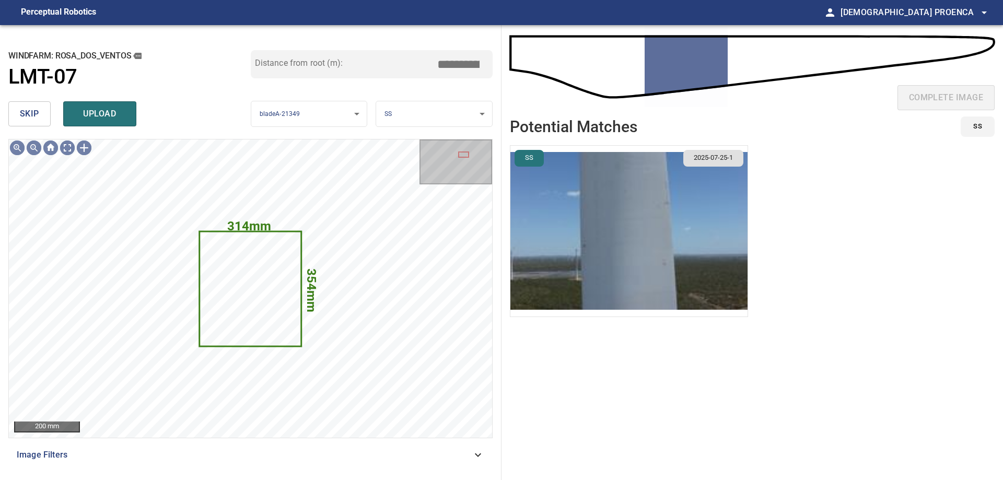
click at [22, 110] on span "skip" at bounding box center [29, 114] width 19 height 15
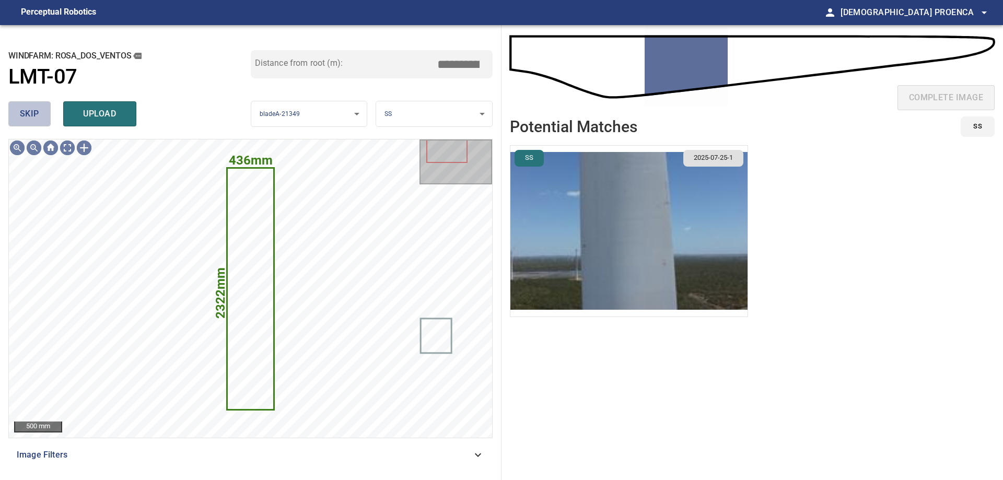
click at [29, 112] on span "skip" at bounding box center [29, 114] width 19 height 15
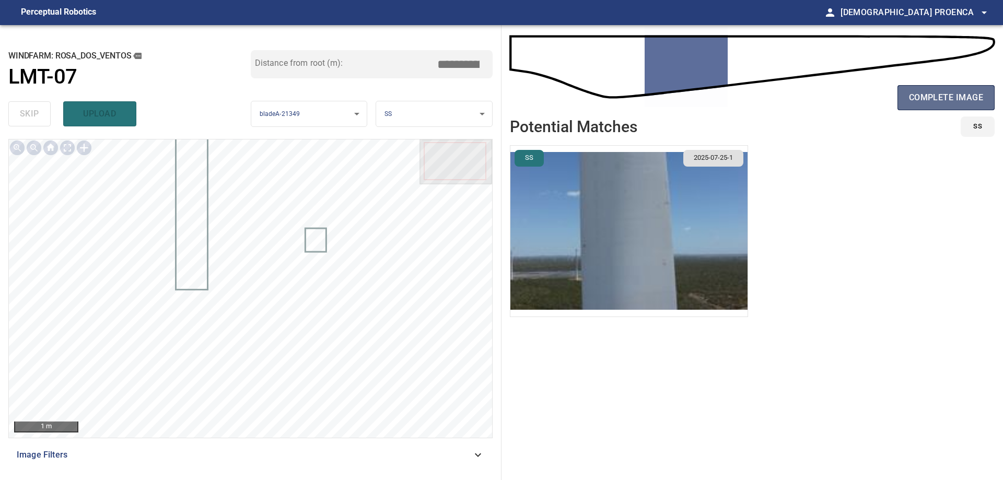
click at [919, 101] on span "complete image" at bounding box center [946, 97] width 74 height 15
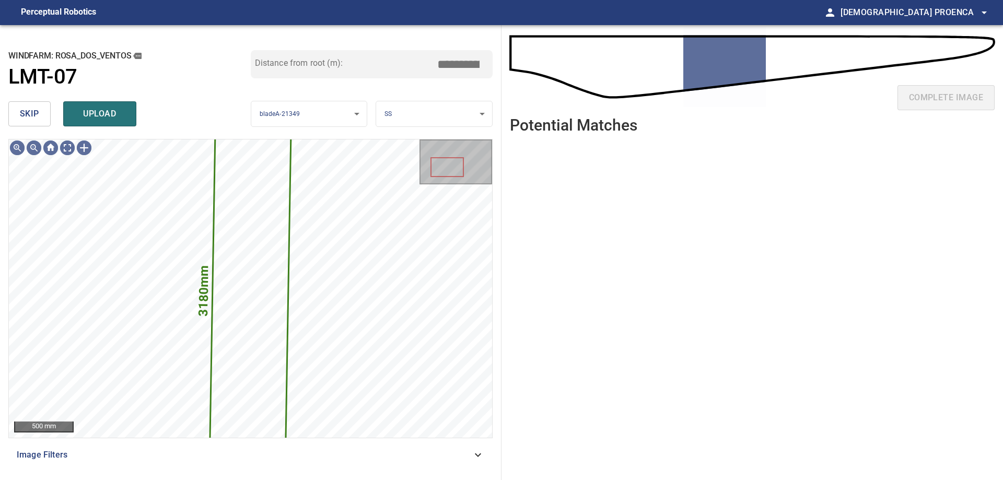
click at [31, 112] on span "skip" at bounding box center [29, 114] width 19 height 15
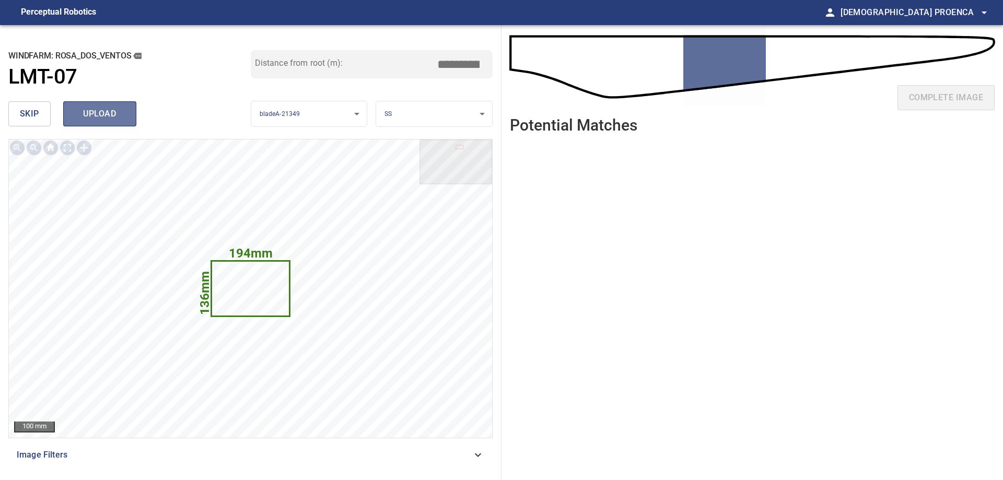
click at [97, 112] on span "upload" at bounding box center [100, 114] width 50 height 15
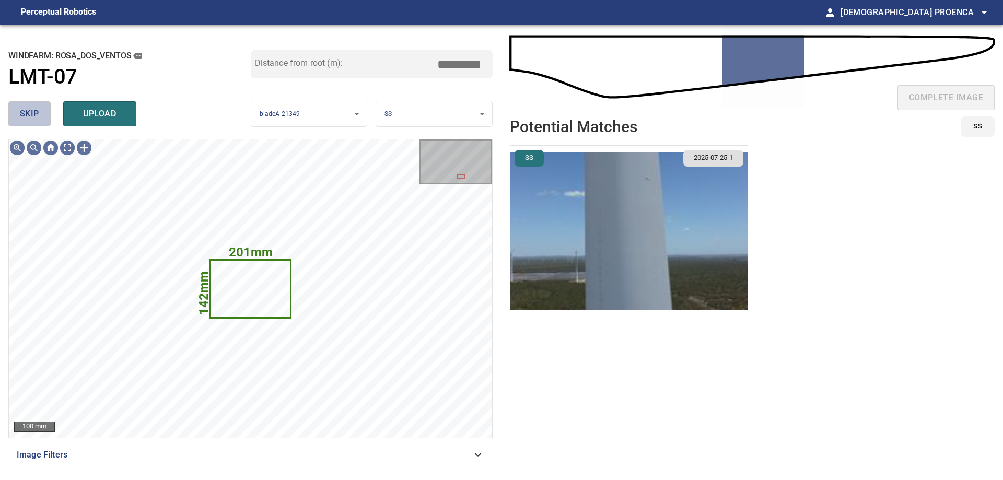
click at [30, 114] on span "skip" at bounding box center [29, 114] width 19 height 15
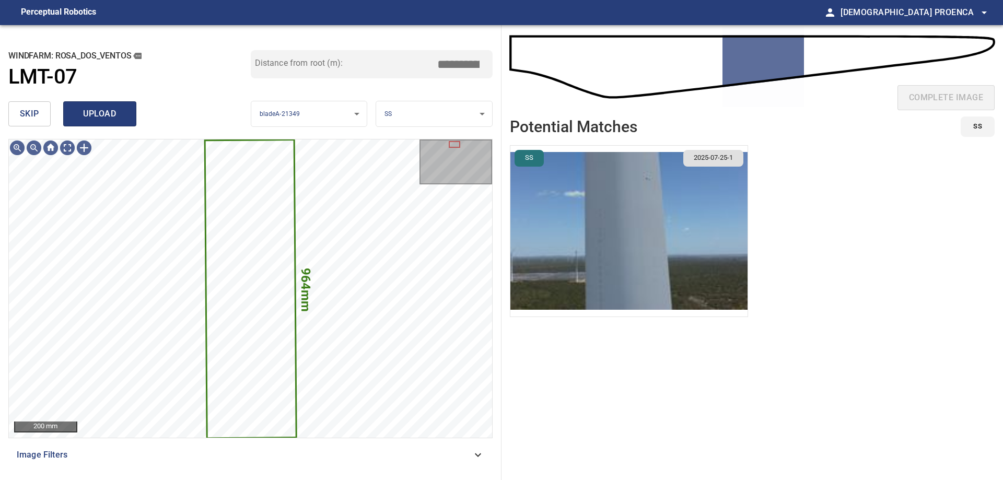
click at [98, 115] on span "upload" at bounding box center [100, 114] width 50 height 15
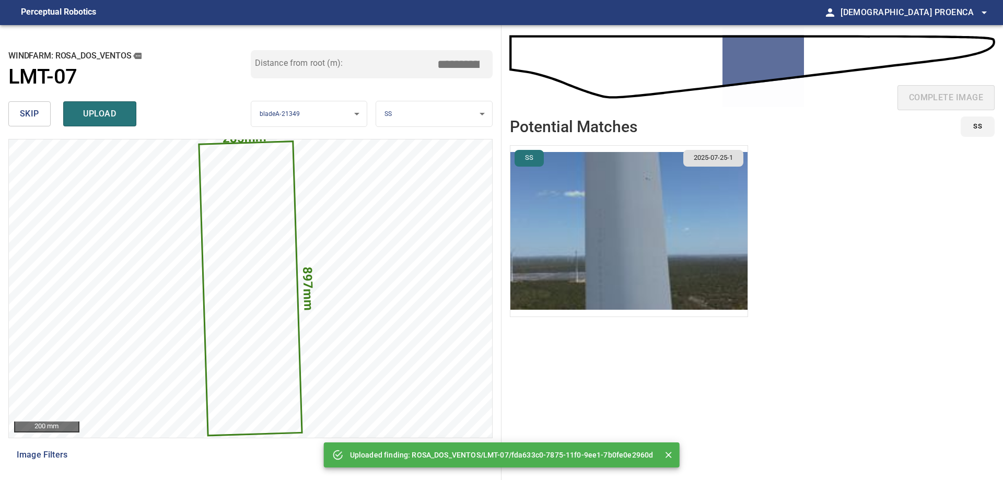
click at [20, 113] on span "skip" at bounding box center [29, 114] width 19 height 15
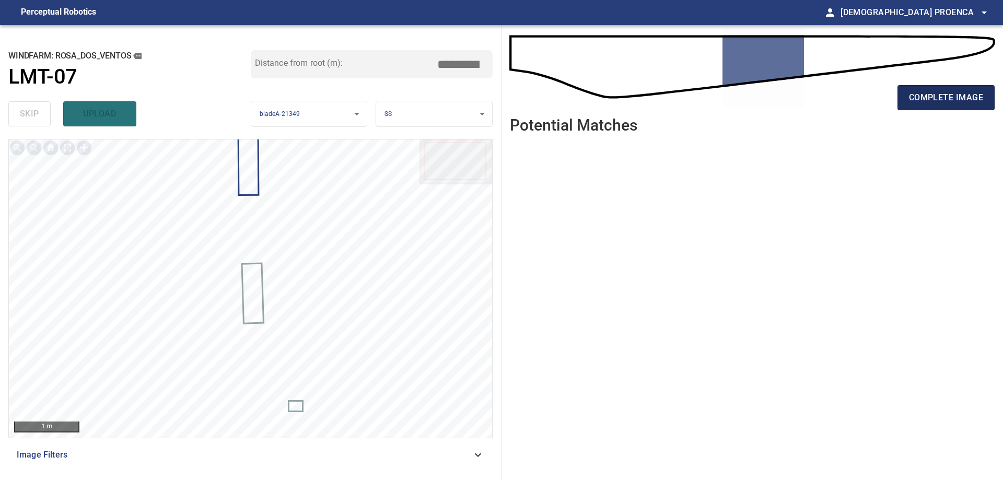
click at [922, 98] on span "complete image" at bounding box center [946, 97] width 74 height 15
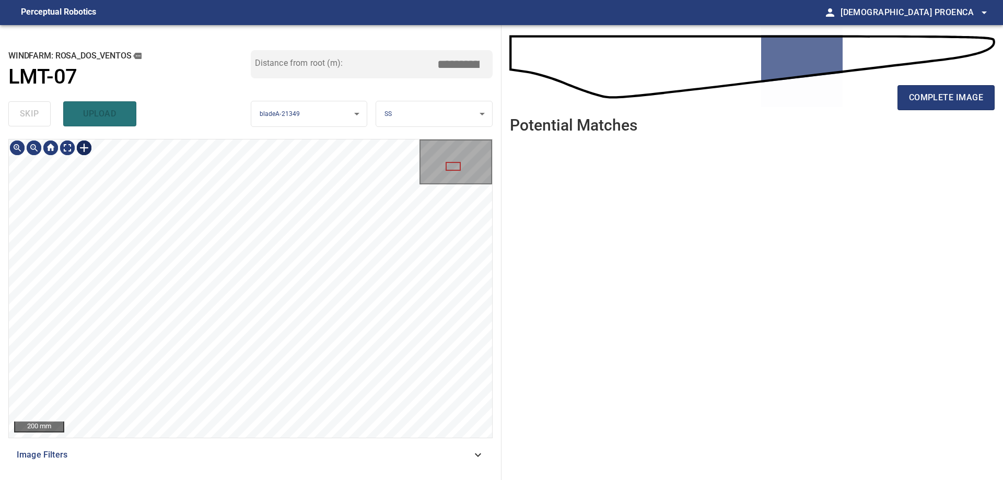
click at [85, 147] on div at bounding box center [84, 147] width 17 height 17
click at [198, 320] on div at bounding box center [250, 288] width 483 height 298
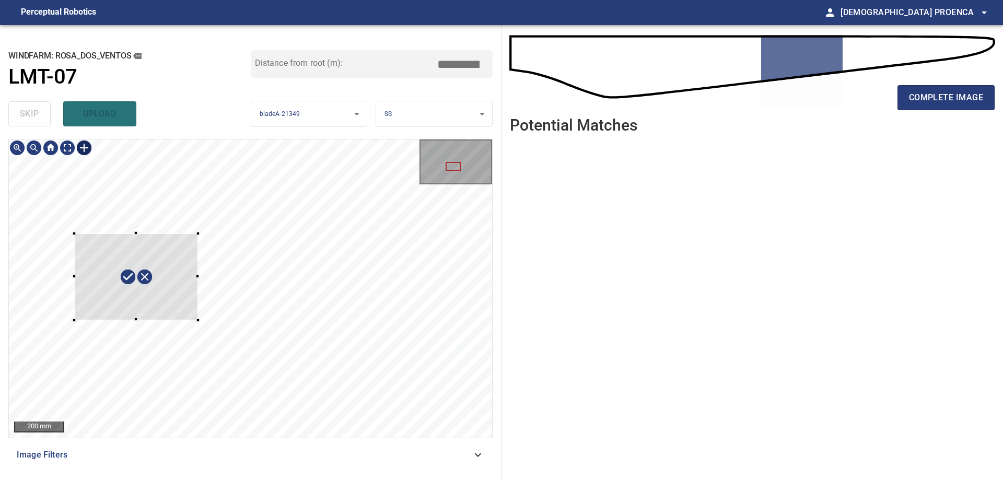
click at [72, 231] on div at bounding box center [250, 288] width 483 height 298
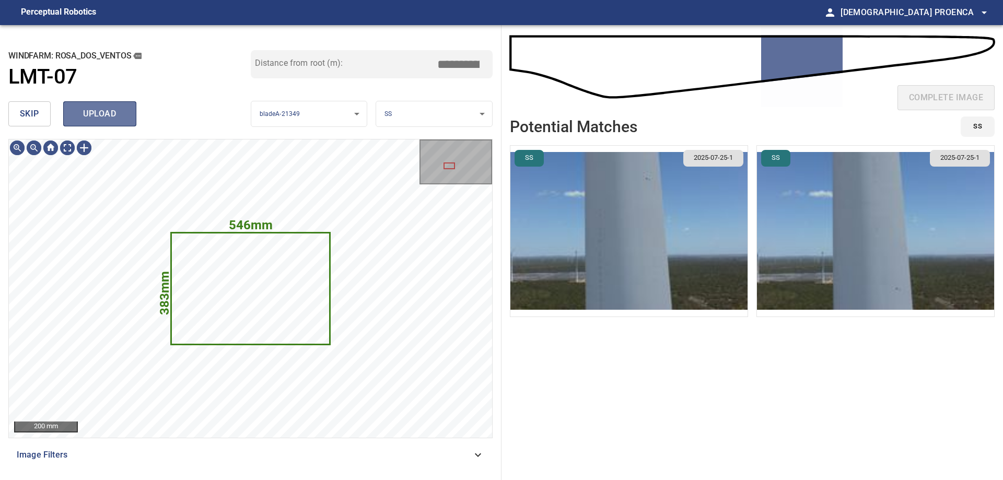
click at [91, 115] on span "upload" at bounding box center [100, 114] width 50 height 15
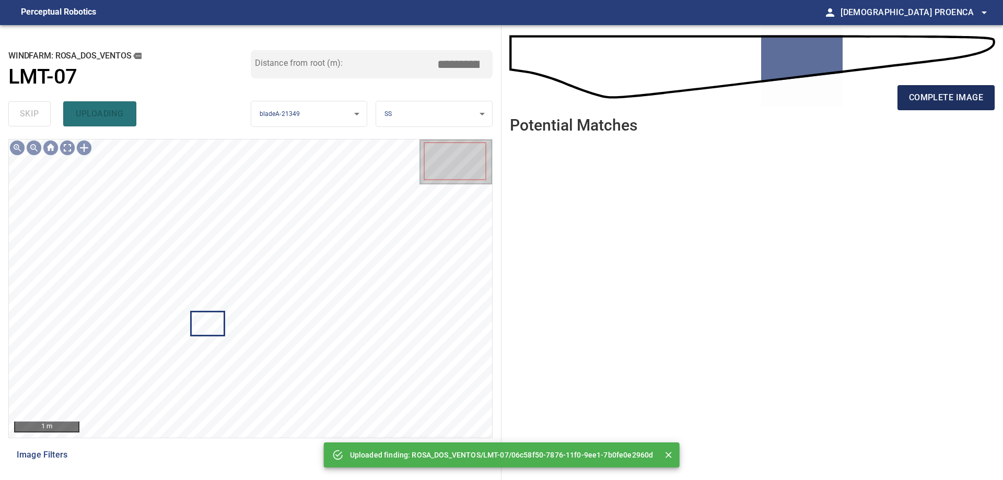
click at [937, 88] on button "complete image" at bounding box center [945, 97] width 97 height 25
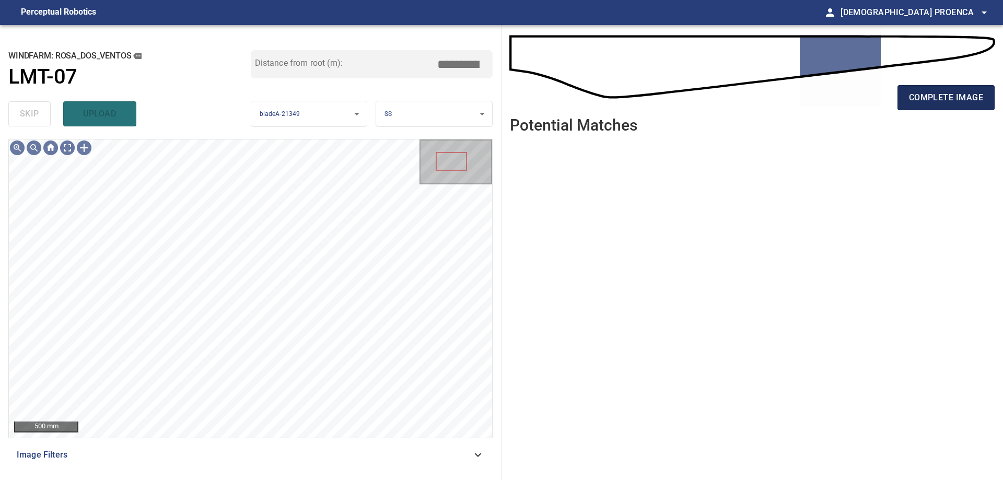
click at [929, 101] on span "complete image" at bounding box center [946, 97] width 74 height 15
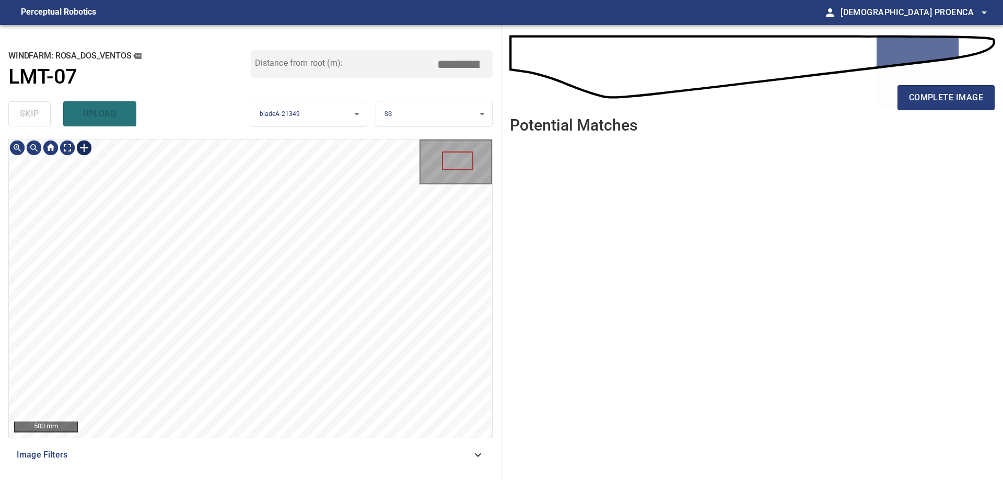
click at [81, 149] on div at bounding box center [84, 147] width 17 height 17
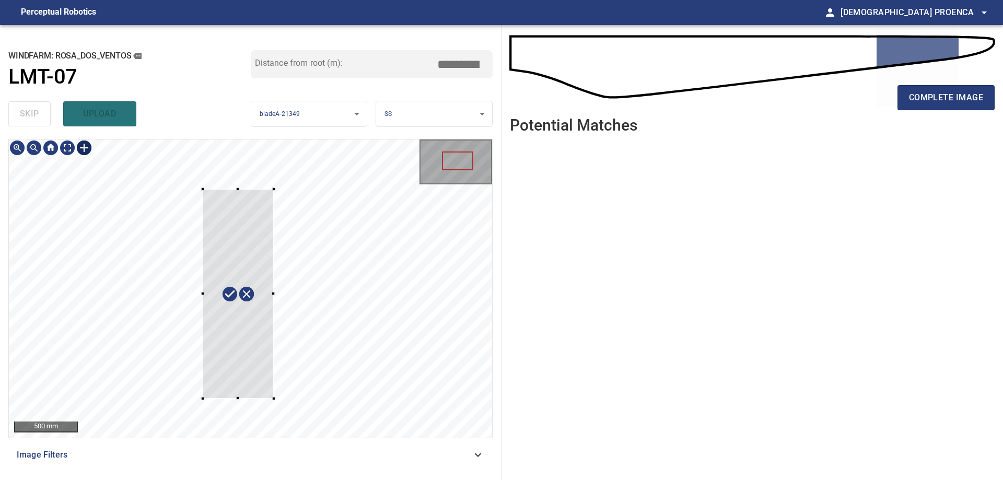
click at [274, 398] on div at bounding box center [250, 288] width 483 height 298
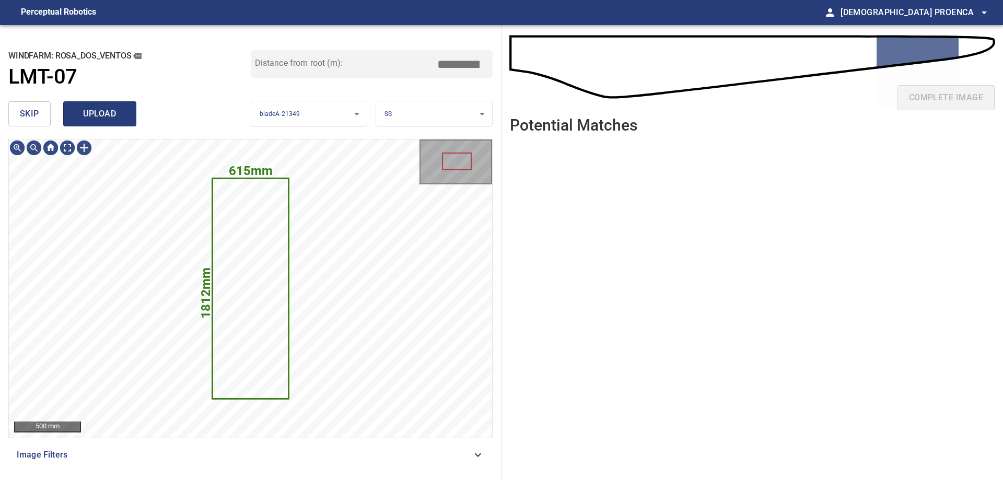
click at [111, 113] on span "upload" at bounding box center [100, 114] width 50 height 15
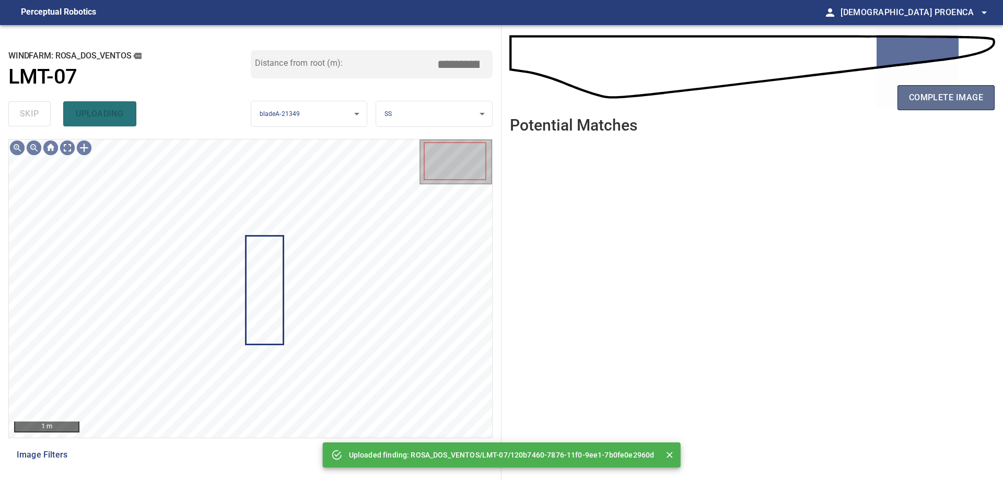
click at [930, 97] on span "complete image" at bounding box center [946, 97] width 74 height 15
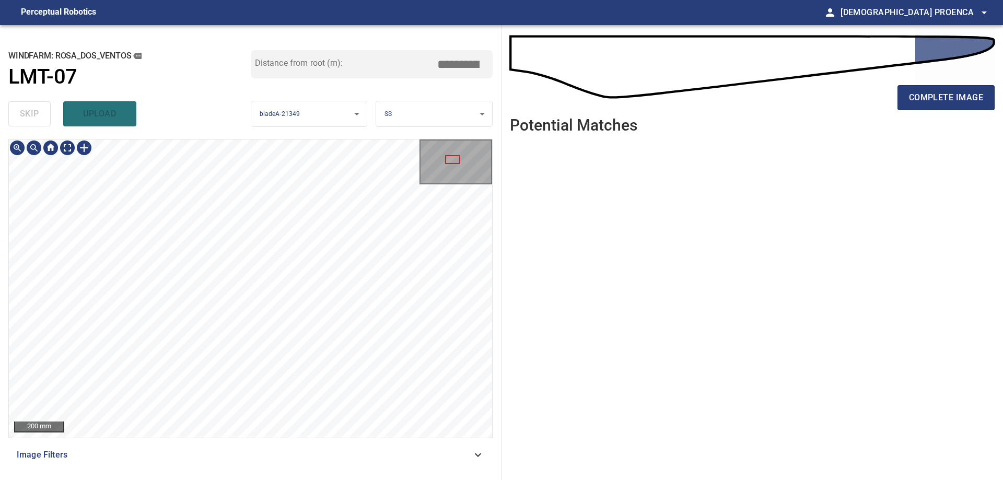
click at [356, 440] on div "200 mm Image Filters" at bounding box center [250, 305] width 484 height 333
click at [370, 479] on html "**********" at bounding box center [501, 240] width 1003 height 480
click at [335, 472] on div "**********" at bounding box center [250, 252] width 501 height 455
click at [942, 98] on span "complete image" at bounding box center [946, 97] width 74 height 15
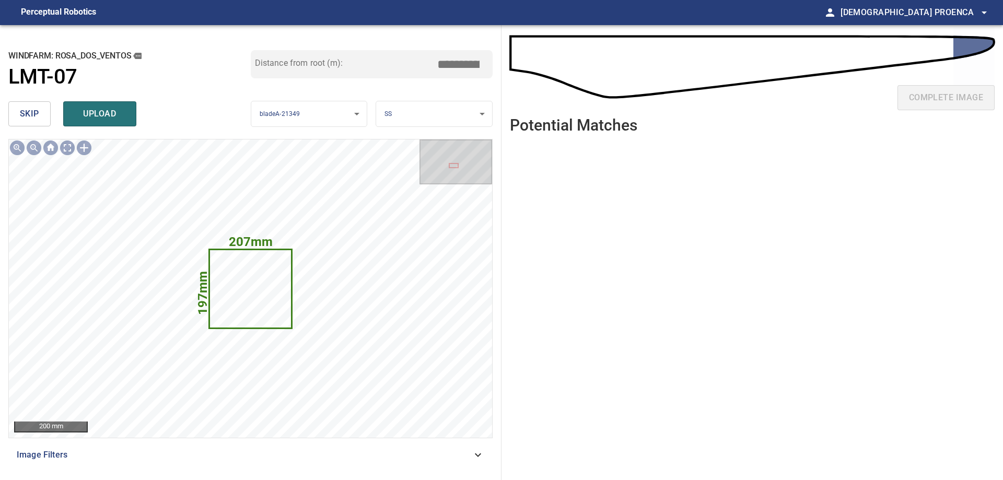
click at [35, 115] on span "skip" at bounding box center [29, 114] width 19 height 15
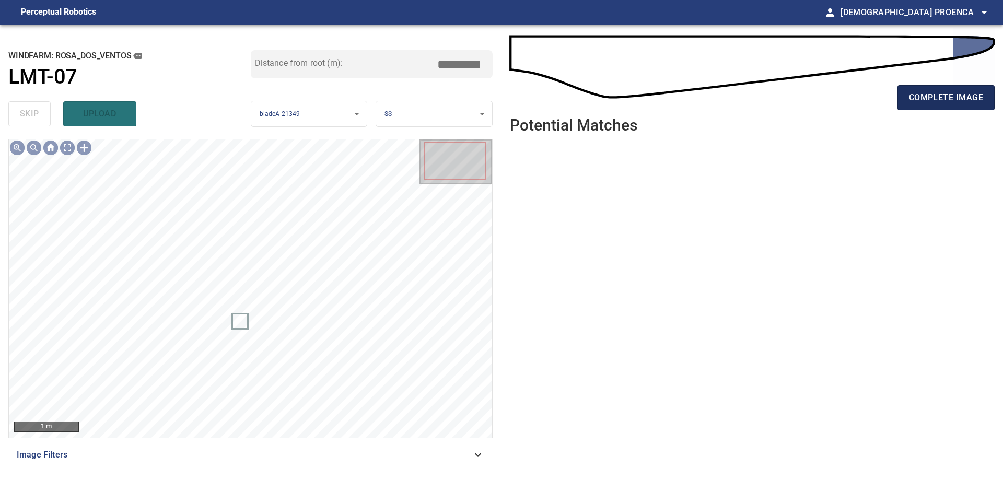
click at [913, 96] on span "complete image" at bounding box center [946, 97] width 74 height 15
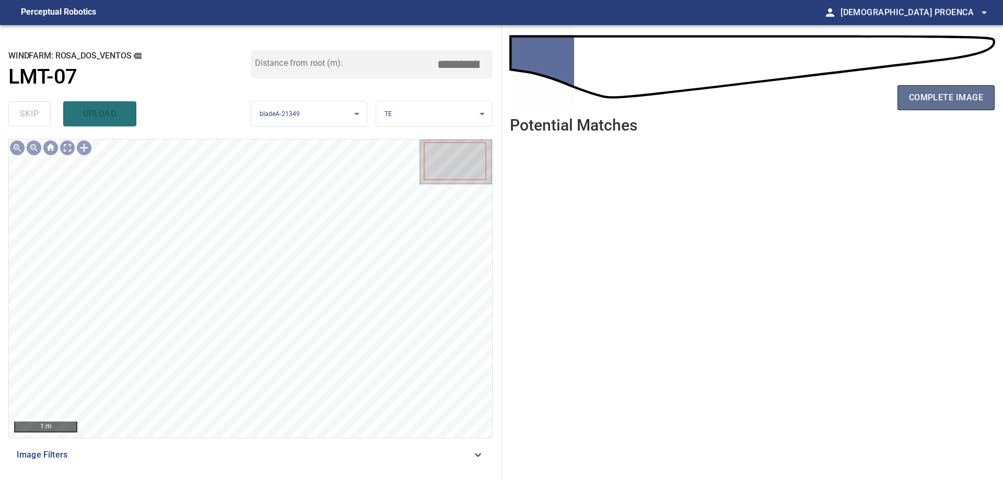
click at [941, 98] on span "complete image" at bounding box center [946, 97] width 74 height 15
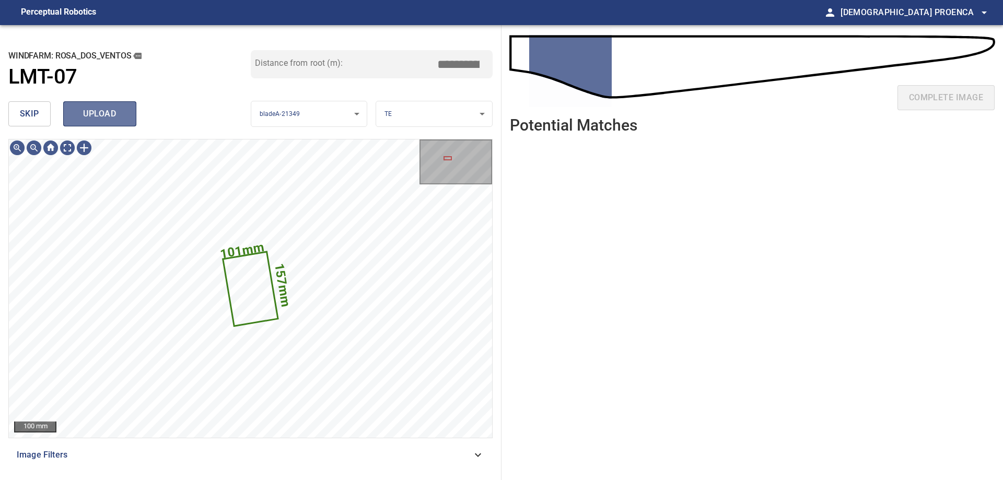
click at [96, 116] on span "upload" at bounding box center [100, 114] width 50 height 15
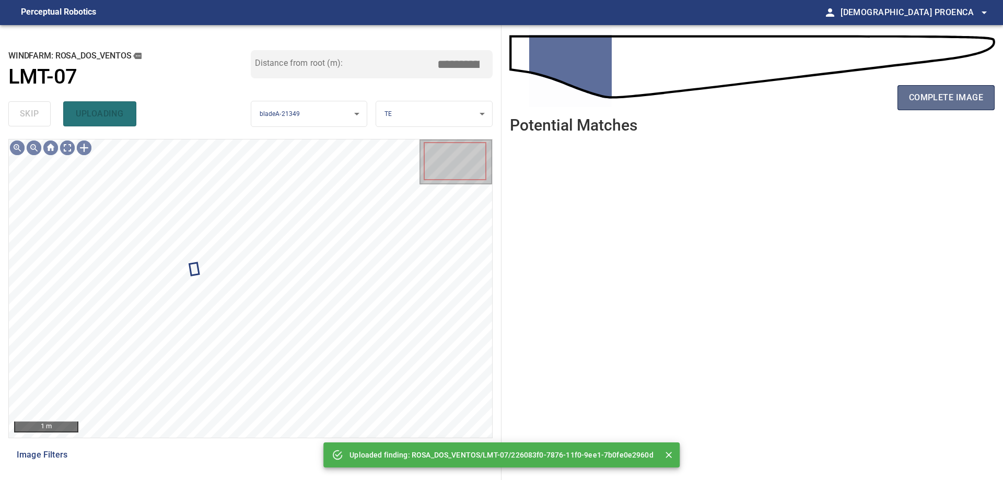
click at [925, 93] on span "complete image" at bounding box center [946, 97] width 74 height 15
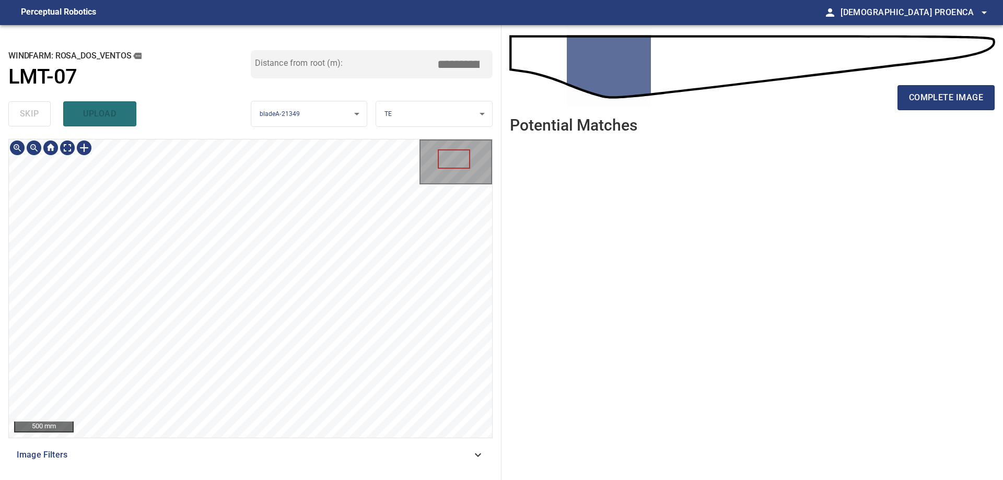
click at [205, 460] on div "500 mm Image Filters" at bounding box center [250, 305] width 484 height 333
click at [926, 90] on span "complete image" at bounding box center [946, 97] width 74 height 15
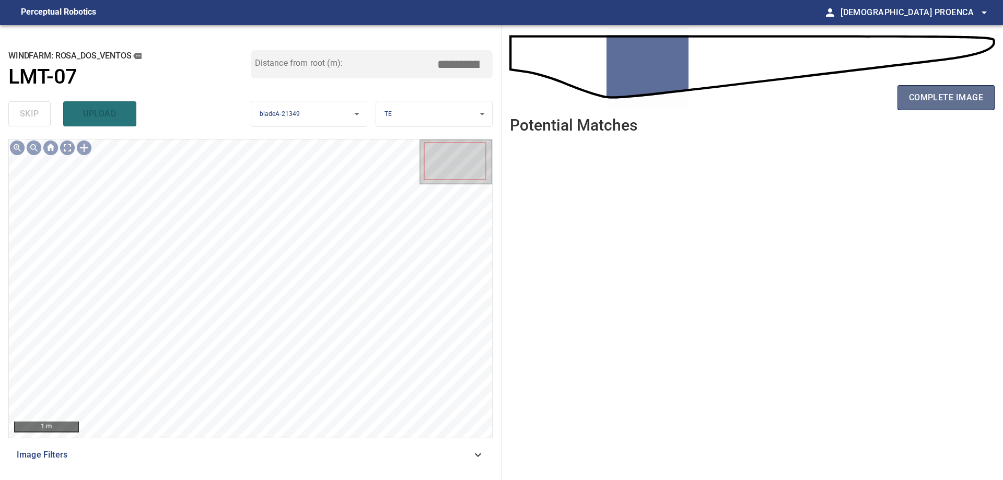
click at [922, 93] on span "complete image" at bounding box center [946, 97] width 74 height 15
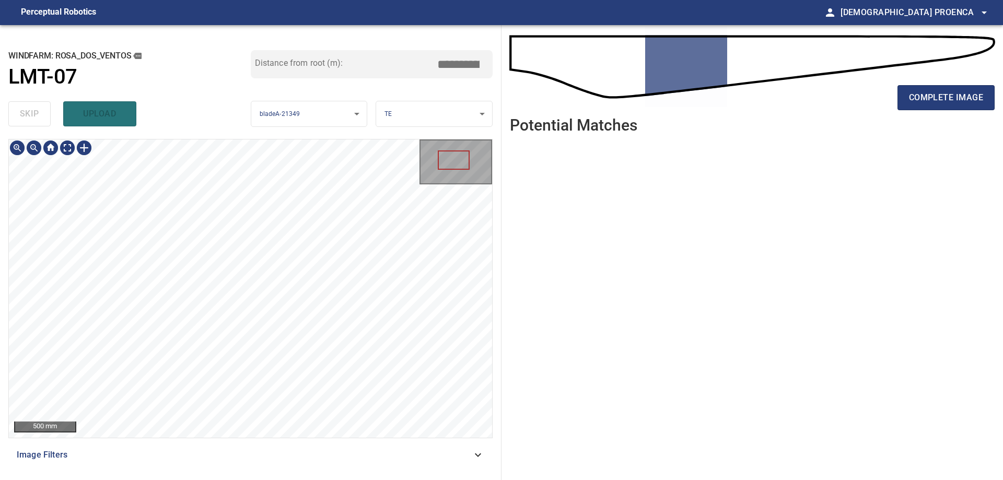
click at [206, 479] on html "**********" at bounding box center [501, 240] width 1003 height 480
click at [947, 99] on span "complete image" at bounding box center [946, 97] width 74 height 15
click at [229, 472] on div "**********" at bounding box center [250, 252] width 501 height 455
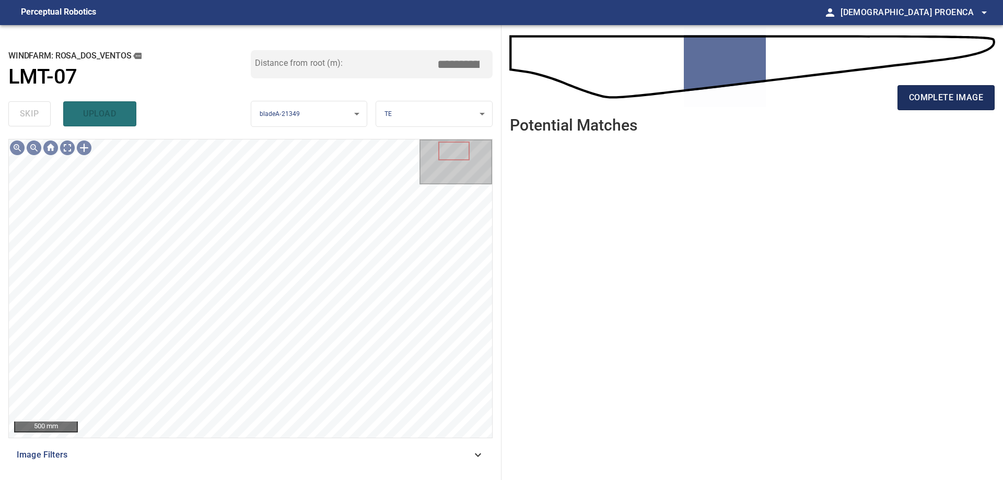
click at [952, 96] on span "complete image" at bounding box center [946, 97] width 74 height 15
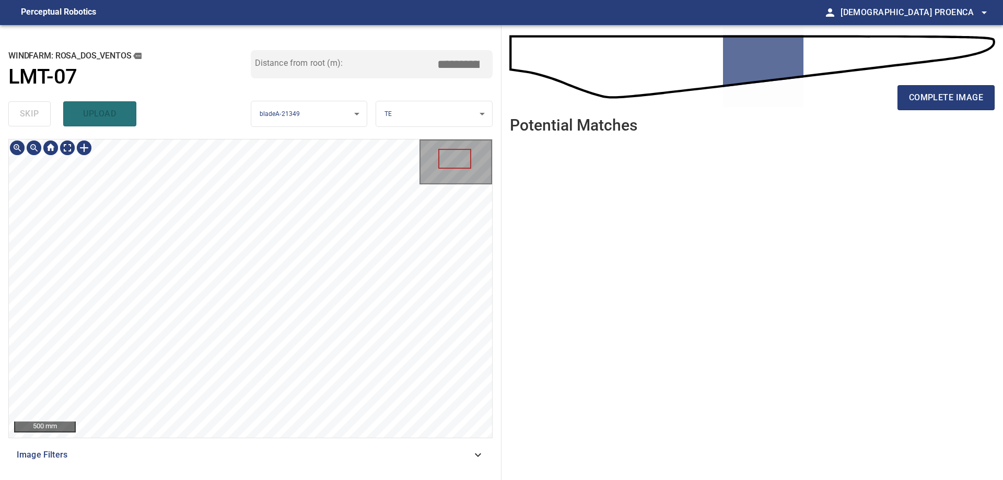
click at [234, 454] on div "500 mm Image Filters" at bounding box center [250, 305] width 484 height 333
click at [947, 100] on span "complete image" at bounding box center [946, 97] width 74 height 15
click at [277, 479] on html "**********" at bounding box center [501, 240] width 1003 height 480
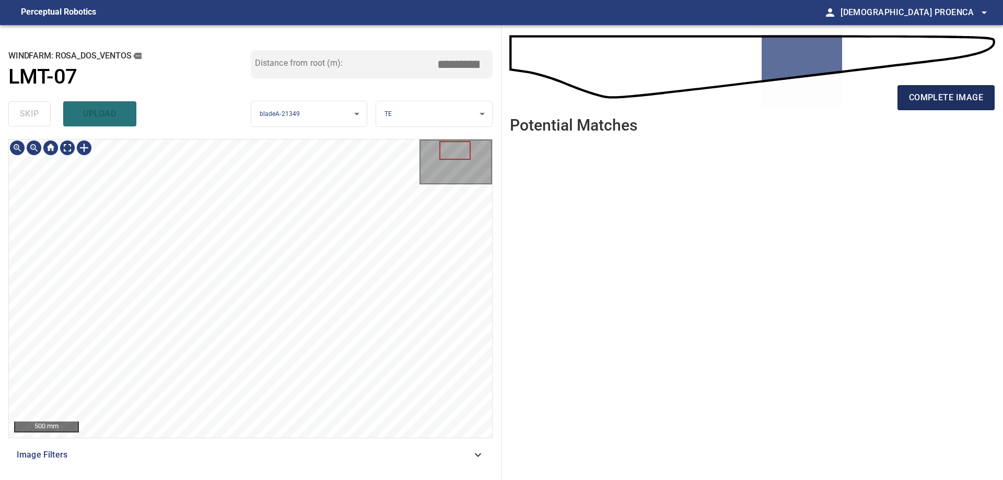
click at [954, 90] on span "complete image" at bounding box center [946, 97] width 74 height 15
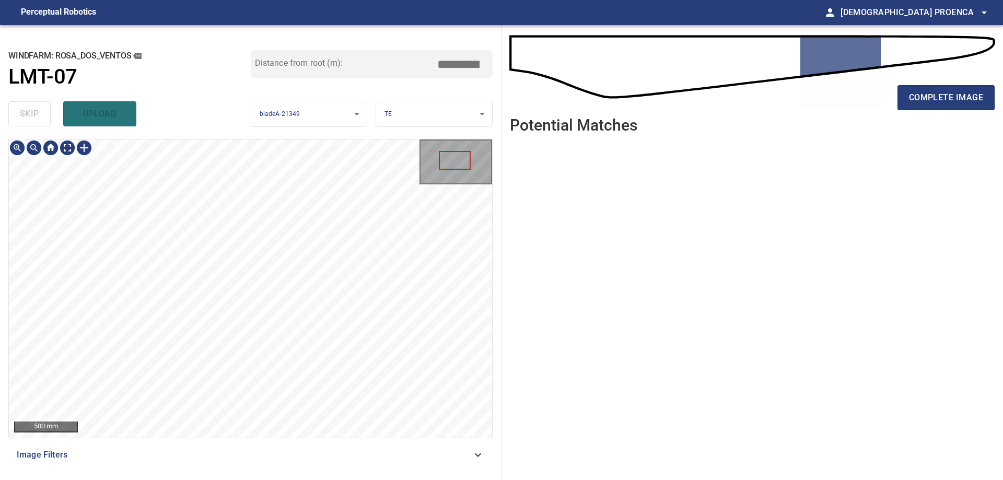
click at [250, 479] on html "**********" at bounding box center [501, 240] width 1003 height 480
click at [269, 478] on div "**********" at bounding box center [250, 252] width 501 height 455
click at [950, 95] on span "complete image" at bounding box center [946, 97] width 74 height 15
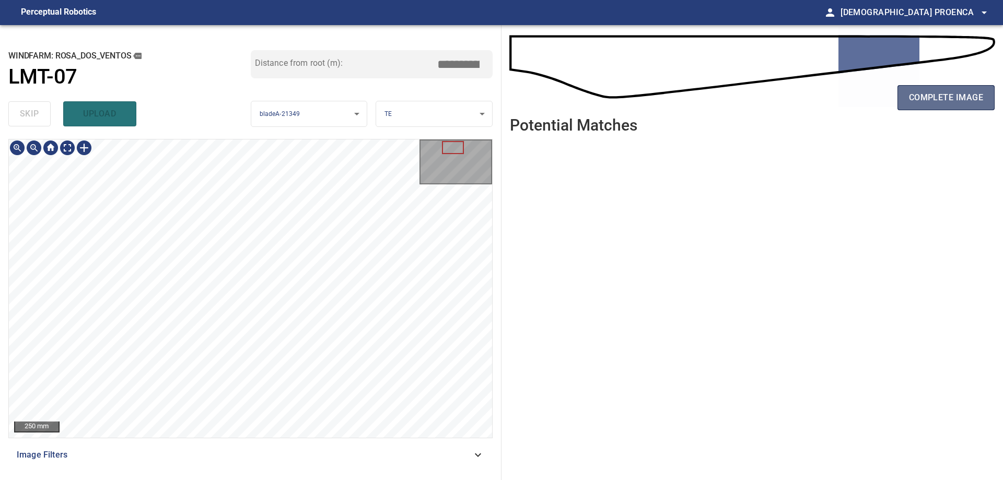
click at [913, 102] on span "complete image" at bounding box center [946, 97] width 74 height 15
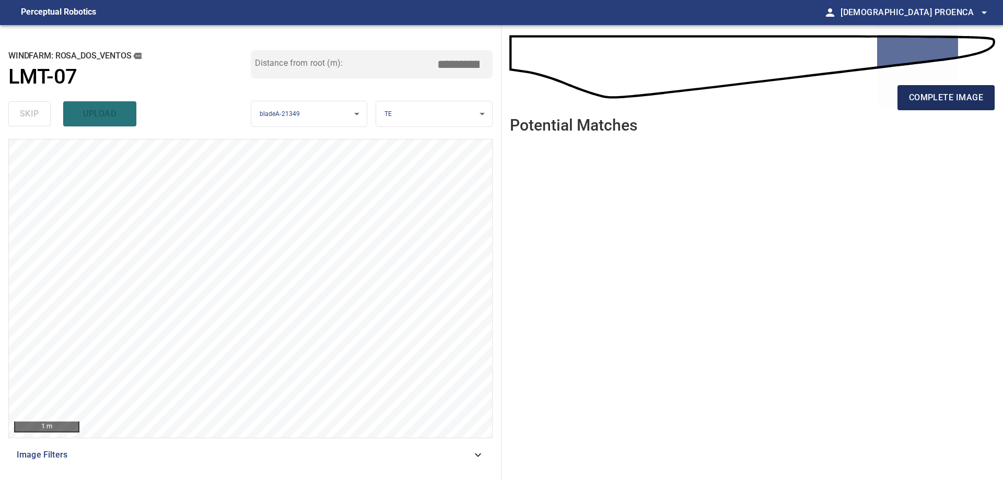
click at [937, 99] on span "complete image" at bounding box center [946, 97] width 74 height 15
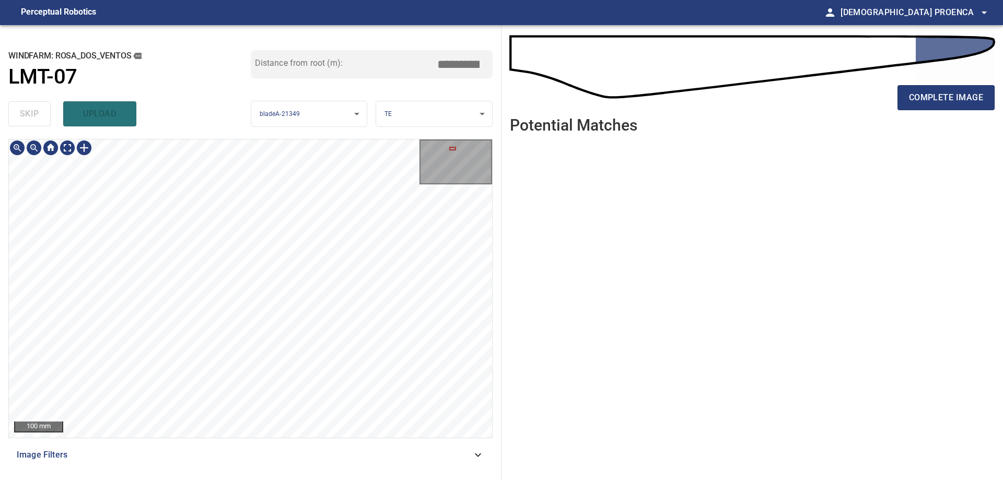
click at [288, 479] on html "**********" at bounding box center [501, 240] width 1003 height 480
click at [925, 88] on button "complete image" at bounding box center [945, 97] width 97 height 25
click at [938, 106] on button "complete image" at bounding box center [945, 97] width 97 height 25
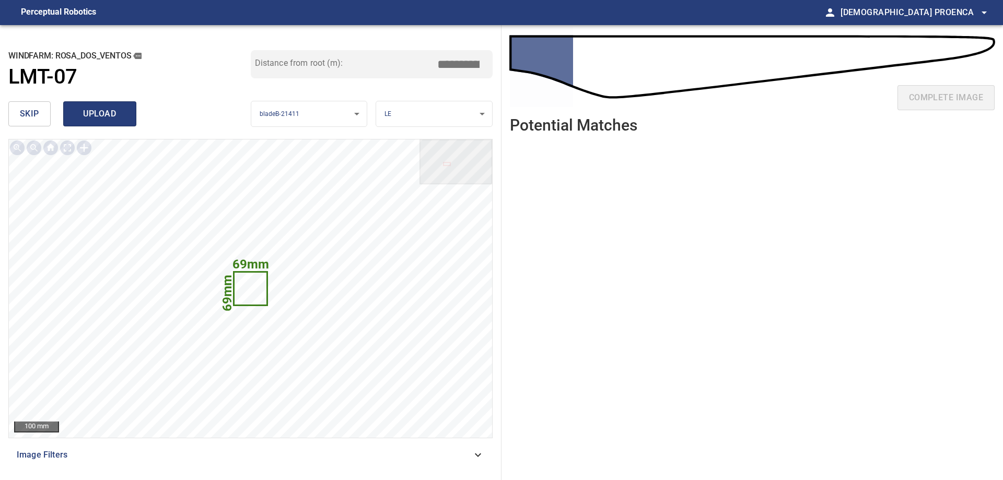
click at [98, 114] on span "upload" at bounding box center [100, 114] width 50 height 15
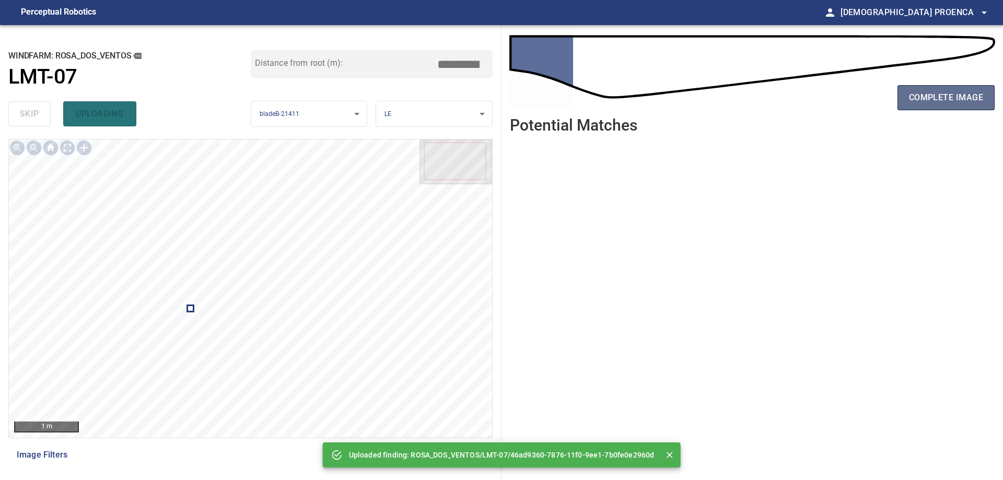
click at [917, 103] on span "complete image" at bounding box center [946, 97] width 74 height 15
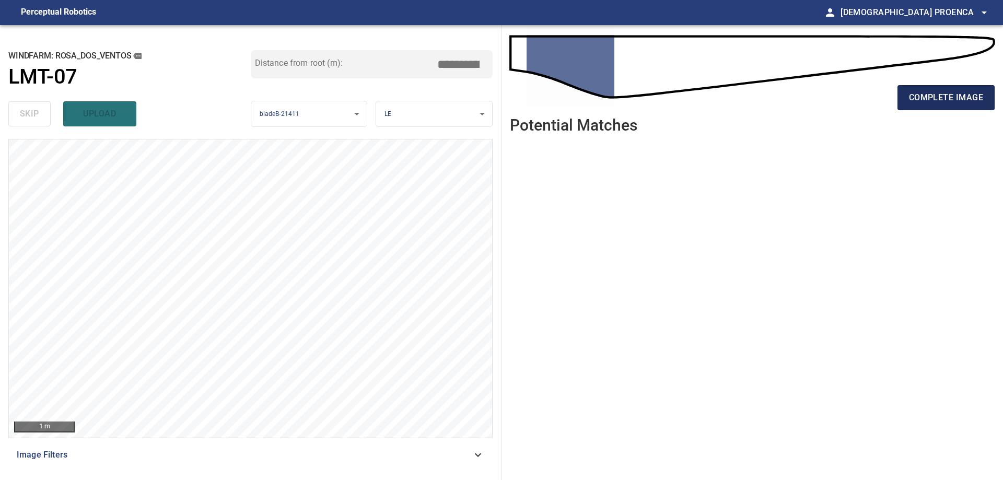
click at [916, 102] on span "complete image" at bounding box center [946, 97] width 74 height 15
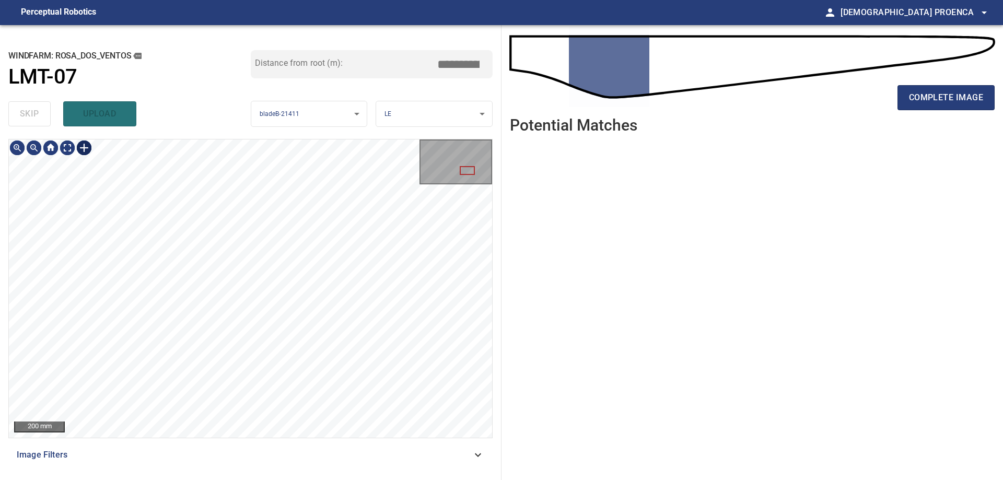
click at [82, 148] on div at bounding box center [84, 147] width 17 height 17
click at [83, 148] on img at bounding box center [84, 147] width 17 height 17
click at [88, 148] on div at bounding box center [84, 147] width 17 height 17
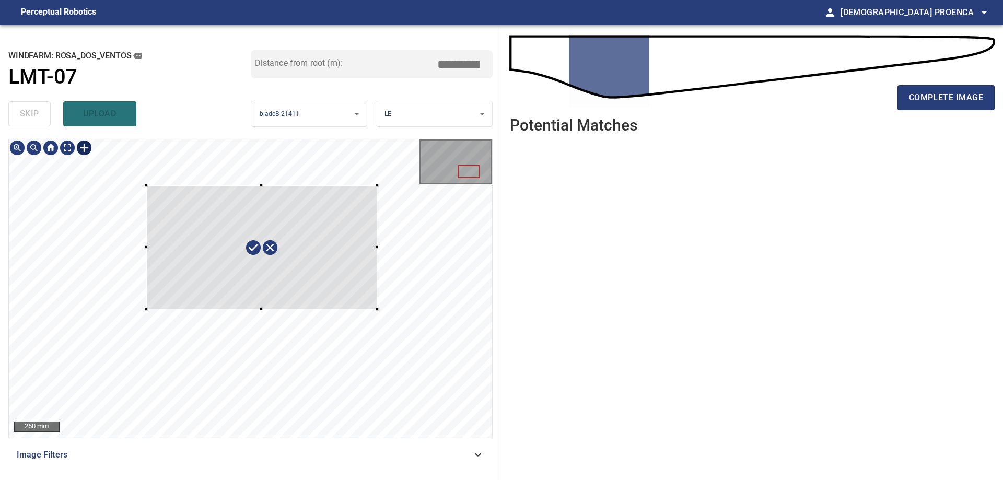
click at [377, 308] on div at bounding box center [250, 288] width 483 height 298
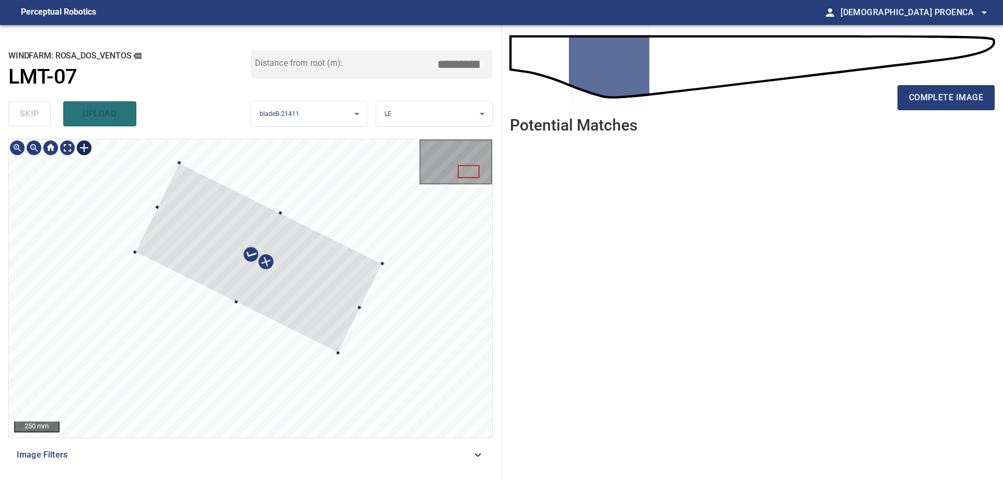
click at [179, 166] on div at bounding box center [258, 258] width 247 height 190
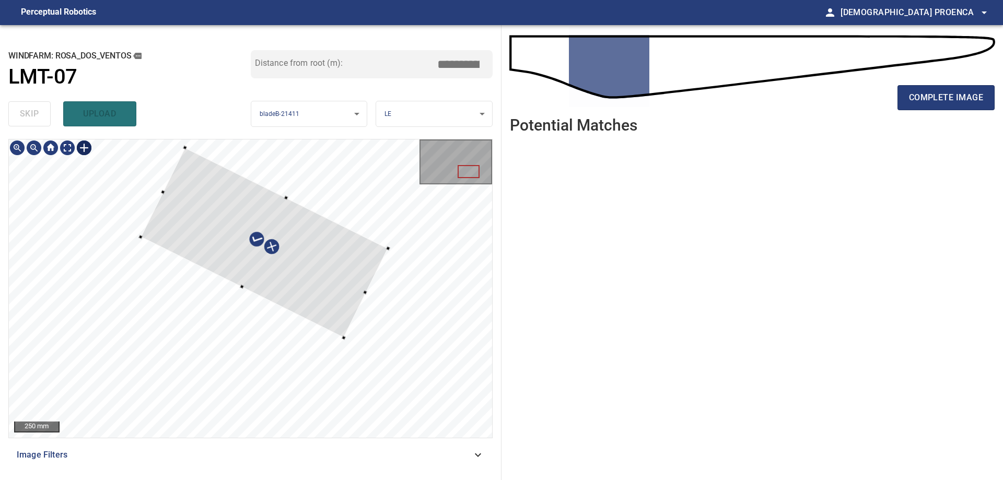
click at [252, 191] on div at bounding box center [263, 243] width 247 height 190
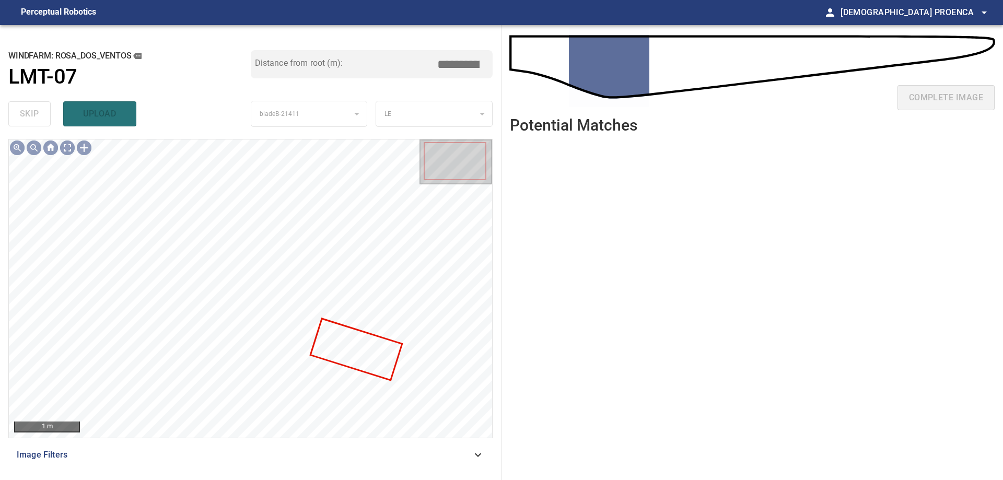
click at [108, 107] on span "upload" at bounding box center [100, 114] width 50 height 15
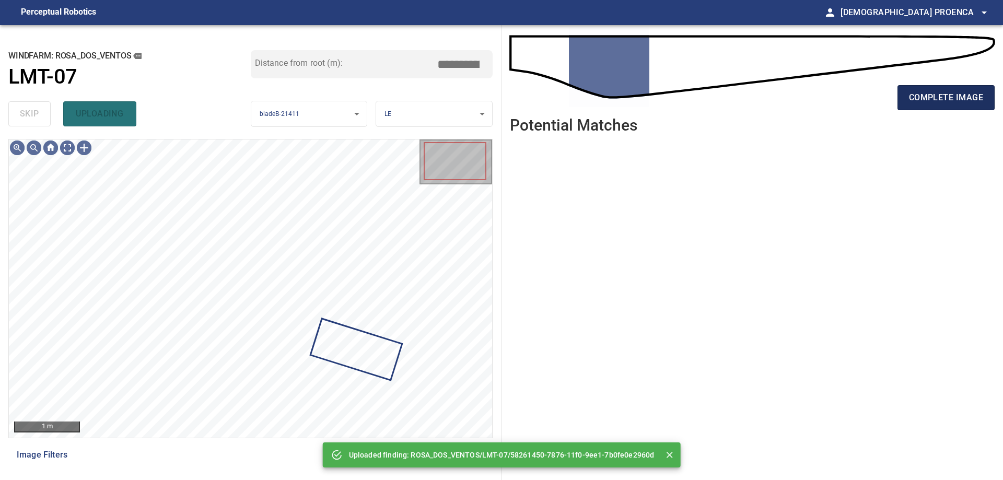
click at [939, 97] on span "complete image" at bounding box center [946, 97] width 74 height 15
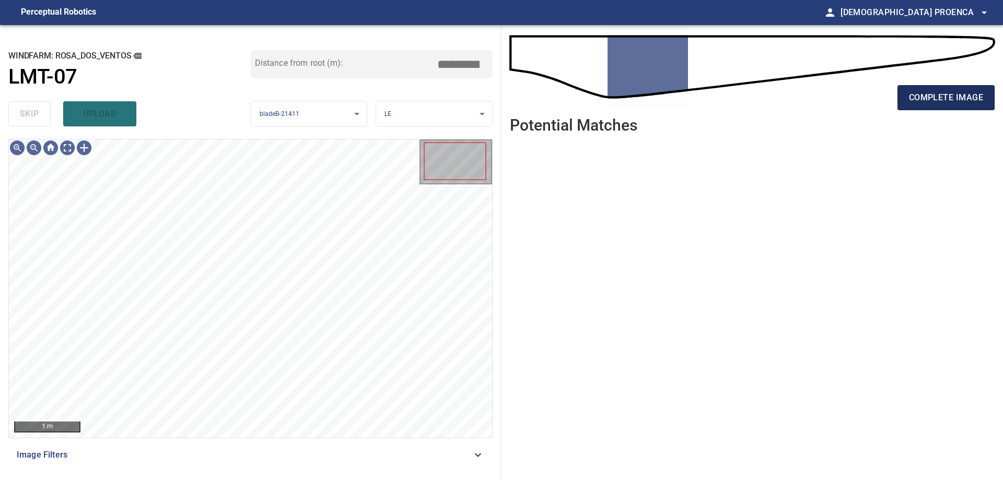
click at [940, 98] on span "complete image" at bounding box center [946, 97] width 74 height 15
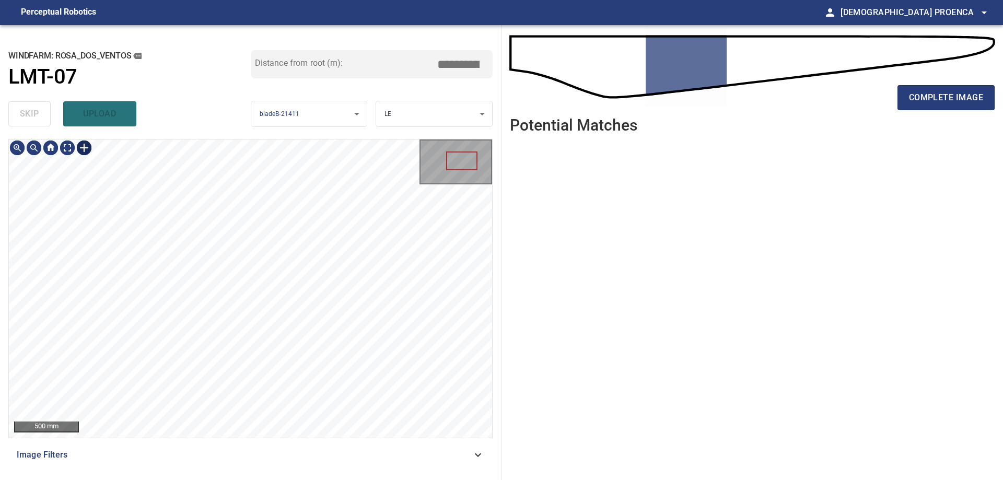
click at [83, 146] on div at bounding box center [84, 147] width 17 height 17
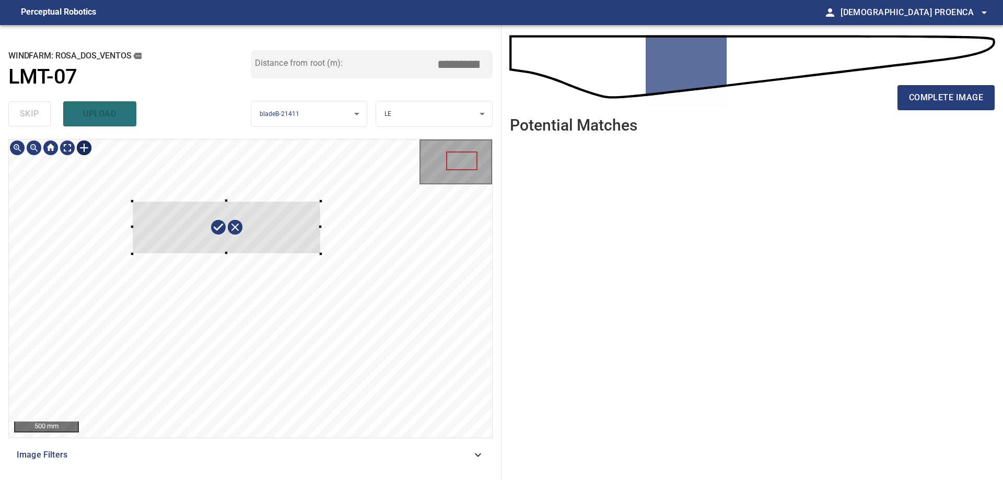
click at [321, 254] on div at bounding box center [250, 288] width 483 height 298
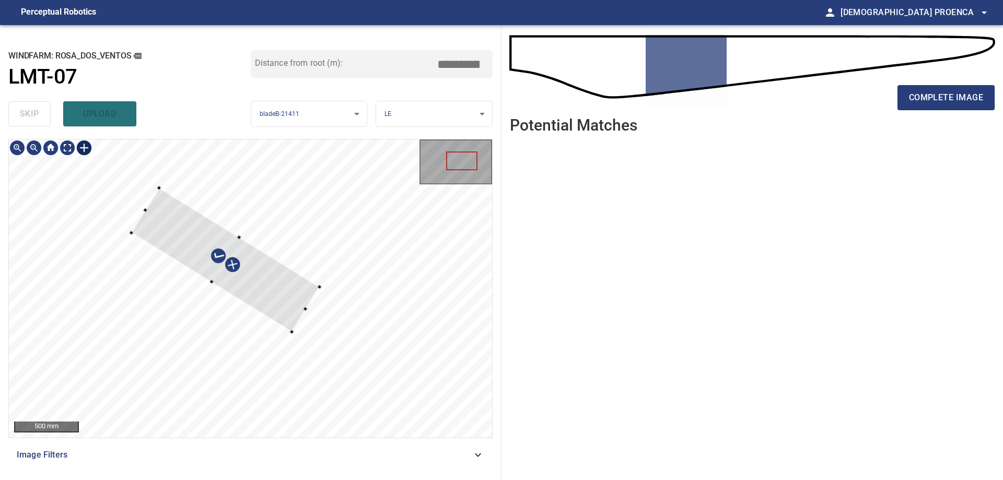
click at [281, 294] on div at bounding box center [225, 260] width 188 height 144
click at [353, 333] on div at bounding box center [250, 288] width 483 height 298
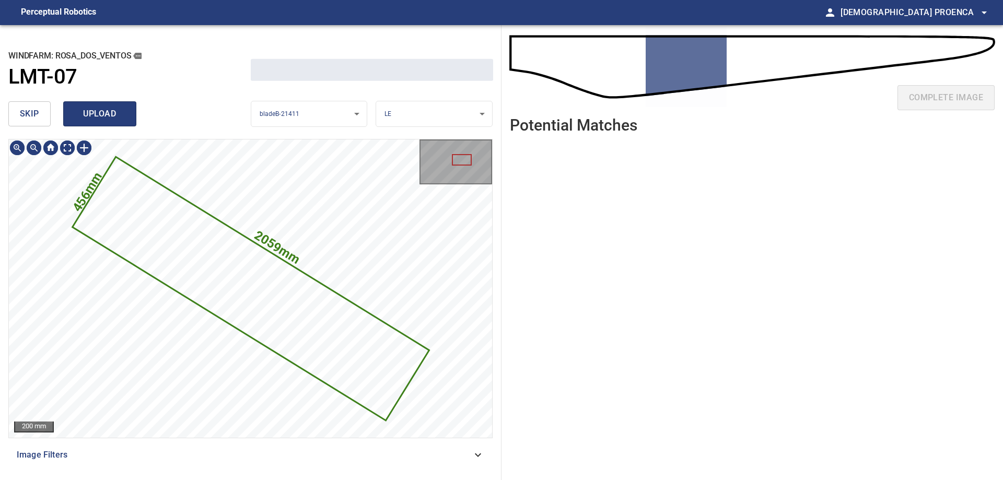
click at [110, 115] on span "upload" at bounding box center [100, 114] width 50 height 15
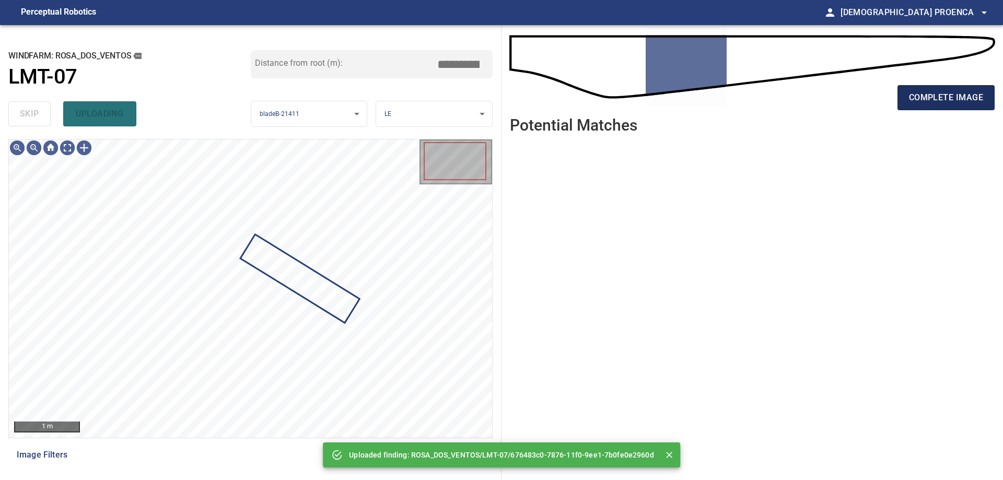
click at [910, 101] on span "complete image" at bounding box center [946, 97] width 74 height 15
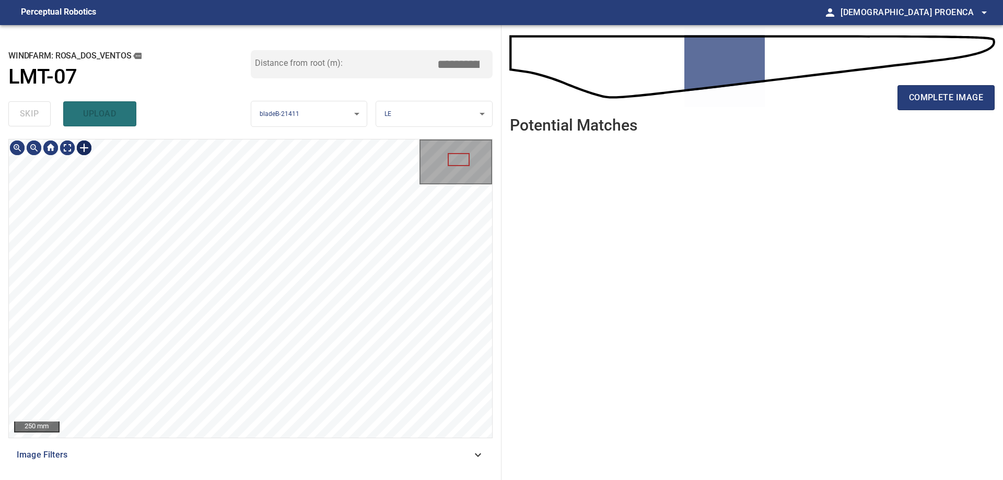
click at [84, 146] on div at bounding box center [84, 147] width 17 height 17
click at [163, 257] on div at bounding box center [250, 288] width 483 height 298
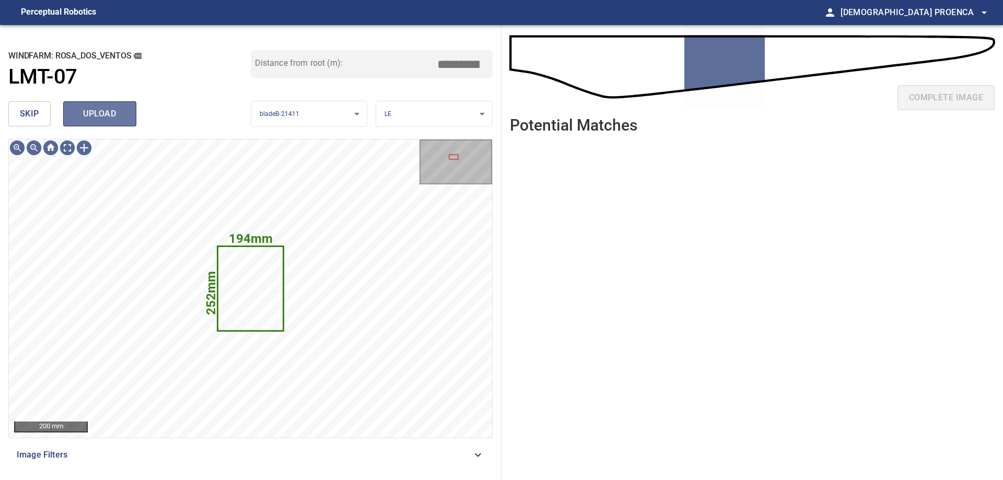
click at [115, 116] on span "upload" at bounding box center [100, 114] width 50 height 15
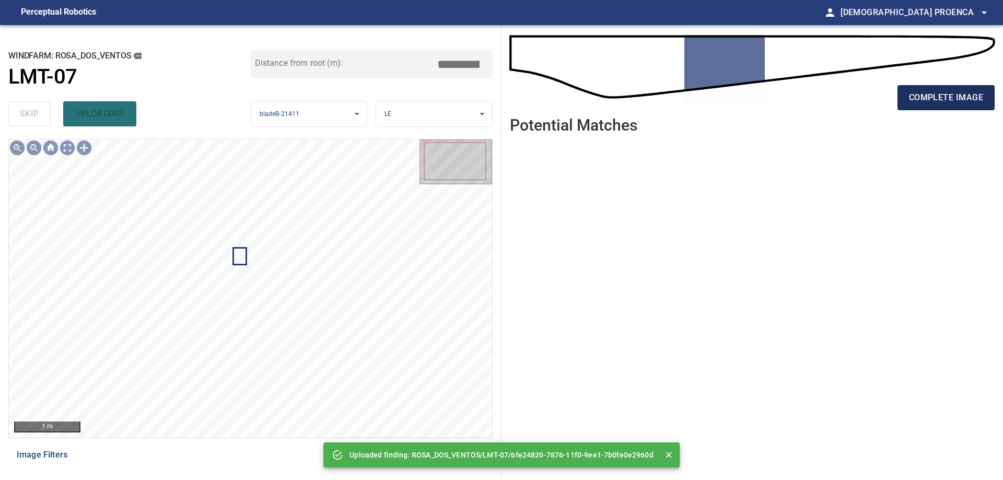
click at [944, 97] on span "complete image" at bounding box center [946, 97] width 74 height 15
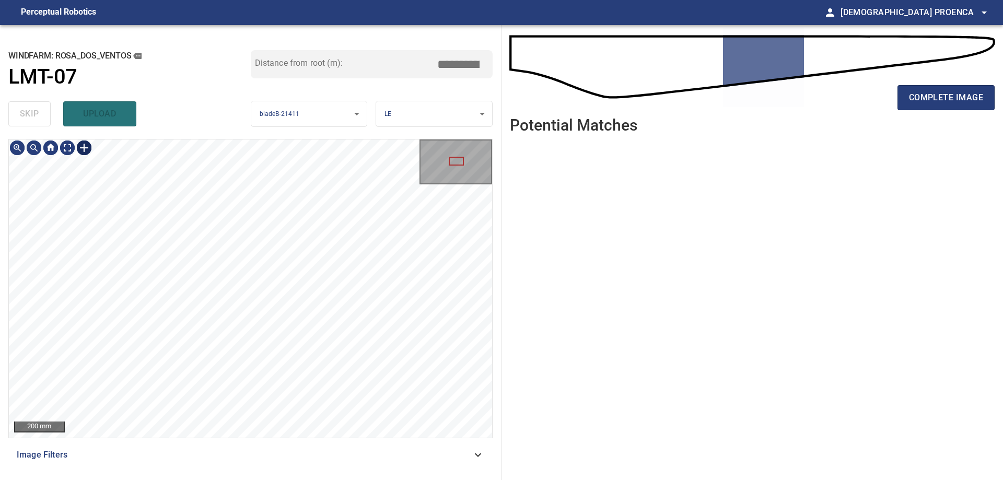
click at [82, 148] on div at bounding box center [84, 147] width 17 height 17
click at [256, 238] on div at bounding box center [250, 288] width 483 height 298
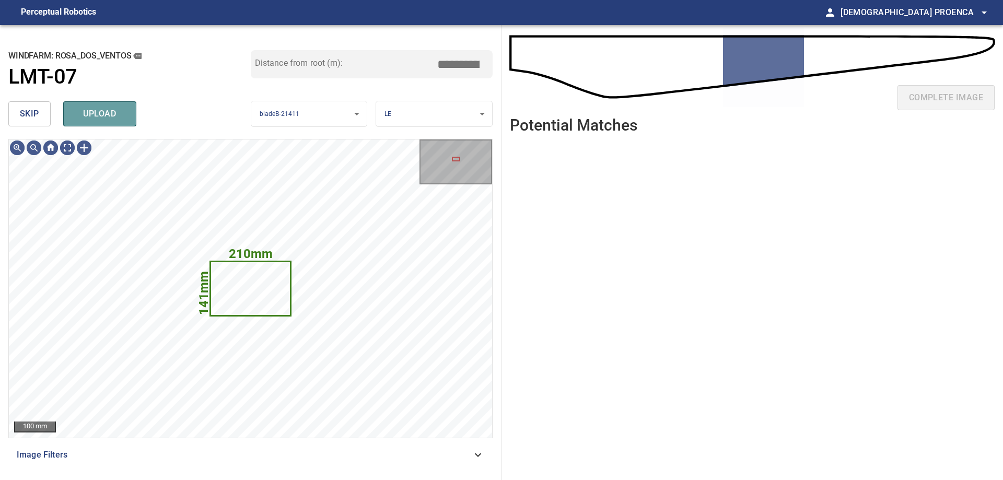
click at [115, 109] on span "upload" at bounding box center [100, 114] width 50 height 15
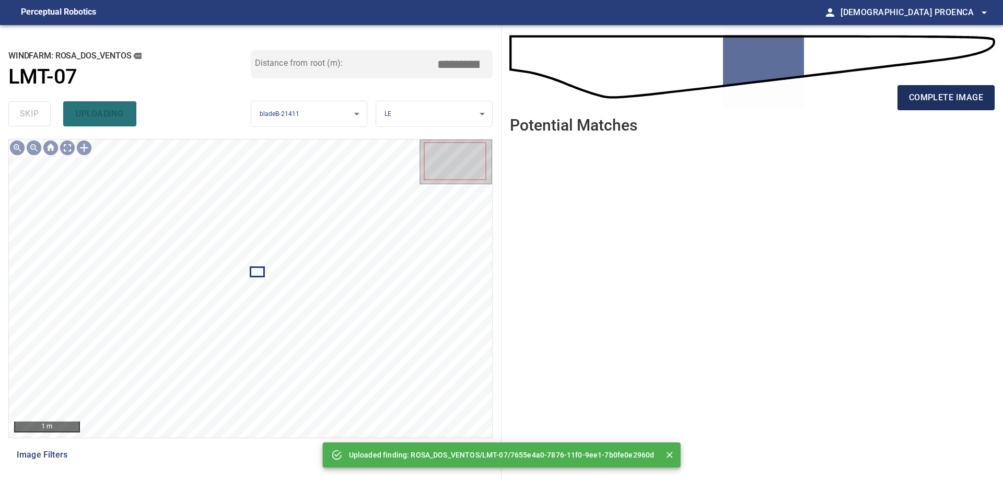
click at [915, 99] on span "complete image" at bounding box center [946, 97] width 74 height 15
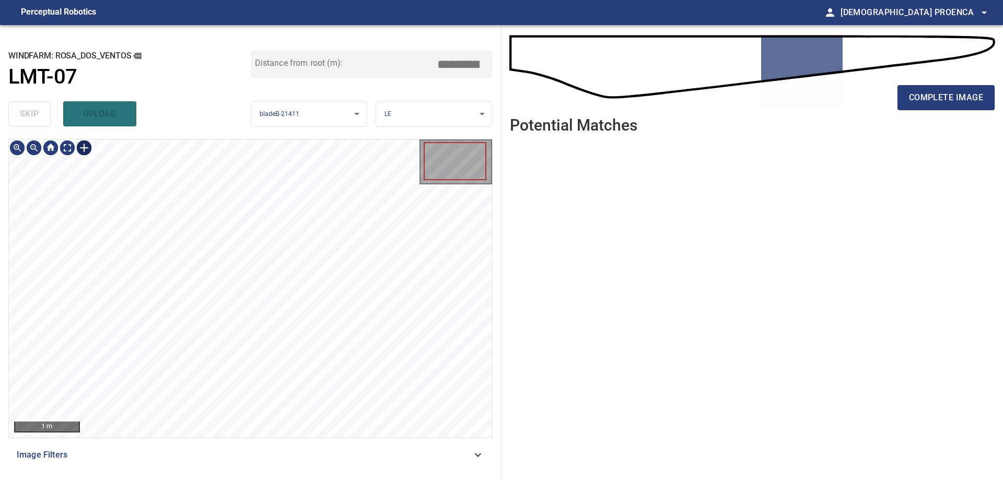
click at [82, 148] on div at bounding box center [84, 147] width 17 height 17
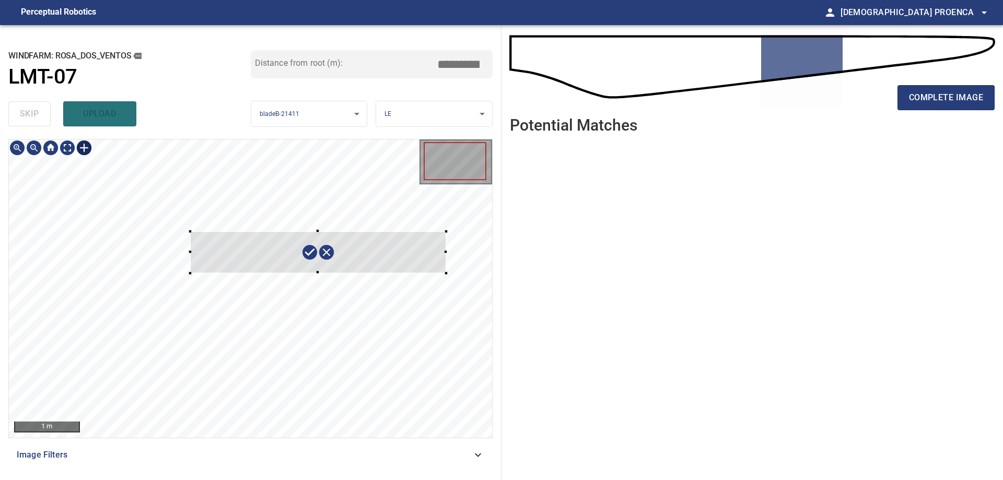
click at [463, 273] on div at bounding box center [250, 288] width 483 height 298
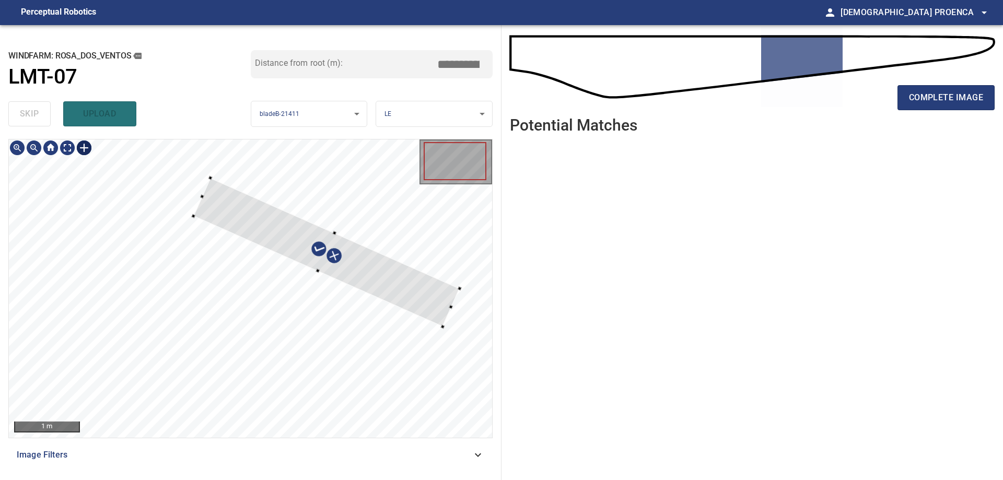
click at [437, 308] on div at bounding box center [250, 288] width 483 height 298
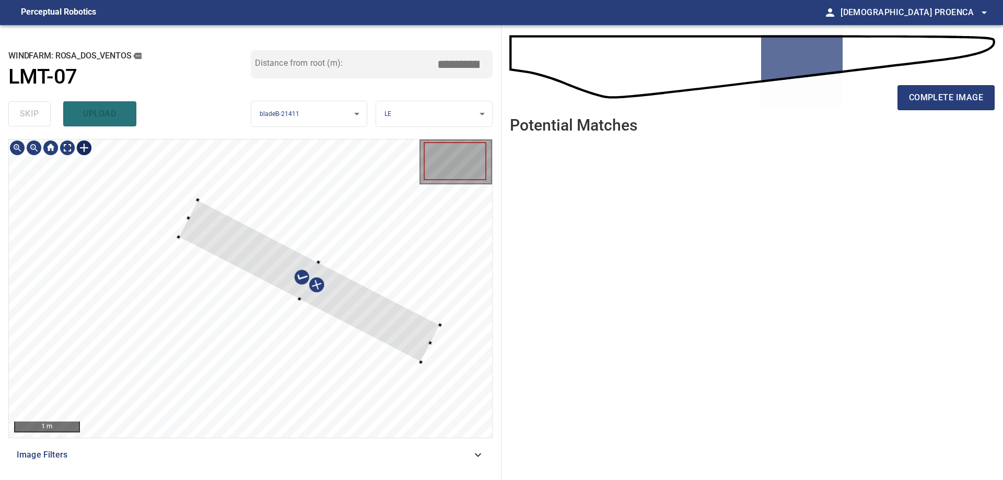
click at [388, 323] on div at bounding box center [310, 281] width 262 height 162
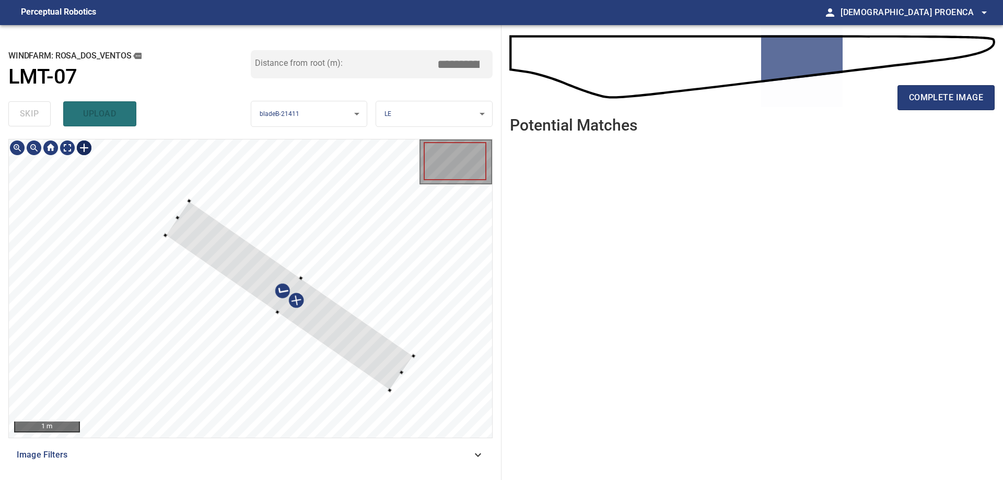
click at [371, 346] on div at bounding box center [290, 296] width 248 height 190
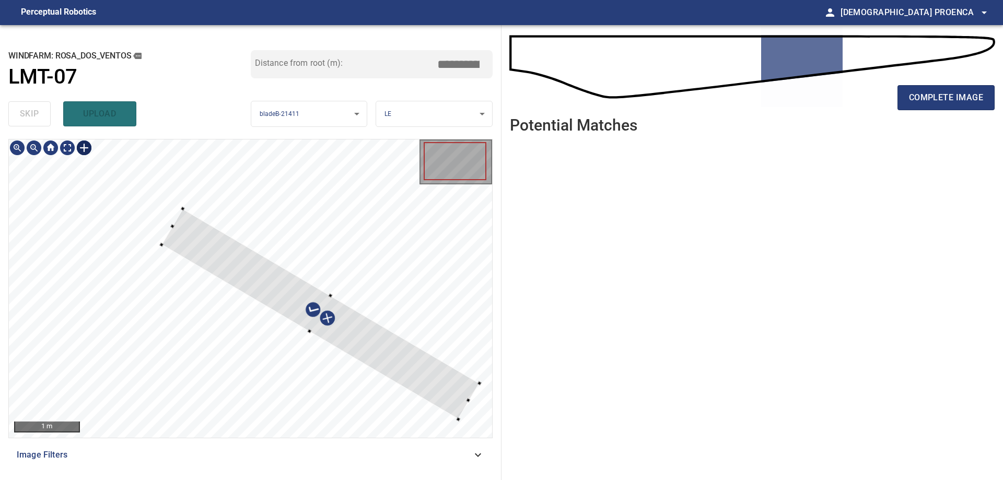
click at [461, 415] on div at bounding box center [250, 288] width 483 height 298
click at [468, 392] on div at bounding box center [469, 392] width 4 height 4
click at [435, 390] on div at bounding box center [320, 317] width 308 height 197
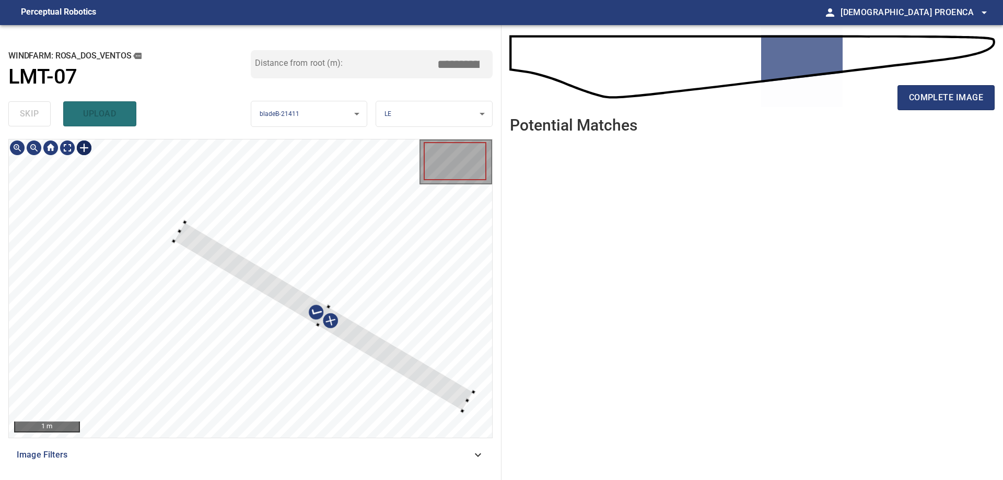
click at [176, 241] on div at bounding box center [323, 316] width 299 height 188
click at [383, 367] on div at bounding box center [321, 319] width 295 height 196
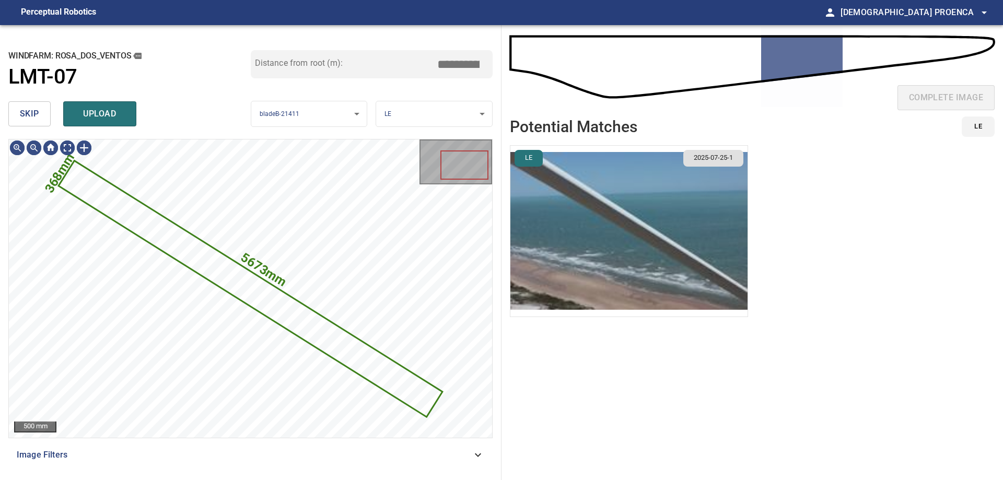
click at [90, 111] on span "upload" at bounding box center [100, 114] width 50 height 15
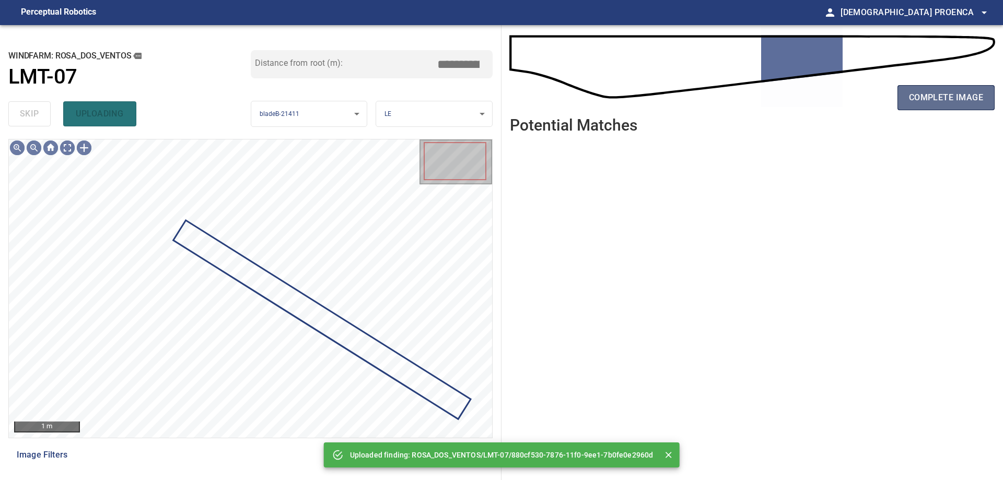
click at [918, 101] on span "complete image" at bounding box center [946, 97] width 74 height 15
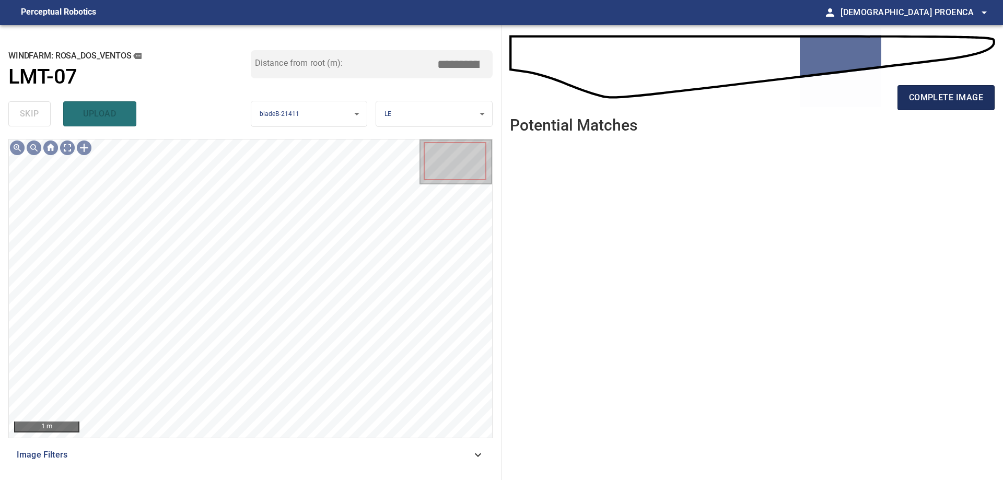
click at [914, 104] on span "complete image" at bounding box center [946, 97] width 74 height 15
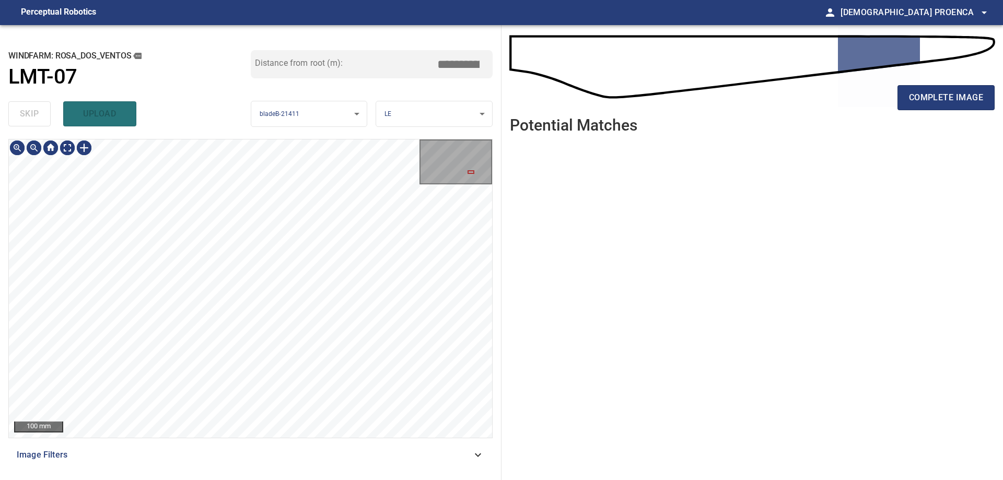
click at [2, 109] on div "**********" at bounding box center [250, 252] width 501 height 455
click at [939, 106] on button "complete image" at bounding box center [945, 97] width 97 height 25
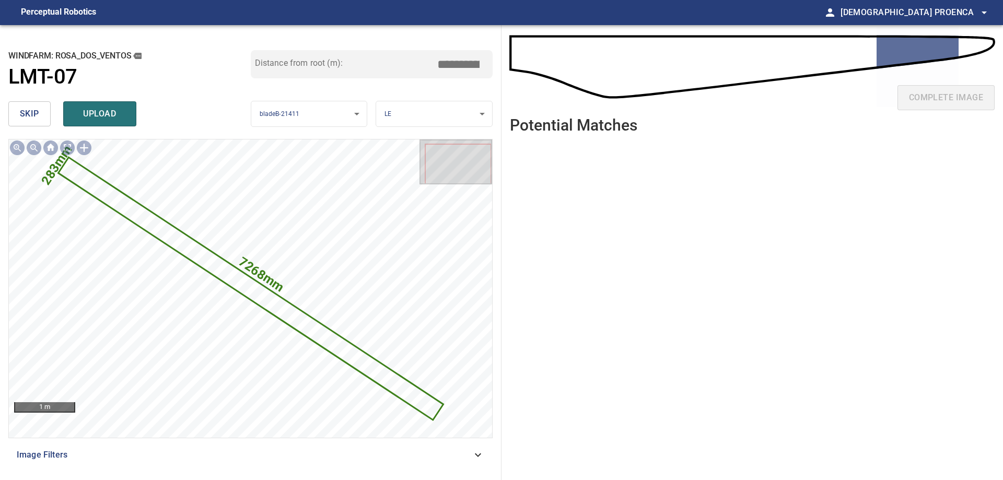
click at [15, 113] on button "skip" at bounding box center [29, 113] width 42 height 25
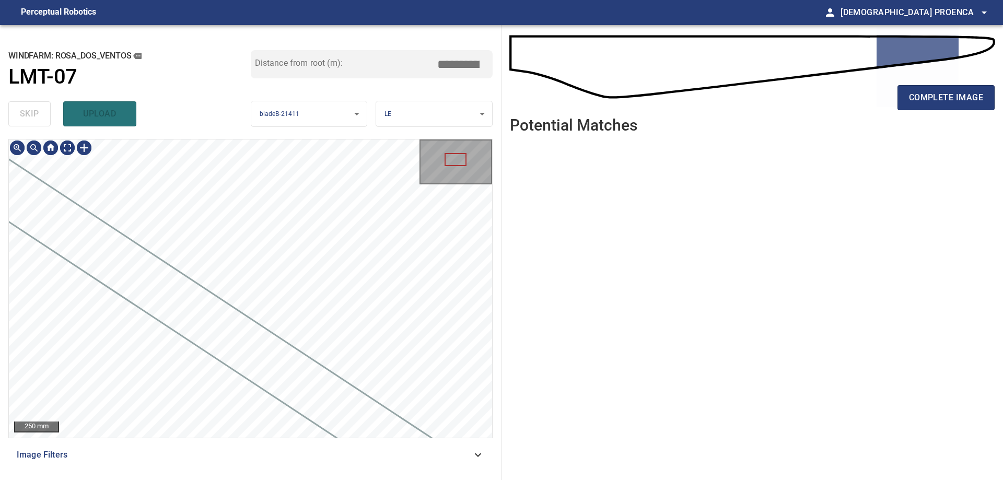
click at [98, 138] on div "**********" at bounding box center [250, 252] width 501 height 455
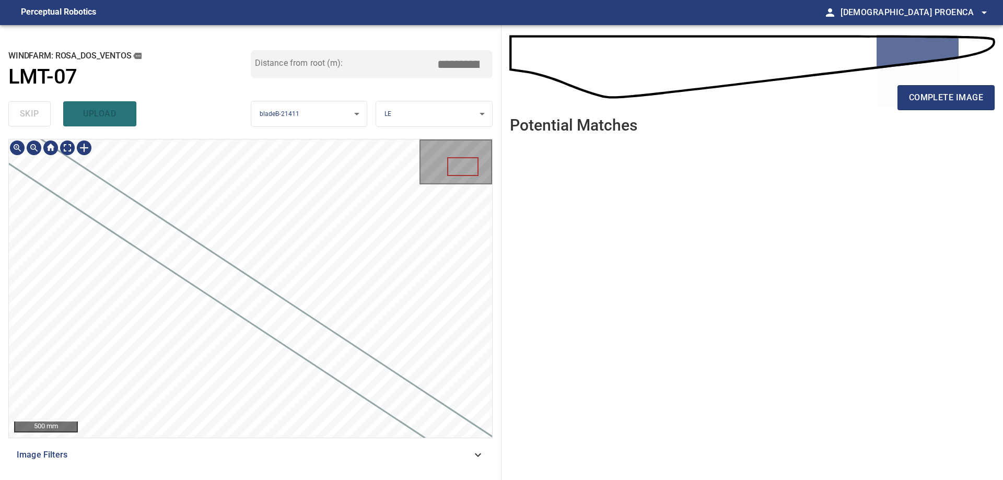
click at [154, 114] on div "**********" at bounding box center [250, 252] width 501 height 455
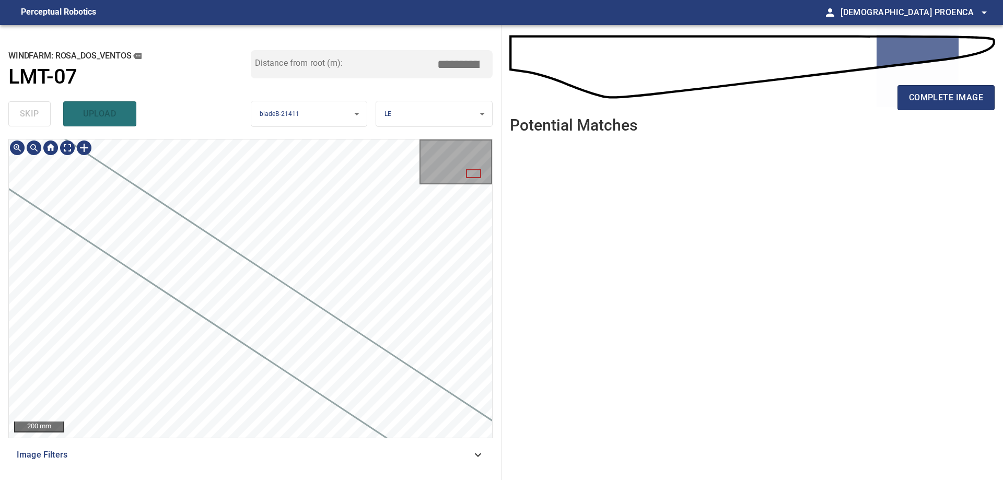
click at [211, 90] on div "**********" at bounding box center [250, 252] width 501 height 455
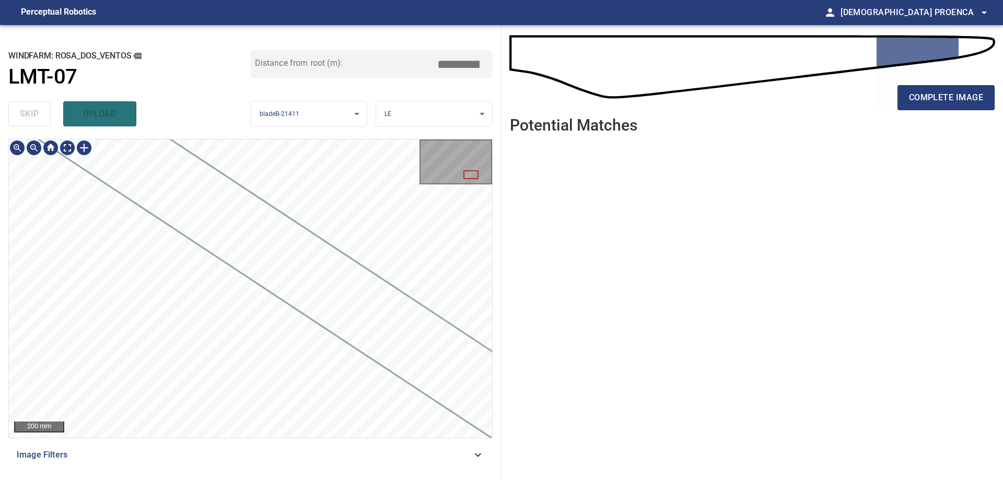
click at [381, 469] on div "200 mm Image Filters" at bounding box center [250, 305] width 484 height 333
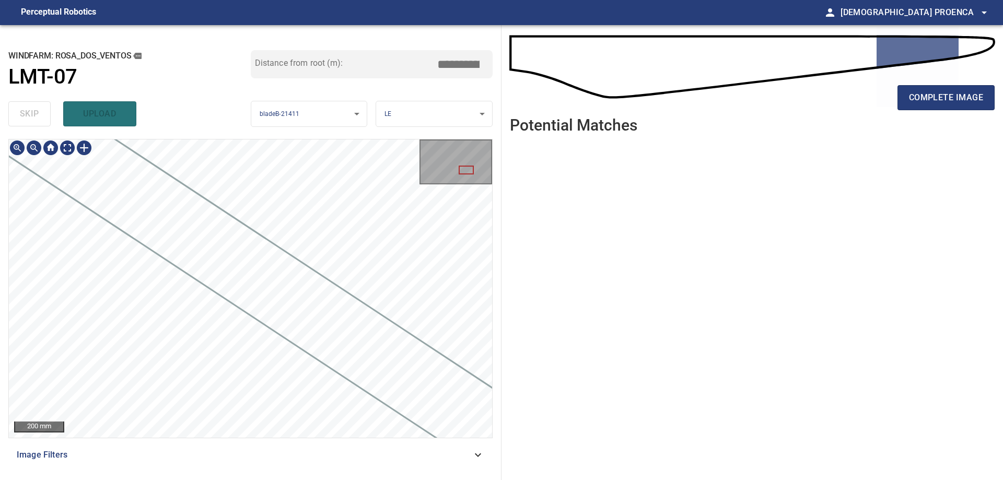
click at [213, 448] on div "200 mm Image Filters" at bounding box center [250, 305] width 484 height 333
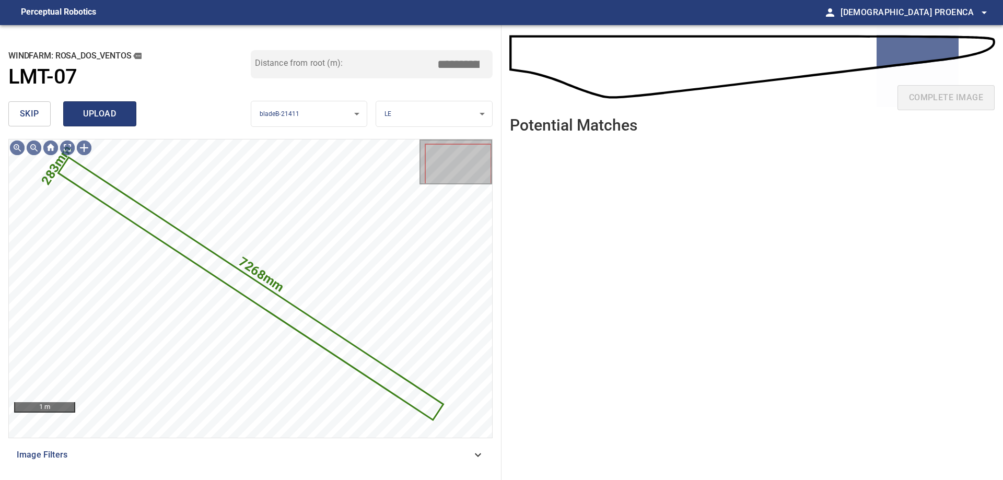
click at [79, 112] on span "upload" at bounding box center [100, 114] width 50 height 15
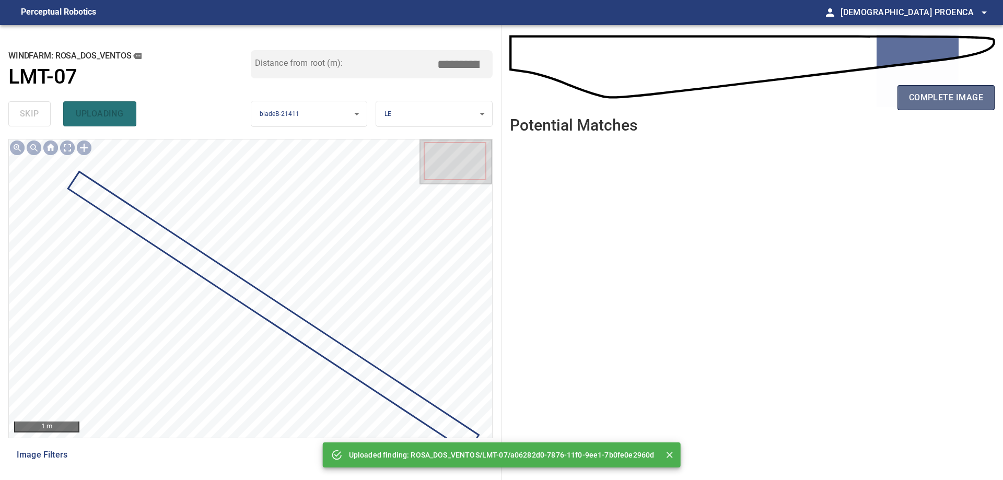
click at [937, 98] on span "complete image" at bounding box center [946, 97] width 74 height 15
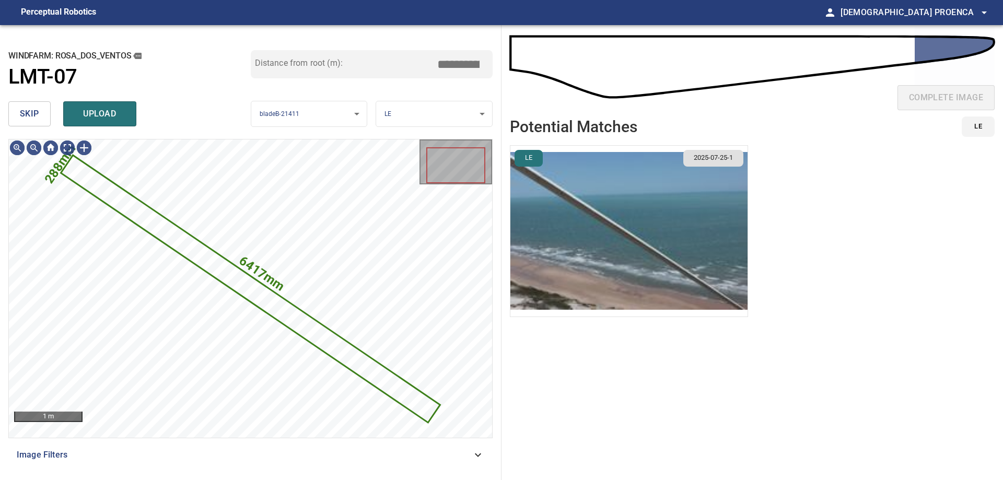
click at [22, 109] on span "skip" at bounding box center [29, 114] width 19 height 15
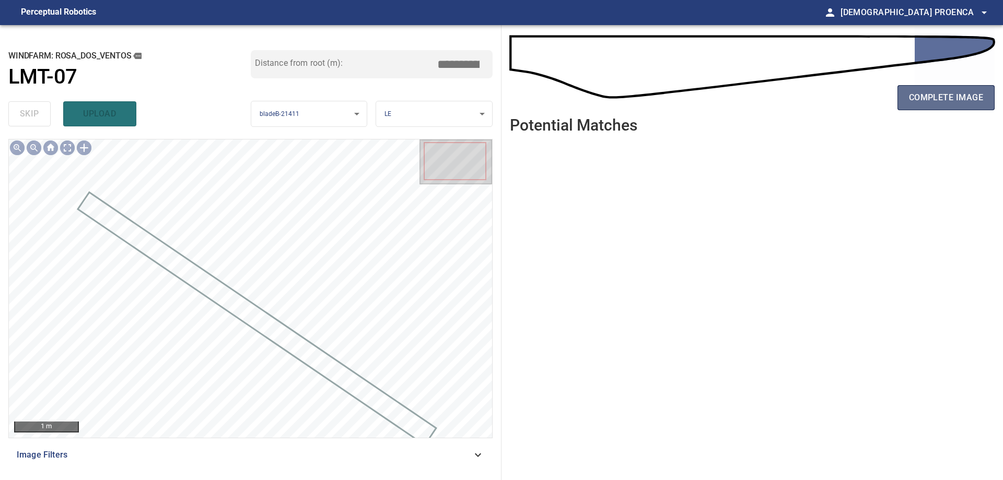
drag, startPoint x: 938, startPoint y: 96, endPoint x: 947, endPoint y: 96, distance: 8.9
click at [938, 95] on span "complete image" at bounding box center [946, 97] width 74 height 15
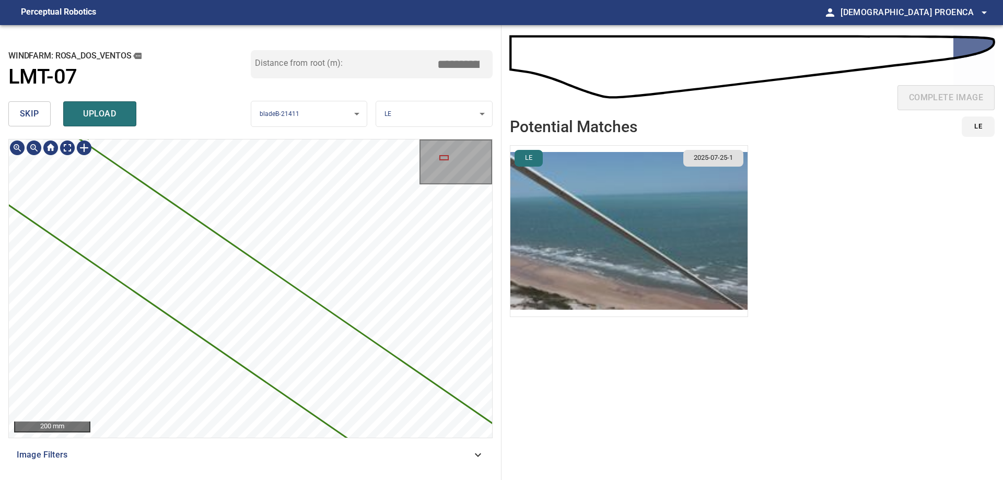
click at [185, 129] on div "**********" at bounding box center [250, 252] width 501 height 455
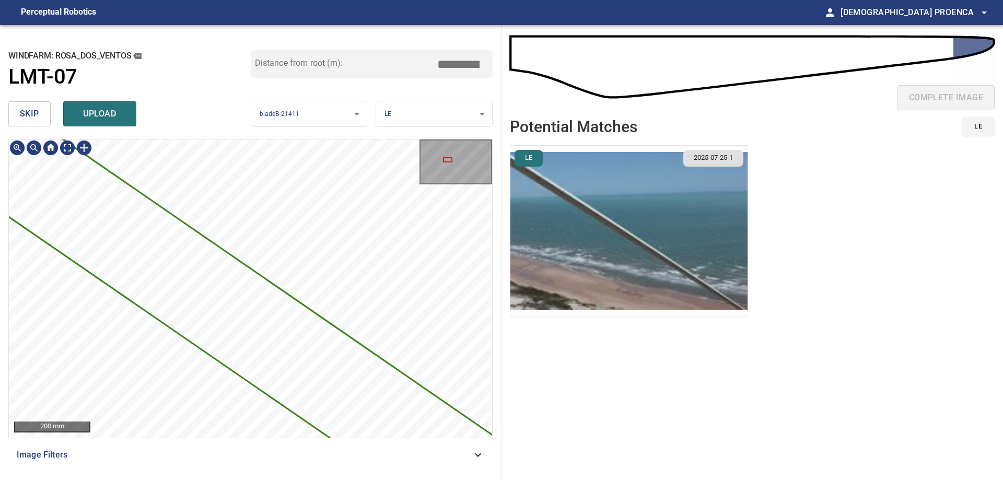
click at [241, 95] on div "**********" at bounding box center [250, 252] width 501 height 455
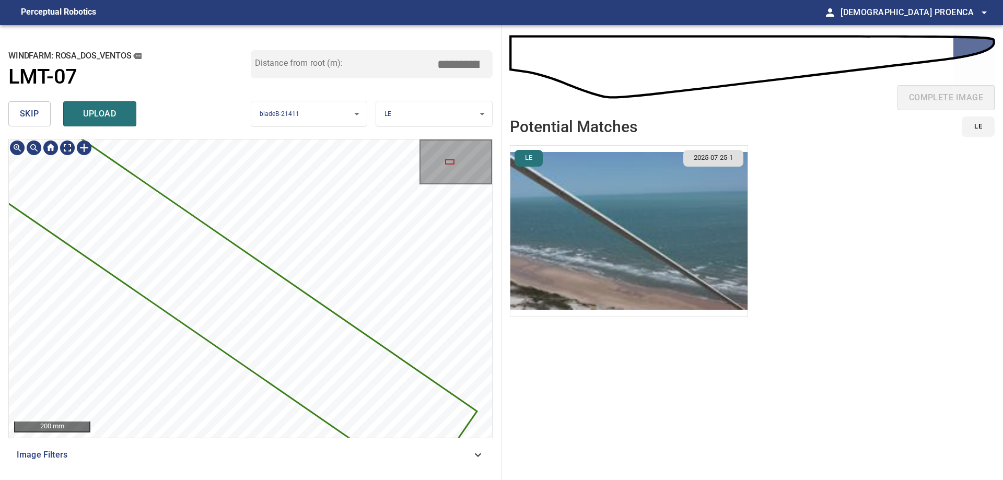
click at [186, 119] on div "**********" at bounding box center [250, 252] width 501 height 455
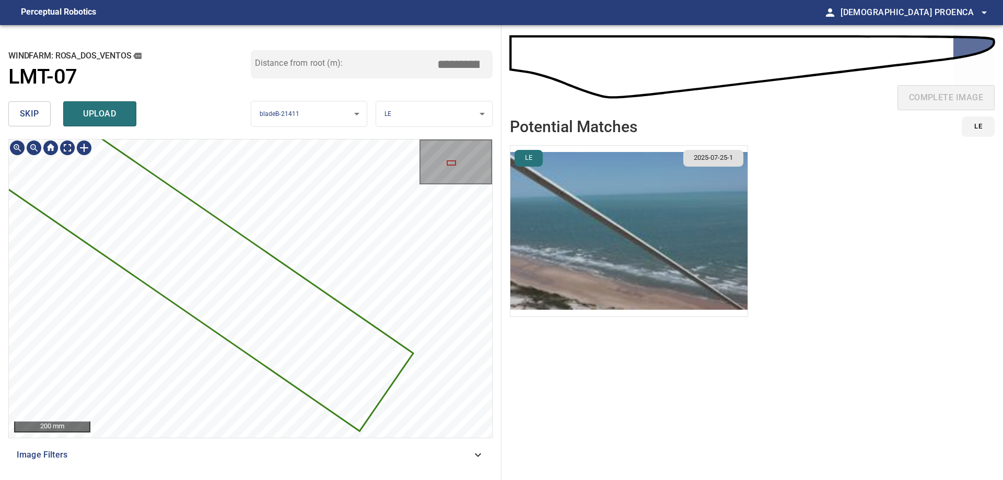
click at [17, 105] on button "skip" at bounding box center [29, 113] width 42 height 25
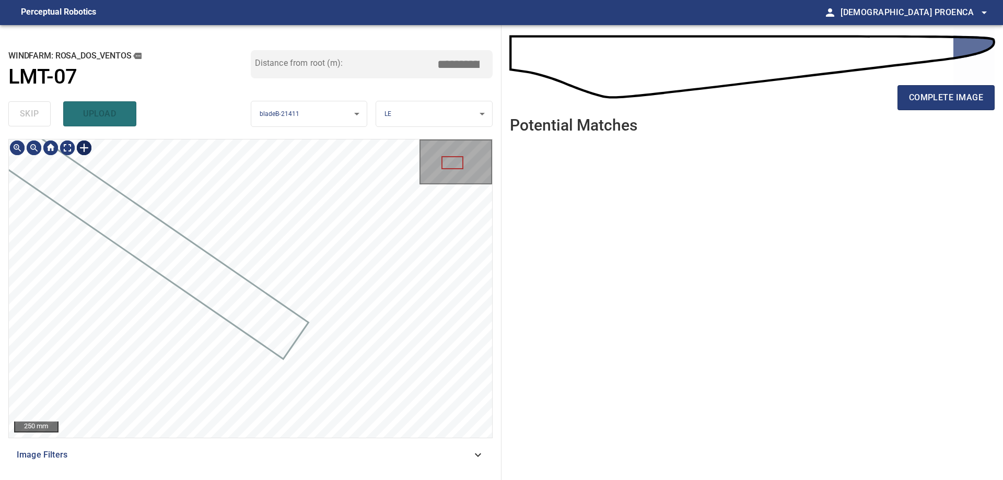
click at [81, 146] on div at bounding box center [84, 147] width 17 height 17
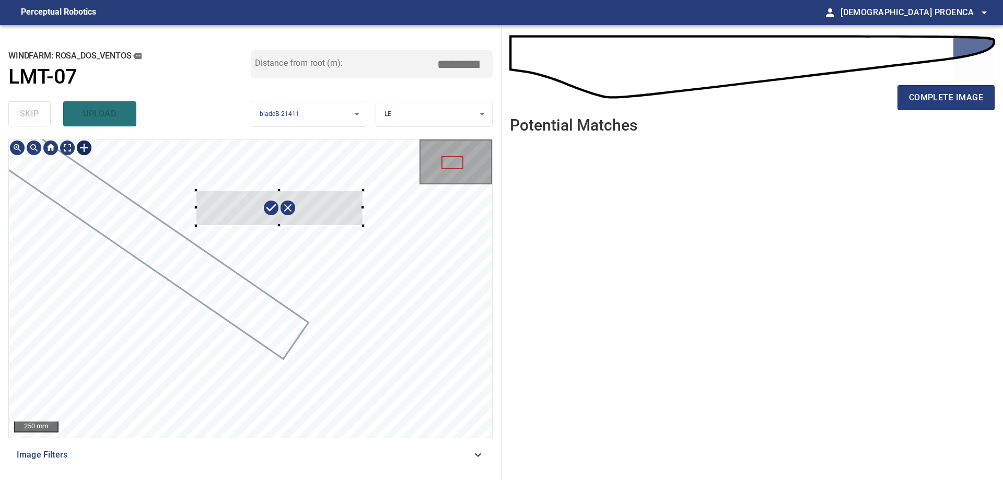
click at [363, 224] on div at bounding box center [250, 288] width 483 height 298
click at [84, 149] on img at bounding box center [84, 147] width 17 height 17
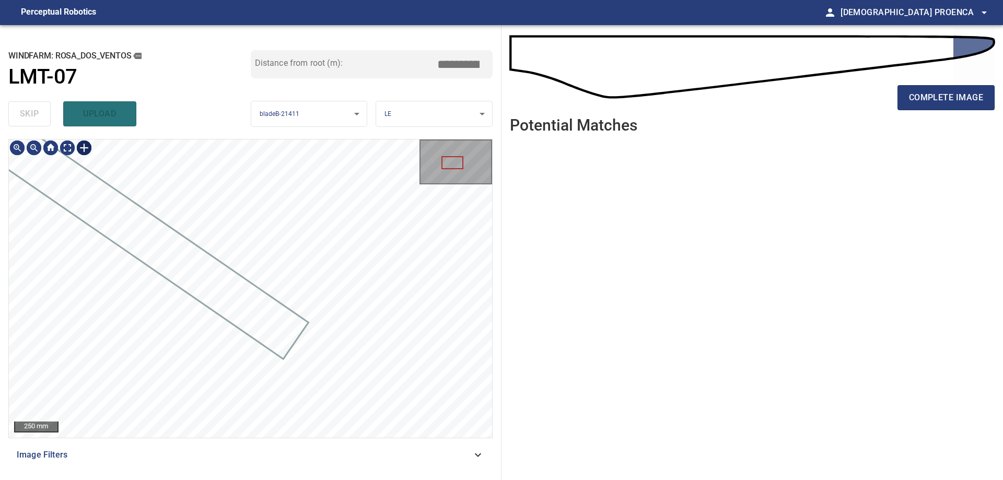
click at [83, 149] on div at bounding box center [84, 147] width 17 height 17
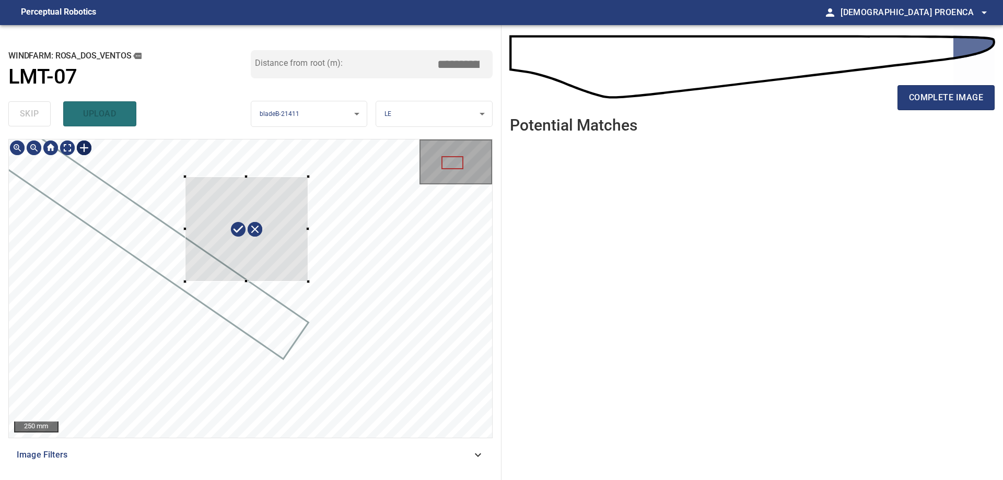
click at [295, 265] on div at bounding box center [250, 288] width 483 height 298
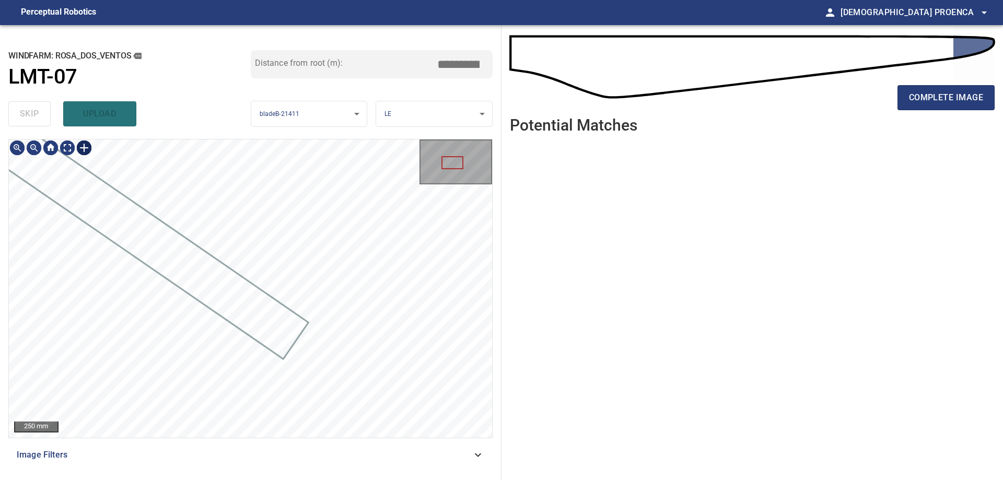
click at [84, 147] on img at bounding box center [84, 147] width 17 height 17
click at [84, 147] on div at bounding box center [84, 147] width 17 height 17
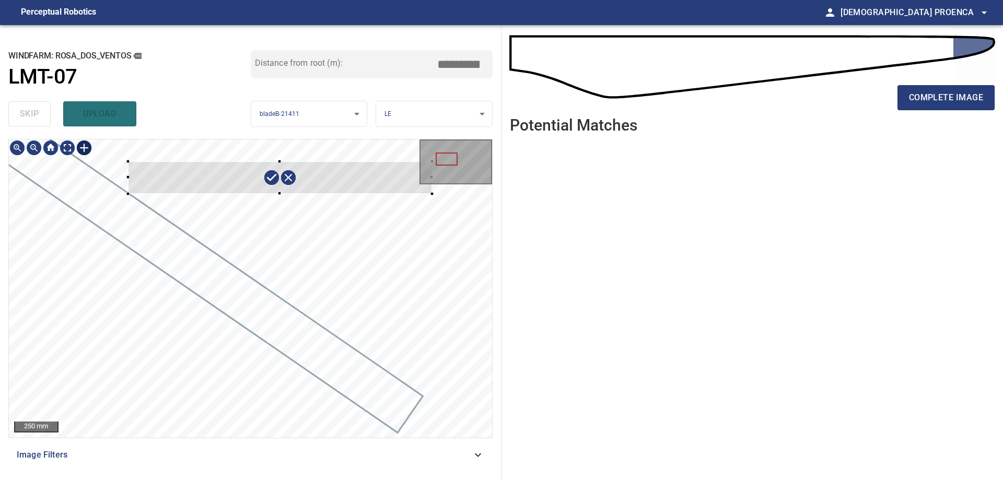
click at [432, 194] on div at bounding box center [250, 288] width 483 height 298
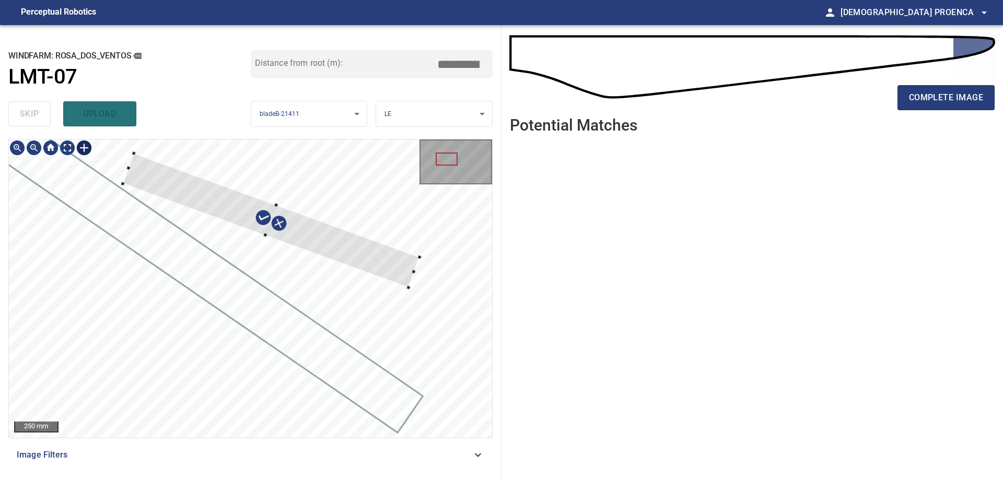
click at [355, 265] on div at bounding box center [271, 220] width 297 height 134
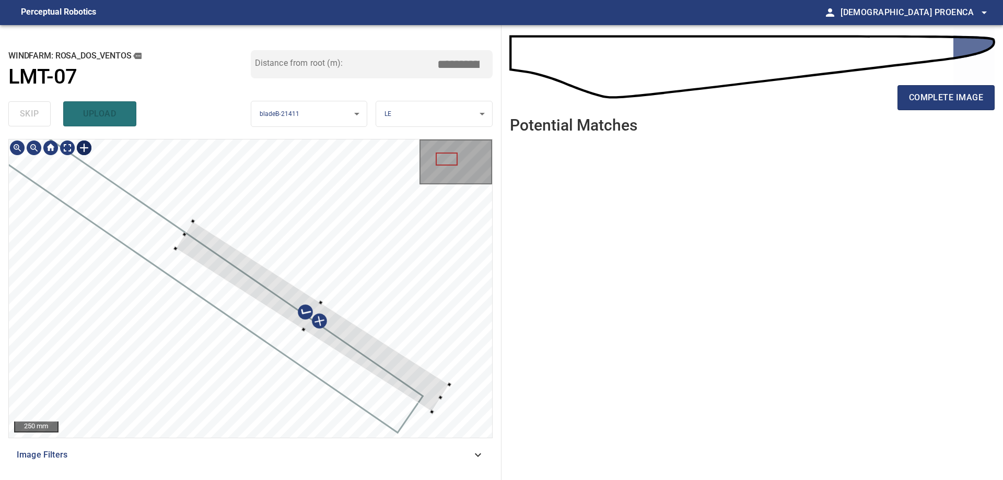
click at [388, 370] on div at bounding box center [312, 316] width 274 height 191
click at [85, 197] on div at bounding box center [250, 288] width 483 height 298
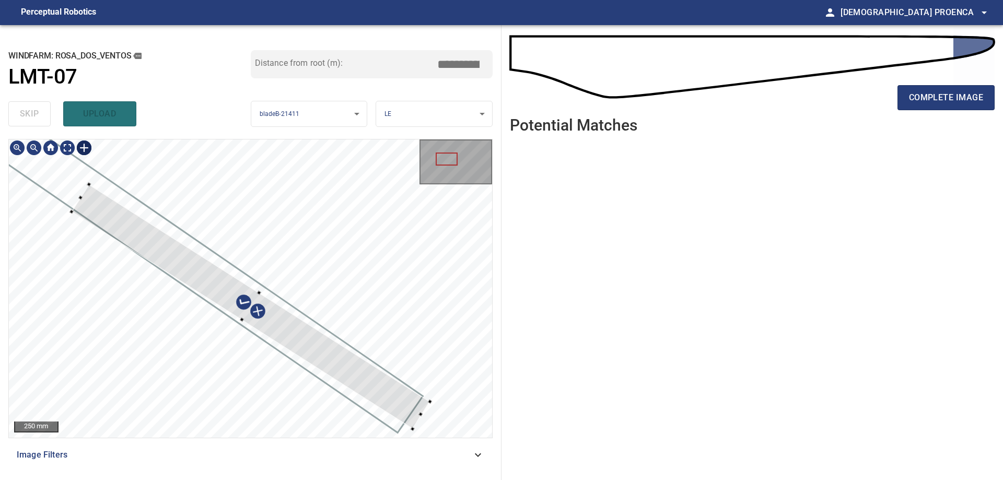
click at [170, 250] on div at bounding box center [251, 306] width 358 height 244
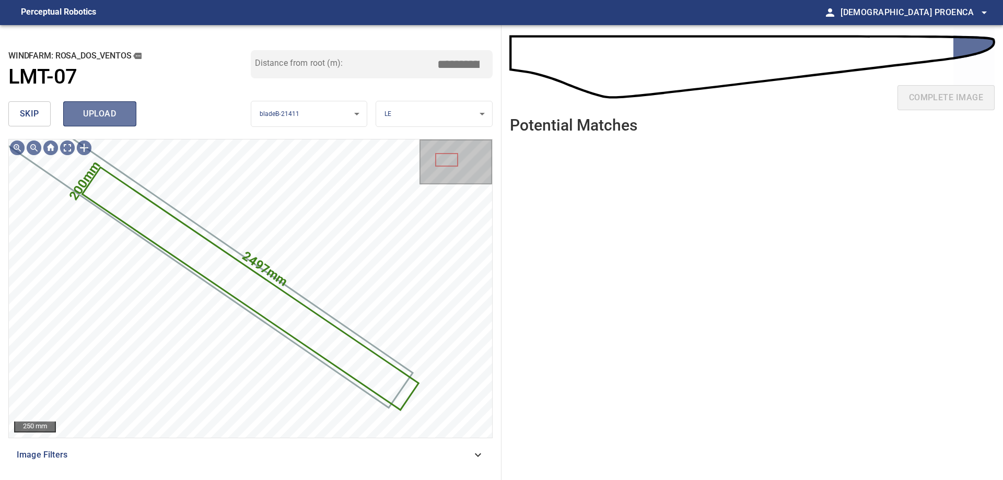
click at [93, 115] on span "upload" at bounding box center [100, 114] width 50 height 15
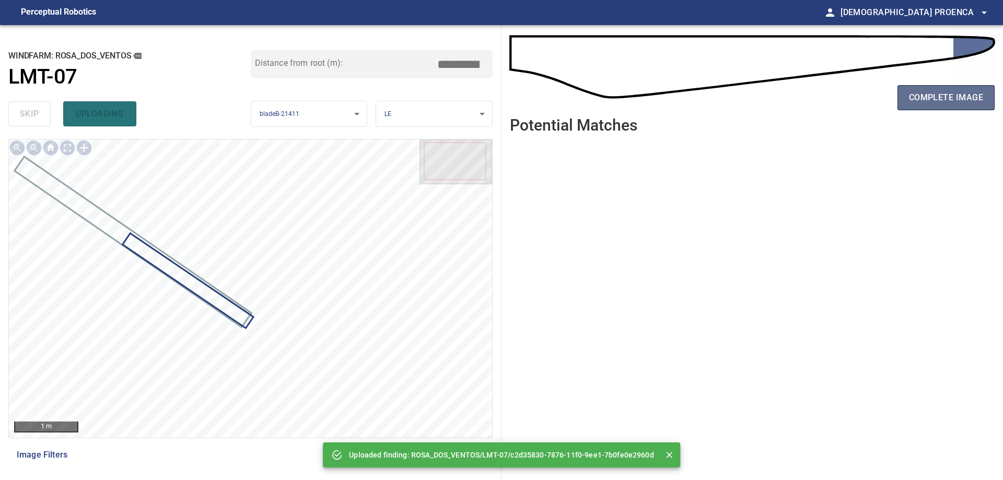
click at [932, 98] on span "complete image" at bounding box center [946, 97] width 74 height 15
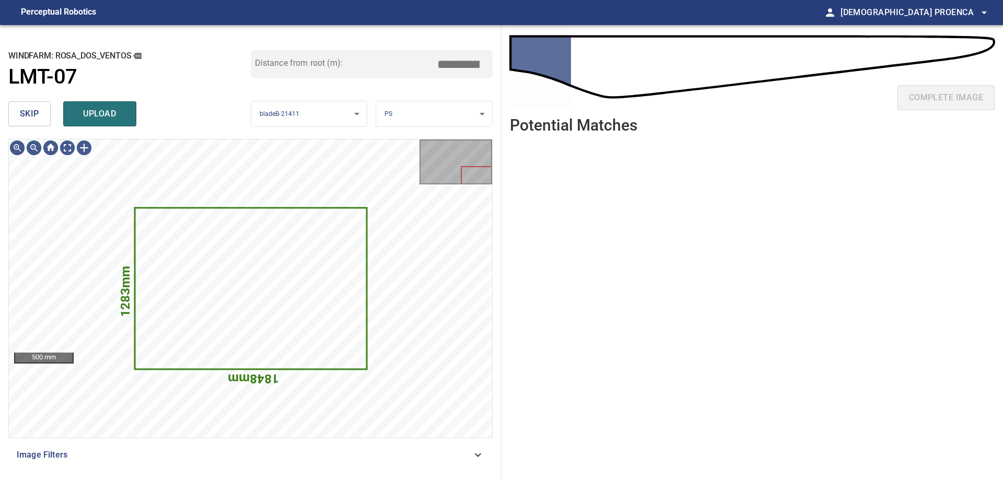
click at [20, 119] on span "skip" at bounding box center [29, 114] width 19 height 15
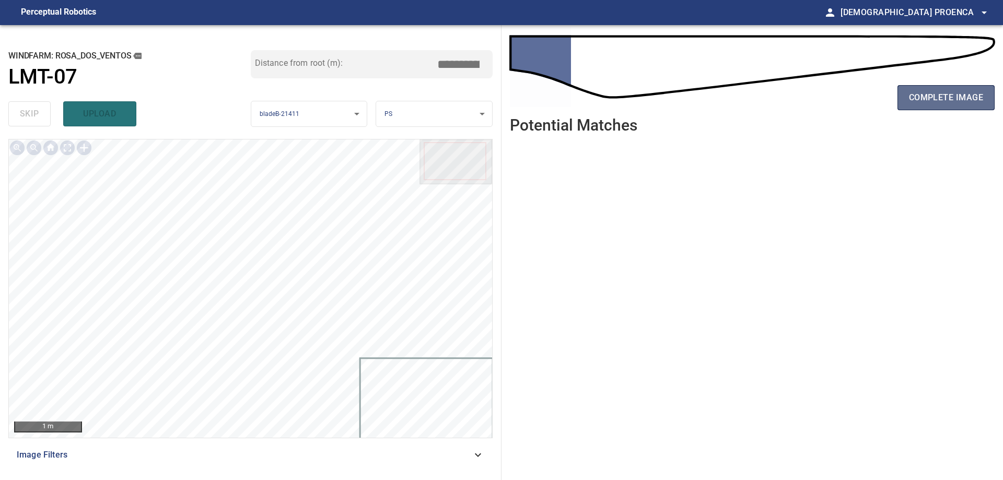
click at [960, 100] on span "complete image" at bounding box center [946, 97] width 74 height 15
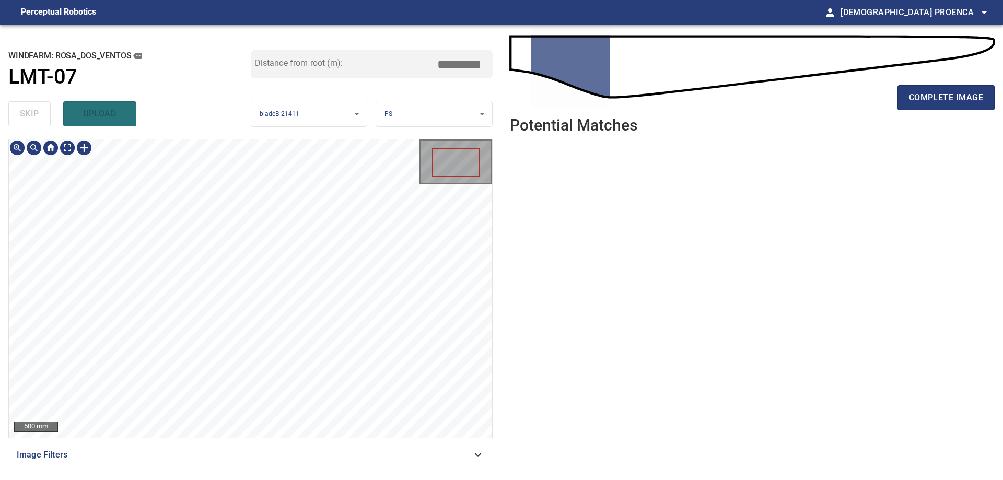
click at [394, 128] on div "**********" at bounding box center [250, 252] width 501 height 455
click at [926, 103] on span "complete image" at bounding box center [946, 97] width 74 height 15
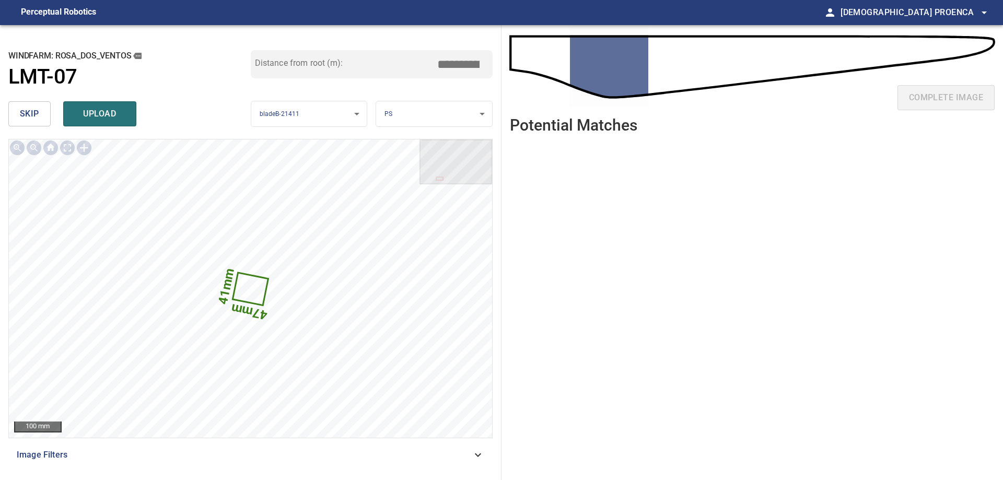
click at [32, 107] on span "skip" at bounding box center [29, 114] width 19 height 15
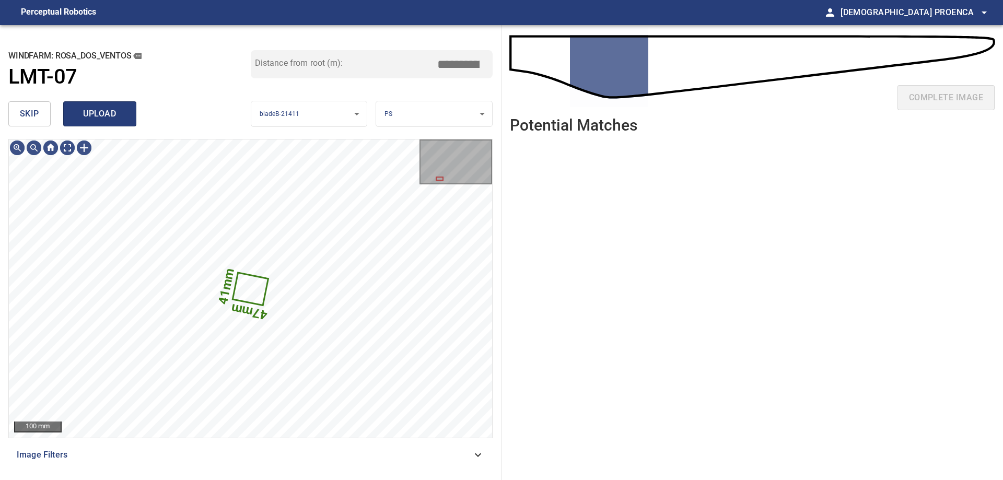
click at [109, 115] on span "upload" at bounding box center [100, 114] width 50 height 15
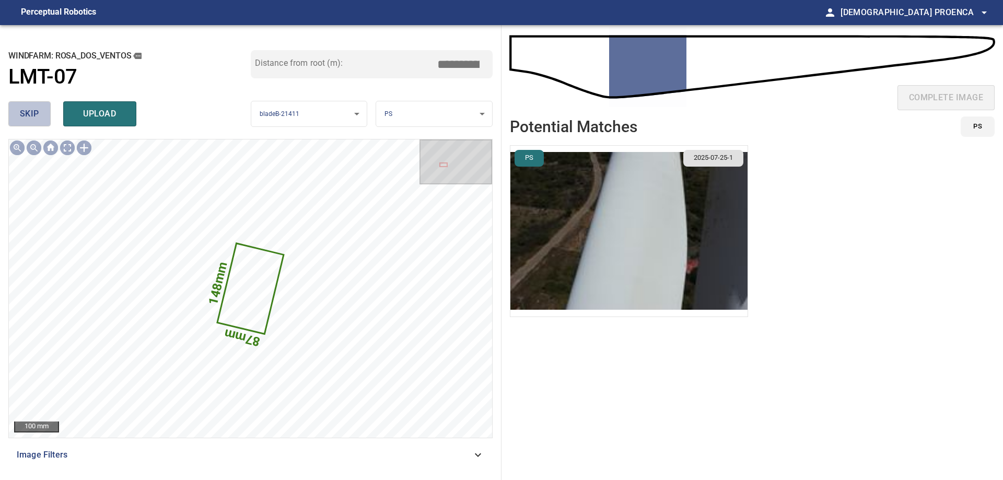
click at [34, 113] on span "skip" at bounding box center [29, 114] width 19 height 15
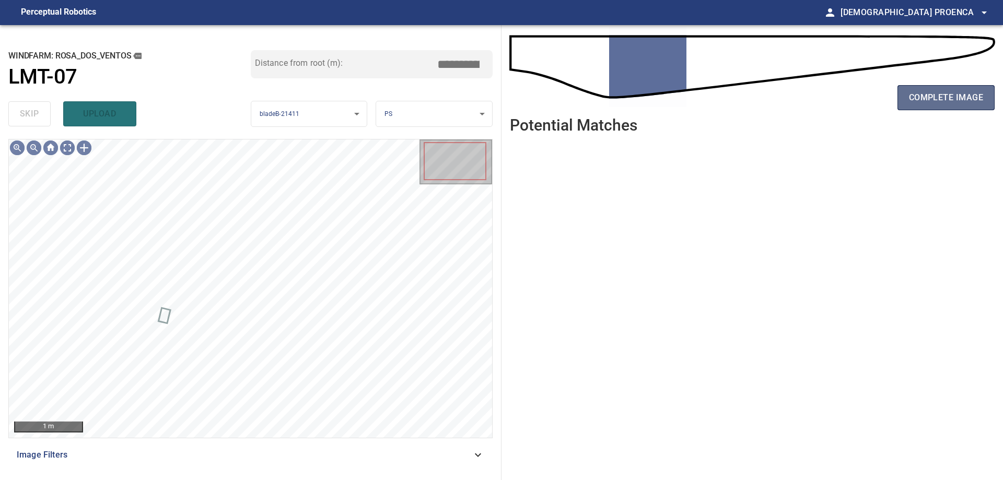
click at [954, 96] on span "complete image" at bounding box center [946, 97] width 74 height 15
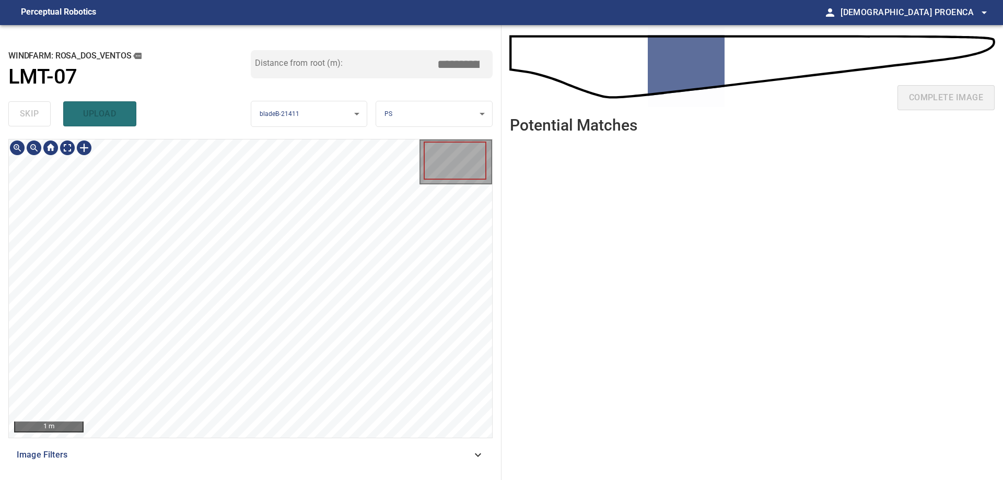
click at [269, 479] on html "**********" at bounding box center [501, 240] width 1003 height 480
click at [287, 479] on html "**********" at bounding box center [501, 240] width 1003 height 480
click at [241, 479] on html "**********" at bounding box center [501, 240] width 1003 height 480
click at [264, 479] on html "**********" at bounding box center [501, 240] width 1003 height 480
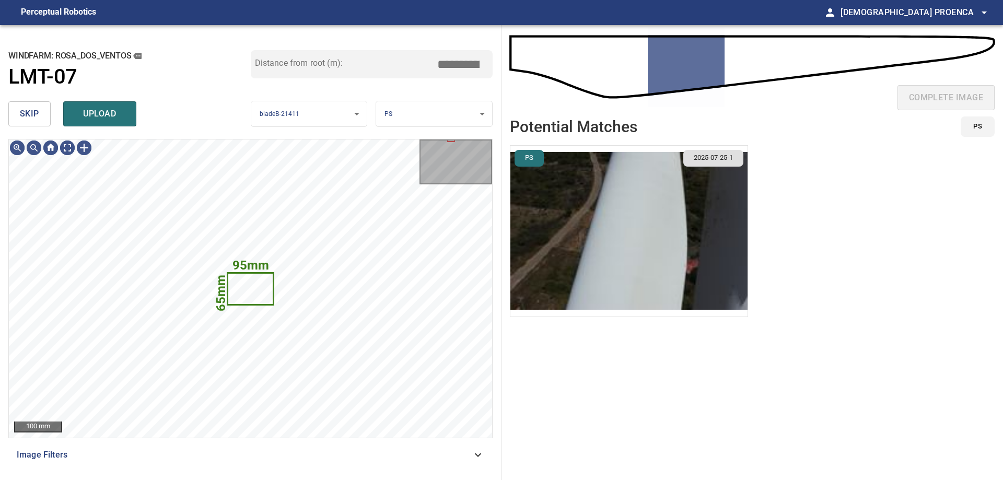
click at [32, 114] on span "skip" at bounding box center [29, 114] width 19 height 15
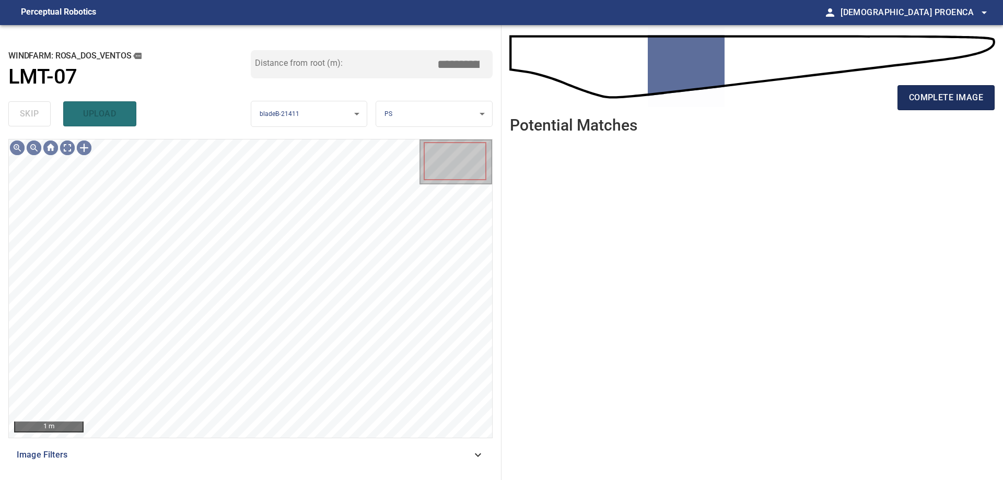
click at [944, 95] on span "complete image" at bounding box center [946, 97] width 74 height 15
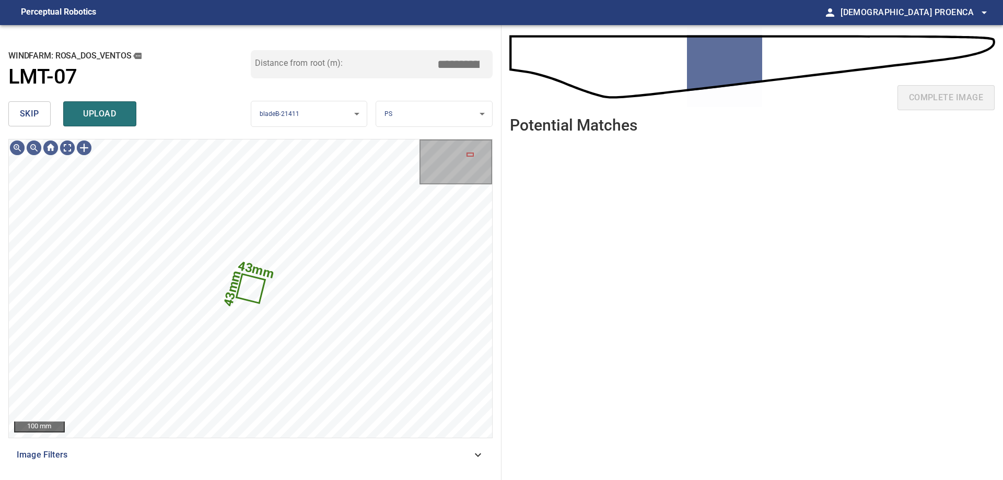
click at [114, 119] on span "upload" at bounding box center [100, 114] width 50 height 15
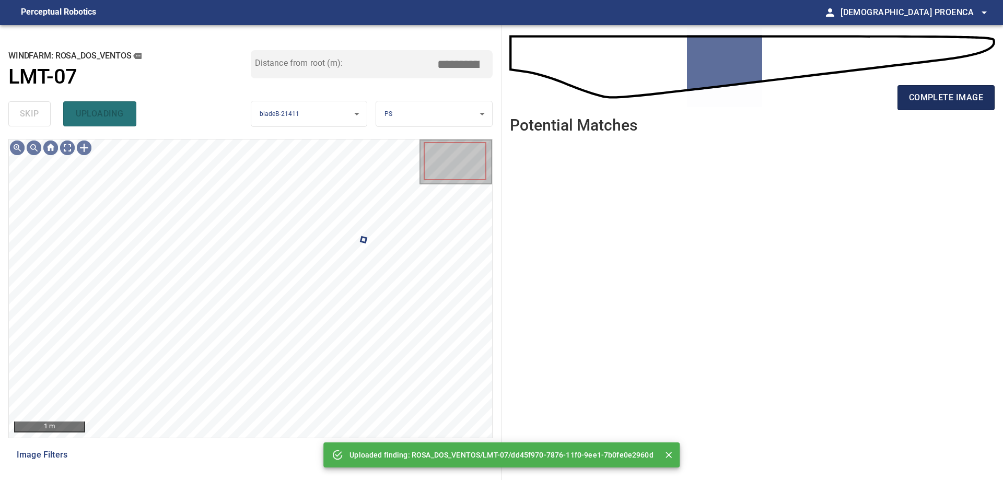
click at [919, 102] on span "complete image" at bounding box center [946, 97] width 74 height 15
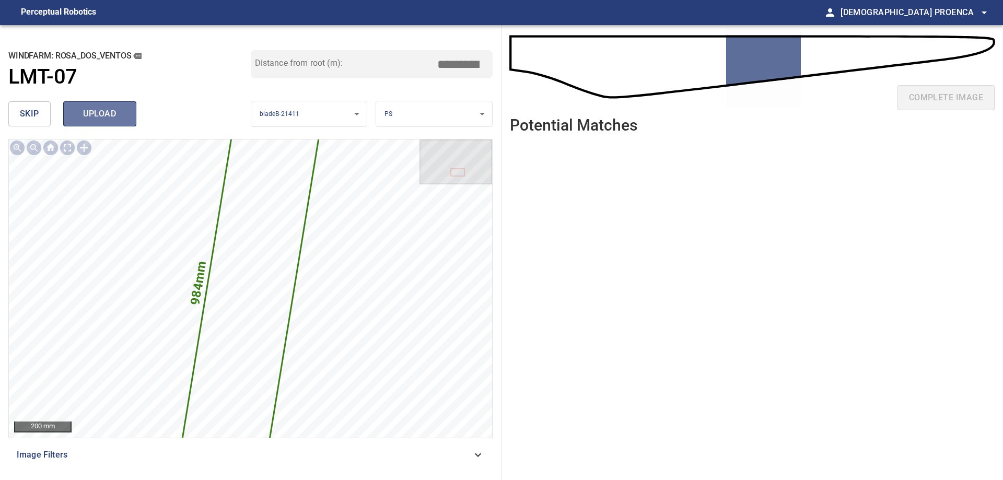
click at [92, 113] on span "upload" at bounding box center [100, 114] width 50 height 15
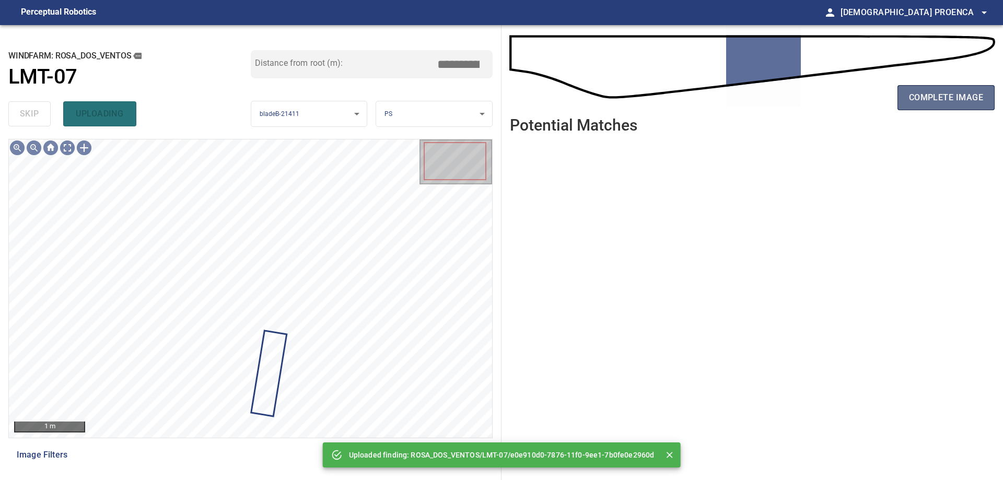
click at [932, 98] on span "complete image" at bounding box center [946, 97] width 74 height 15
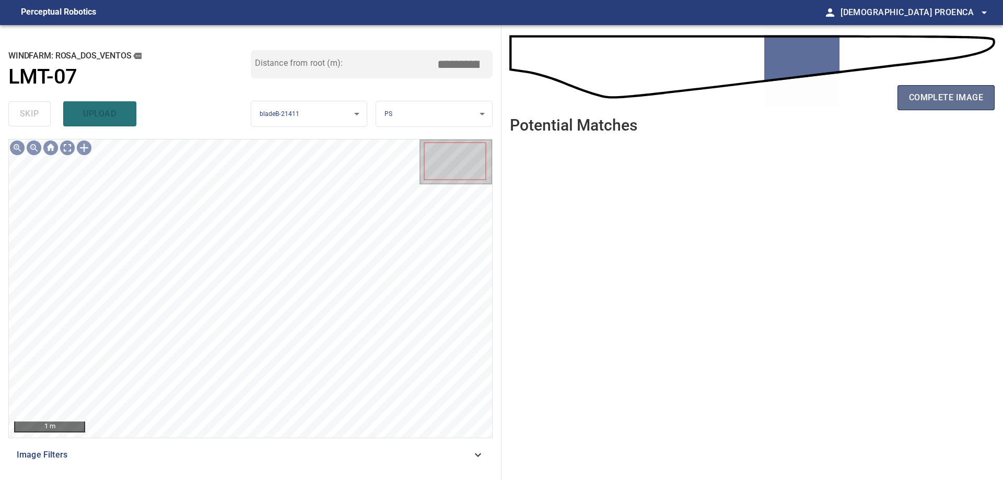
click at [921, 90] on span "complete image" at bounding box center [946, 97] width 74 height 15
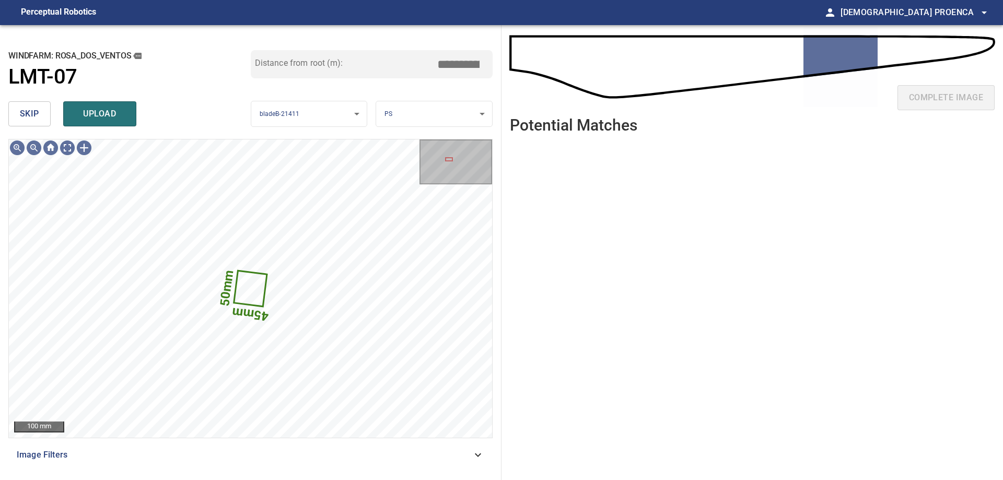
click at [114, 111] on span "upload" at bounding box center [100, 114] width 50 height 15
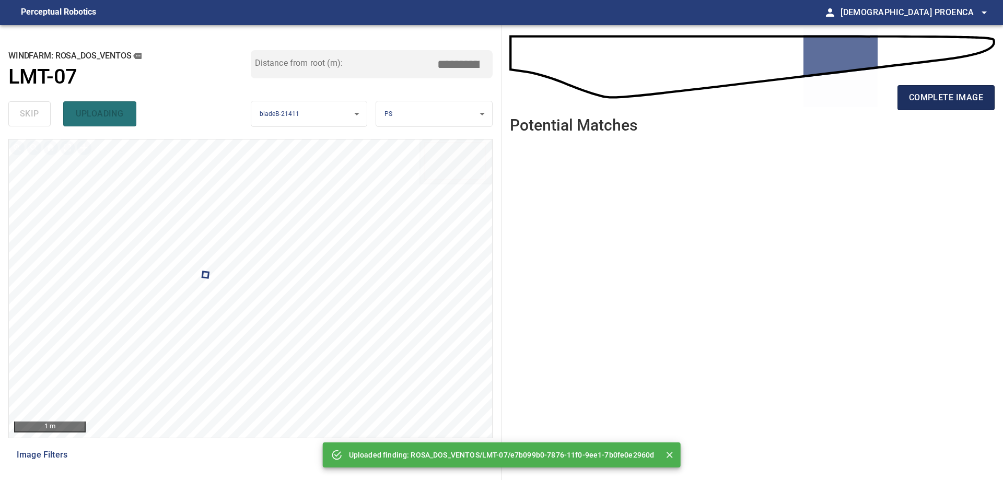
click at [932, 93] on span "complete image" at bounding box center [946, 97] width 74 height 15
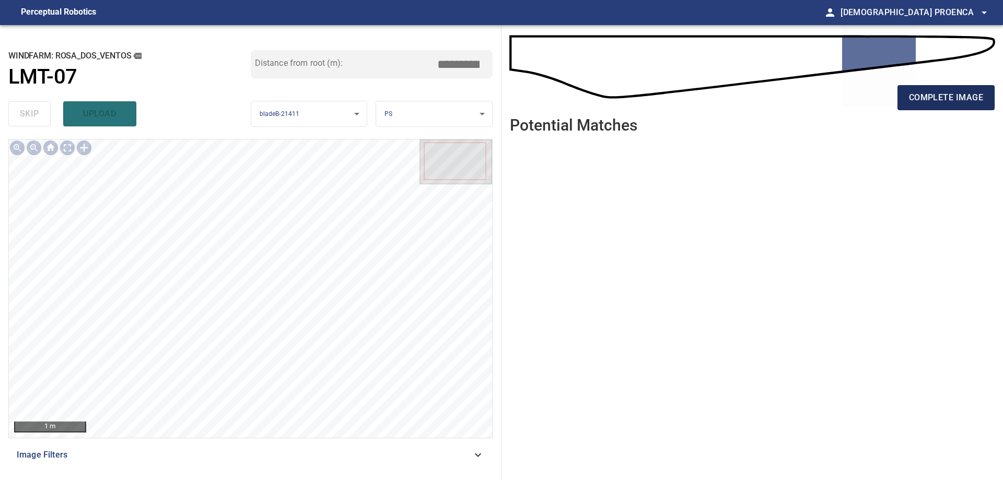
click at [917, 96] on span "complete image" at bounding box center [946, 97] width 74 height 15
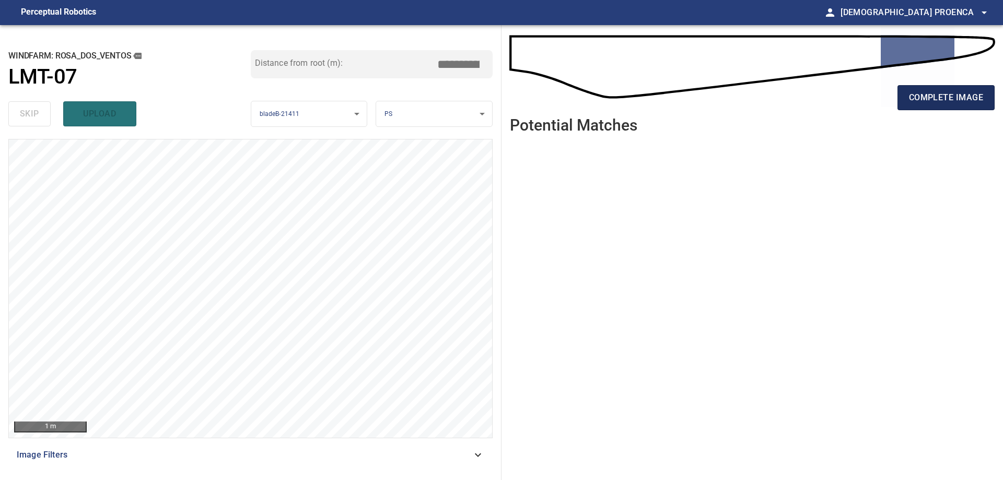
click at [917, 97] on span "complete image" at bounding box center [946, 97] width 74 height 15
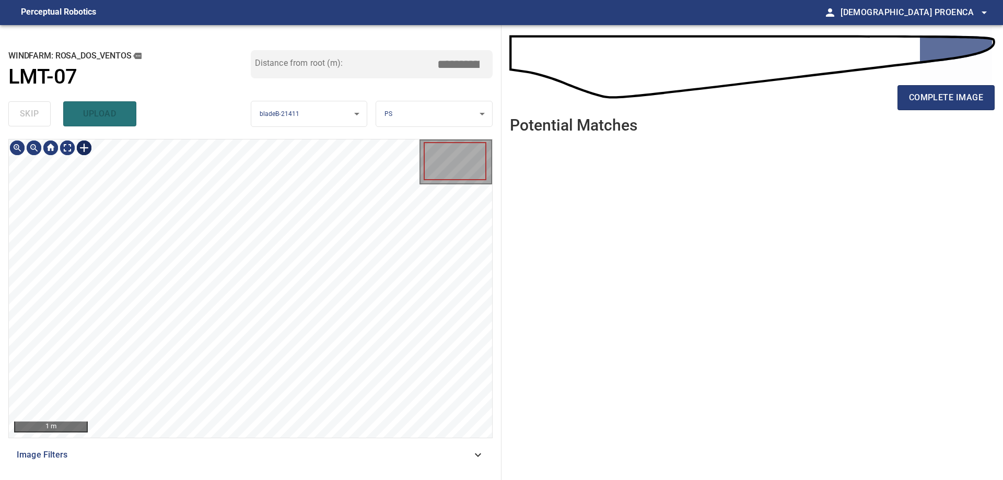
click at [87, 147] on div at bounding box center [84, 147] width 17 height 17
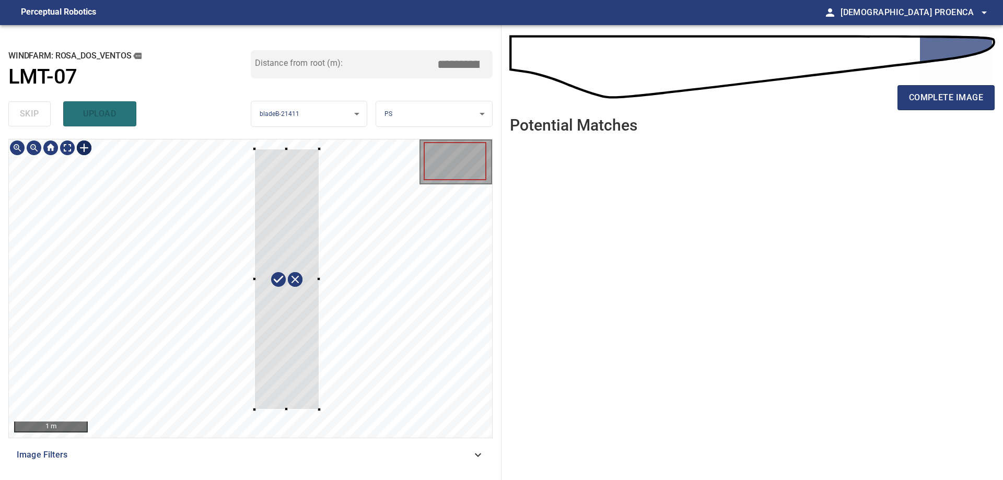
click at [317, 408] on div at bounding box center [250, 288] width 483 height 298
click at [281, 143] on div "**********" at bounding box center [250, 252] width 501 height 455
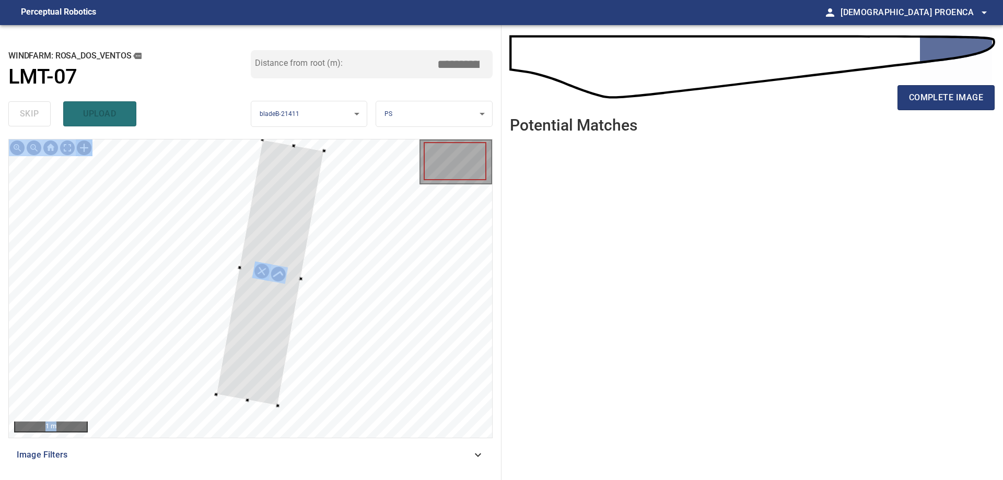
click at [280, 166] on div at bounding box center [270, 272] width 108 height 266
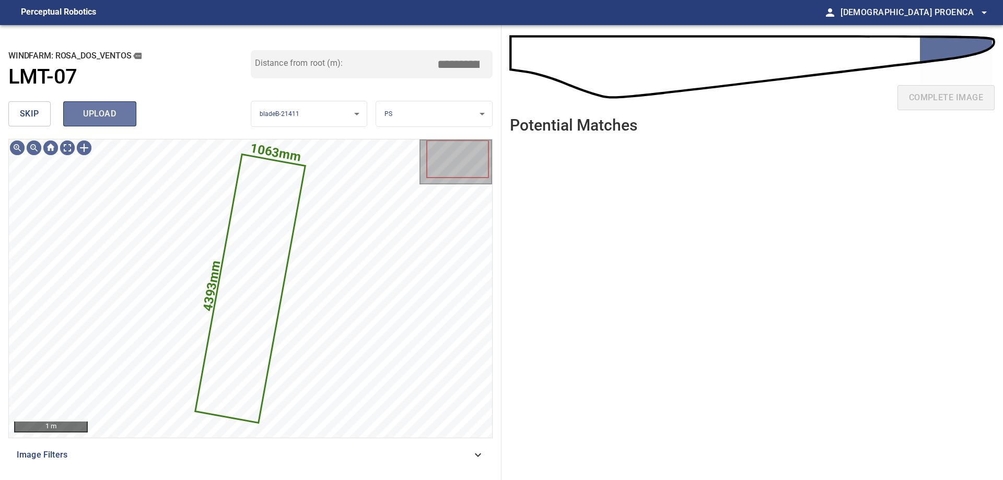
click at [135, 114] on button "upload" at bounding box center [99, 113] width 73 height 25
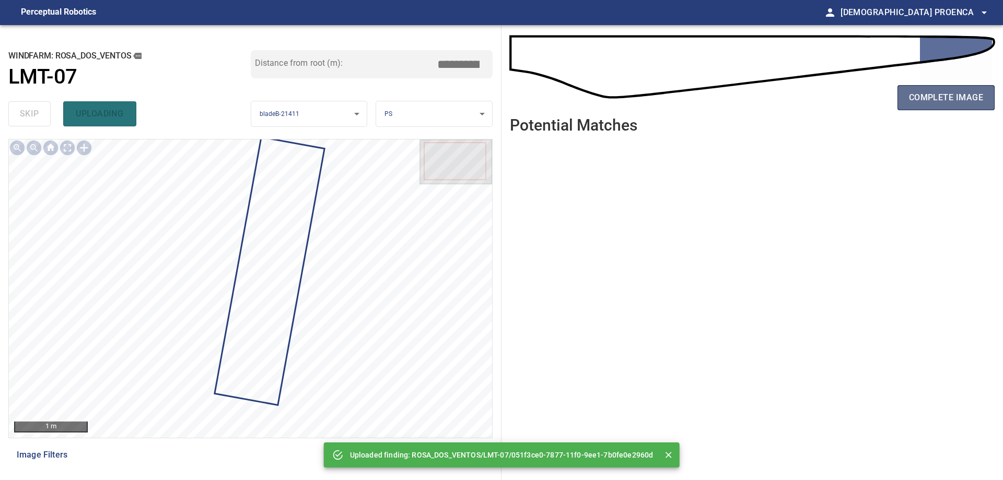
click at [929, 96] on span "complete image" at bounding box center [946, 97] width 74 height 15
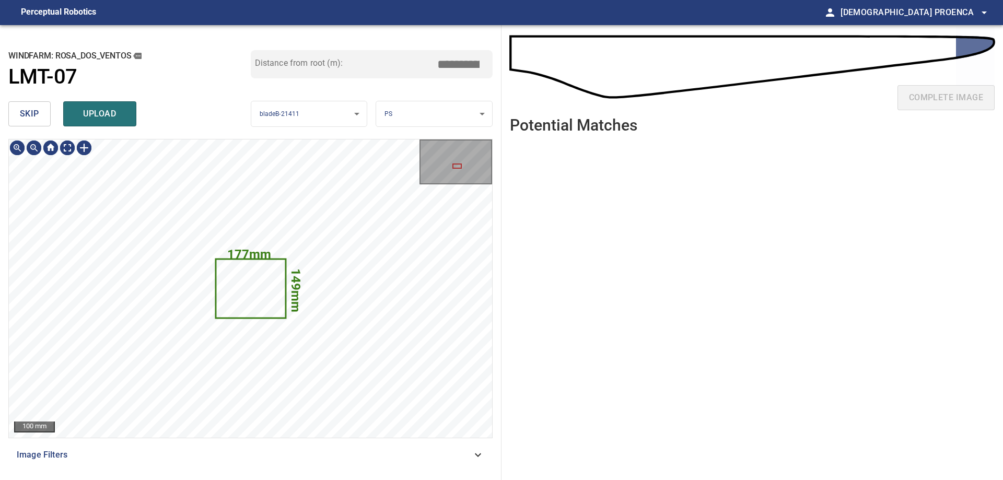
click at [31, 116] on span "skip" at bounding box center [29, 114] width 19 height 15
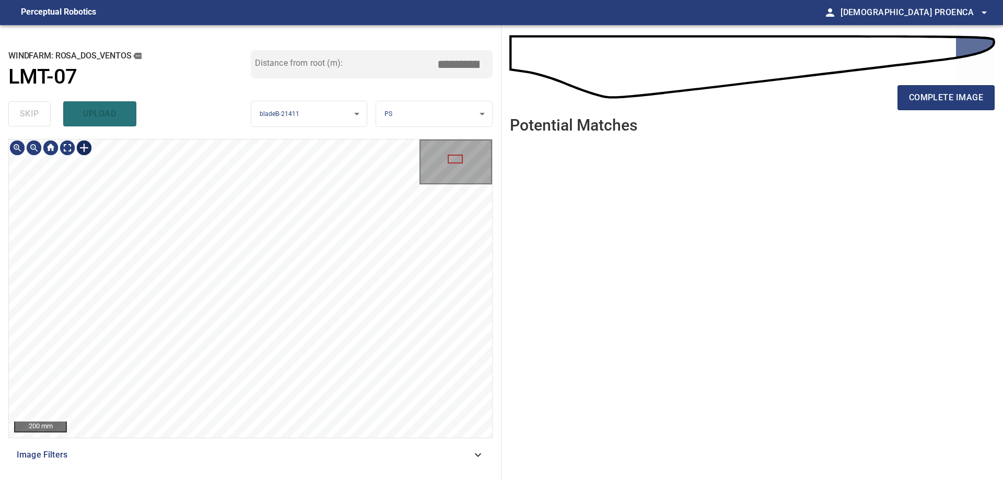
click at [84, 149] on div at bounding box center [84, 147] width 17 height 17
click at [323, 359] on div at bounding box center [250, 288] width 483 height 298
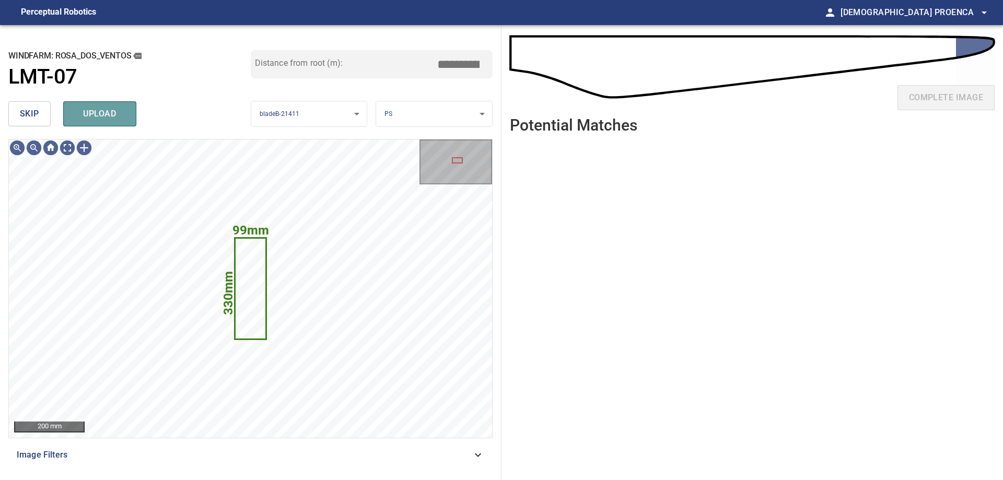
drag, startPoint x: 113, startPoint y: 118, endPoint x: 127, endPoint y: 116, distance: 14.3
click at [113, 118] on span "upload" at bounding box center [100, 114] width 50 height 15
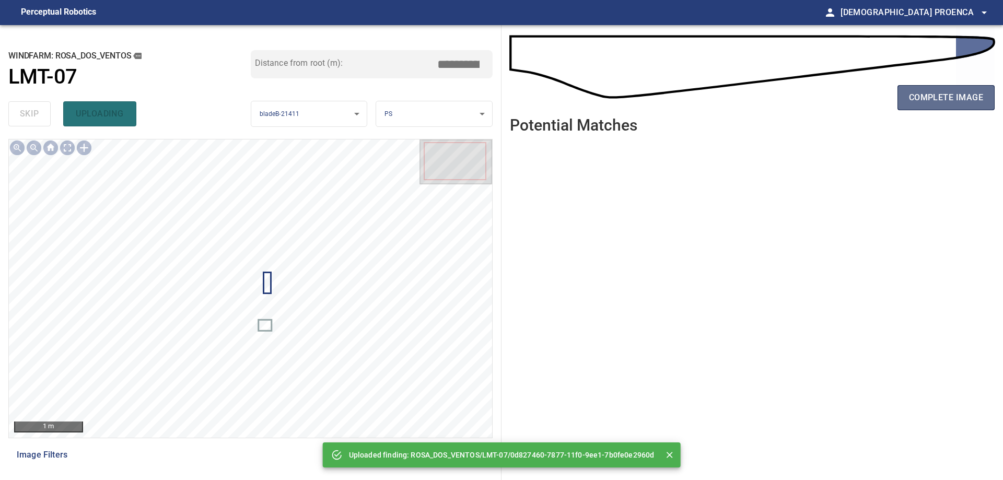
click at [921, 96] on span "complete image" at bounding box center [946, 97] width 74 height 15
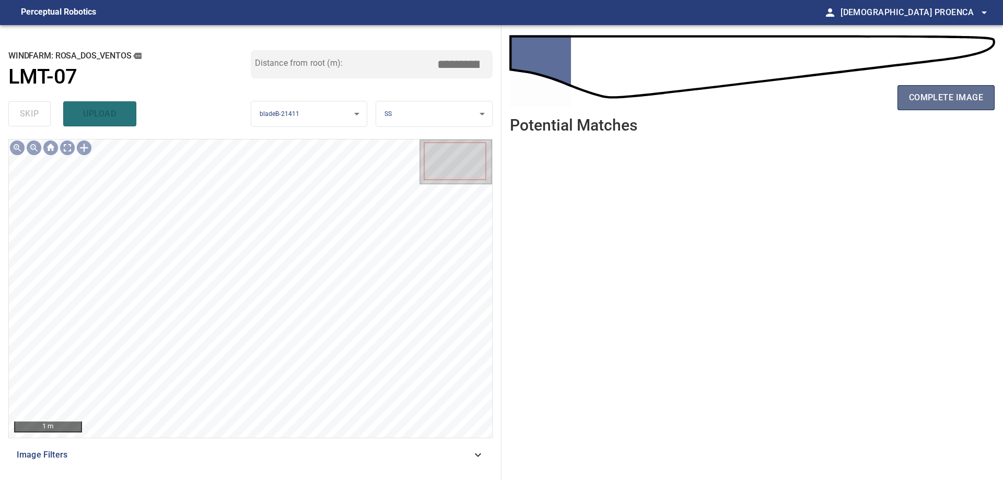
click at [933, 94] on span "complete image" at bounding box center [946, 97] width 74 height 15
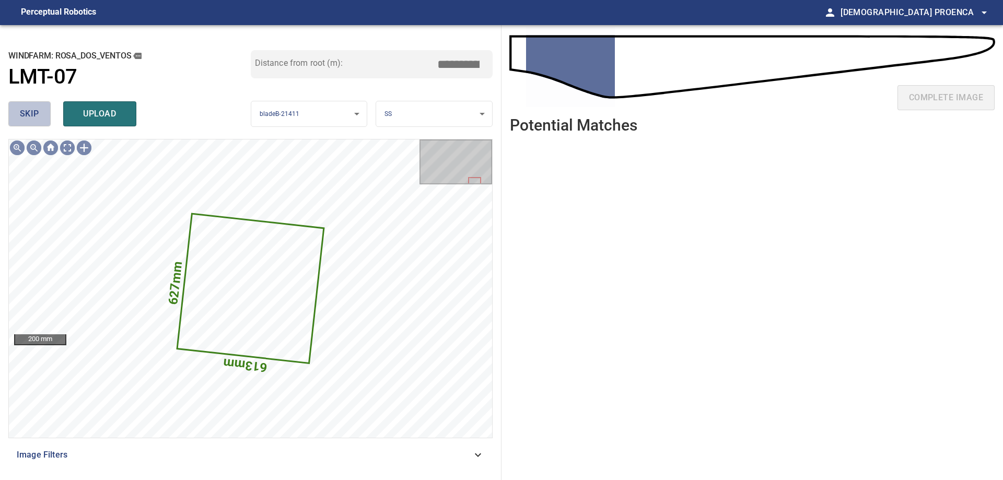
click at [17, 107] on button "skip" at bounding box center [29, 113] width 42 height 25
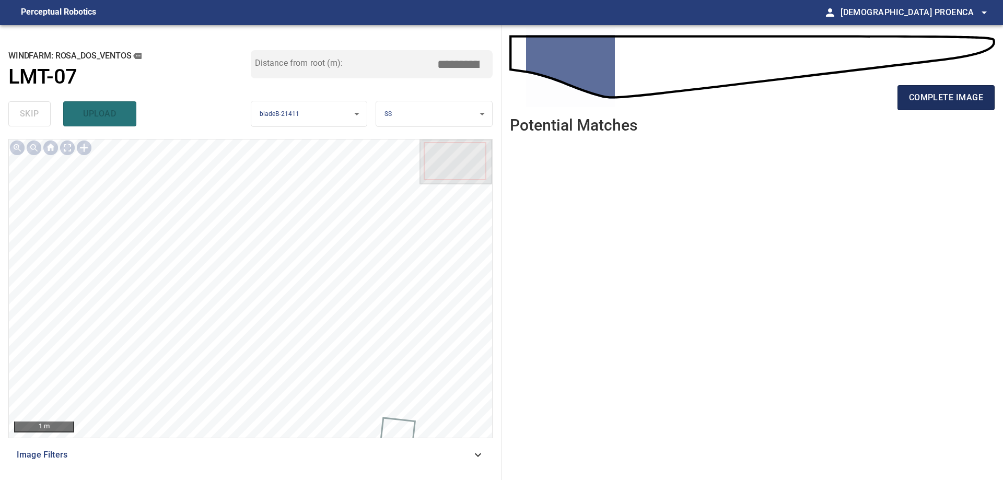
click at [913, 102] on span "complete image" at bounding box center [946, 97] width 74 height 15
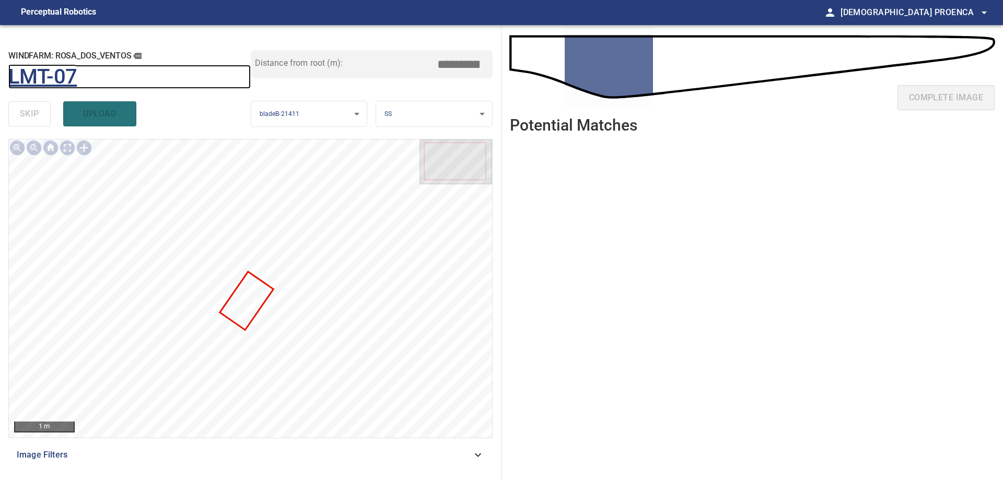
click at [39, 73] on h1 "LMT-07" at bounding box center [42, 77] width 68 height 25
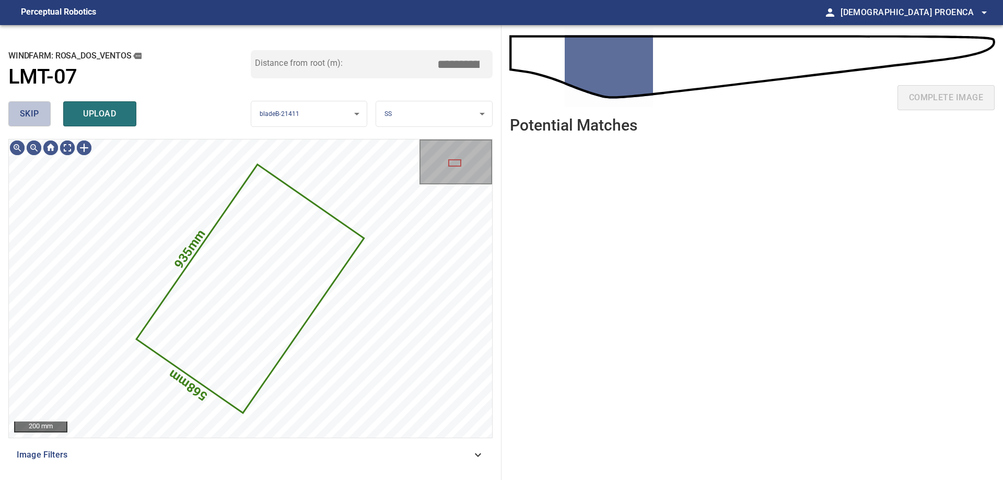
click at [32, 114] on span "skip" at bounding box center [29, 114] width 19 height 15
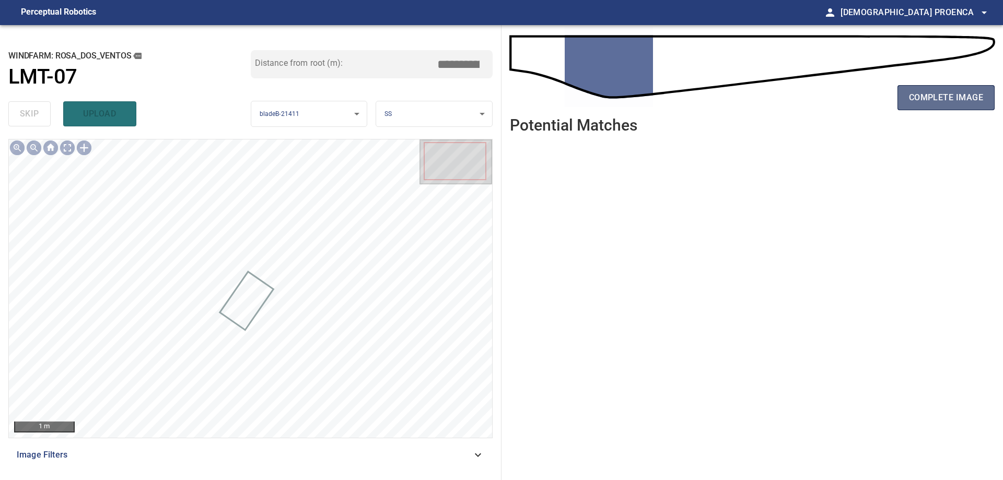
click at [955, 96] on span "complete image" at bounding box center [946, 97] width 74 height 15
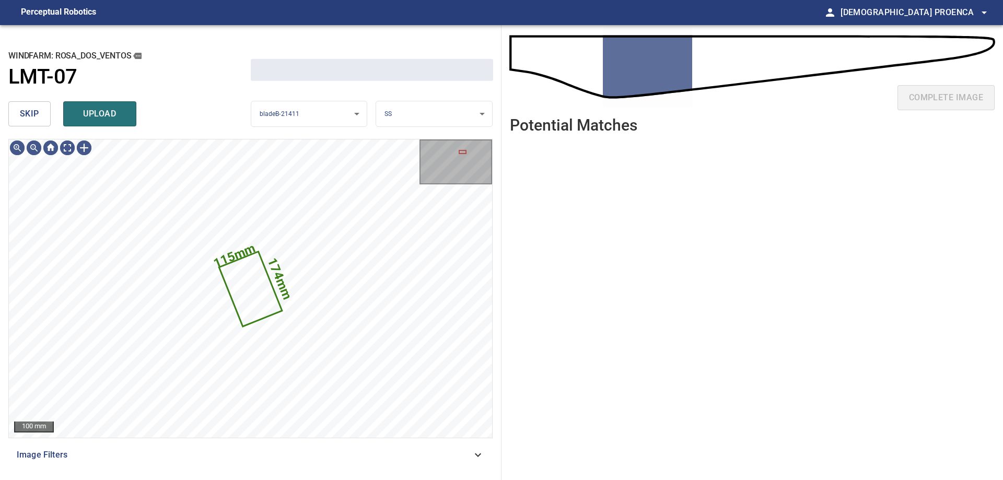
click at [46, 116] on button "skip" at bounding box center [29, 113] width 42 height 25
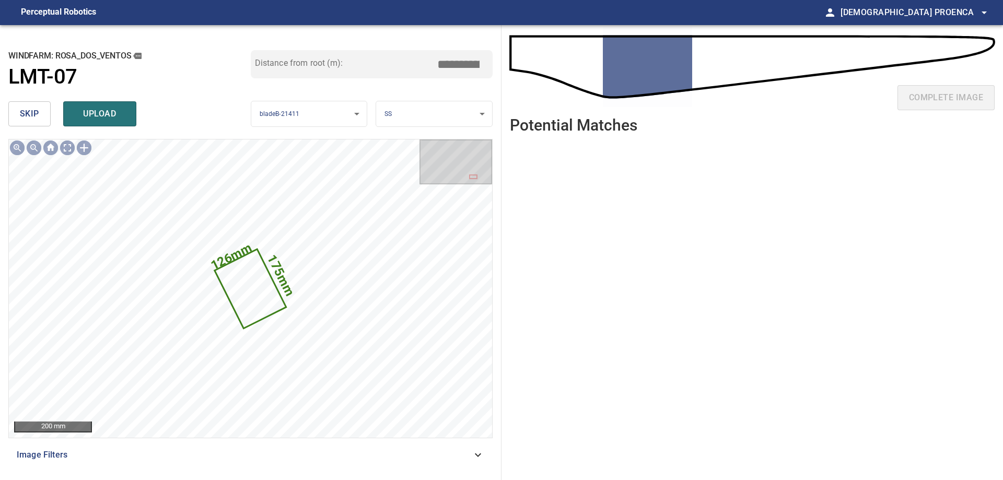
click at [26, 114] on span "skip" at bounding box center [29, 114] width 19 height 15
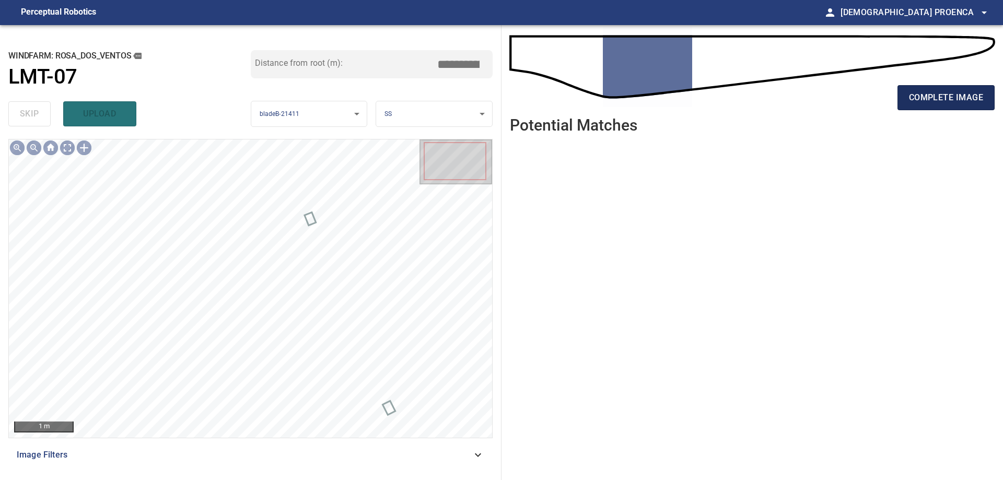
click at [942, 98] on span "complete image" at bounding box center [946, 97] width 74 height 15
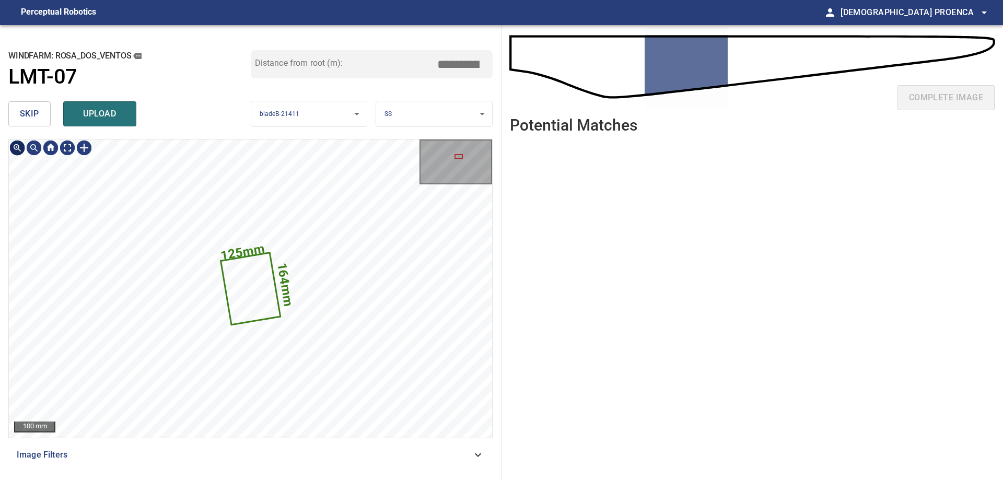
click at [20, 115] on span "skip" at bounding box center [29, 114] width 19 height 15
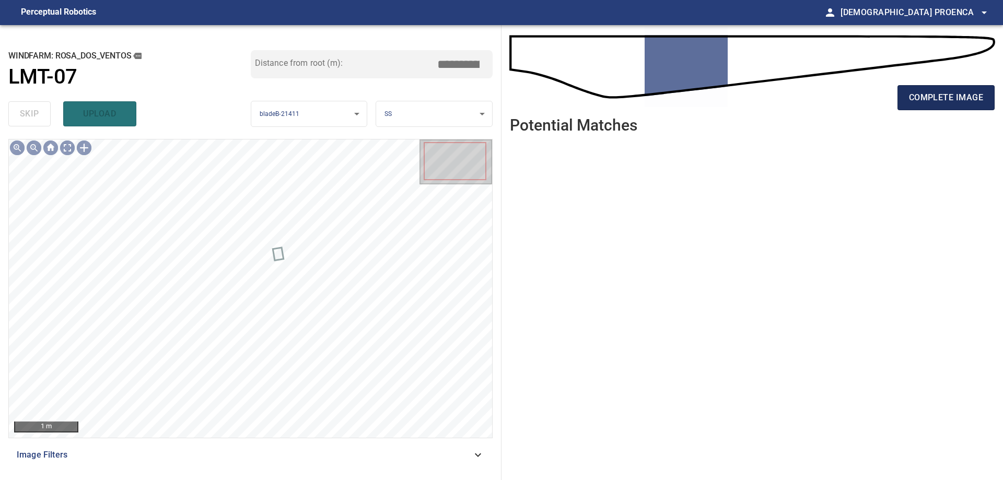
click at [945, 102] on span "complete image" at bounding box center [946, 97] width 74 height 15
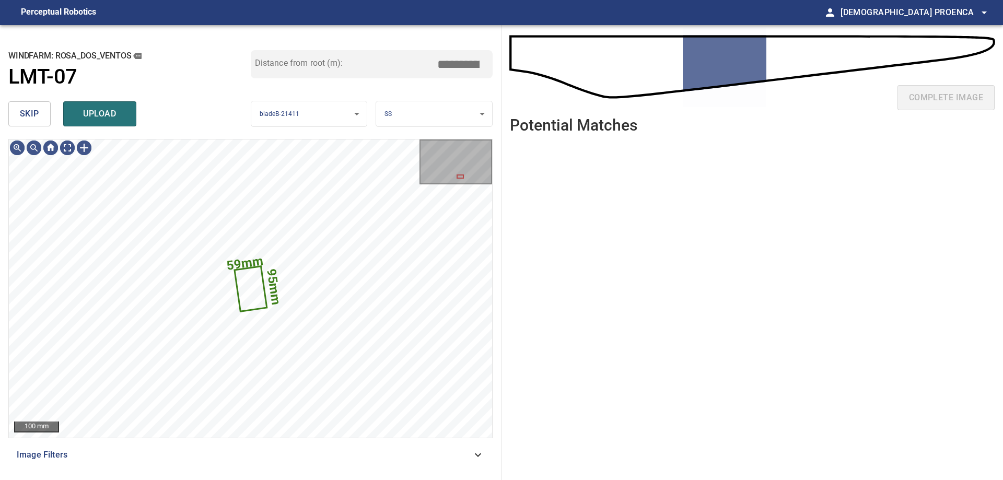
click at [32, 114] on span "skip" at bounding box center [29, 114] width 19 height 15
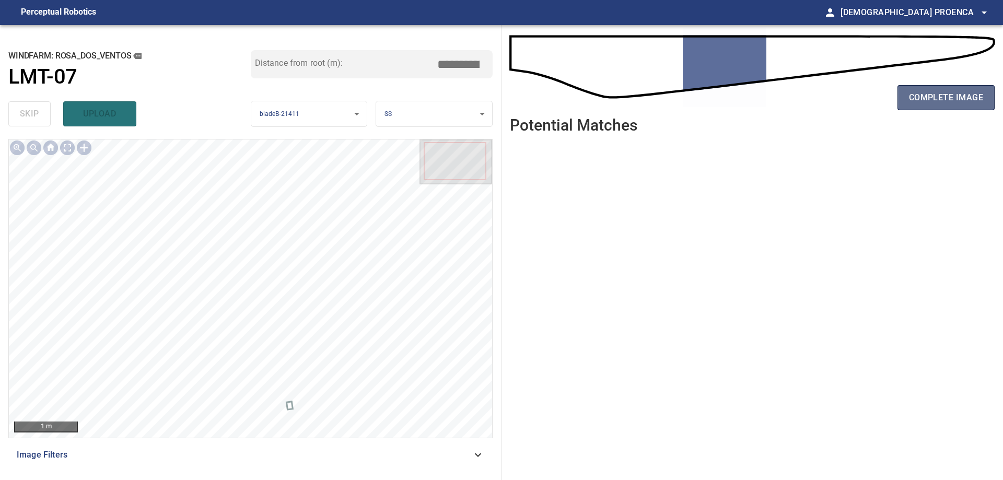
click at [940, 104] on span "complete image" at bounding box center [946, 97] width 74 height 15
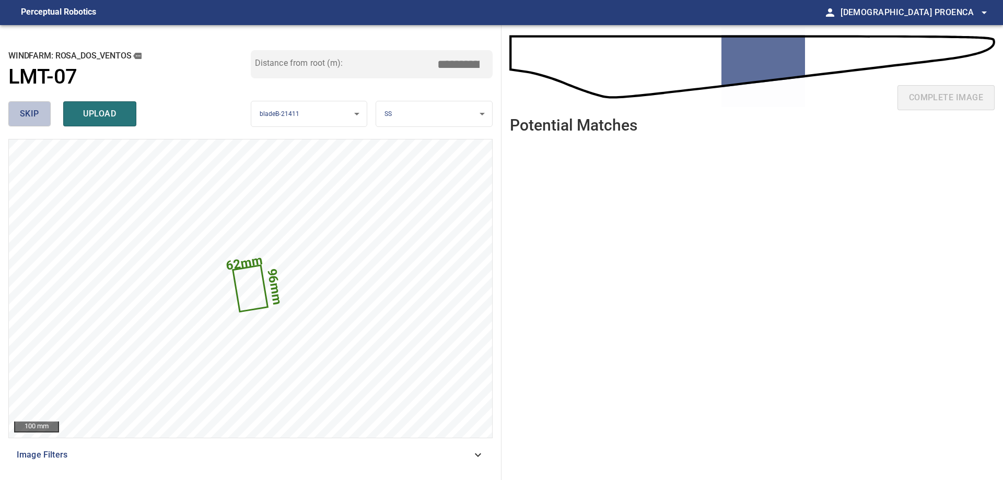
click at [38, 112] on span "skip" at bounding box center [29, 114] width 19 height 15
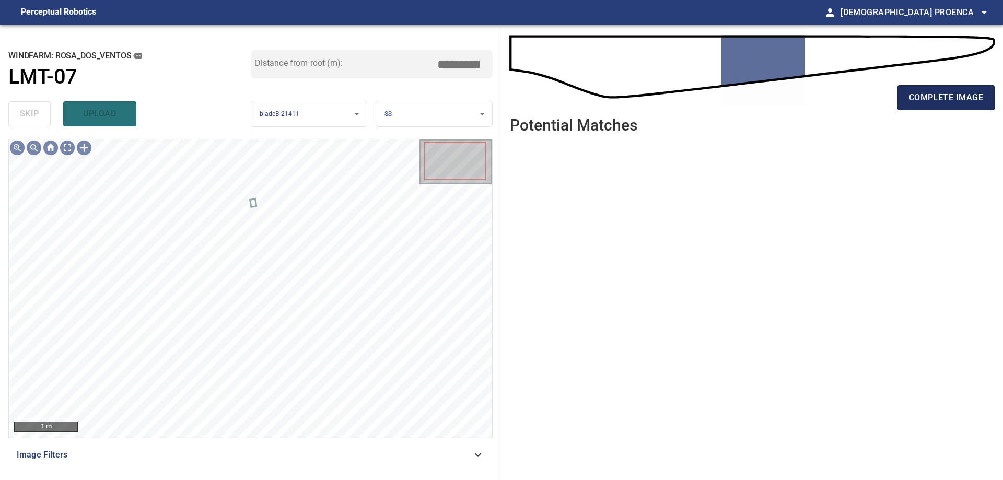
click at [919, 97] on span "complete image" at bounding box center [946, 97] width 74 height 15
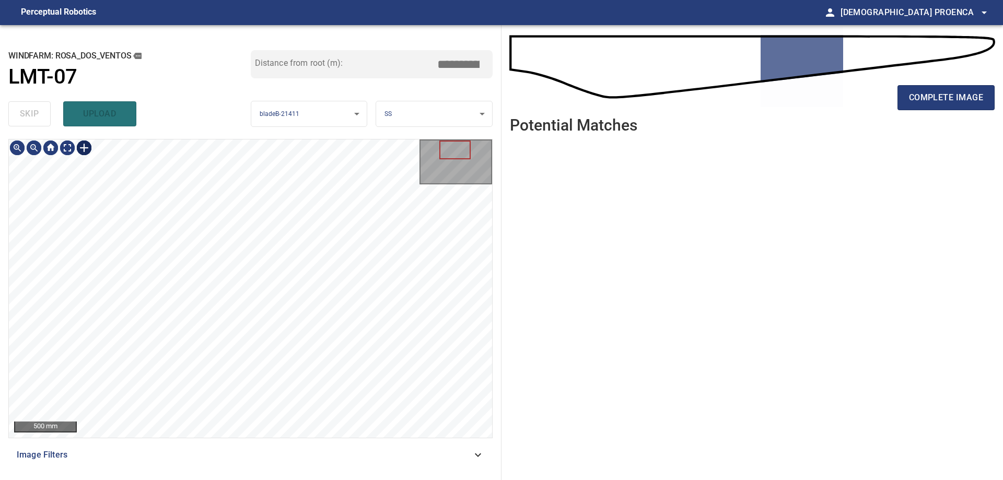
click at [82, 148] on div at bounding box center [84, 147] width 17 height 17
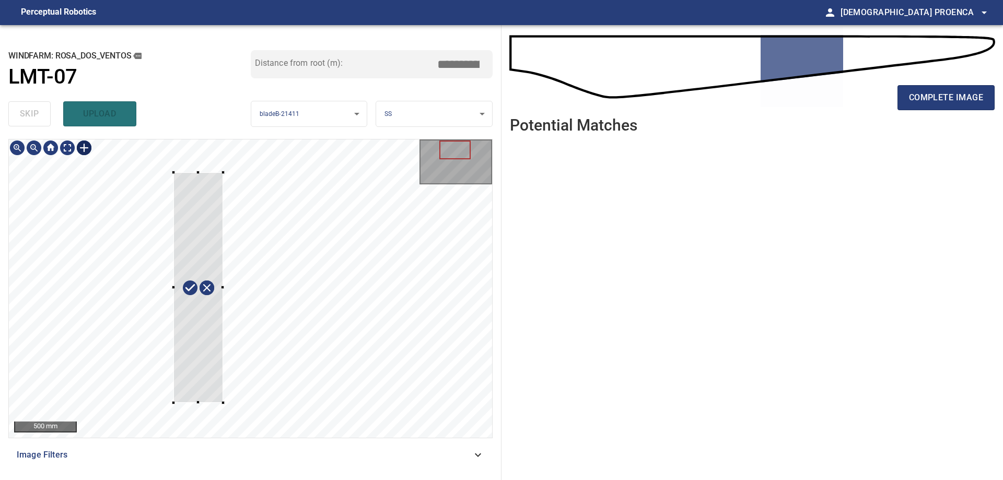
click at [222, 400] on div at bounding box center [250, 288] width 483 height 298
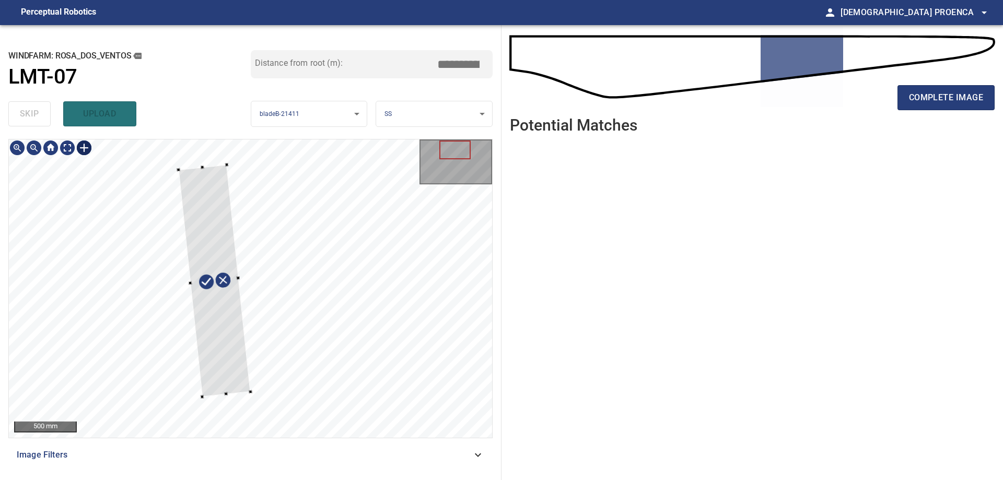
click at [201, 215] on div at bounding box center [215, 280] width 72 height 232
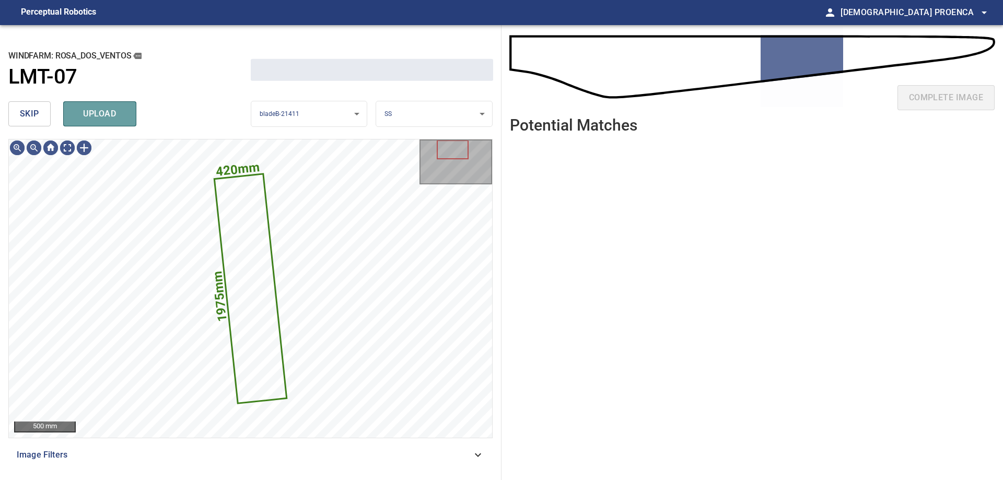
click at [115, 107] on button "upload" at bounding box center [99, 113] width 73 height 25
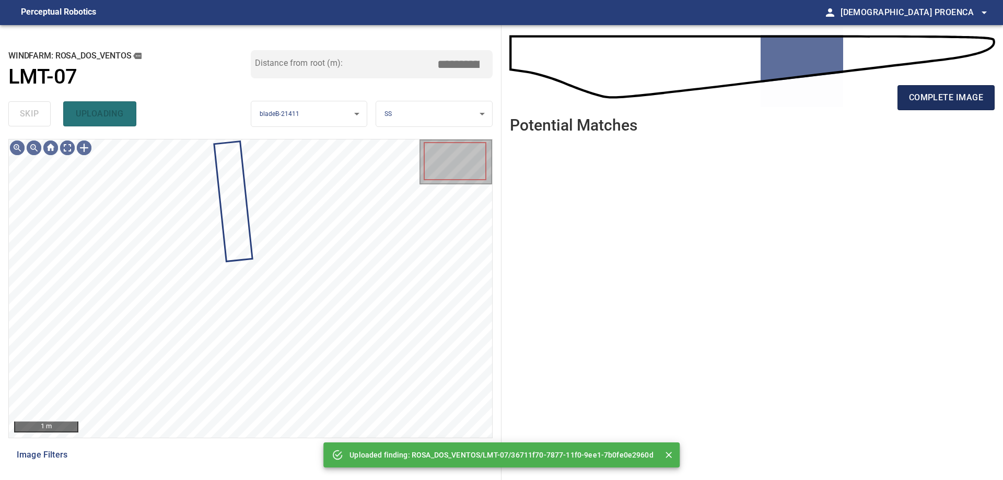
click at [969, 98] on span "complete image" at bounding box center [946, 97] width 74 height 15
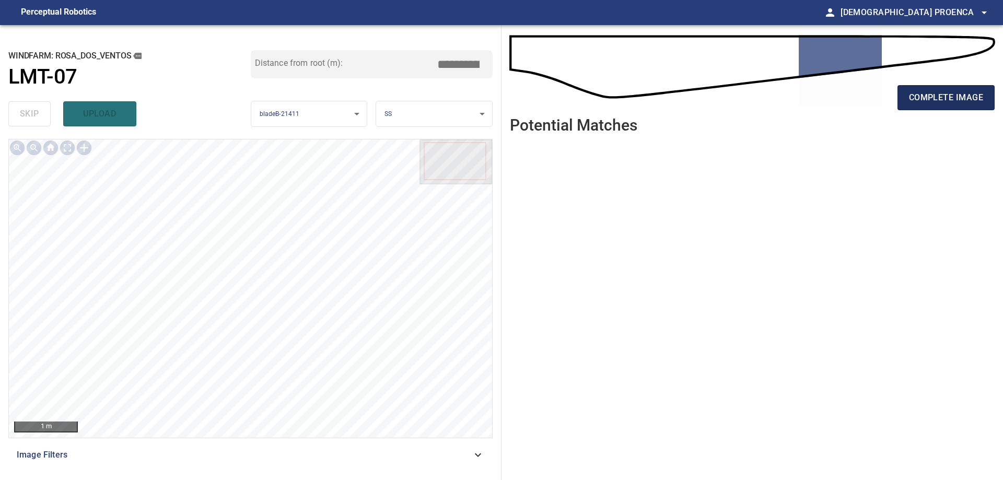
click at [929, 99] on span "complete image" at bounding box center [946, 97] width 74 height 15
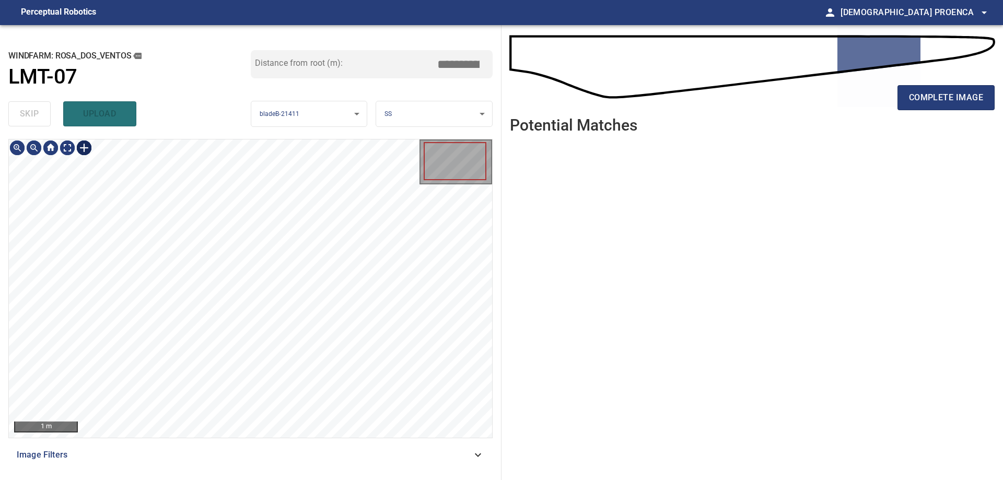
click at [85, 145] on div at bounding box center [84, 147] width 17 height 17
click at [241, 233] on div at bounding box center [250, 288] width 483 height 298
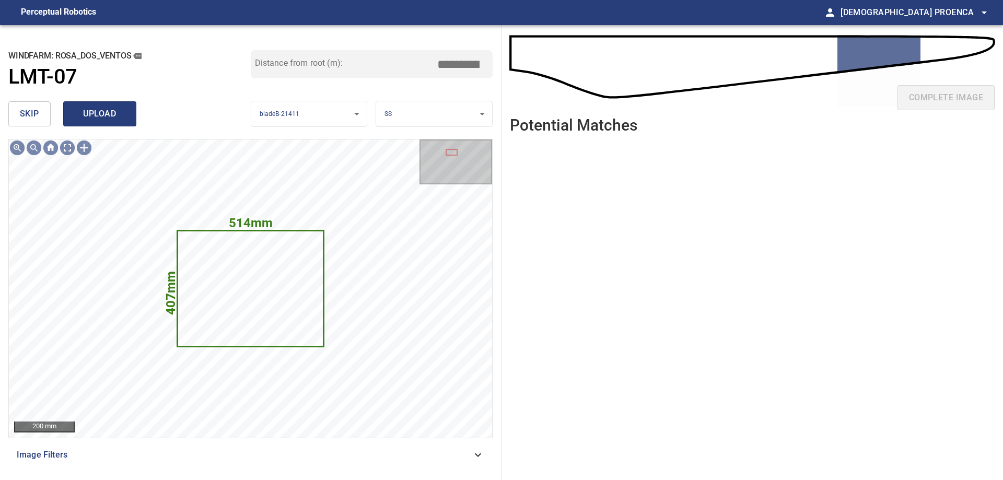
click at [121, 120] on span "upload" at bounding box center [100, 114] width 50 height 15
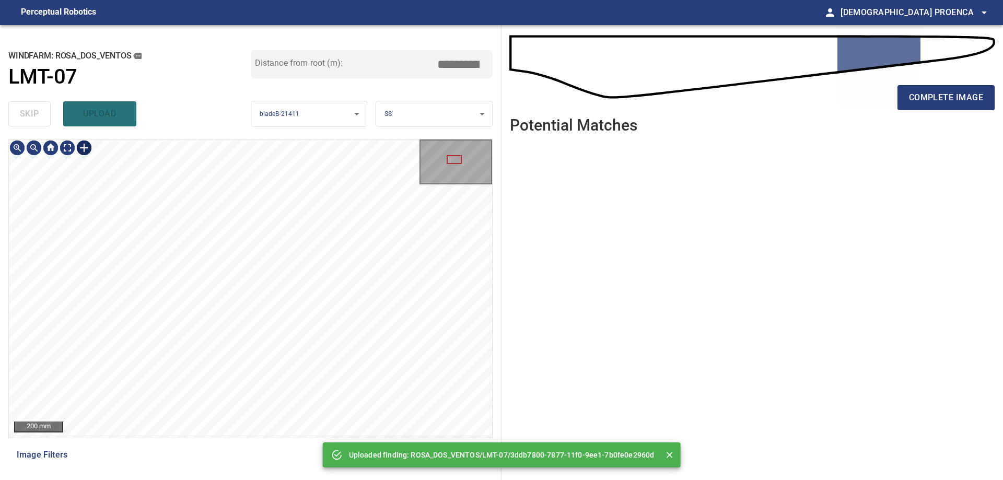
click at [82, 147] on div at bounding box center [84, 147] width 17 height 17
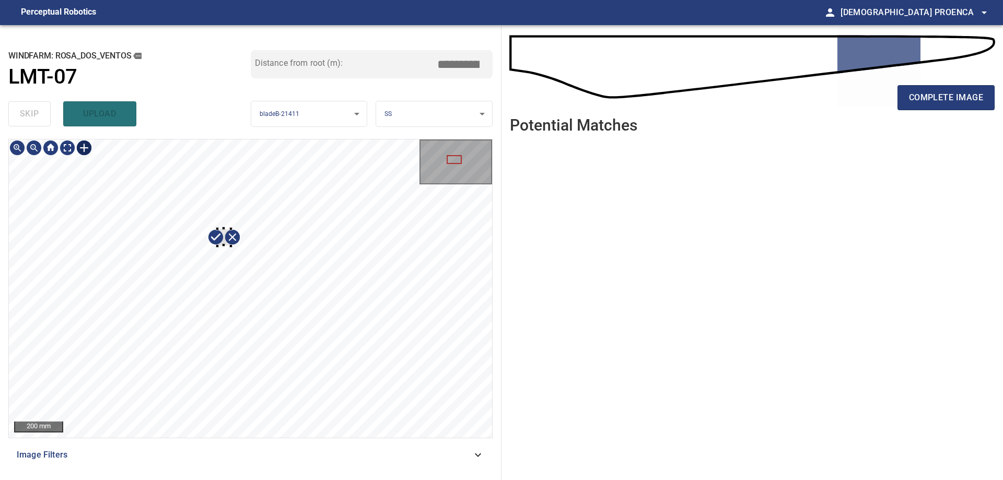
click at [231, 246] on div at bounding box center [250, 288] width 483 height 298
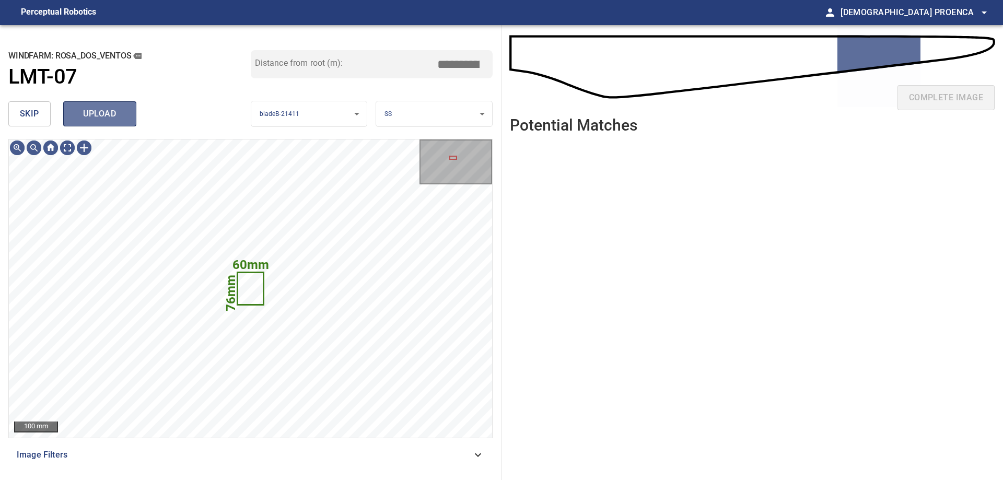
click at [110, 116] on span "upload" at bounding box center [100, 114] width 50 height 15
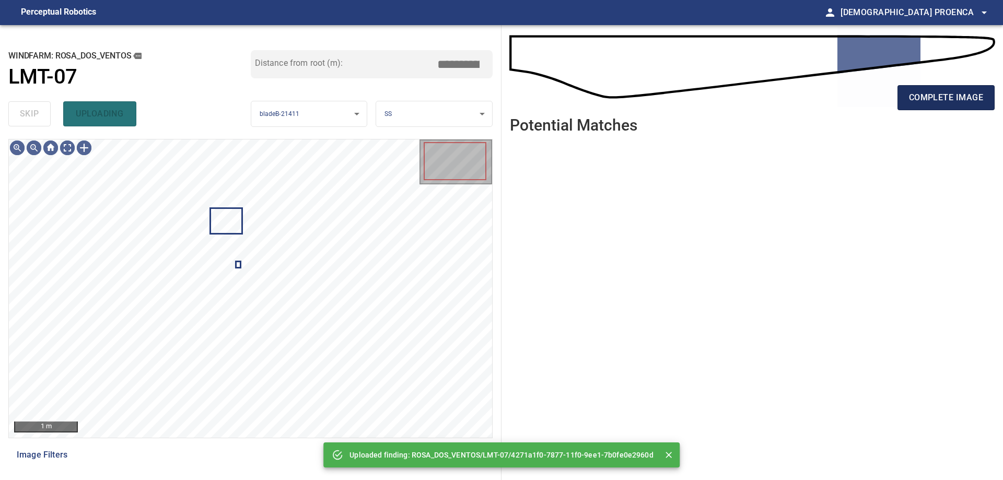
click at [944, 95] on span "complete image" at bounding box center [946, 97] width 74 height 15
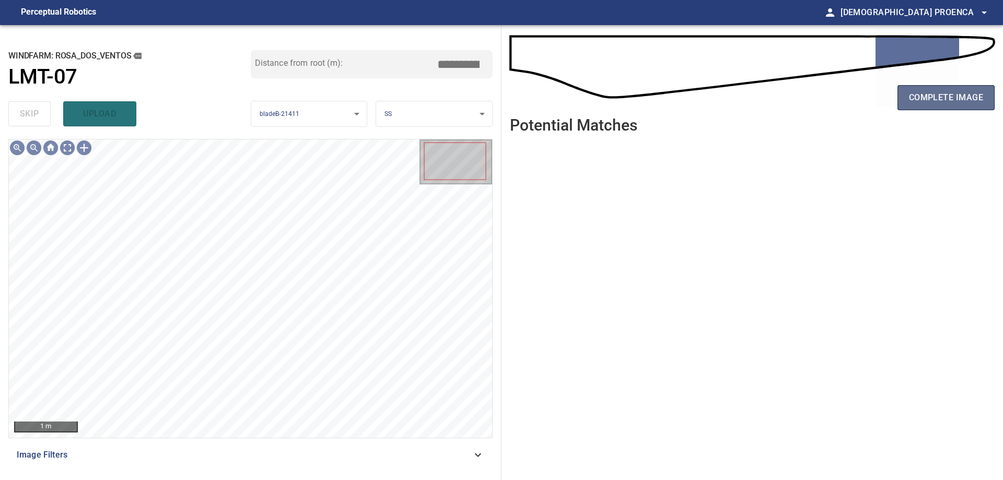
click at [947, 101] on span "complete image" at bounding box center [946, 97] width 74 height 15
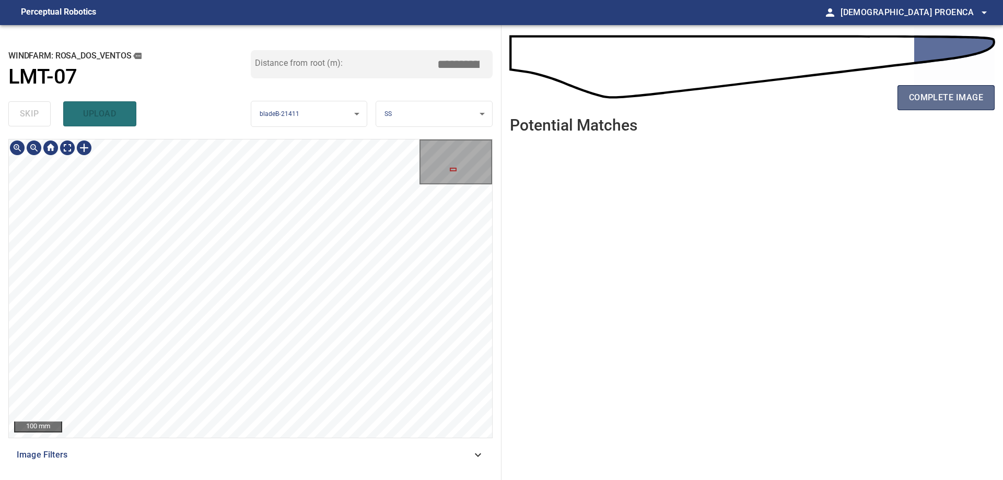
click at [946, 103] on span "complete image" at bounding box center [946, 97] width 74 height 15
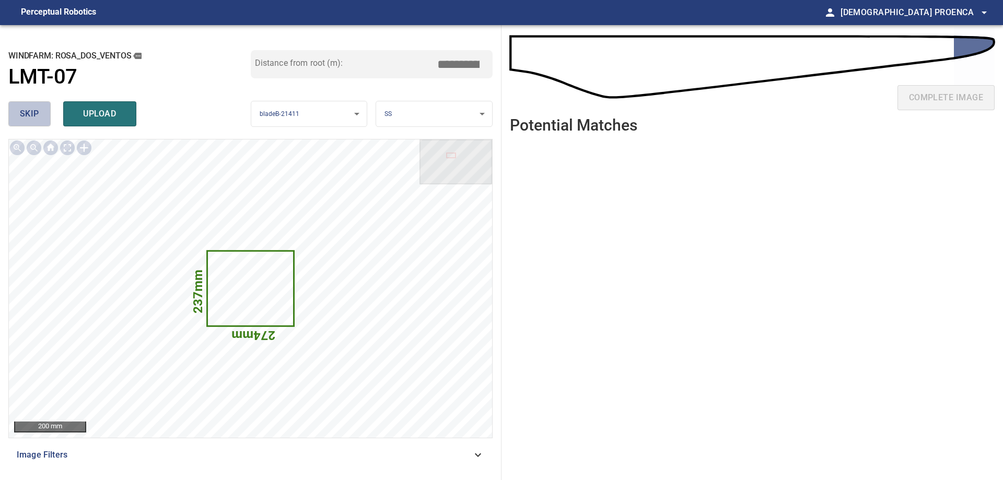
drag, startPoint x: 36, startPoint y: 114, endPoint x: 1002, endPoint y: 6, distance: 971.9
click at [37, 114] on span "skip" at bounding box center [29, 114] width 19 height 15
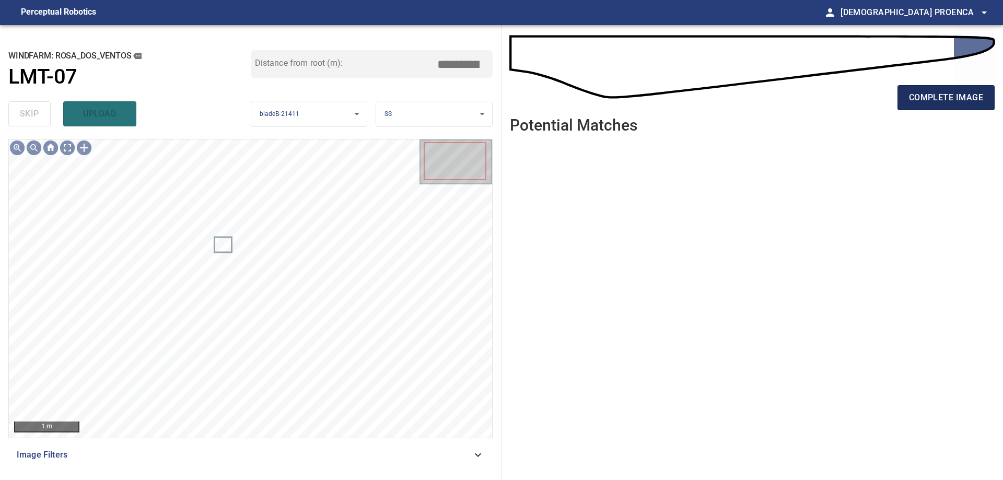
click at [928, 93] on span "complete image" at bounding box center [946, 97] width 74 height 15
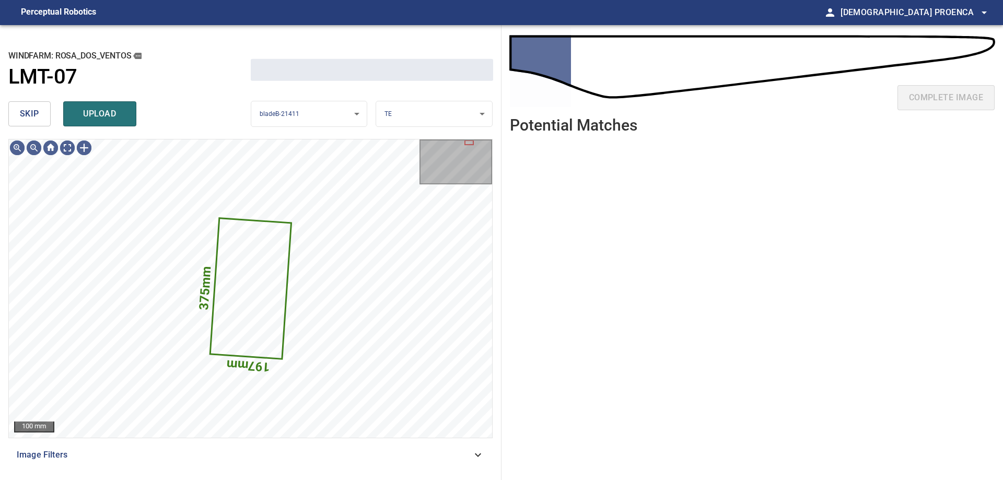
click at [36, 118] on span "skip" at bounding box center [29, 114] width 19 height 15
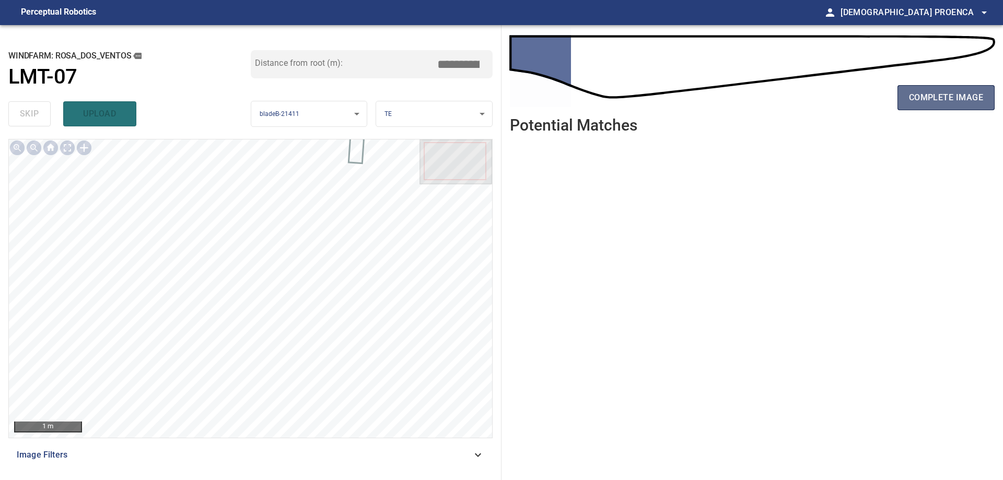
click at [953, 98] on span "complete image" at bounding box center [946, 97] width 74 height 15
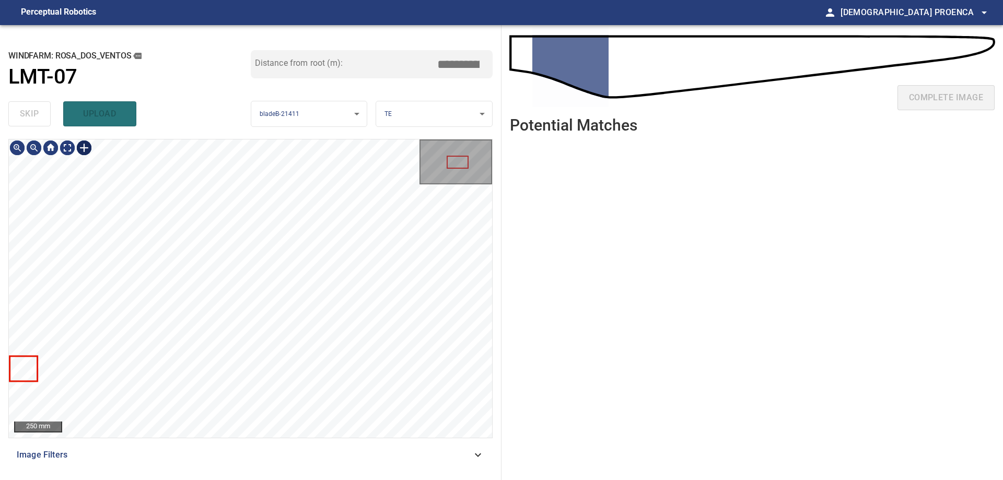
click at [81, 149] on div at bounding box center [84, 147] width 17 height 17
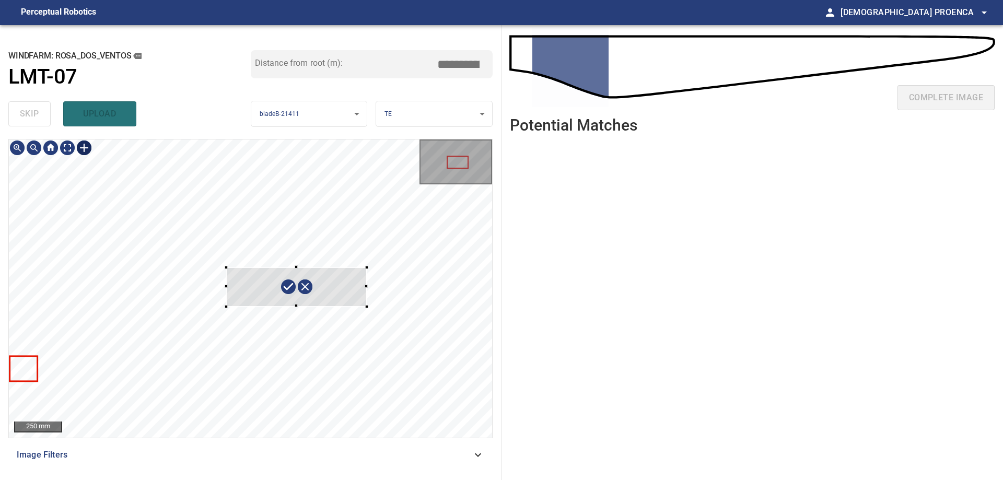
click at [367, 306] on div at bounding box center [250, 288] width 483 height 298
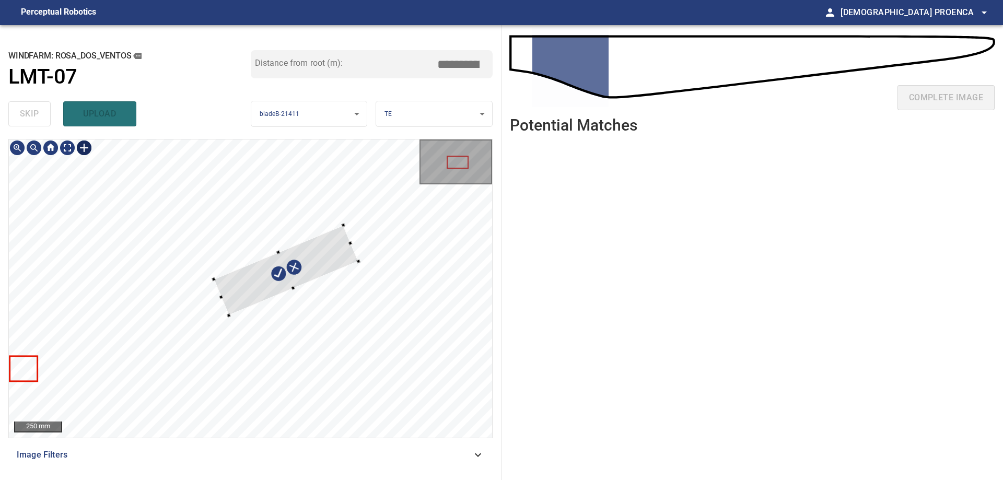
click at [331, 250] on div at bounding box center [286, 270] width 145 height 90
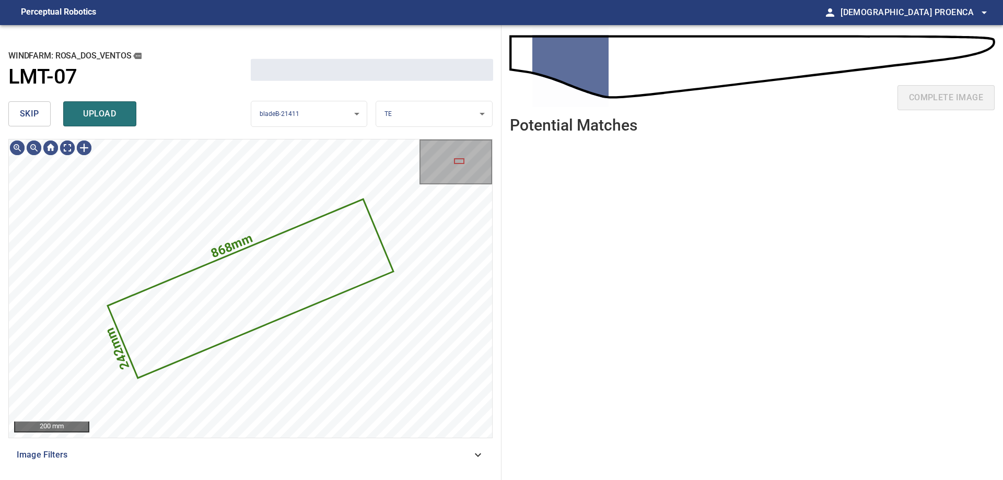
click at [87, 114] on span "upload" at bounding box center [100, 114] width 50 height 15
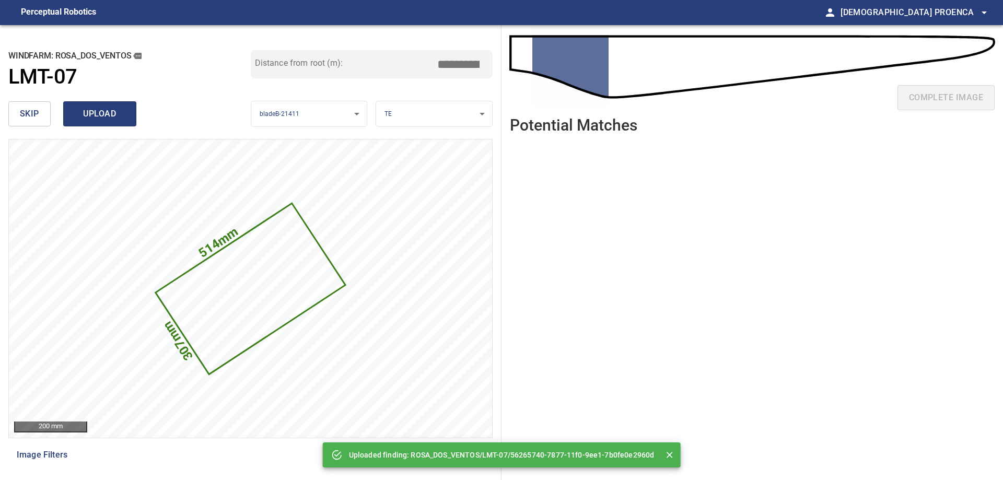
click at [104, 112] on span "upload" at bounding box center [100, 114] width 50 height 15
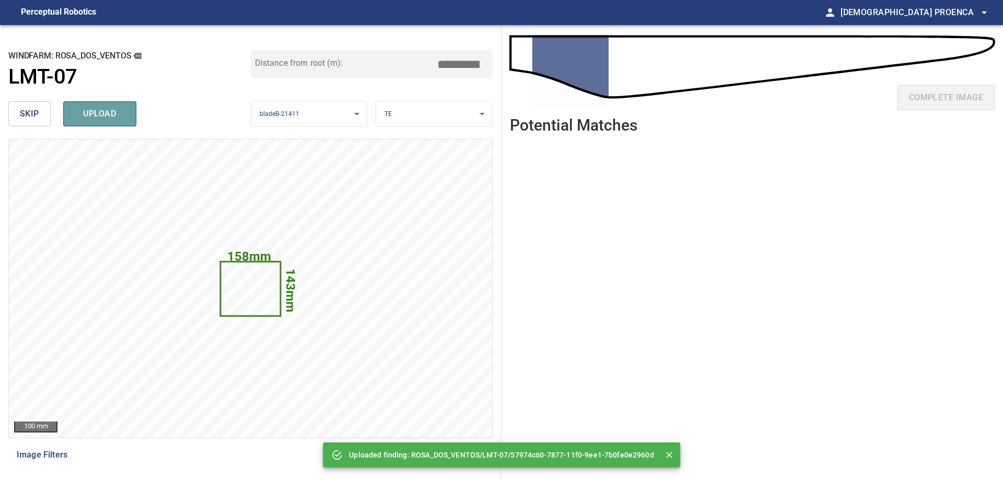
click at [107, 115] on span "upload" at bounding box center [100, 114] width 50 height 15
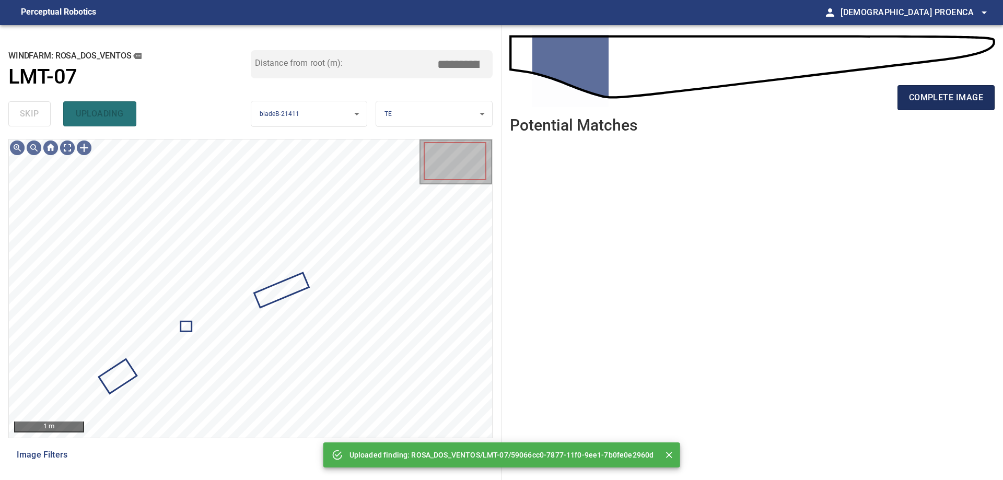
click at [968, 100] on span "complete image" at bounding box center [946, 97] width 74 height 15
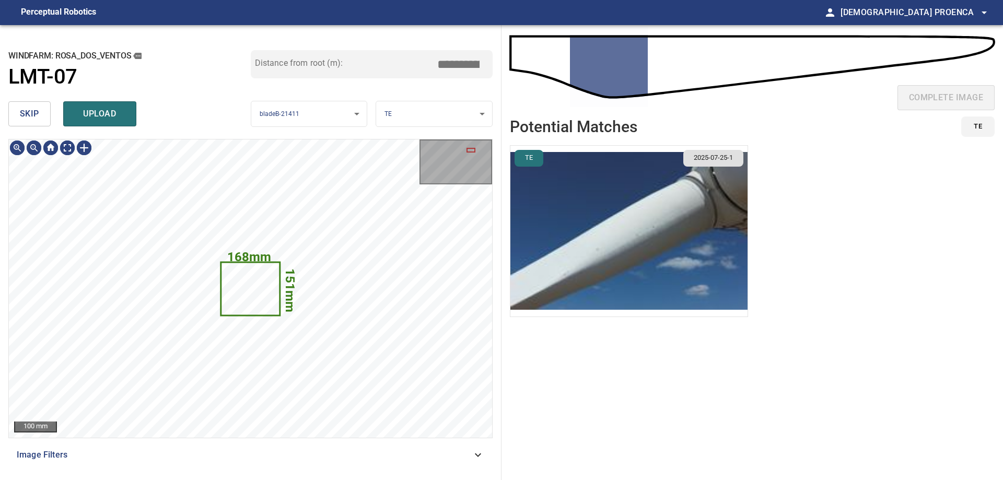
click at [19, 115] on button "skip" at bounding box center [29, 113] width 42 height 25
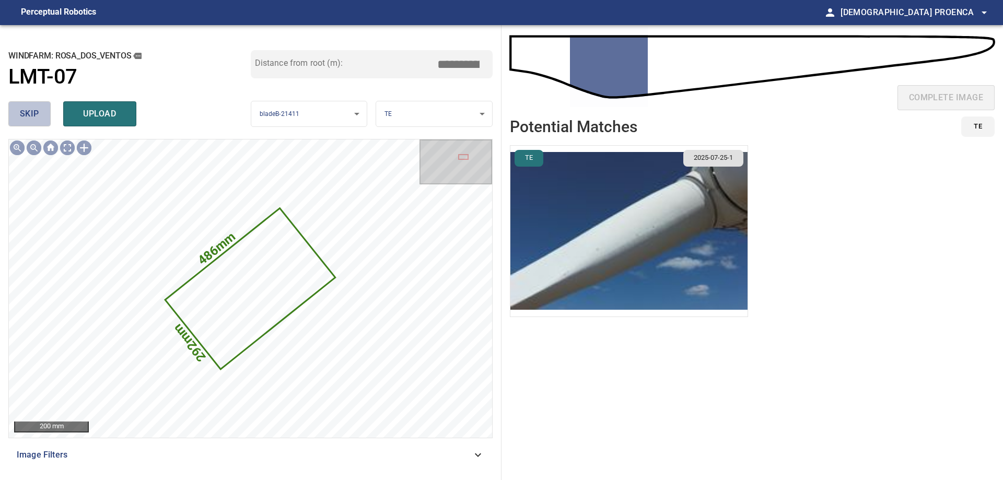
click at [20, 117] on span "skip" at bounding box center [29, 114] width 19 height 15
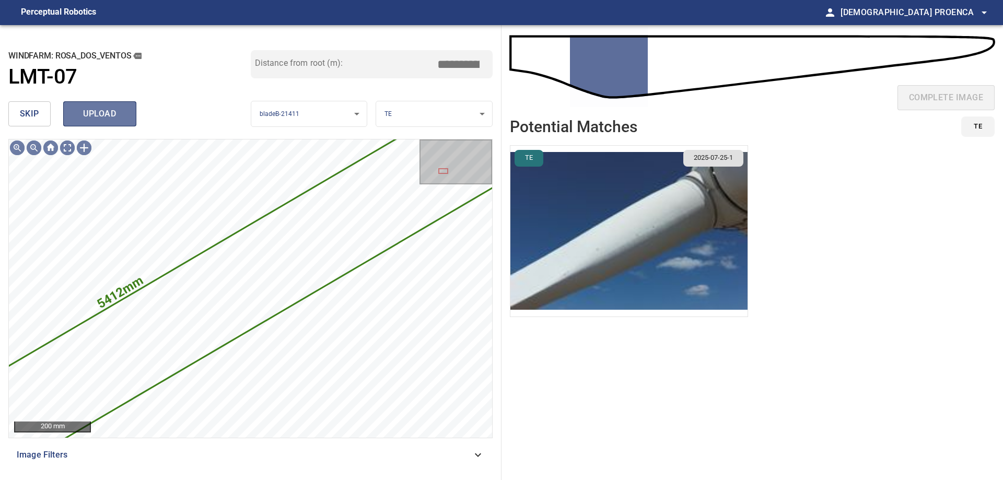
click at [95, 116] on span "upload" at bounding box center [100, 114] width 50 height 15
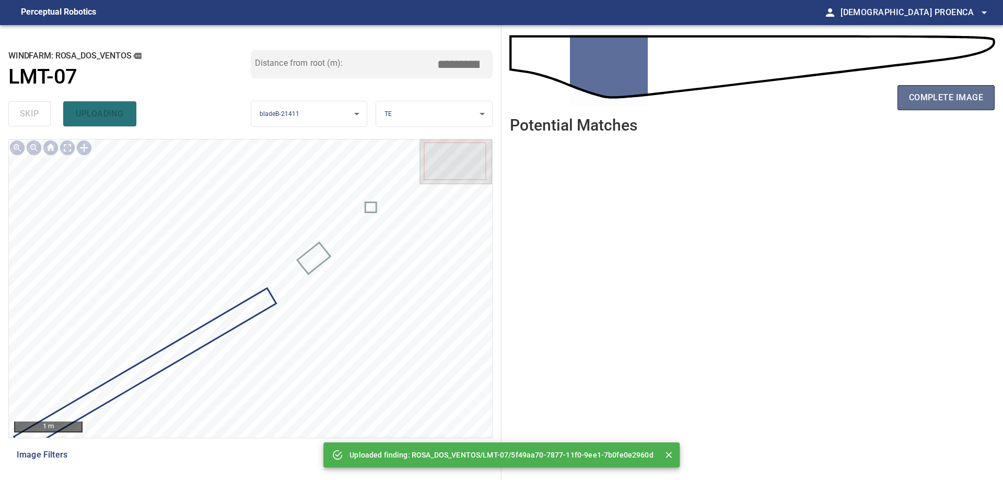
click at [915, 100] on span "complete image" at bounding box center [946, 97] width 74 height 15
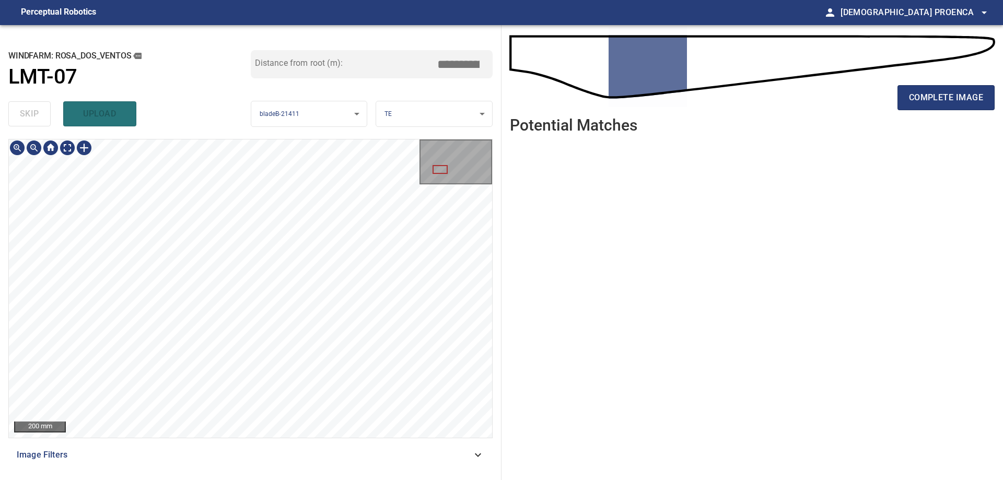
click at [518, 187] on div "**********" at bounding box center [501, 252] width 1003 height 455
click at [686, 164] on div "**********" at bounding box center [501, 252] width 1003 height 455
click at [938, 96] on span "complete image" at bounding box center [946, 97] width 74 height 15
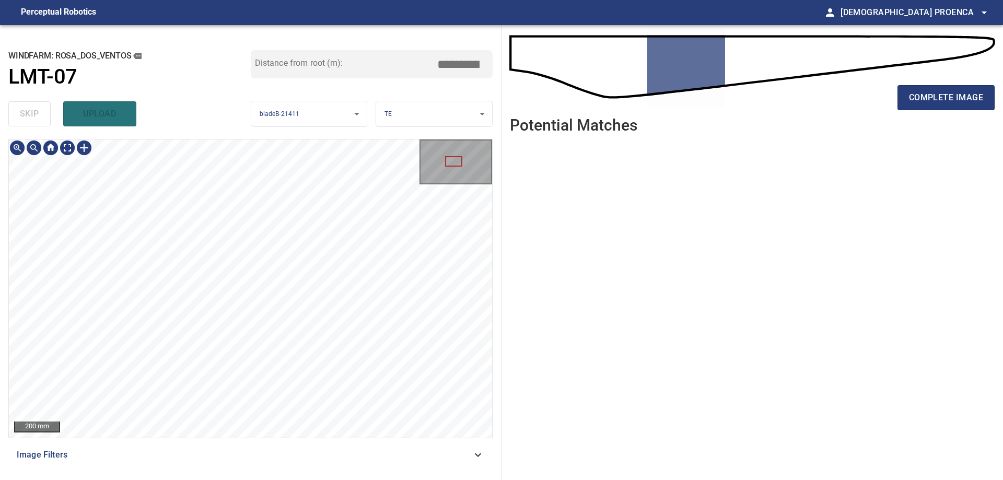
click at [504, 195] on div "**********" at bounding box center [501, 252] width 1003 height 455
click at [519, 213] on div "**********" at bounding box center [501, 252] width 1003 height 455
click at [581, 212] on div "**********" at bounding box center [501, 252] width 1003 height 455
click at [963, 99] on span "complete image" at bounding box center [946, 97] width 74 height 15
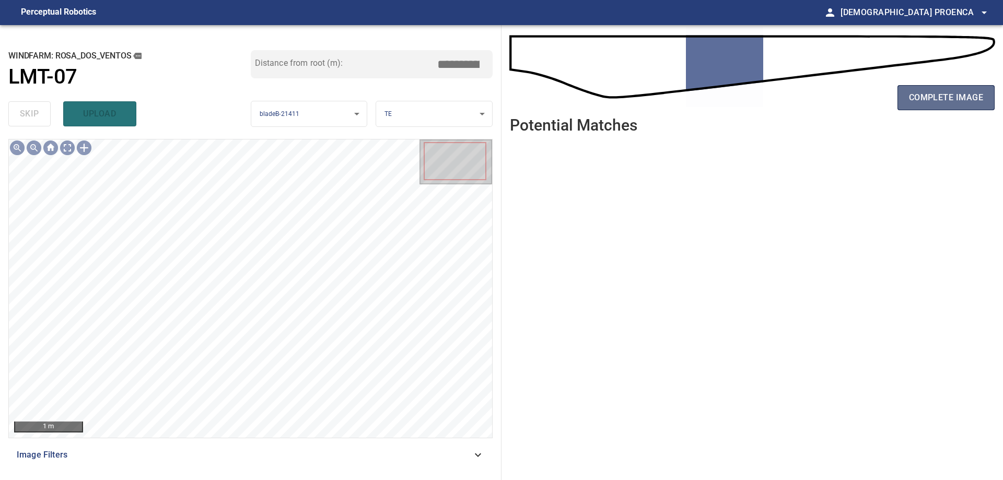
click at [926, 98] on span "complete image" at bounding box center [946, 97] width 74 height 15
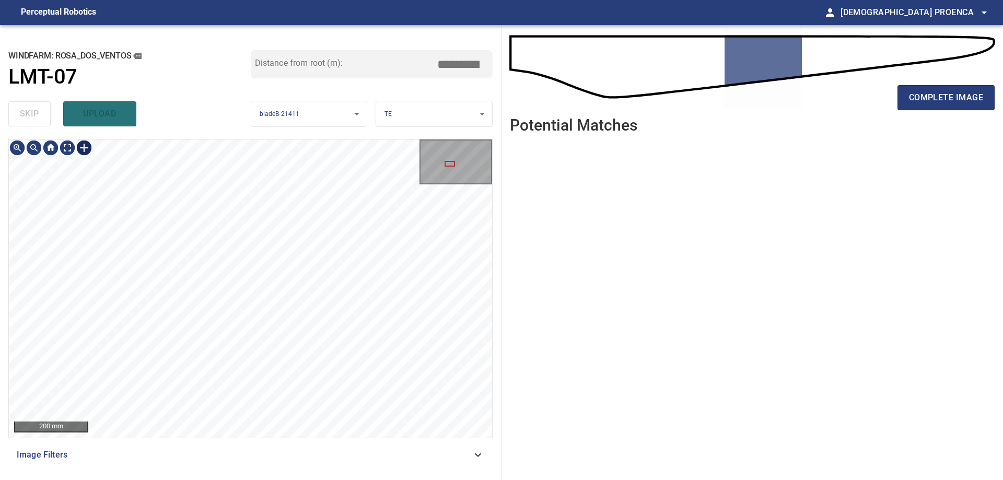
click at [84, 148] on div at bounding box center [84, 147] width 17 height 17
click at [235, 236] on div at bounding box center [217, 246] width 50 height 36
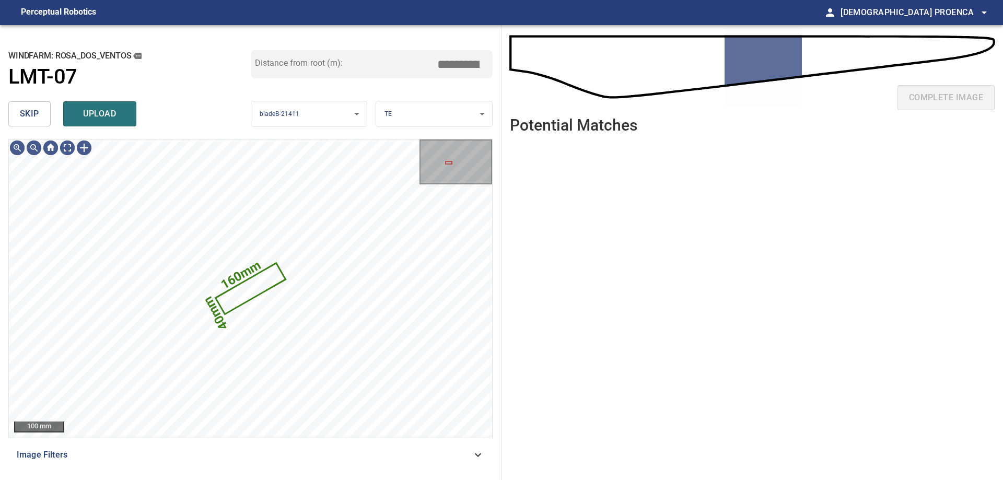
click at [105, 110] on span "upload" at bounding box center [100, 114] width 50 height 15
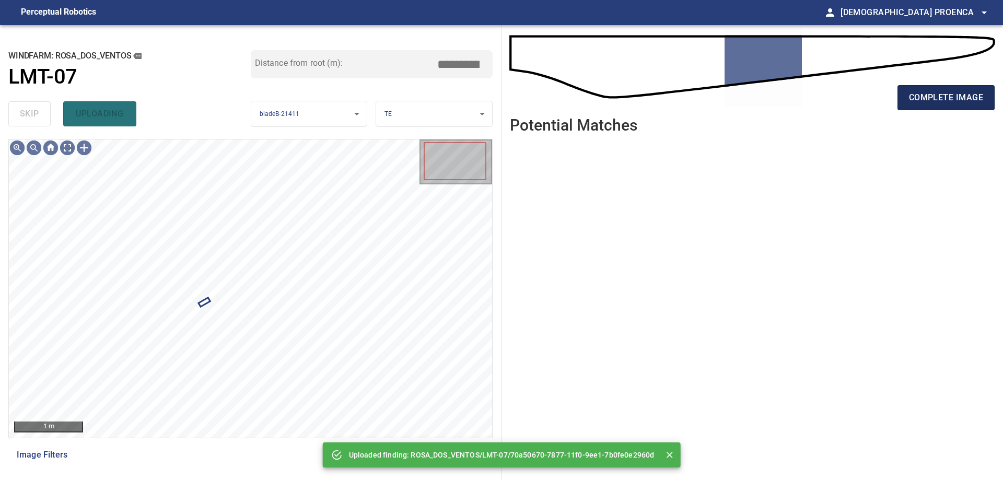
click at [948, 93] on span "complete image" at bounding box center [946, 97] width 74 height 15
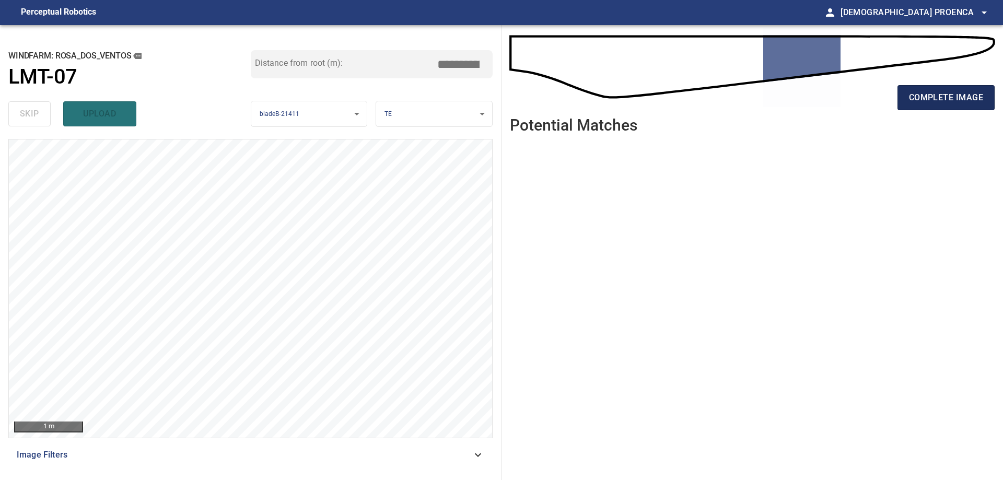
click at [918, 96] on span "complete image" at bounding box center [946, 97] width 74 height 15
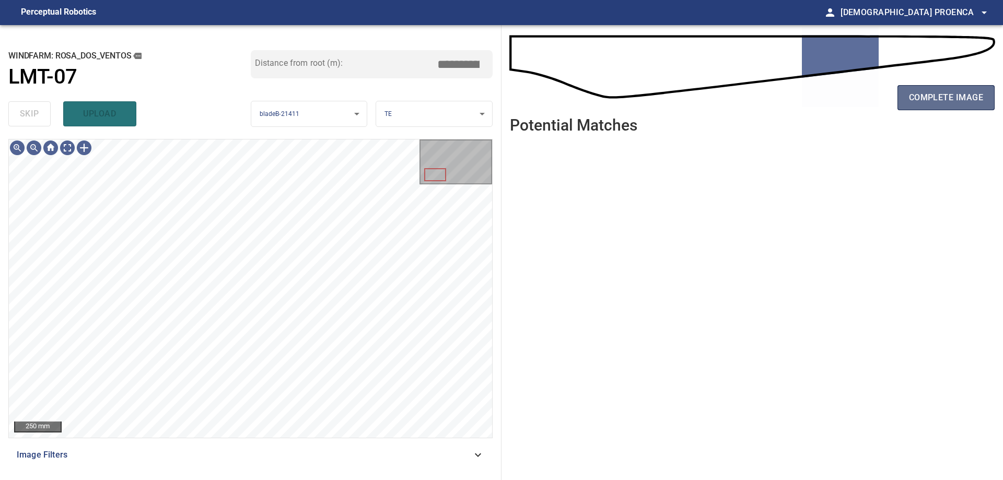
click at [958, 106] on button "complete image" at bounding box center [945, 97] width 97 height 25
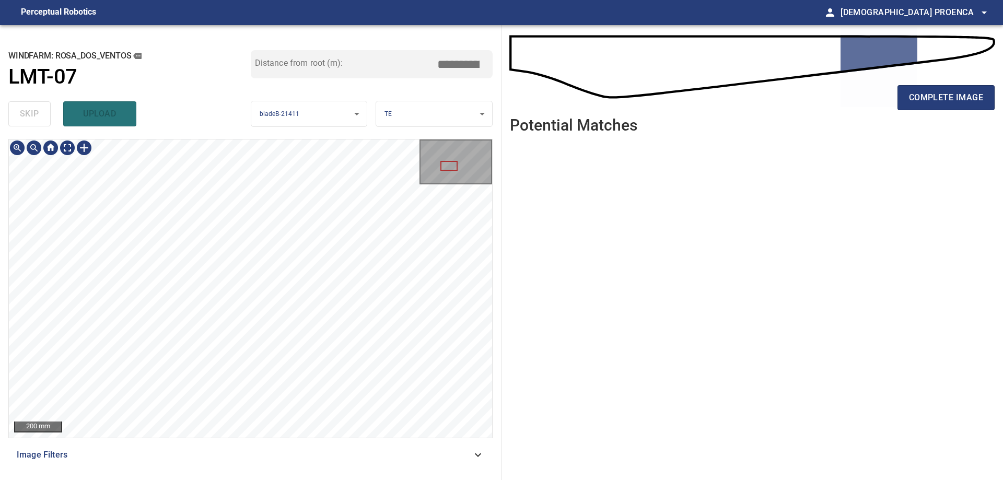
click at [650, 86] on div "**********" at bounding box center [501, 252] width 1003 height 455
click at [485, 181] on div "200 mm" at bounding box center [250, 288] width 483 height 298
click at [919, 93] on span "complete image" at bounding box center [946, 97] width 74 height 15
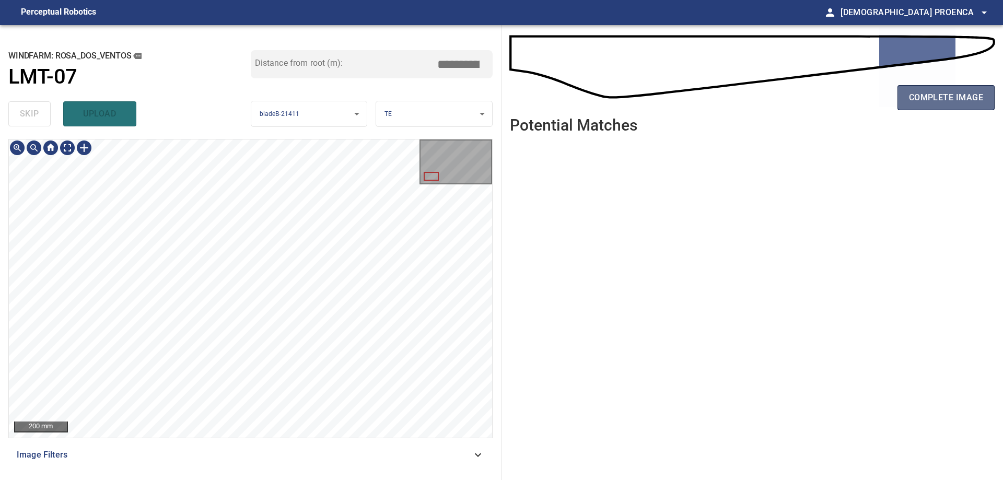
click at [960, 92] on span "complete image" at bounding box center [946, 97] width 74 height 15
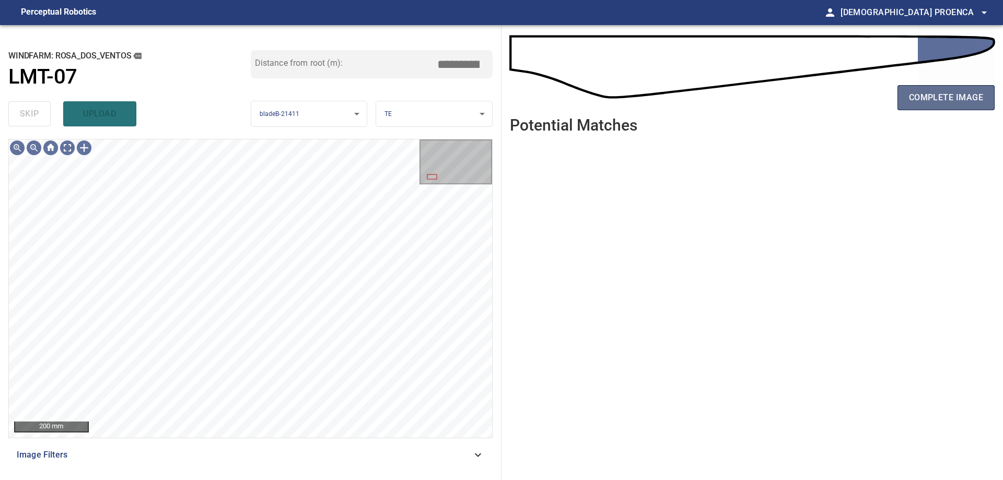
click at [957, 103] on span "complete image" at bounding box center [946, 97] width 74 height 15
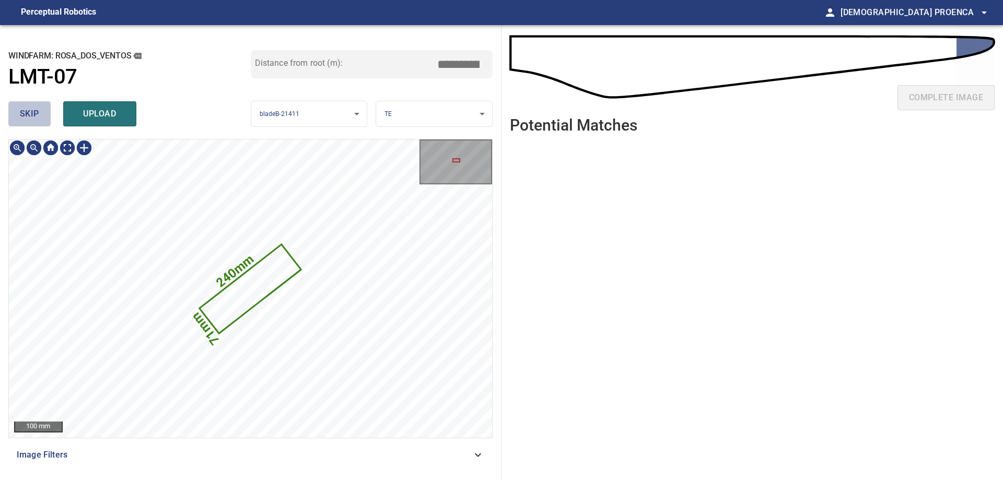
click at [30, 116] on span "skip" at bounding box center [29, 114] width 19 height 15
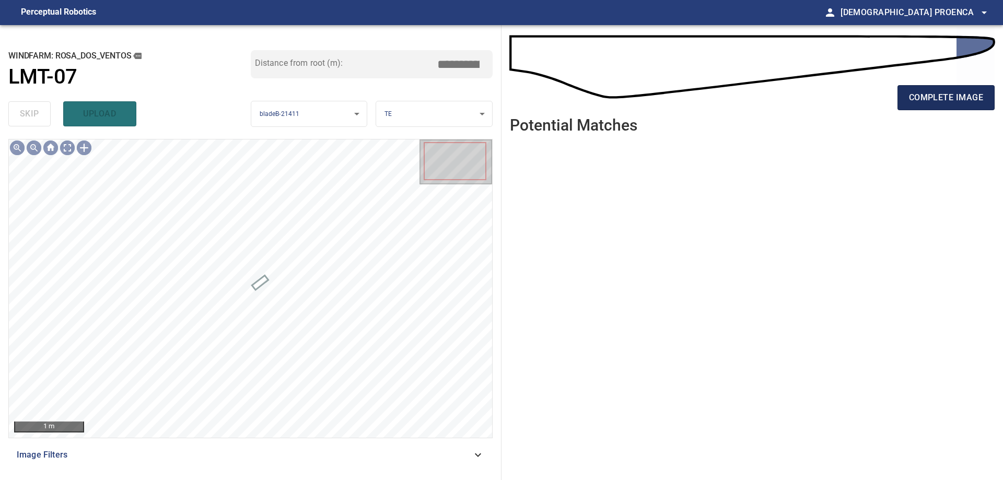
click at [950, 95] on span "complete image" at bounding box center [946, 97] width 74 height 15
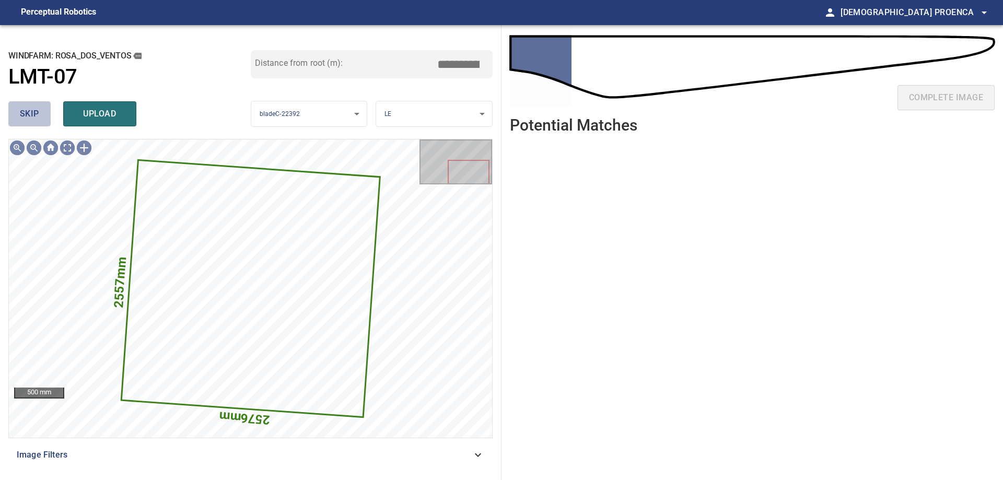
click at [25, 112] on span "skip" at bounding box center [29, 114] width 19 height 15
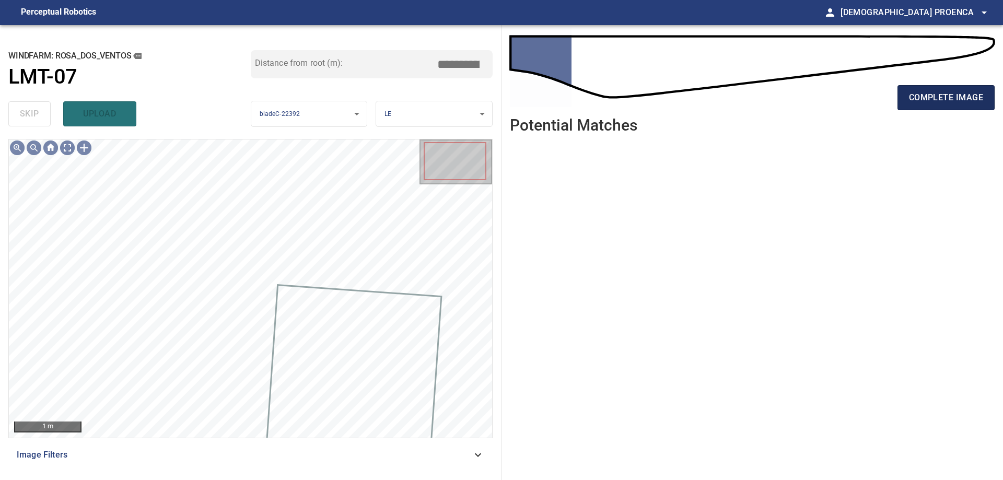
click at [957, 98] on span "complete image" at bounding box center [946, 97] width 74 height 15
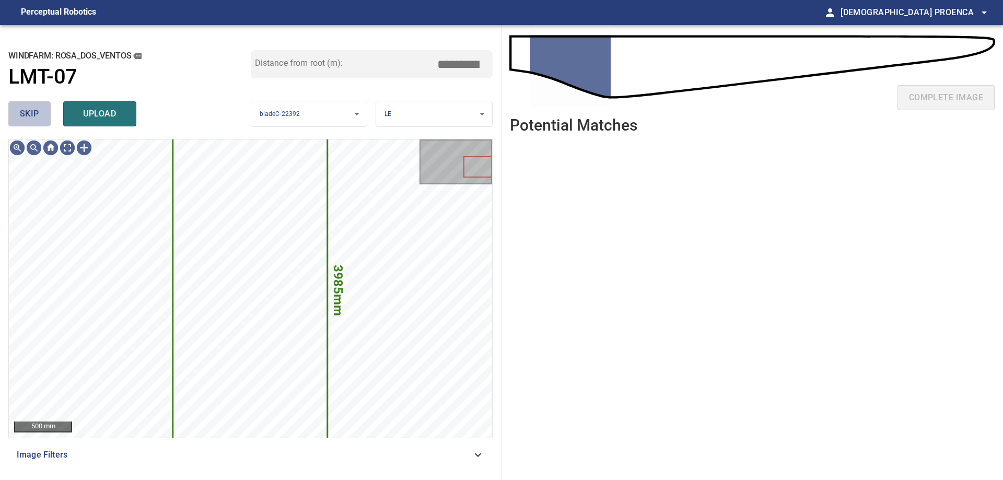
click at [38, 117] on span "skip" at bounding box center [29, 114] width 19 height 15
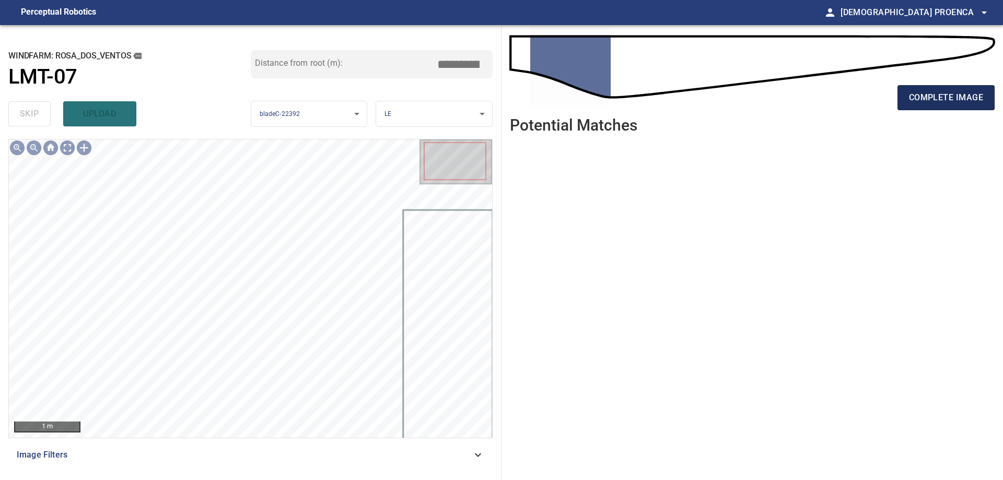
click at [964, 93] on span "complete image" at bounding box center [946, 97] width 74 height 15
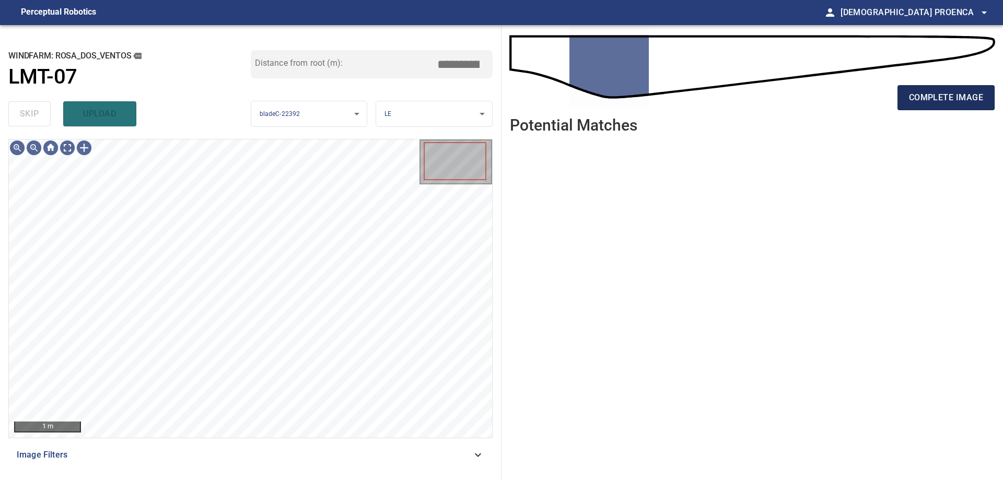
click at [953, 97] on span "complete image" at bounding box center [946, 97] width 74 height 15
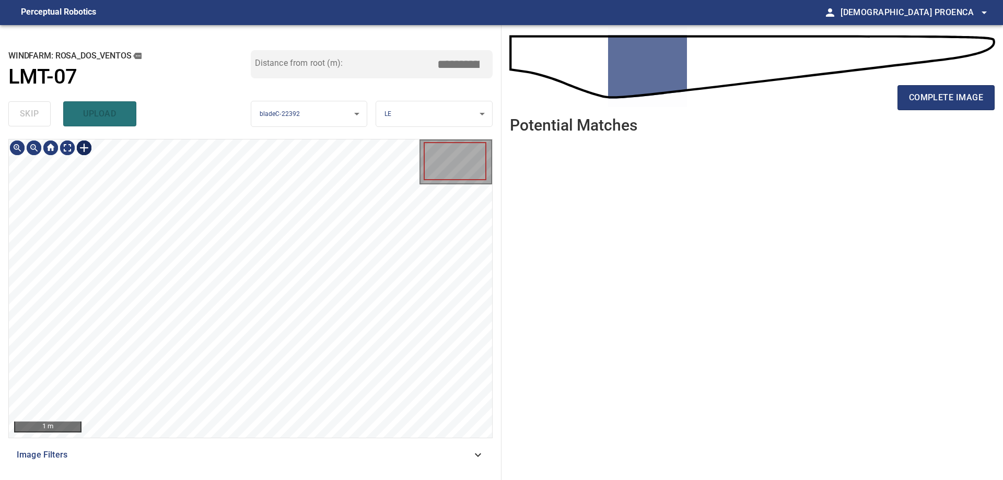
click at [82, 146] on div at bounding box center [84, 147] width 17 height 17
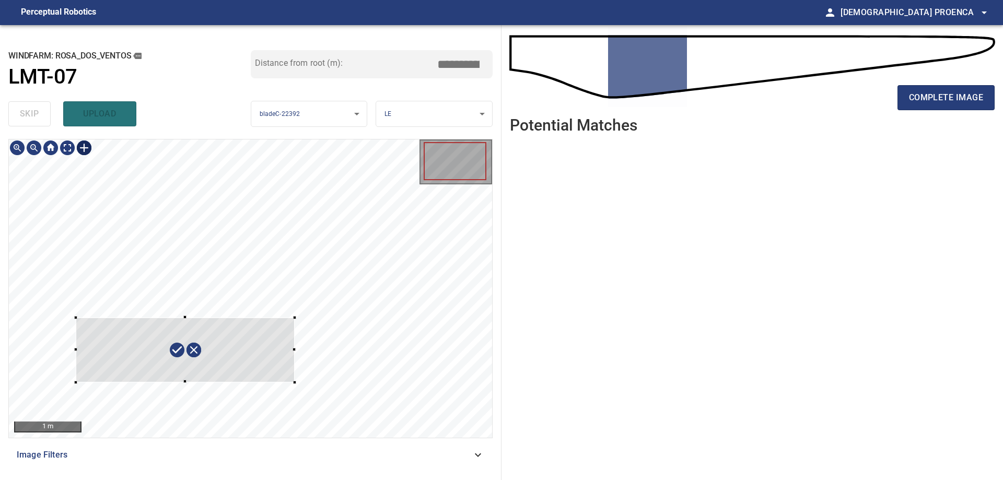
click at [294, 382] on div at bounding box center [250, 288] width 483 height 298
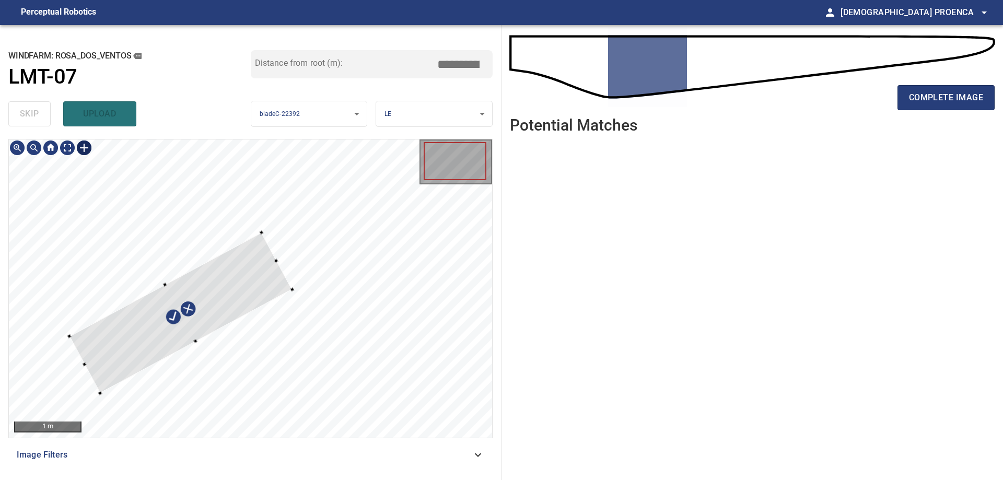
click at [220, 270] on div at bounding box center [180, 312] width 223 height 161
click at [314, 243] on div at bounding box center [250, 288] width 483 height 298
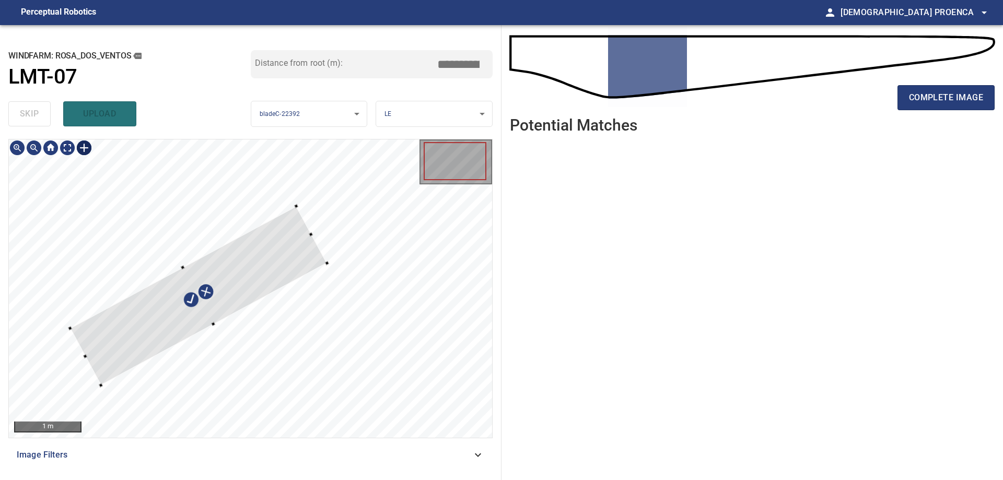
click at [286, 256] on div at bounding box center [198, 295] width 257 height 179
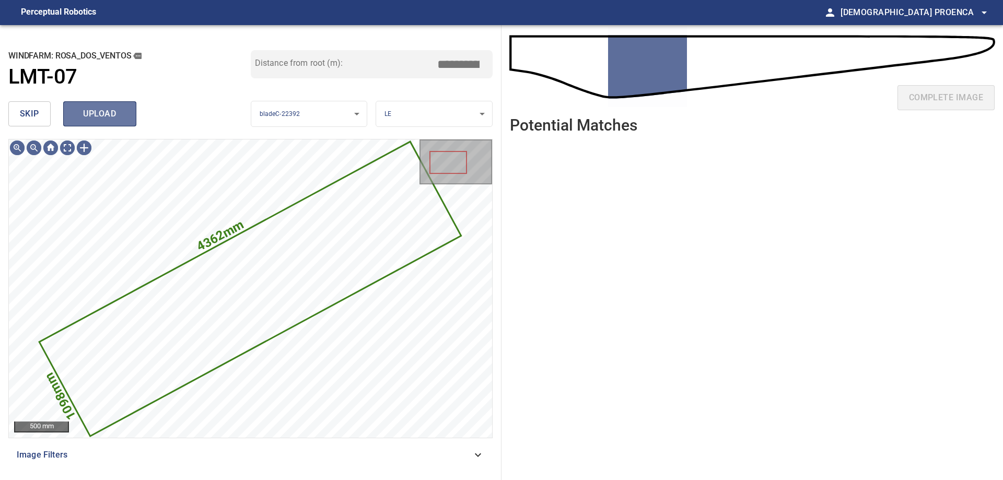
click at [97, 111] on span "upload" at bounding box center [100, 114] width 50 height 15
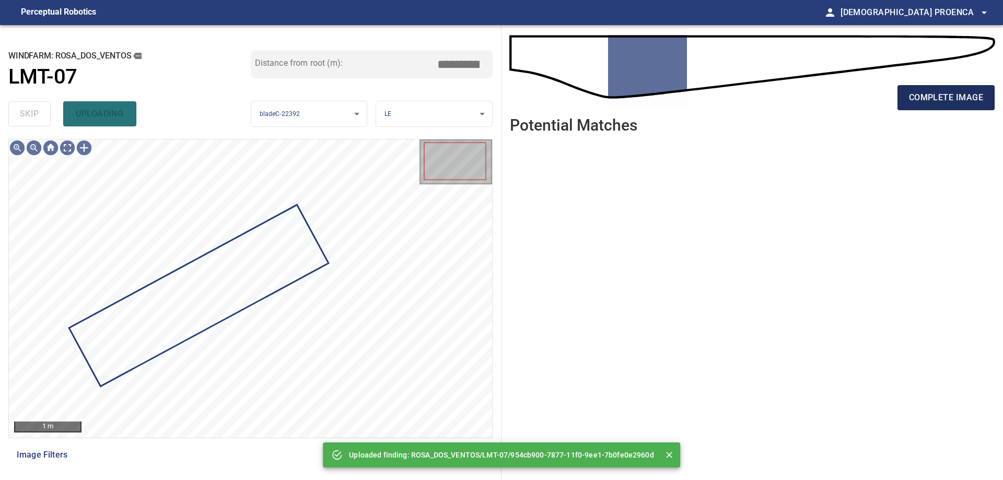
click at [926, 92] on span "complete image" at bounding box center [946, 97] width 74 height 15
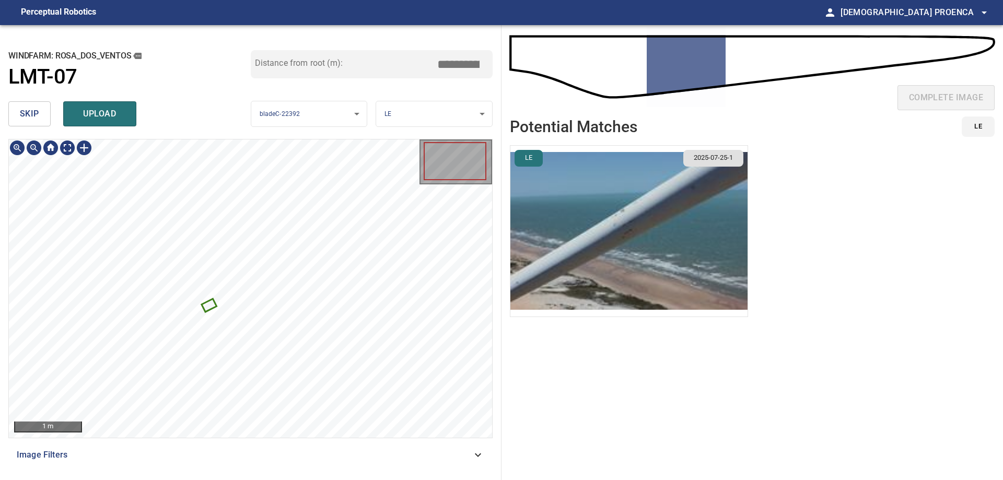
click at [210, 306] on icon at bounding box center [209, 305] width 13 height 11
click at [38, 114] on span "skip" at bounding box center [29, 114] width 19 height 15
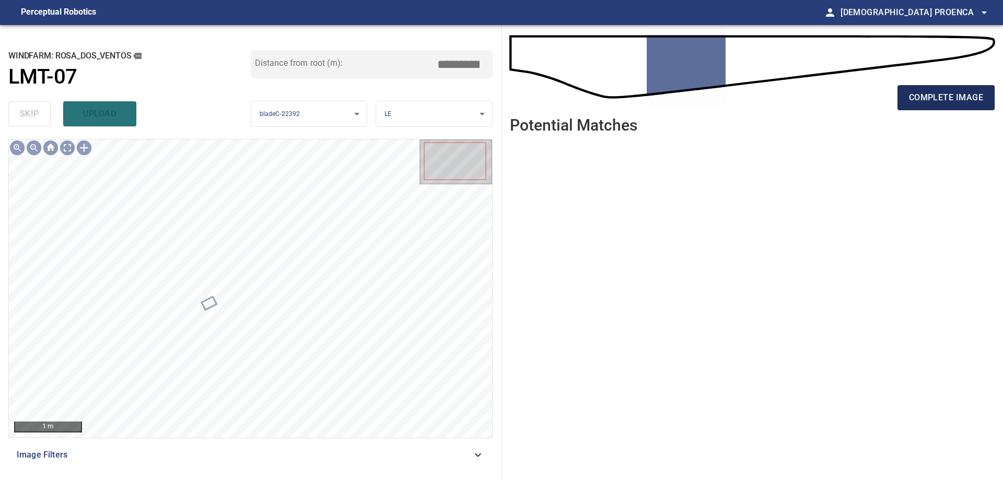
click at [903, 96] on button "complete image" at bounding box center [945, 97] width 97 height 25
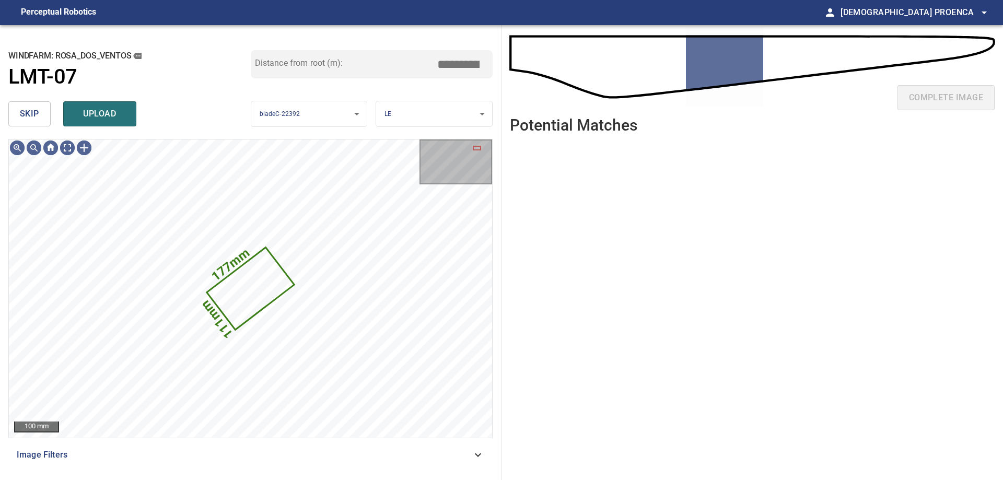
click at [32, 113] on span "skip" at bounding box center [29, 114] width 19 height 15
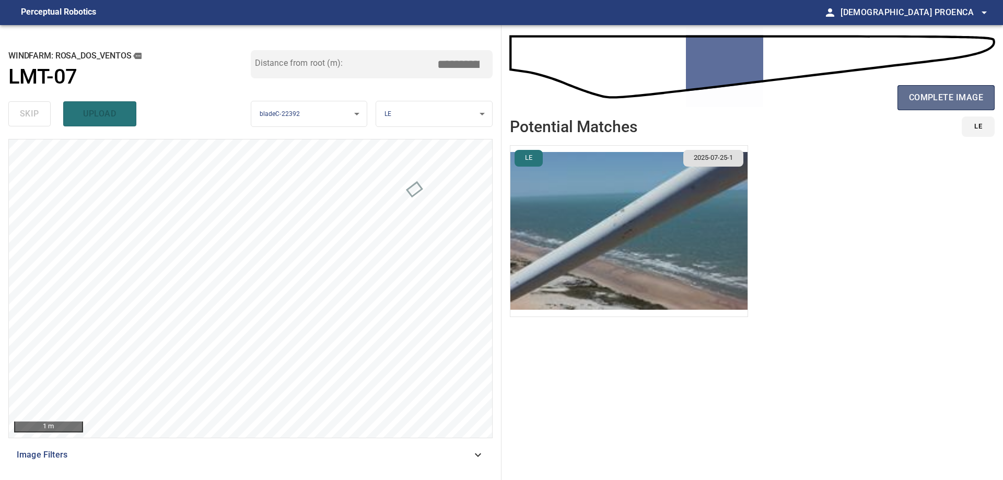
click at [905, 103] on button "complete image" at bounding box center [945, 97] width 97 height 25
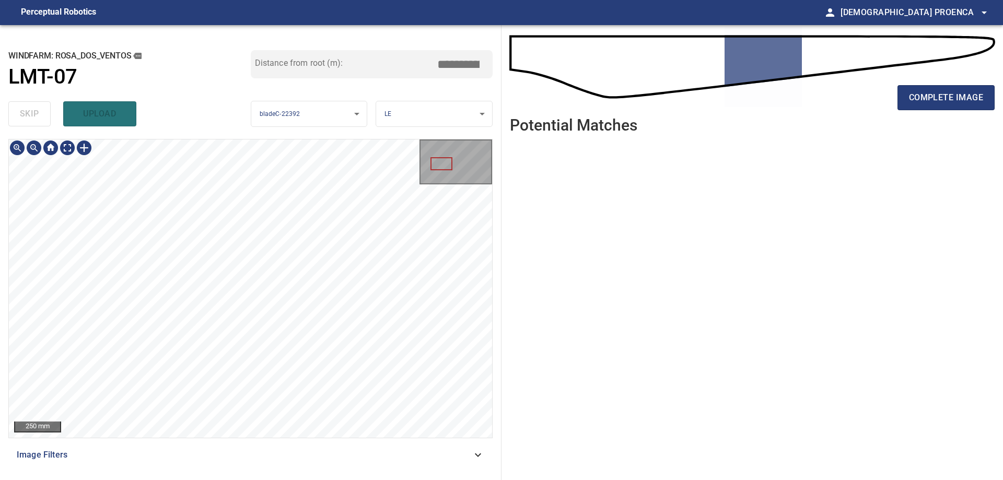
click at [512, 172] on div "**********" at bounding box center [501, 252] width 1003 height 455
click at [915, 97] on span "complete image" at bounding box center [946, 97] width 74 height 15
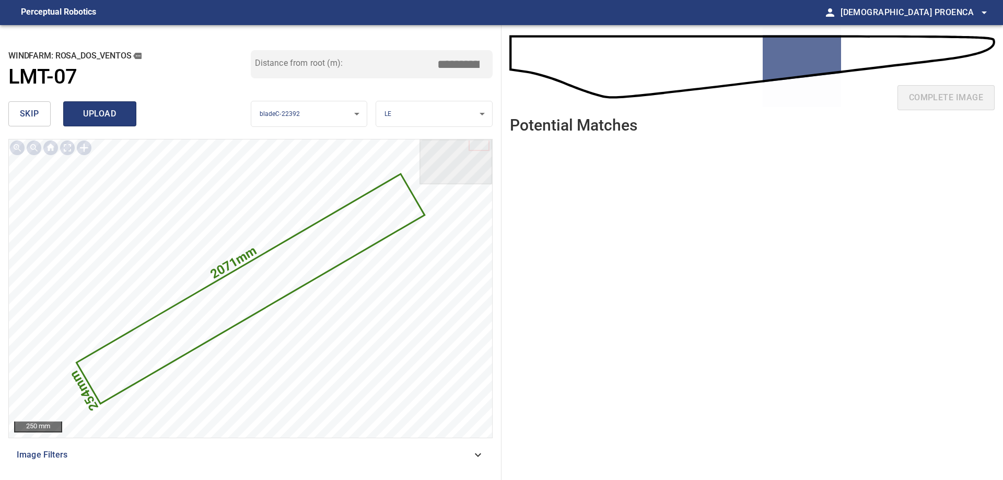
click at [110, 116] on span "upload" at bounding box center [100, 114] width 50 height 15
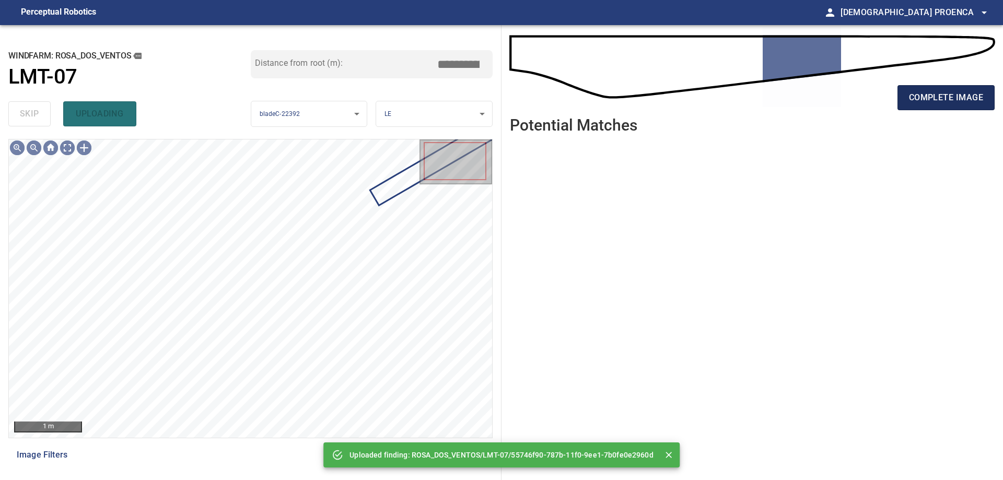
click at [925, 95] on span "complete image" at bounding box center [946, 97] width 74 height 15
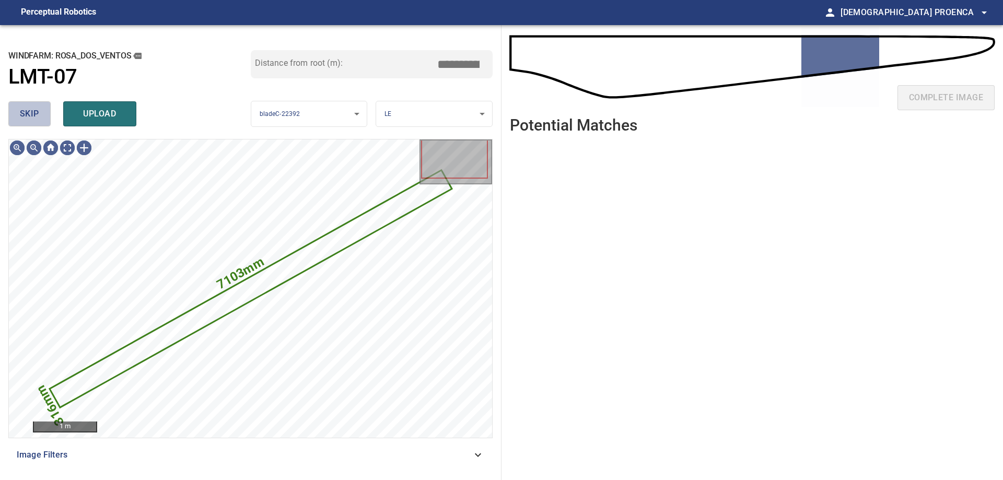
drag, startPoint x: 37, startPoint y: 114, endPoint x: 546, endPoint y: 91, distance: 509.1
click at [36, 114] on span "skip" at bounding box center [29, 114] width 19 height 15
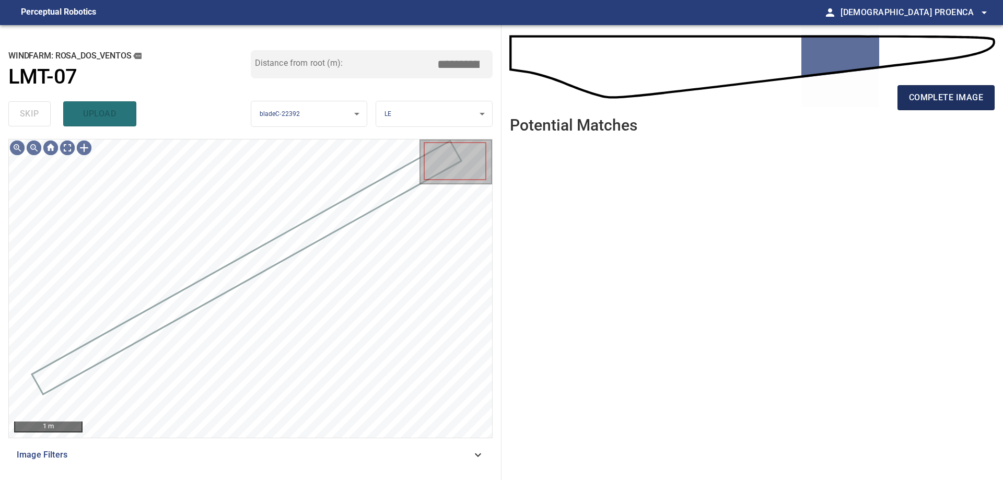
click at [958, 95] on span "complete image" at bounding box center [946, 97] width 74 height 15
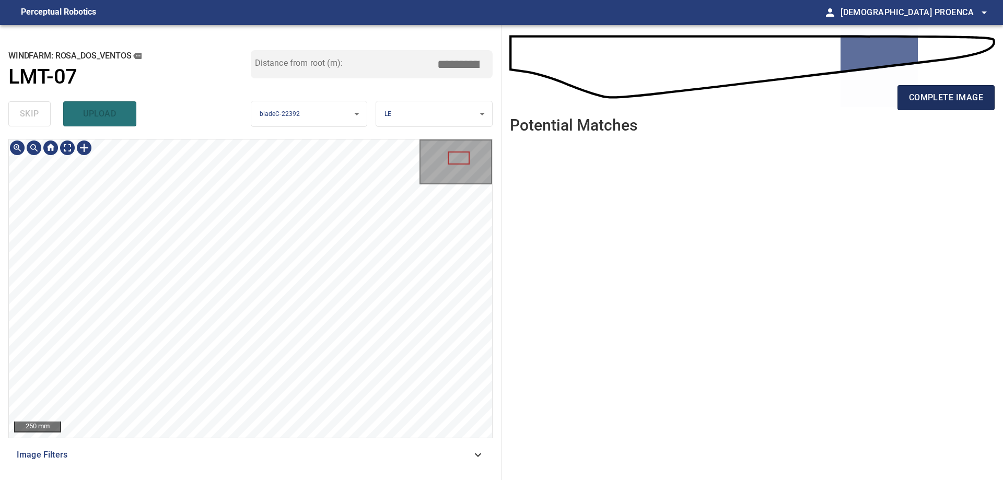
click at [946, 95] on span "complete image" at bounding box center [946, 97] width 74 height 15
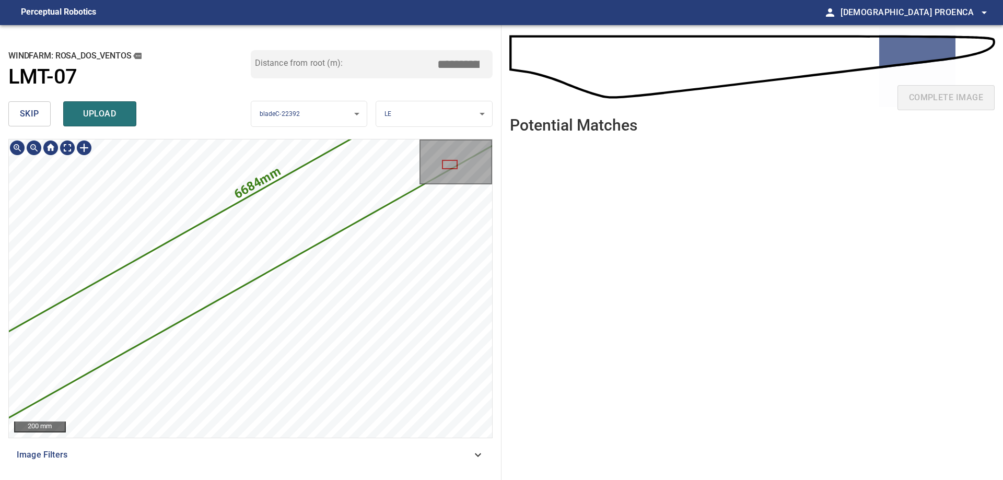
click at [525, 158] on div "**********" at bounding box center [501, 252] width 1003 height 455
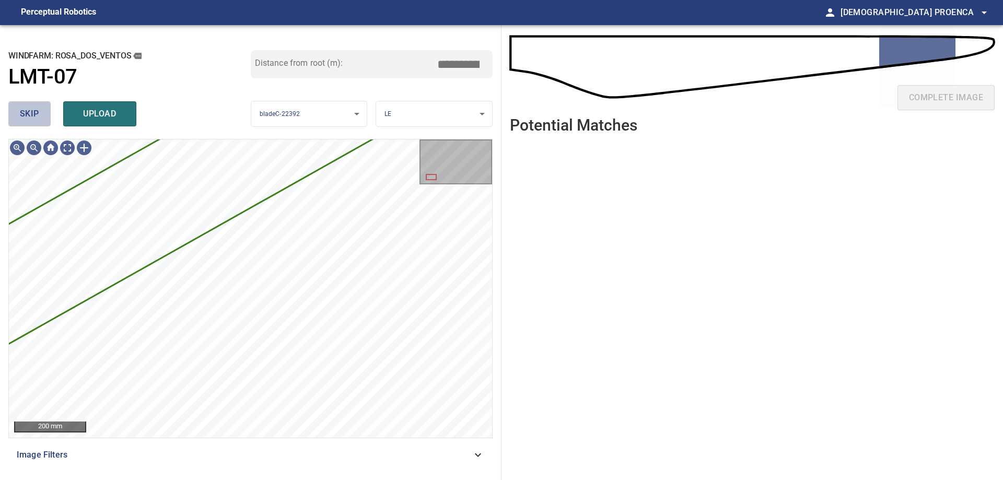
drag, startPoint x: 33, startPoint y: 116, endPoint x: 462, endPoint y: 94, distance: 429.3
click at [33, 116] on span "skip" at bounding box center [29, 114] width 19 height 15
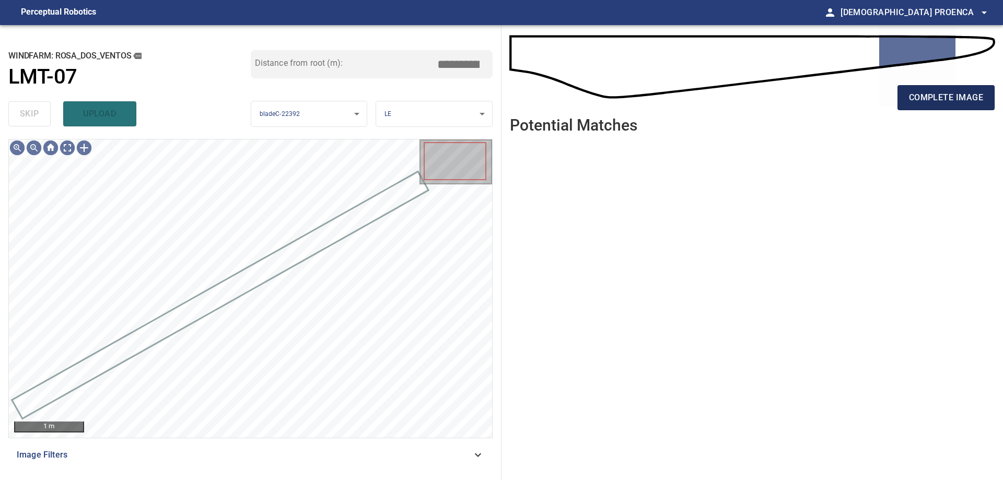
click at [939, 96] on span "complete image" at bounding box center [946, 97] width 74 height 15
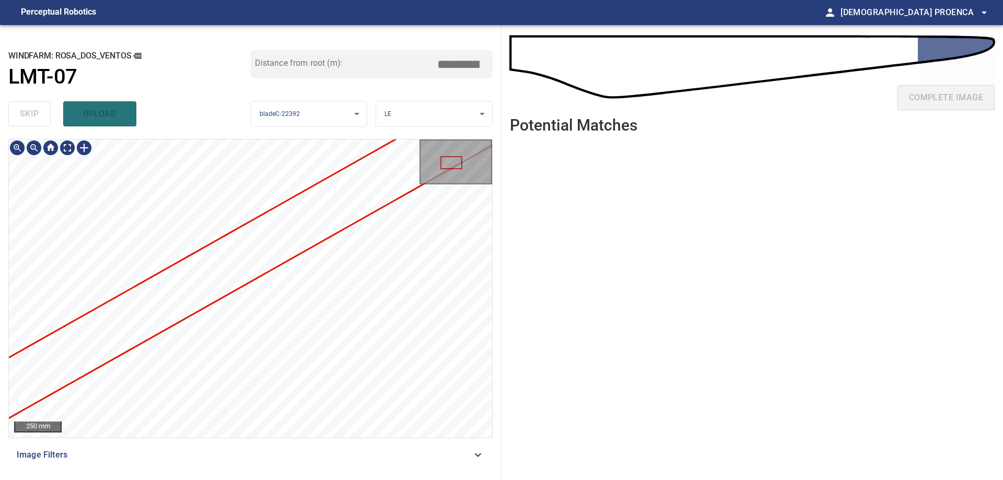
click at [502, 181] on div "**********" at bounding box center [501, 252] width 1003 height 455
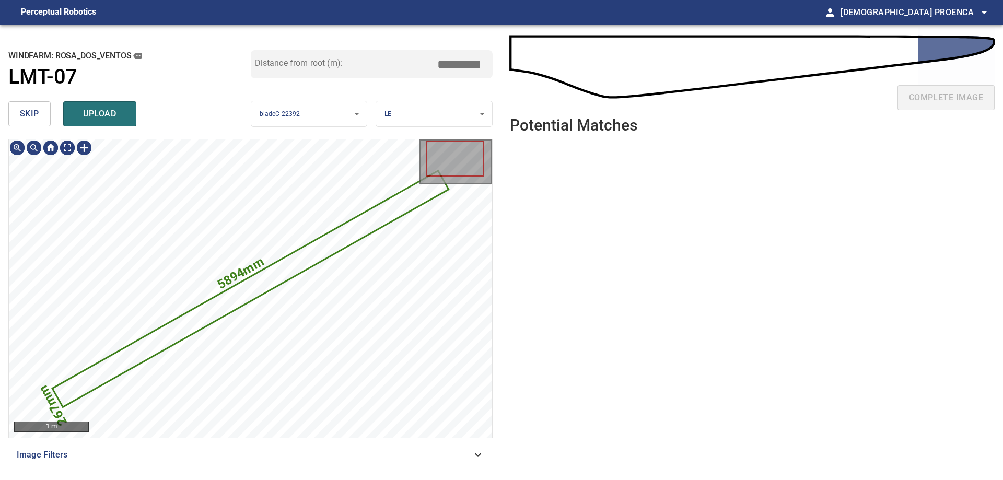
click at [33, 114] on span "skip" at bounding box center [29, 114] width 19 height 15
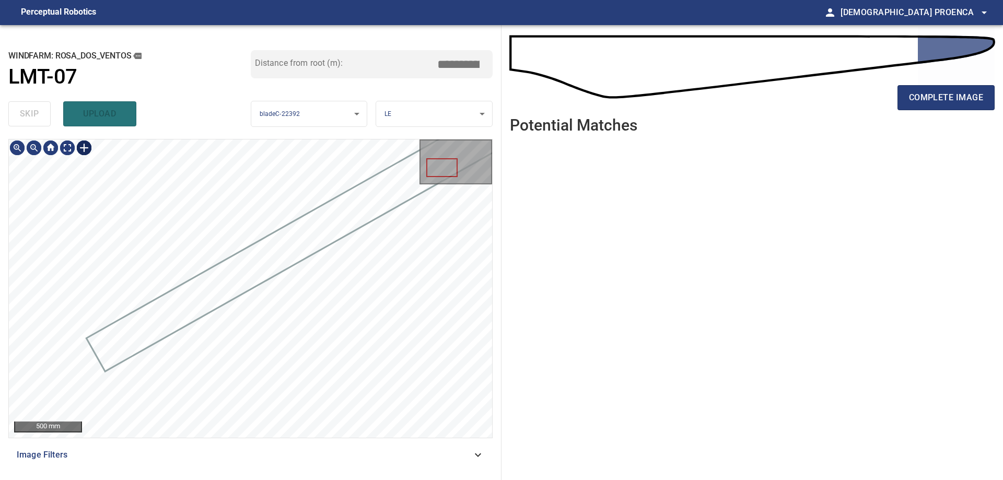
click at [84, 147] on div at bounding box center [84, 147] width 17 height 17
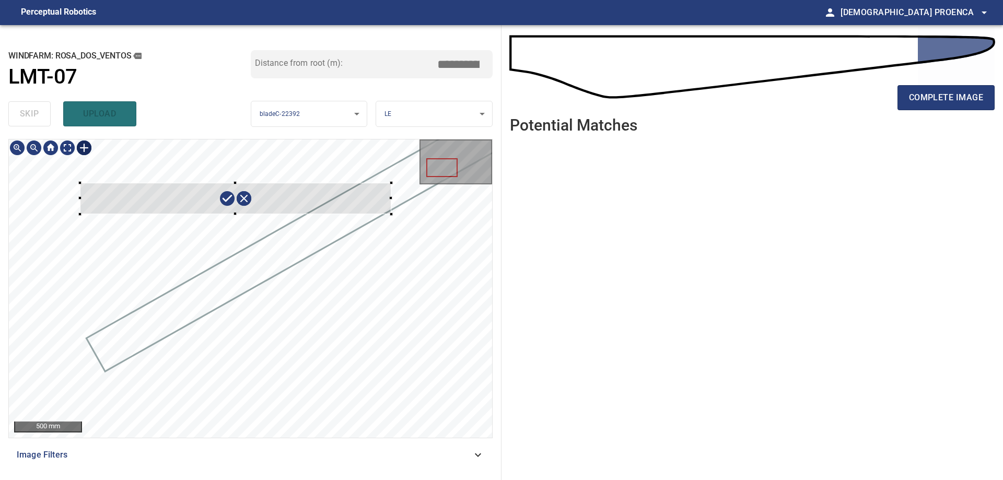
click at [391, 214] on div at bounding box center [250, 288] width 483 height 298
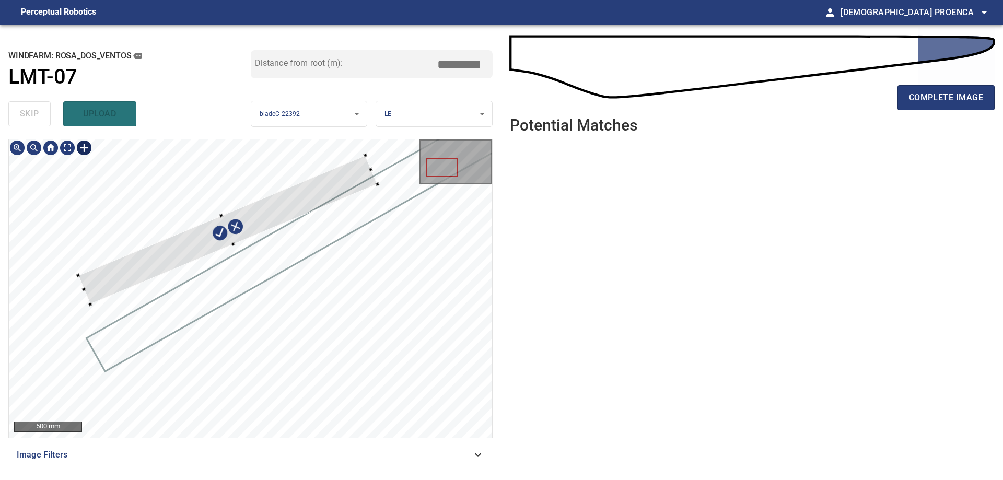
click at [145, 268] on div at bounding box center [227, 229] width 299 height 149
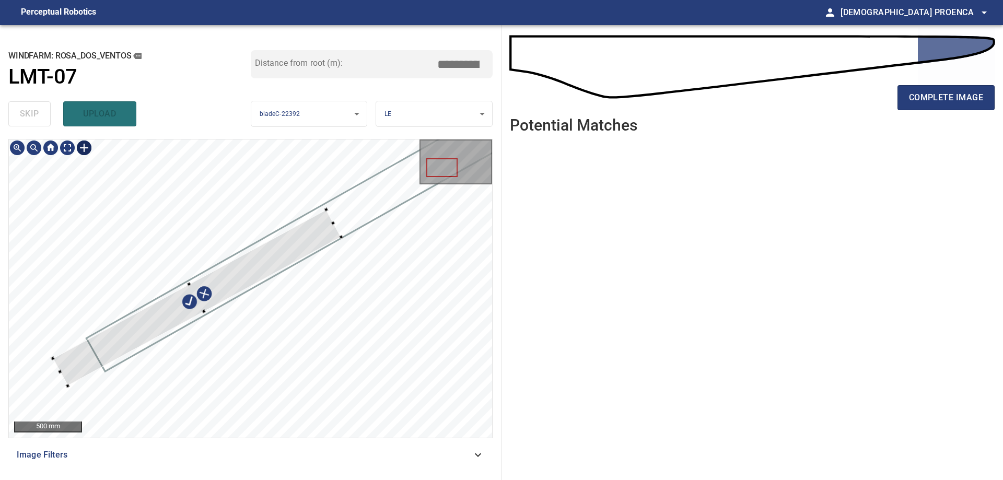
click at [107, 333] on div at bounding box center [197, 297] width 288 height 176
click at [390, 195] on div at bounding box center [250, 288] width 483 height 298
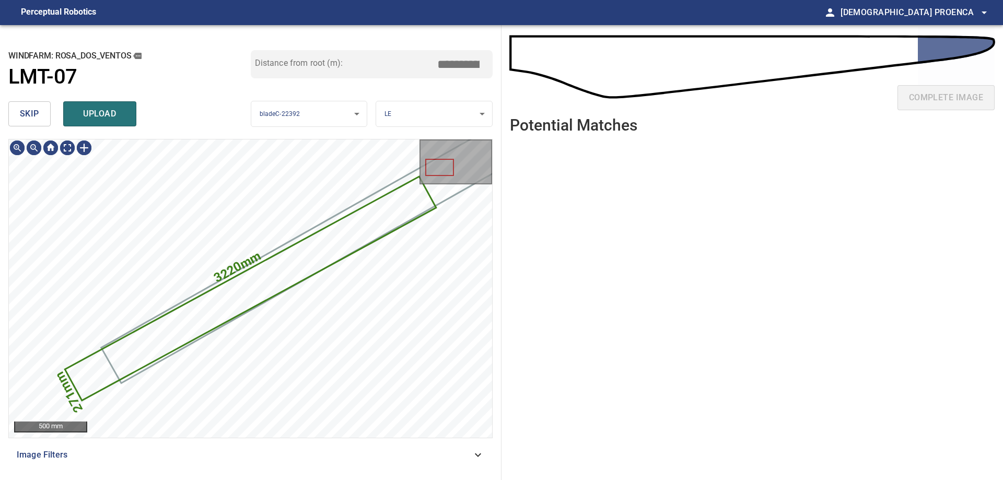
click at [97, 112] on span "upload" at bounding box center [100, 114] width 50 height 15
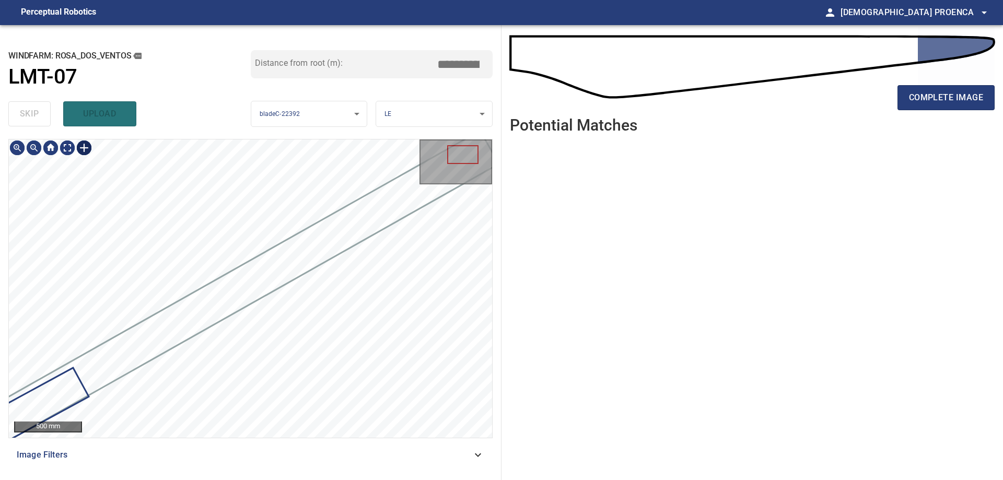
click at [85, 146] on div at bounding box center [84, 147] width 17 height 17
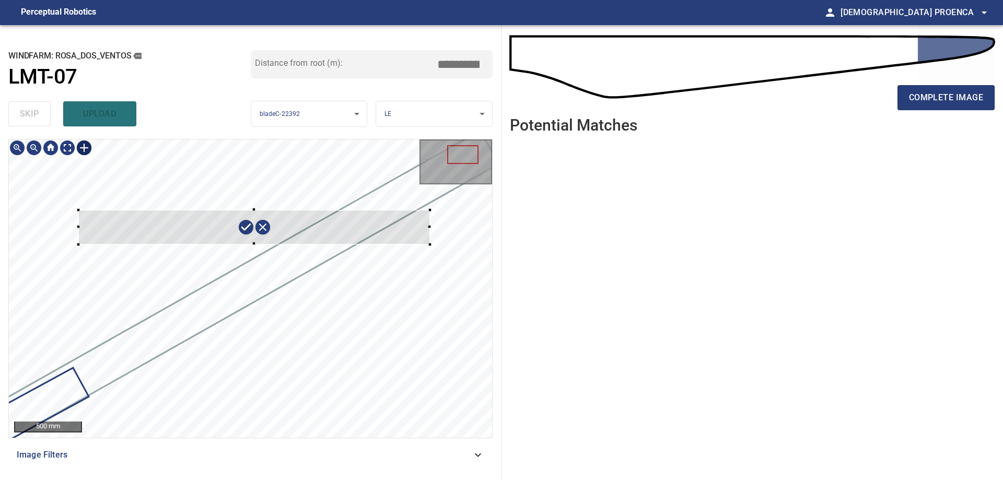
click at [431, 244] on div at bounding box center [250, 288] width 483 height 298
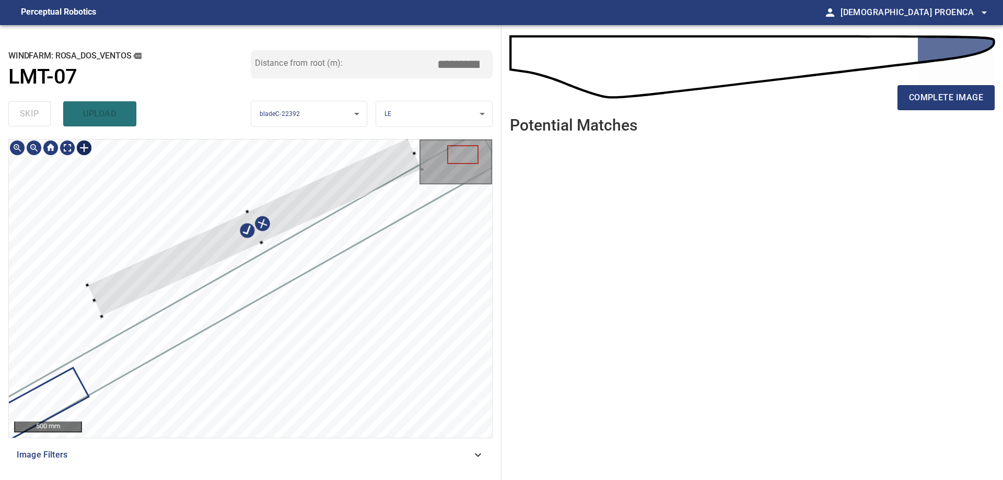
click at [393, 132] on div "**********" at bounding box center [250, 252] width 501 height 455
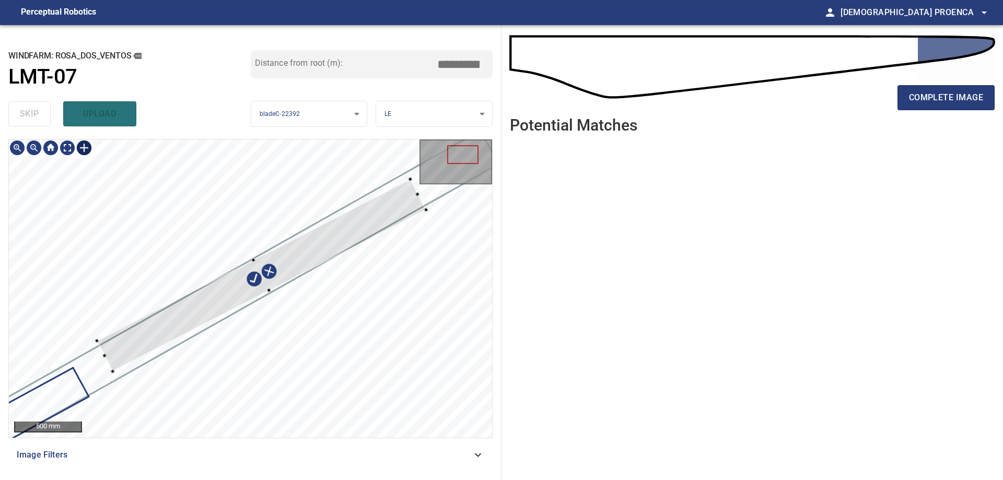
click at [164, 322] on div at bounding box center [261, 275] width 329 height 192
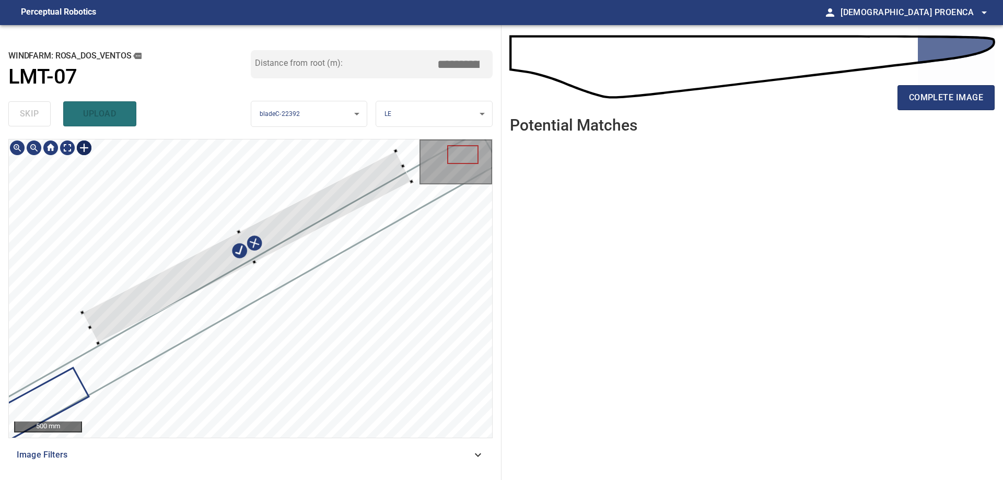
click at [142, 296] on div at bounding box center [246, 247] width 329 height 192
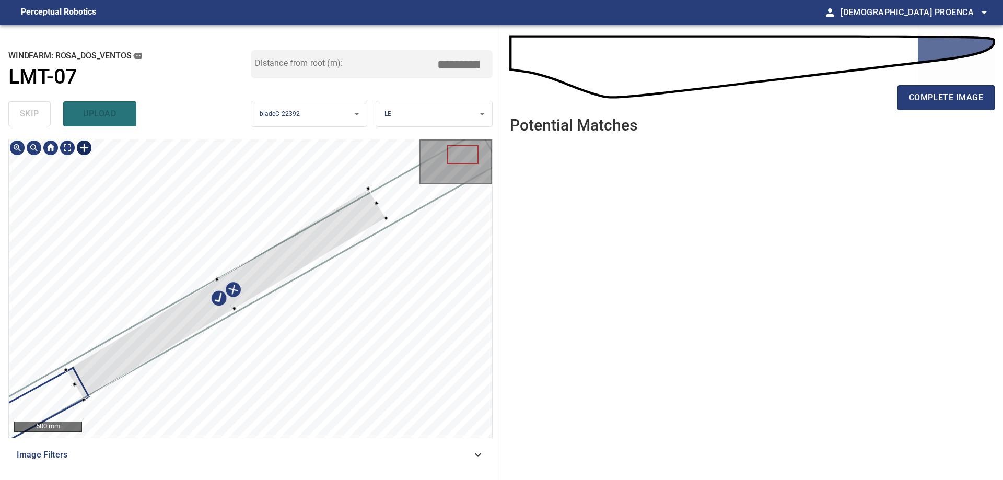
click at [171, 325] on div at bounding box center [226, 293] width 320 height 211
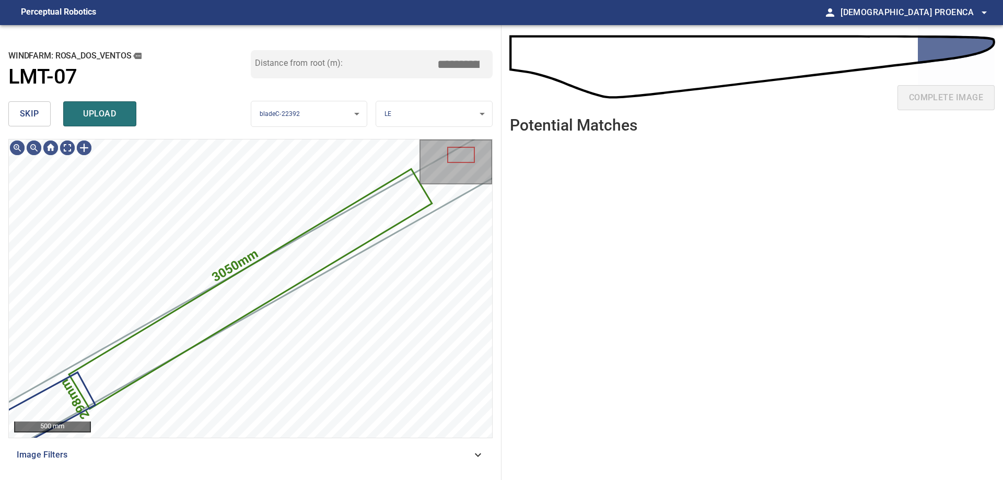
click at [122, 116] on span "upload" at bounding box center [100, 114] width 50 height 15
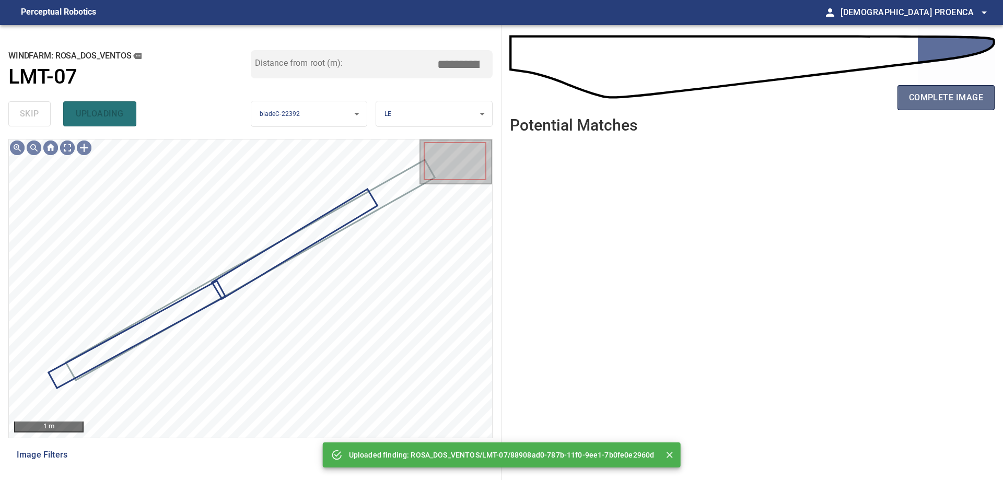
click at [958, 89] on button "complete image" at bounding box center [945, 97] width 97 height 25
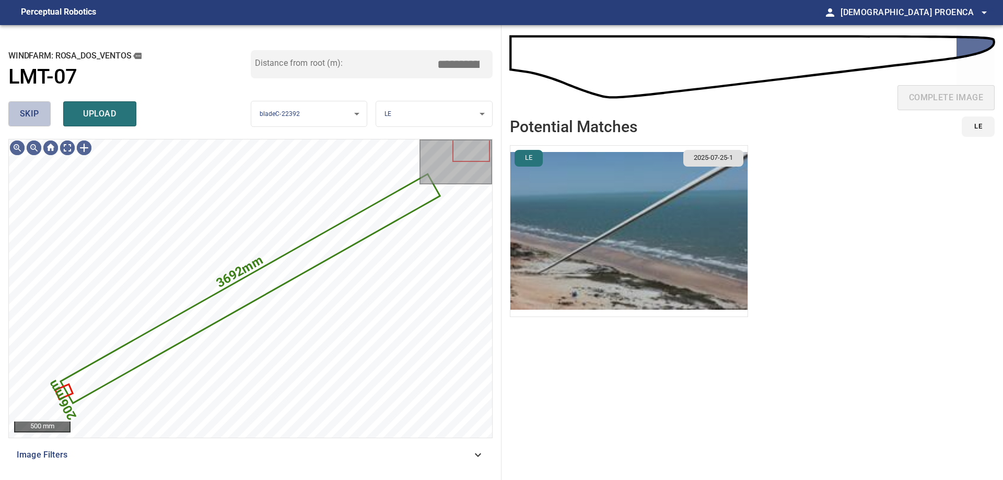
click at [34, 115] on span "skip" at bounding box center [29, 114] width 19 height 15
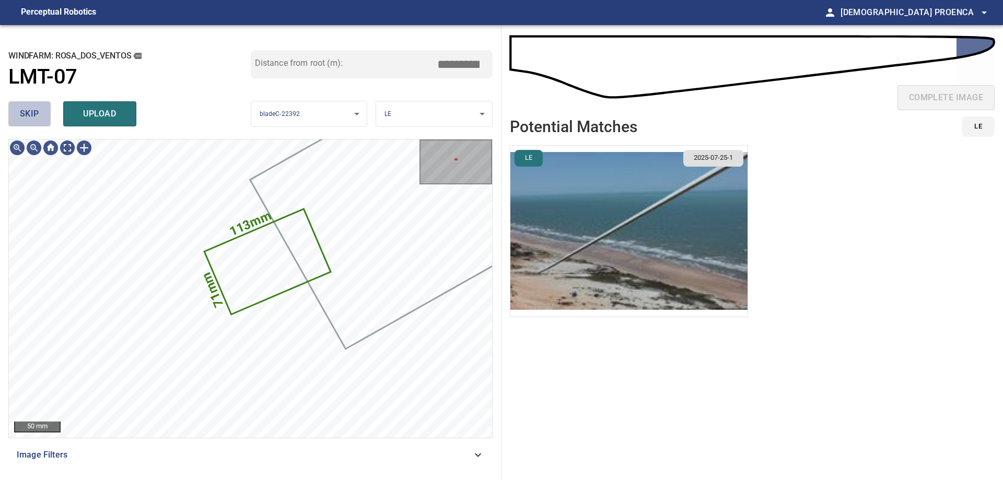
click at [25, 114] on span "skip" at bounding box center [29, 114] width 19 height 15
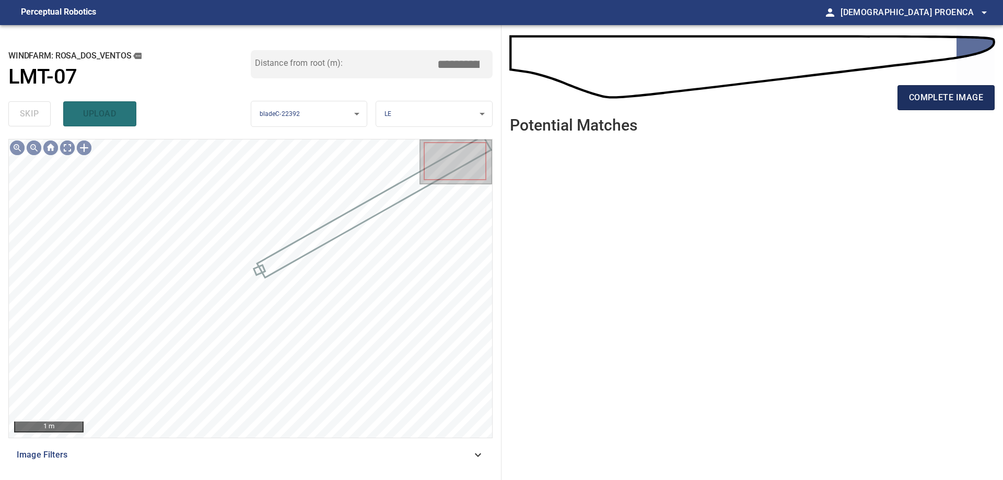
click at [944, 100] on span "complete image" at bounding box center [946, 97] width 74 height 15
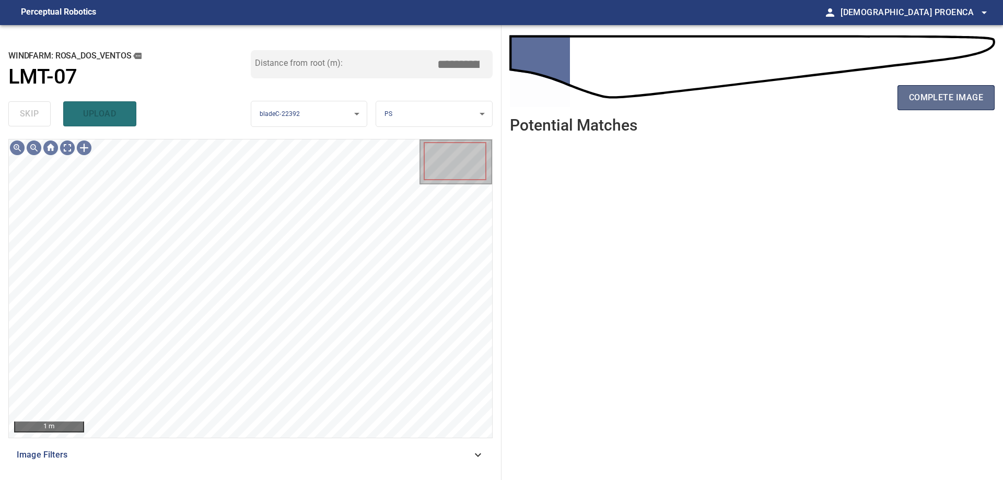
click at [971, 97] on span "complete image" at bounding box center [946, 97] width 74 height 15
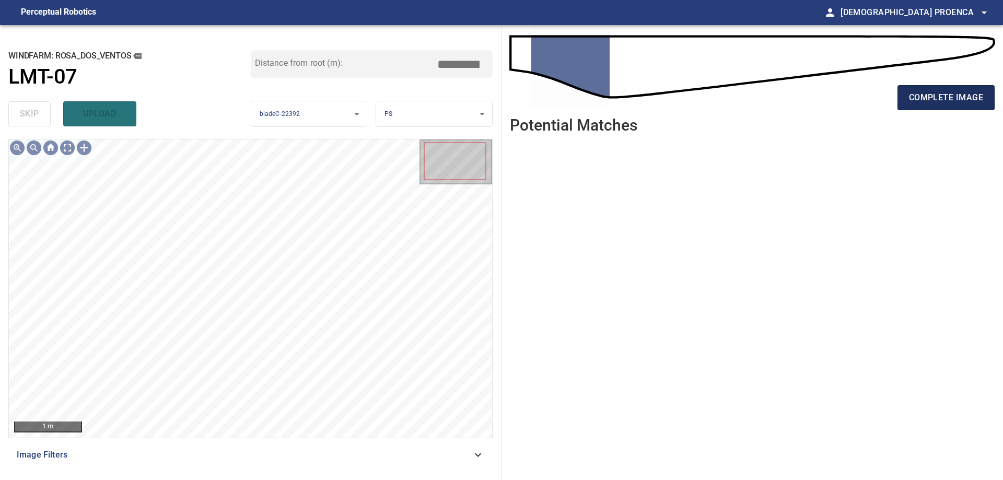
click at [941, 91] on span "complete image" at bounding box center [946, 97] width 74 height 15
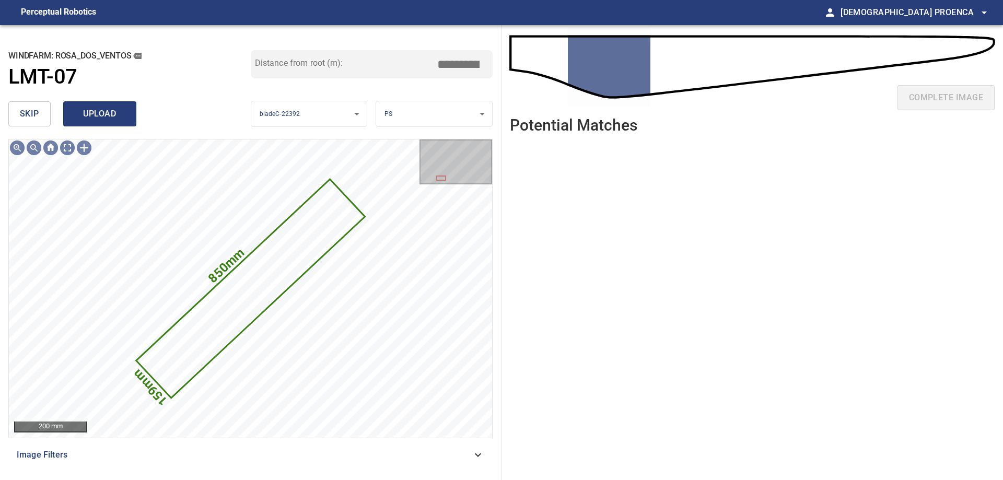
click at [108, 116] on span "upload" at bounding box center [100, 114] width 50 height 15
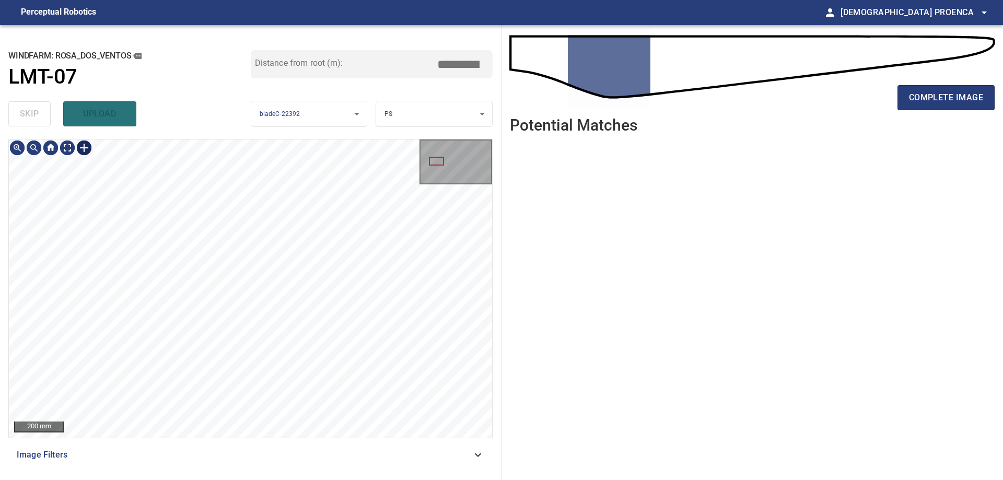
click at [85, 144] on div at bounding box center [84, 147] width 17 height 17
click at [184, 329] on div at bounding box center [250, 288] width 483 height 298
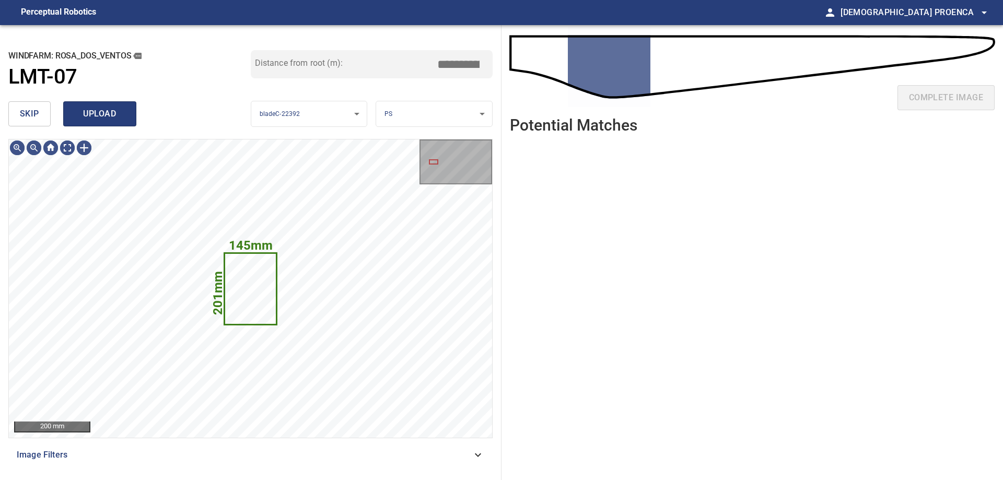
click at [99, 114] on span "upload" at bounding box center [100, 114] width 50 height 15
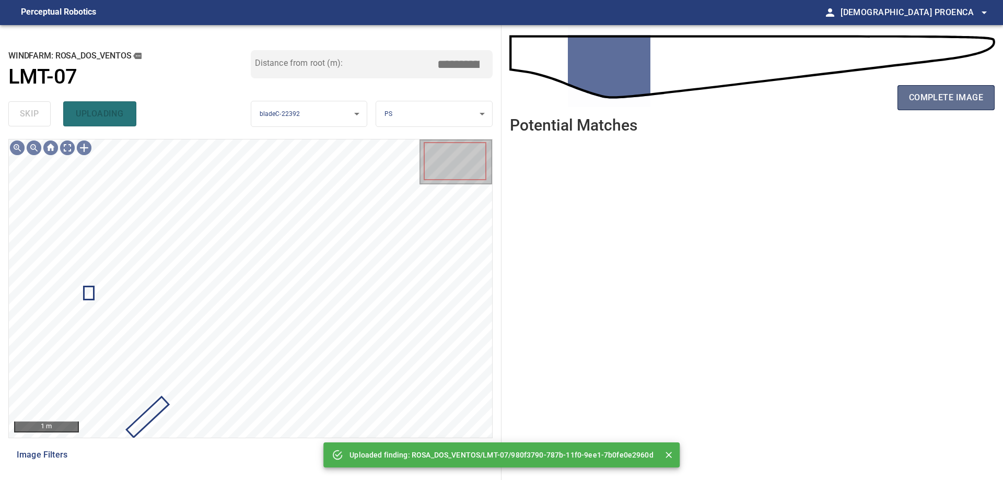
click at [942, 100] on span "complete image" at bounding box center [946, 97] width 74 height 15
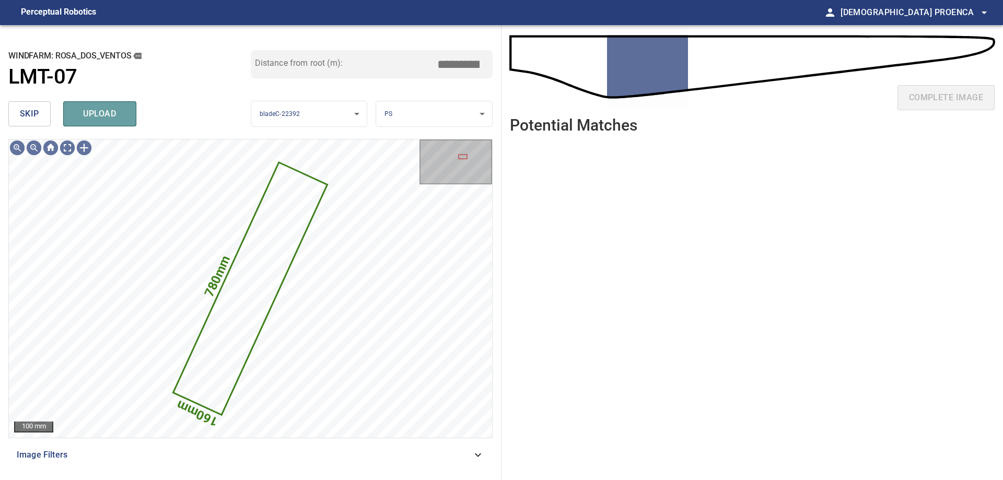
click at [122, 109] on span "upload" at bounding box center [100, 114] width 50 height 15
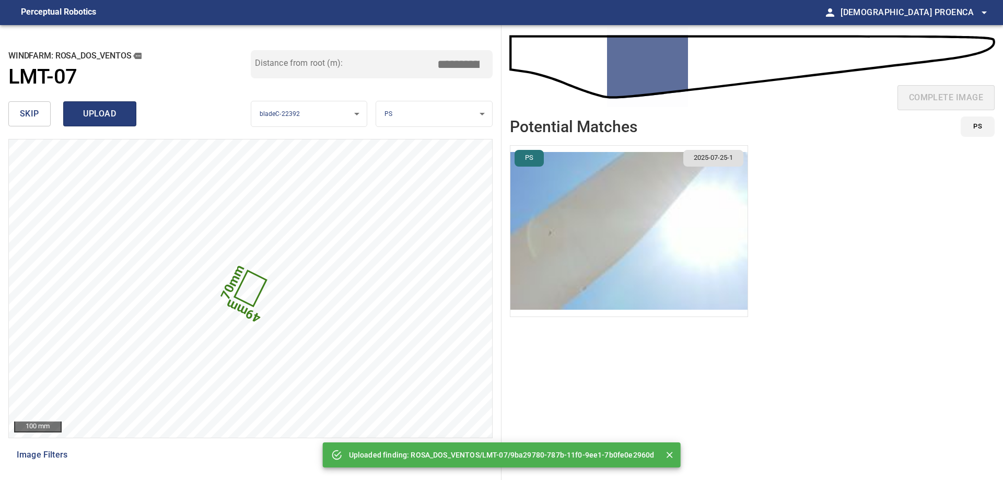
click at [121, 109] on span "upload" at bounding box center [100, 114] width 50 height 15
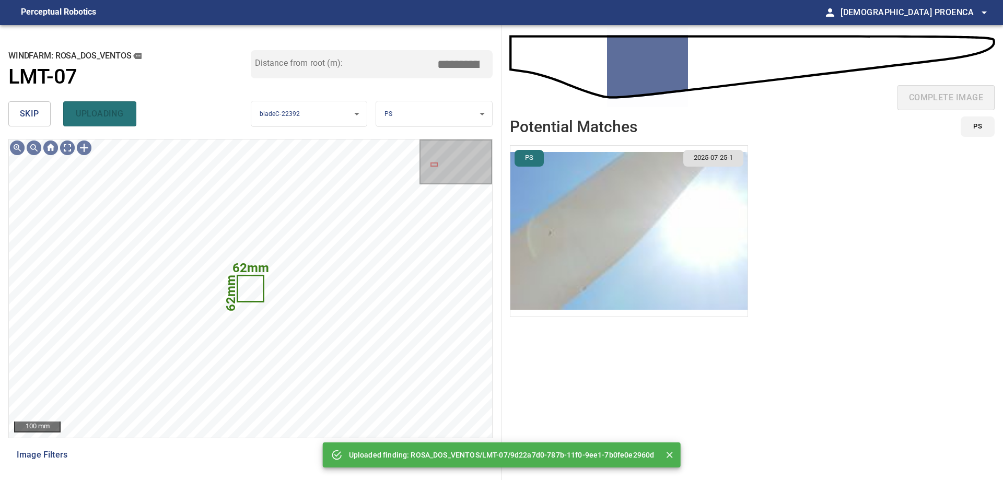
click at [99, 116] on div "skip uploading" at bounding box center [129, 113] width 242 height 33
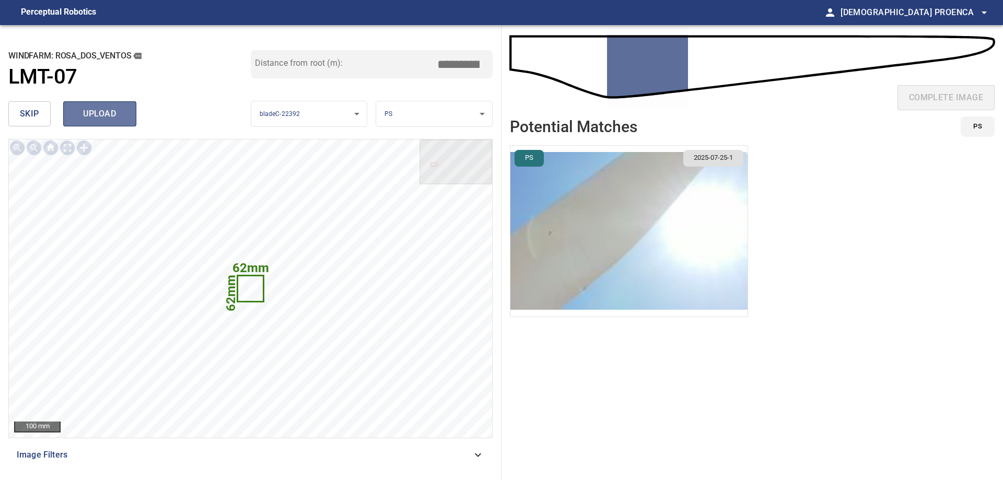
click at [100, 114] on span "upload" at bounding box center [100, 114] width 50 height 15
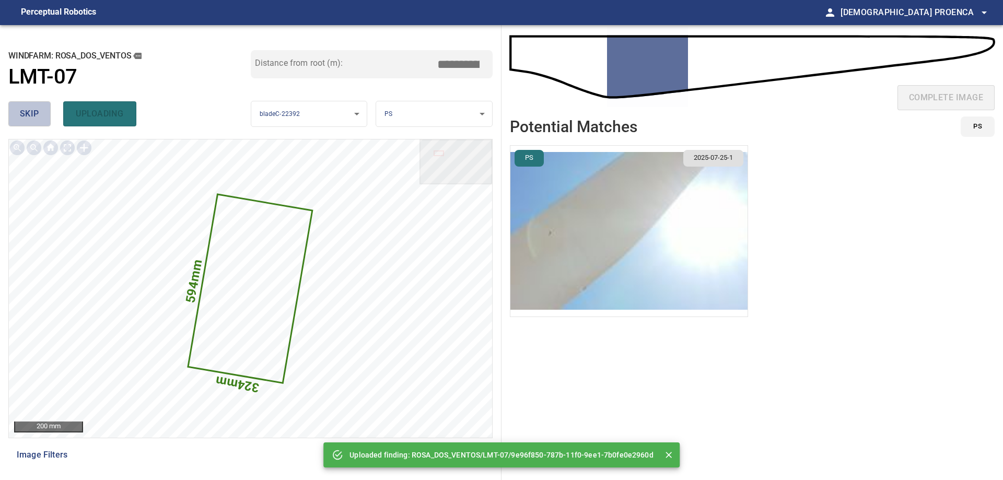
click at [10, 113] on button "skip" at bounding box center [29, 113] width 42 height 25
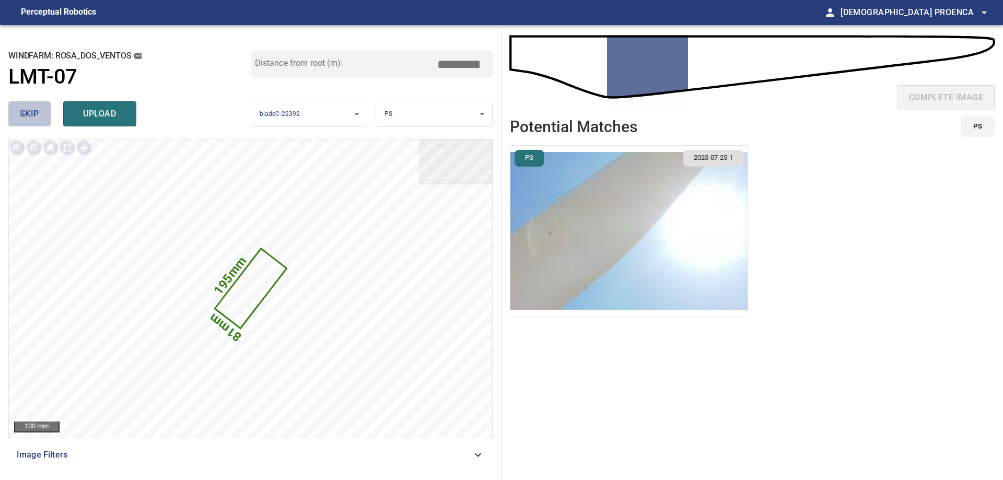
click at [36, 119] on span "skip" at bounding box center [29, 114] width 19 height 15
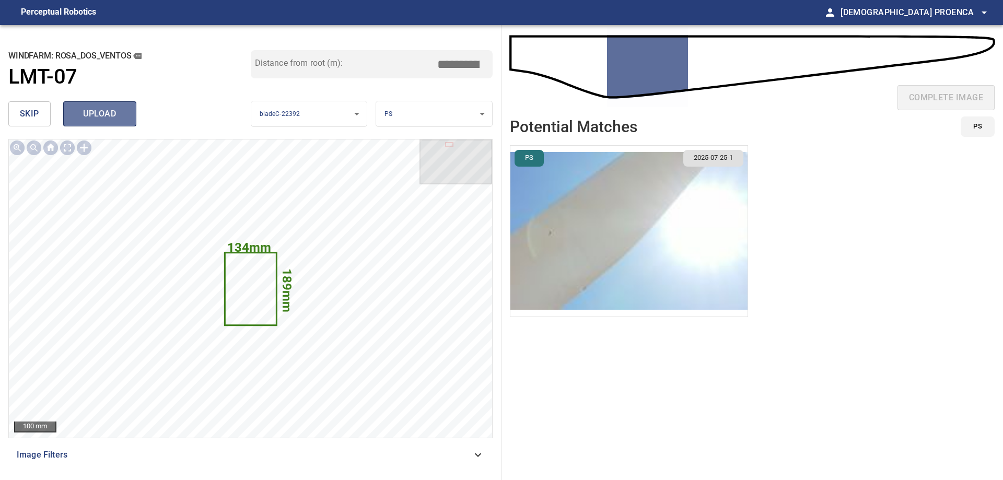
click at [105, 117] on span "upload" at bounding box center [100, 114] width 50 height 15
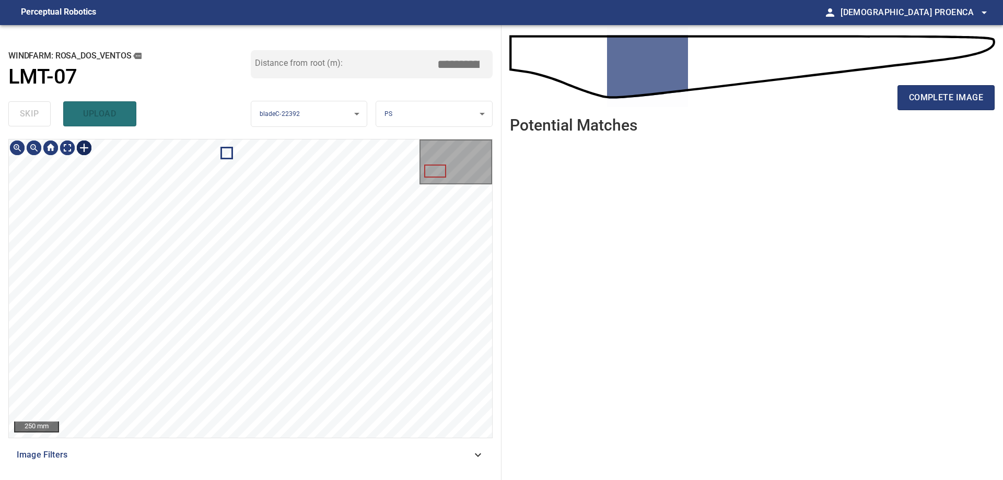
click at [83, 149] on div at bounding box center [84, 147] width 17 height 17
click at [258, 337] on div at bounding box center [250, 288] width 483 height 298
click at [250, 306] on div at bounding box center [250, 288] width 483 height 298
click at [216, 293] on div at bounding box center [192, 302] width 119 height 76
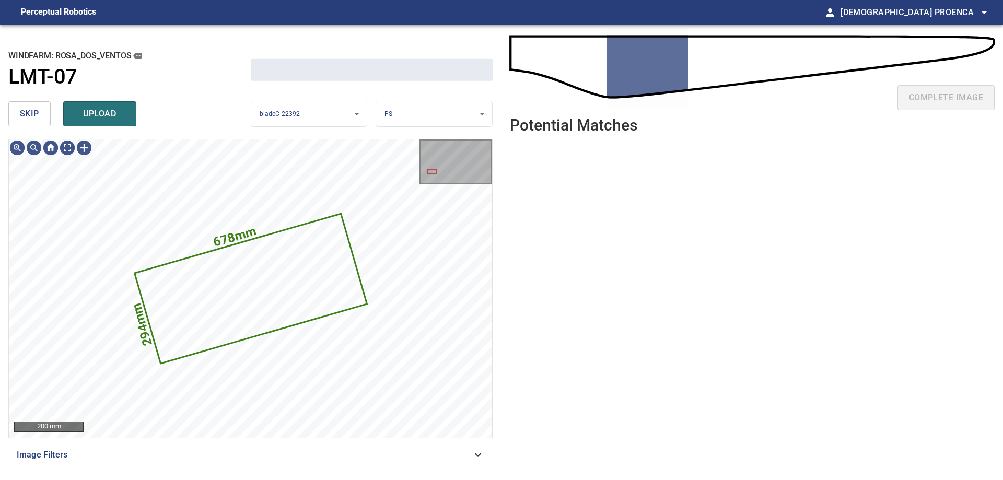
click at [101, 113] on span "upload" at bounding box center [100, 114] width 50 height 15
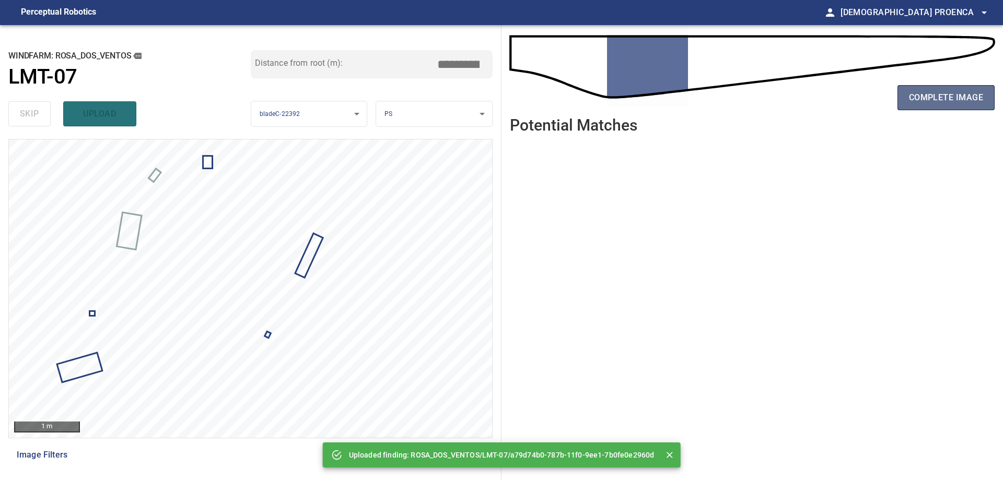
click at [925, 95] on span "complete image" at bounding box center [946, 97] width 74 height 15
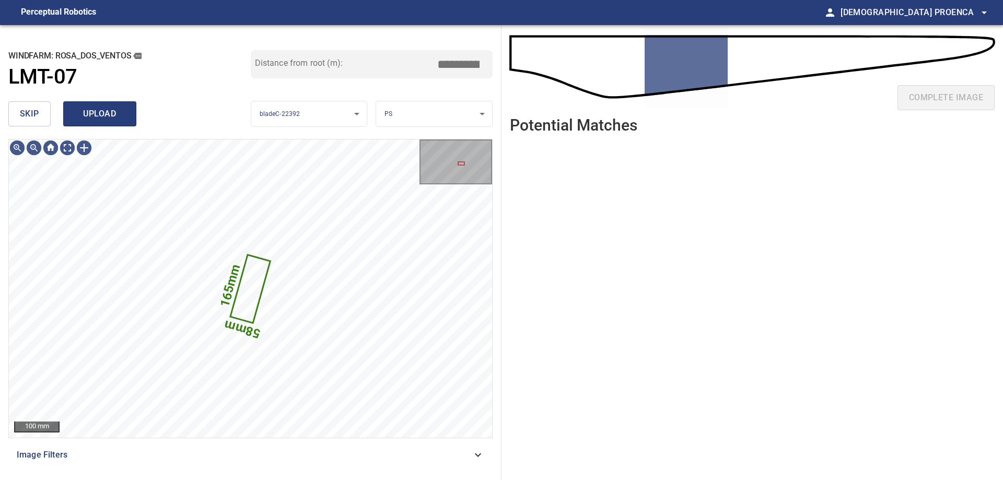
click at [97, 117] on span "upload" at bounding box center [100, 114] width 50 height 15
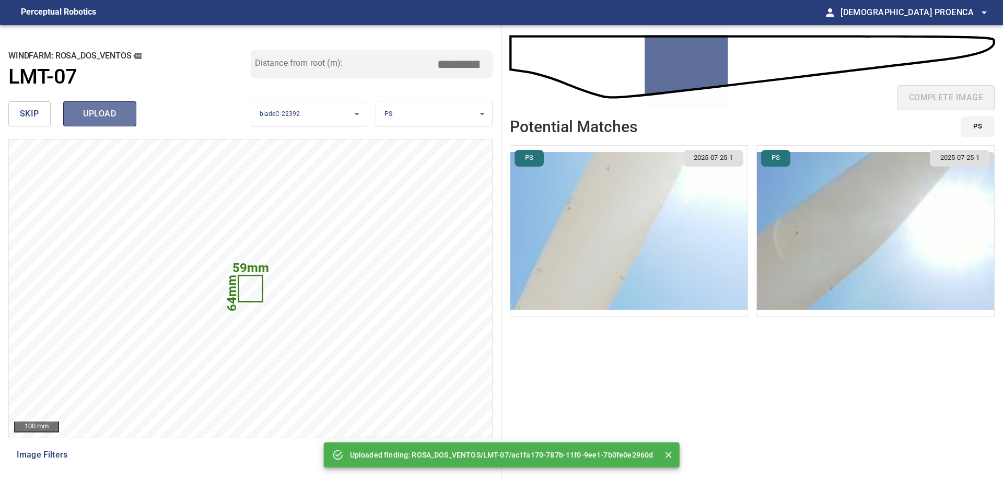
click at [99, 114] on span "upload" at bounding box center [100, 114] width 50 height 15
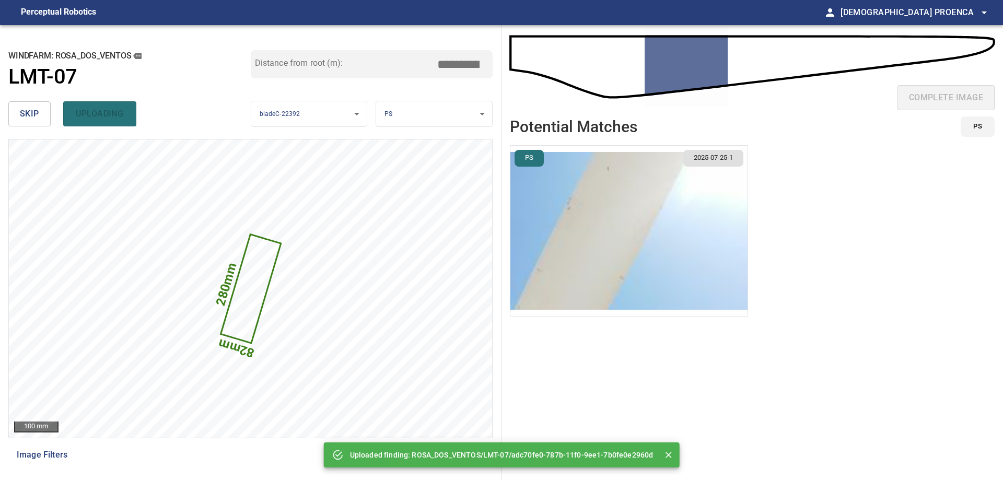
click at [86, 115] on div "skip uploading" at bounding box center [129, 113] width 242 height 33
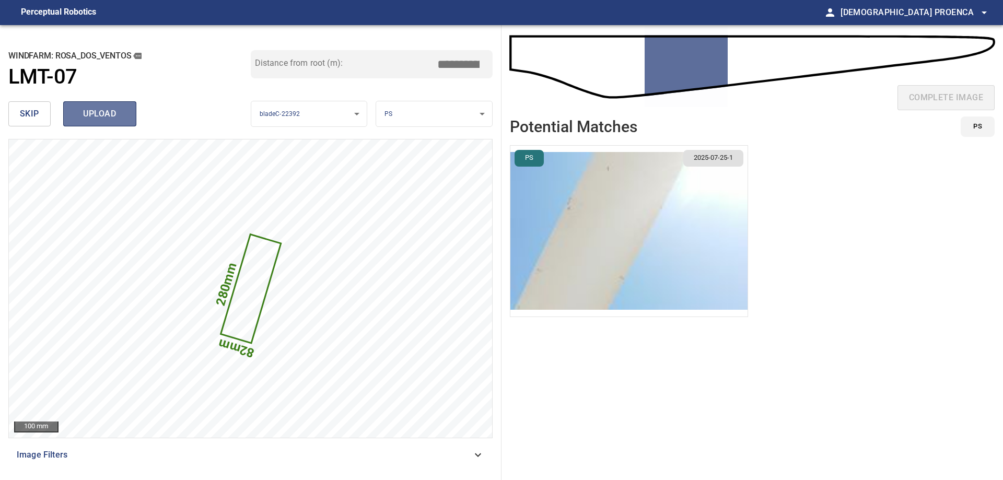
click at [86, 114] on span "upload" at bounding box center [100, 114] width 50 height 15
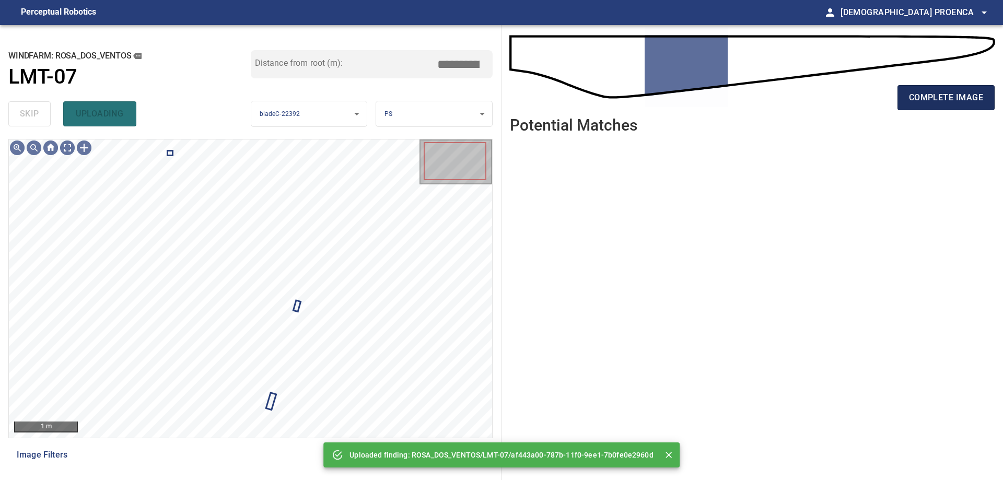
click at [969, 93] on span "complete image" at bounding box center [946, 97] width 74 height 15
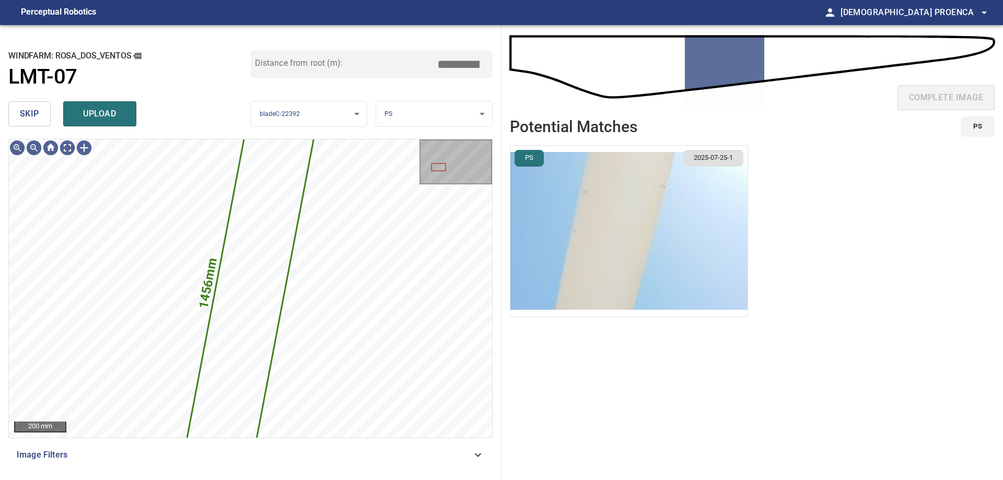
click at [43, 115] on button "skip" at bounding box center [29, 113] width 42 height 25
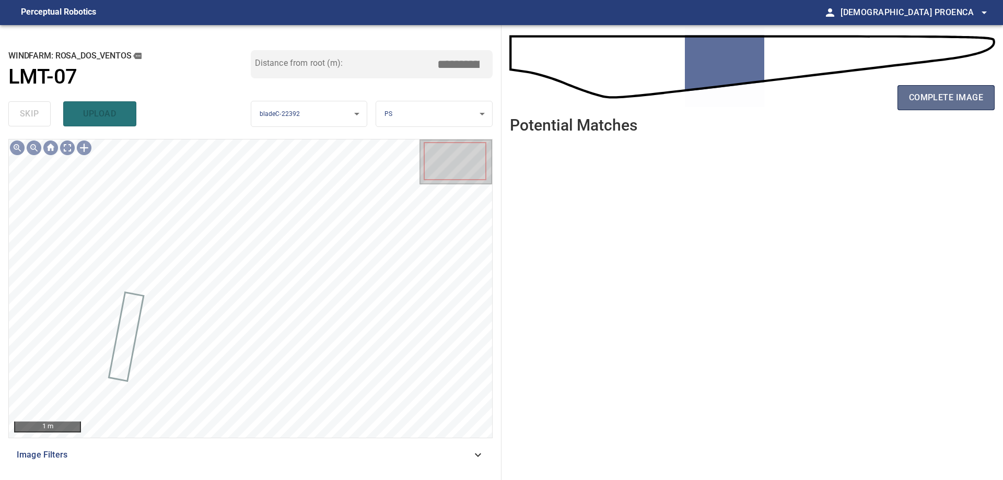
click at [948, 90] on span "complete image" at bounding box center [946, 97] width 74 height 15
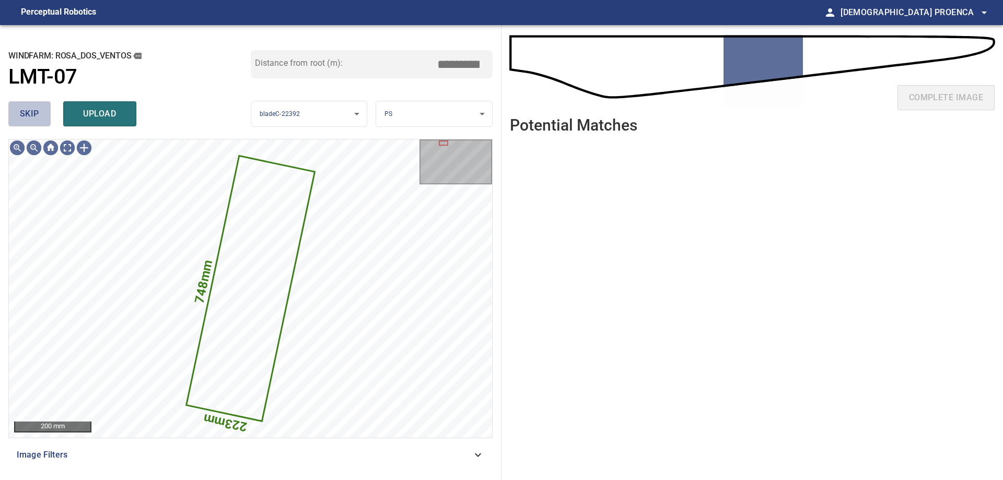
drag, startPoint x: 47, startPoint y: 113, endPoint x: 39, endPoint y: 115, distance: 8.1
click at [45, 113] on button "skip" at bounding box center [29, 113] width 42 height 25
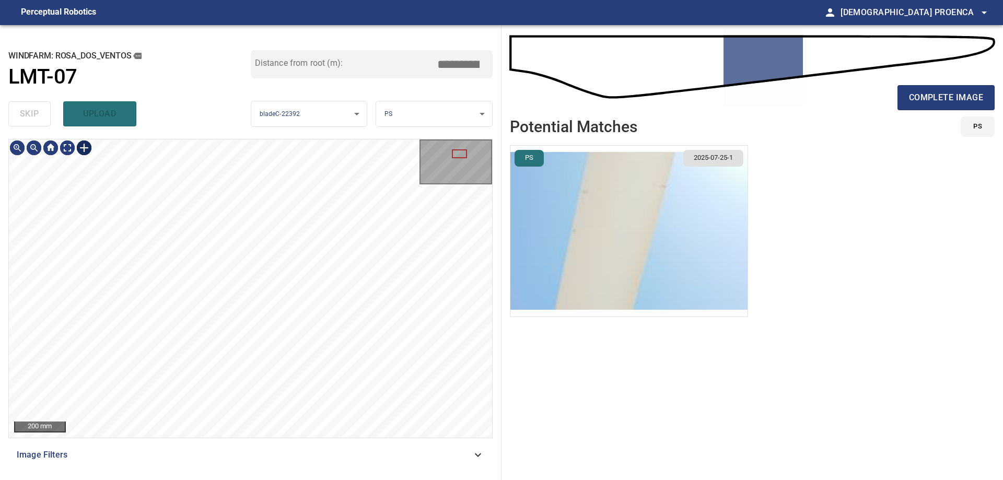
click at [84, 147] on div at bounding box center [84, 147] width 17 height 17
click at [261, 234] on div at bounding box center [250, 288] width 483 height 298
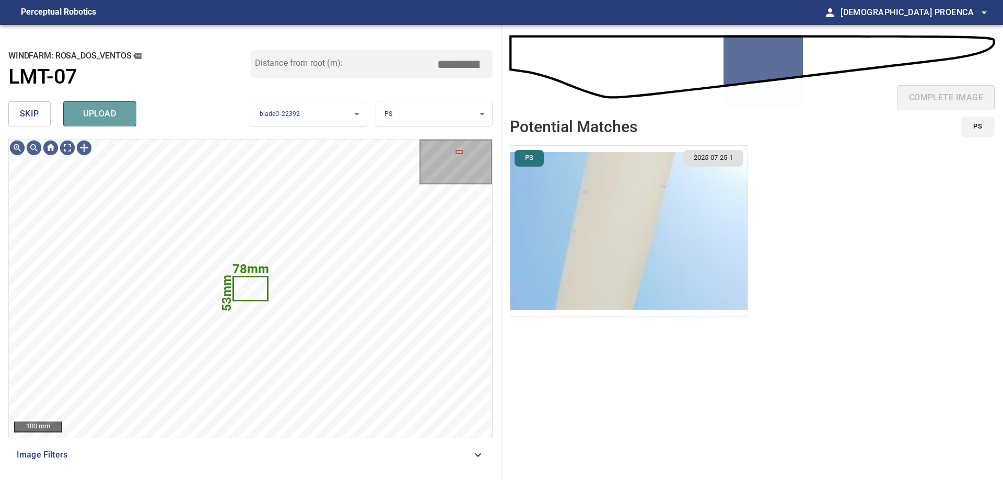
click at [92, 109] on span "upload" at bounding box center [100, 114] width 50 height 15
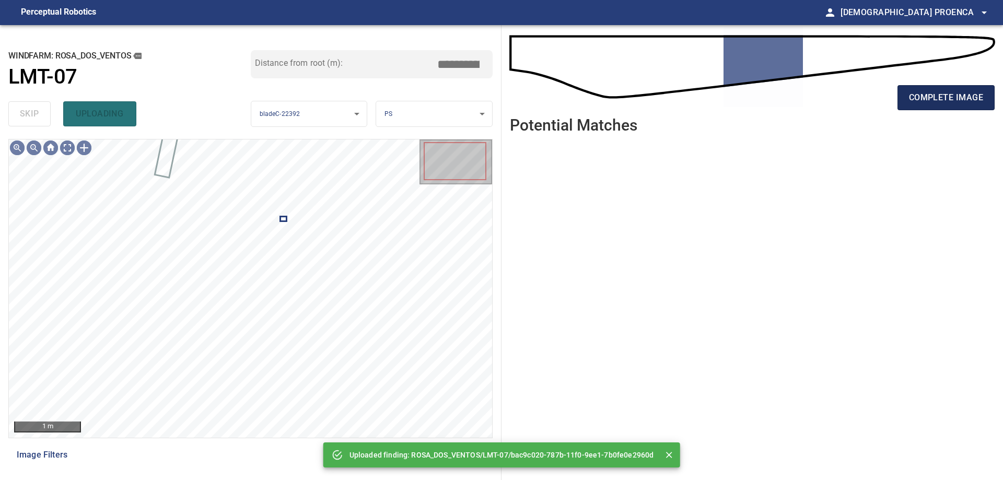
click at [945, 93] on span "complete image" at bounding box center [946, 97] width 74 height 15
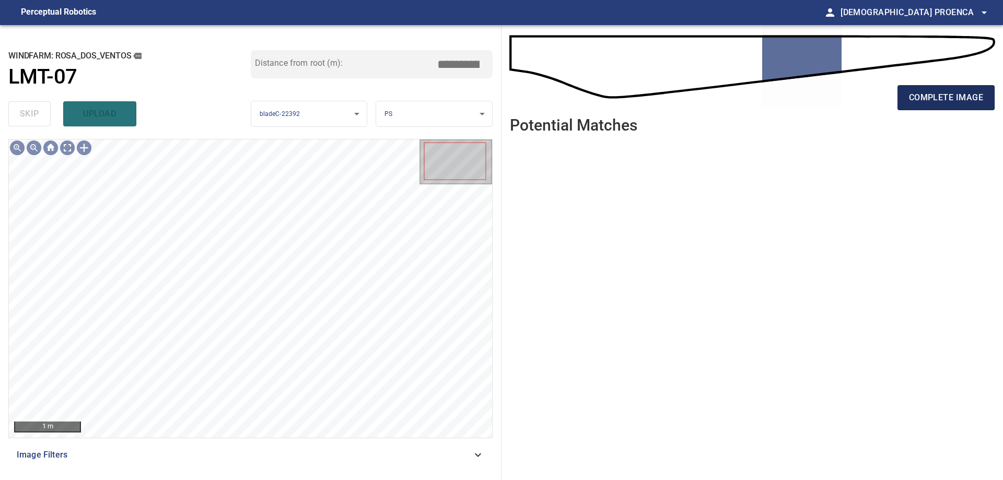
click at [968, 92] on span "complete image" at bounding box center [946, 97] width 74 height 15
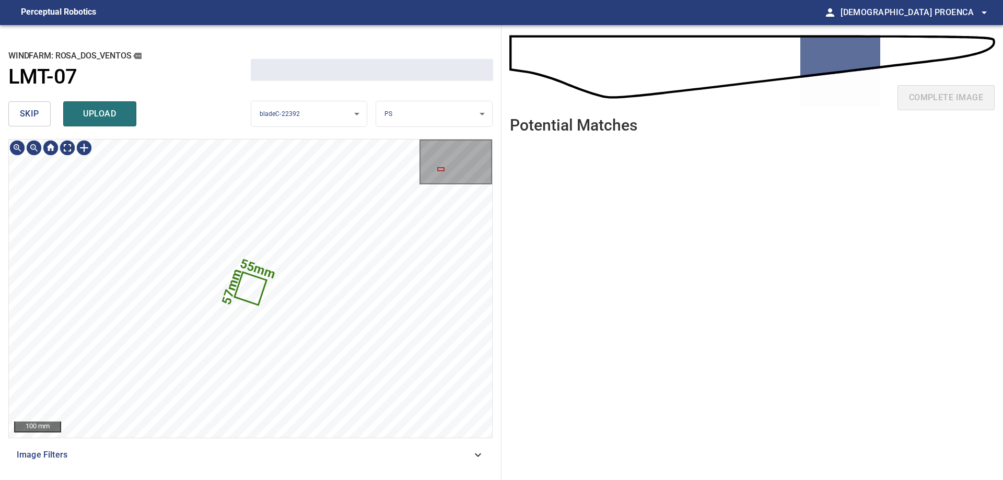
click at [28, 111] on span "skip" at bounding box center [29, 114] width 19 height 15
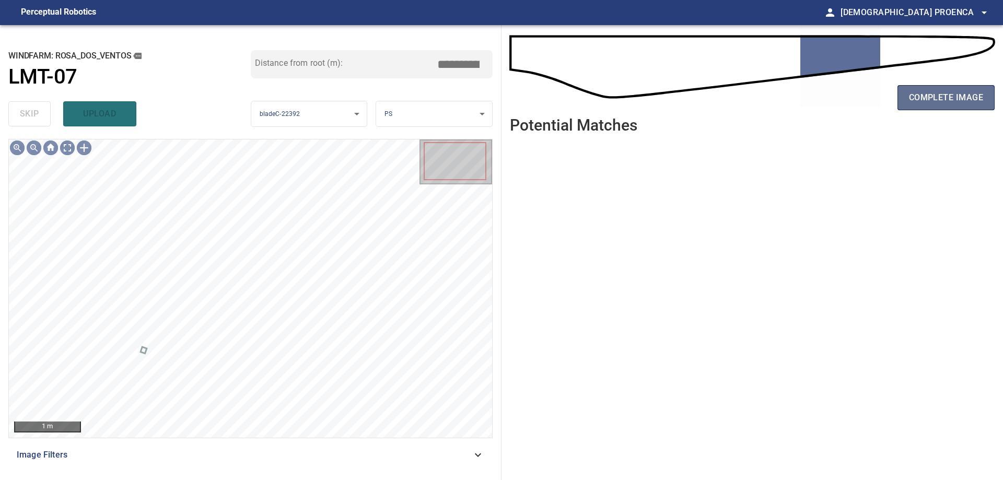
click at [936, 92] on span "complete image" at bounding box center [946, 97] width 74 height 15
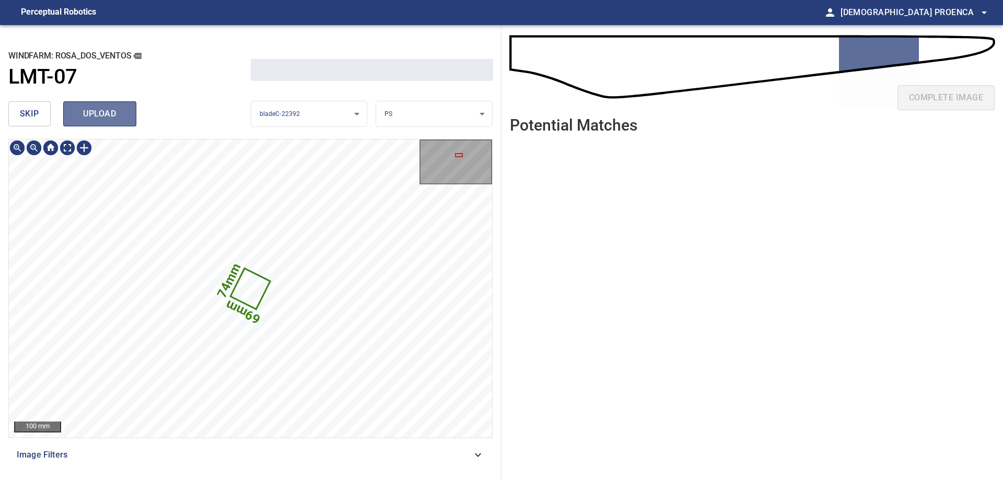
click at [80, 117] on span "upload" at bounding box center [100, 114] width 50 height 15
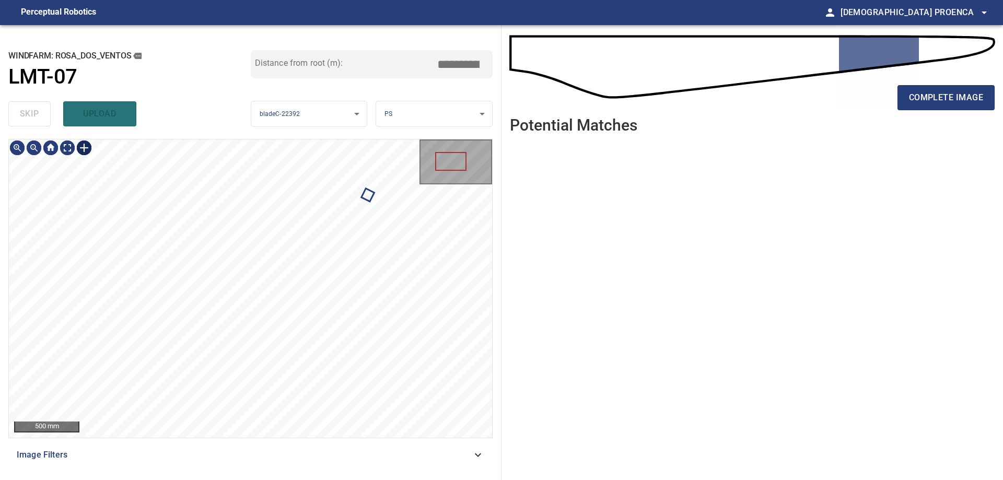
click at [82, 146] on div at bounding box center [84, 147] width 17 height 17
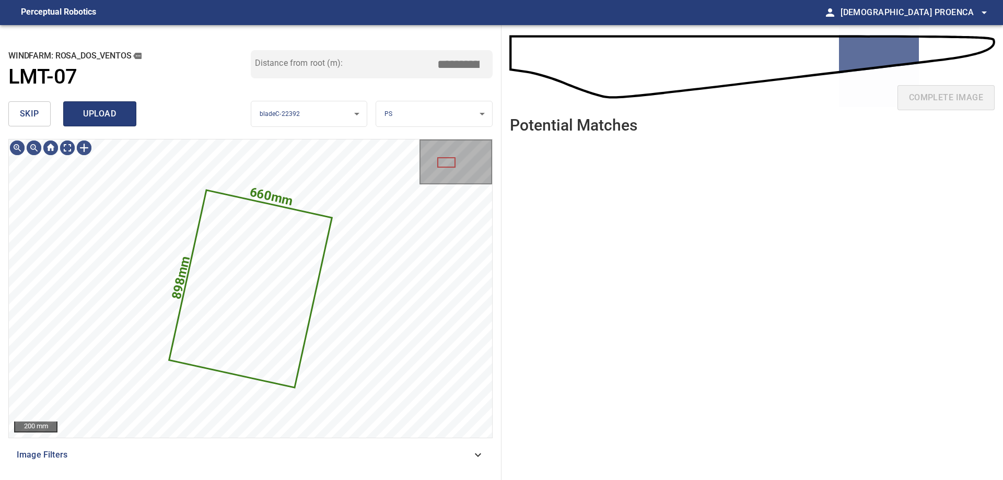
click at [98, 117] on span "upload" at bounding box center [100, 114] width 50 height 15
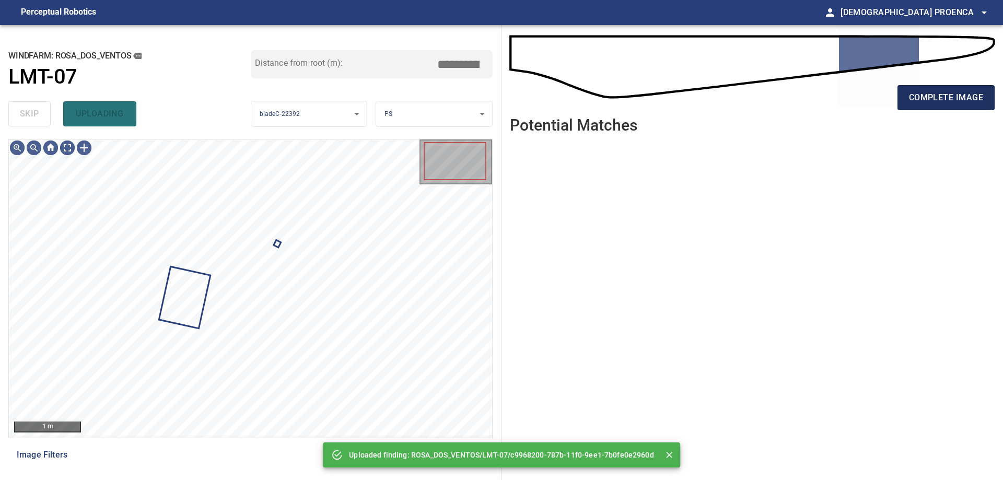
click at [936, 90] on button "complete image" at bounding box center [945, 97] width 97 height 25
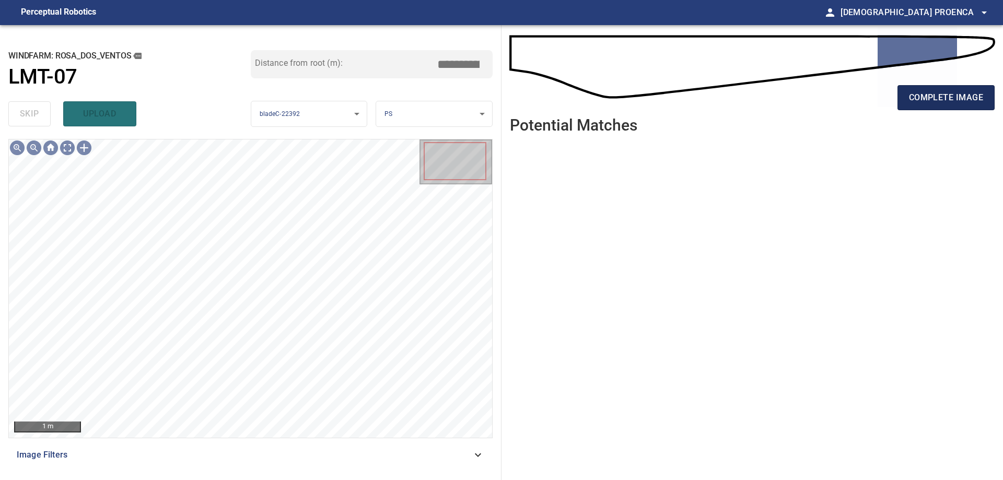
click at [948, 99] on span "complete image" at bounding box center [946, 97] width 74 height 15
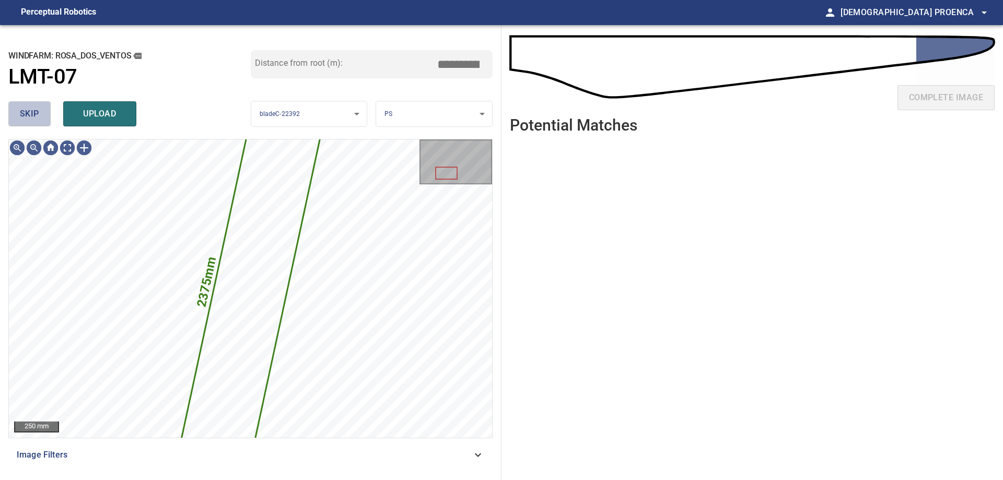
click at [34, 114] on span "skip" at bounding box center [29, 114] width 19 height 15
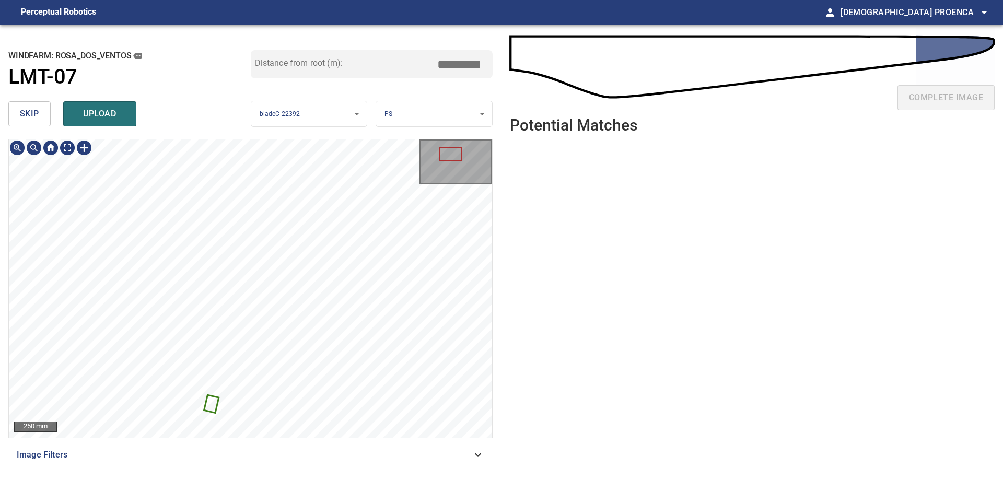
click at [213, 401] on icon at bounding box center [211, 404] width 13 height 16
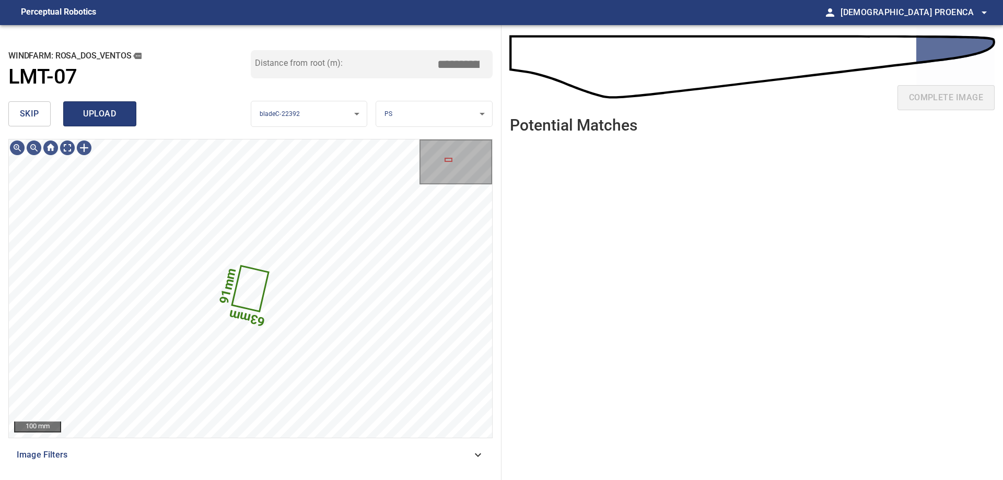
click at [111, 116] on span "upload" at bounding box center [100, 114] width 50 height 15
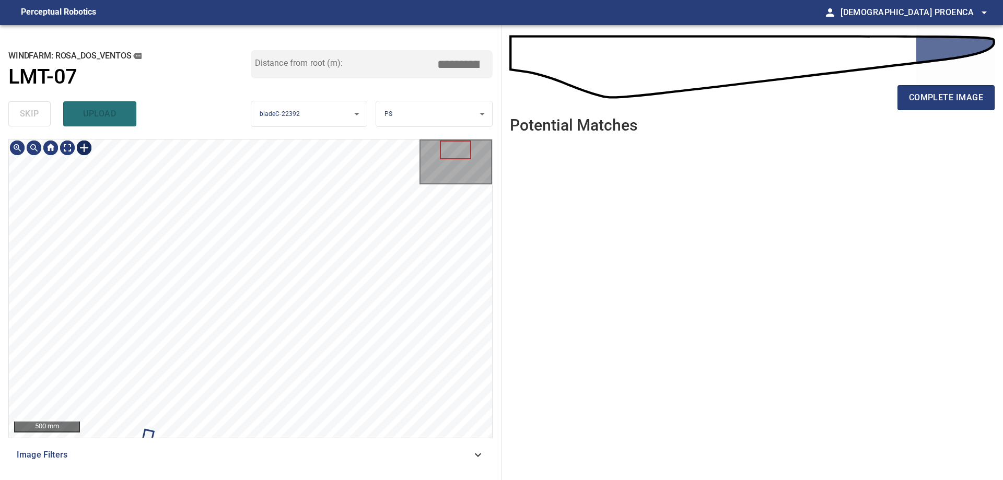
click at [85, 147] on div at bounding box center [84, 147] width 17 height 17
click at [206, 185] on div at bounding box center [250, 288] width 483 height 298
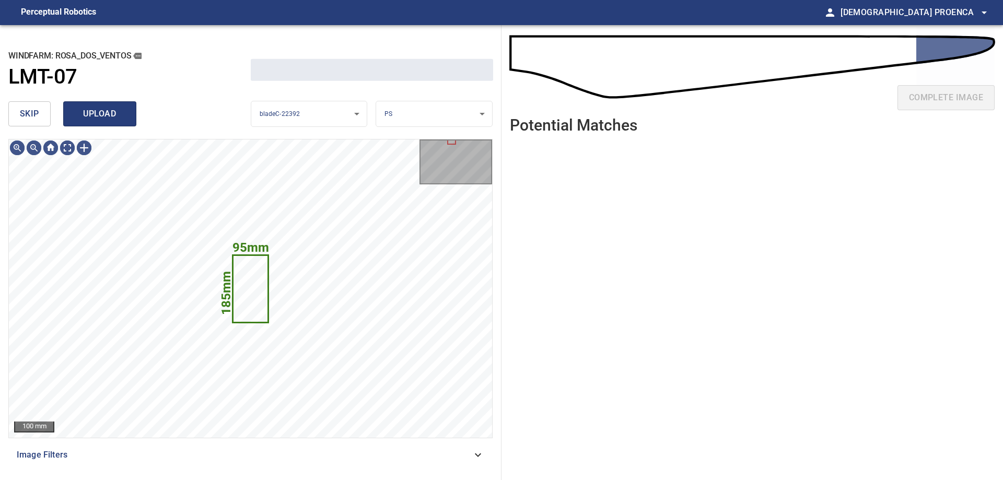
click at [105, 116] on span "upload" at bounding box center [100, 114] width 50 height 15
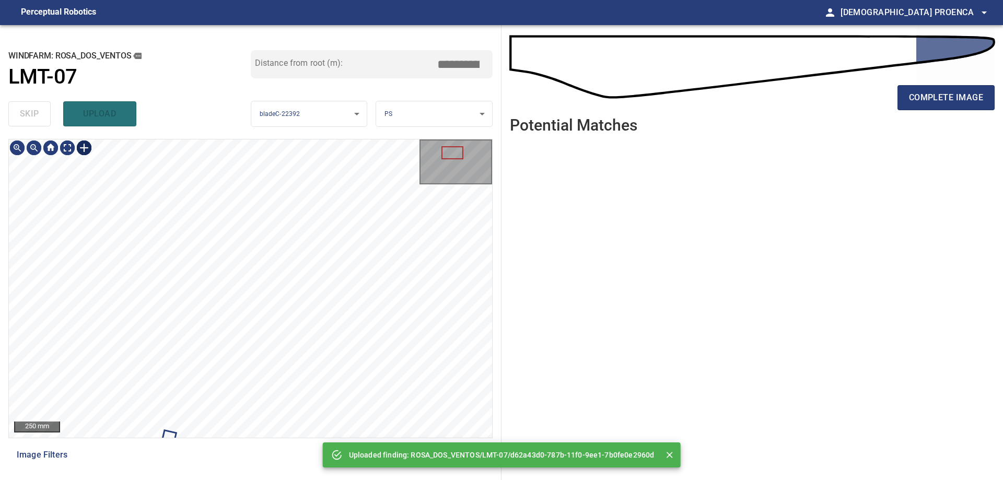
click at [89, 148] on div at bounding box center [84, 147] width 17 height 17
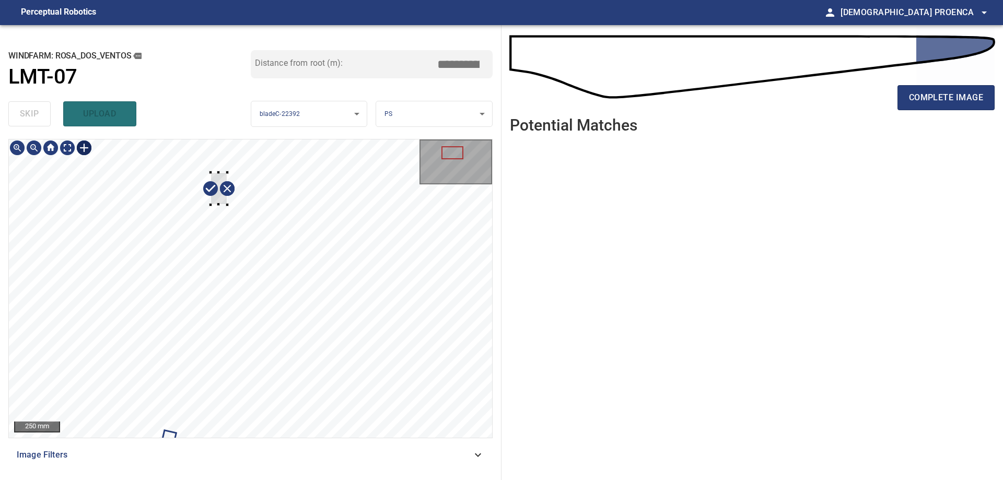
click at [226, 204] on div at bounding box center [250, 288] width 483 height 298
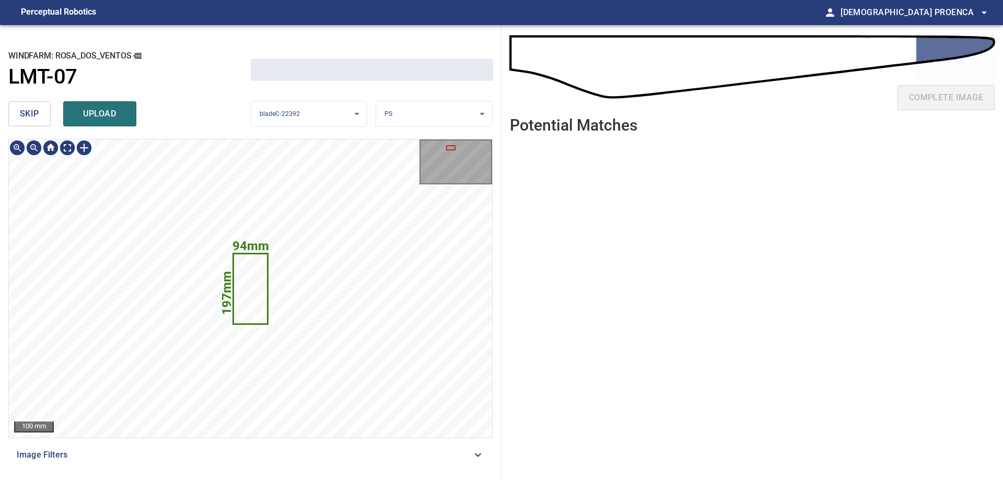
click at [132, 121] on button "upload" at bounding box center [99, 113] width 73 height 25
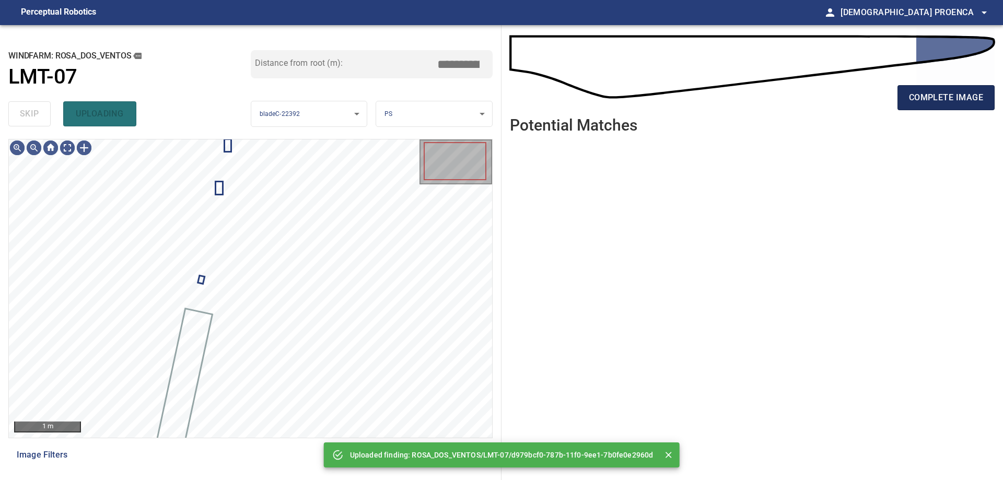
click at [934, 95] on span "complete image" at bounding box center [946, 97] width 74 height 15
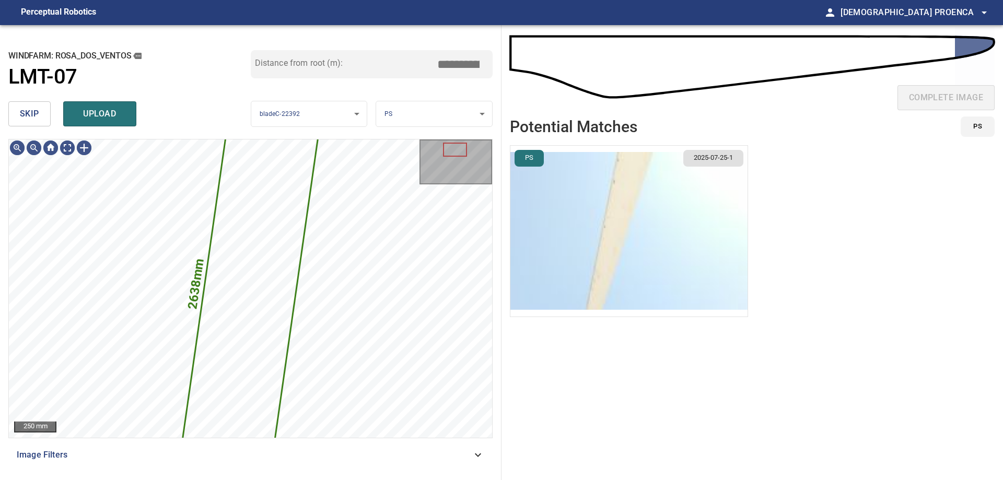
click at [31, 113] on span "skip" at bounding box center [29, 114] width 19 height 15
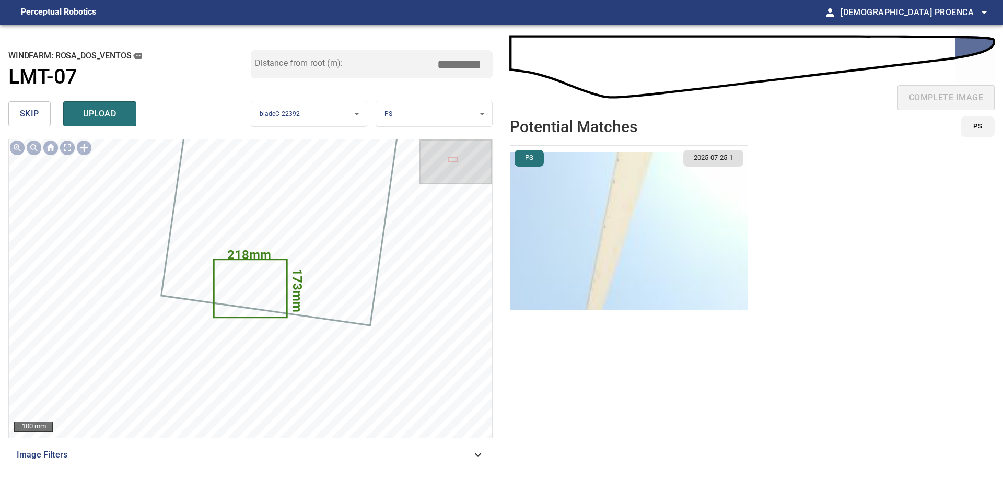
click at [33, 114] on span "skip" at bounding box center [29, 114] width 19 height 15
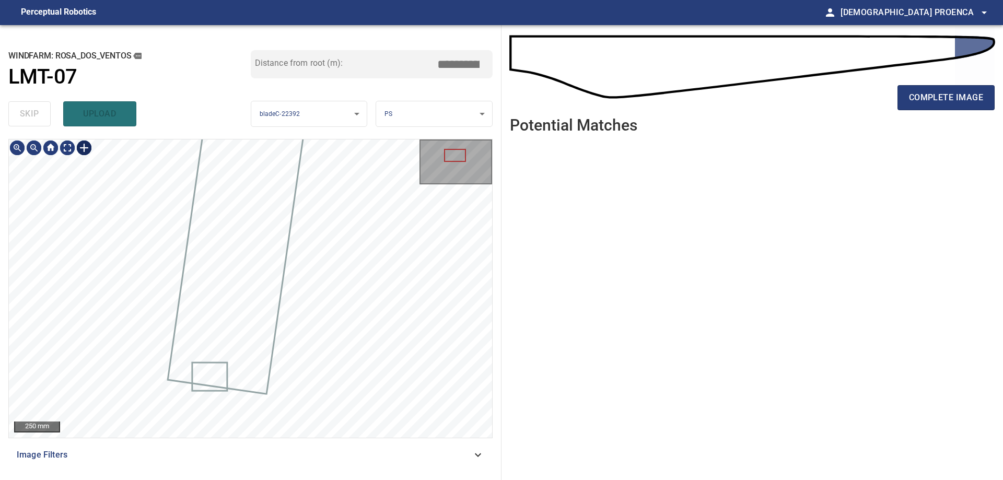
click at [80, 143] on div at bounding box center [84, 147] width 17 height 17
click at [154, 321] on div at bounding box center [250, 288] width 483 height 298
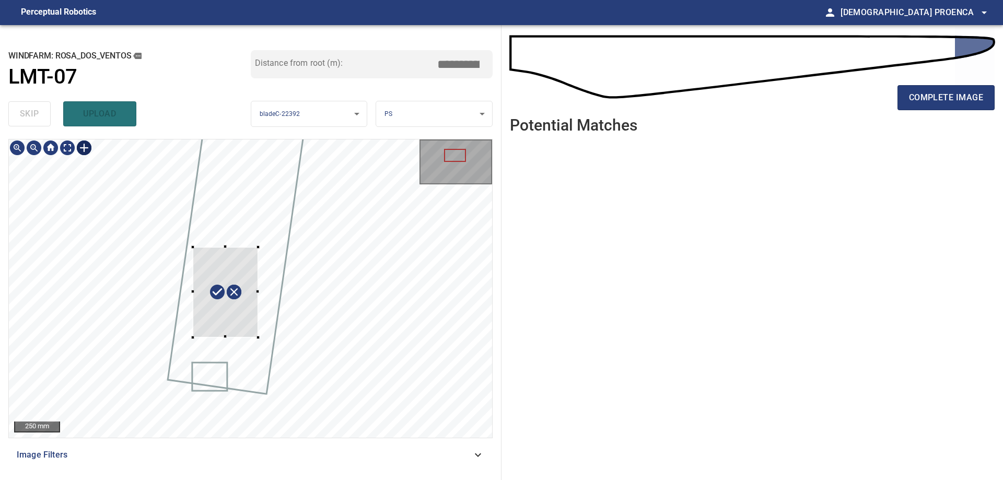
click at [260, 319] on div at bounding box center [250, 288] width 483 height 298
click at [230, 349] on div at bounding box center [225, 349] width 65 height 1
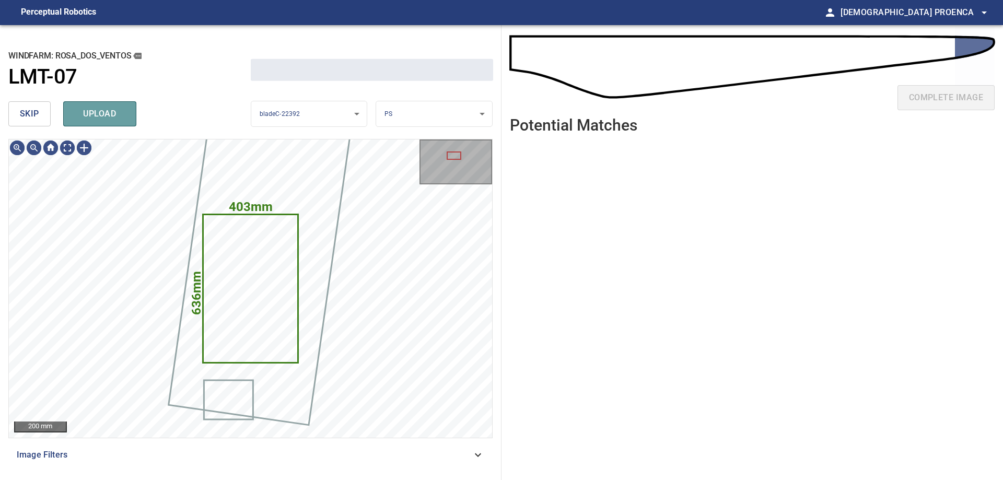
click at [102, 102] on button "upload" at bounding box center [99, 113] width 73 height 25
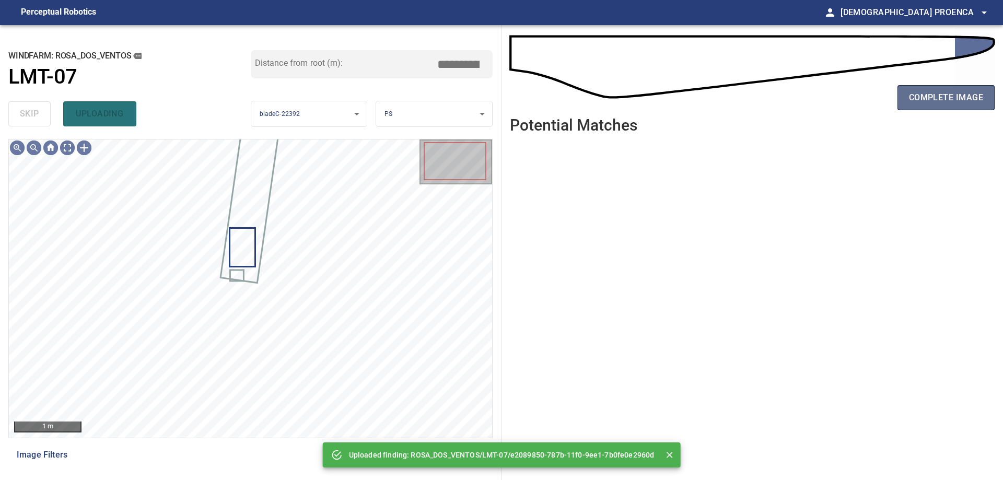
click at [944, 89] on button "complete image" at bounding box center [945, 97] width 97 height 25
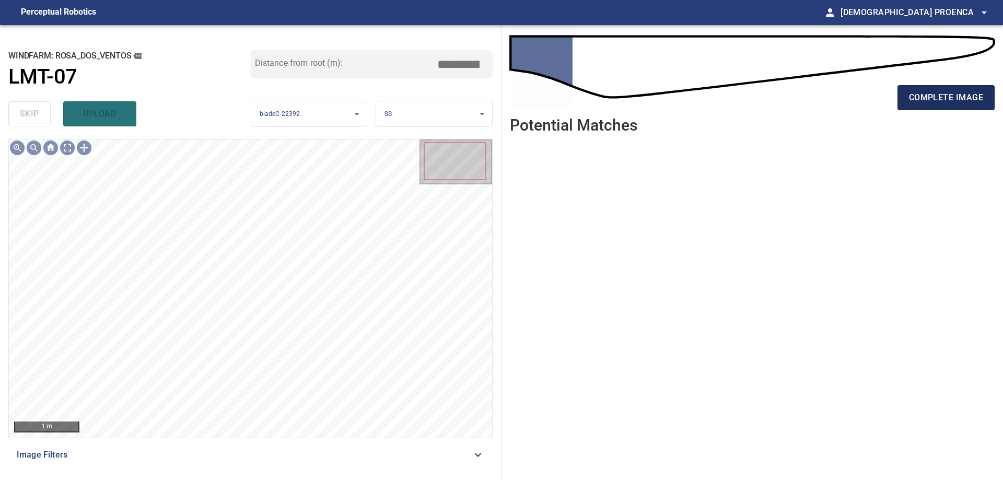
click at [925, 104] on span "complete image" at bounding box center [946, 97] width 74 height 15
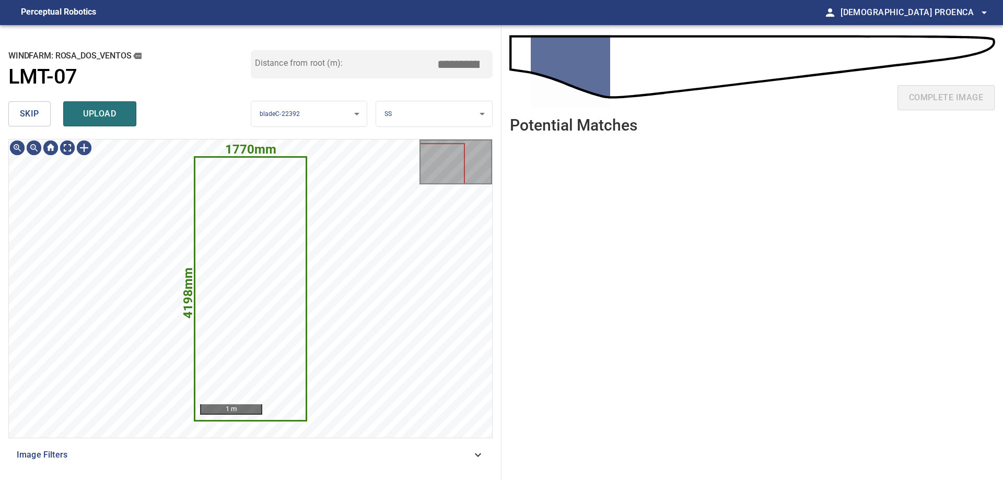
click at [33, 121] on span "skip" at bounding box center [29, 114] width 19 height 15
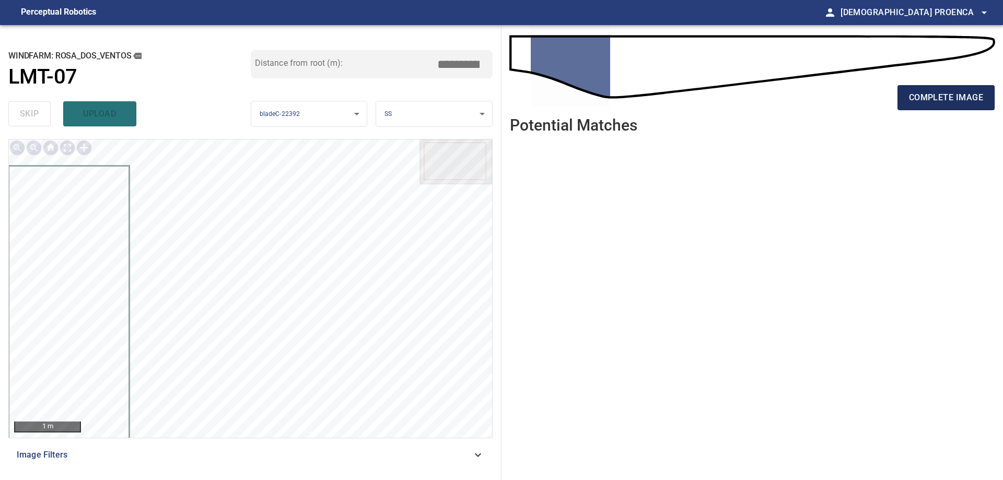
click at [919, 93] on span "complete image" at bounding box center [946, 97] width 74 height 15
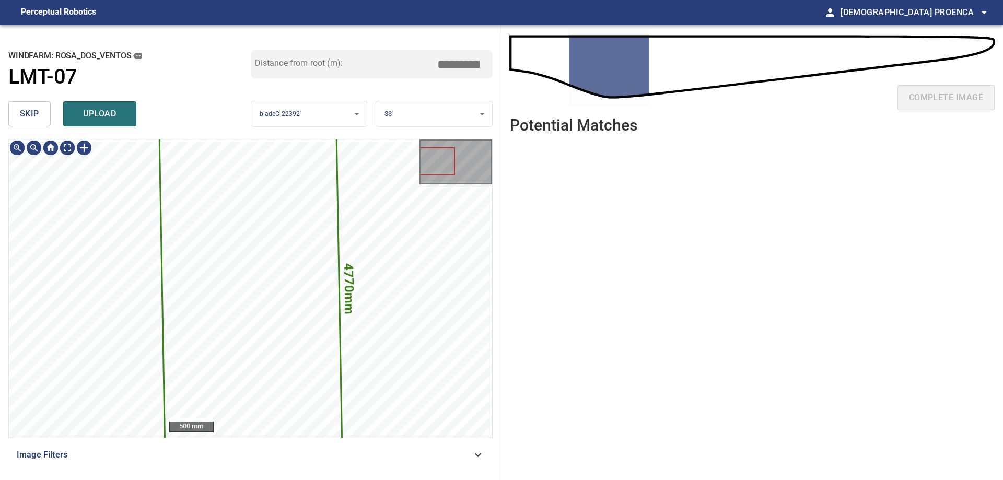
click at [27, 112] on span "skip" at bounding box center [29, 114] width 19 height 15
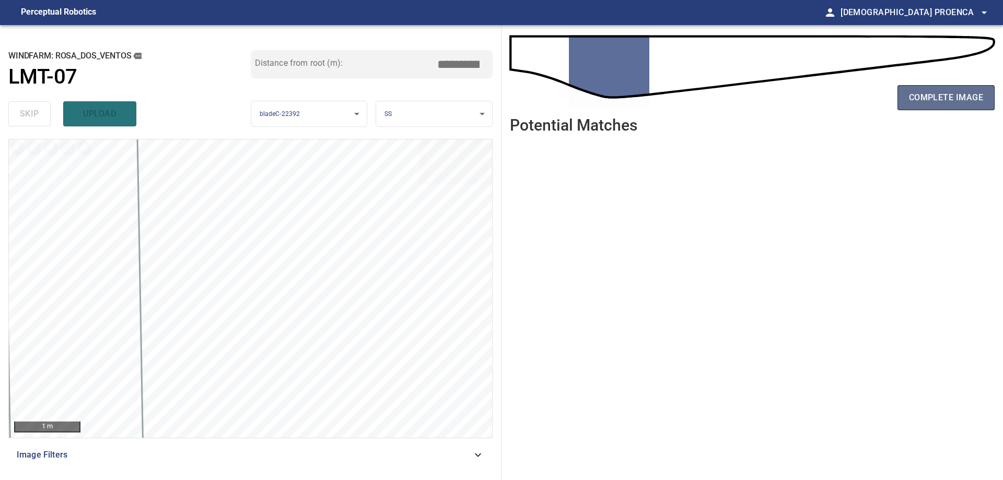
click at [949, 108] on button "complete image" at bounding box center [945, 97] width 97 height 25
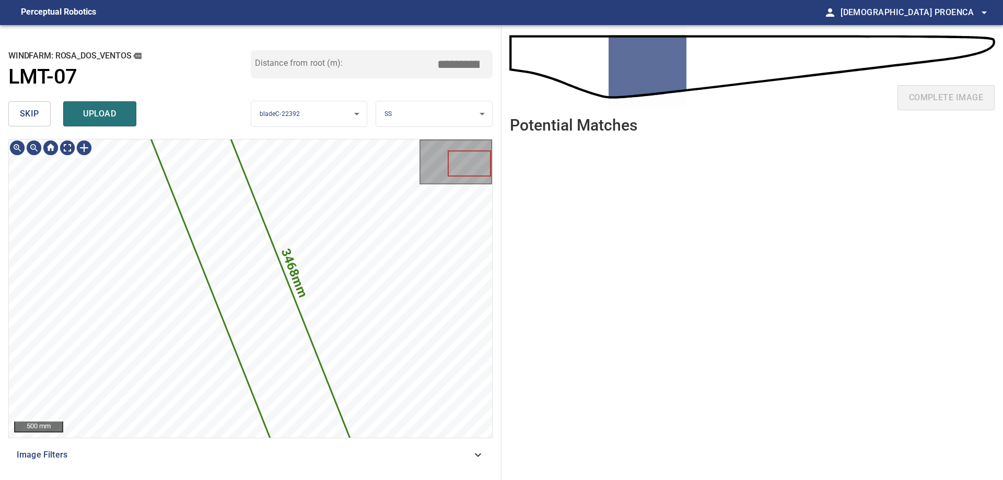
click at [97, 100] on div "skip upload" at bounding box center [129, 113] width 242 height 33
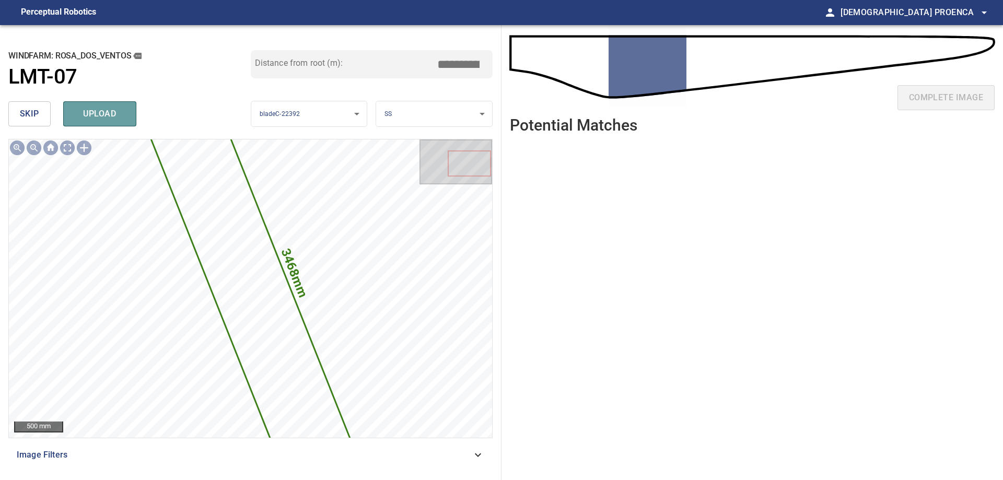
click at [99, 112] on span "upload" at bounding box center [100, 114] width 50 height 15
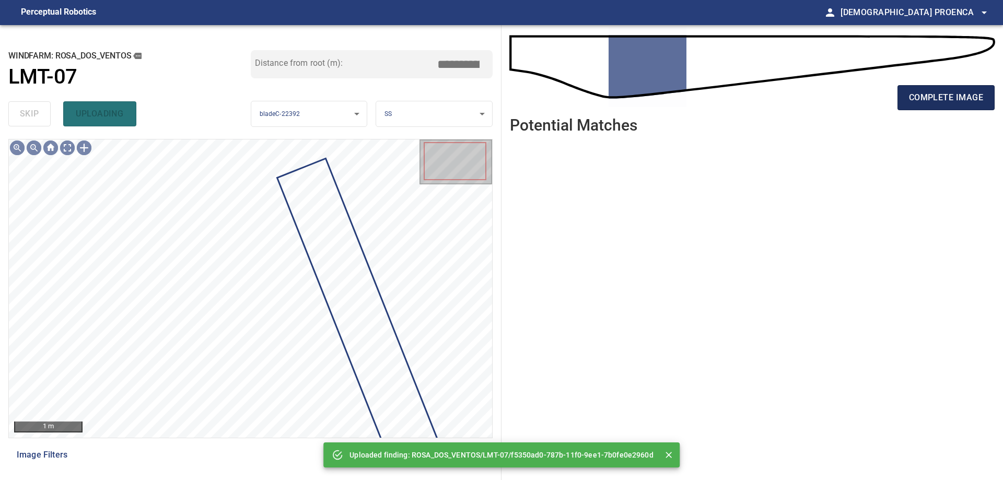
click at [948, 97] on span "complete image" at bounding box center [946, 97] width 74 height 15
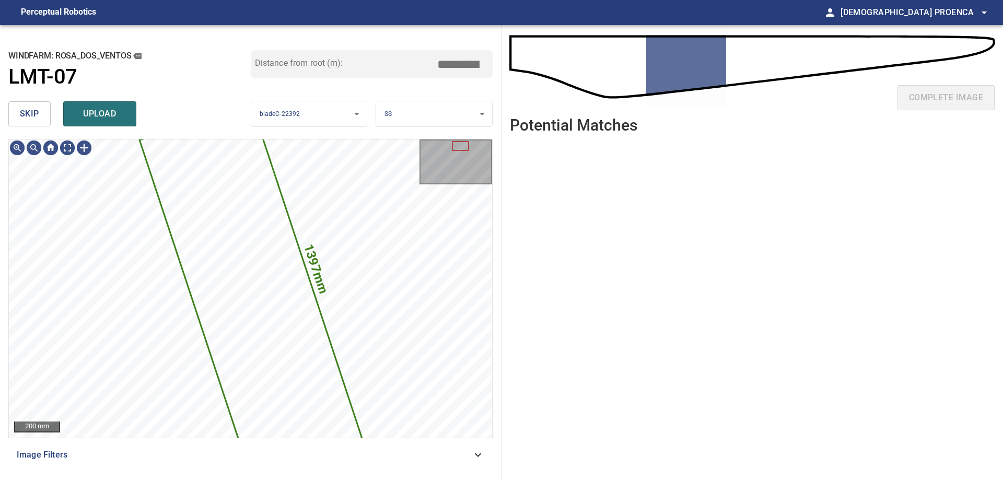
click at [4, 113] on div "**********" at bounding box center [250, 252] width 501 height 455
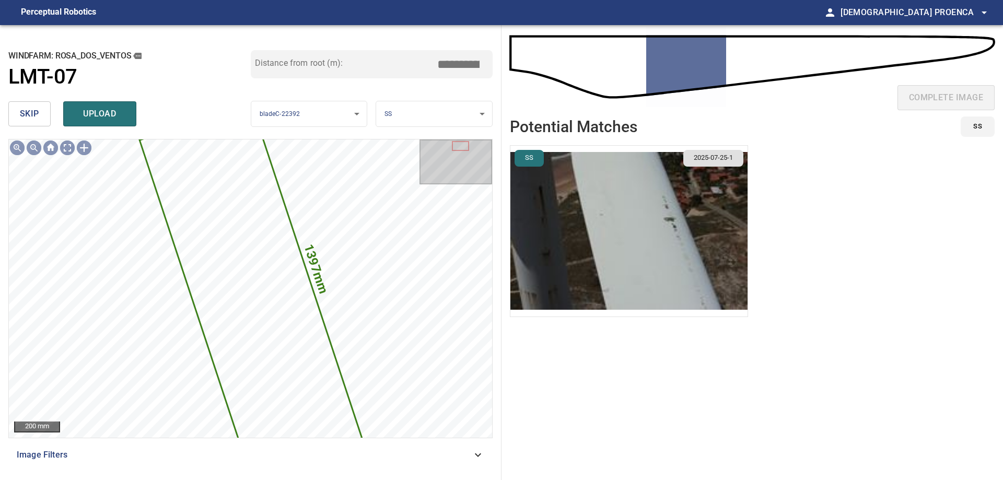
click at [17, 114] on button "skip" at bounding box center [29, 113] width 42 height 25
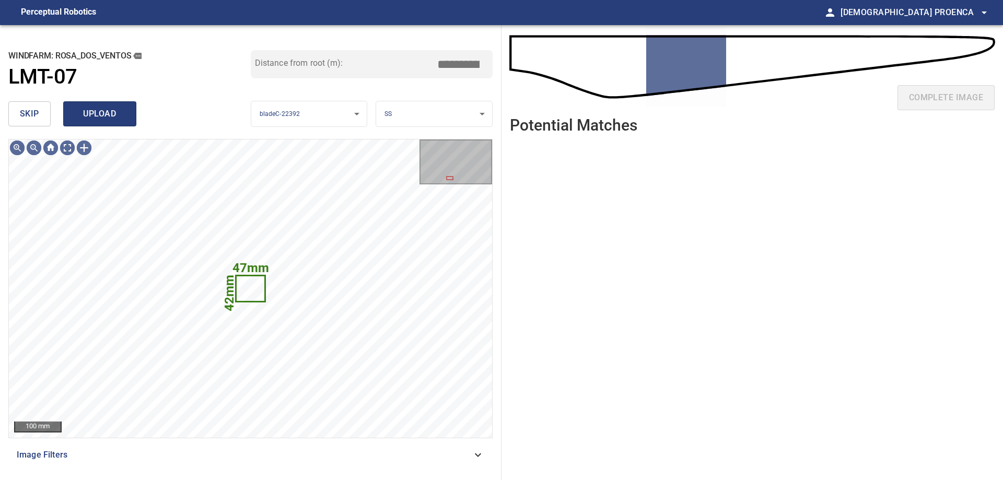
click at [108, 114] on span "upload" at bounding box center [100, 114] width 50 height 15
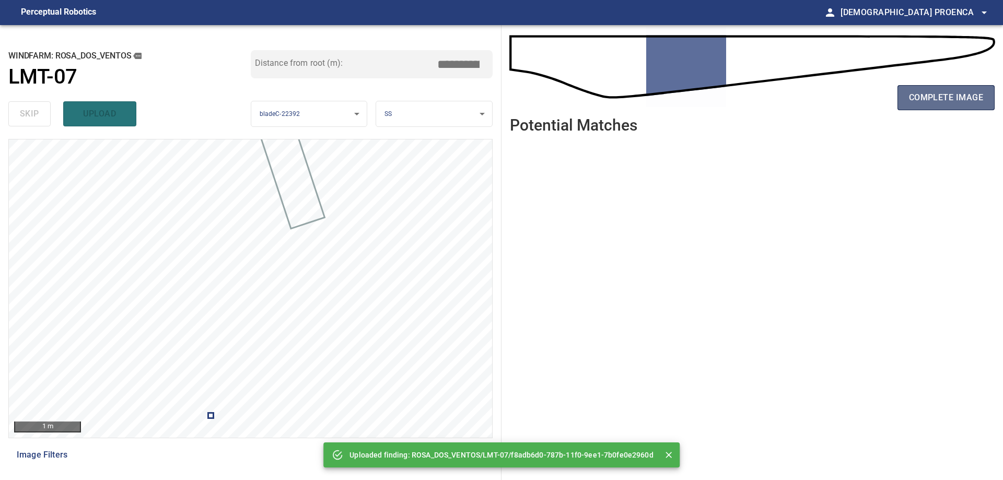
click at [943, 93] on span "complete image" at bounding box center [946, 97] width 74 height 15
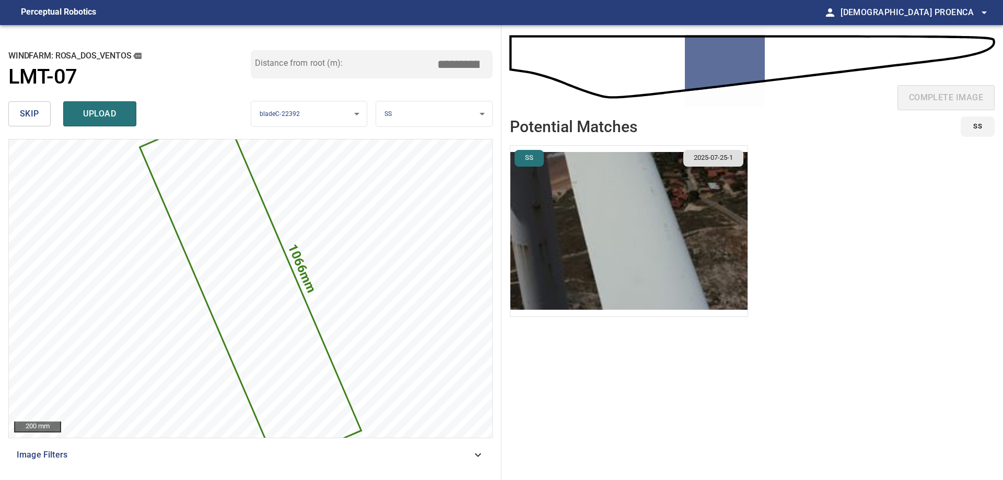
click at [29, 109] on span "skip" at bounding box center [29, 114] width 19 height 15
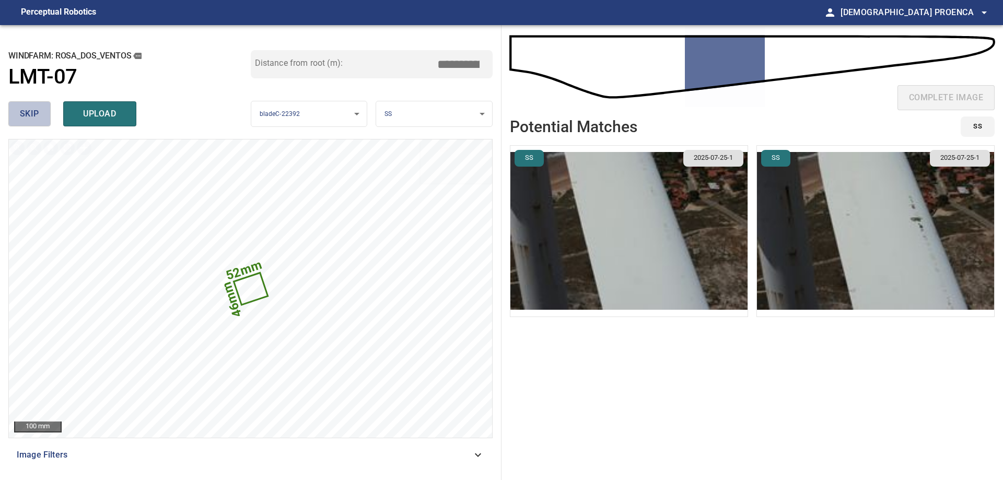
click at [31, 113] on span "skip" at bounding box center [29, 114] width 19 height 15
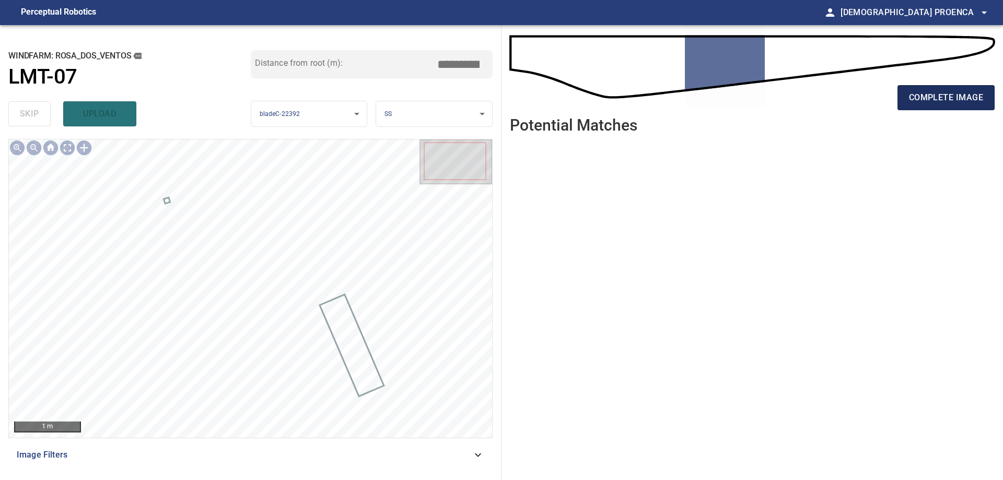
click at [958, 99] on span "complete image" at bounding box center [946, 97] width 74 height 15
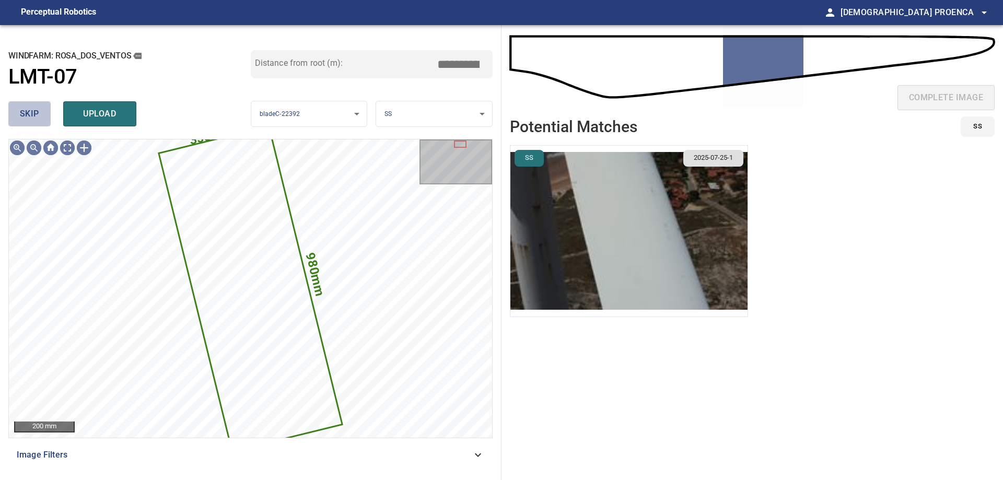
click at [40, 115] on button "skip" at bounding box center [29, 113] width 42 height 25
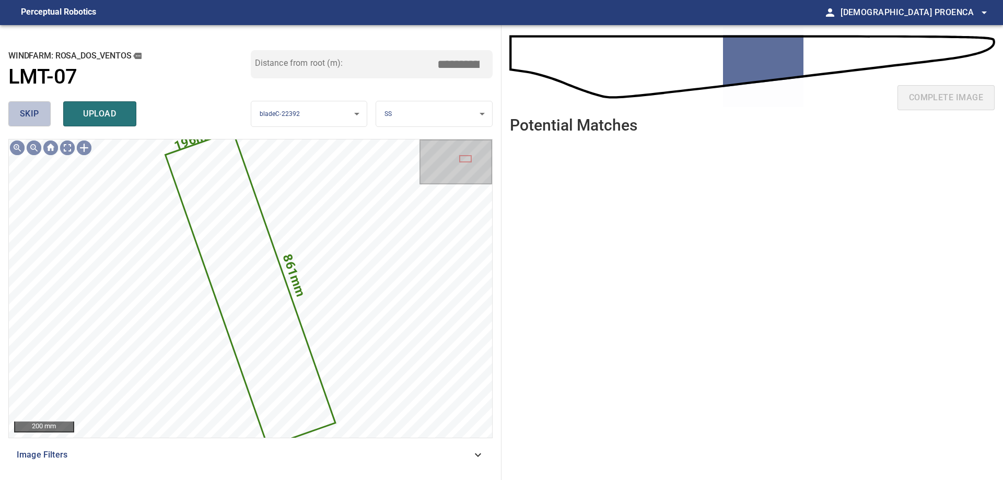
click at [38, 116] on span "skip" at bounding box center [29, 114] width 19 height 15
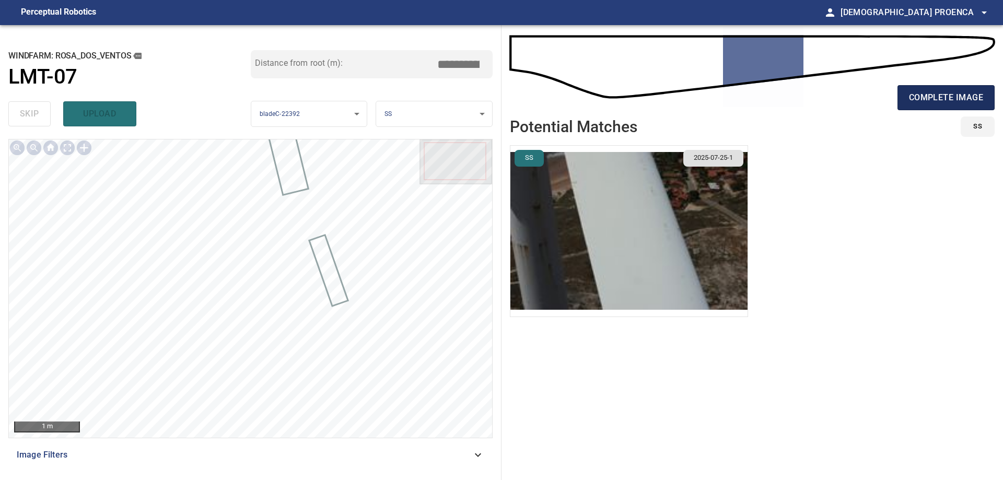
click at [929, 102] on span "complete image" at bounding box center [946, 97] width 74 height 15
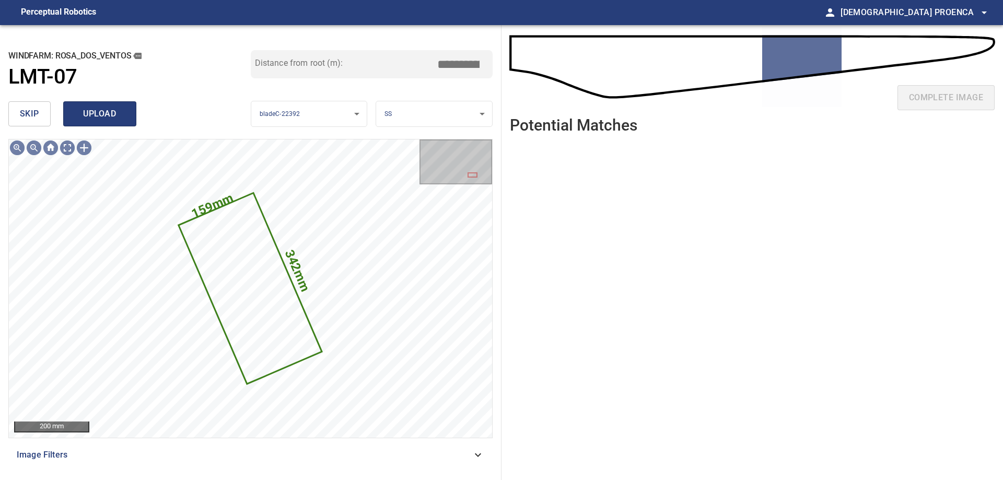
click at [119, 115] on span "upload" at bounding box center [100, 114] width 50 height 15
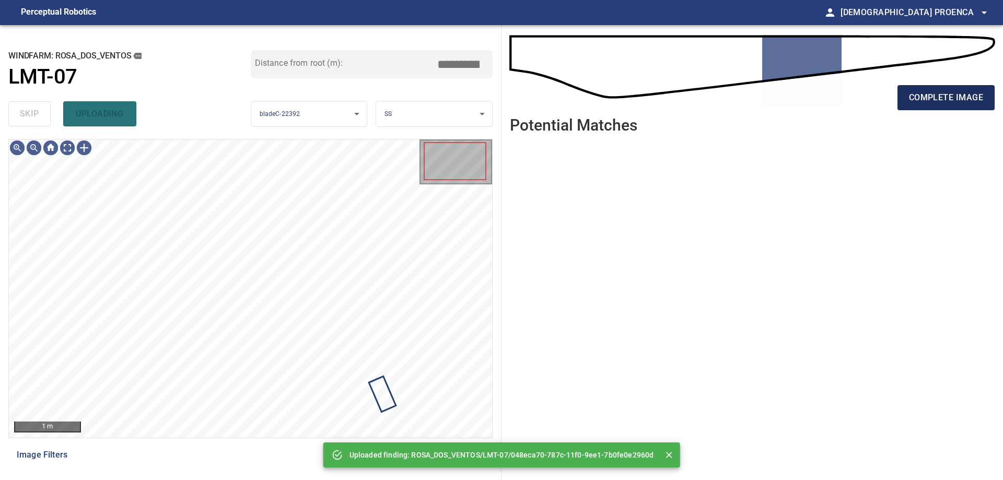
click at [956, 91] on span "complete image" at bounding box center [946, 97] width 74 height 15
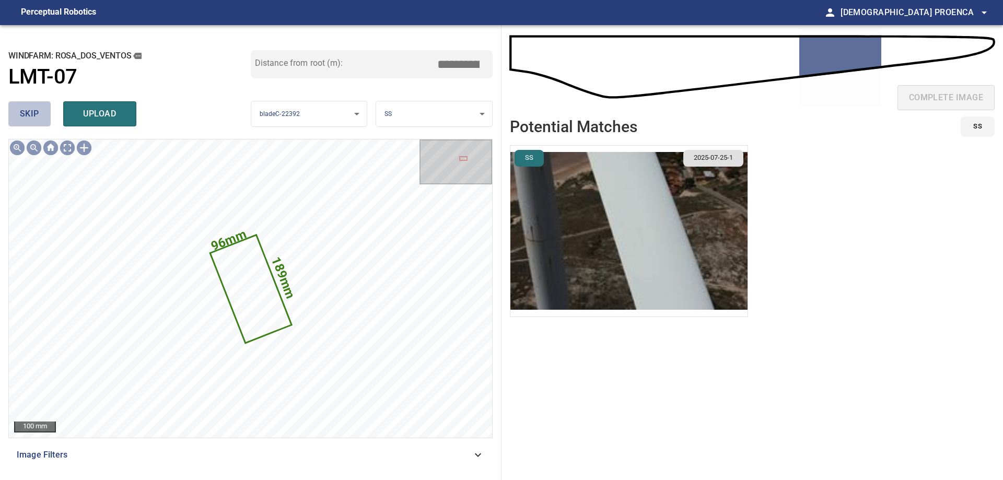
click at [36, 113] on span "skip" at bounding box center [29, 114] width 19 height 15
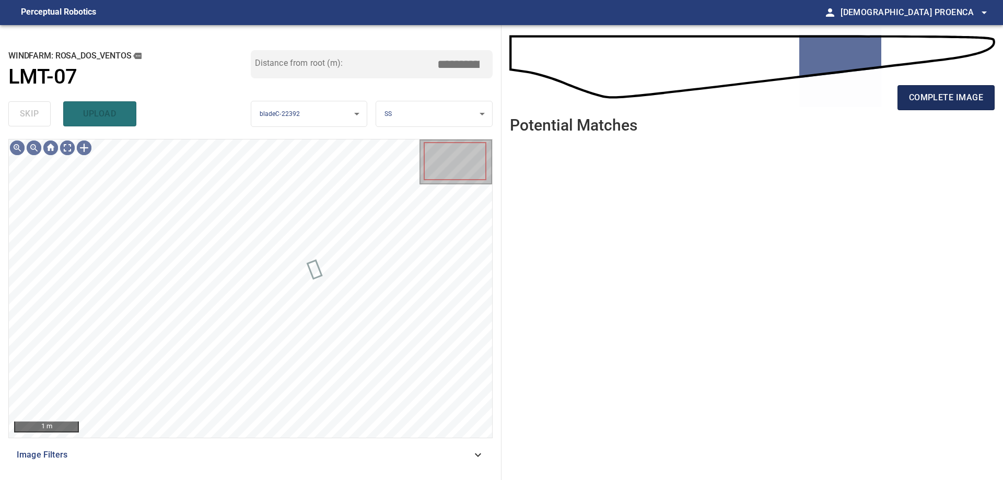
click at [944, 91] on span "complete image" at bounding box center [946, 97] width 74 height 15
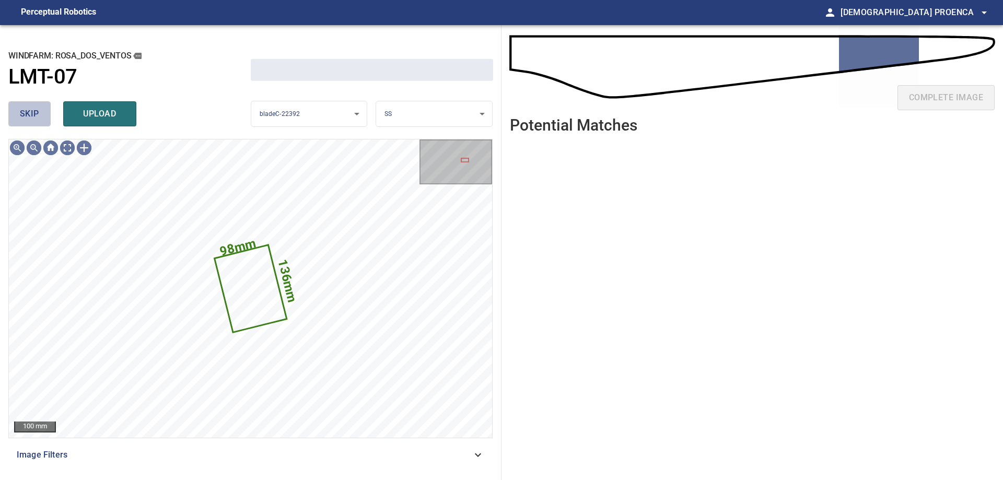
click at [42, 107] on button "skip" at bounding box center [29, 113] width 42 height 25
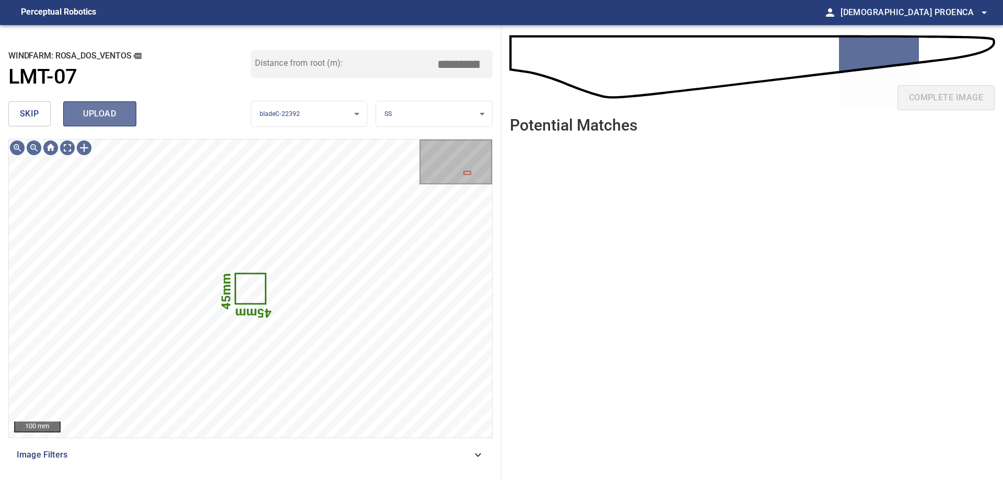
click at [95, 109] on span "upload" at bounding box center [100, 114] width 50 height 15
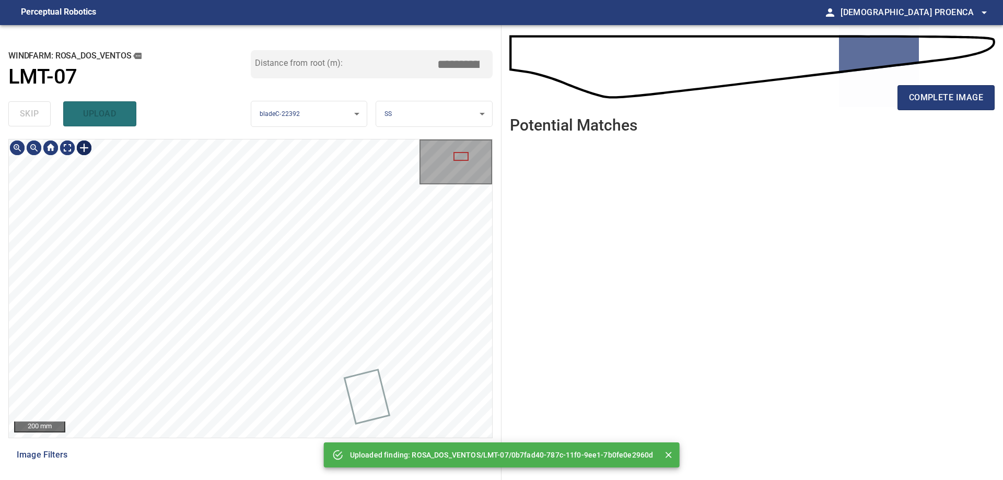
click at [84, 146] on div at bounding box center [84, 147] width 17 height 17
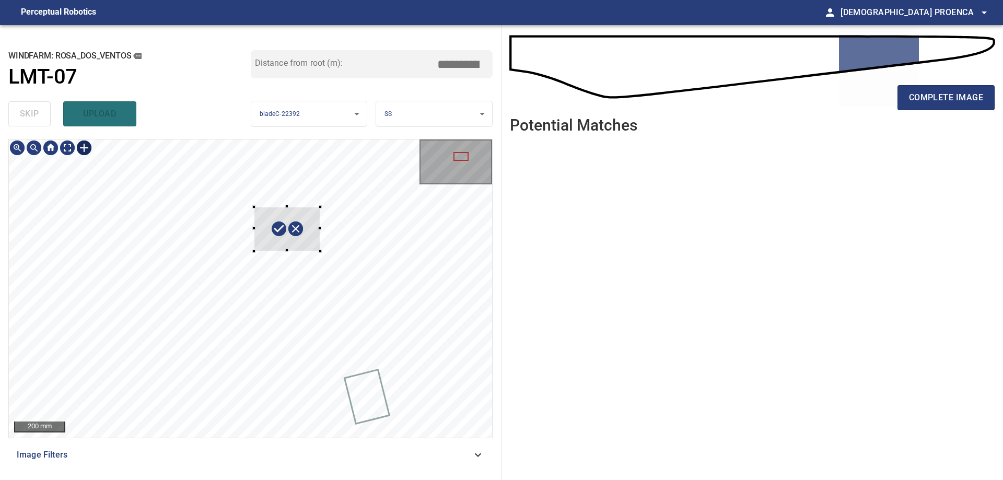
click at [320, 254] on div at bounding box center [250, 288] width 483 height 298
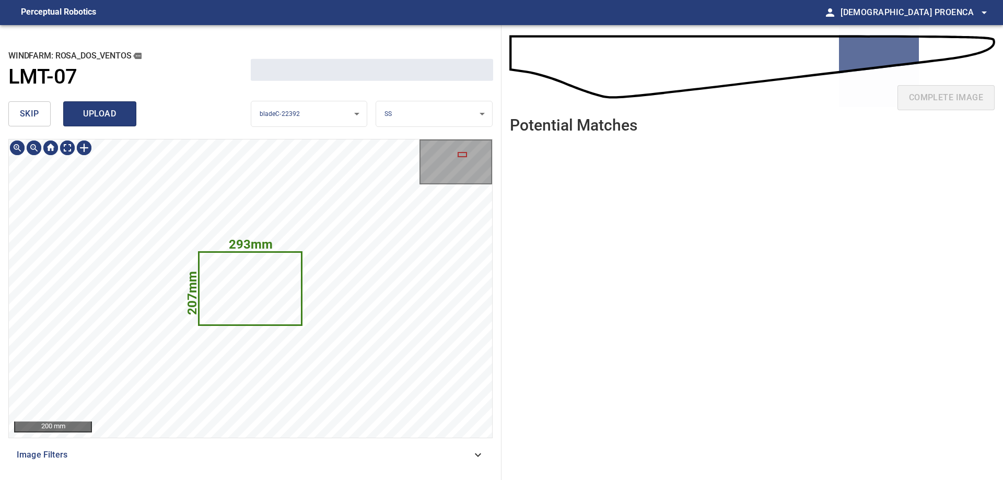
click at [117, 117] on span "upload" at bounding box center [100, 114] width 50 height 15
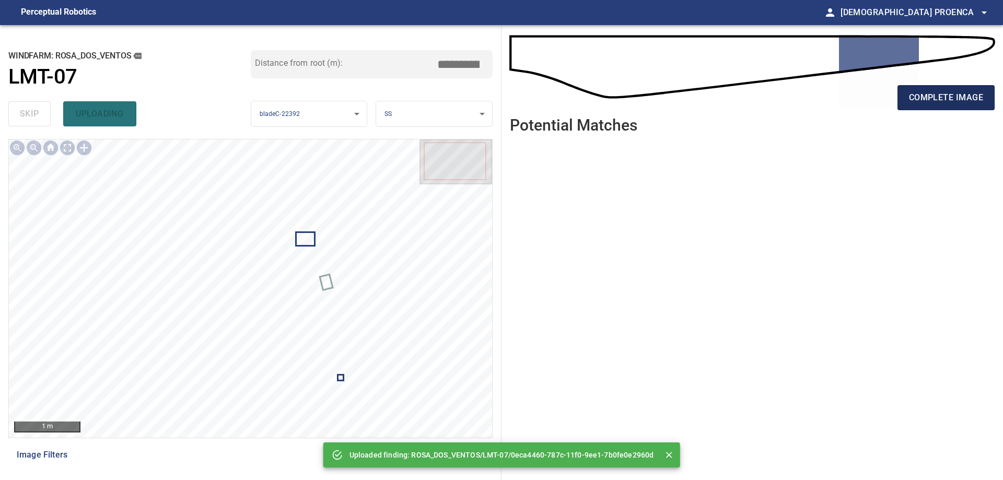
click at [938, 103] on span "complete image" at bounding box center [946, 97] width 74 height 15
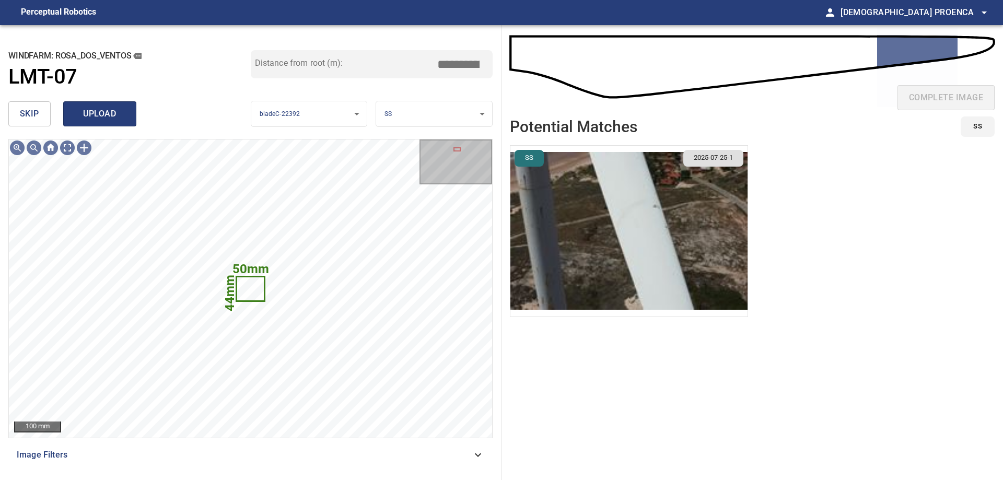
click at [45, 110] on button "skip" at bounding box center [29, 113] width 42 height 25
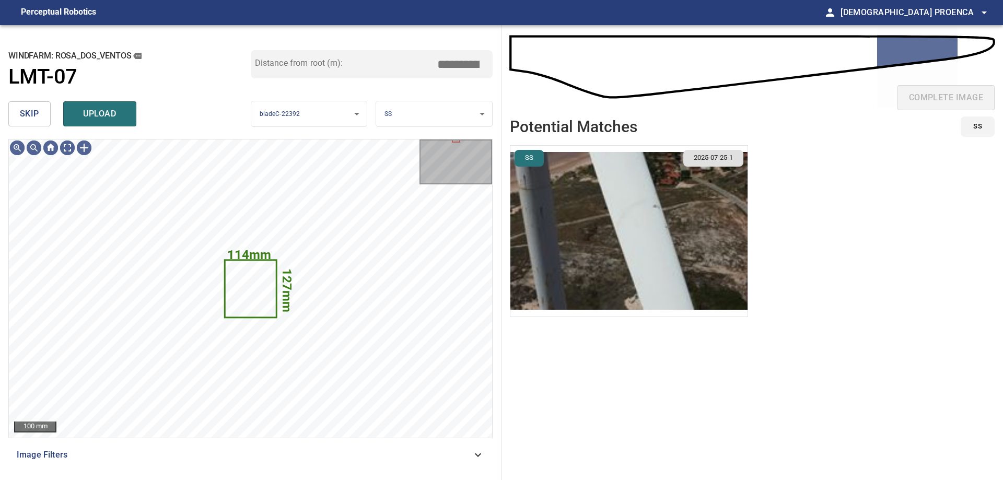
click at [37, 100] on div "skip upload" at bounding box center [129, 113] width 242 height 33
drag, startPoint x: 35, startPoint y: 112, endPoint x: 41, endPoint y: 114, distance: 6.3
click at [36, 112] on span "skip" at bounding box center [29, 114] width 19 height 15
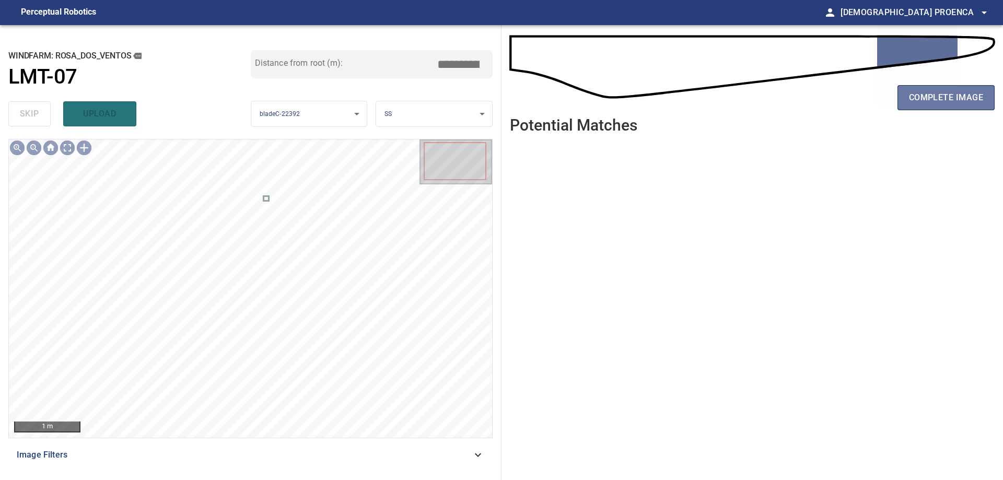
drag, startPoint x: 929, startPoint y: 92, endPoint x: 1002, endPoint y: 90, distance: 73.1
click at [929, 91] on span "complete image" at bounding box center [946, 97] width 74 height 15
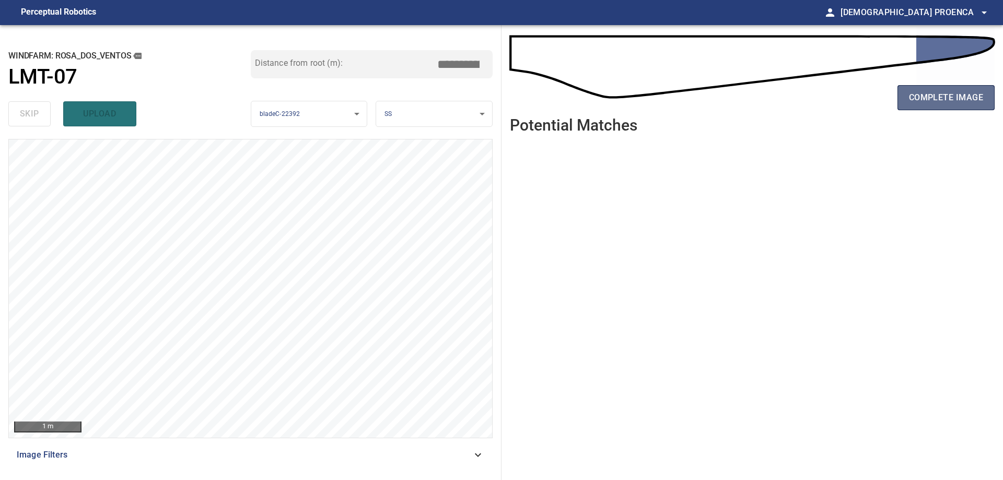
click at [927, 97] on span "complete image" at bounding box center [946, 97] width 74 height 15
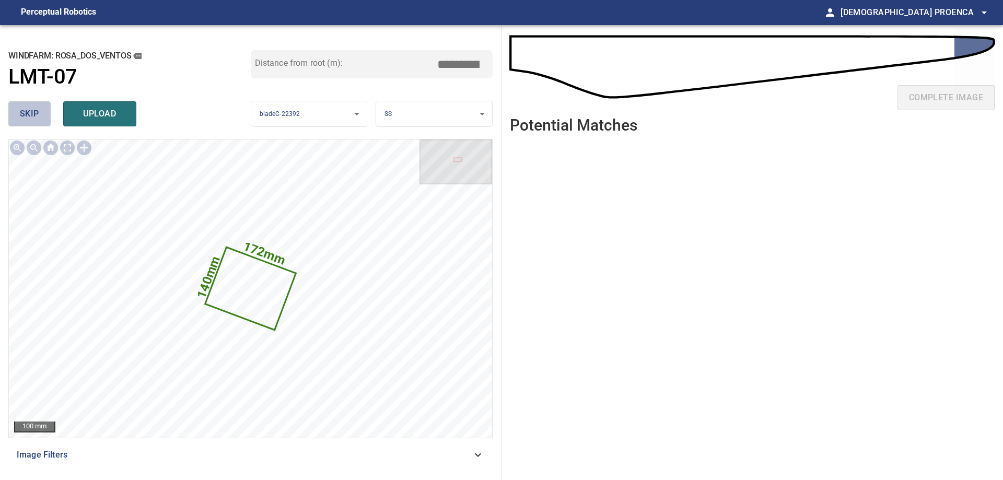
click at [32, 109] on span "skip" at bounding box center [29, 114] width 19 height 15
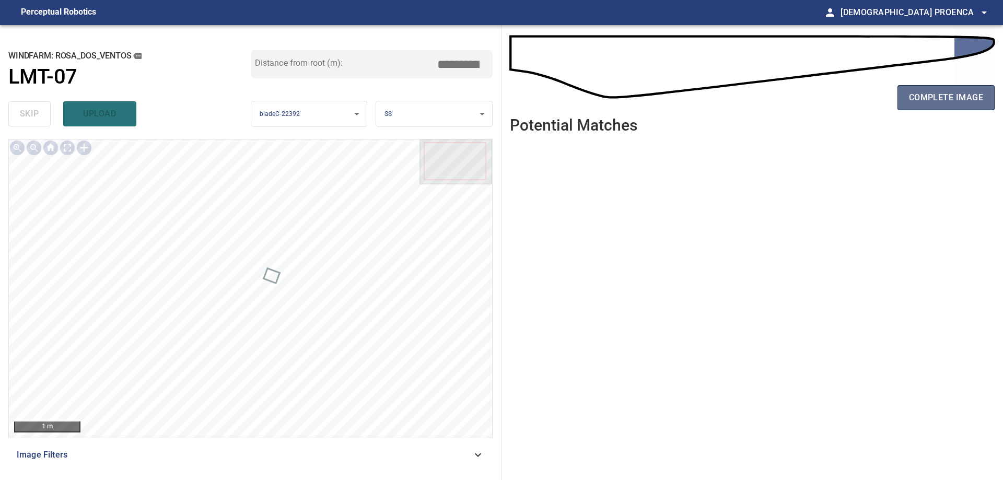
click at [937, 98] on span "complete image" at bounding box center [946, 97] width 74 height 15
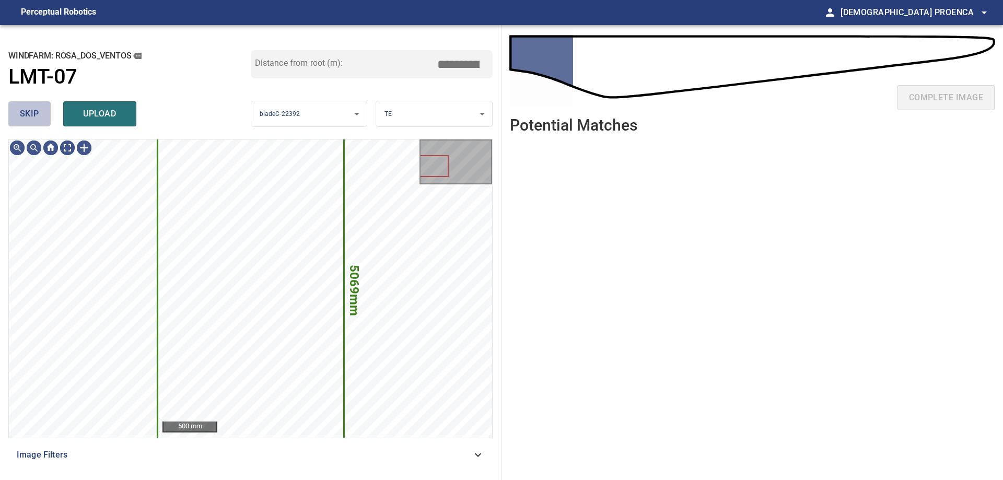
click at [30, 119] on span "skip" at bounding box center [29, 114] width 19 height 15
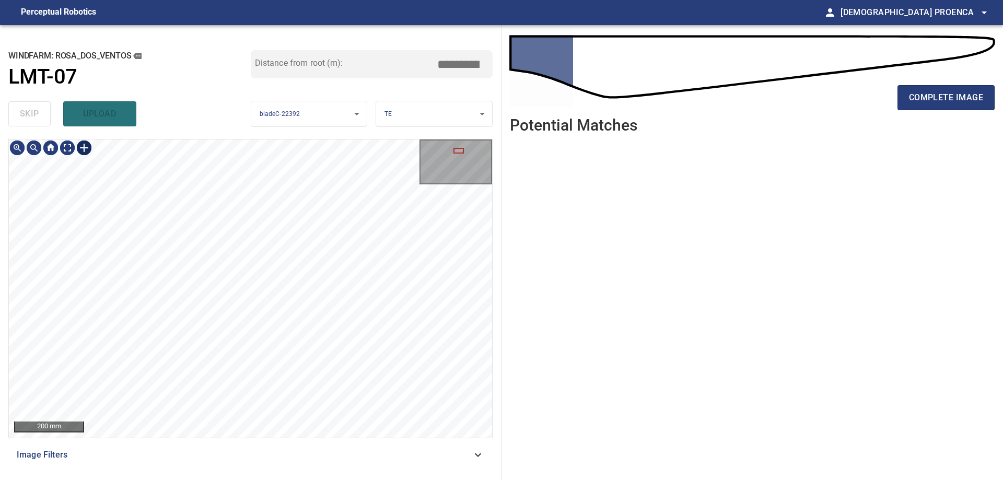
click at [88, 147] on div at bounding box center [84, 147] width 17 height 17
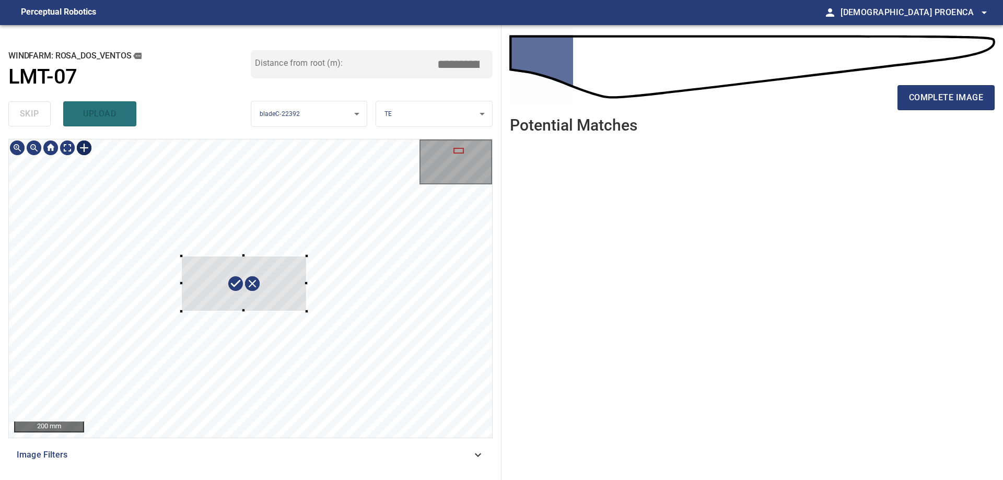
click at [316, 316] on div at bounding box center [250, 288] width 483 height 298
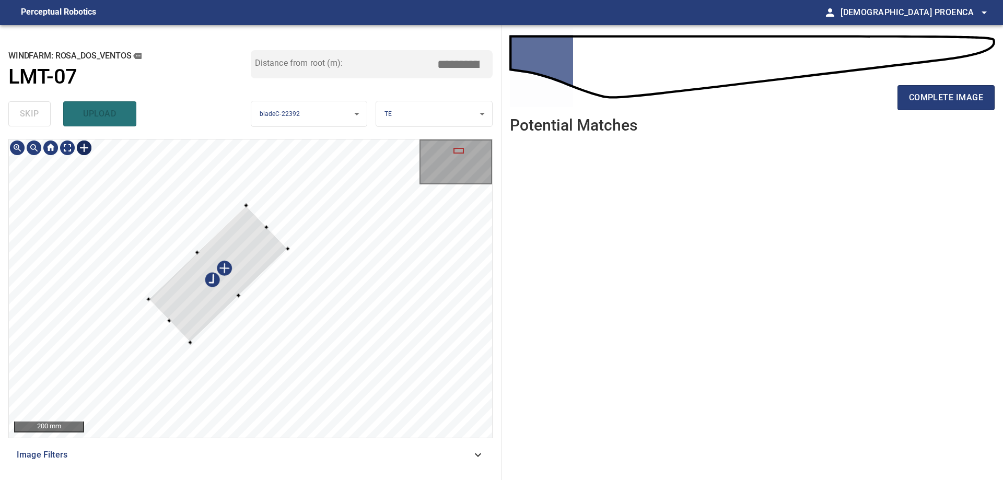
click at [234, 249] on div at bounding box center [217, 273] width 139 height 137
click at [296, 215] on div at bounding box center [250, 288] width 483 height 298
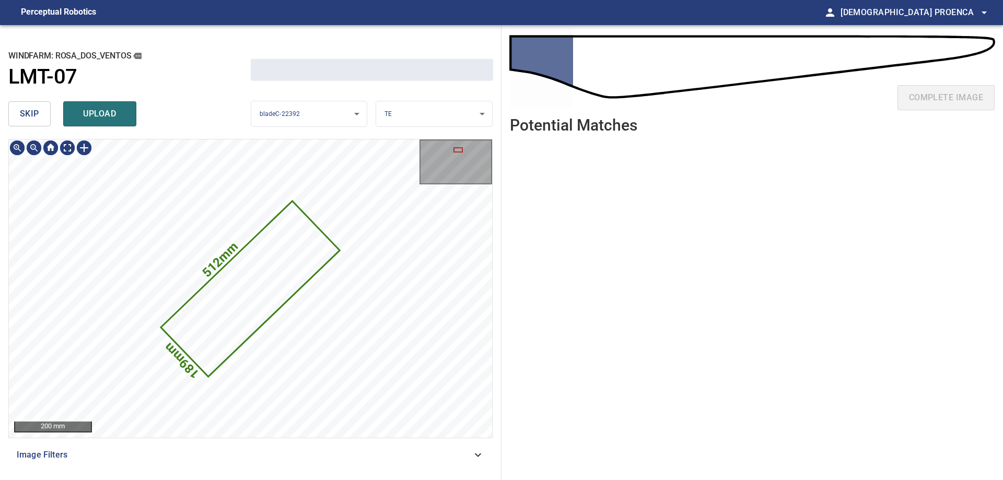
click at [113, 111] on span "upload" at bounding box center [100, 114] width 50 height 15
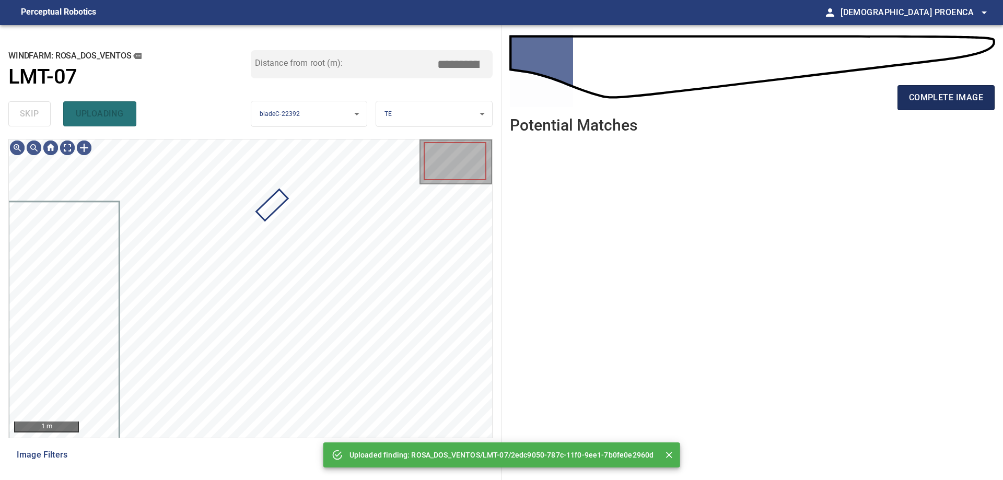
click at [953, 97] on span "complete image" at bounding box center [946, 97] width 74 height 15
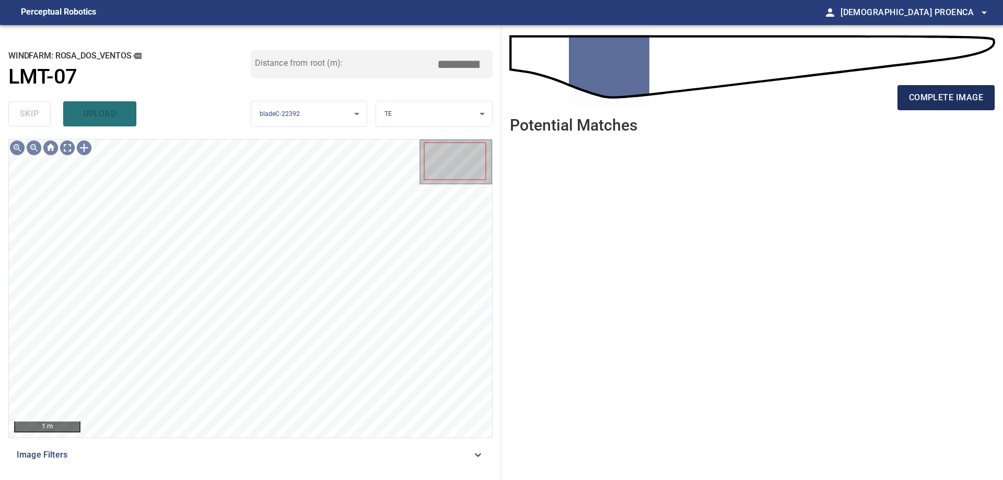
click at [948, 96] on span "complete image" at bounding box center [946, 97] width 74 height 15
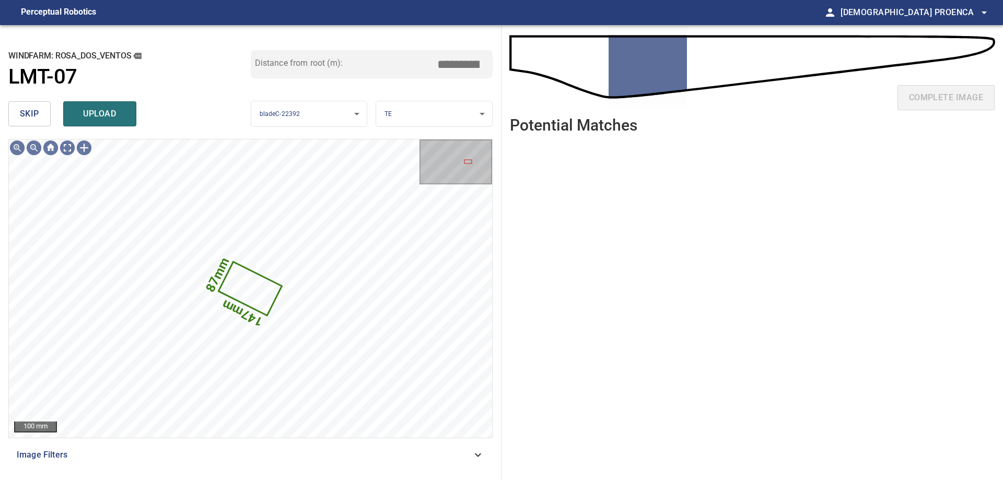
click at [37, 121] on span "skip" at bounding box center [29, 114] width 19 height 15
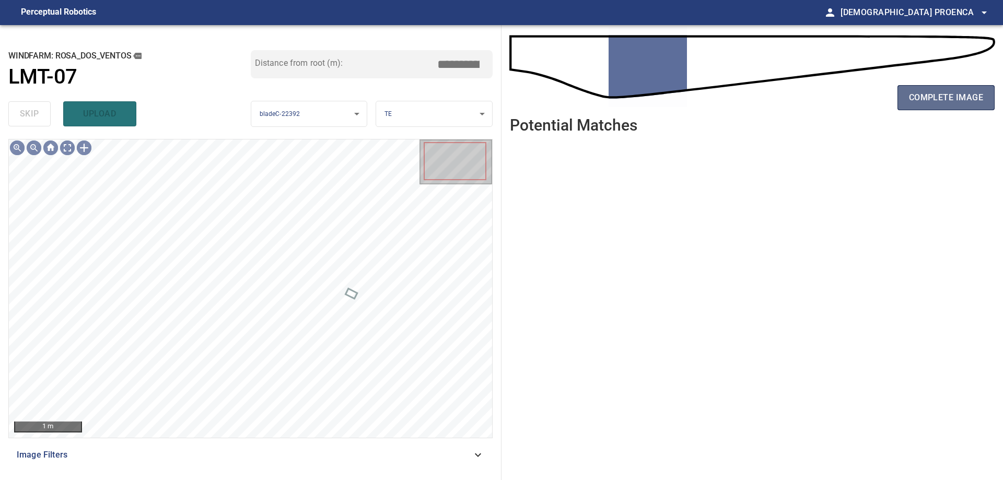
click at [970, 99] on span "complete image" at bounding box center [946, 97] width 74 height 15
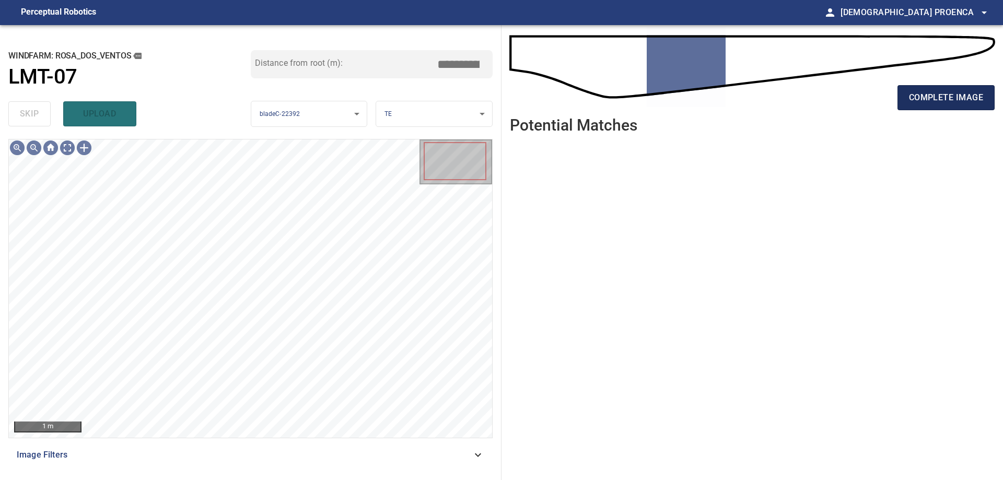
click at [960, 95] on span "complete image" at bounding box center [946, 97] width 74 height 15
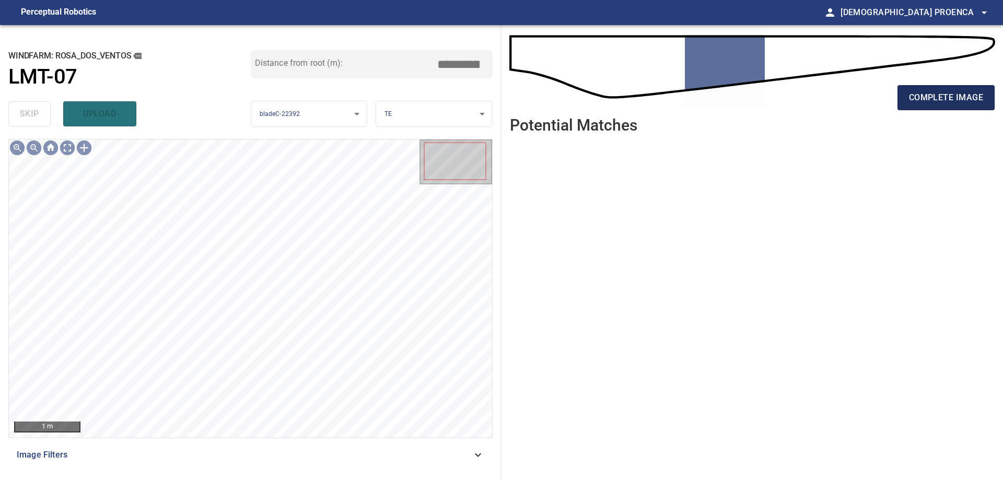
click at [954, 99] on span "complete image" at bounding box center [946, 97] width 74 height 15
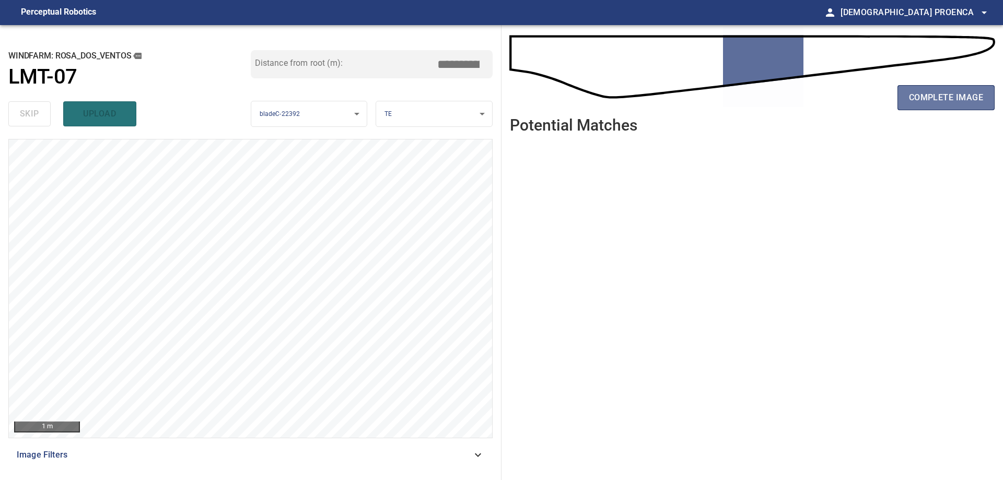
click at [954, 99] on span "complete image" at bounding box center [946, 97] width 74 height 15
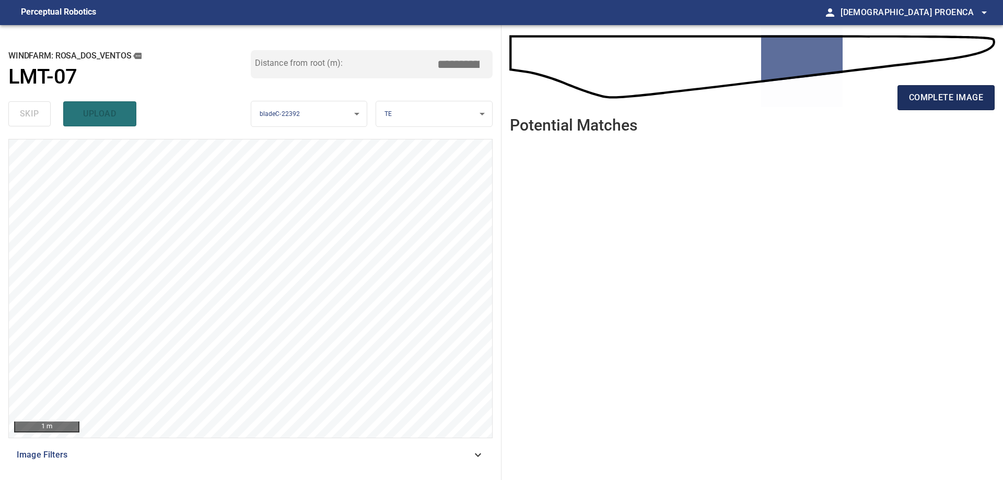
click at [955, 101] on span "complete image" at bounding box center [946, 97] width 74 height 15
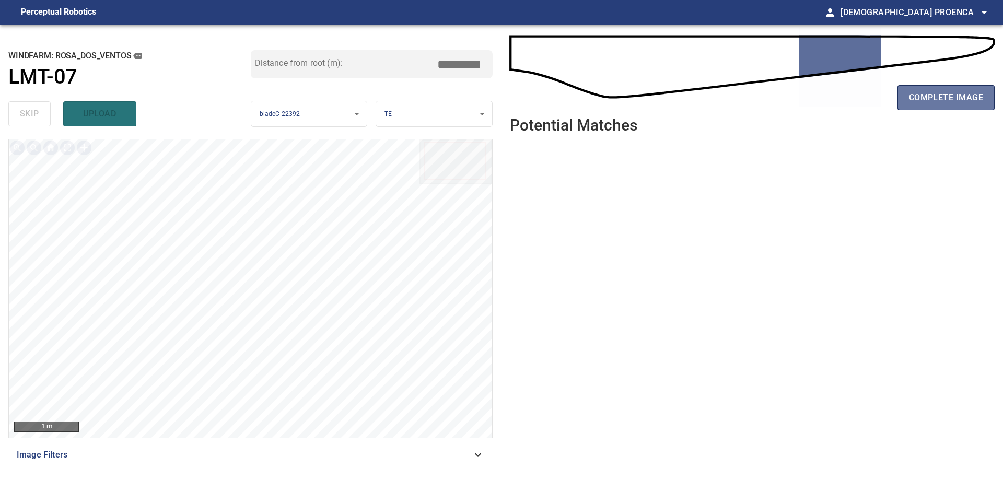
click at [955, 101] on span "complete image" at bounding box center [946, 97] width 74 height 15
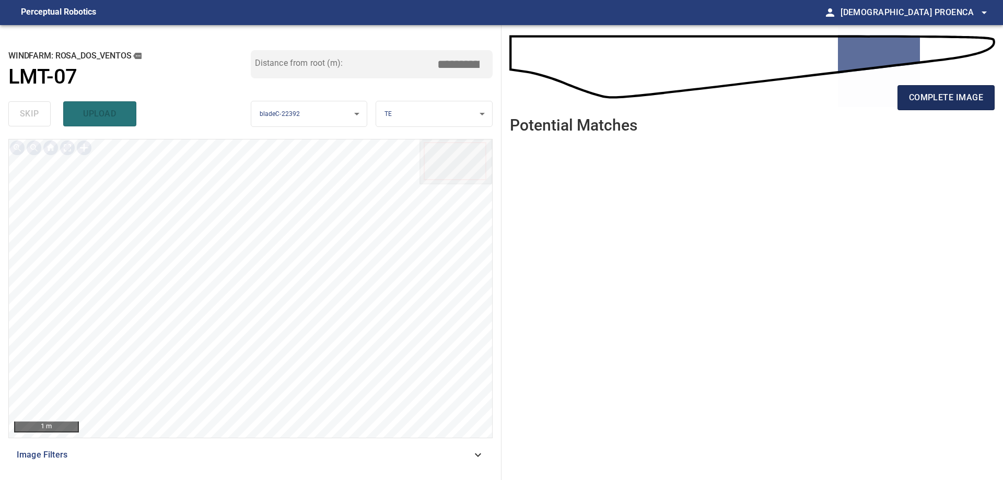
click at [952, 101] on span "complete image" at bounding box center [946, 97] width 74 height 15
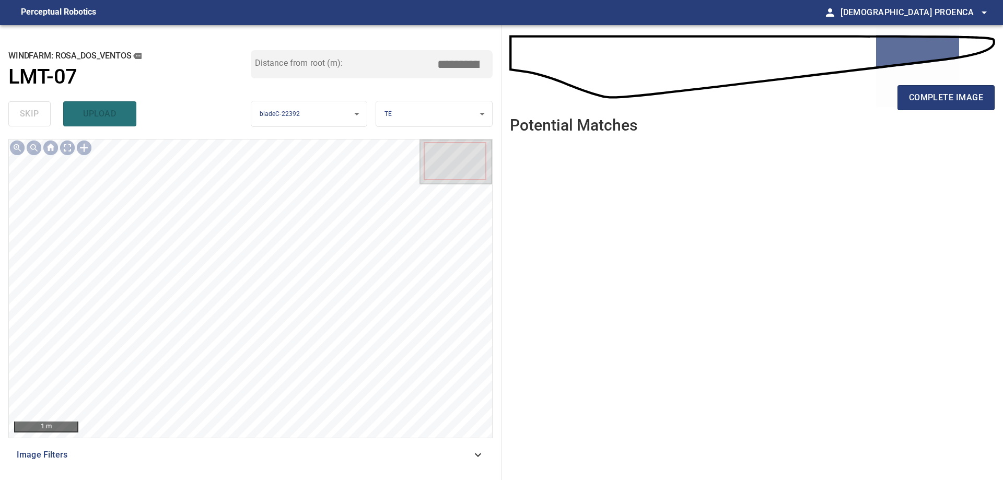
click at [952, 101] on span "complete image" at bounding box center [946, 97] width 74 height 15
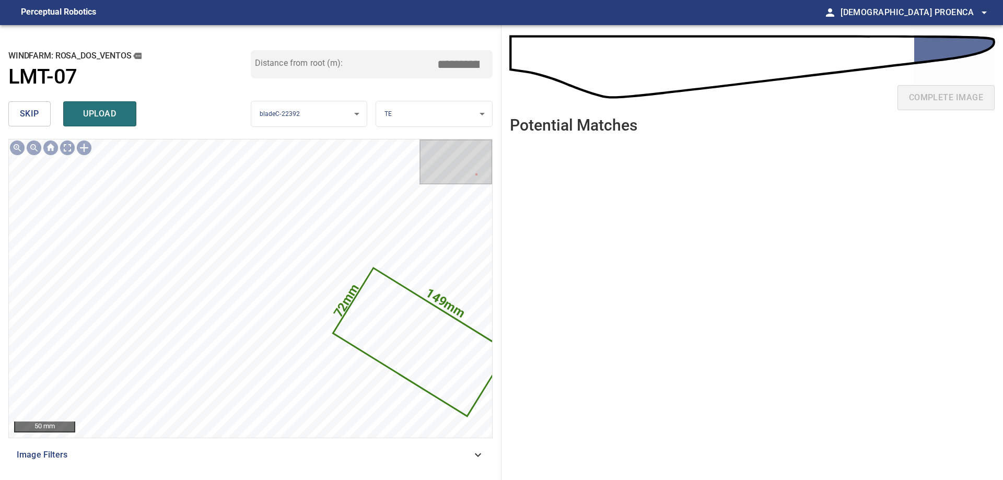
click at [36, 113] on span "skip" at bounding box center [29, 114] width 19 height 15
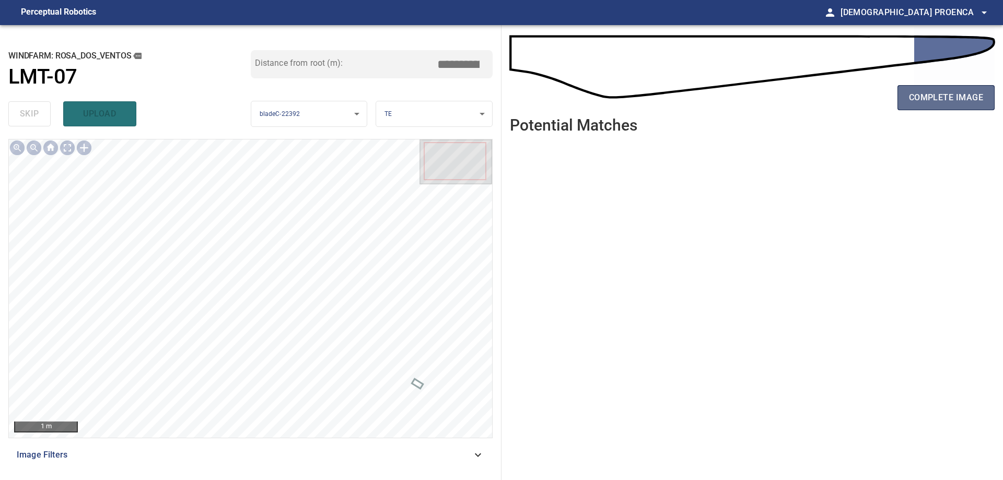
click at [939, 89] on button "complete image" at bounding box center [945, 97] width 97 height 25
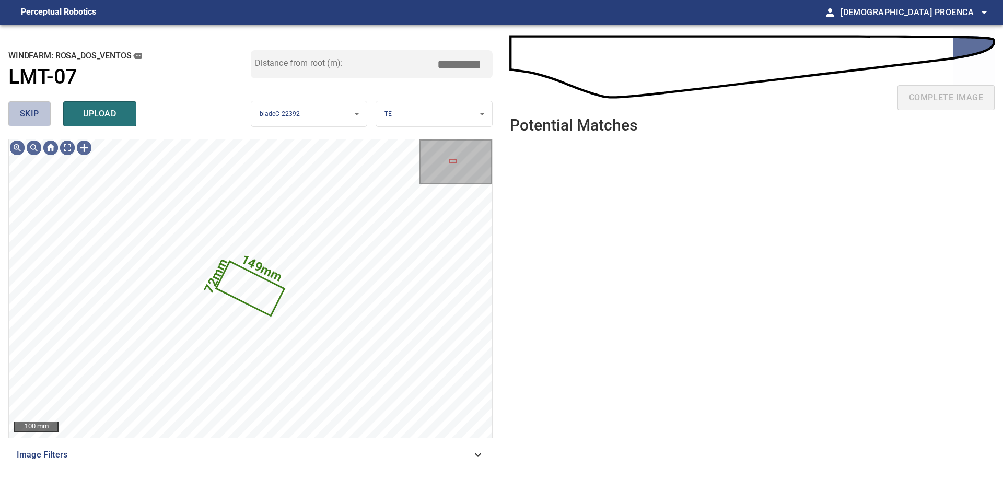
click at [33, 120] on span "skip" at bounding box center [29, 114] width 19 height 15
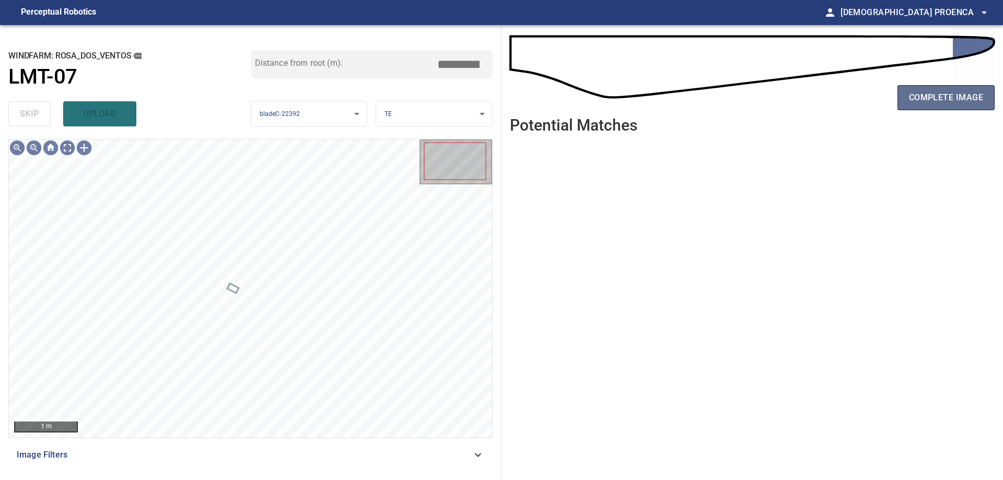
click at [959, 92] on span "complete image" at bounding box center [946, 97] width 74 height 15
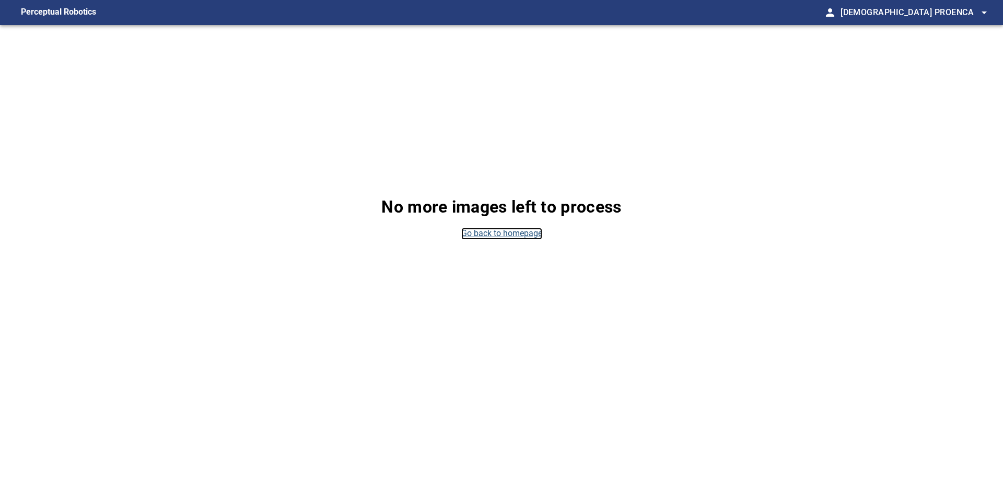
click at [481, 238] on link "Go back to homepage" at bounding box center [501, 234] width 81 height 12
